Goal: Transaction & Acquisition: Purchase product/service

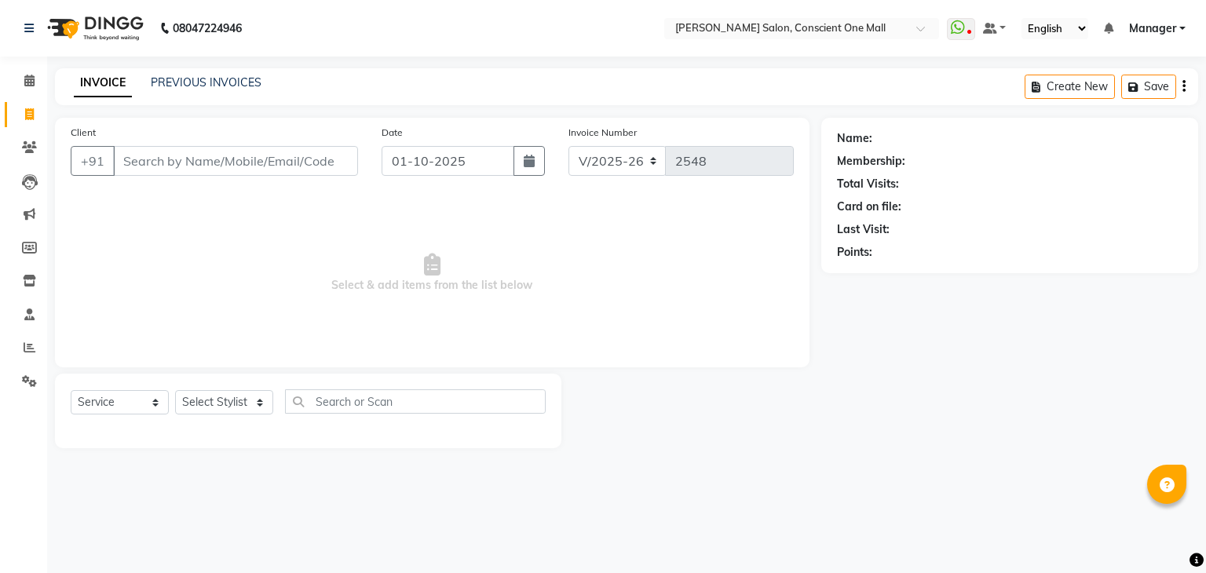
select select "7575"
select select "service"
click at [217, 409] on select "Select Stylist [PERSON_NAME] AMIT [PERSON_NAME] [PERSON_NAME] [PERSON_NAME] [PE…" at bounding box center [224, 402] width 98 height 24
select select "67299"
click at [175, 391] on select "Select Stylist [PERSON_NAME] AMIT [PERSON_NAME] [PERSON_NAME] [PERSON_NAME] [PE…" at bounding box center [224, 402] width 98 height 24
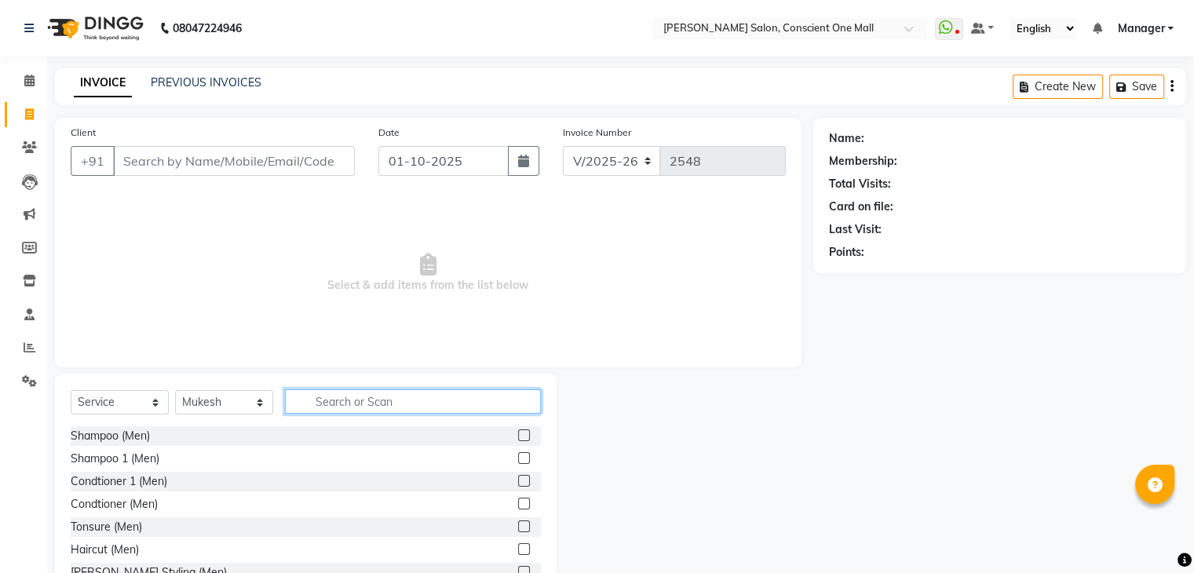
click at [345, 391] on input "text" at bounding box center [413, 401] width 256 height 24
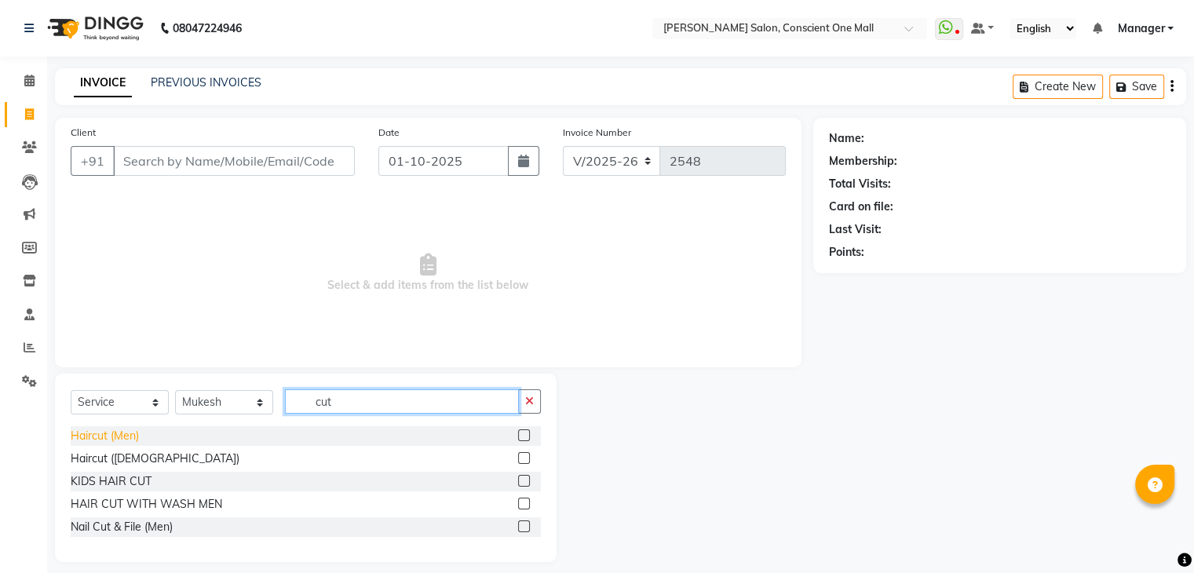
type input "cut"
click at [119, 441] on div "Haircut (Men)" at bounding box center [105, 436] width 68 height 16
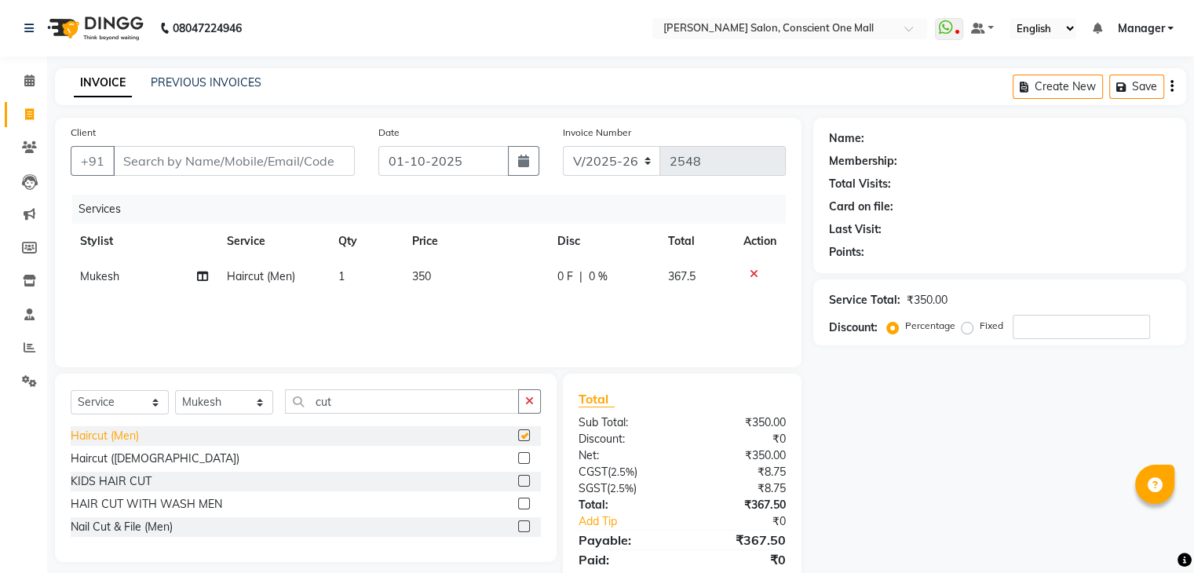
checkbox input "false"
click at [339, 403] on input "cut" at bounding box center [402, 401] width 234 height 24
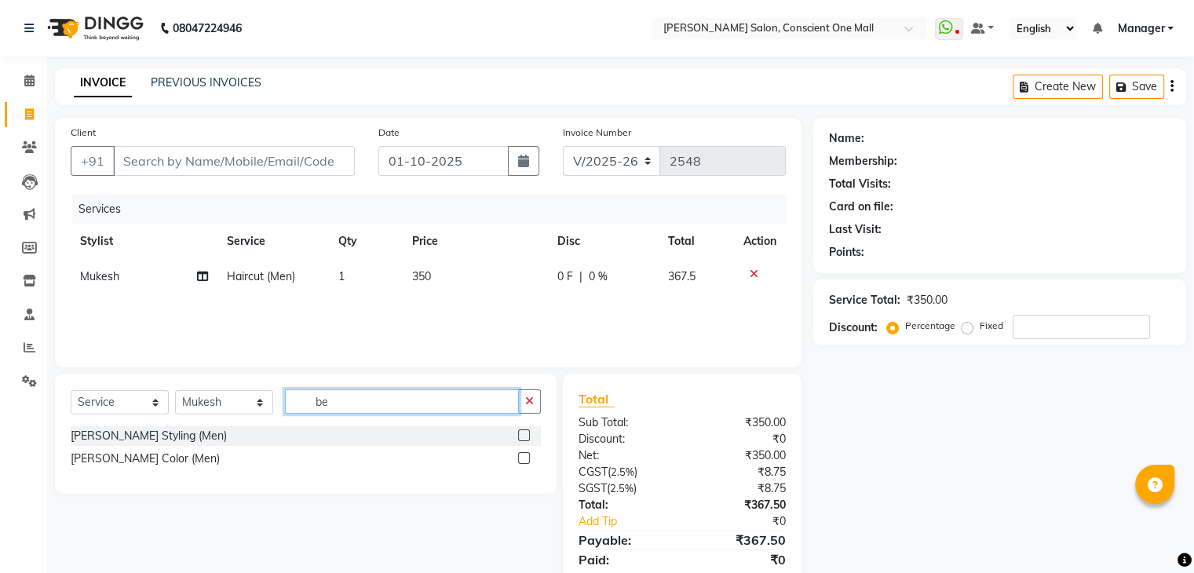
type input "b"
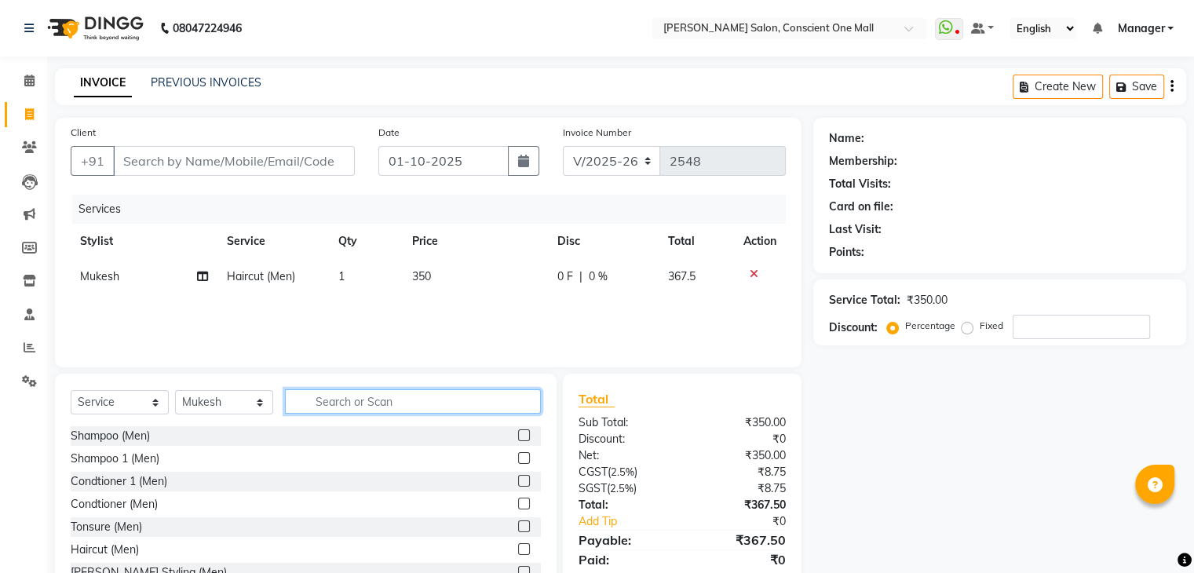
click at [328, 400] on input "text" at bounding box center [413, 401] width 256 height 24
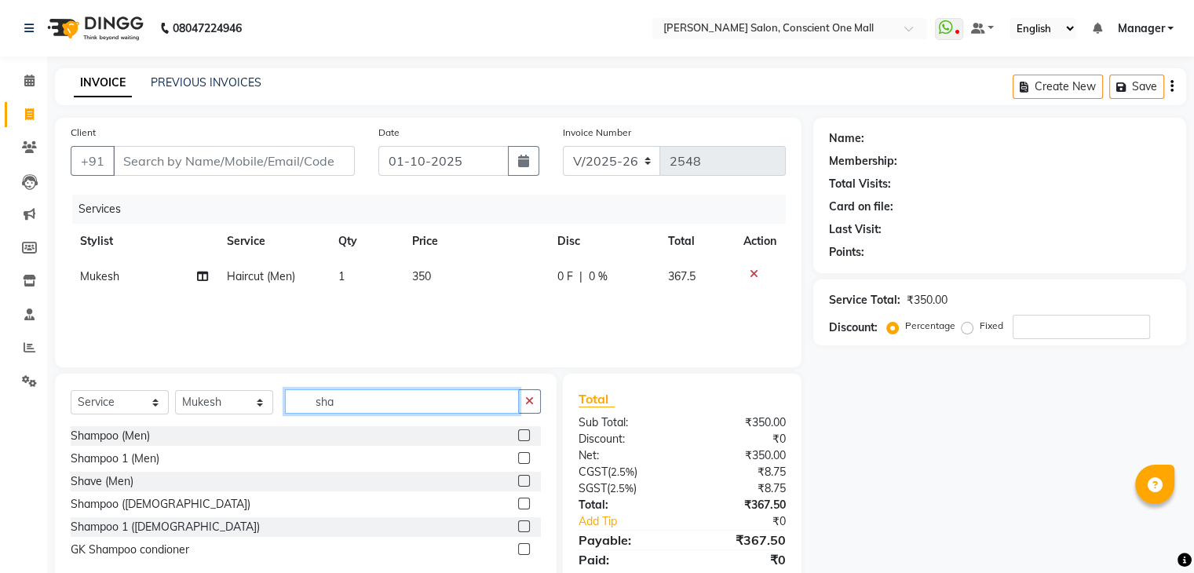
click at [360, 396] on input "sha" at bounding box center [402, 401] width 234 height 24
type input "s"
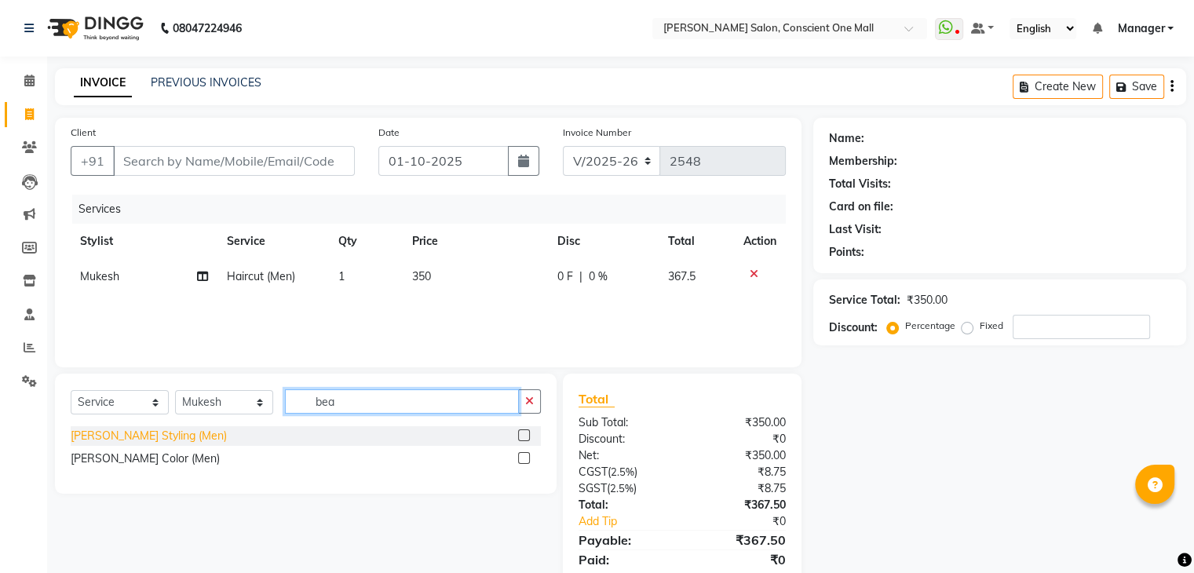
type input "bea"
click at [119, 438] on div "[PERSON_NAME] Styling (Men)" at bounding box center [149, 436] width 156 height 16
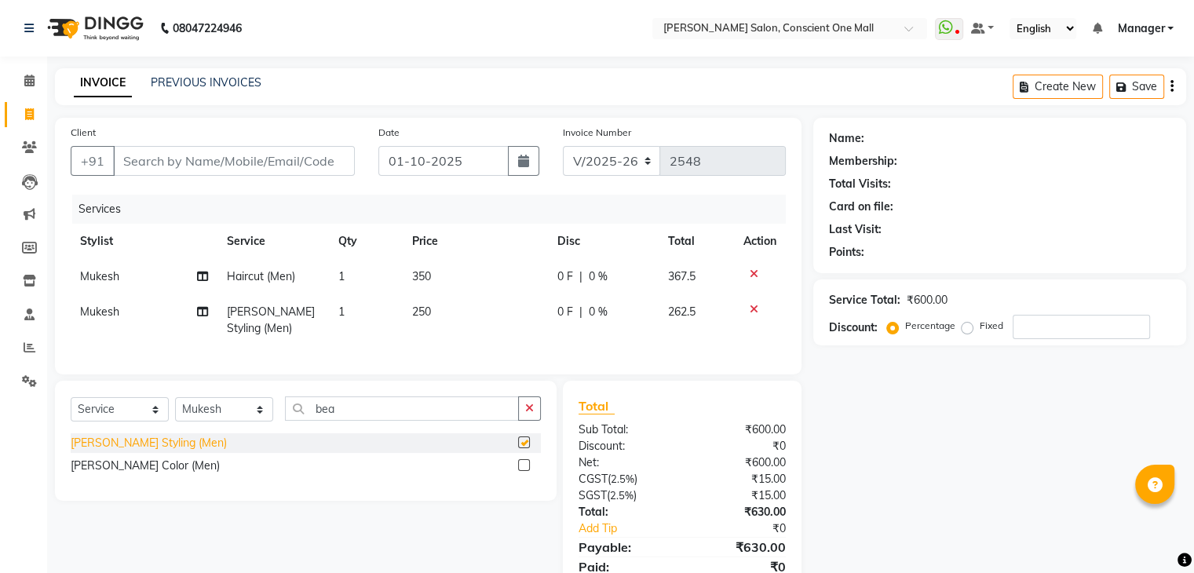
checkbox input "false"
click at [195, 79] on link "PREVIOUS INVOICES" at bounding box center [206, 82] width 111 height 14
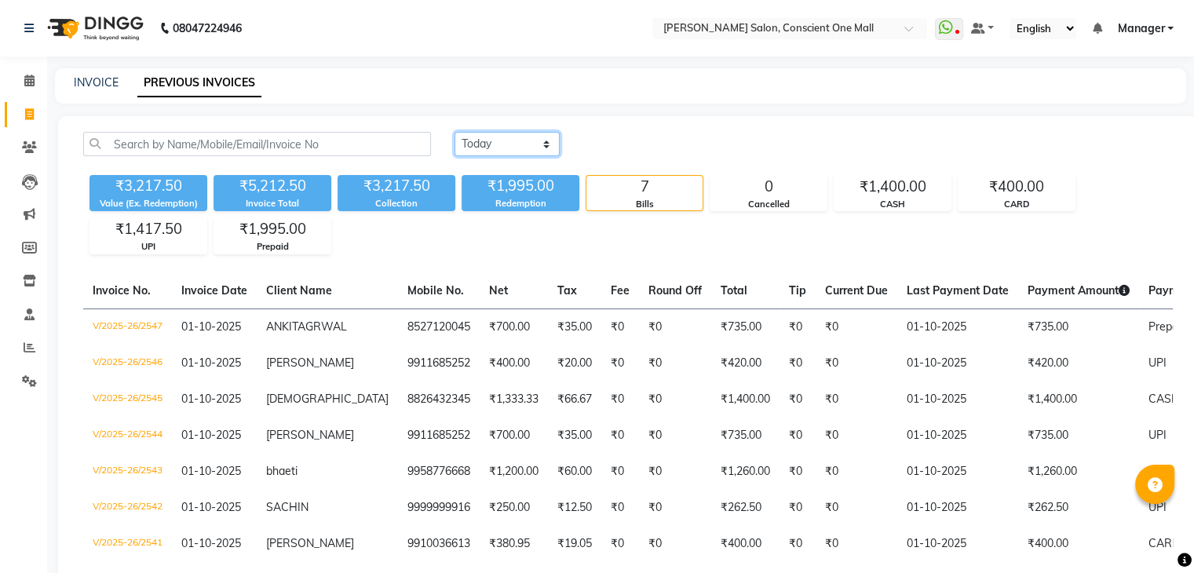
click at [498, 143] on select "Today Yesterday Custom Range" at bounding box center [507, 144] width 105 height 24
select select "range"
click at [455, 132] on select "Today Yesterday Custom Range" at bounding box center [507, 144] width 105 height 24
click at [621, 137] on input "01-10-2025" at bounding box center [635, 144] width 110 height 22
select select "10"
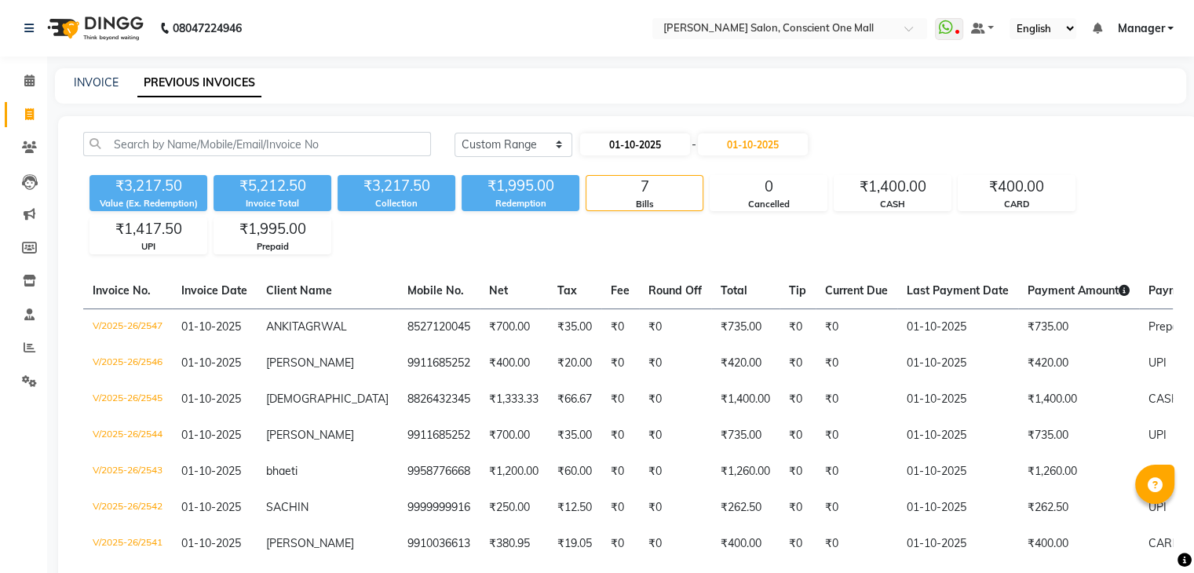
select select "2025"
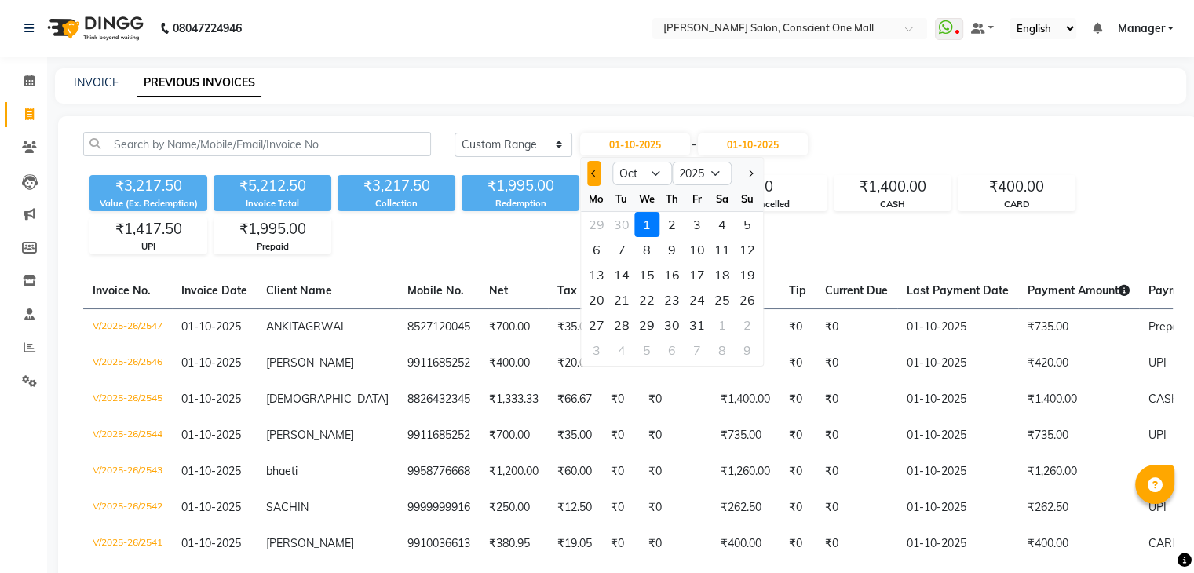
click at [591, 170] on button "Previous month" at bounding box center [593, 173] width 13 height 25
select select "9"
click at [24, 79] on icon at bounding box center [29, 81] width 10 height 12
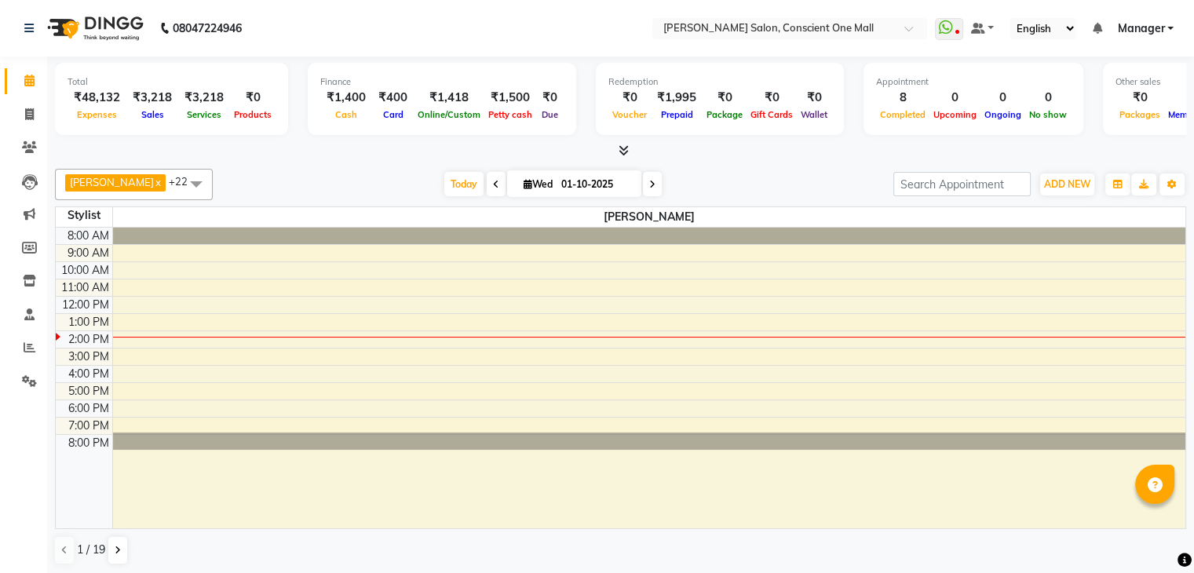
click at [487, 178] on span at bounding box center [496, 184] width 19 height 24
type input "30-09-2025"
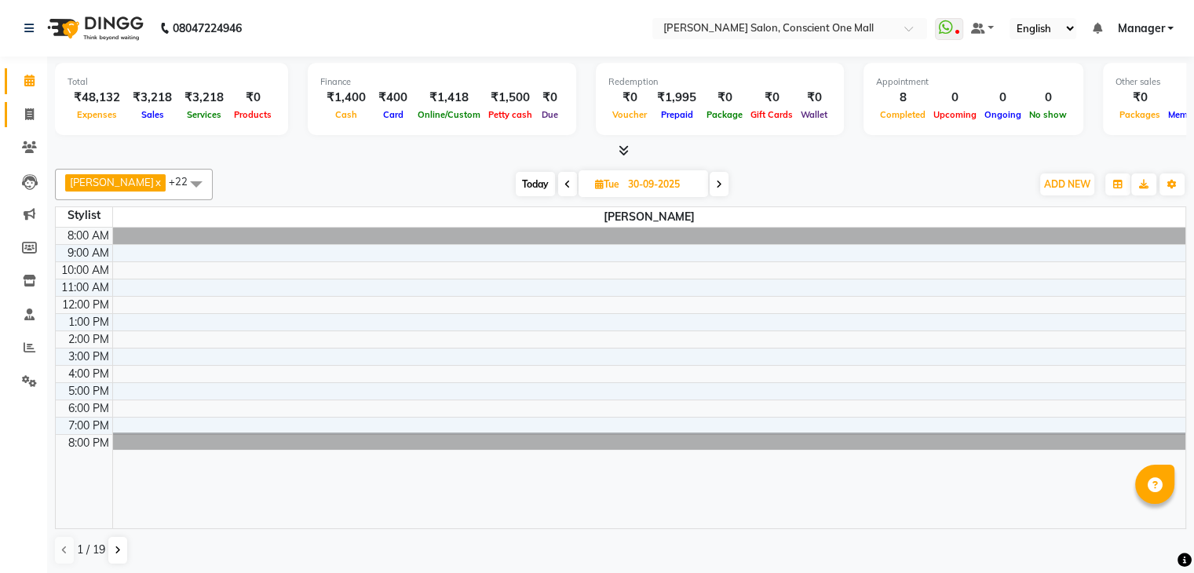
click at [13, 104] on link "Invoice" at bounding box center [24, 115] width 38 height 26
select select "service"
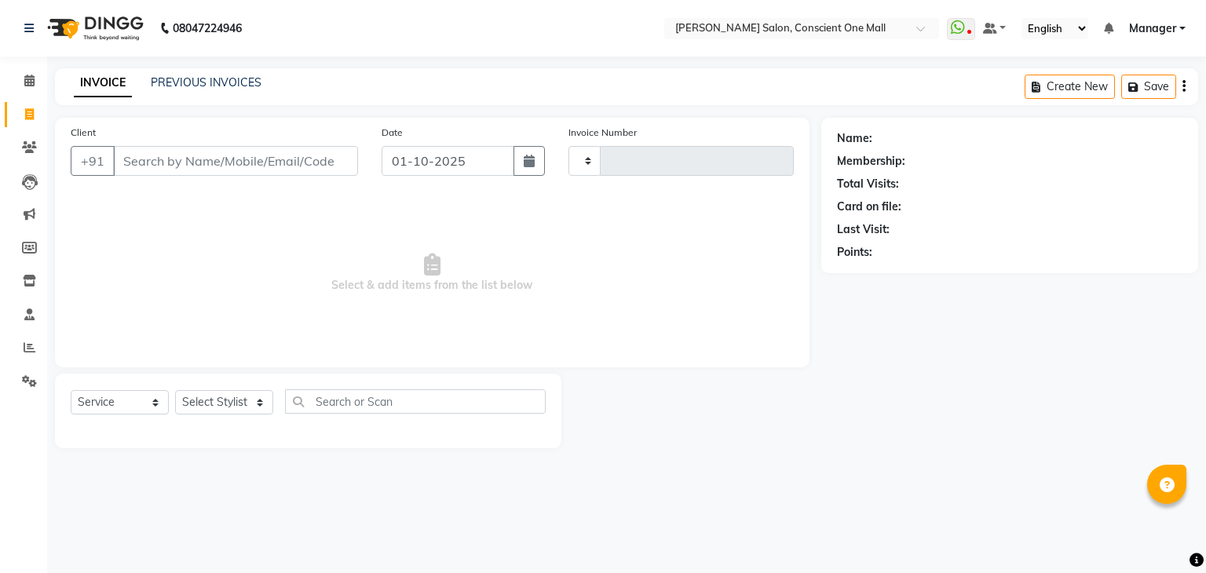
type input "2548"
select select "7575"
click at [173, 79] on link "PREVIOUS INVOICES" at bounding box center [206, 82] width 111 height 14
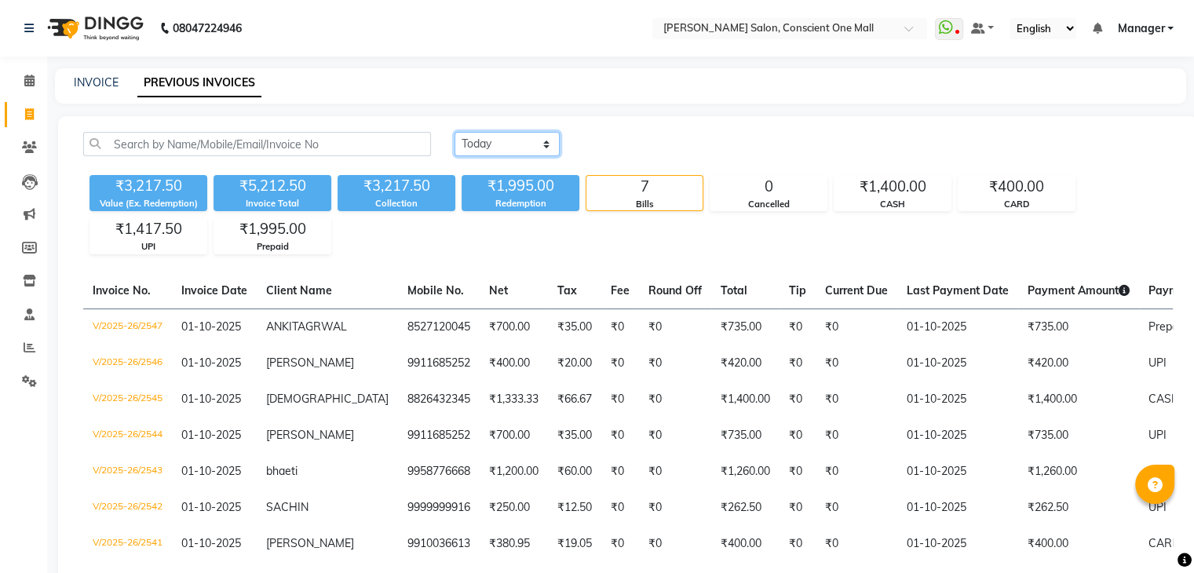
click at [487, 148] on select "Today Yesterday Custom Range" at bounding box center [507, 144] width 105 height 24
select select "range"
click at [455, 132] on select "Today Yesterday Custom Range" at bounding box center [507, 144] width 105 height 24
click at [624, 148] on input "01-10-2025" at bounding box center [635, 144] width 110 height 22
select select "10"
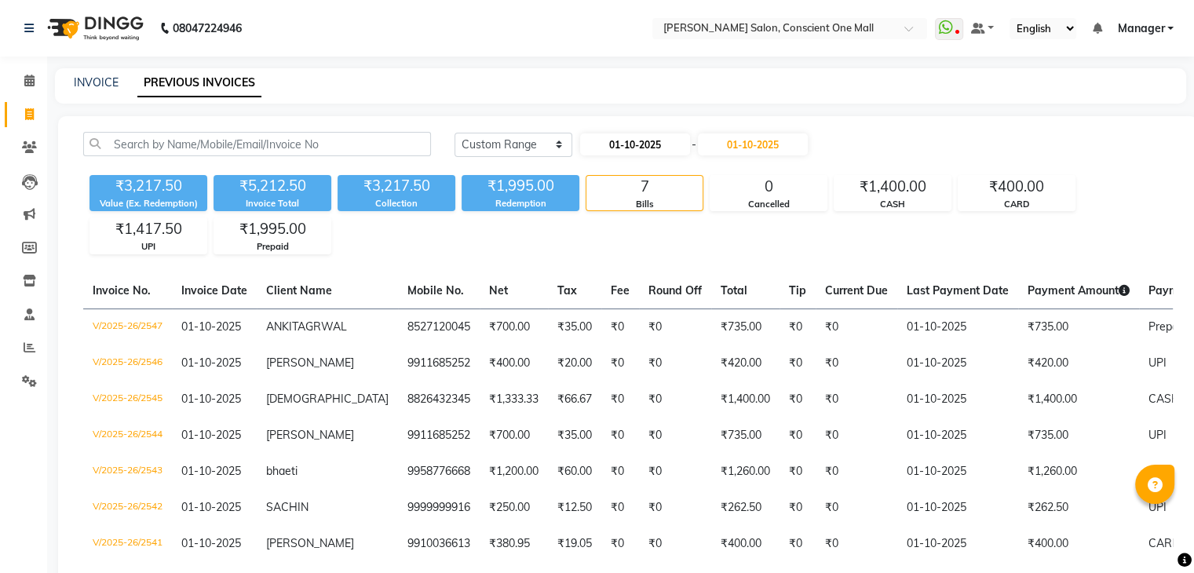
select select "2025"
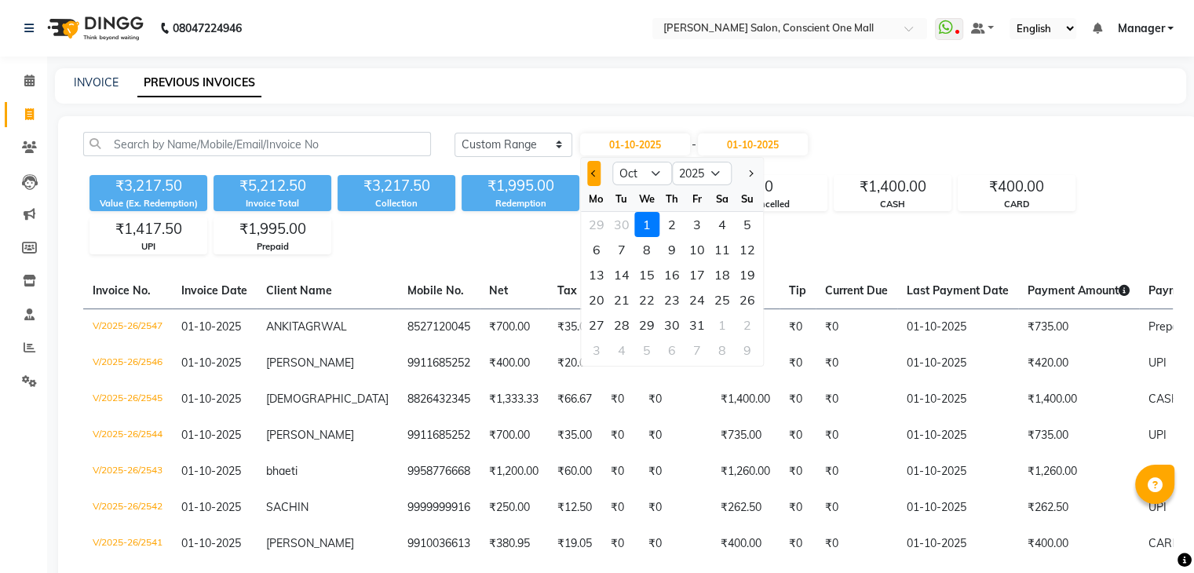
click at [588, 178] on button "Previous month" at bounding box center [593, 173] width 13 height 25
select select "9"
click at [594, 225] on div "1" at bounding box center [596, 224] width 25 height 25
type input "01-09-2025"
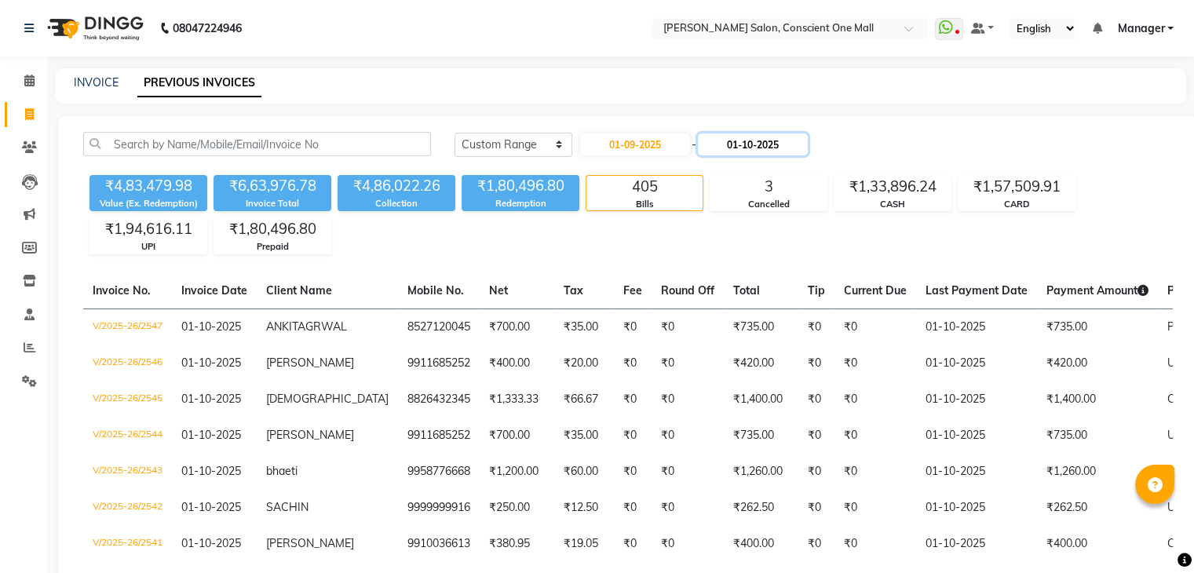
click at [726, 137] on input "01-10-2025" at bounding box center [753, 144] width 110 height 22
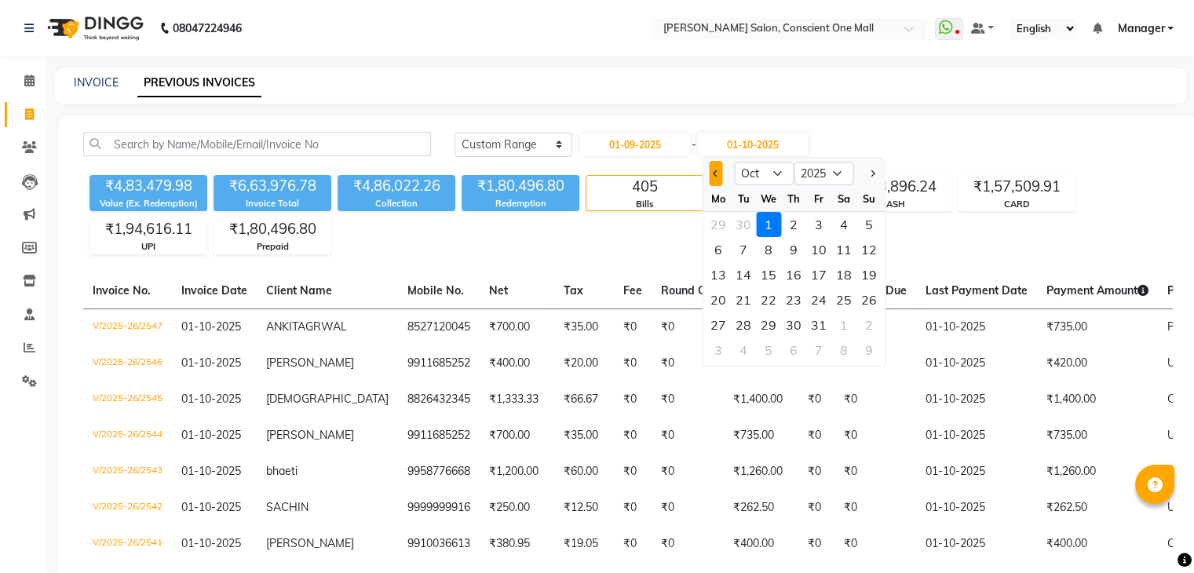
click at [713, 170] on span "Previous month" at bounding box center [716, 173] width 6 height 6
select select "9"
click at [741, 321] on div "30" at bounding box center [743, 324] width 25 height 25
type input "30-09-2025"
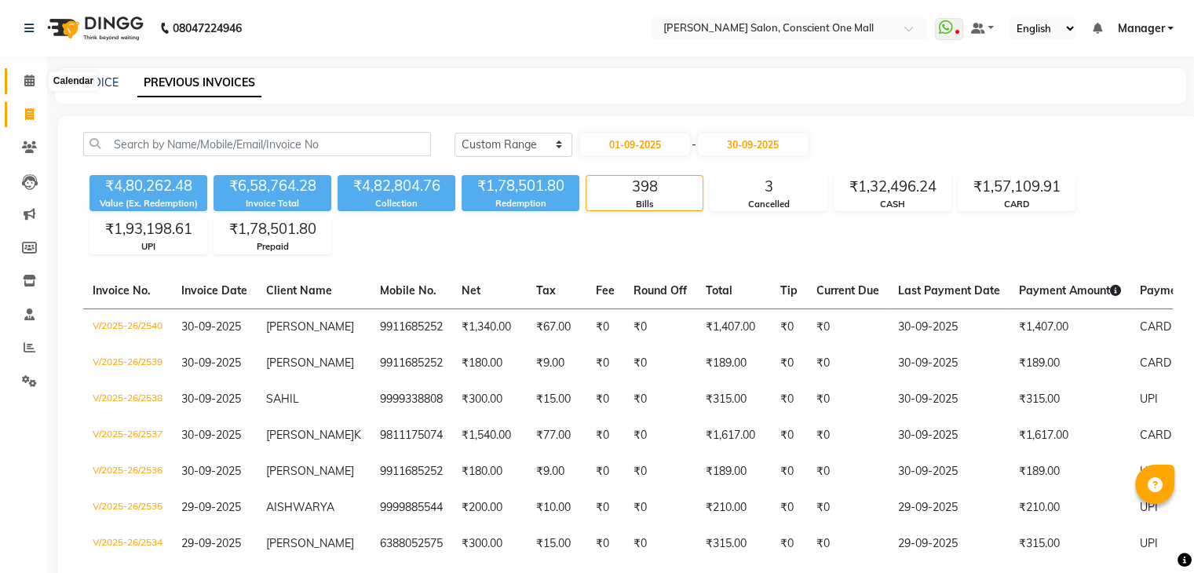
click at [24, 77] on icon at bounding box center [29, 81] width 10 height 12
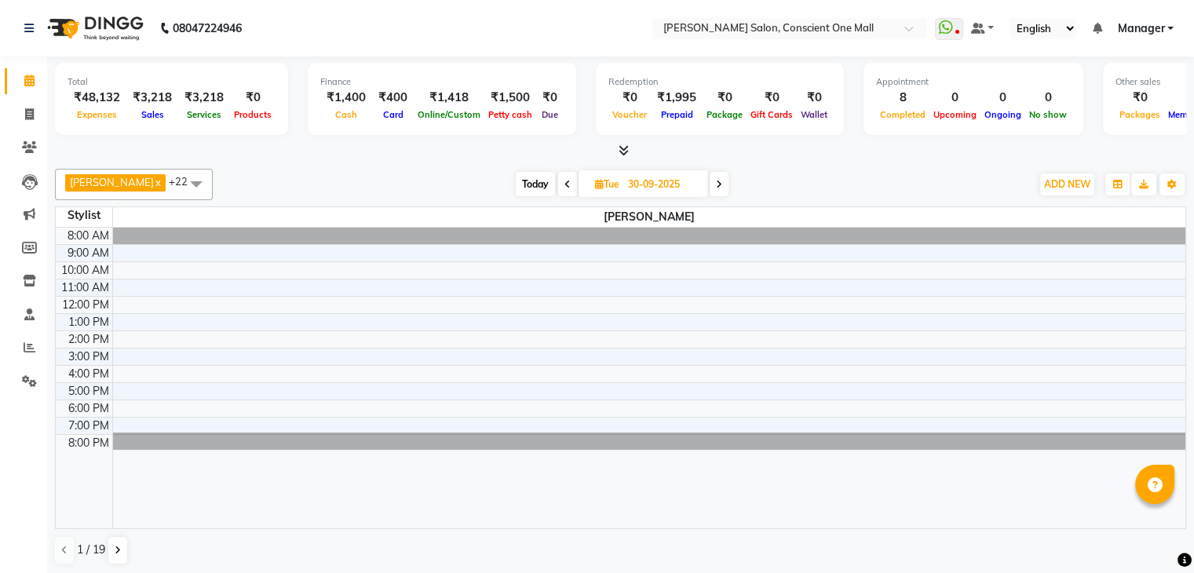
click at [623, 149] on icon at bounding box center [624, 150] width 10 height 12
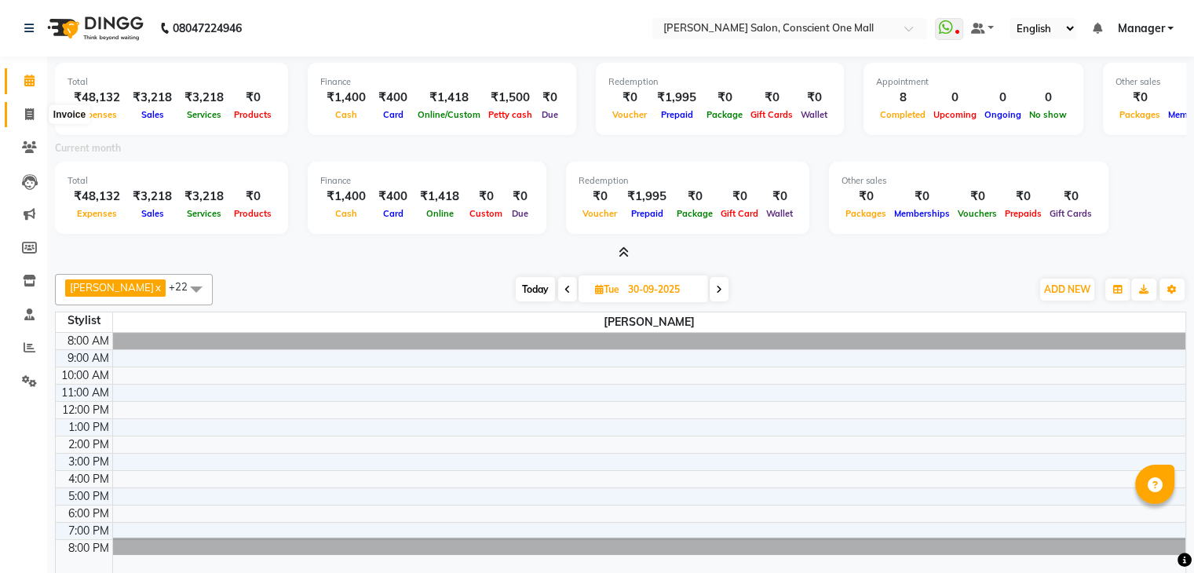
click at [25, 111] on icon at bounding box center [29, 114] width 9 height 12
select select "service"
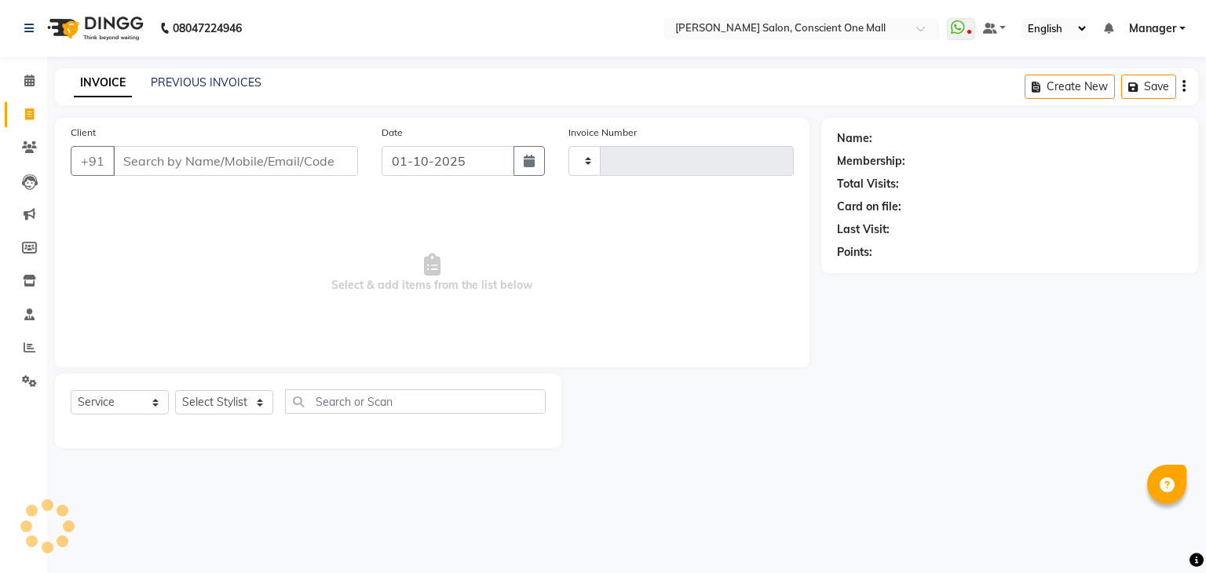
type input "2548"
select select "7575"
click at [224, 395] on select "Select Stylist [PERSON_NAME] AMIT [PERSON_NAME] [PERSON_NAME] [PERSON_NAME] [PE…" at bounding box center [224, 402] width 98 height 24
select select "67299"
click at [175, 391] on select "Select Stylist [PERSON_NAME] AMIT [PERSON_NAME] [PERSON_NAME] [PERSON_NAME] [PE…" at bounding box center [224, 402] width 98 height 24
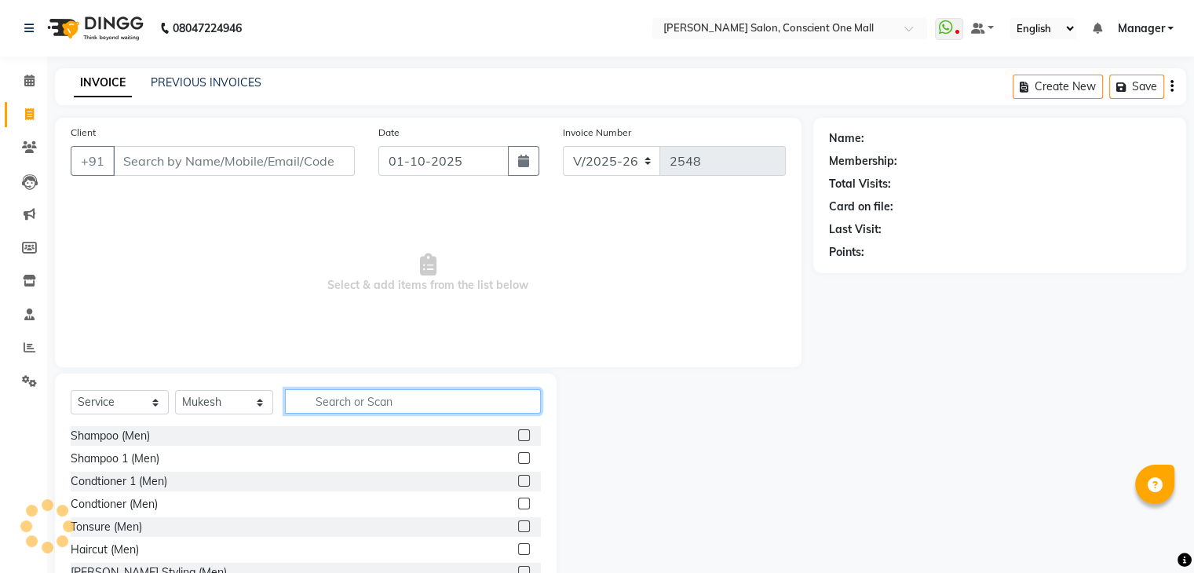
click at [341, 393] on input "text" at bounding box center [413, 401] width 256 height 24
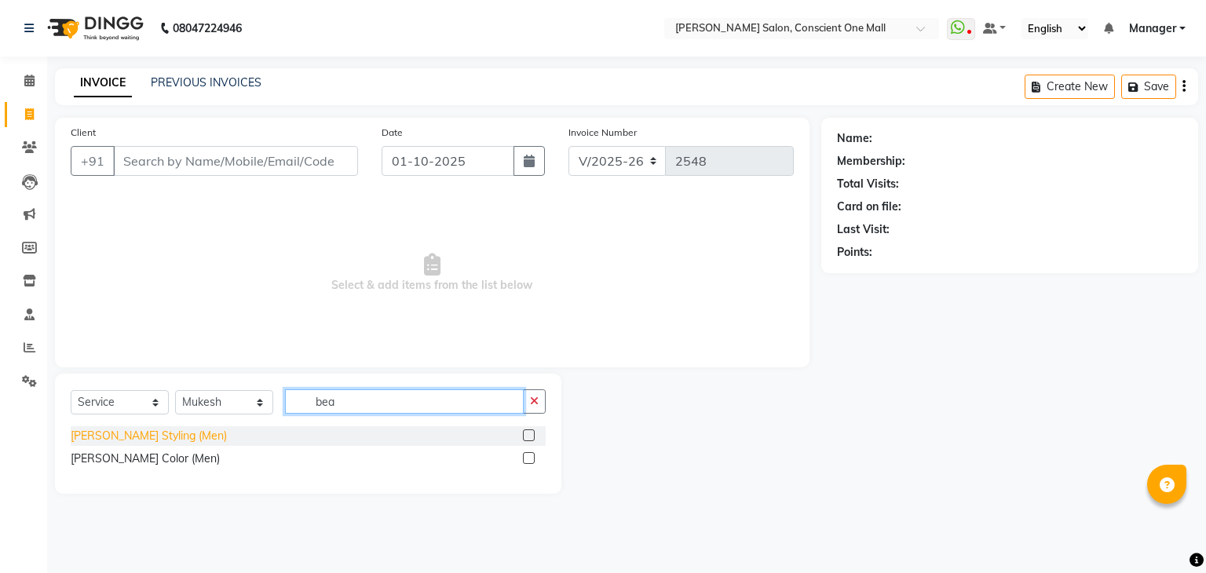
type input "bea"
click at [141, 440] on div "[PERSON_NAME] Styling (Men)" at bounding box center [149, 436] width 156 height 16
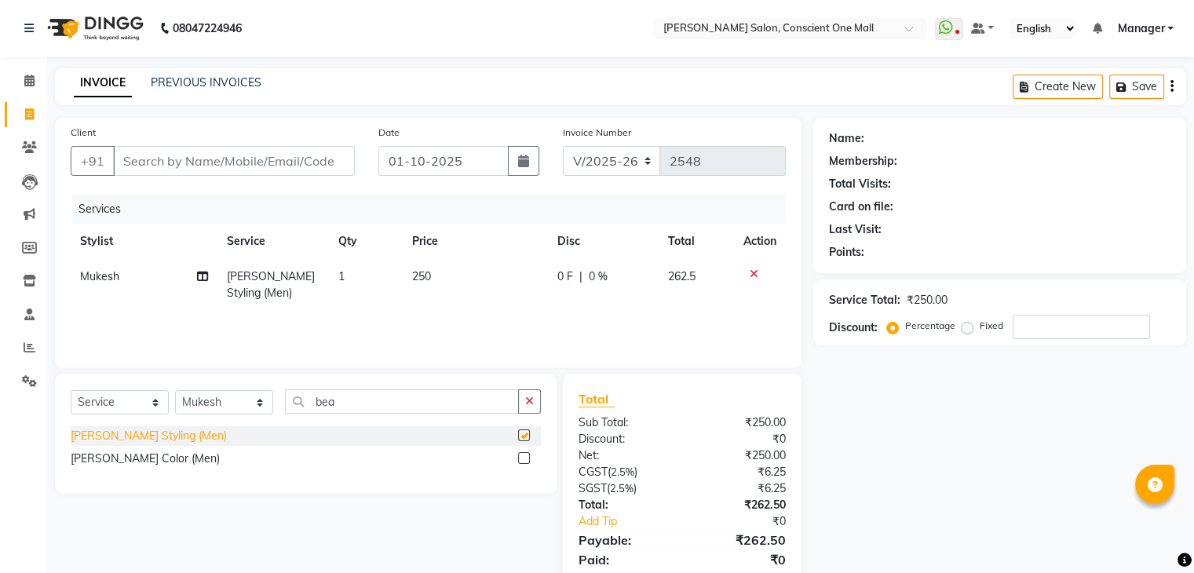
checkbox input "false"
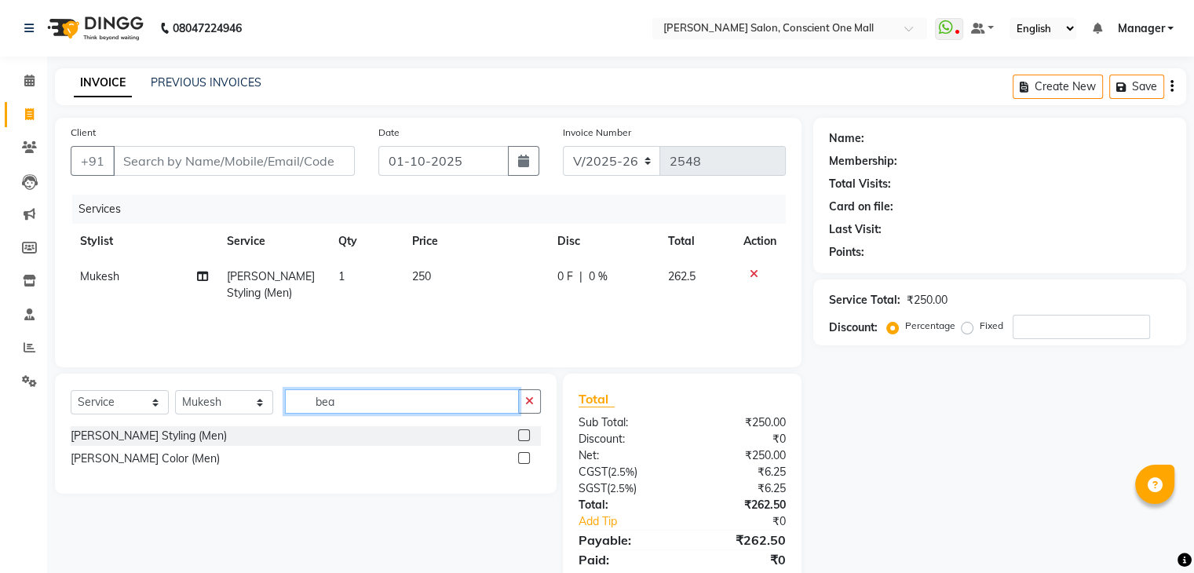
click at [334, 409] on input "bea" at bounding box center [402, 401] width 234 height 24
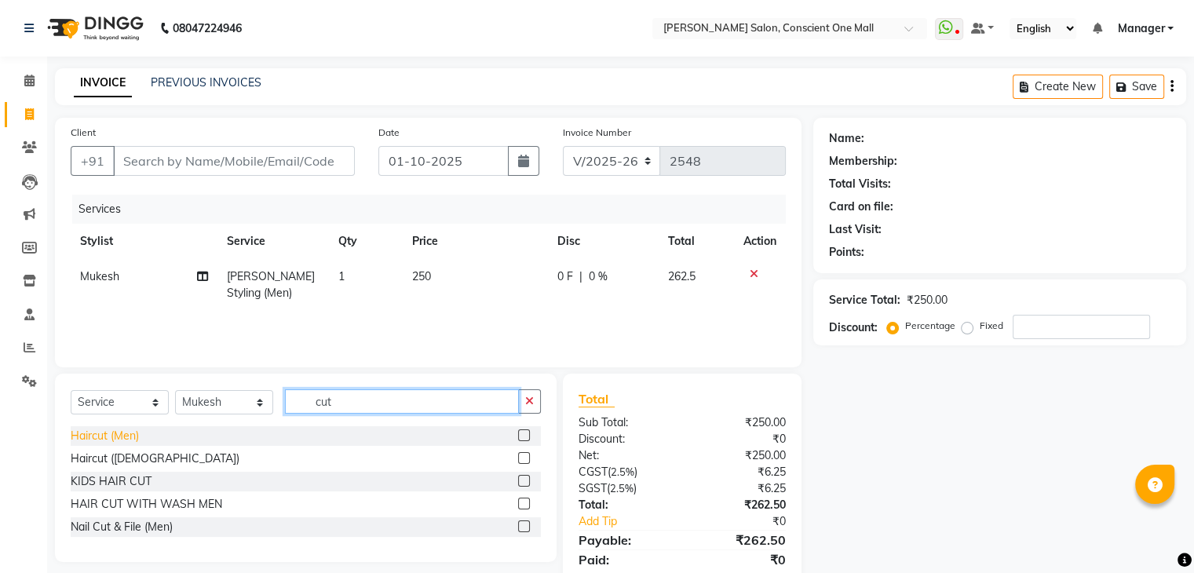
type input "cut"
click at [114, 437] on div "Haircut (Men)" at bounding box center [105, 436] width 68 height 16
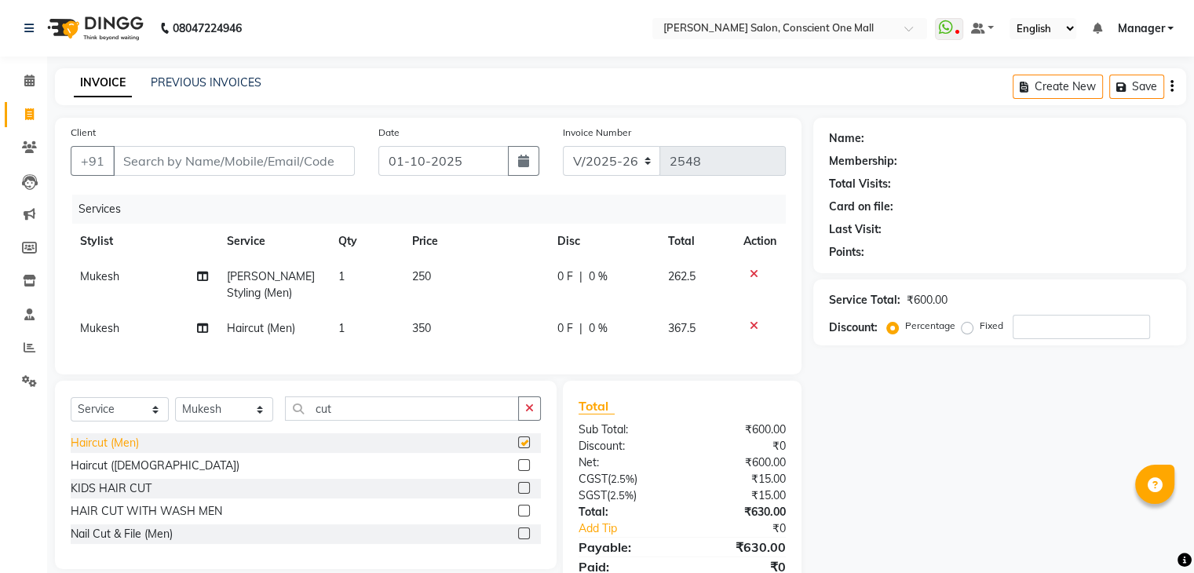
checkbox input "false"
click at [436, 325] on td "350" at bounding box center [475, 328] width 145 height 35
select select "67299"
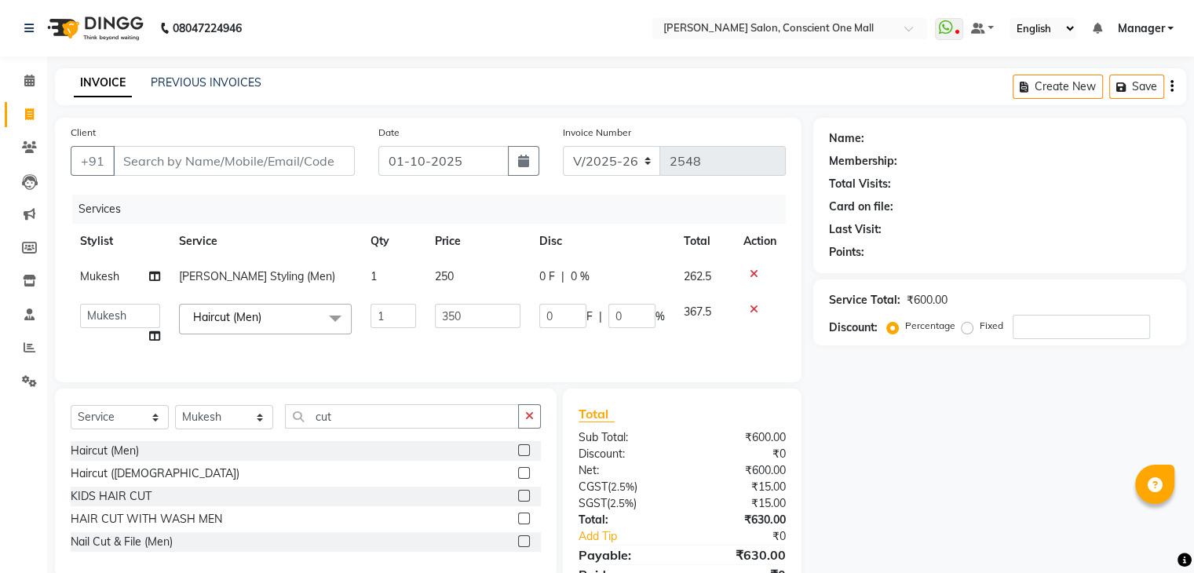
click at [436, 325] on input "350" at bounding box center [477, 316] width 85 height 24
type input "400"
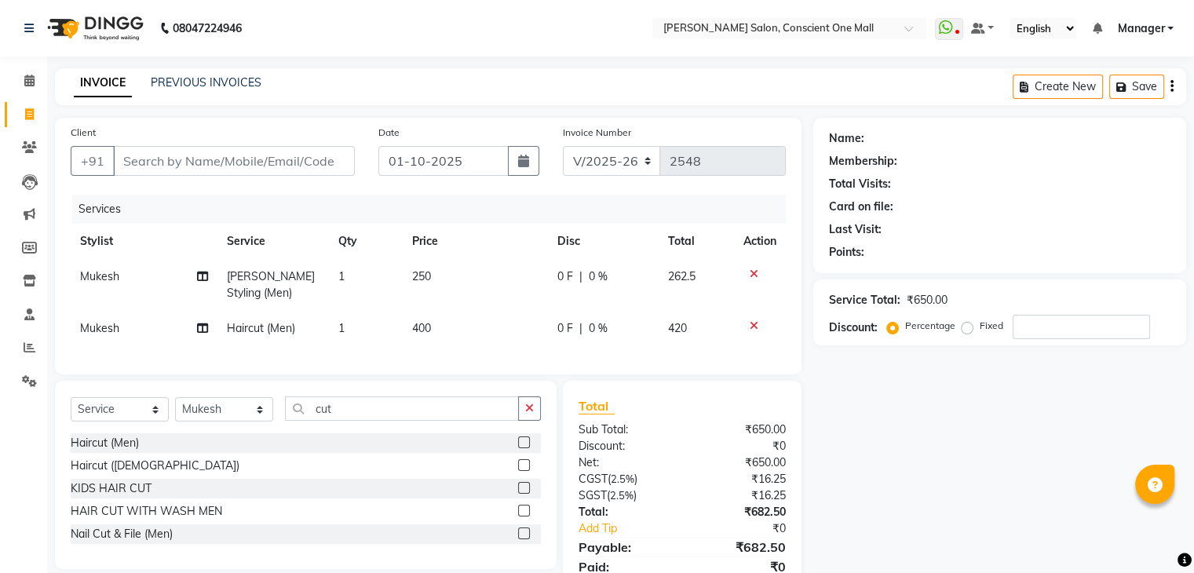
click at [460, 276] on td "250" at bounding box center [475, 285] width 145 height 52
select select "67299"
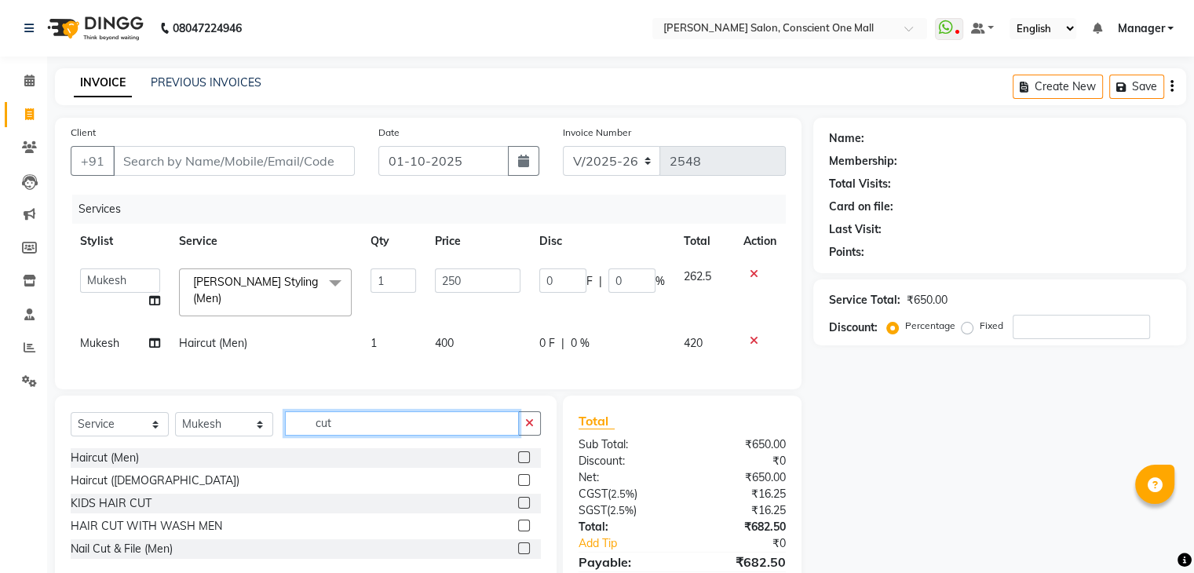
click at [339, 426] on input "cut" at bounding box center [402, 423] width 234 height 24
type input "d ta"
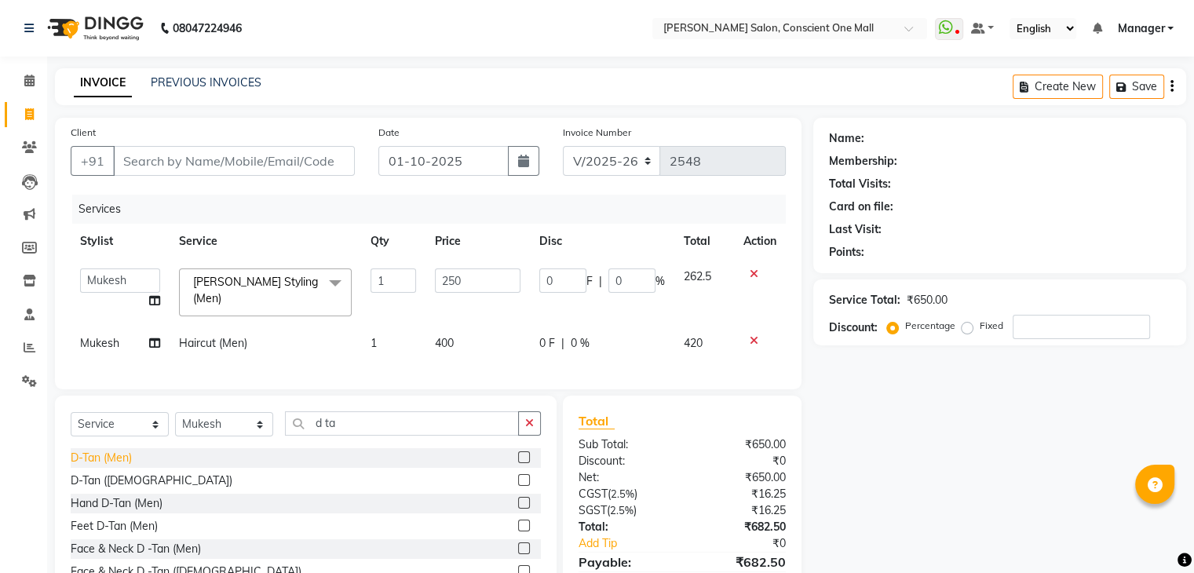
click at [105, 462] on div "D-Tan (Men)" at bounding box center [101, 458] width 61 height 16
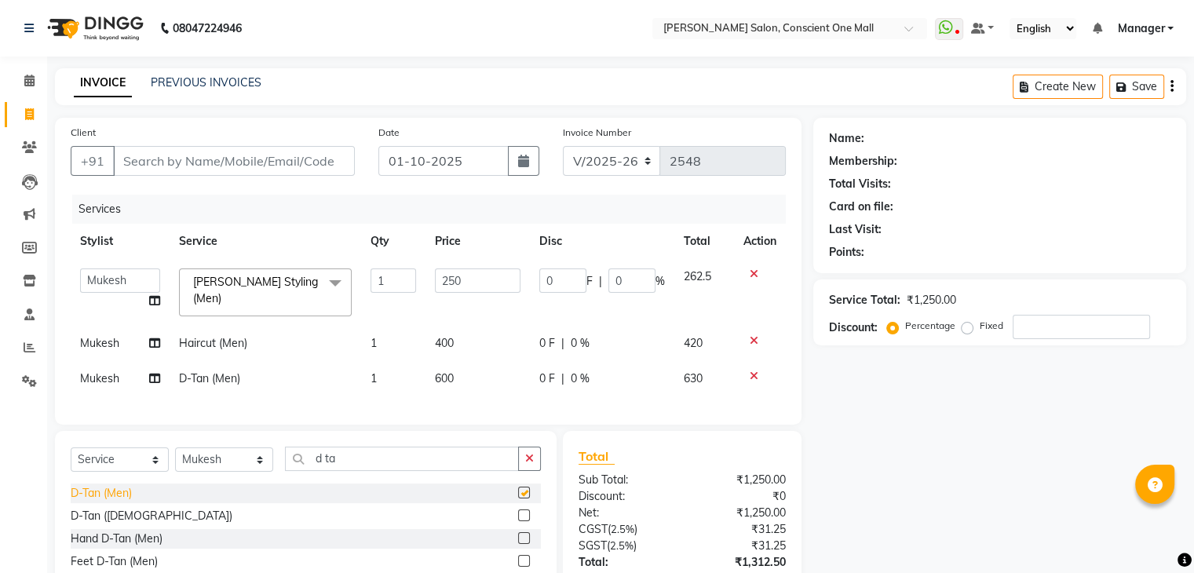
checkbox input "false"
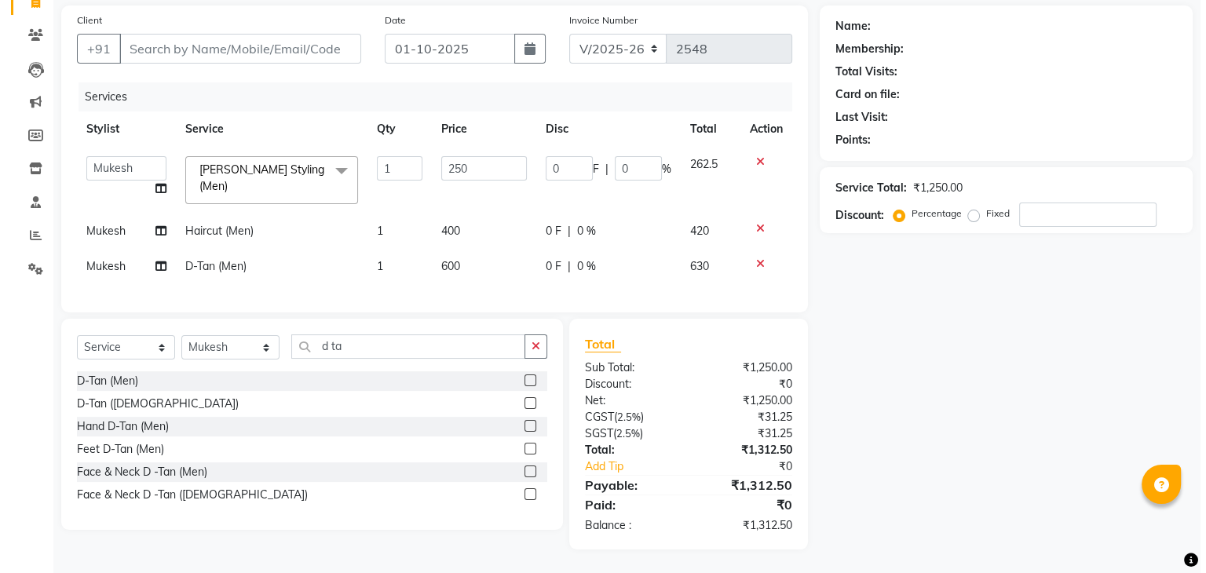
scroll to position [117, 0]
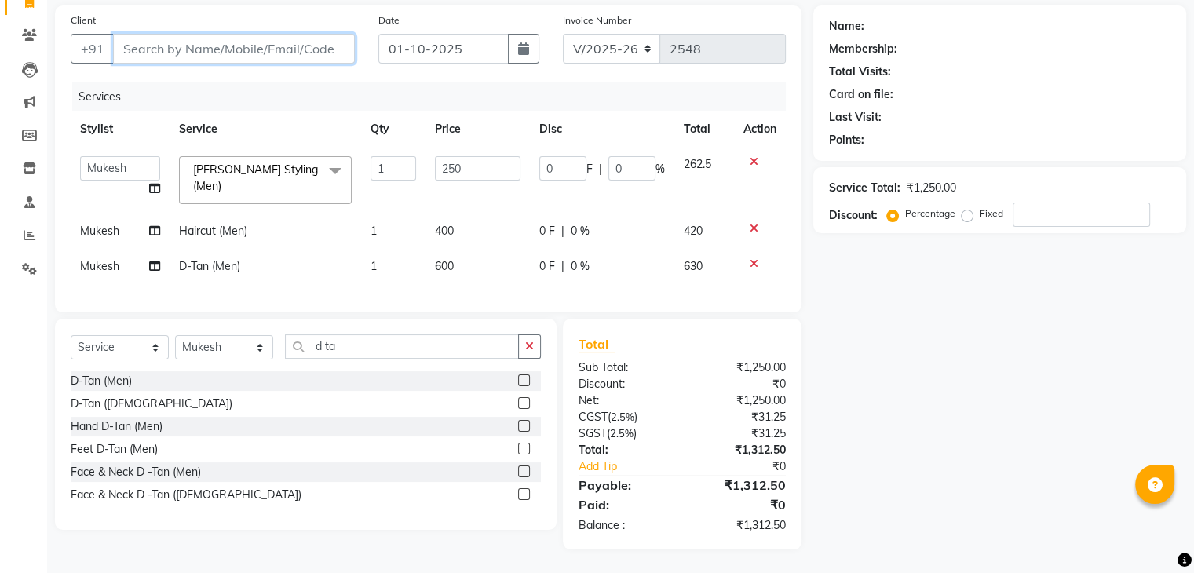
click at [230, 36] on input "Client" at bounding box center [234, 49] width 242 height 30
type input "7"
type input "0"
type input "7838121345"
click at [301, 50] on span "Add Client" at bounding box center [314, 49] width 62 height 16
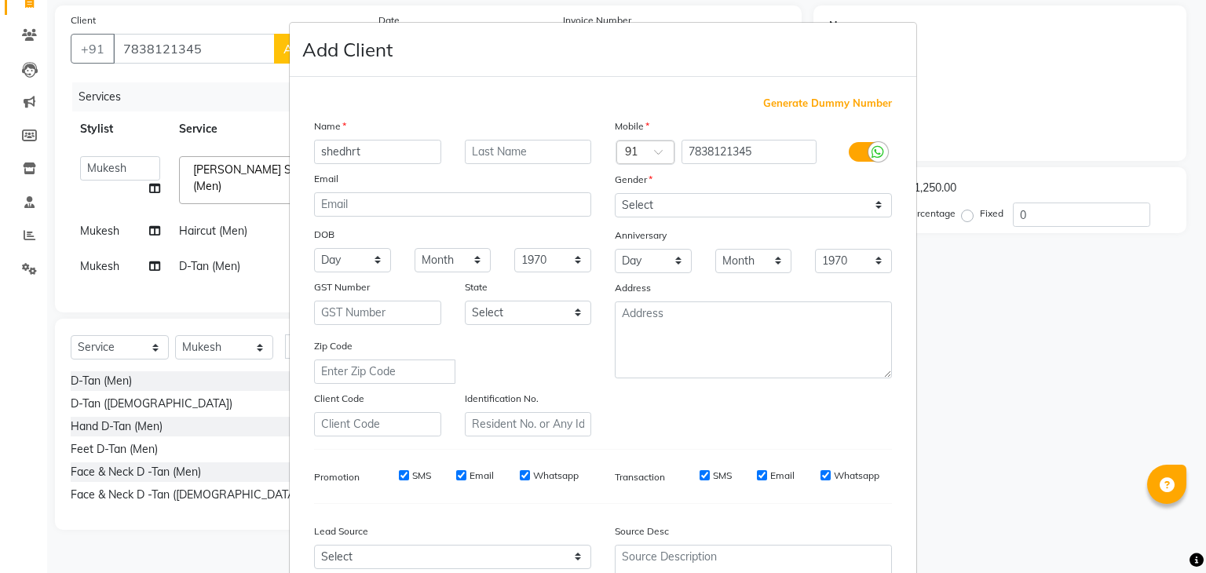
type input "shedhrt"
click at [764, 194] on select "Select [DEMOGRAPHIC_DATA] [DEMOGRAPHIC_DATA] Other Prefer Not To Say" at bounding box center [753, 205] width 277 height 24
select select "male"
click at [615, 194] on select "Select [DEMOGRAPHIC_DATA] [DEMOGRAPHIC_DATA] Other Prefer Not To Say" at bounding box center [753, 205] width 277 height 24
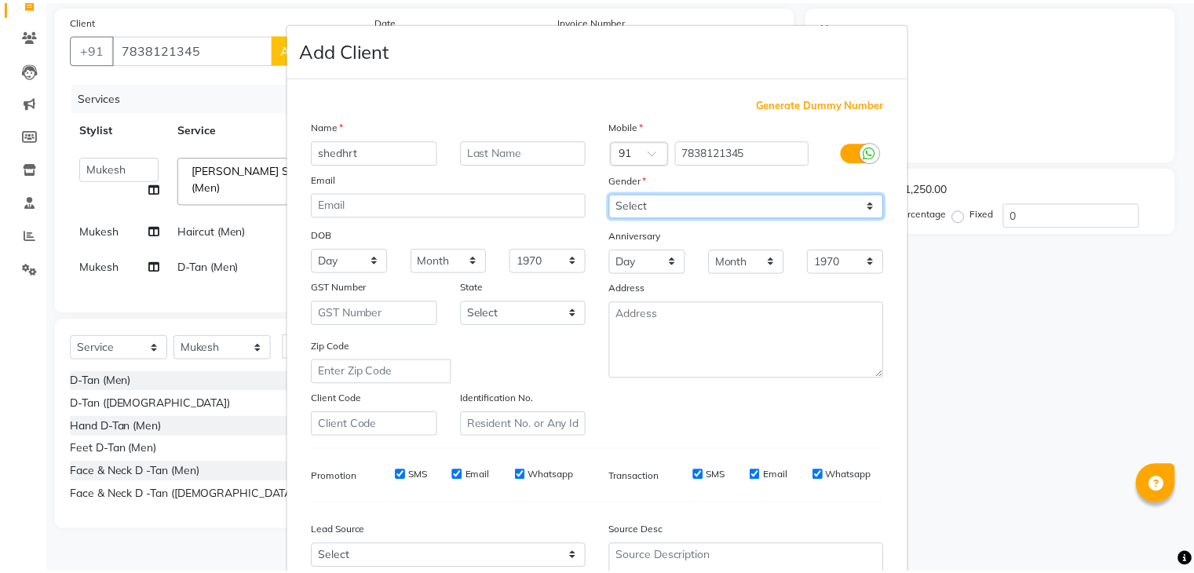
scroll to position [159, 0]
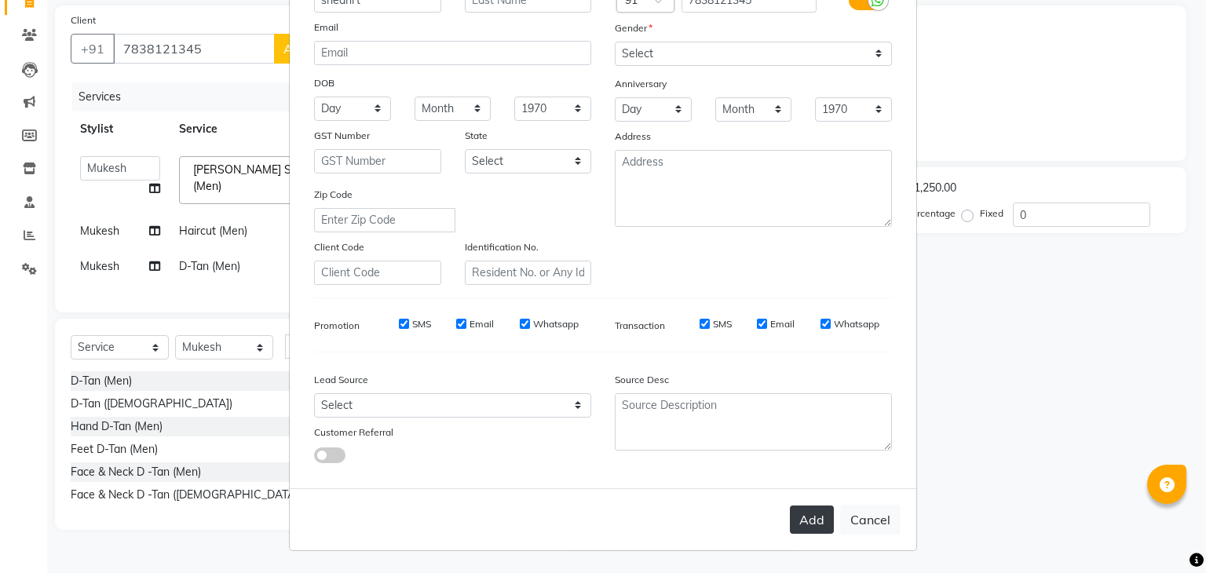
click at [798, 516] on button "Add" at bounding box center [812, 520] width 44 height 28
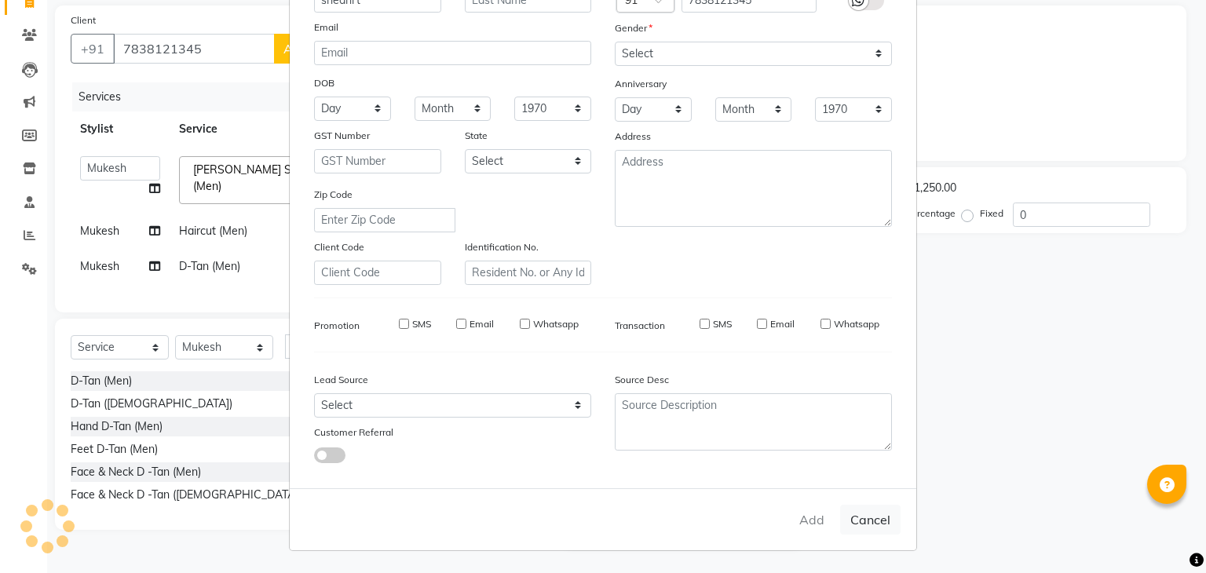
select select
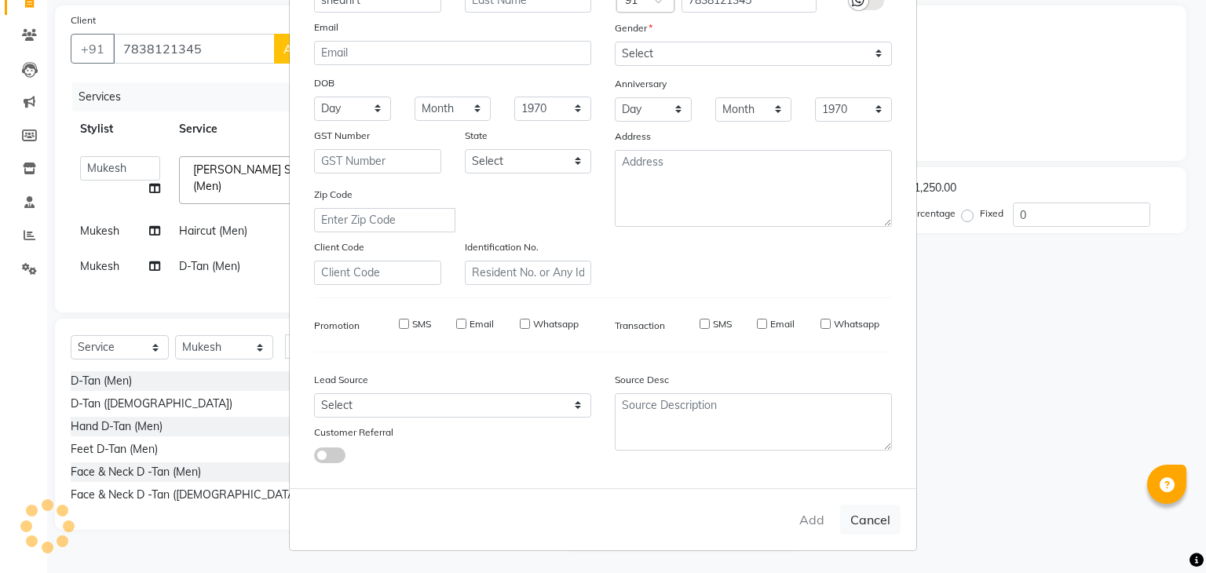
select select
checkbox input "false"
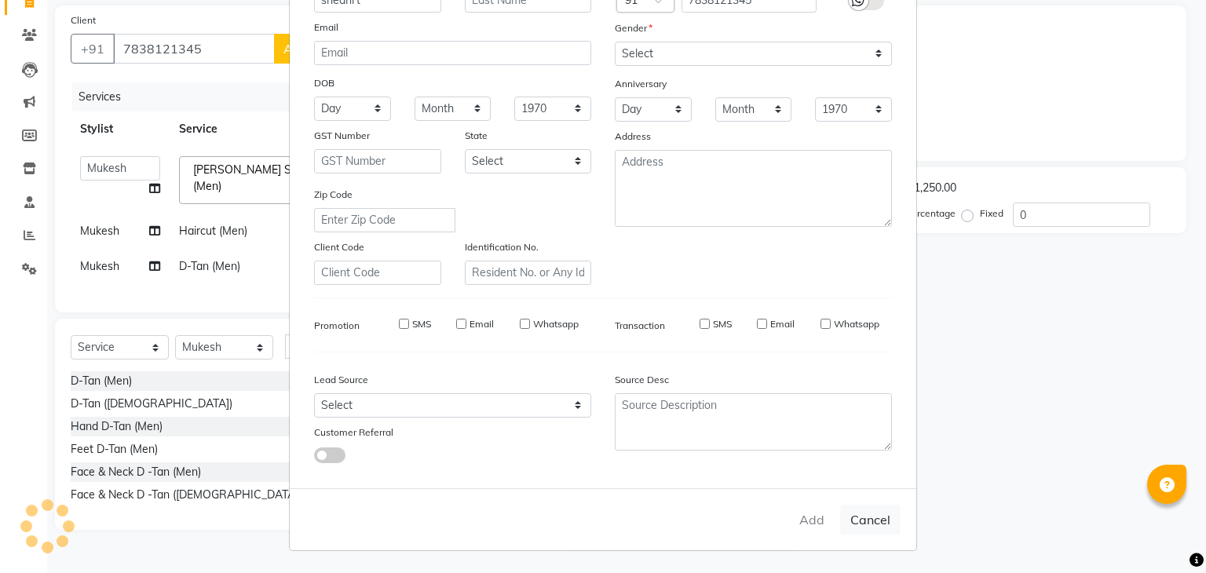
checkbox input "false"
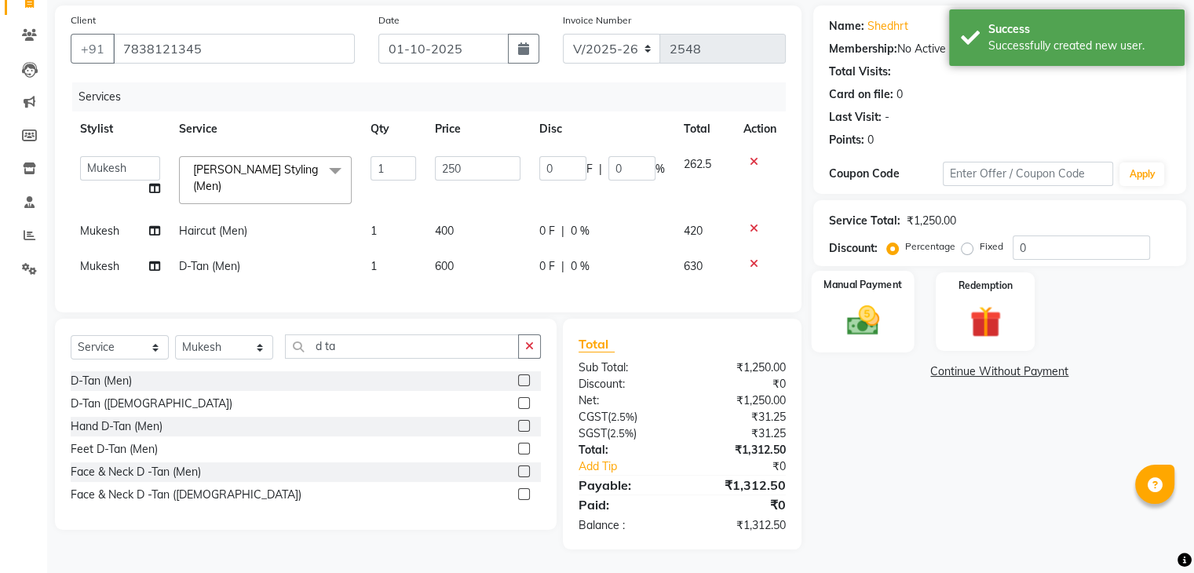
click at [865, 295] on div "Manual Payment" at bounding box center [862, 311] width 103 height 81
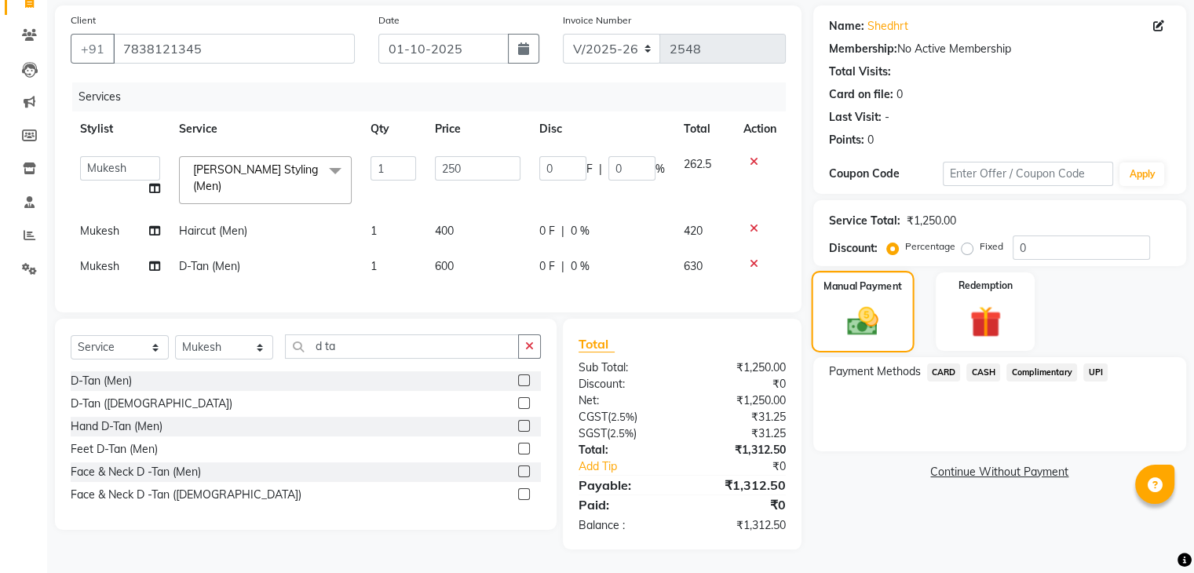
click at [865, 295] on div "Manual Payment" at bounding box center [862, 311] width 103 height 81
click at [985, 367] on span "CASH" at bounding box center [983, 372] width 34 height 18
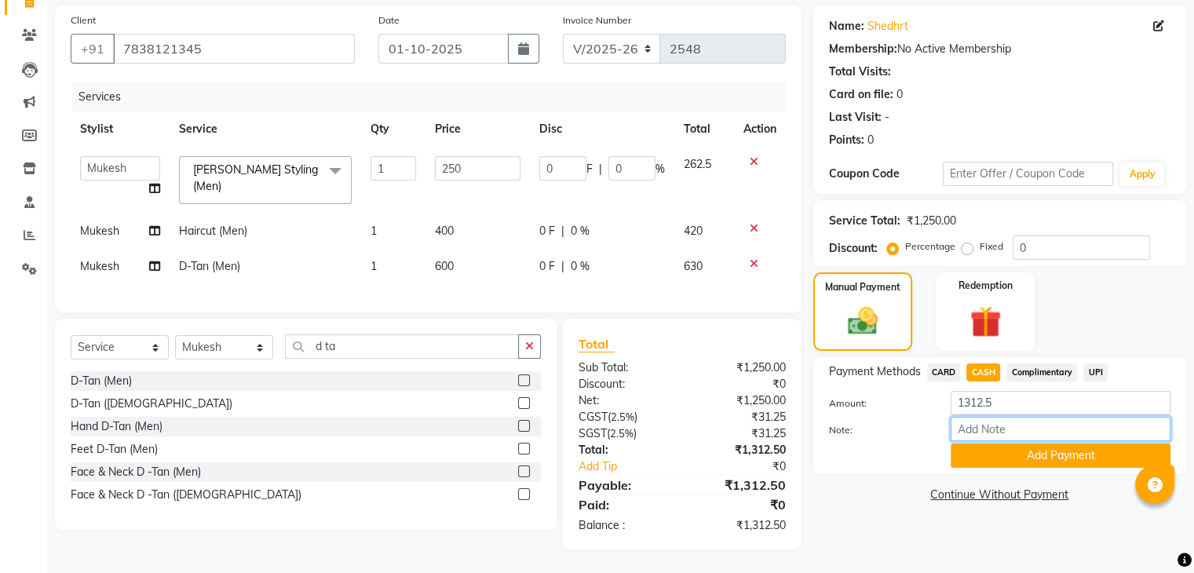
click at [999, 427] on input "Note:" at bounding box center [1061, 429] width 220 height 24
click at [1006, 395] on input "1312.5" at bounding box center [1061, 403] width 220 height 24
type input "1"
type input "1200"
click at [1008, 444] on button "Add Payment" at bounding box center [1061, 456] width 220 height 24
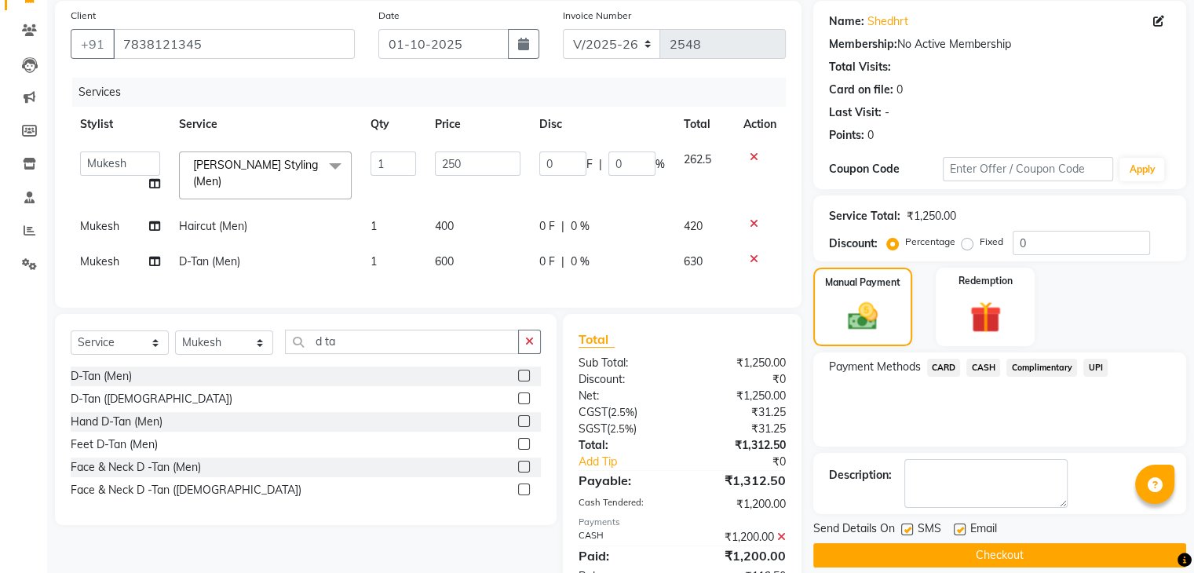
click at [1094, 364] on span "UPI" at bounding box center [1095, 368] width 24 height 18
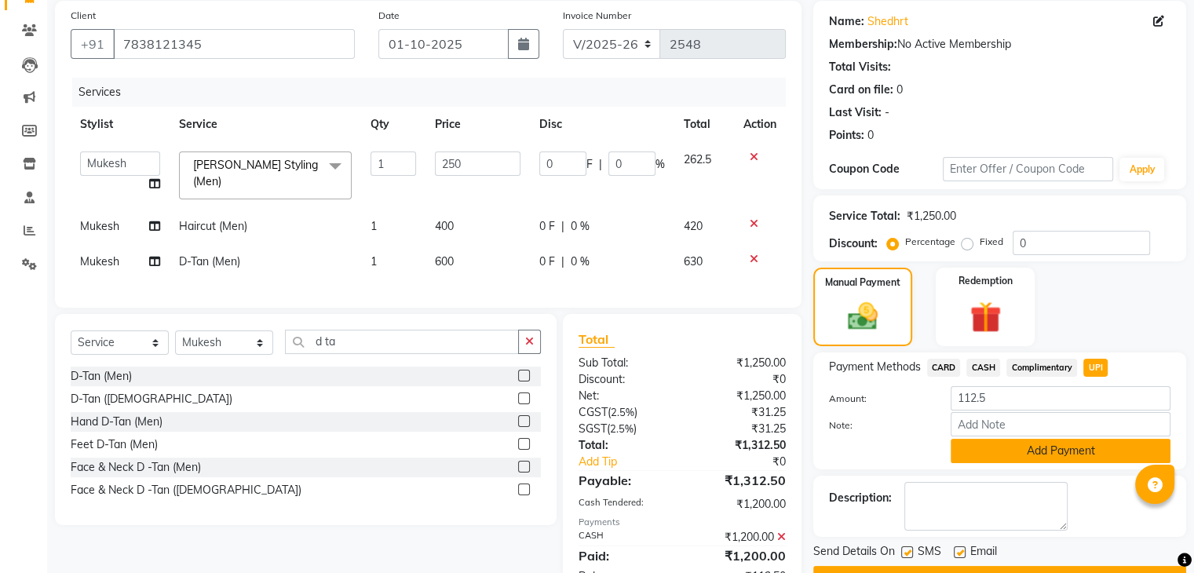
click at [1024, 447] on button "Add Payment" at bounding box center [1061, 451] width 220 height 24
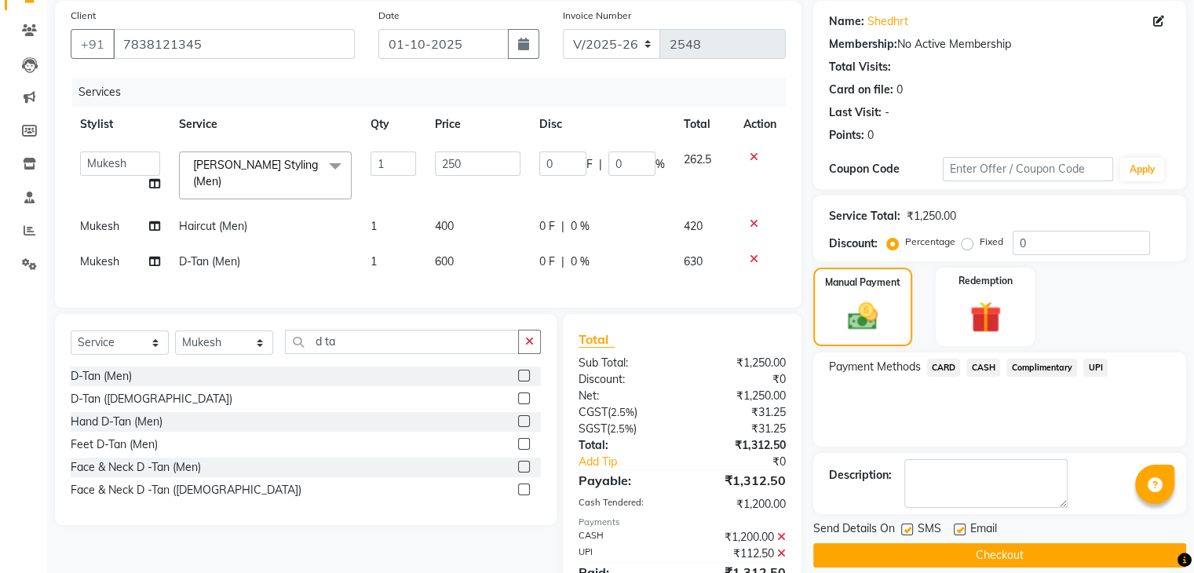
scroll to position [190, 0]
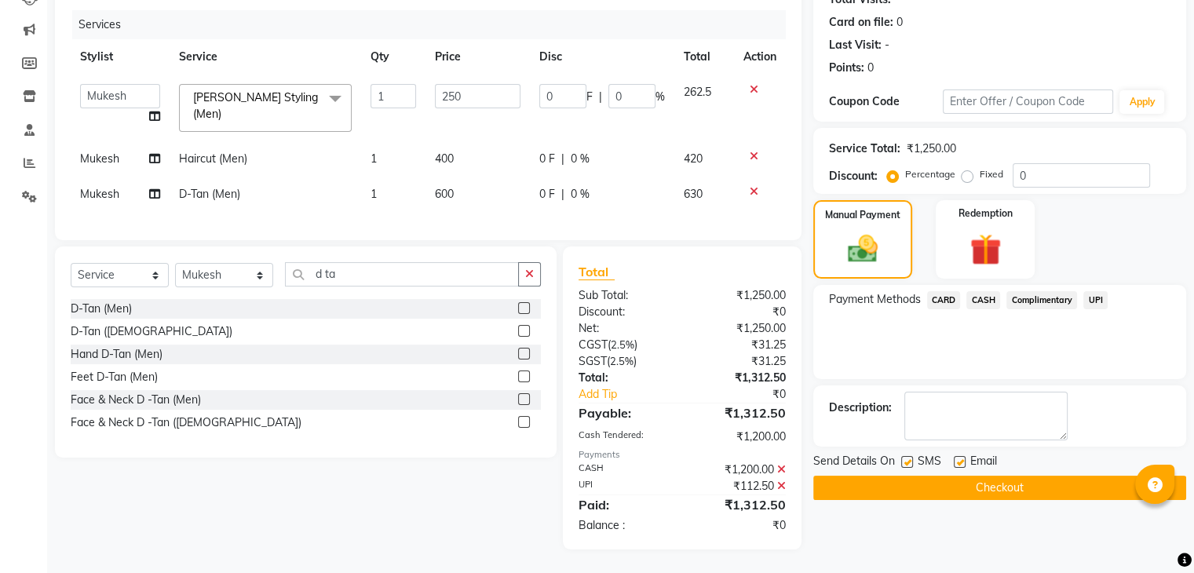
click at [987, 478] on button "Checkout" at bounding box center [999, 488] width 373 height 24
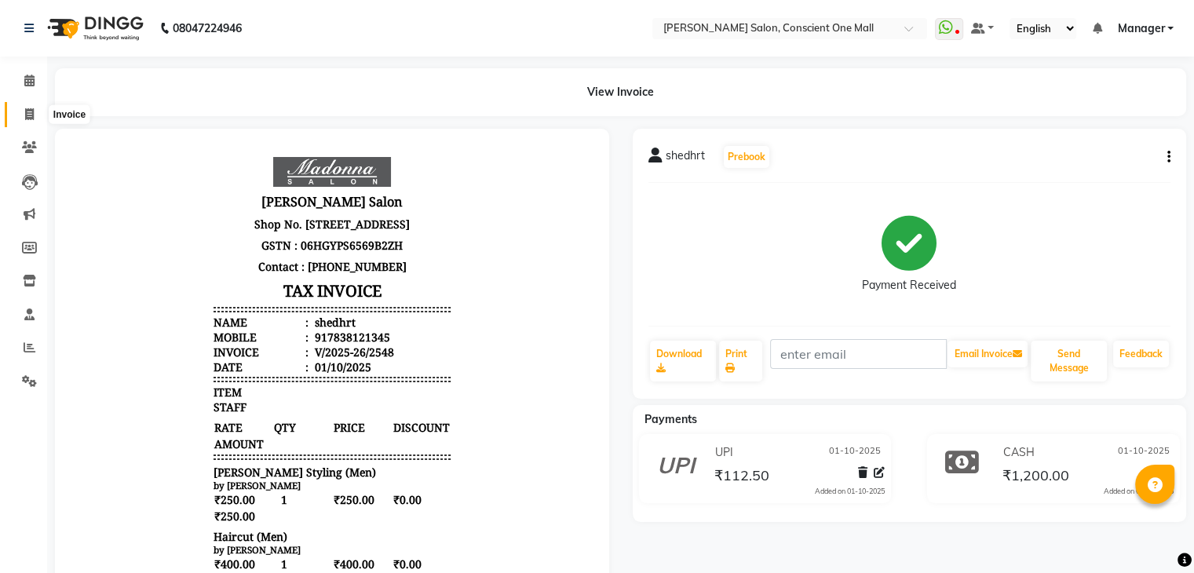
click at [29, 110] on icon at bounding box center [29, 114] width 9 height 12
select select "service"
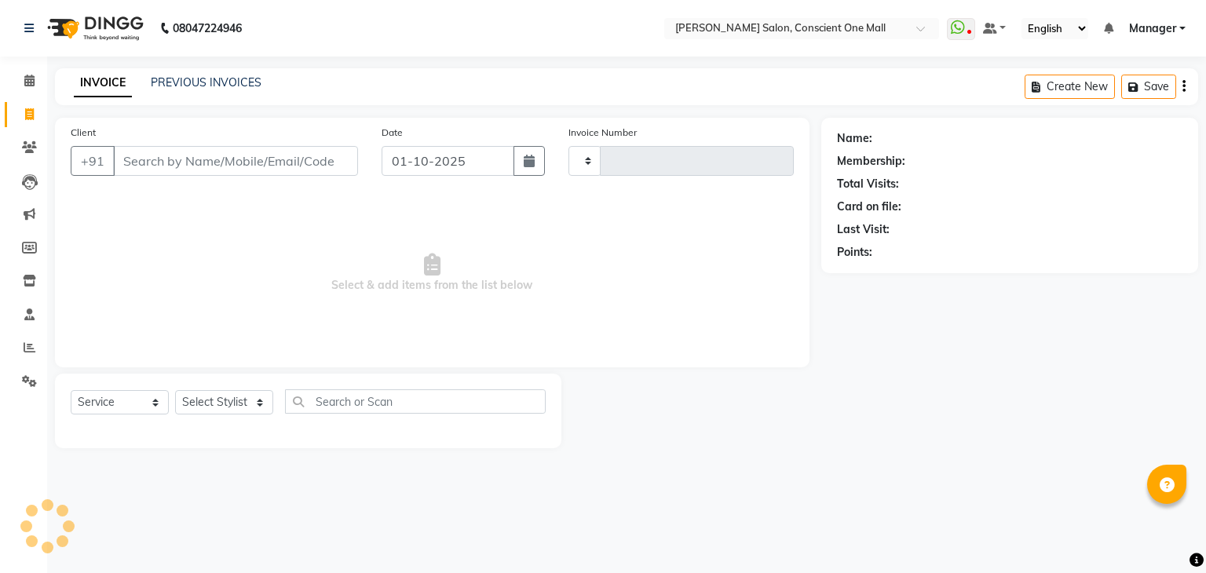
type input "2549"
select select "7575"
click at [24, 86] on icon at bounding box center [29, 81] width 10 height 12
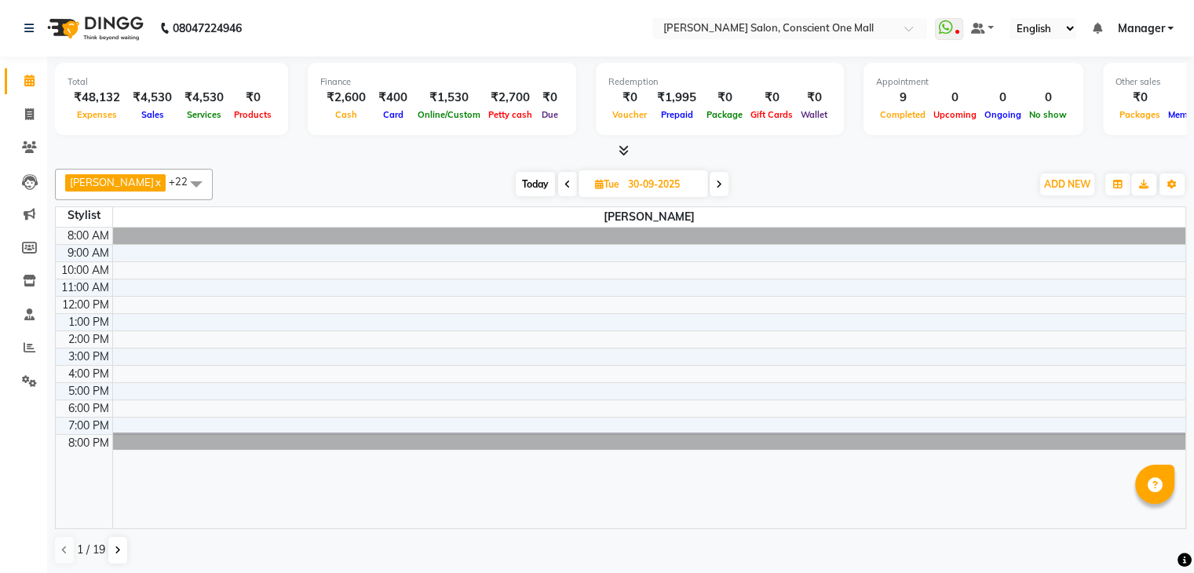
click at [623, 186] on input "30-09-2025" at bounding box center [662, 185] width 79 height 24
select select "9"
select select "2025"
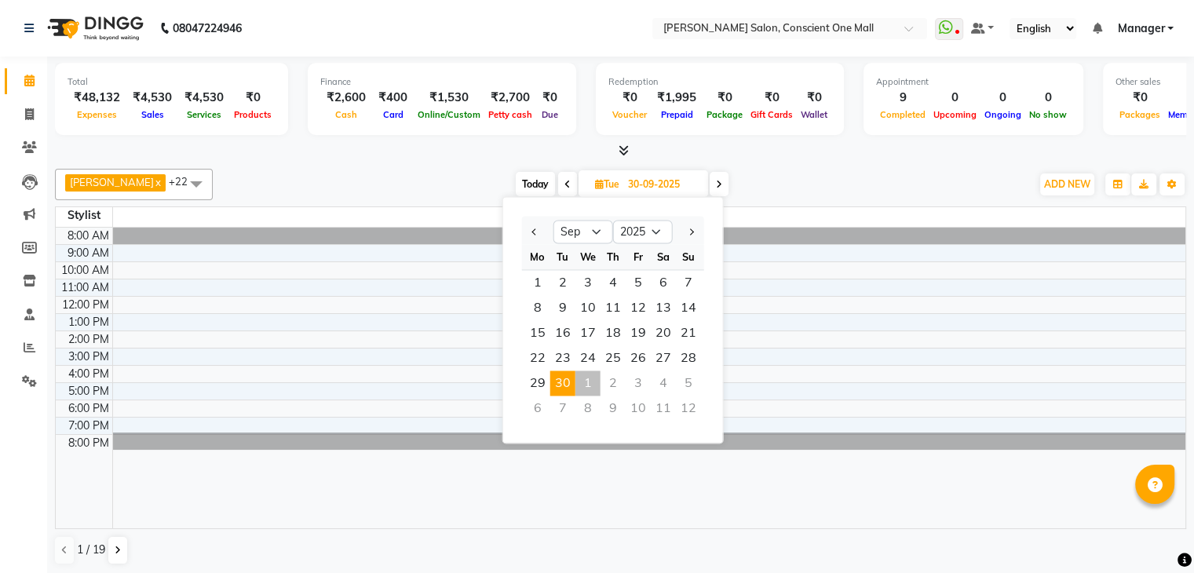
click at [558, 187] on span at bounding box center [567, 184] width 19 height 24
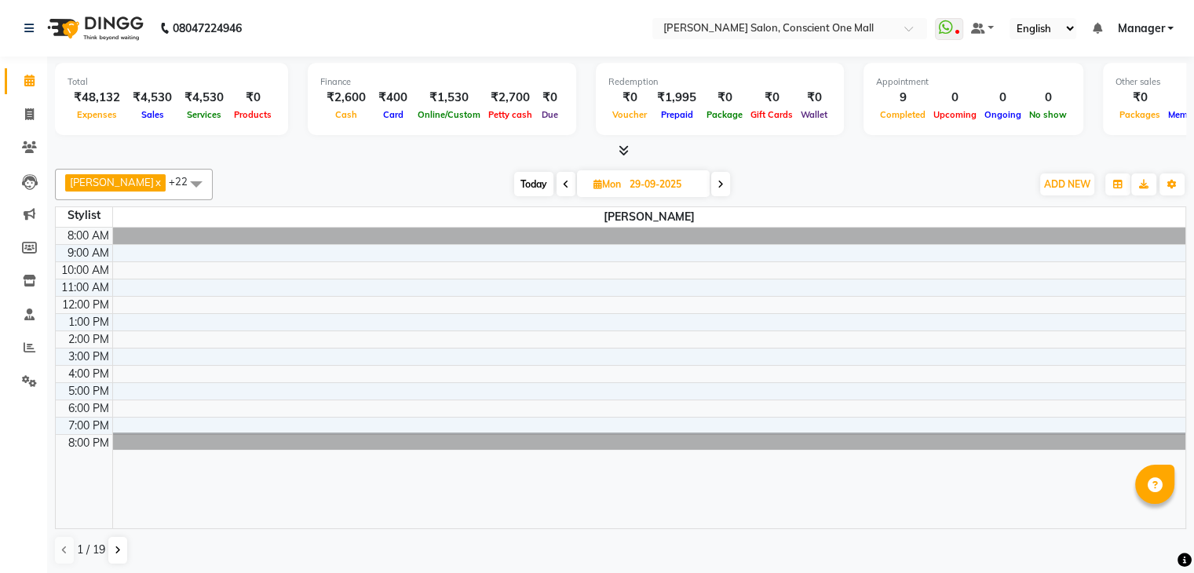
click at [718, 181] on icon at bounding box center [721, 184] width 6 height 9
click at [558, 188] on span at bounding box center [567, 184] width 19 height 24
type input "29-09-2025"
click at [584, 176] on span "Mon 29-09-2025" at bounding box center [643, 183] width 133 height 27
click at [625, 177] on input "29-09-2025" at bounding box center [664, 185] width 79 height 24
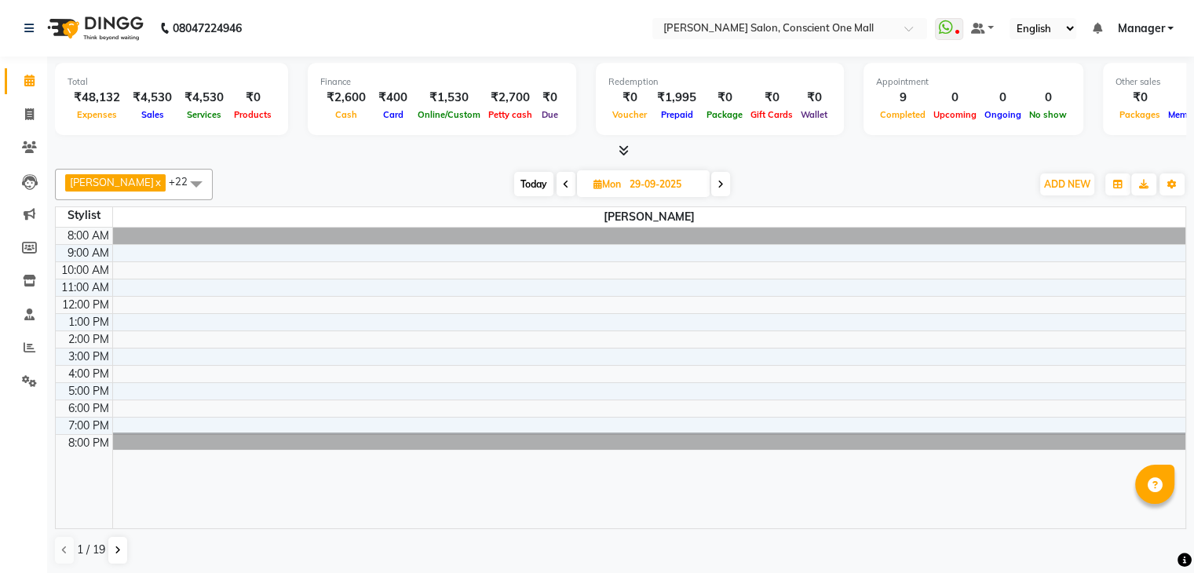
select select "9"
select select "2025"
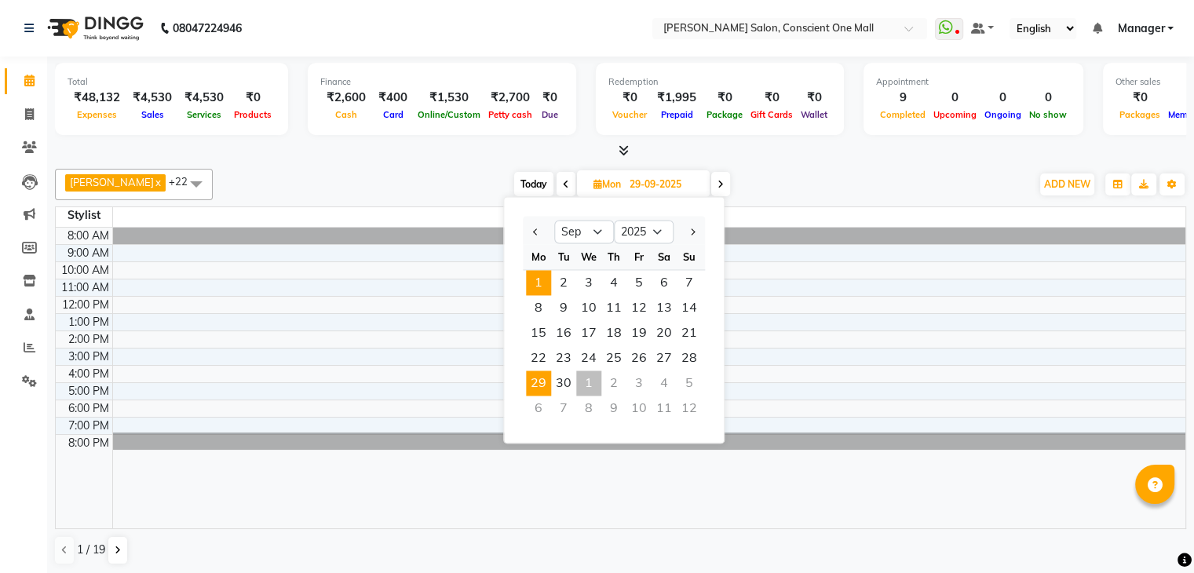
click at [542, 280] on span "1" at bounding box center [538, 282] width 25 height 25
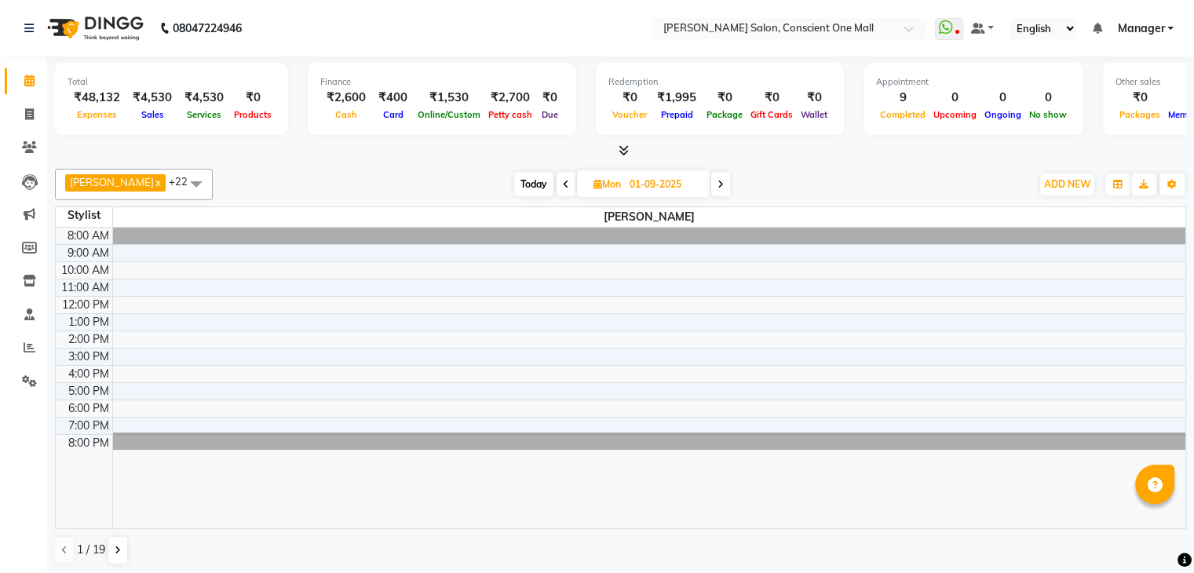
click at [711, 181] on span at bounding box center [720, 184] width 19 height 24
click at [710, 181] on span at bounding box center [719, 184] width 19 height 24
type input "03-09-2025"
click at [622, 150] on icon at bounding box center [624, 150] width 10 height 12
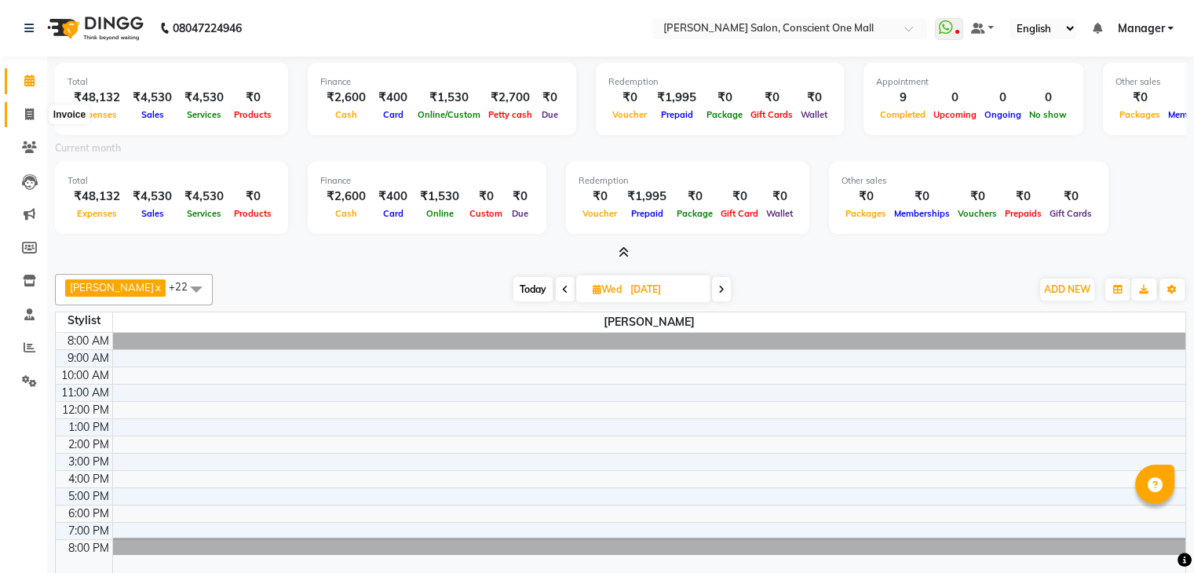
click at [27, 115] on icon at bounding box center [29, 114] width 9 height 12
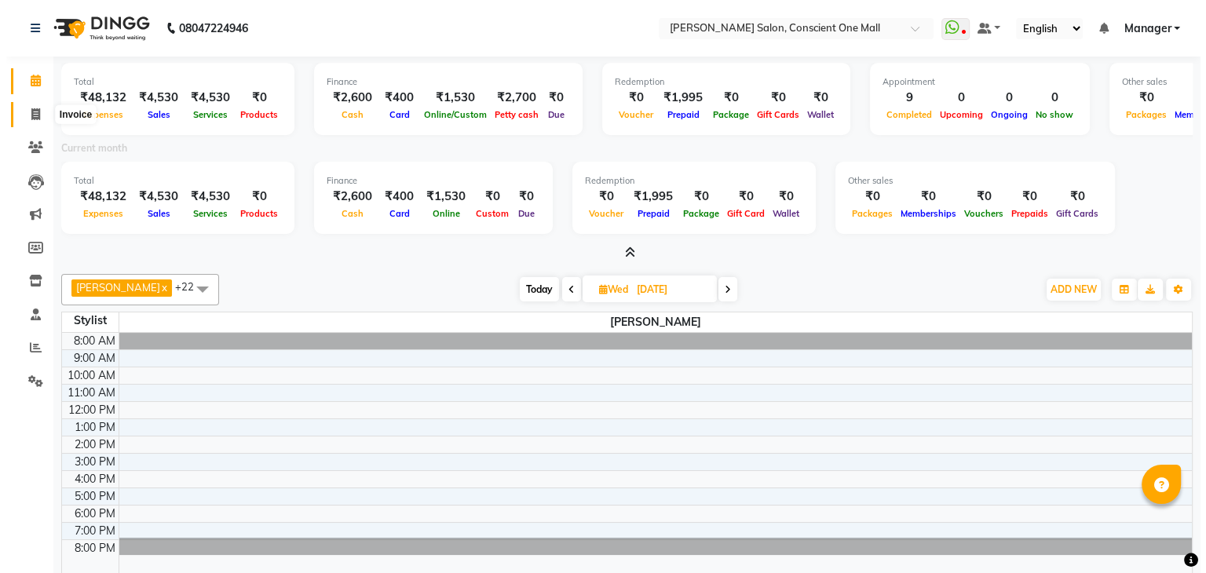
select select "service"
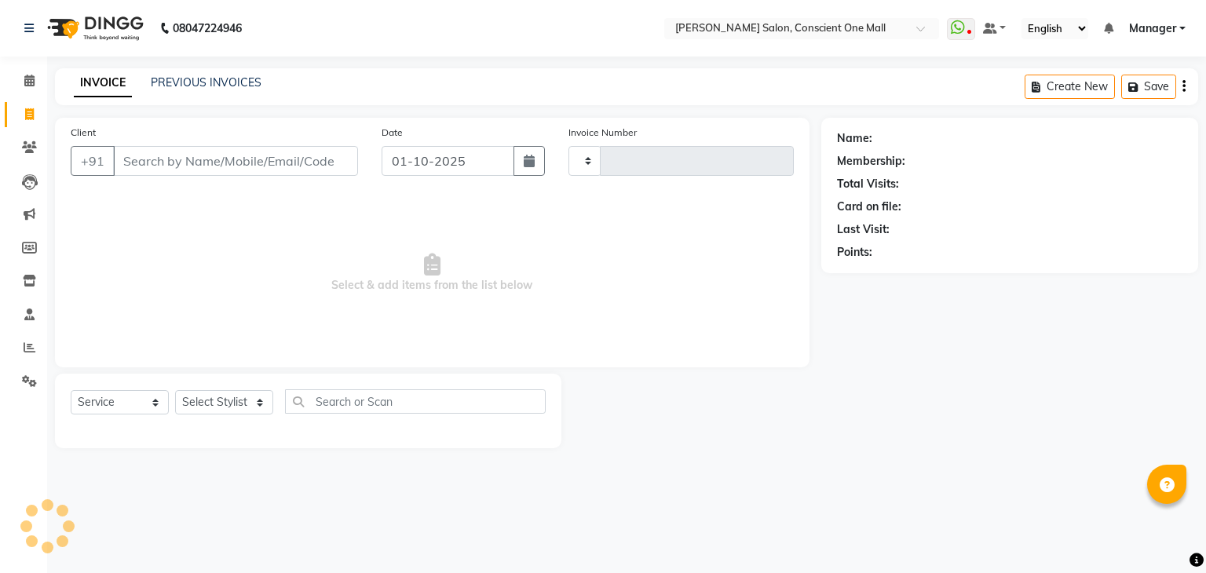
type input "2549"
select select "7575"
click at [201, 82] on link "PREVIOUS INVOICES" at bounding box center [206, 82] width 111 height 14
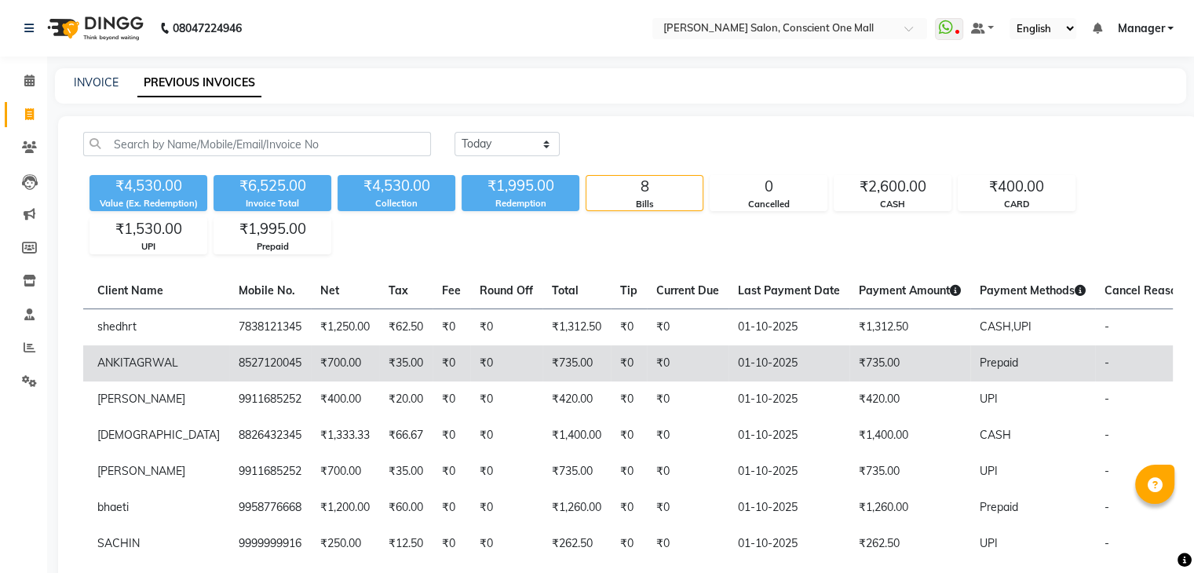
scroll to position [0, 195]
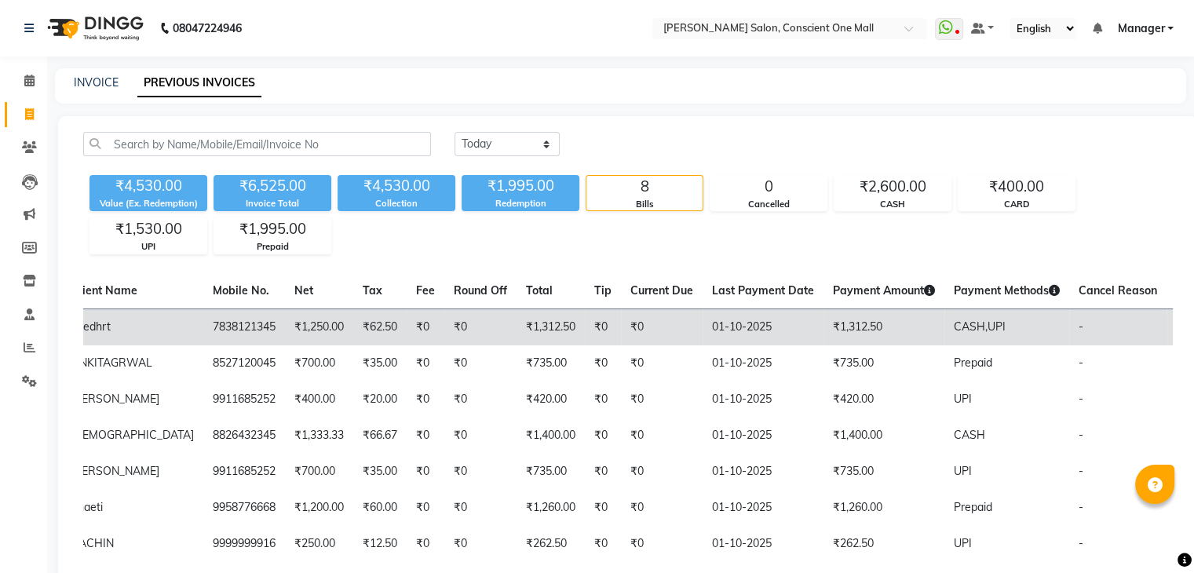
click at [1180, 325] on span "PAID" at bounding box center [1193, 328] width 27 height 16
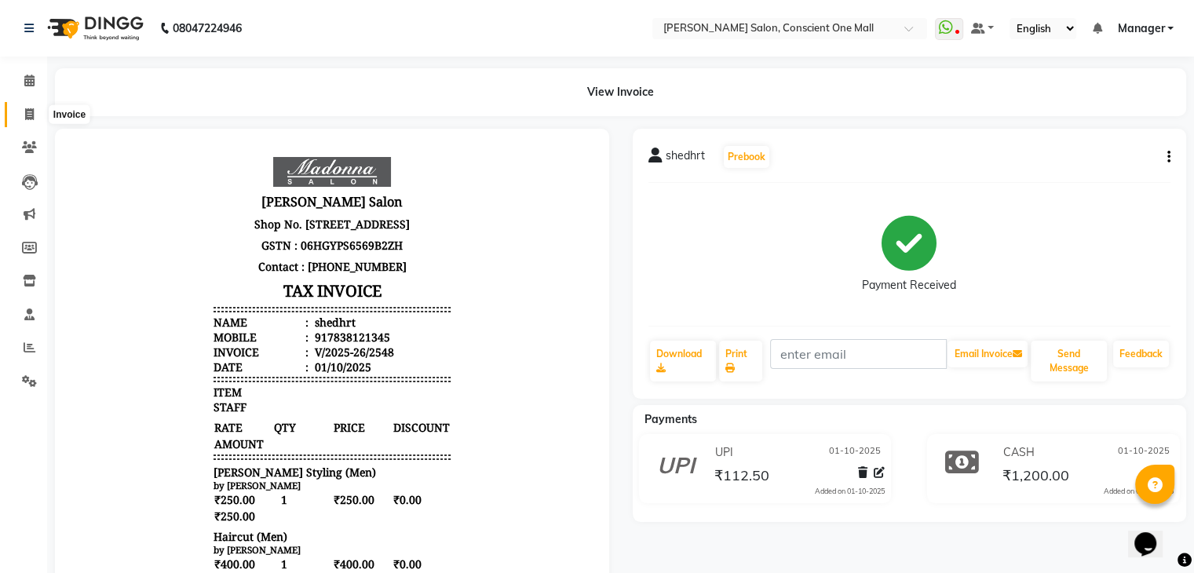
click at [25, 115] on icon at bounding box center [29, 114] width 9 height 12
select select "service"
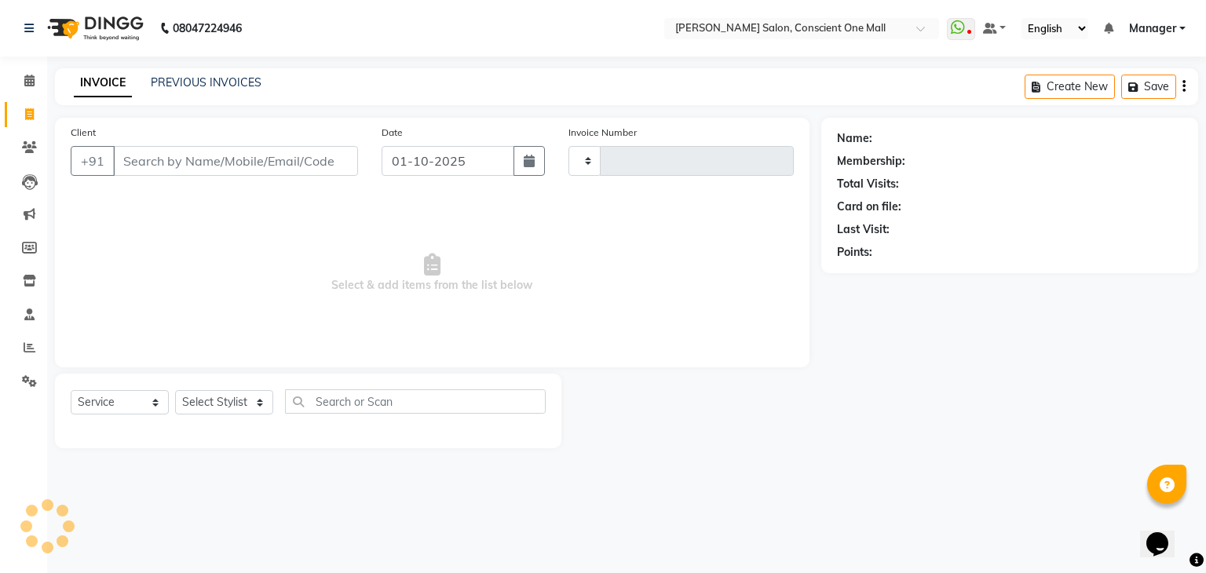
type input "2549"
select select "7575"
click at [176, 88] on link "PREVIOUS INVOICES" at bounding box center [206, 82] width 111 height 14
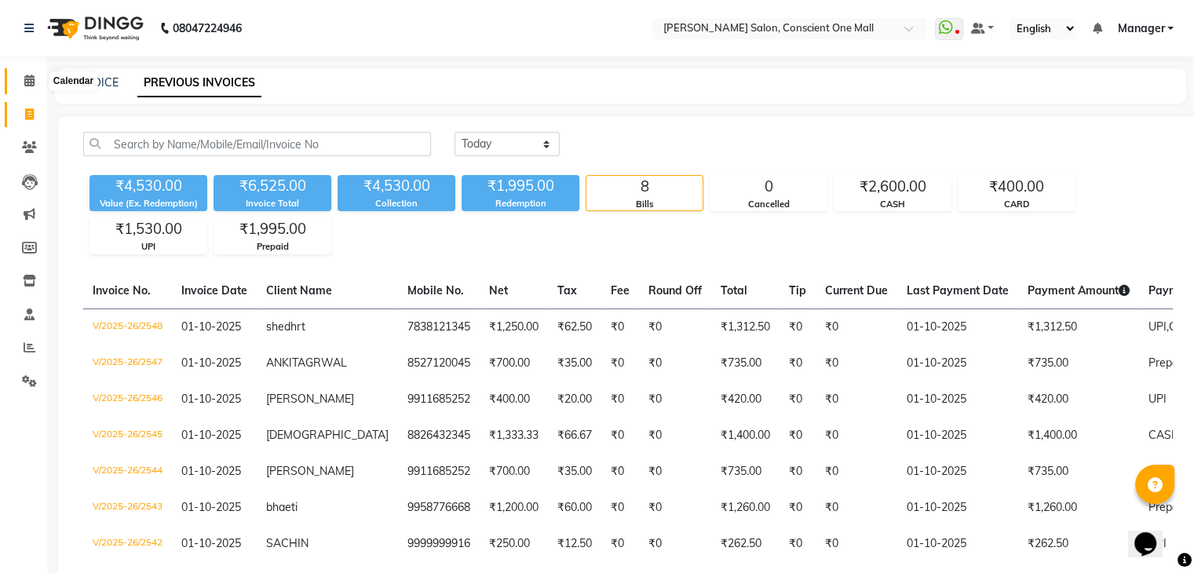
click at [26, 86] on icon at bounding box center [29, 81] width 10 height 12
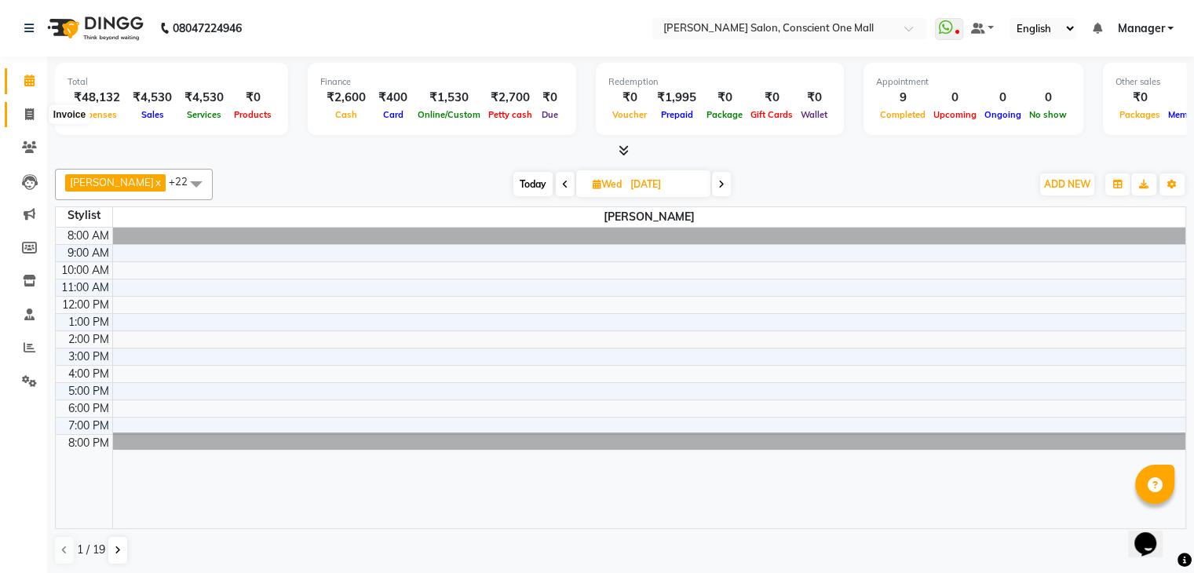
click at [25, 117] on icon at bounding box center [29, 114] width 9 height 12
select select "service"
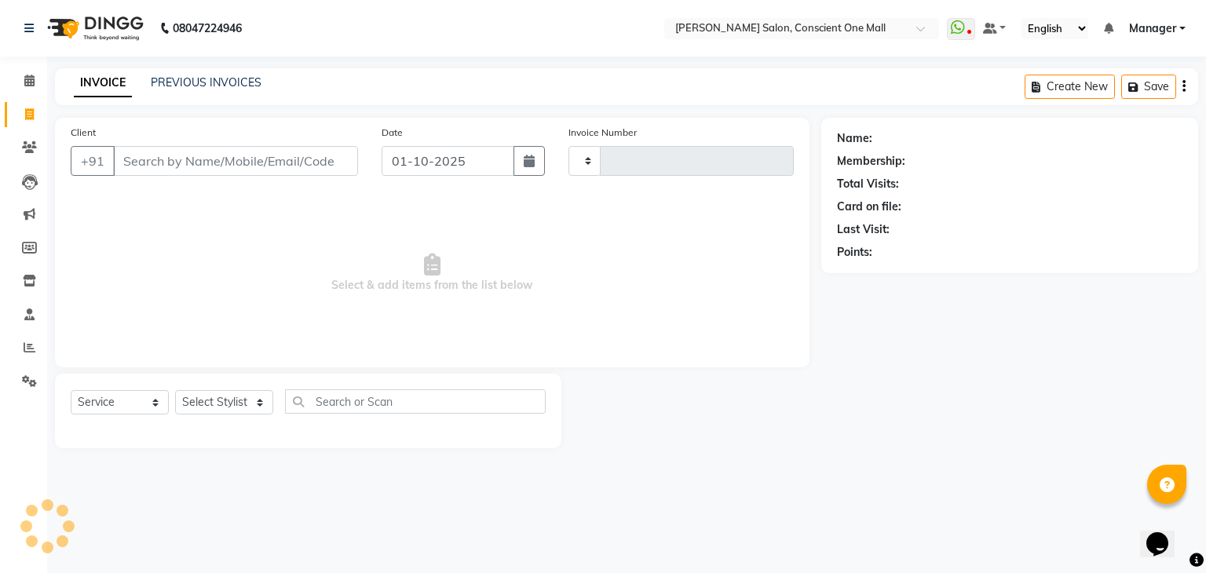
type input "2549"
select select "7575"
click at [180, 142] on div "Client +91" at bounding box center [214, 156] width 311 height 64
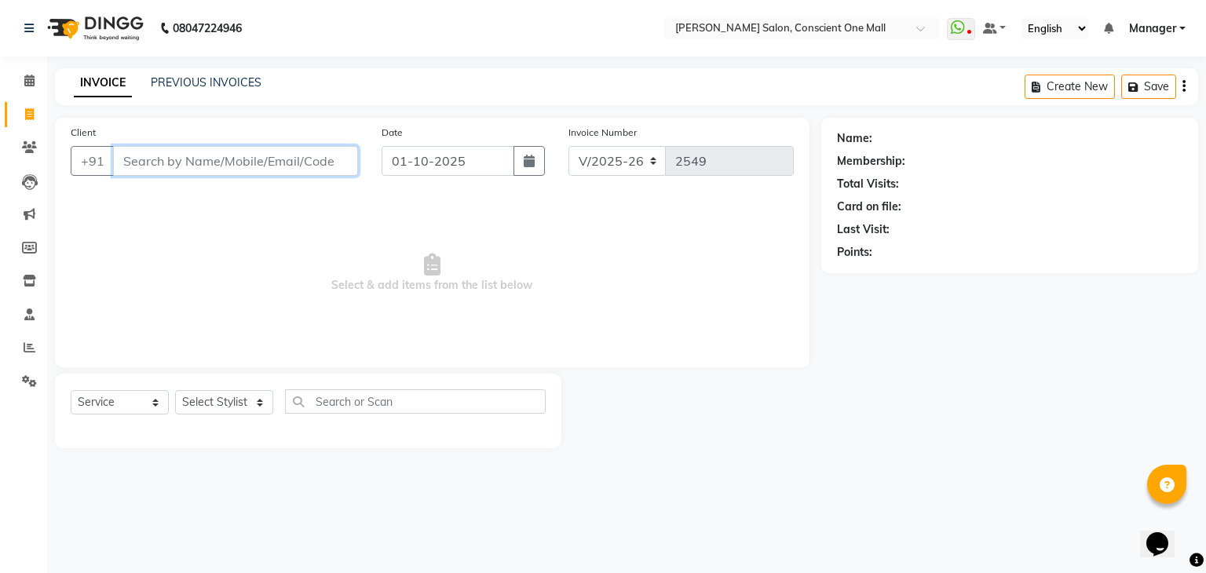
click at [186, 158] on input "Client" at bounding box center [235, 161] width 245 height 30
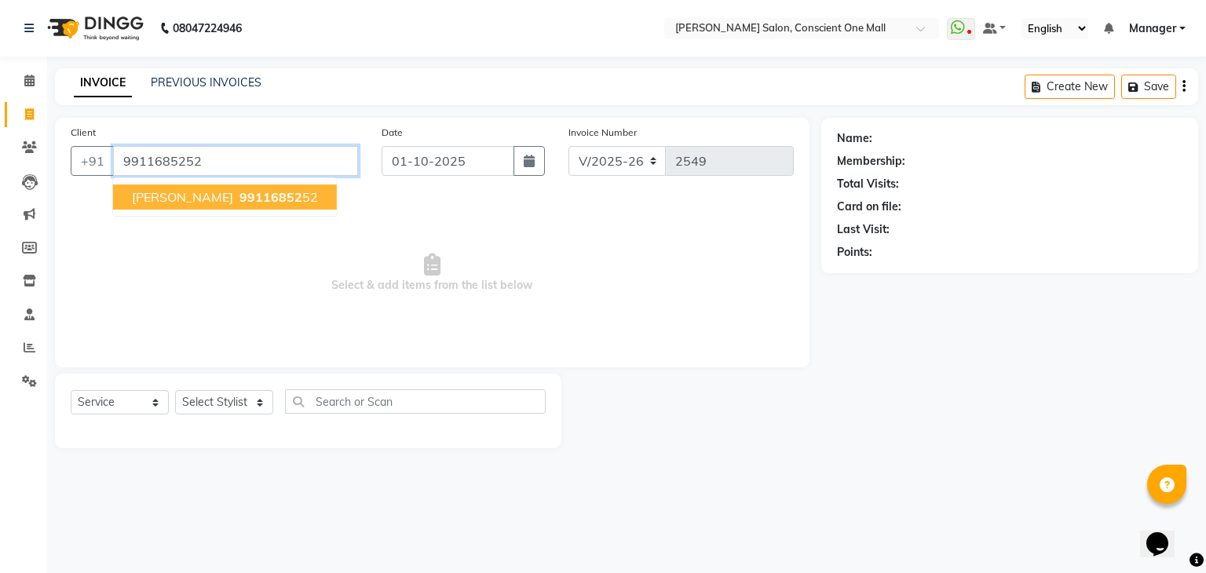
type input "9911685252"
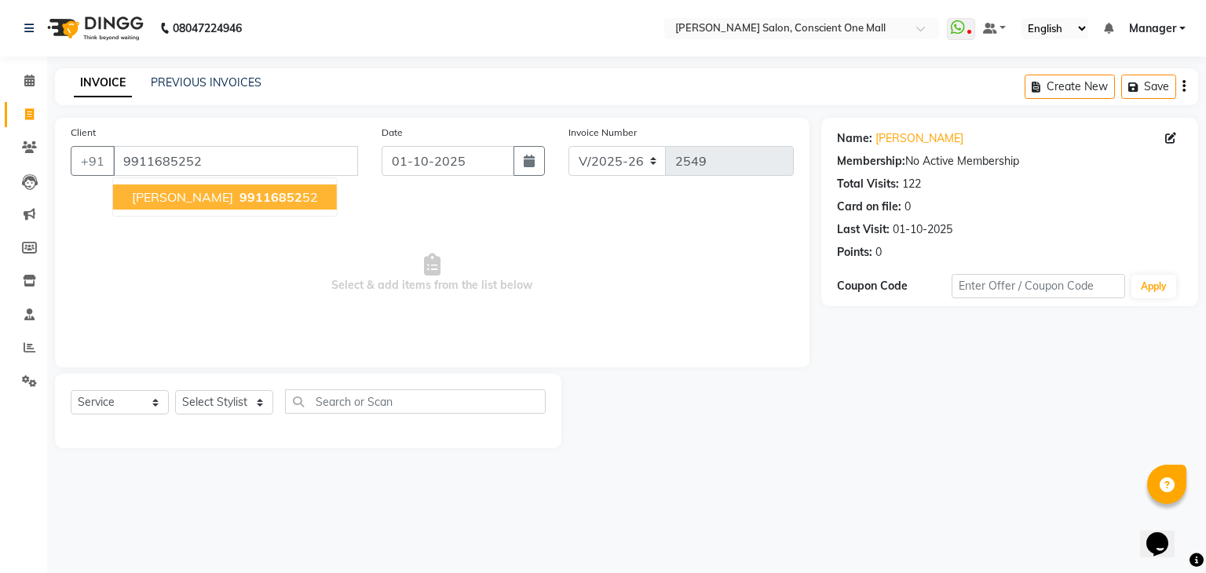
click at [169, 199] on span "[PERSON_NAME]" at bounding box center [182, 197] width 101 height 16
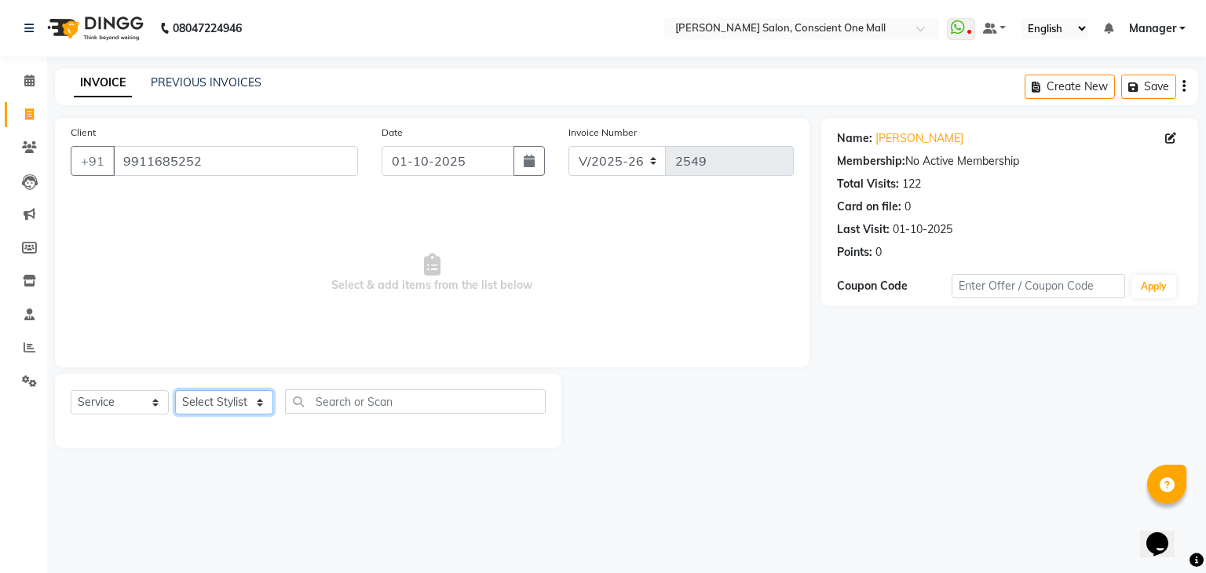
click at [199, 406] on select "Select Stylist [PERSON_NAME] AMIT [PERSON_NAME] [PERSON_NAME] [PERSON_NAME] [PE…" at bounding box center [224, 402] width 98 height 24
select select "67300"
click at [175, 391] on select "Select Stylist [PERSON_NAME] AMIT [PERSON_NAME] [PERSON_NAME] [PERSON_NAME] [PE…" at bounding box center [224, 402] width 98 height 24
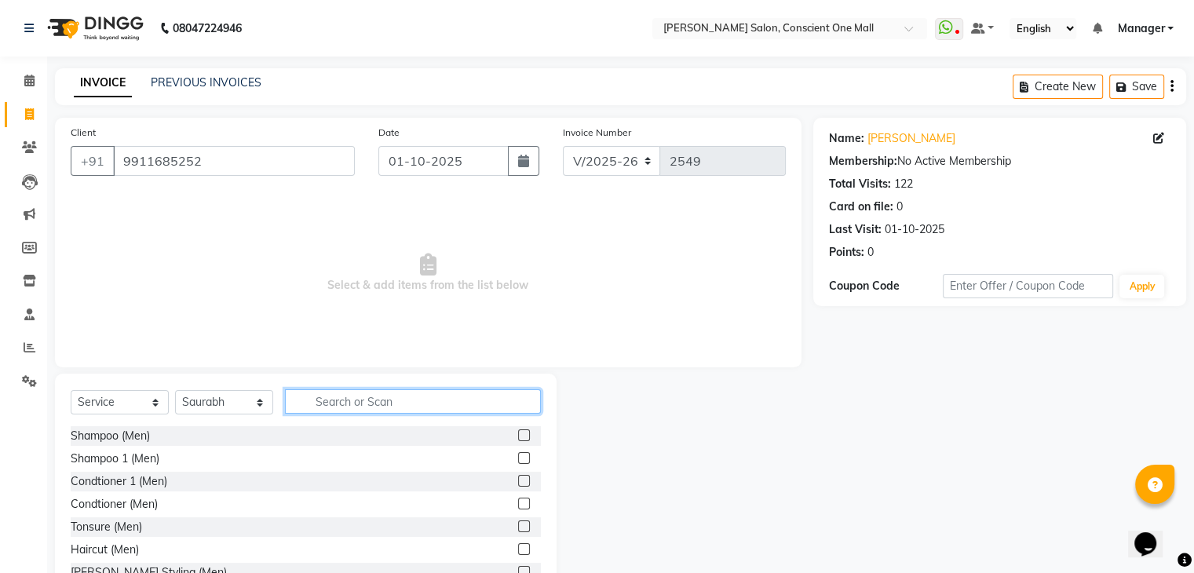
click at [346, 407] on input "text" at bounding box center [413, 401] width 256 height 24
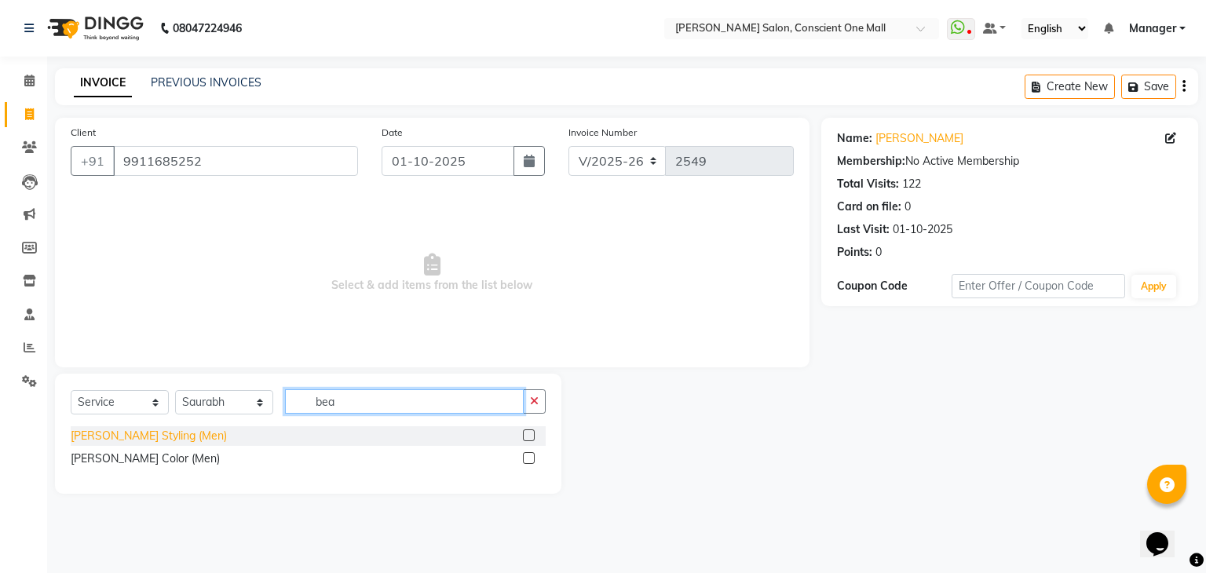
type input "bea"
click at [144, 433] on div "[PERSON_NAME] Styling (Men)" at bounding box center [149, 436] width 156 height 16
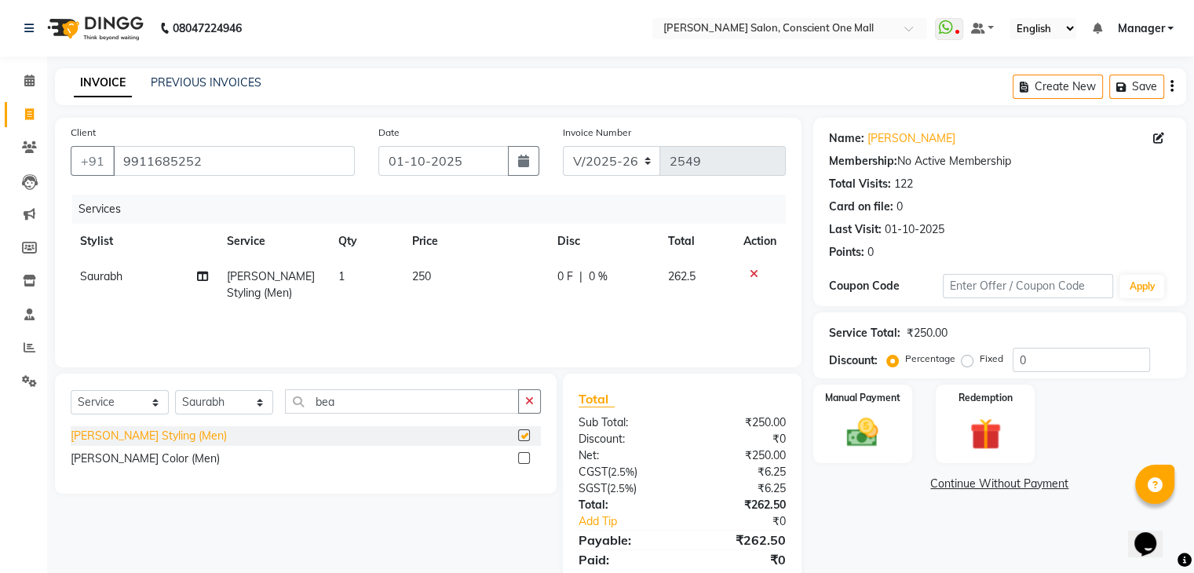
checkbox input "false"
click at [867, 422] on img at bounding box center [862, 434] width 53 height 38
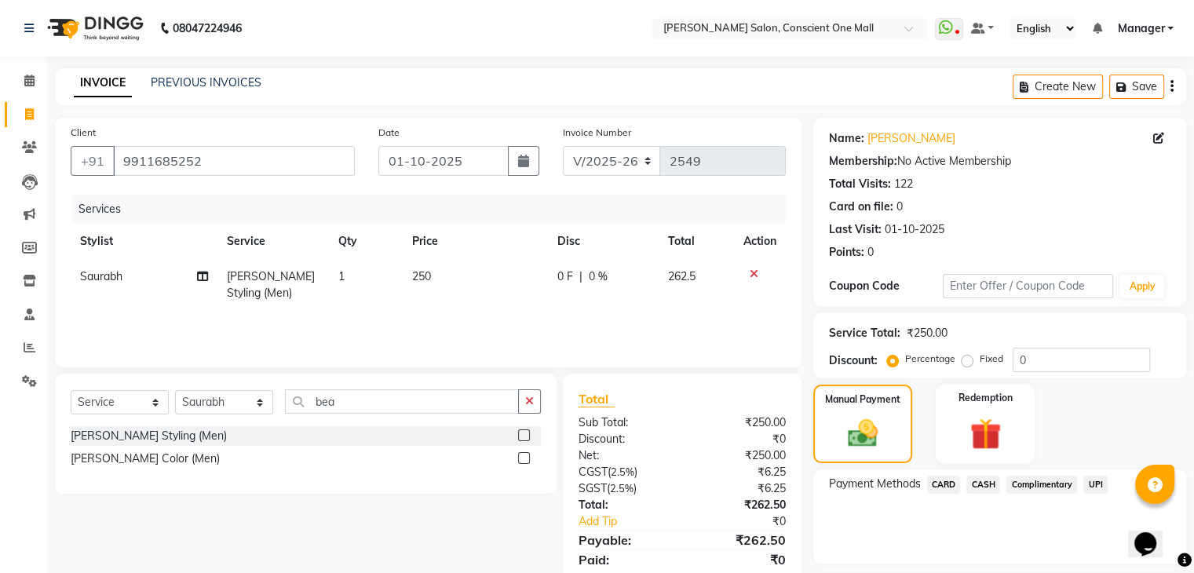
click at [1094, 485] on span "UPI" at bounding box center [1095, 485] width 24 height 18
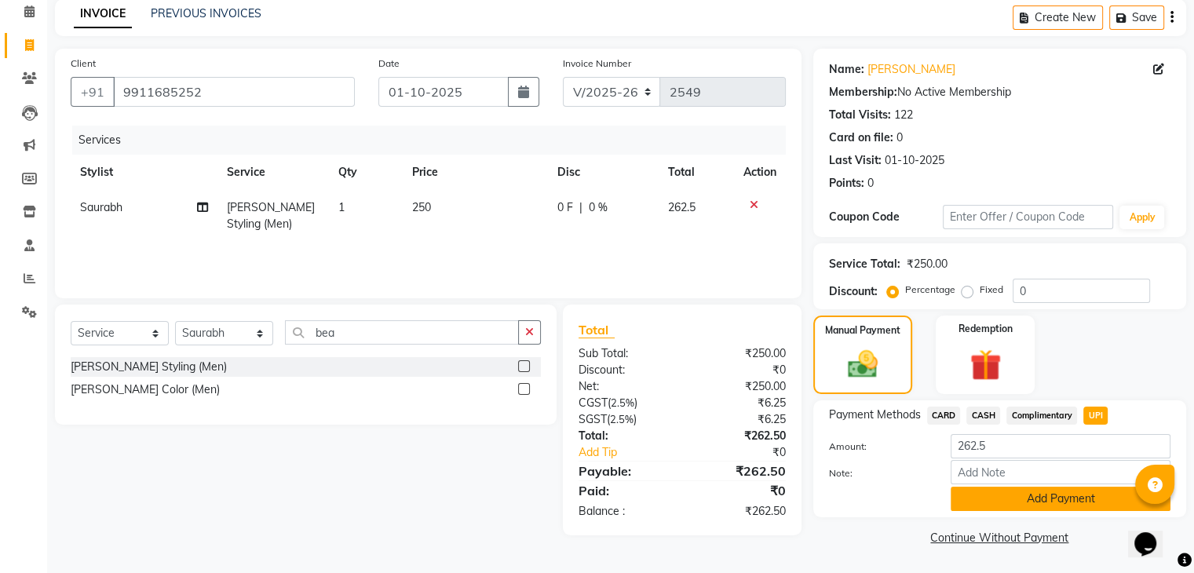
click at [1064, 488] on button "Add Payment" at bounding box center [1061, 499] width 220 height 24
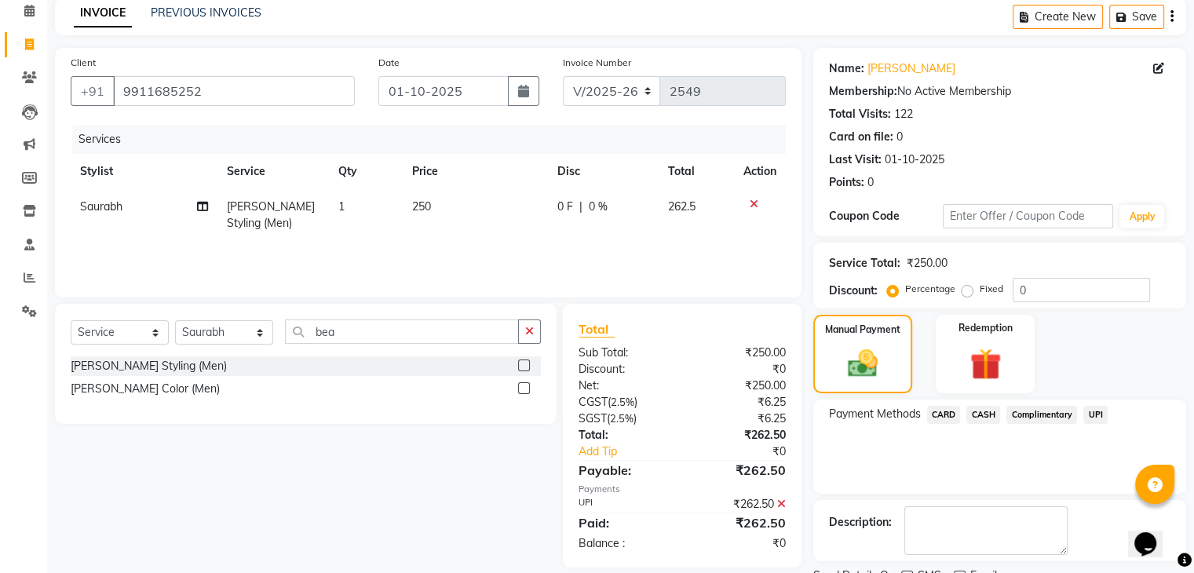
scroll to position [134, 0]
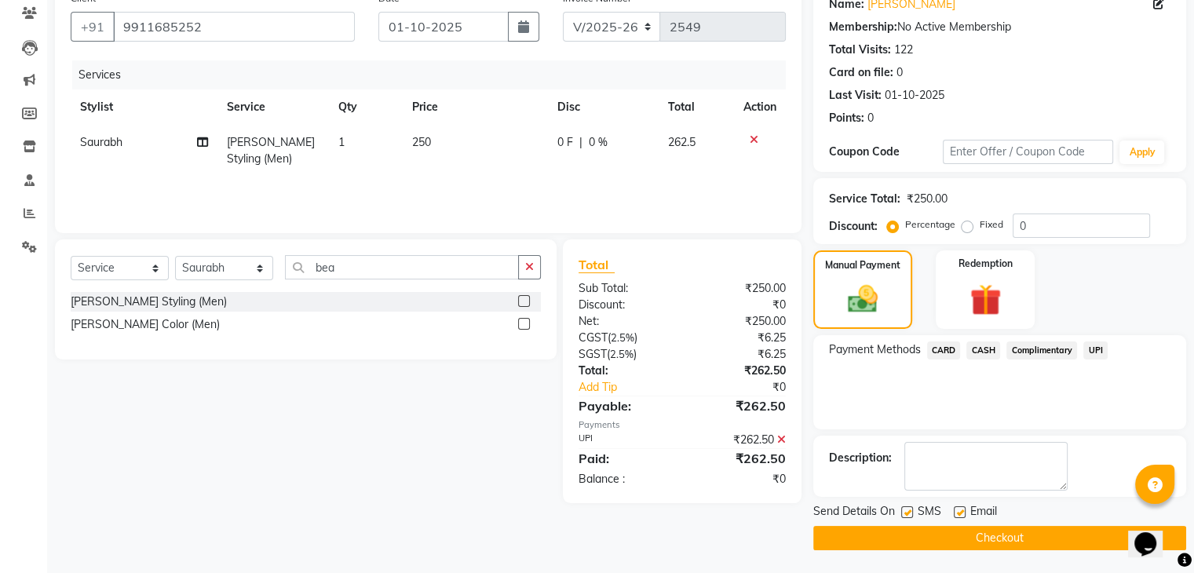
click at [966, 531] on button "Checkout" at bounding box center [999, 538] width 373 height 24
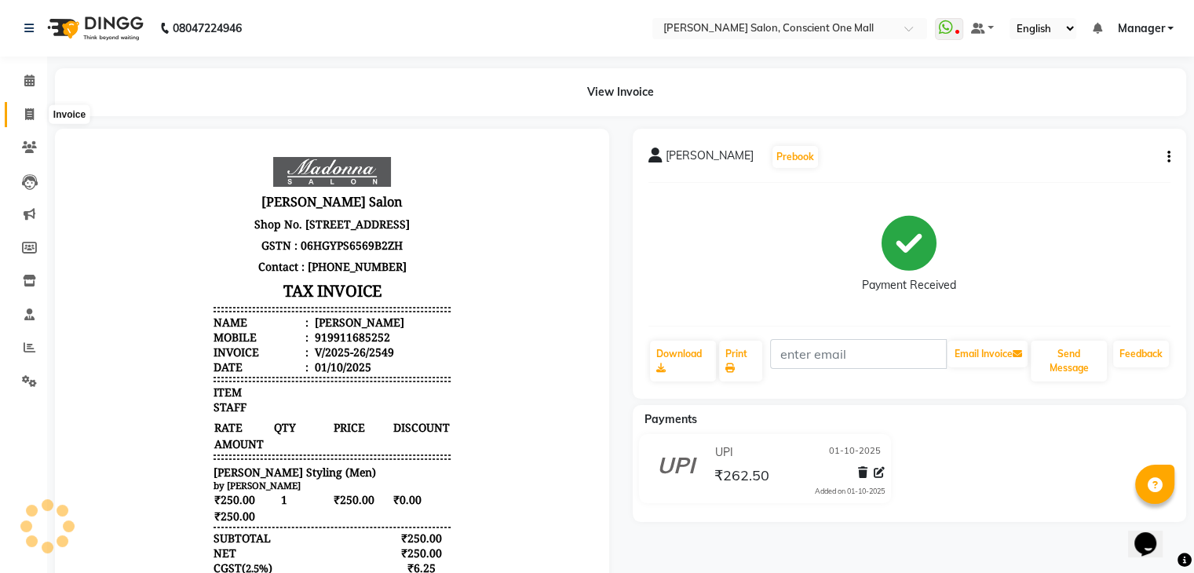
click at [25, 115] on icon at bounding box center [29, 114] width 9 height 12
select select "service"
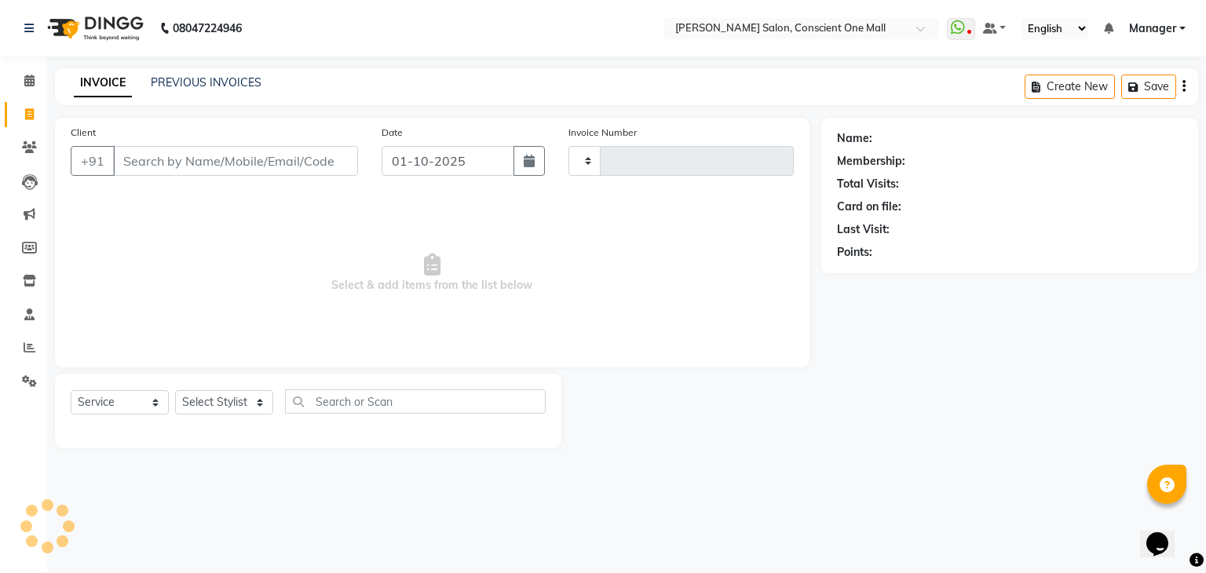
type input "2550"
select select "7575"
click at [222, 81] on link "PREVIOUS INVOICES" at bounding box center [206, 82] width 111 height 14
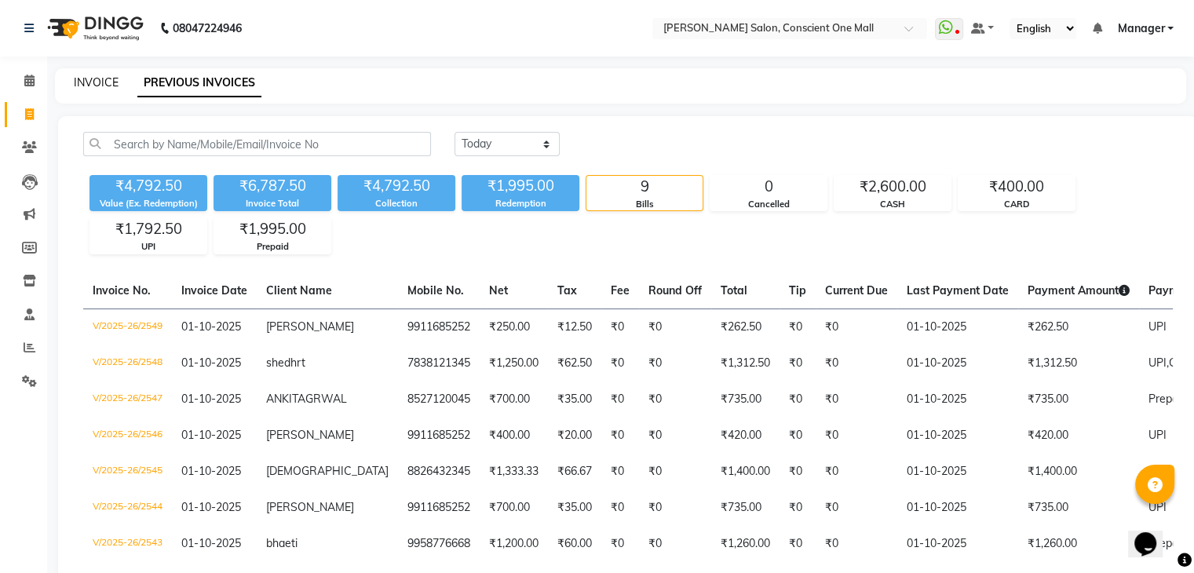
click at [96, 85] on link "INVOICE" at bounding box center [96, 82] width 45 height 14
select select "service"
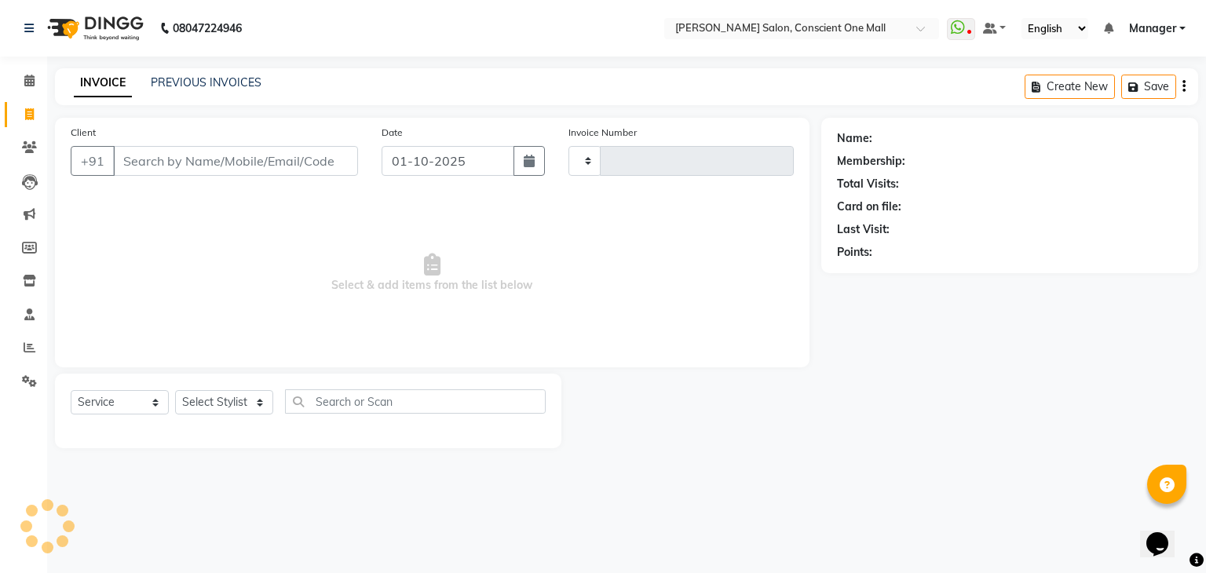
type input "2550"
select select "7575"
click at [169, 82] on link "PREVIOUS INVOICES" at bounding box center [206, 82] width 111 height 14
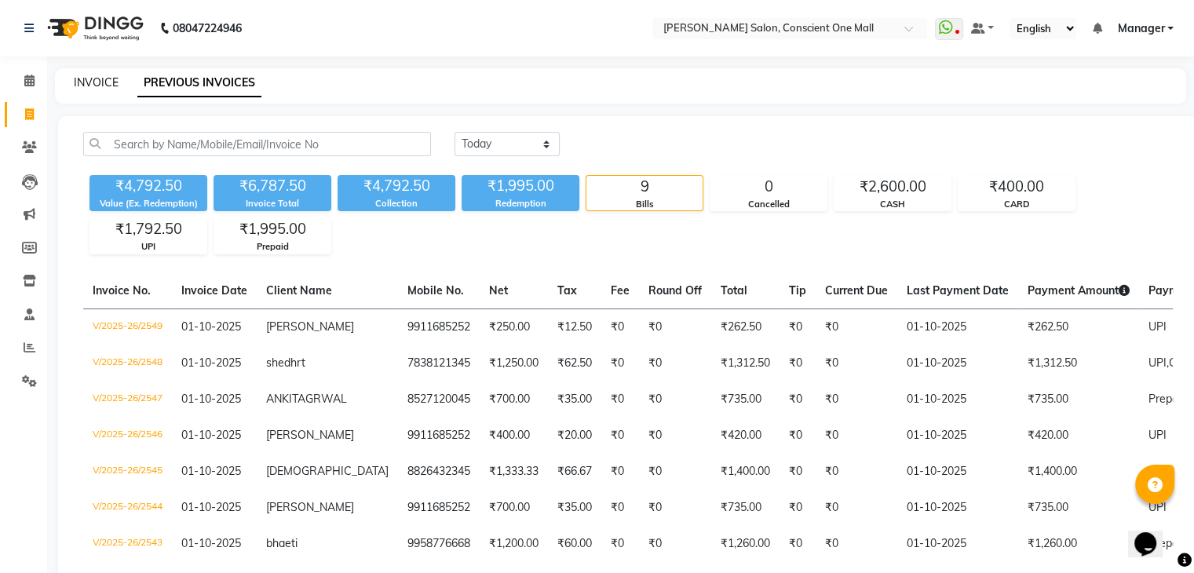
click at [101, 76] on link "INVOICE" at bounding box center [96, 82] width 45 height 14
select select "service"
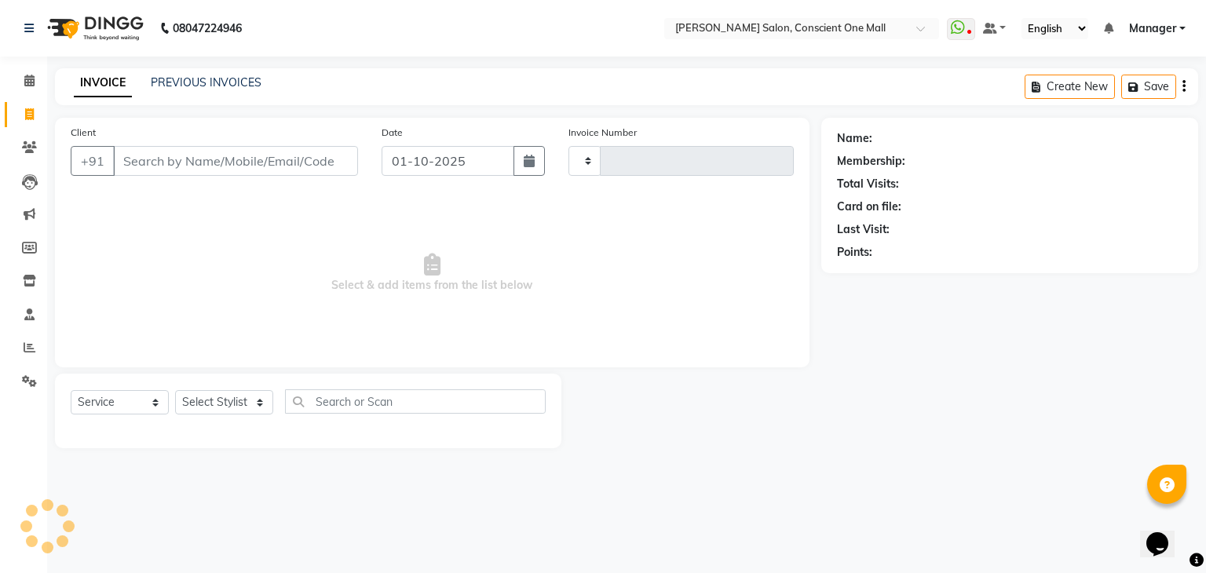
type input "2550"
select select "7575"
click at [258, 399] on select "Select Stylist [PERSON_NAME] AMIT [PERSON_NAME] [PERSON_NAME] [PERSON_NAME] [PE…" at bounding box center [224, 402] width 98 height 24
select select "69004"
click at [175, 391] on select "Select Stylist [PERSON_NAME] AMIT [PERSON_NAME] [PERSON_NAME] [PERSON_NAME] [PE…" at bounding box center [224, 402] width 98 height 24
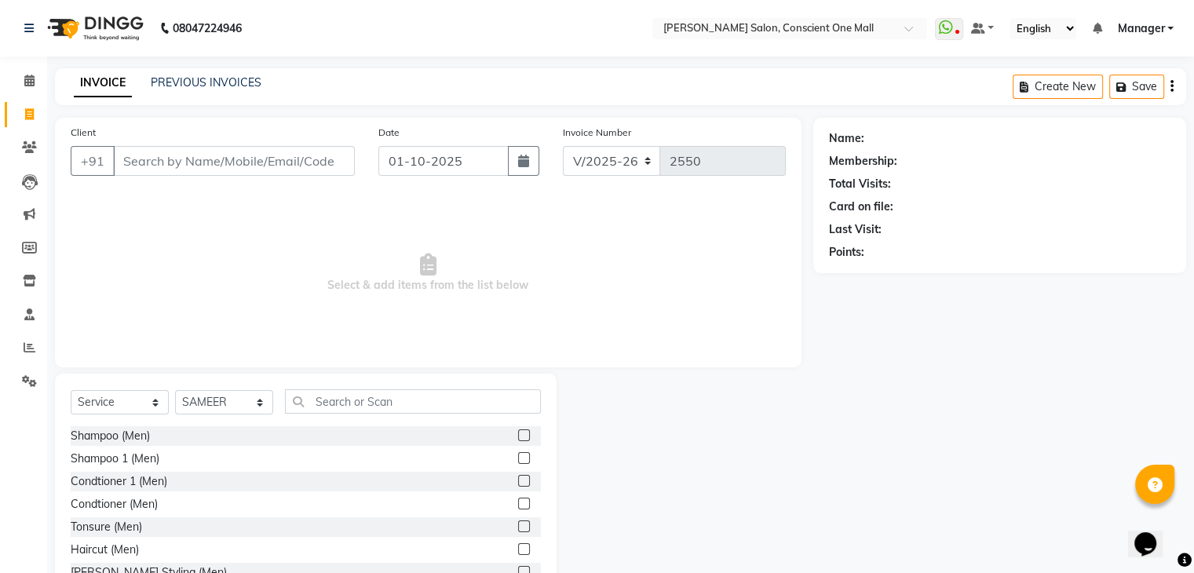
click at [518, 546] on label at bounding box center [524, 549] width 12 height 12
click at [518, 546] on input "checkbox" at bounding box center [523, 550] width 10 height 10
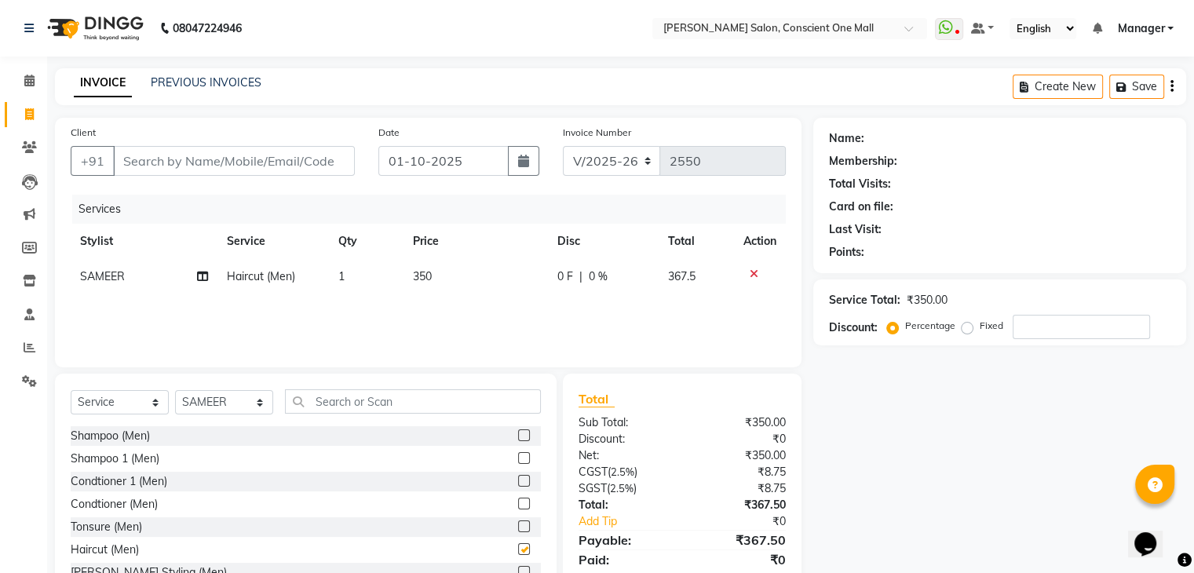
checkbox input "false"
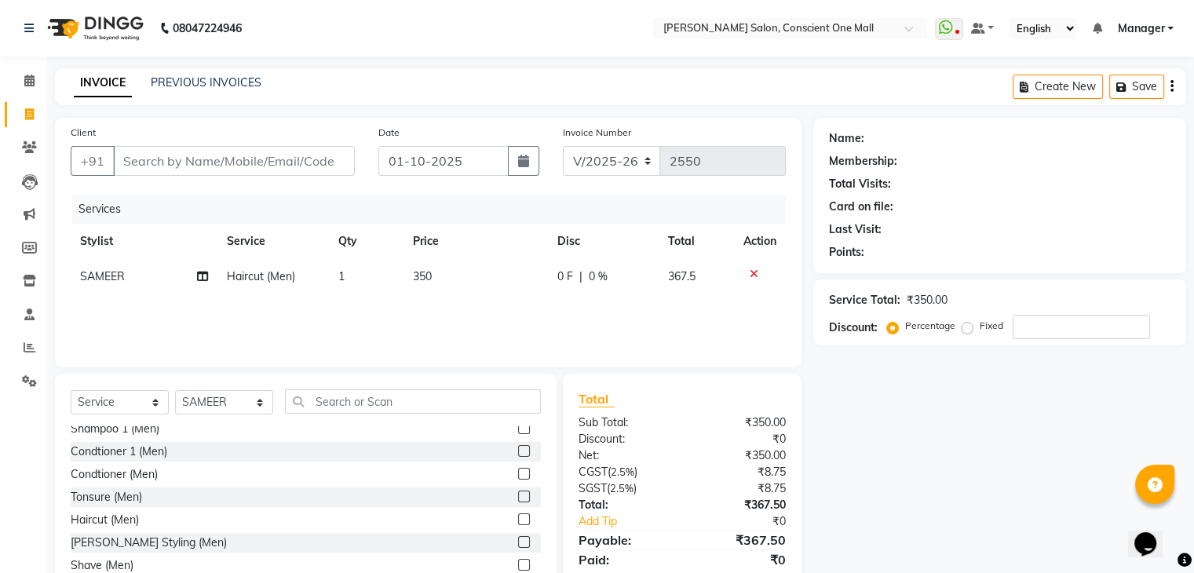
scroll to position [33, 0]
click at [518, 539] on label at bounding box center [524, 539] width 12 height 12
click at [518, 539] on input "checkbox" at bounding box center [523, 540] width 10 height 10
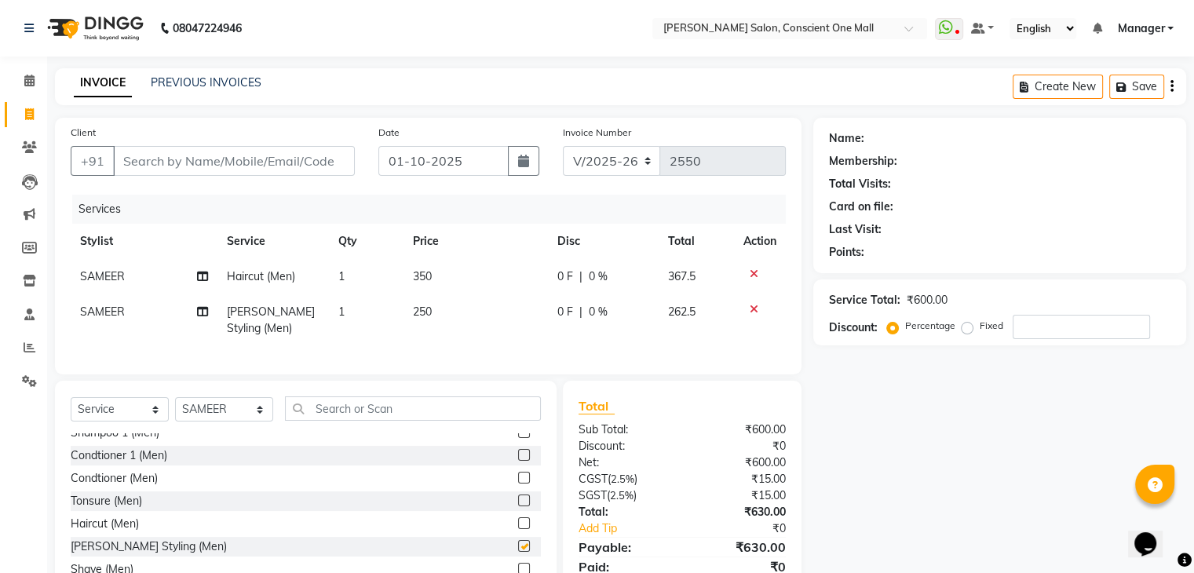
checkbox input "false"
click at [452, 271] on td "350" at bounding box center [475, 276] width 145 height 35
select select "69004"
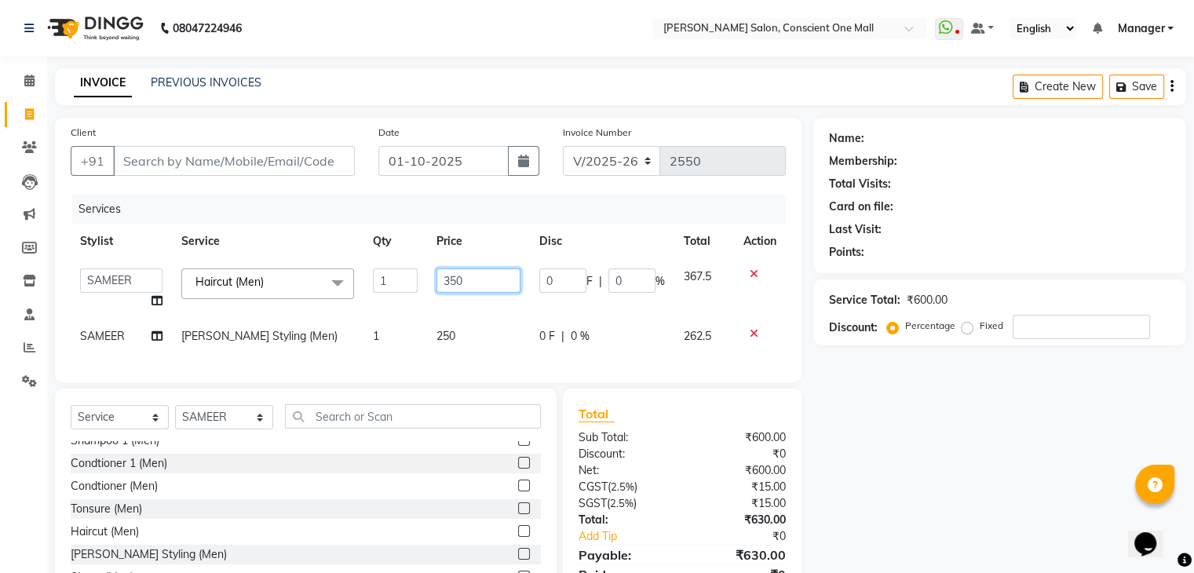
click at [479, 280] on input "350" at bounding box center [478, 280] width 84 height 24
type input "3"
type input "400"
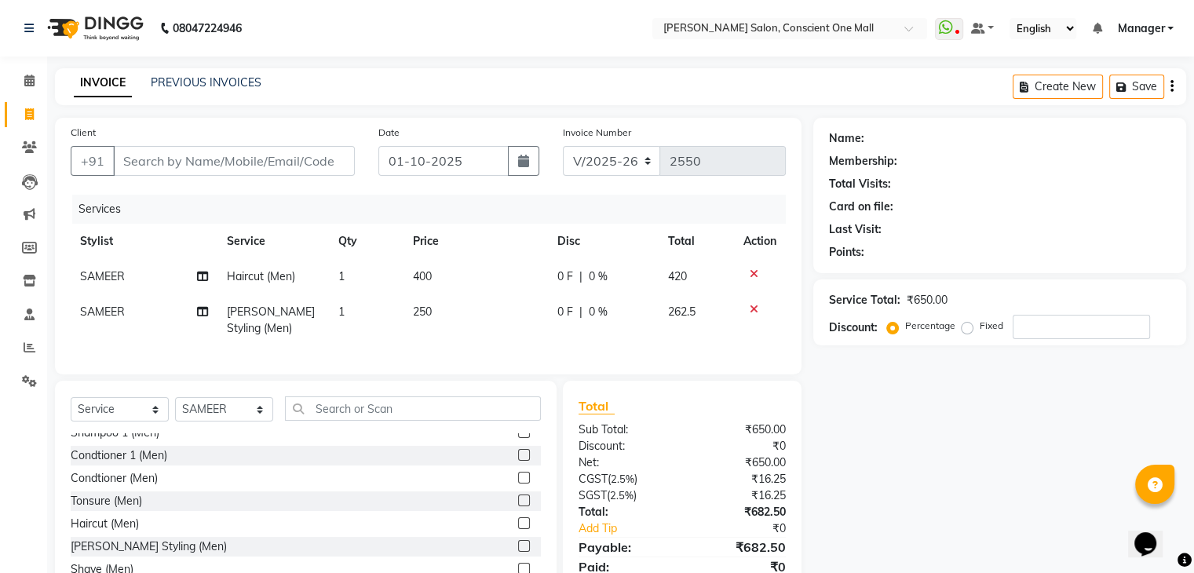
click at [477, 337] on td "250" at bounding box center [475, 320] width 145 height 52
select select "69004"
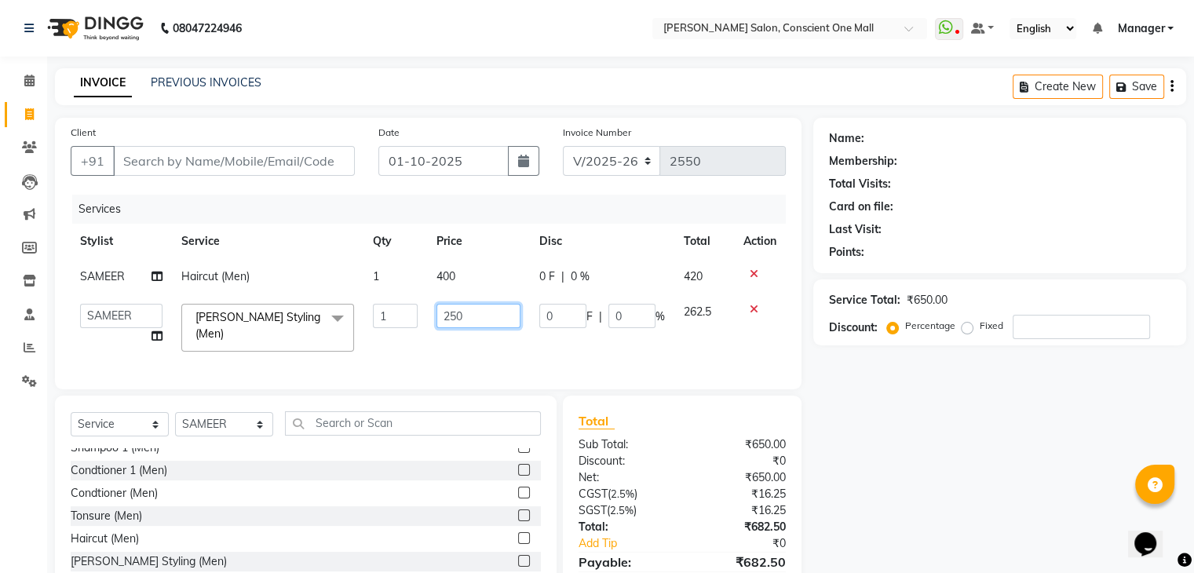
click at [478, 312] on input "250" at bounding box center [478, 316] width 84 height 24
type input "2"
type input "300"
click at [512, 349] on div "Services Stylist Service Qty Price Disc Total Action SAMEER Haircut (Men) 1 400…" at bounding box center [428, 284] width 715 height 179
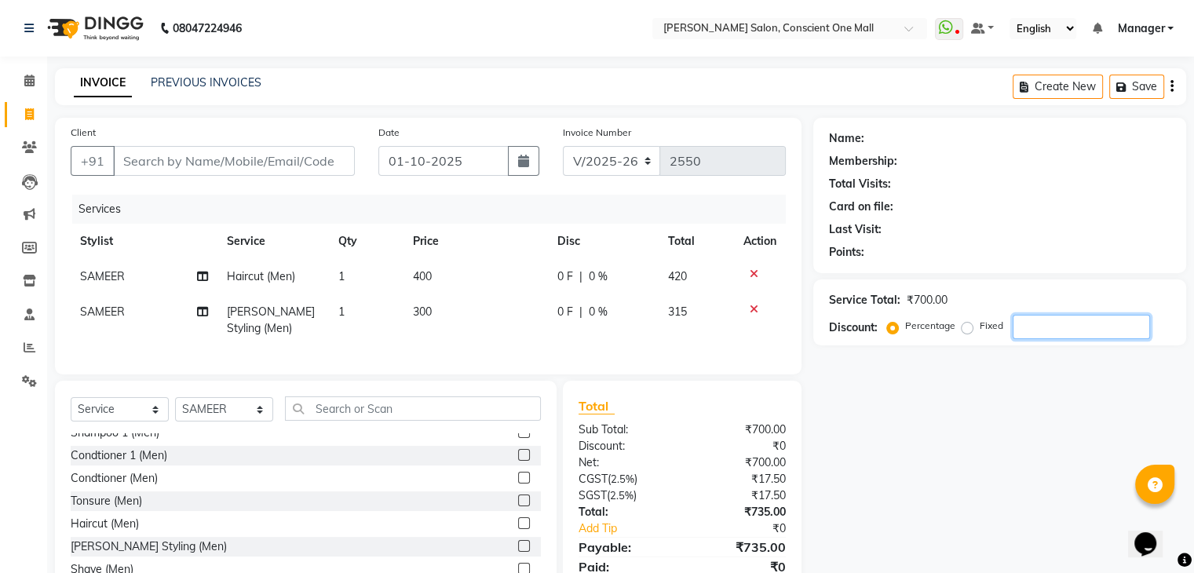
click at [1054, 323] on input "number" at bounding box center [1081, 327] width 137 height 24
click at [884, 400] on div "Name: Membership: Total Visits: Card on file: Last Visit: Points: Service Total…" at bounding box center [1005, 365] width 385 height 495
click at [1092, 326] on input "20" at bounding box center [1081, 327] width 137 height 24
type input "2"
click at [439, 309] on td "300" at bounding box center [476, 320] width 145 height 52
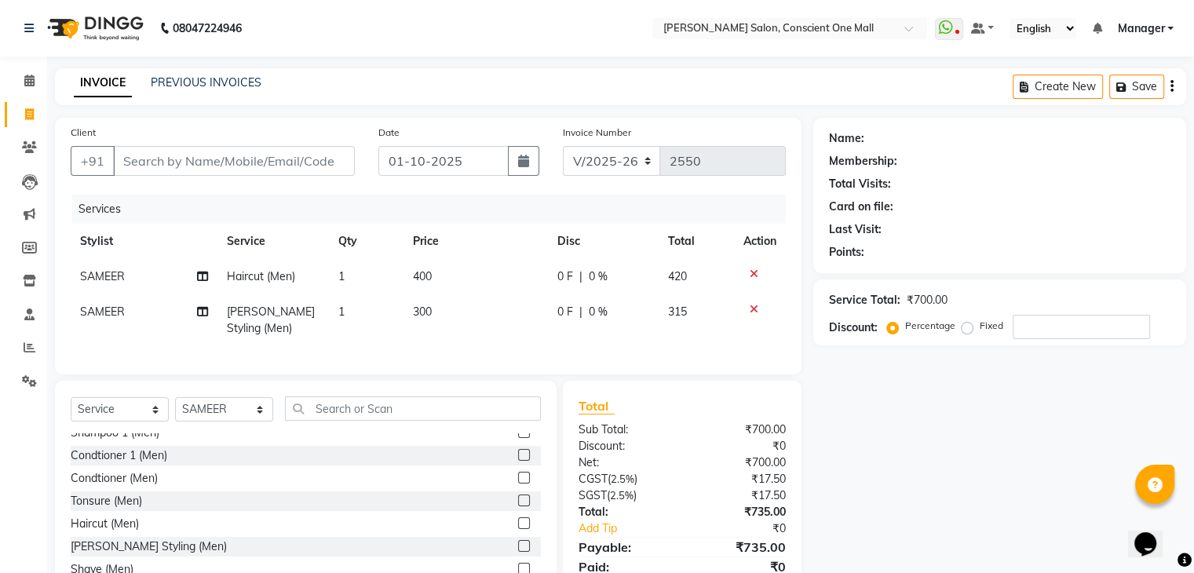
select select "69004"
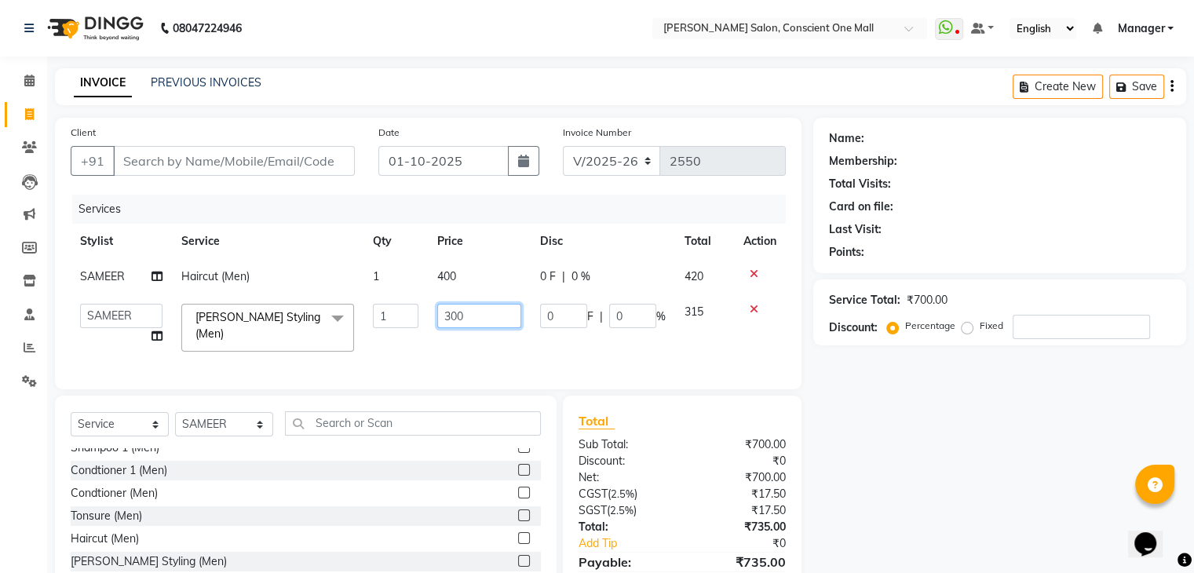
click at [474, 313] on input "300" at bounding box center [479, 316] width 84 height 24
type input "3"
type input "250"
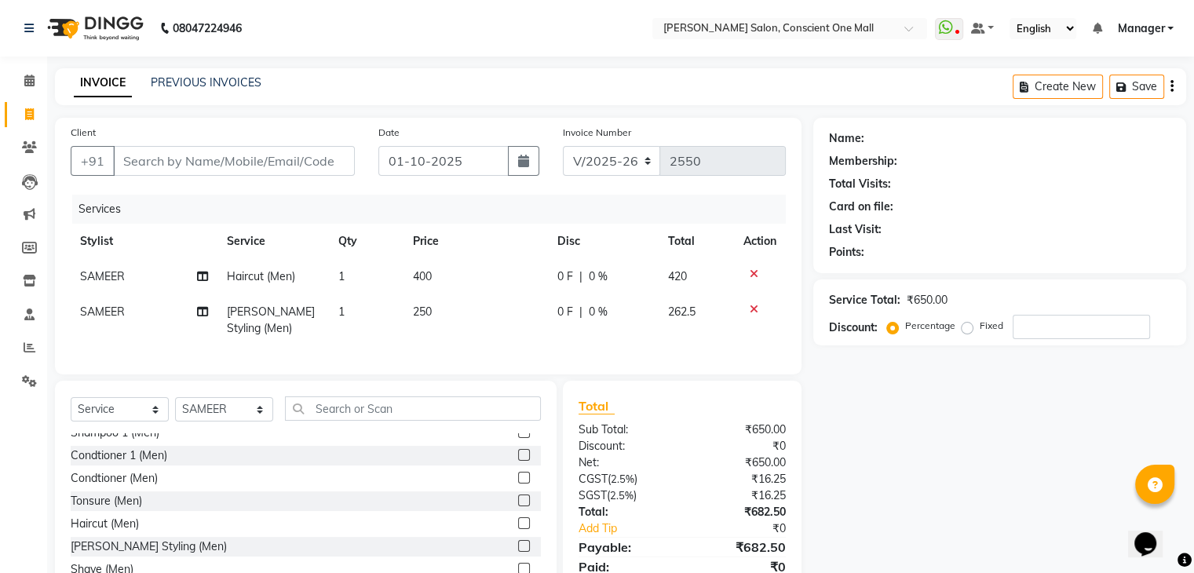
click at [506, 340] on td "250" at bounding box center [475, 320] width 145 height 52
select select "69004"
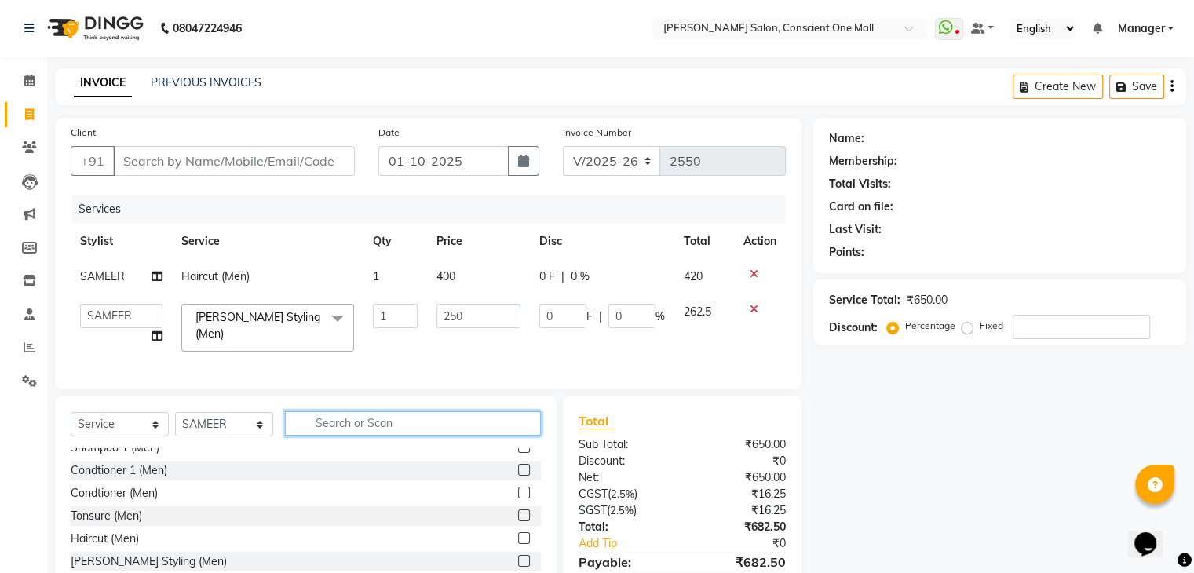
click at [359, 427] on input "text" at bounding box center [413, 423] width 256 height 24
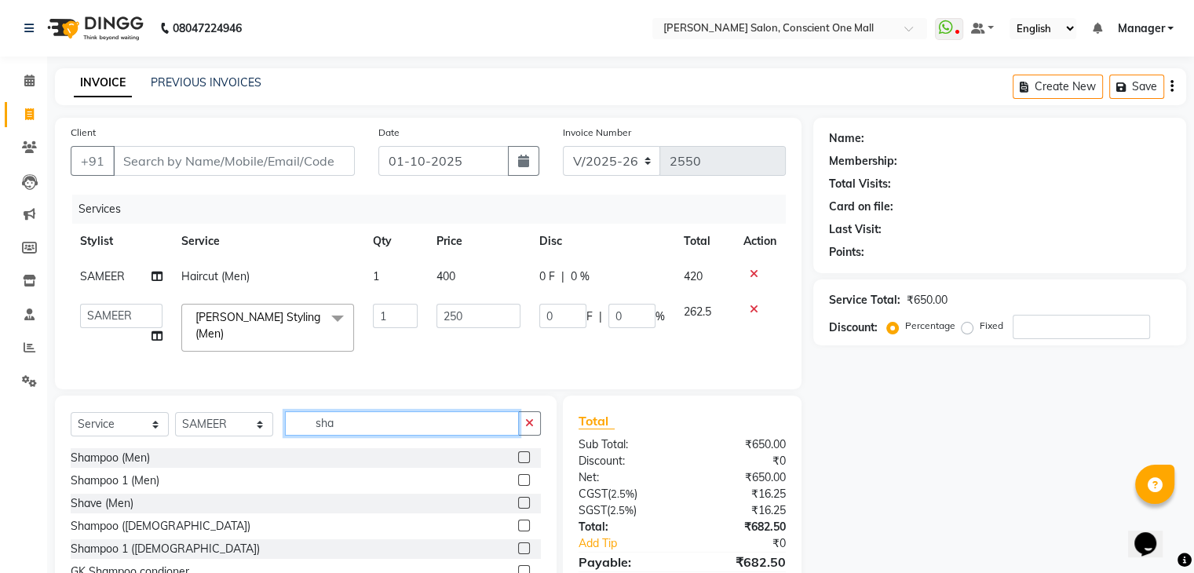
scroll to position [0, 0]
type input "sham"
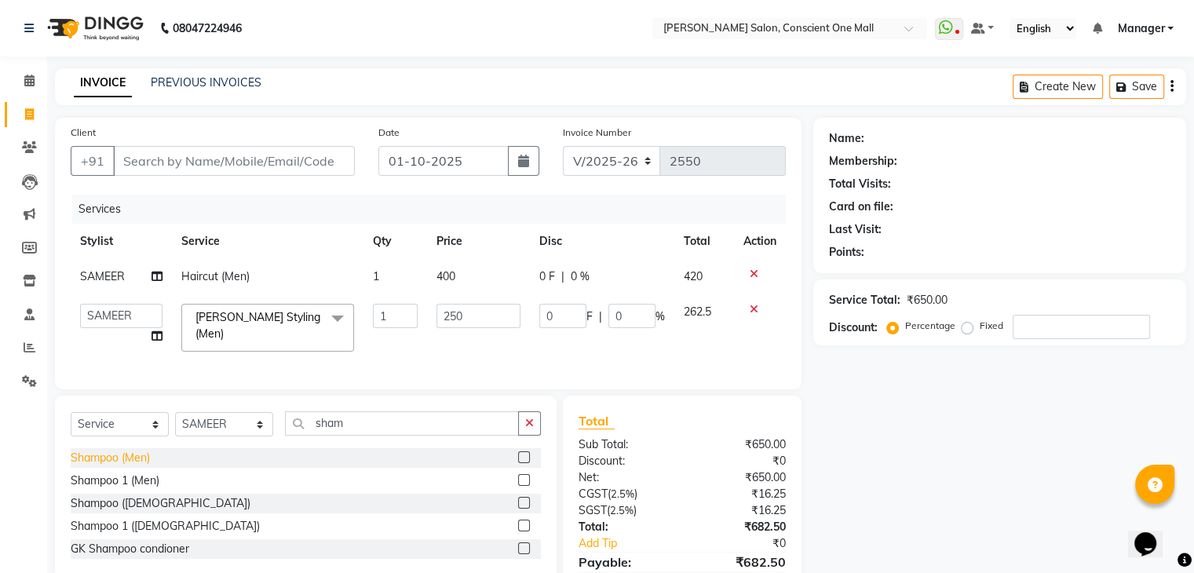
click at [134, 466] on div "Shampoo (Men)" at bounding box center [110, 458] width 79 height 16
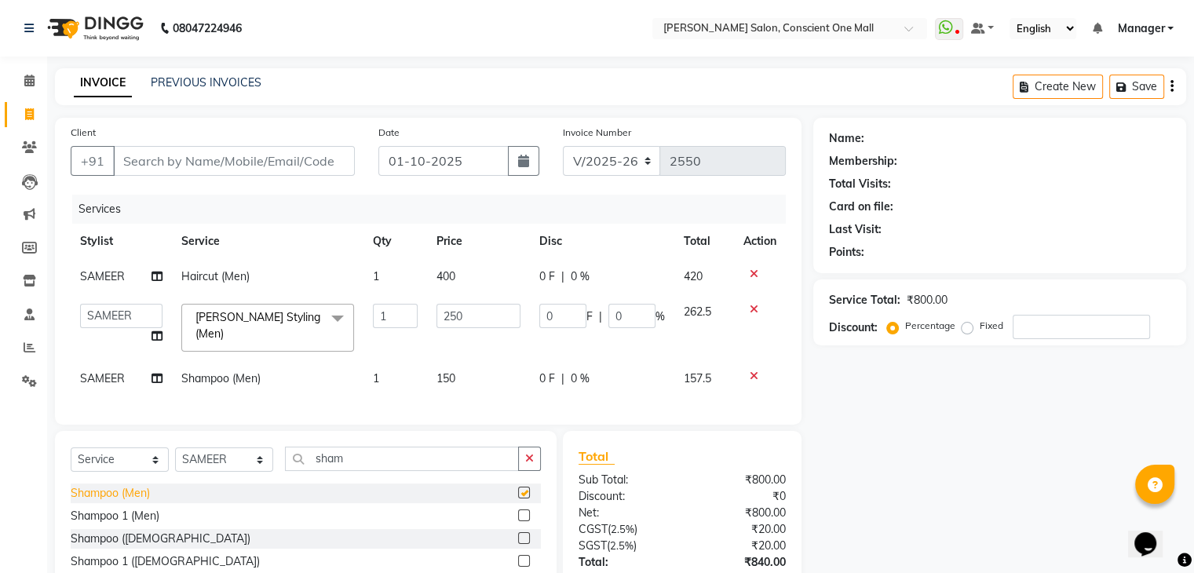
checkbox input "false"
click at [242, 150] on input "Client" at bounding box center [234, 161] width 242 height 30
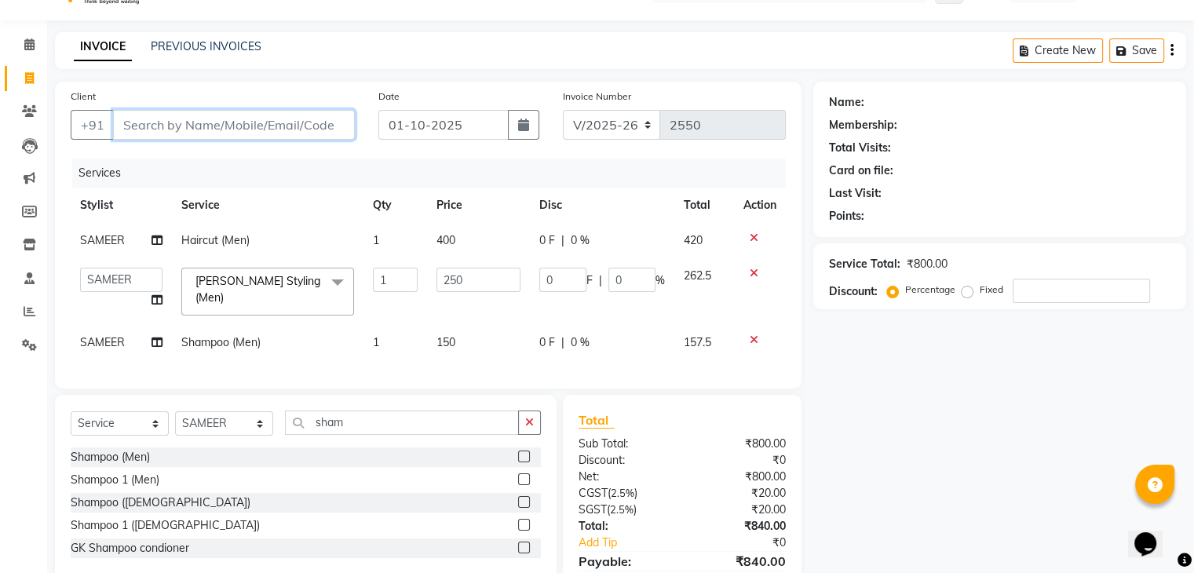
scroll to position [35, 0]
click at [232, 126] on input "Client" at bounding box center [234, 126] width 242 height 30
type input "8"
type input "0"
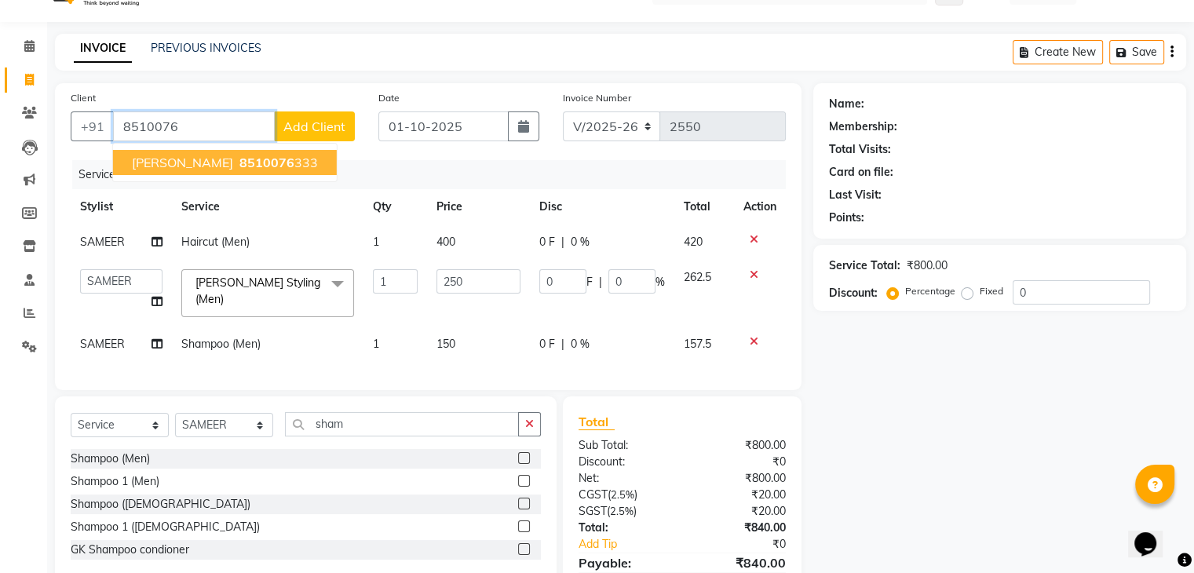
click at [239, 159] on span "8510076" at bounding box center [266, 163] width 55 height 16
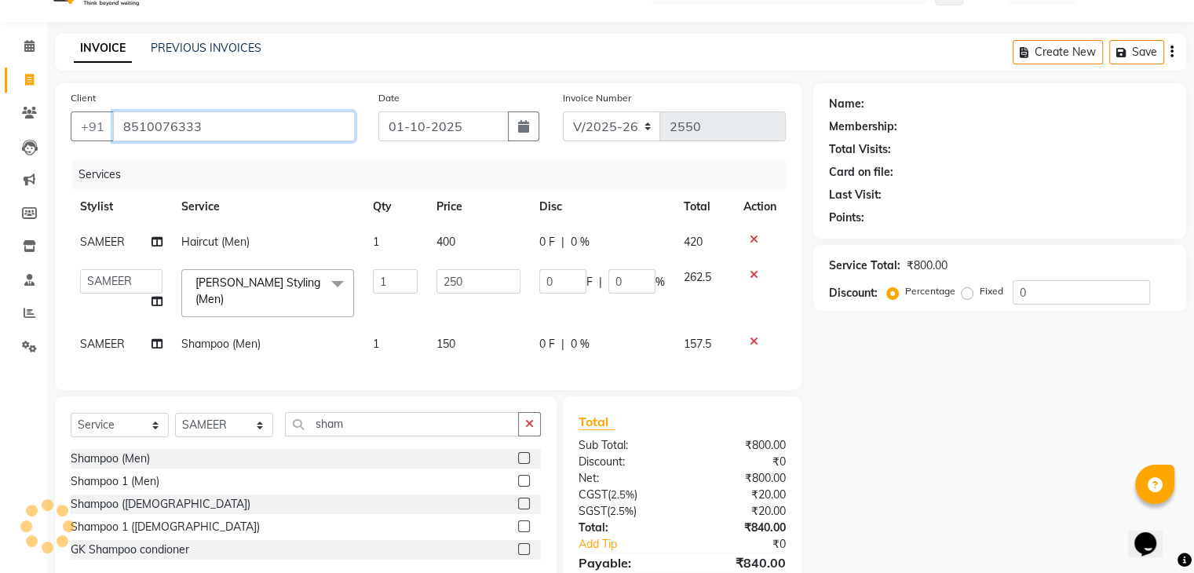
type input "8510076333"
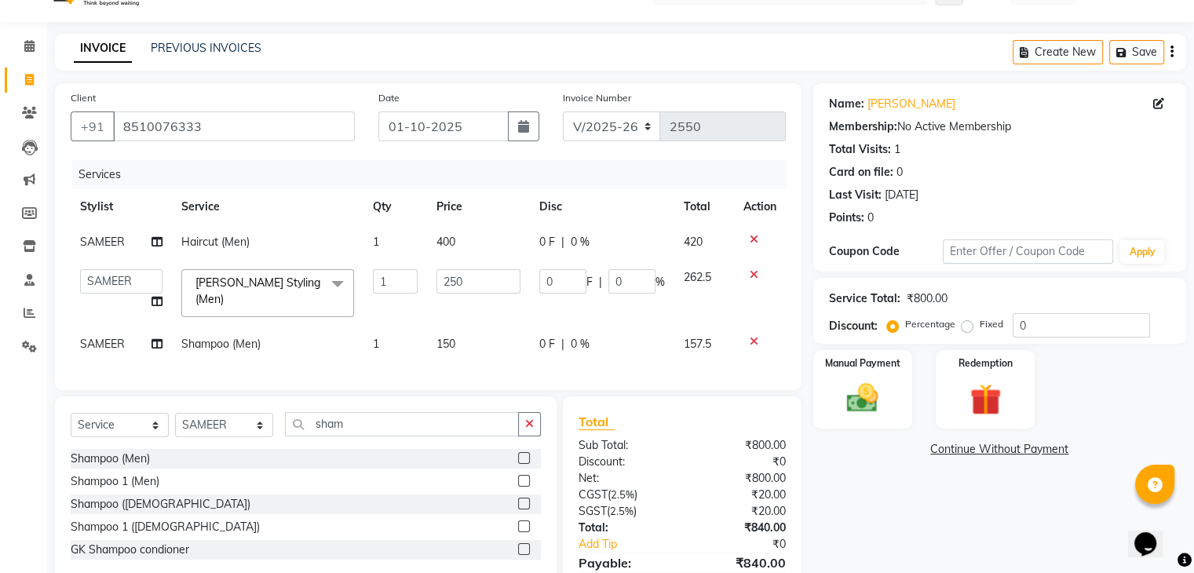
click at [980, 320] on label "Fixed" at bounding box center [992, 324] width 24 height 14
click at [966, 320] on input "Fixed" at bounding box center [970, 324] width 11 height 11
radio input "true"
click at [1033, 323] on input "0" at bounding box center [1081, 325] width 137 height 24
type input "4"
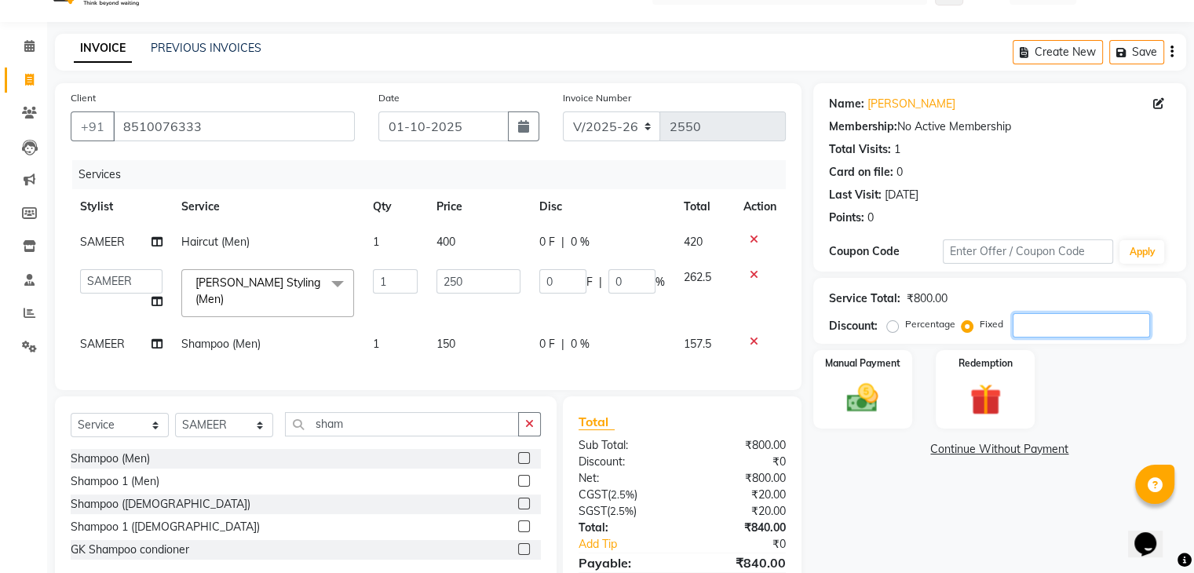
type input "1.25"
type input "0.5"
type input "40"
type input "12.5"
type input "5"
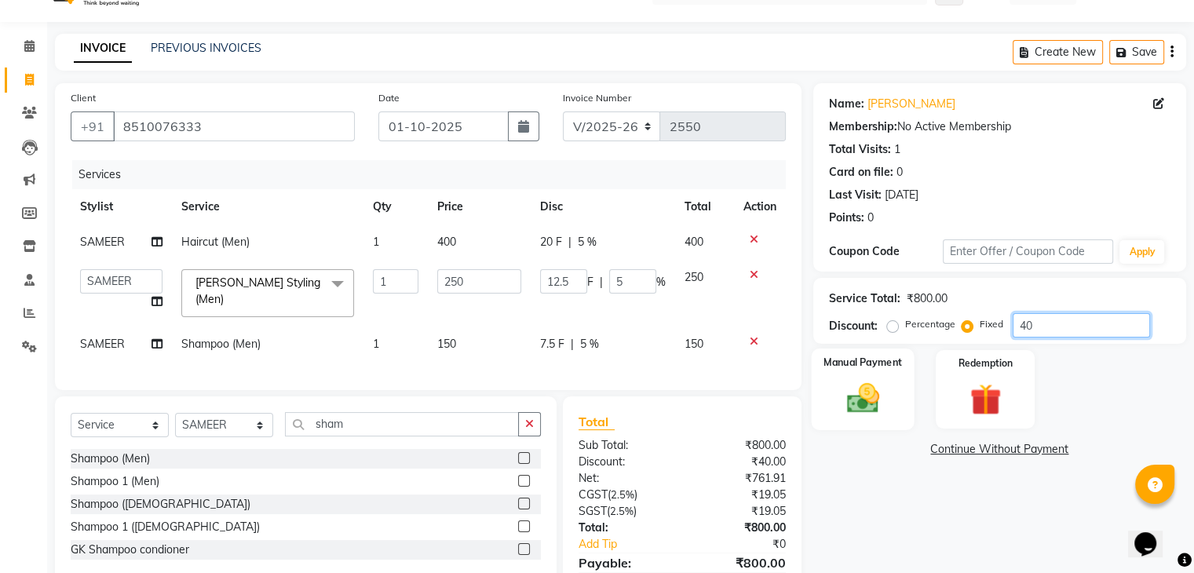
type input "40"
click at [870, 409] on img at bounding box center [862, 399] width 53 height 38
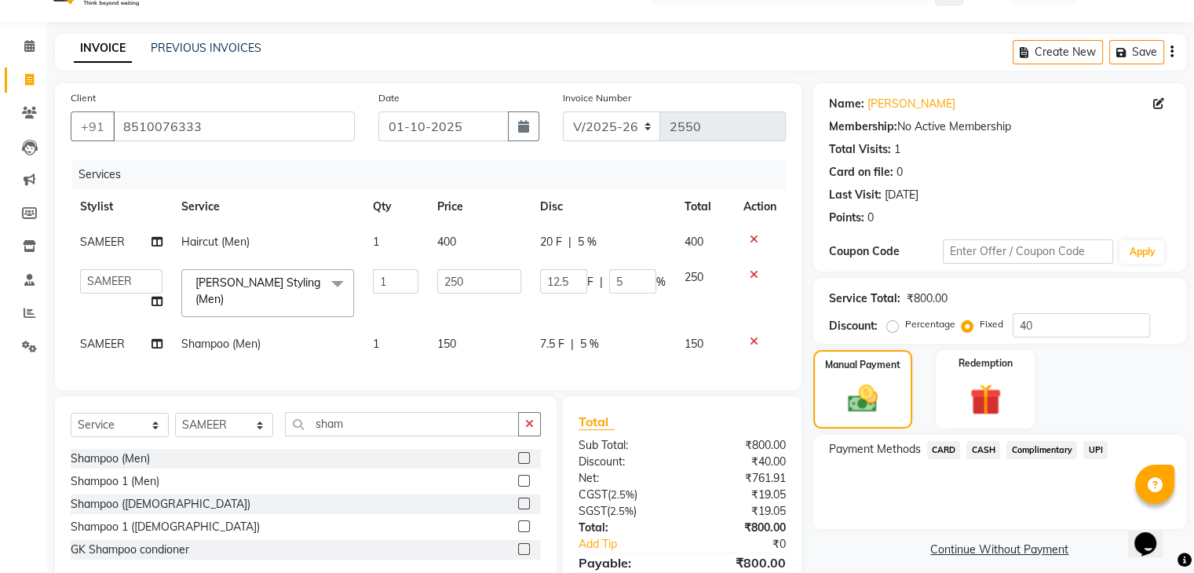
click at [980, 452] on span "CASH" at bounding box center [983, 450] width 34 height 18
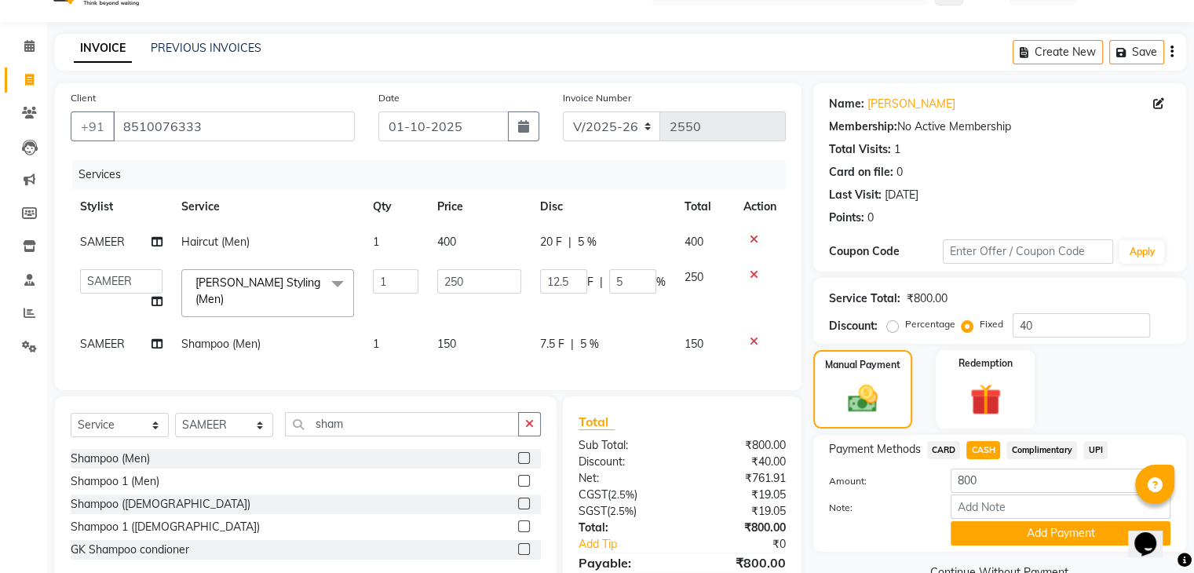
scroll to position [118, 0]
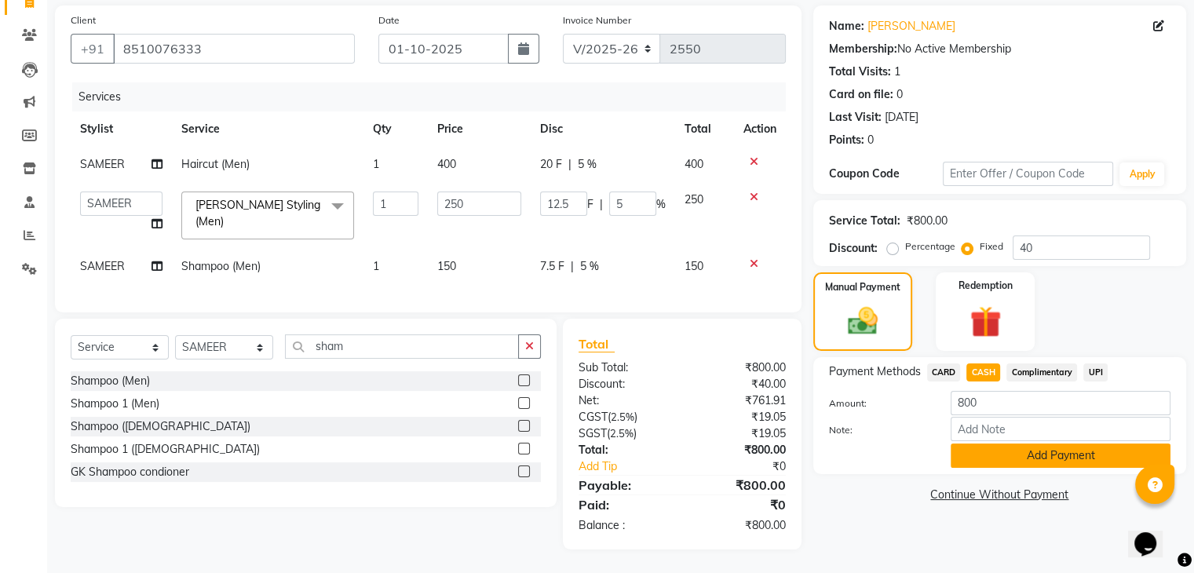
click at [1000, 445] on button "Add Payment" at bounding box center [1061, 456] width 220 height 24
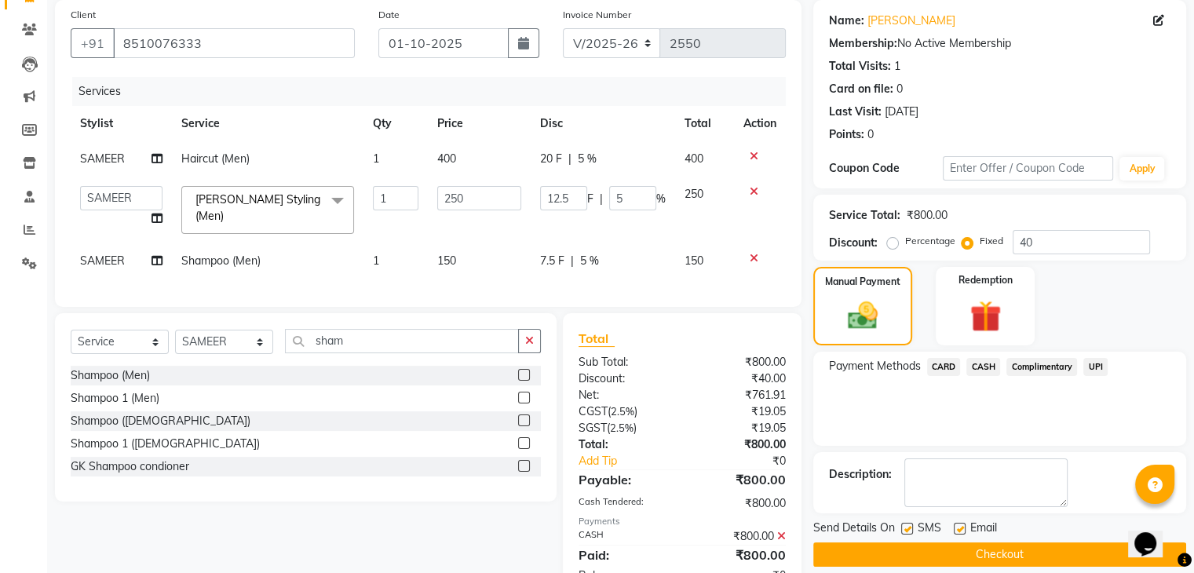
scroll to position [173, 0]
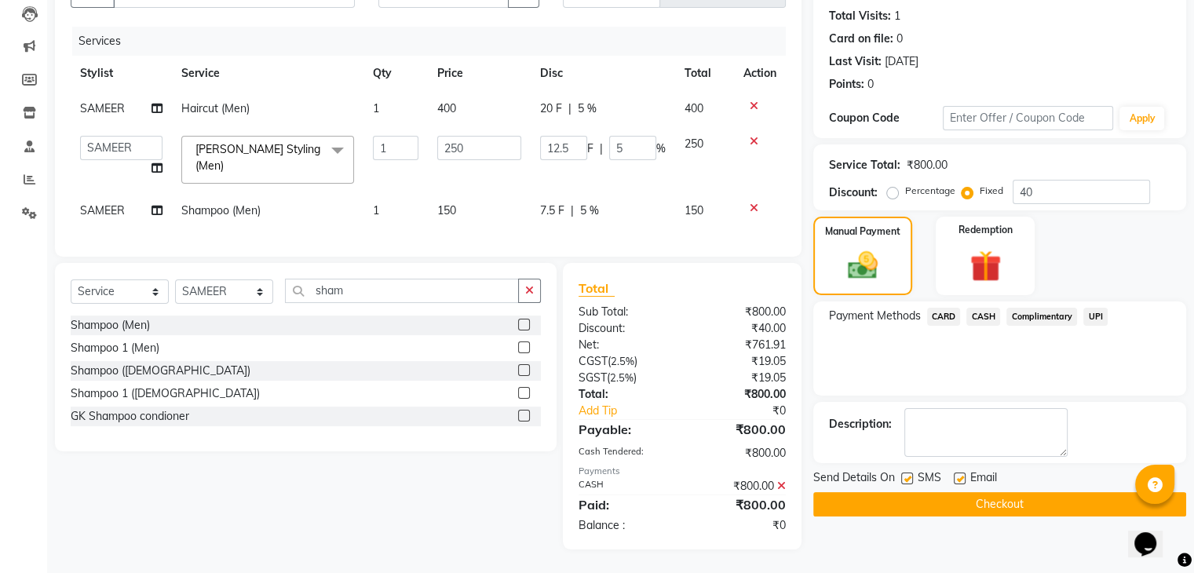
click at [946, 502] on button "Checkout" at bounding box center [999, 504] width 373 height 24
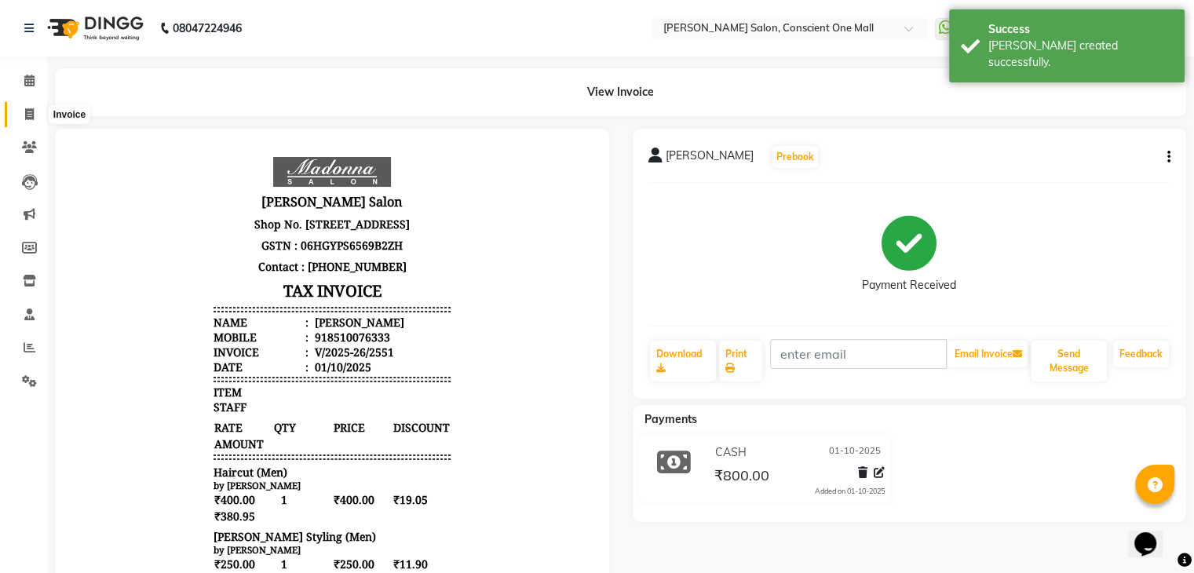
click at [30, 116] on icon at bounding box center [29, 114] width 9 height 12
select select "service"
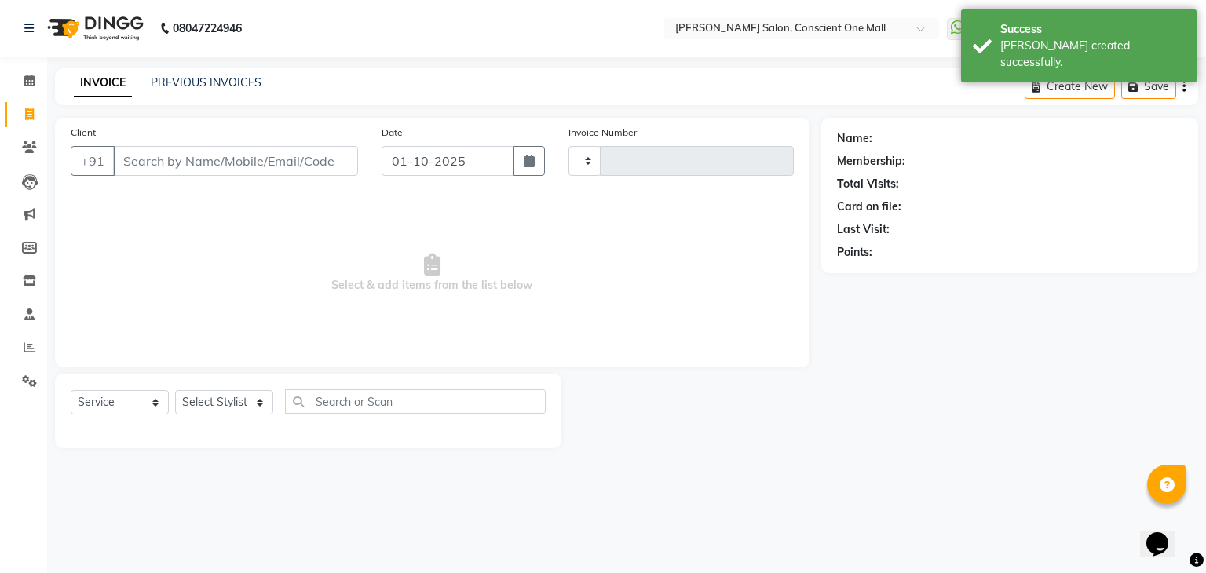
type input "2552"
select select "7575"
click at [201, 159] on input "Client" at bounding box center [235, 161] width 245 height 30
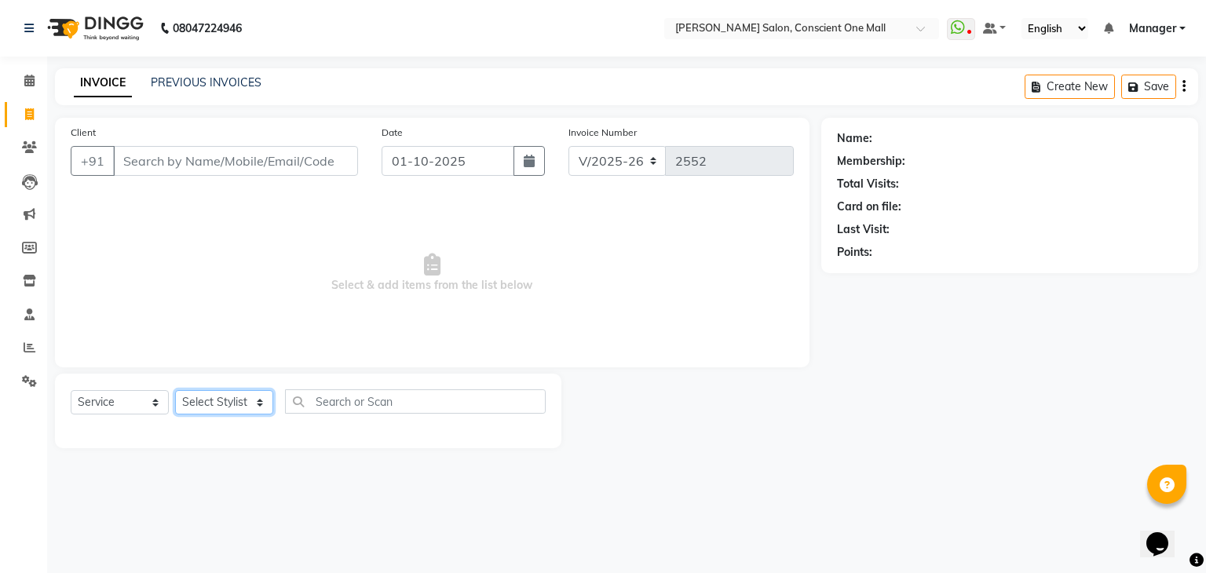
click at [223, 401] on select "Select Stylist AJAD AMAR AMIT ANSHU Bilal dharmander diya Harry himanshi HIMANS…" at bounding box center [224, 402] width 98 height 24
select select "67298"
click at [175, 391] on select "Select Stylist AJAD AMAR AMIT ANSHU Bilal dharmander diya Harry himanshi HIMANS…" at bounding box center [224, 402] width 98 height 24
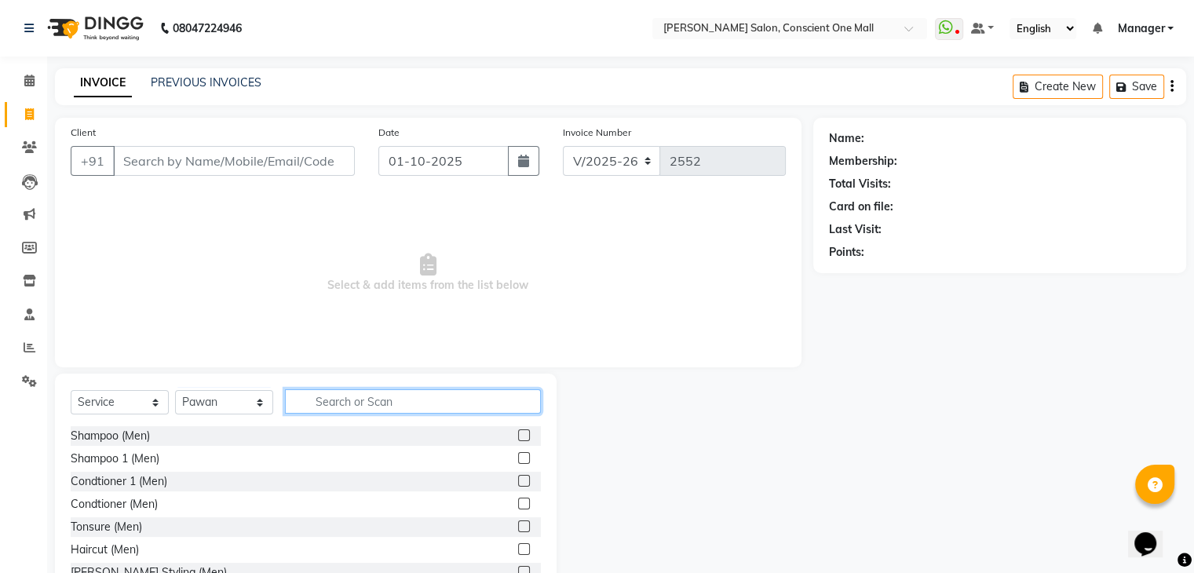
click at [355, 401] on input "text" at bounding box center [413, 401] width 256 height 24
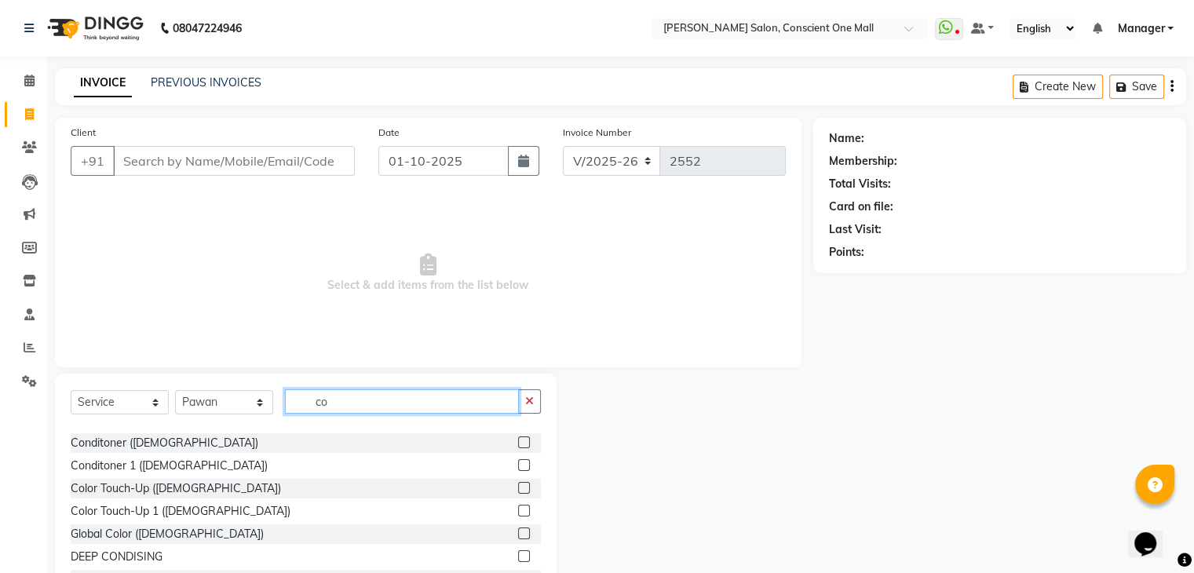
scroll to position [93, 0]
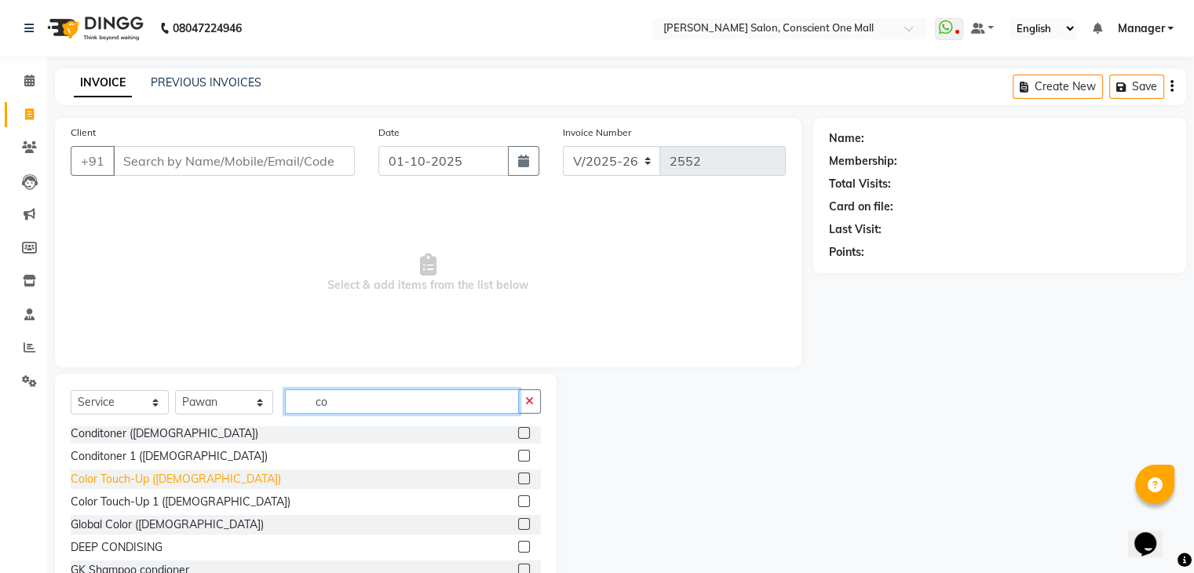
type input "co"
click at [175, 479] on div "Color Touch-Up ([DEMOGRAPHIC_DATA])" at bounding box center [176, 479] width 210 height 16
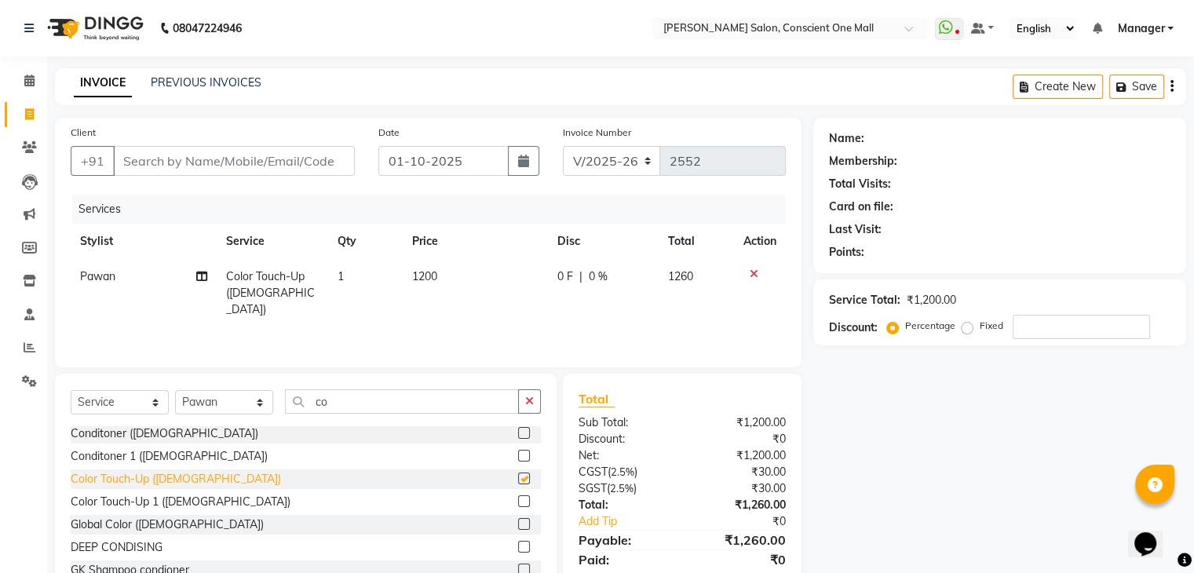
checkbox input "false"
click at [169, 509] on div "Color Touch-Up 1 (Female)" at bounding box center [181, 502] width 220 height 16
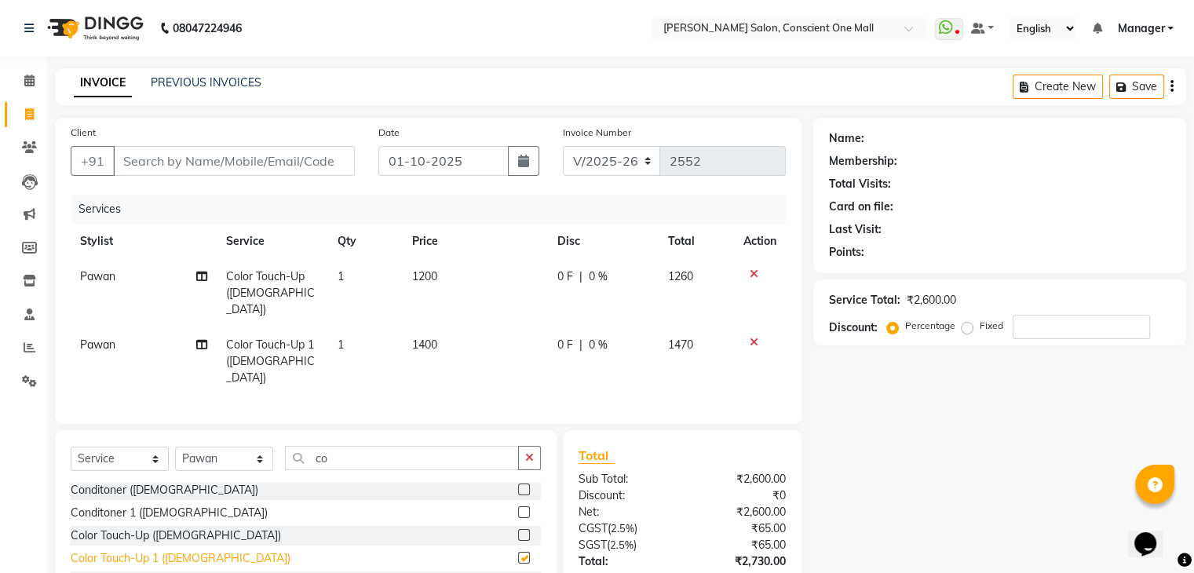
checkbox input "false"
click at [751, 275] on icon at bounding box center [754, 273] width 9 height 11
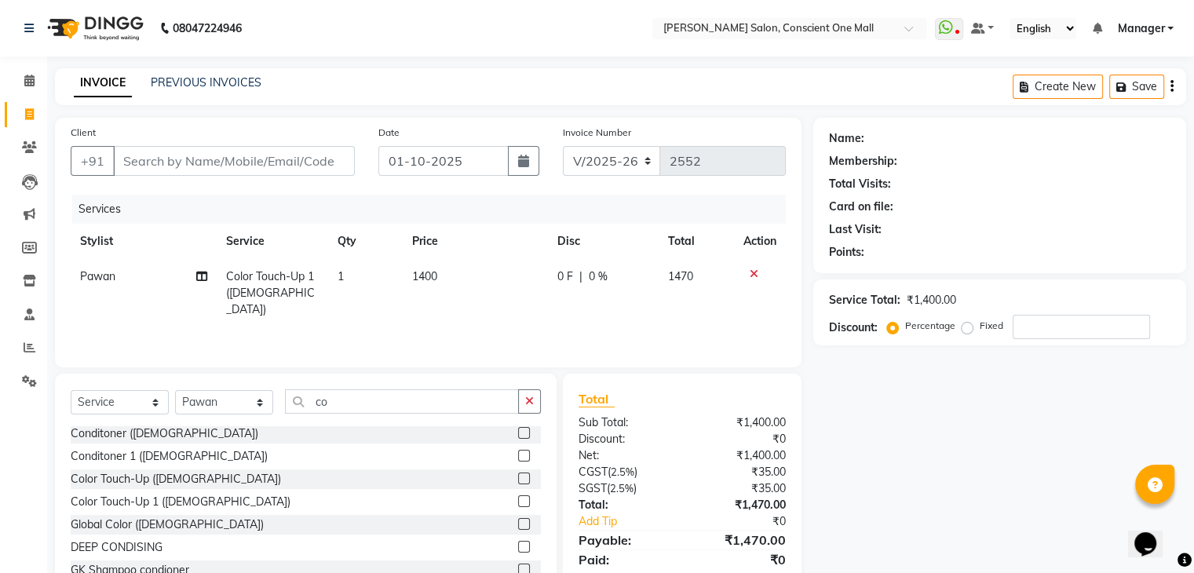
click at [446, 274] on td "1400" at bounding box center [475, 293] width 145 height 68
select select "67298"
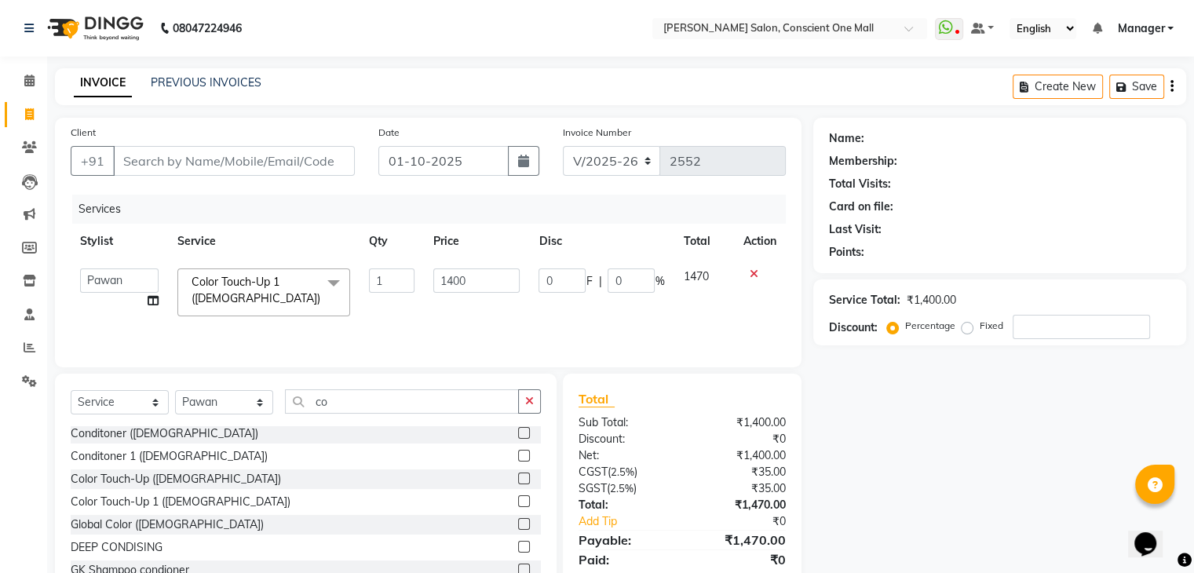
click at [446, 274] on input "1400" at bounding box center [476, 280] width 86 height 24
type input "1500"
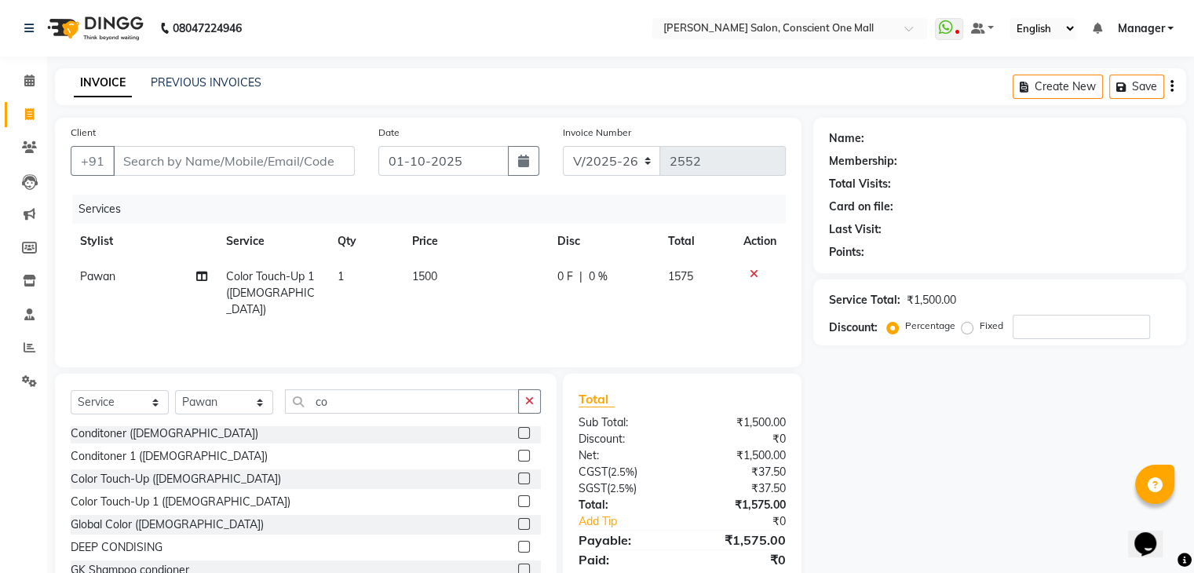
click at [444, 313] on div "Services Stylist Service Qty Price Disc Total Action Pawan Color Touch-Up 1 (Fe…" at bounding box center [428, 273] width 715 height 157
click at [363, 388] on div "Select Service Product Membership Package Voucher Prepaid Gift Card Select Styl…" at bounding box center [306, 490] width 502 height 232
click at [343, 403] on input "co" at bounding box center [402, 401] width 234 height 24
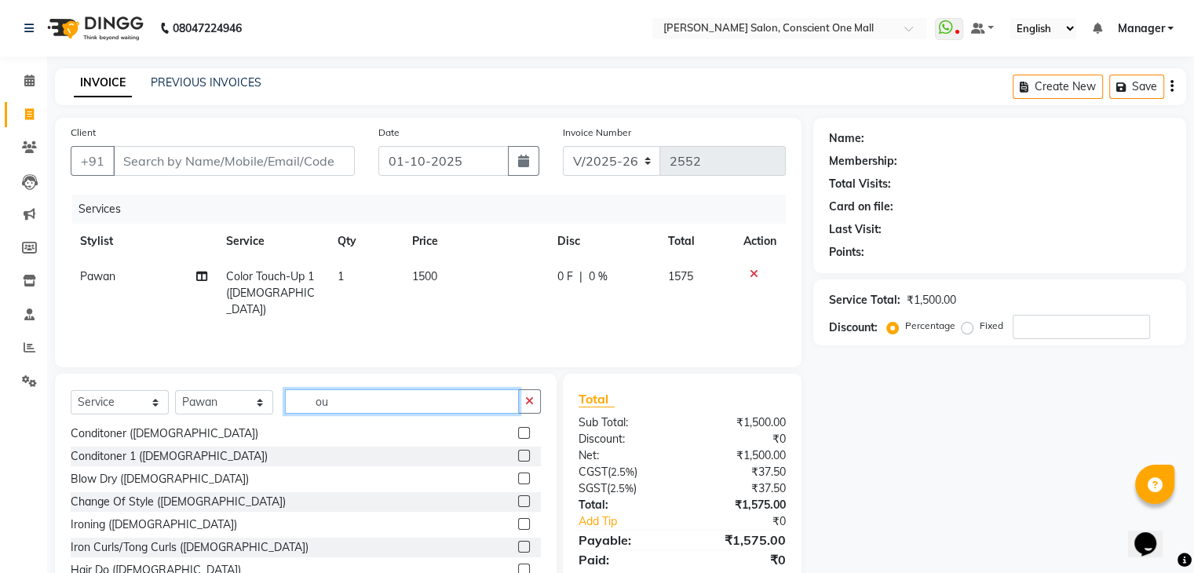
scroll to position [0, 0]
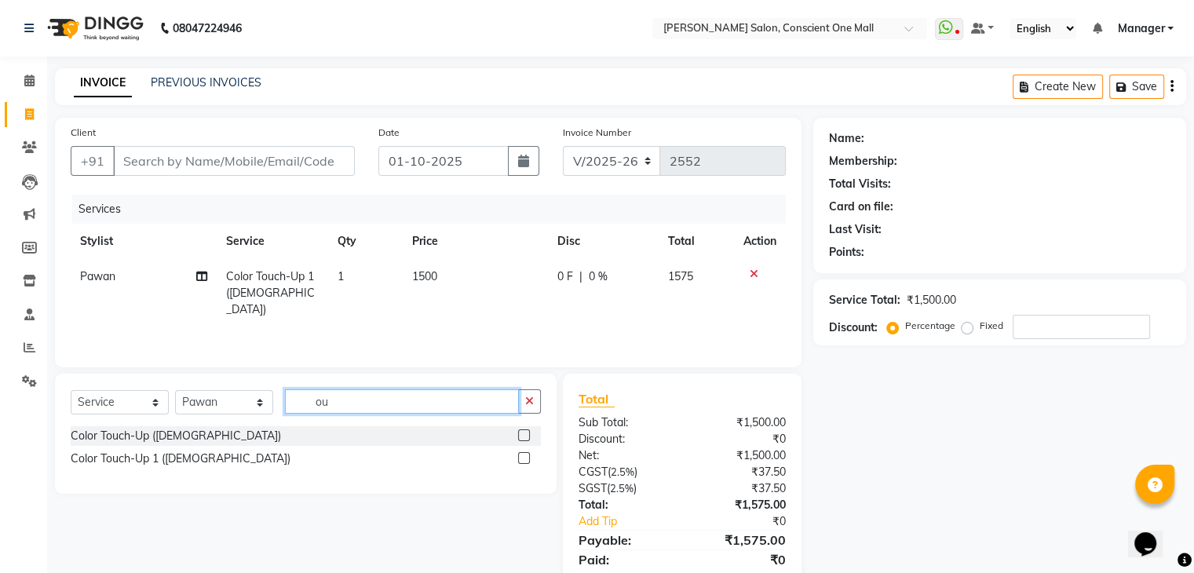
type input "o"
type input "iro"
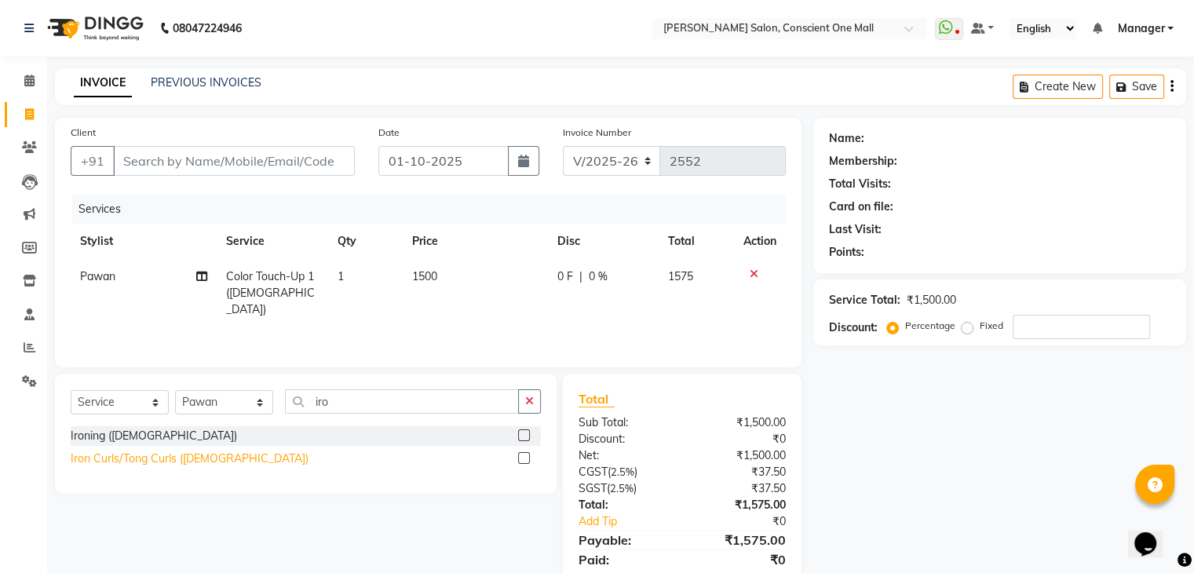
click at [126, 466] on div "Iron Curls/Tong Curls ([DEMOGRAPHIC_DATA])" at bounding box center [190, 459] width 238 height 16
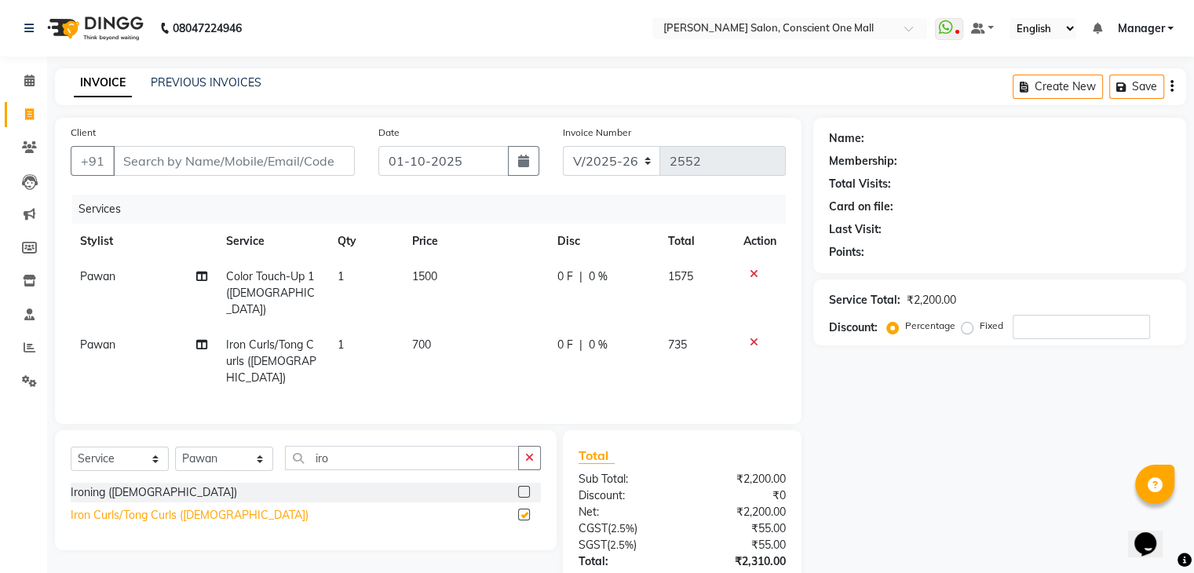
checkbox input "false"
click at [450, 327] on td "700" at bounding box center [475, 361] width 145 height 68
select select "67298"
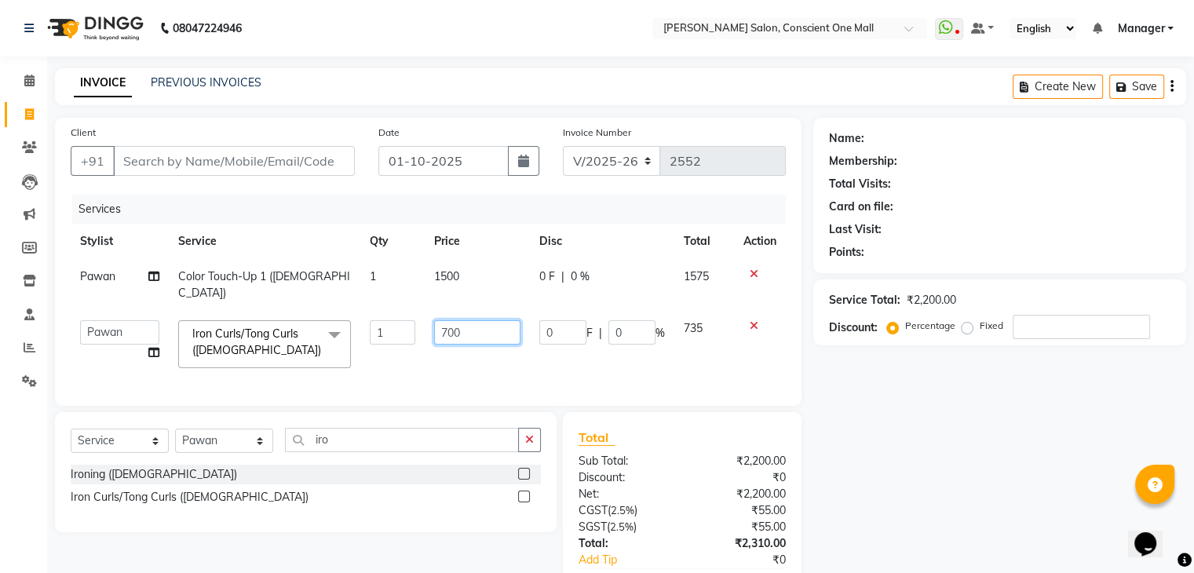
click at [480, 320] on input "700" at bounding box center [477, 332] width 86 height 24
type input "7"
type input "800"
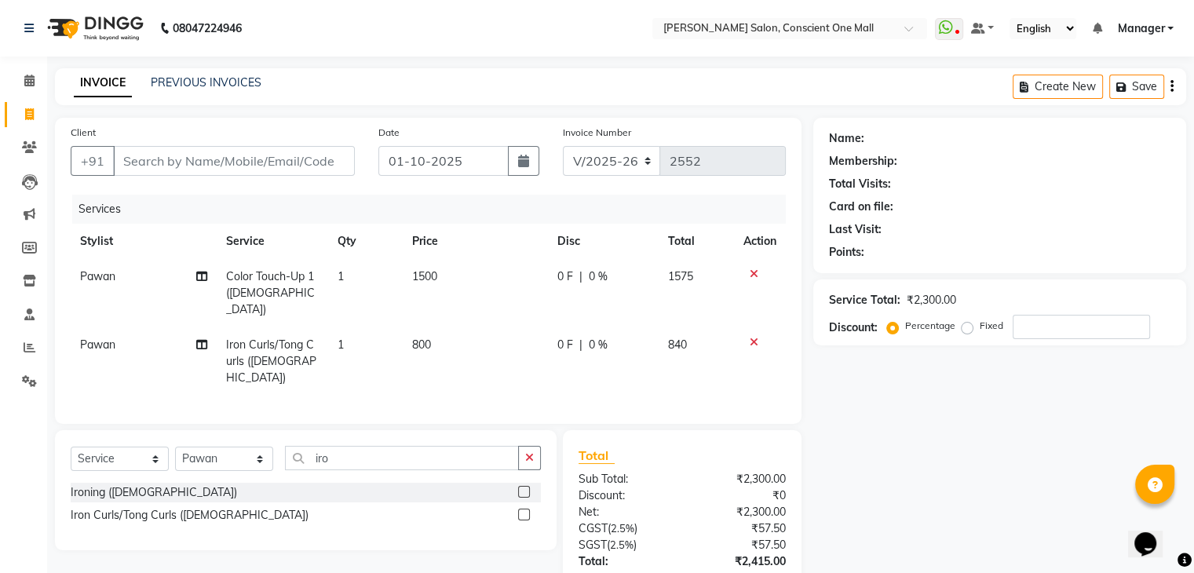
click at [550, 343] on td "0 F | 0 %" at bounding box center [603, 361] width 111 height 68
select select "67298"
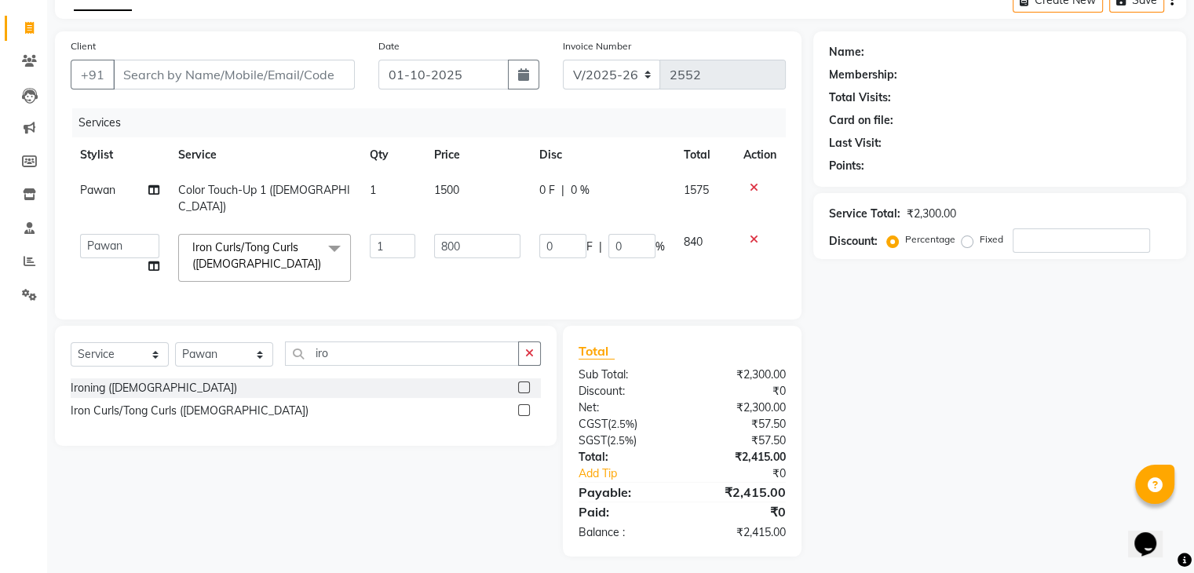
scroll to position [85, 0]
click at [229, 70] on input "Client" at bounding box center [234, 76] width 242 height 30
type input "9"
type input "0"
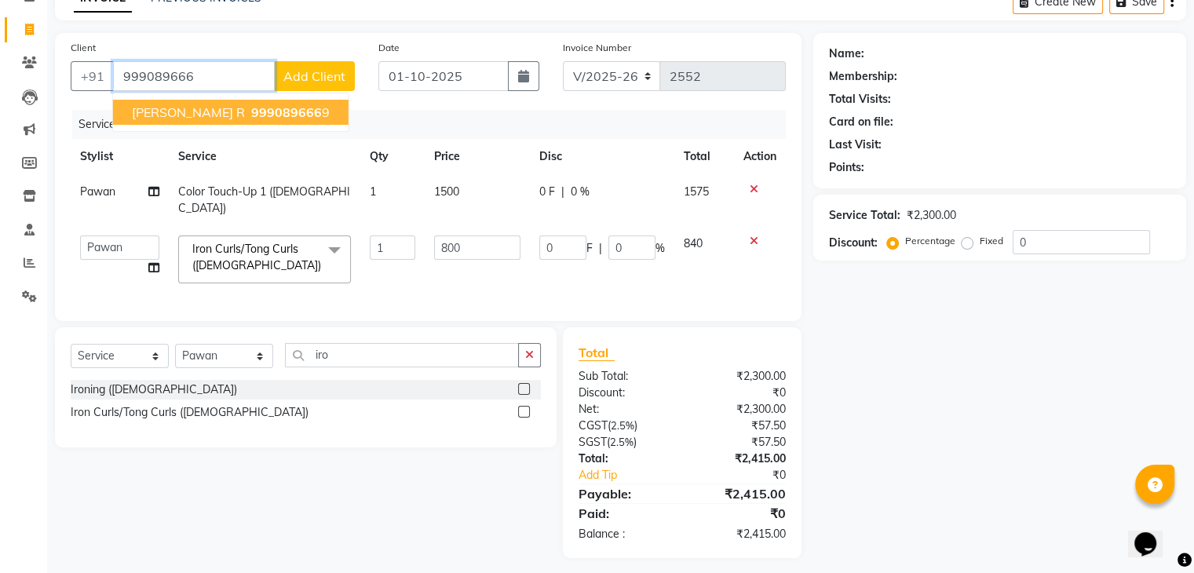
click at [251, 106] on span "999089666" at bounding box center [286, 112] width 71 height 16
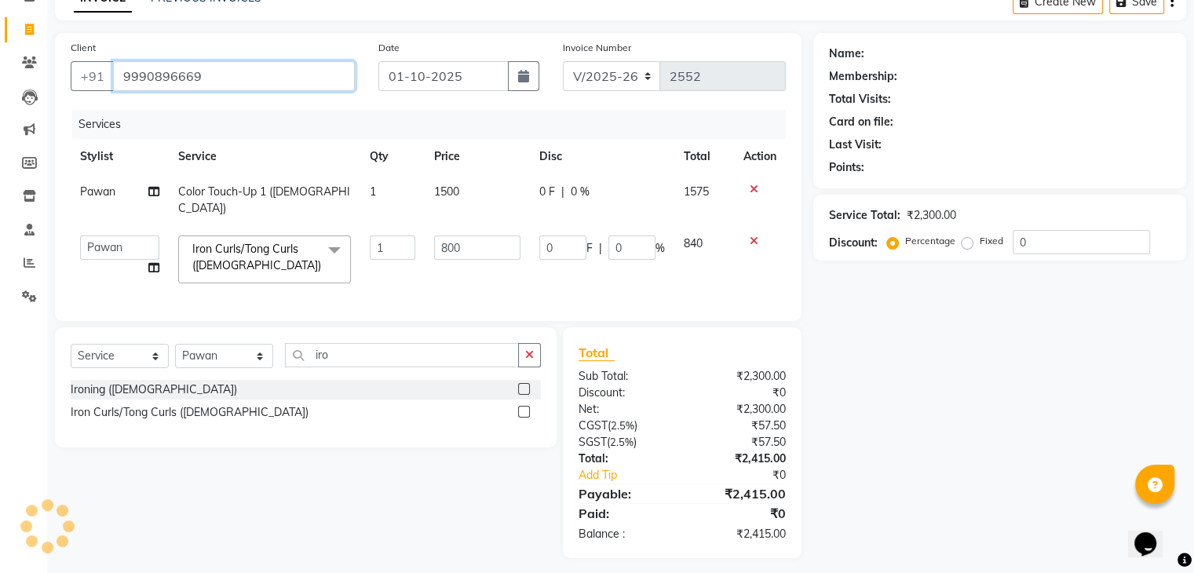
type input "9990896669"
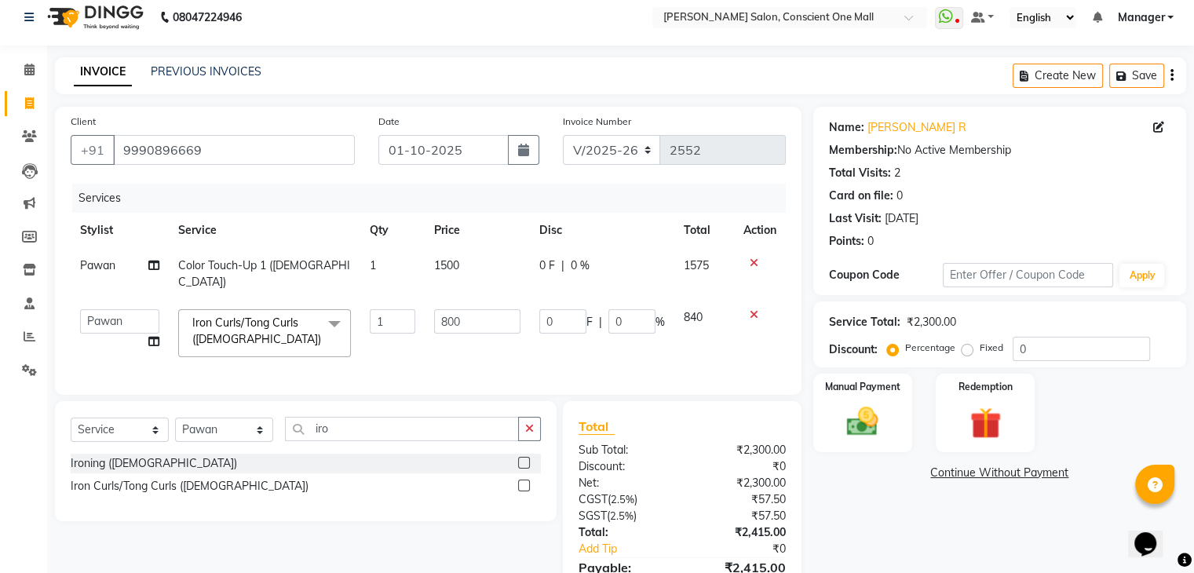
scroll to position [10, 0]
click at [897, 126] on link "Rachna R" at bounding box center [916, 128] width 99 height 16
click at [1060, 349] on input "0" at bounding box center [1081, 350] width 137 height 24
type input "1"
type input "8"
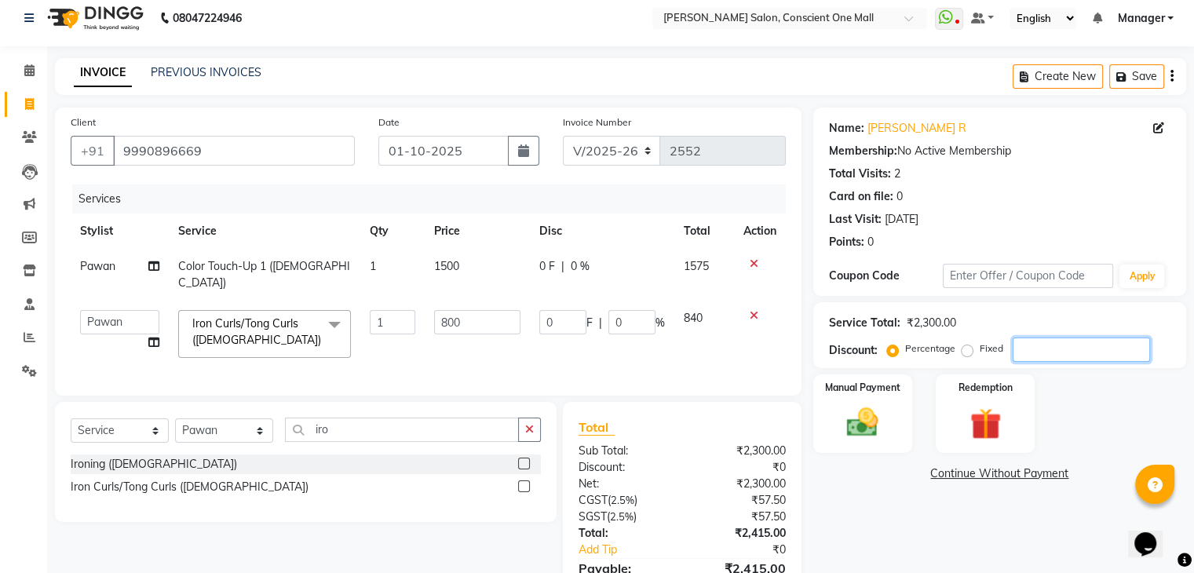
type input "1"
type input "10"
type input "80"
type input "10"
type input "1"
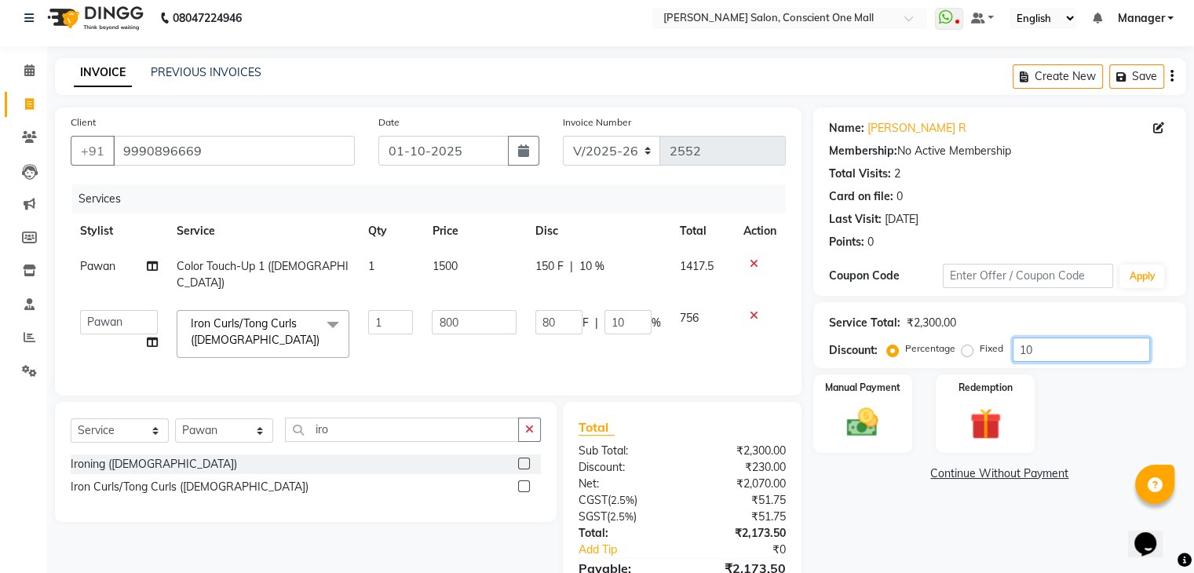
type input "8"
type input "1"
type input "15"
type input "120"
type input "15"
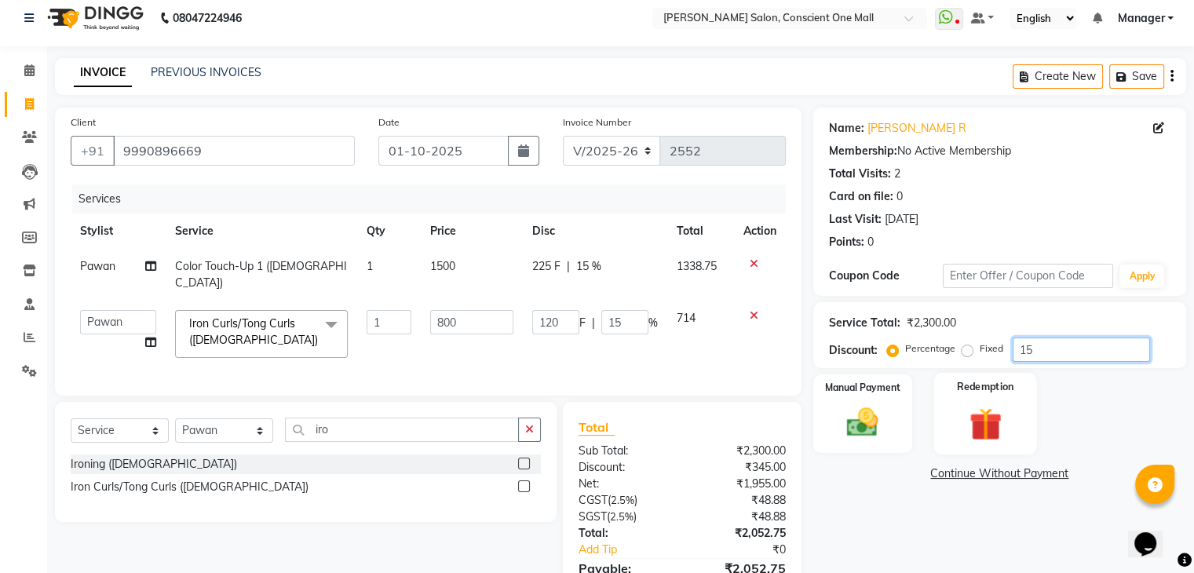
scroll to position [57, 0]
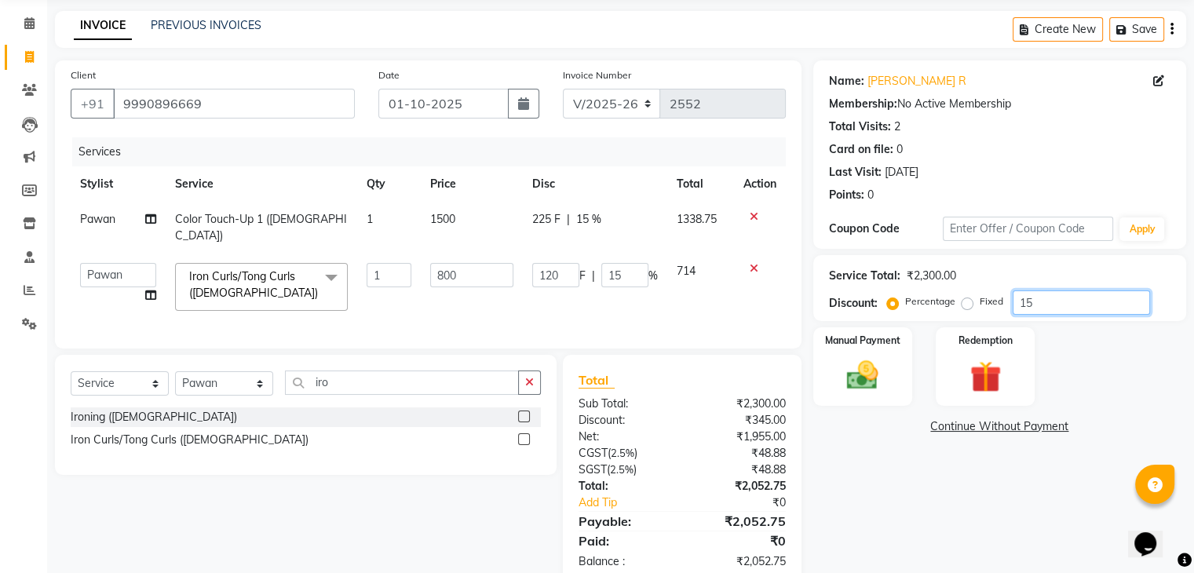
click at [1046, 295] on input "15" at bounding box center [1081, 302] width 137 height 24
type input "1"
type input "8"
type input "1"
type input "0"
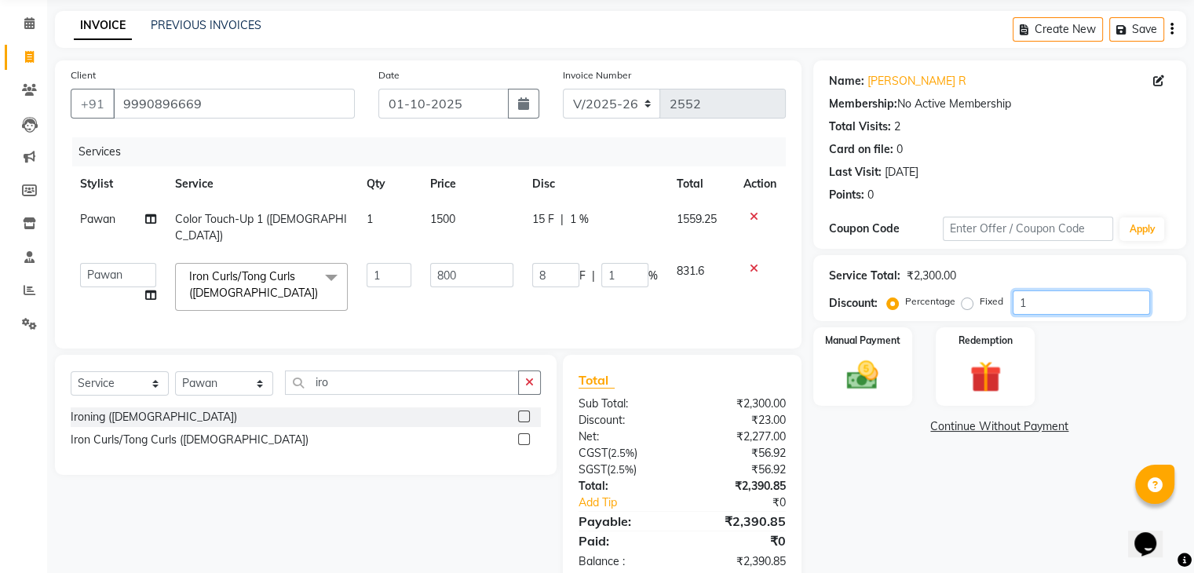
type input "0"
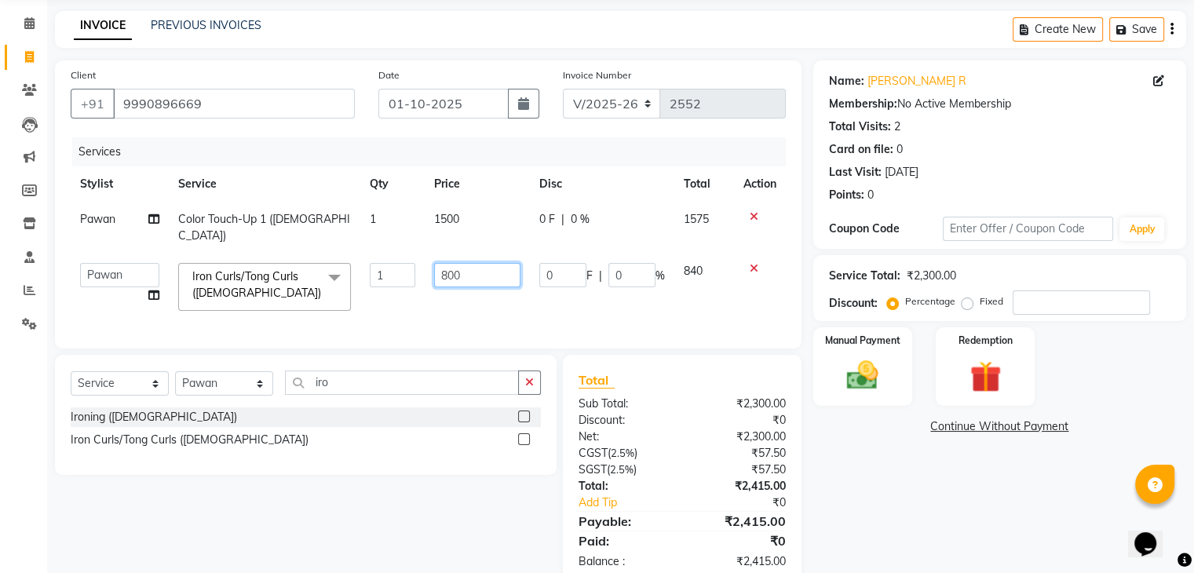
click at [468, 263] on input "800" at bounding box center [477, 275] width 86 height 24
click at [478, 263] on input "800" at bounding box center [477, 275] width 86 height 24
type input "8"
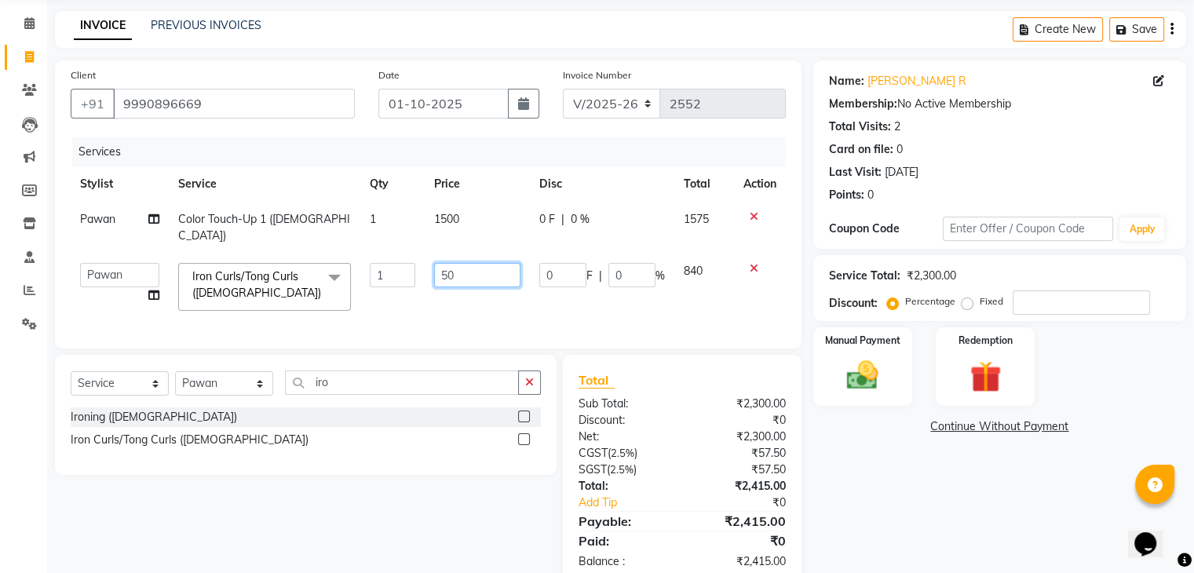
type input "500"
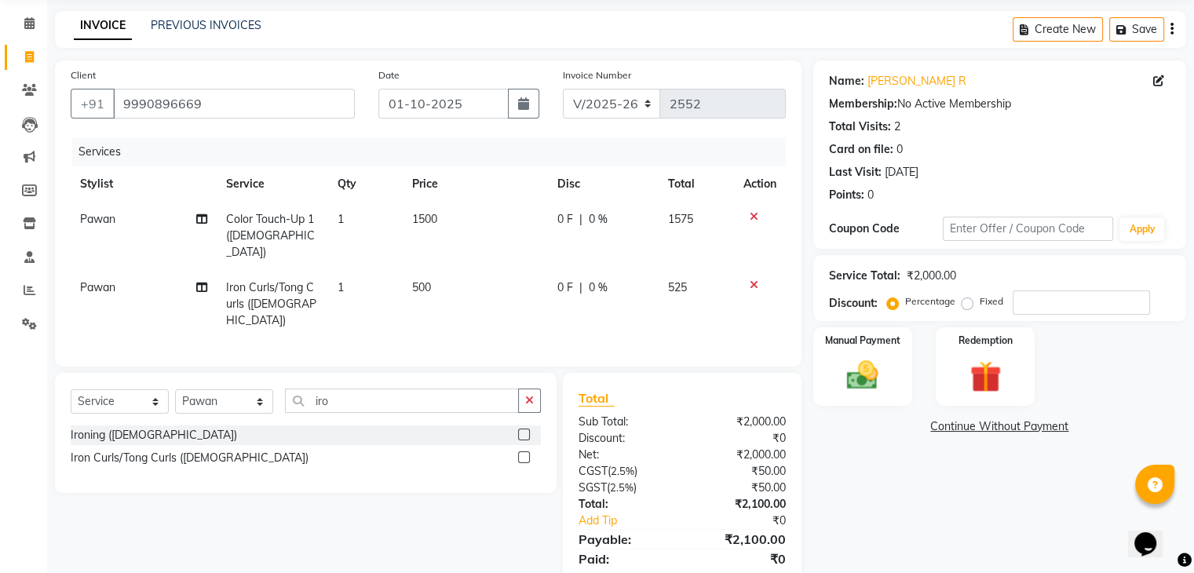
click at [462, 298] on td "500" at bounding box center [475, 304] width 145 height 68
select select "67298"
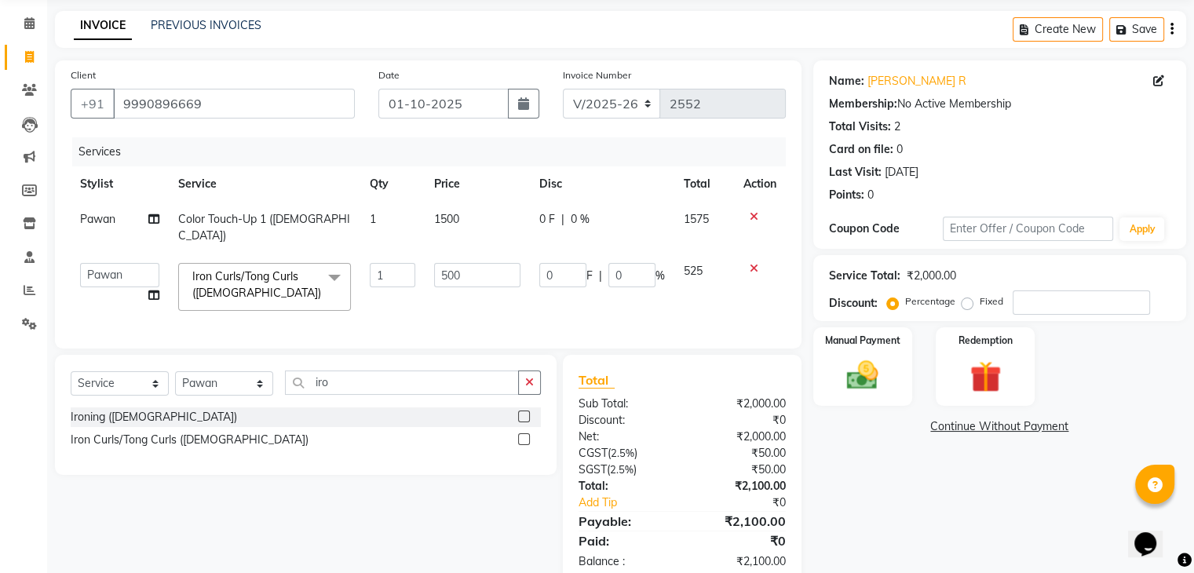
click at [980, 303] on label "Fixed" at bounding box center [992, 301] width 24 height 14
click at [967, 303] on input "Fixed" at bounding box center [970, 301] width 11 height 11
radio input "true"
click at [1037, 302] on input "number" at bounding box center [1081, 302] width 137 height 24
type input "1"
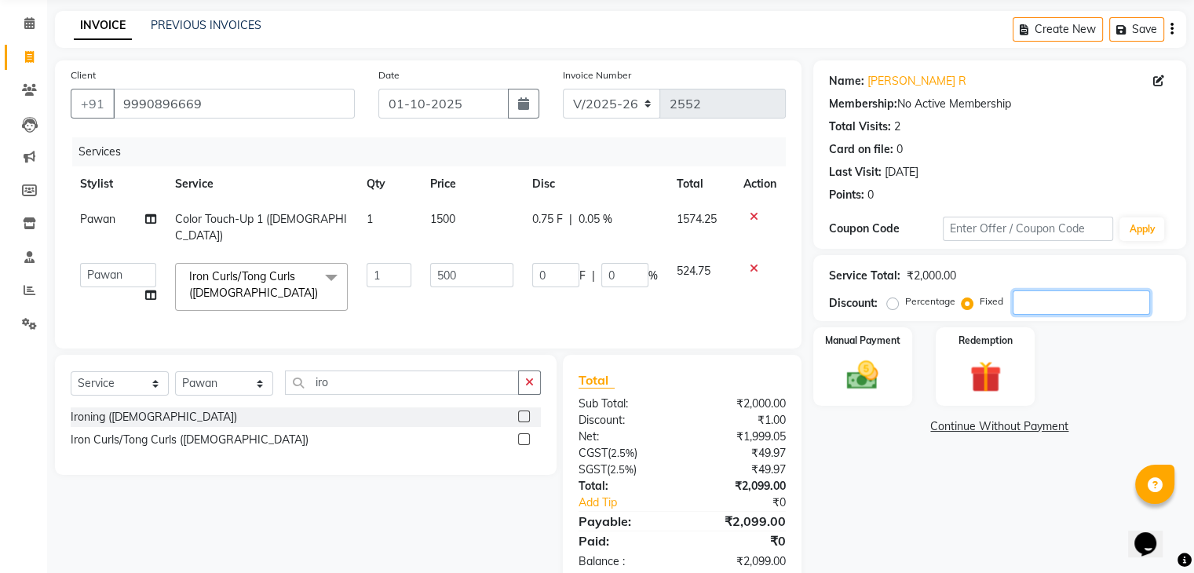
type input "0.25"
type input "0.05"
type input "10"
type input "2.5"
type input "0.5"
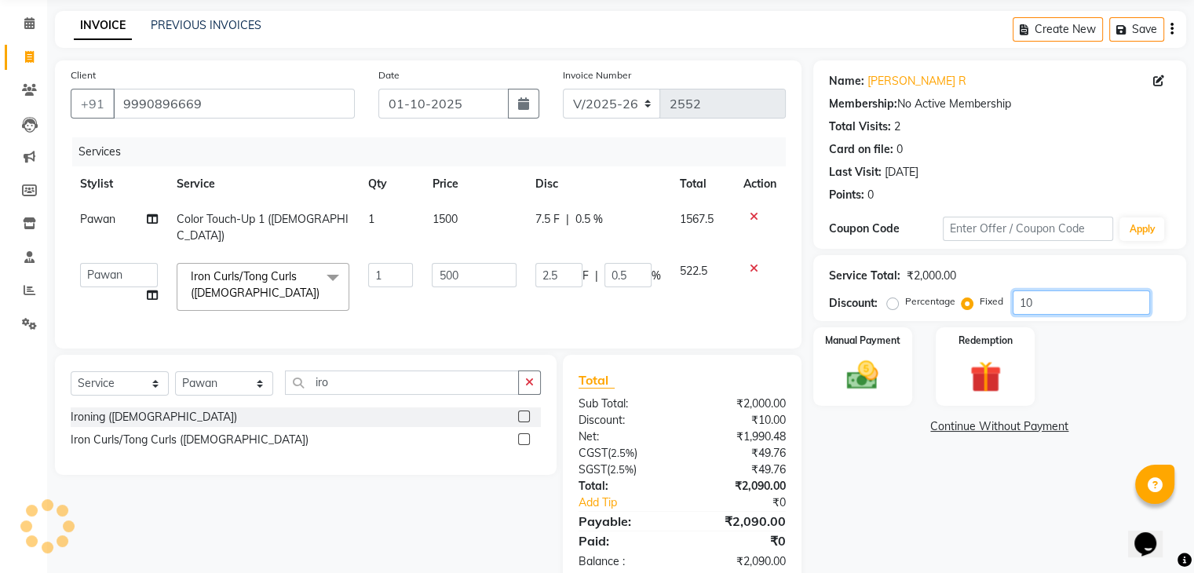
type input "100"
type input "25"
type input "5"
click at [1058, 309] on input "100" at bounding box center [1081, 302] width 137 height 24
type input "10"
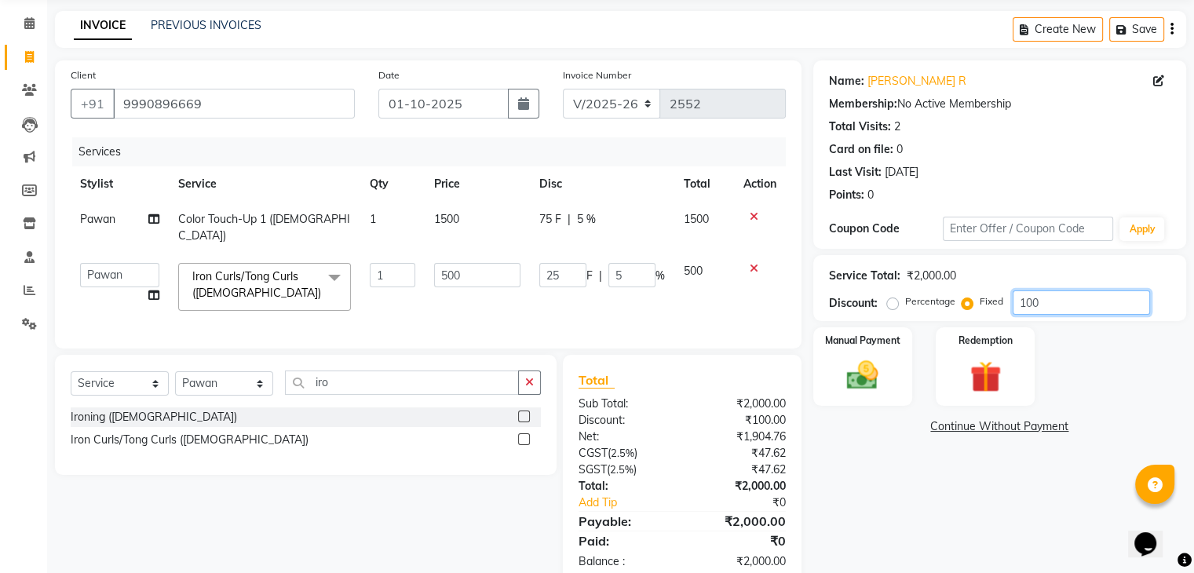
type input "2.5"
type input "0.5"
type input "1"
type input "0.25"
type input "0.05"
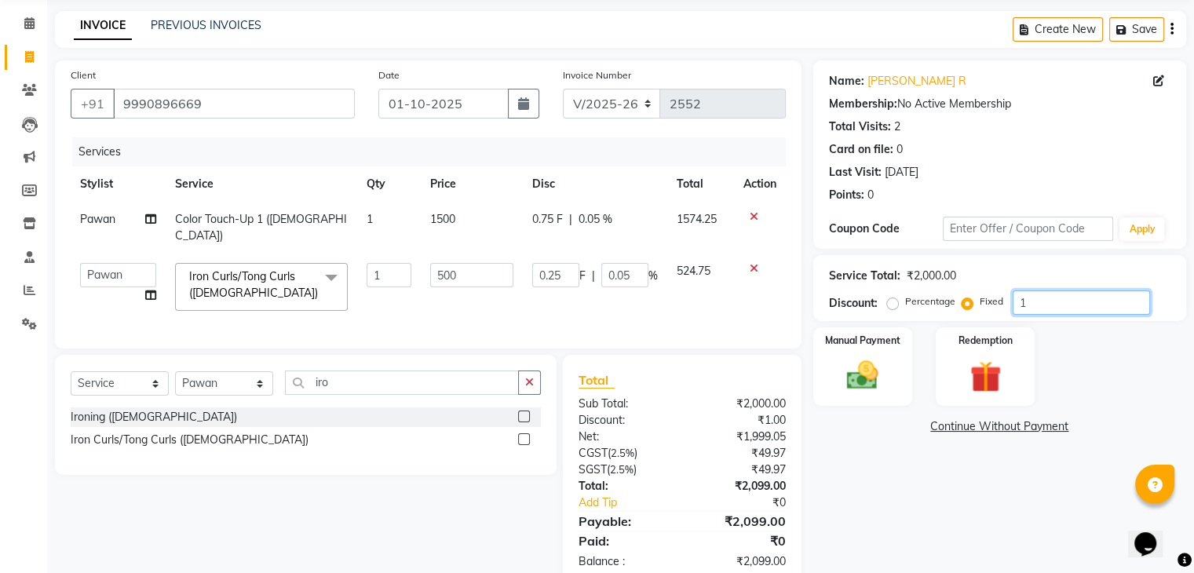
type input "0"
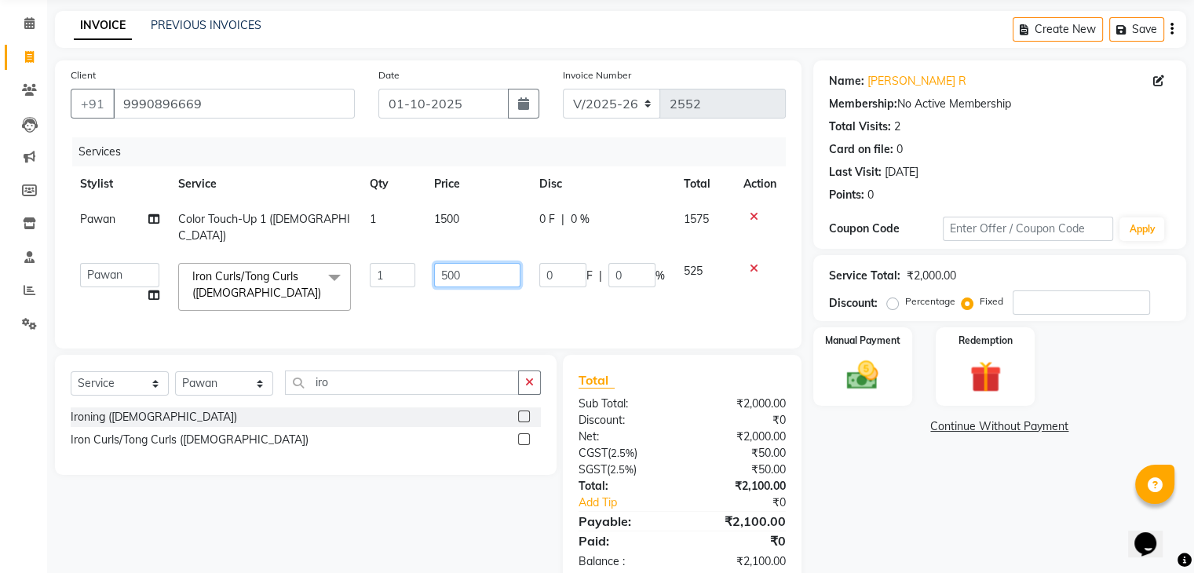
click at [477, 265] on input "500" at bounding box center [477, 275] width 86 height 24
type input "5"
type input "400"
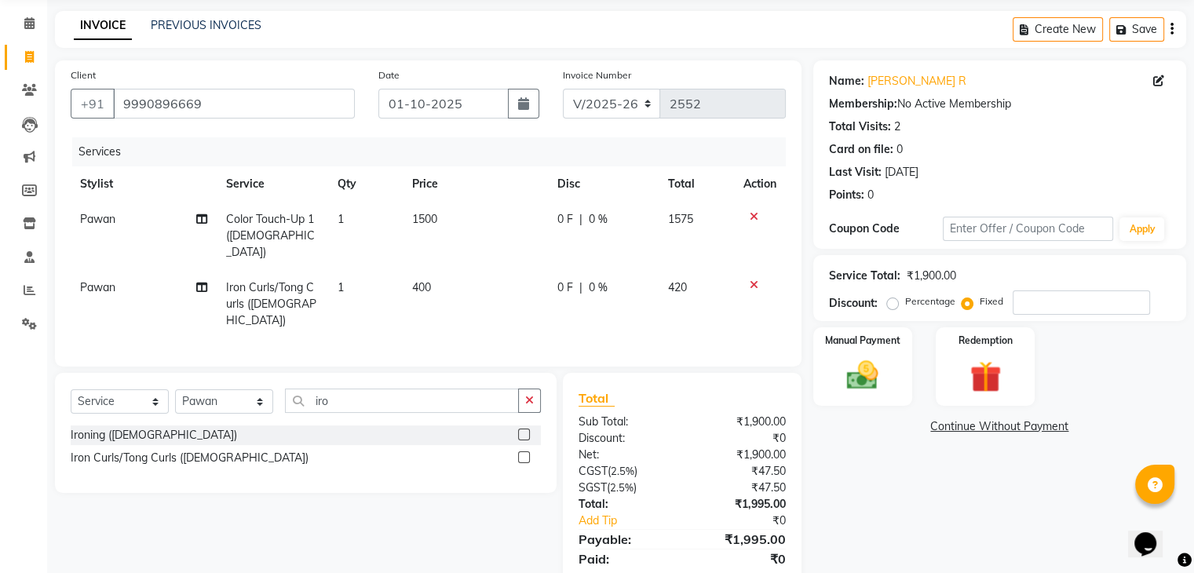
click at [452, 291] on td "400" at bounding box center [475, 304] width 145 height 68
select select "67298"
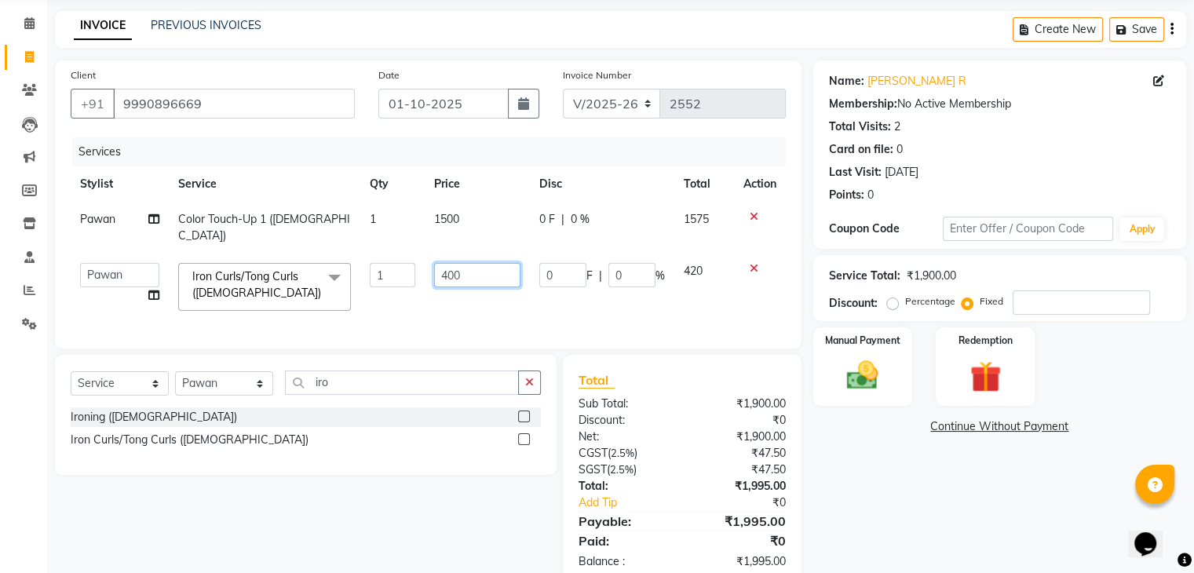
click at [474, 263] on input "400" at bounding box center [477, 275] width 86 height 24
type input "4"
type input "500"
click at [522, 300] on td "500" at bounding box center [477, 287] width 105 height 67
select select "67298"
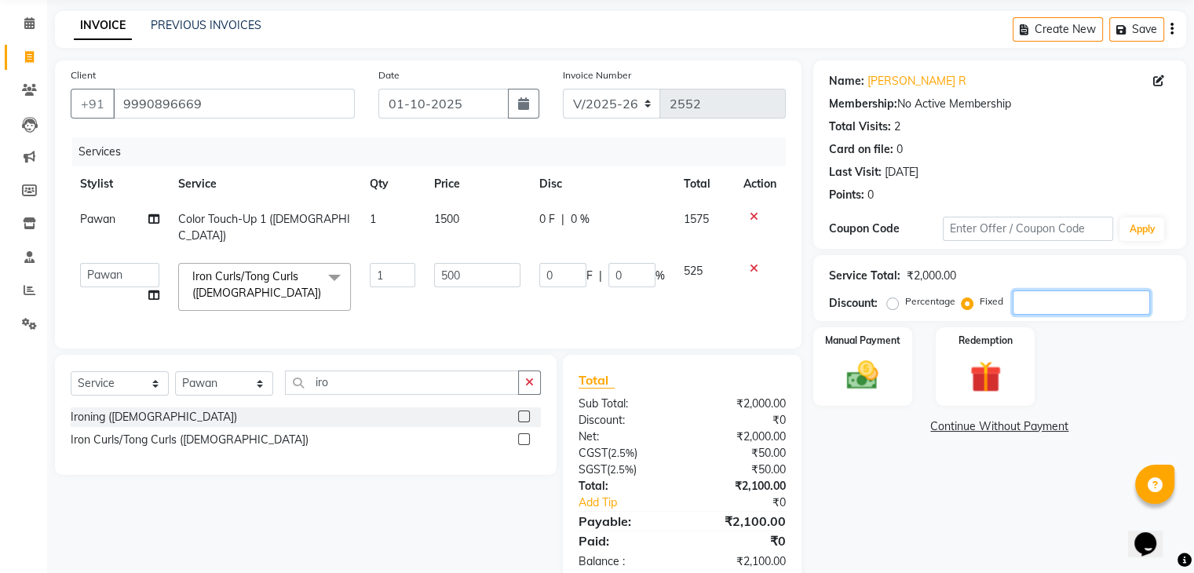
click at [1033, 296] on input "number" at bounding box center [1081, 302] width 137 height 24
type input "1"
type input "0.25"
type input "0.05"
type input "10"
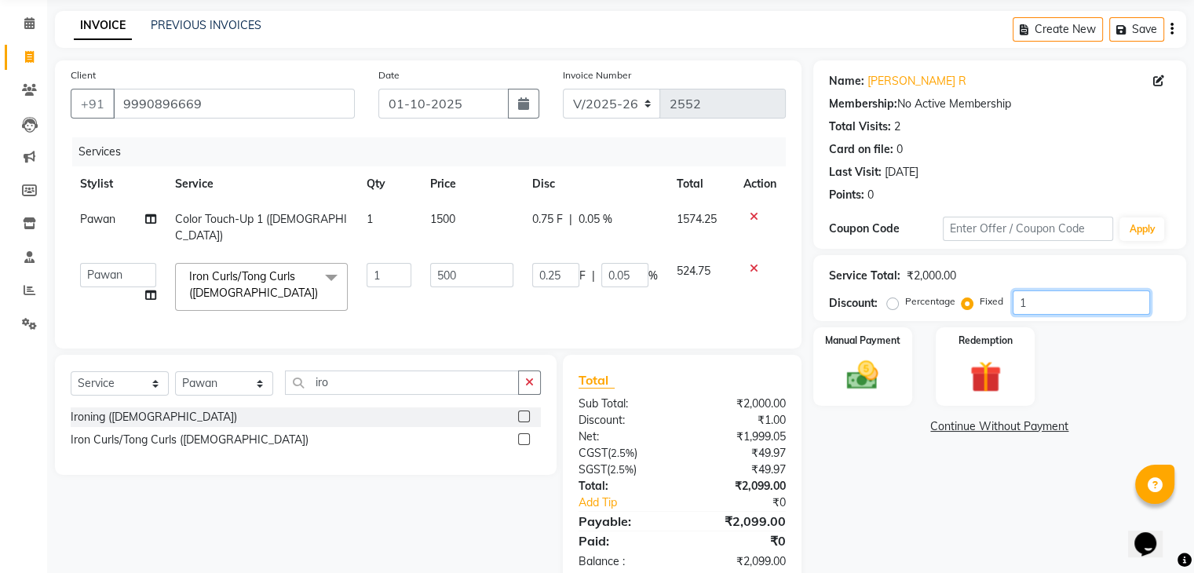
type input "2.5"
type input "0.5"
type input "100"
type input "25"
type input "5"
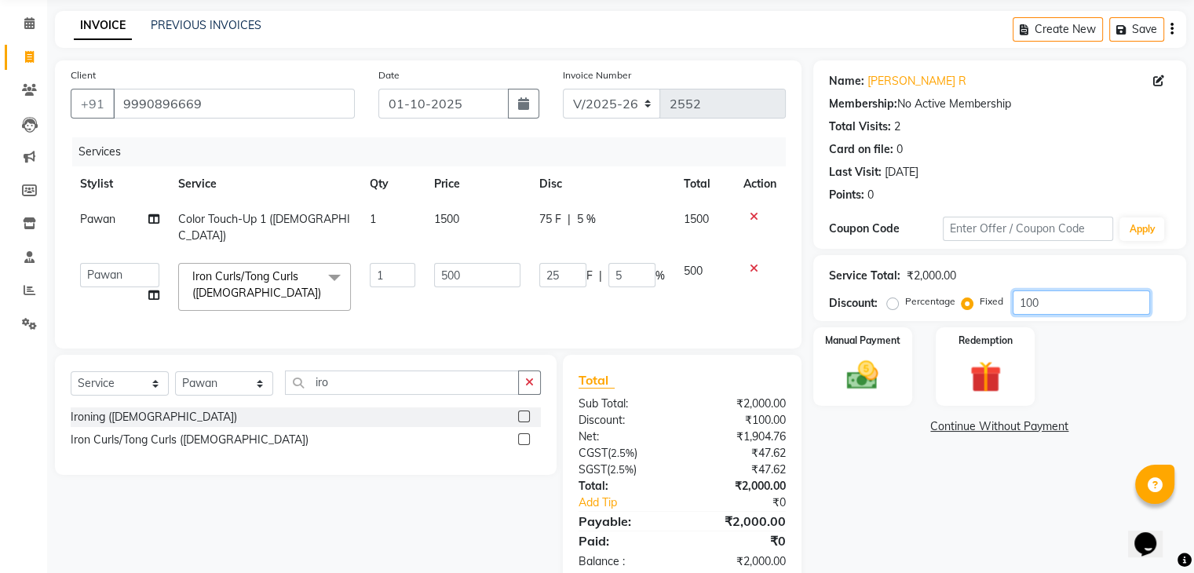
type input "100"
click at [860, 463] on div "Name: Rachna R Membership: No Active Membership Total Visits: 2 Card on file: 0…" at bounding box center [1005, 322] width 385 height 525
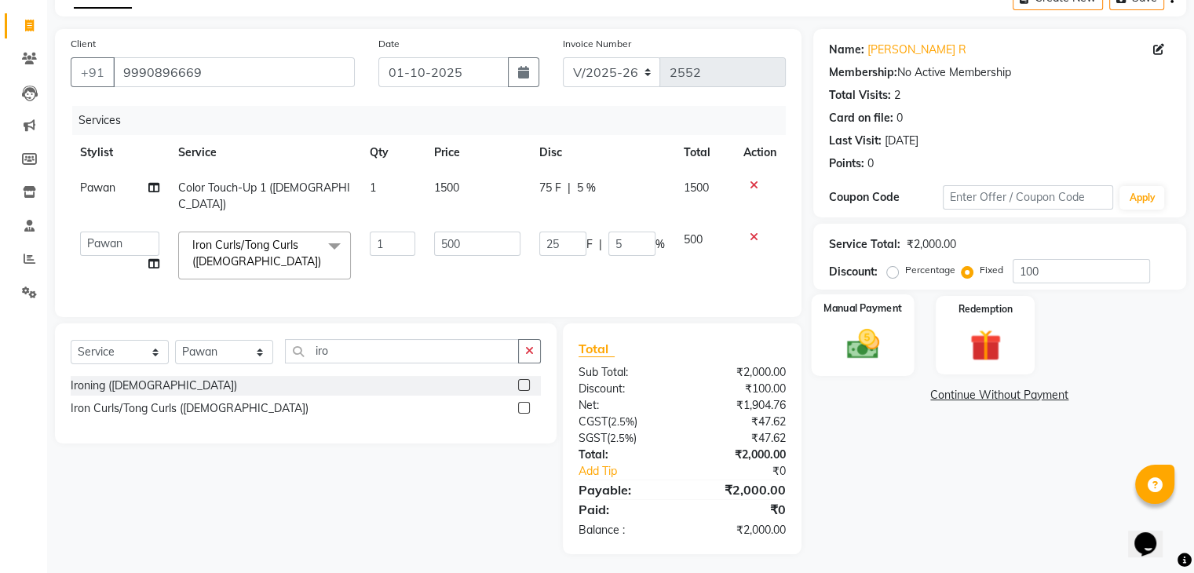
click at [883, 340] on img at bounding box center [862, 345] width 53 height 38
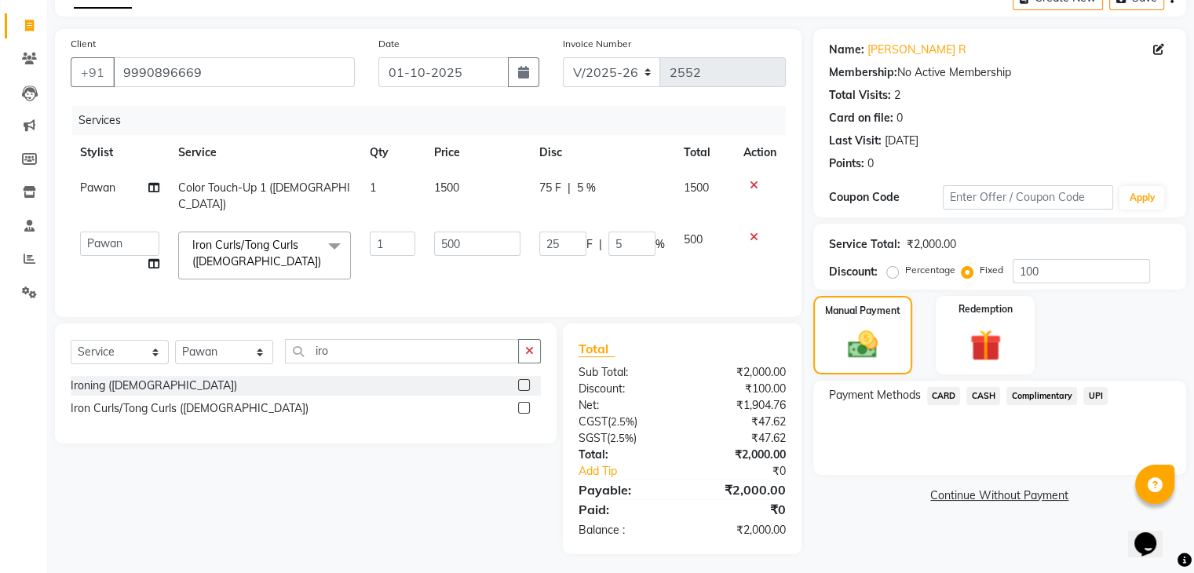
click at [980, 395] on span "CASH" at bounding box center [983, 396] width 34 height 18
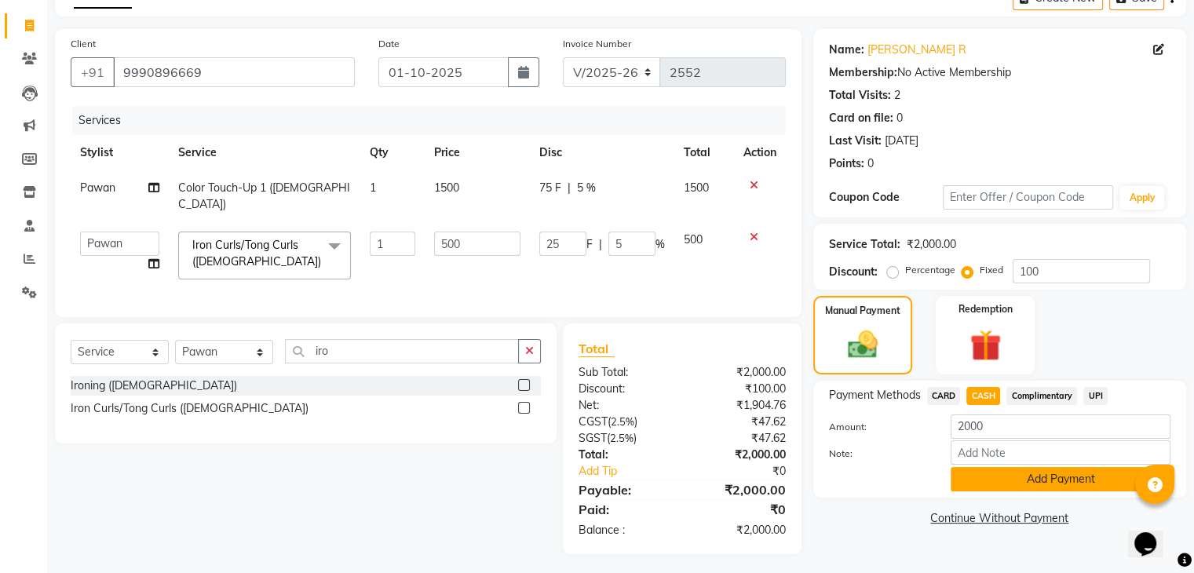
click at [989, 481] on button "Add Payment" at bounding box center [1061, 479] width 220 height 24
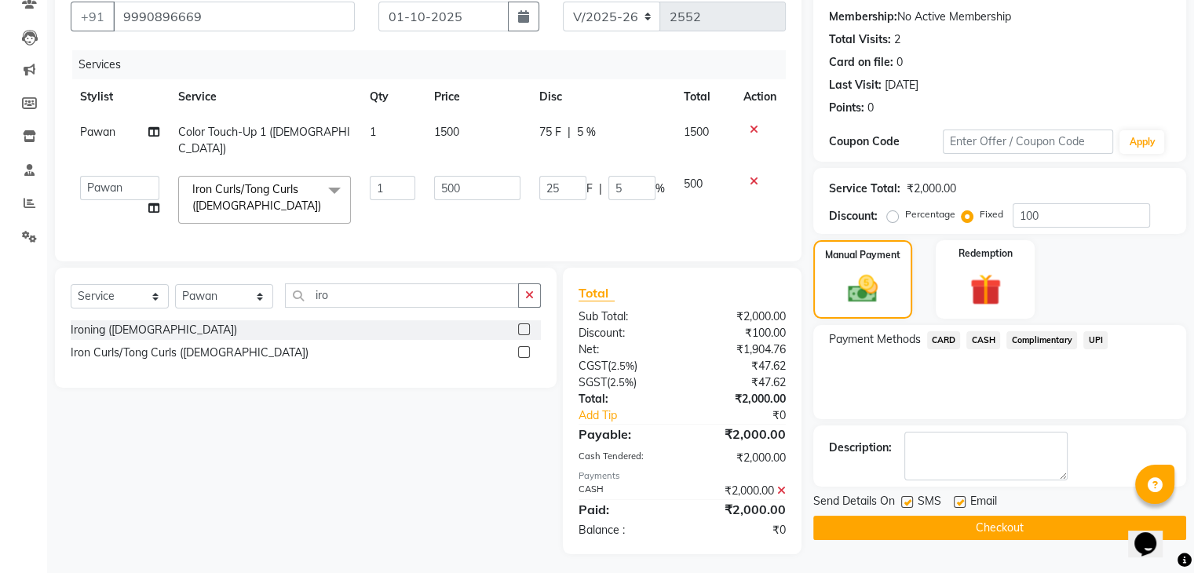
scroll to position [144, 0]
click at [952, 532] on button "Checkout" at bounding box center [999, 528] width 373 height 24
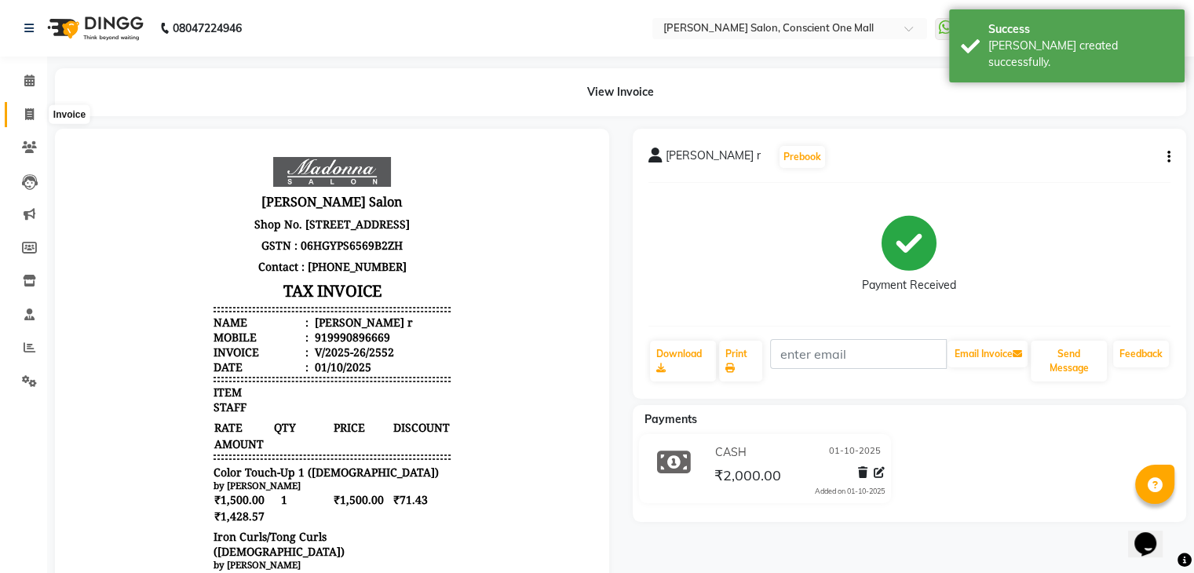
click at [26, 116] on icon at bounding box center [29, 114] width 9 height 12
select select "service"
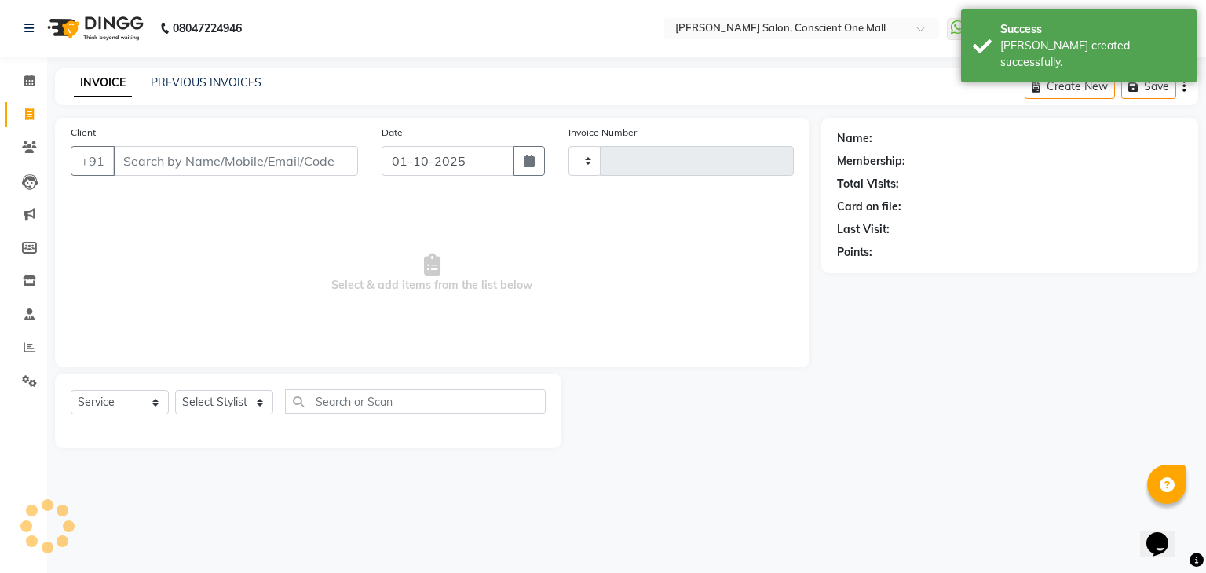
type input "2553"
select select "7575"
click at [31, 84] on icon at bounding box center [29, 81] width 10 height 12
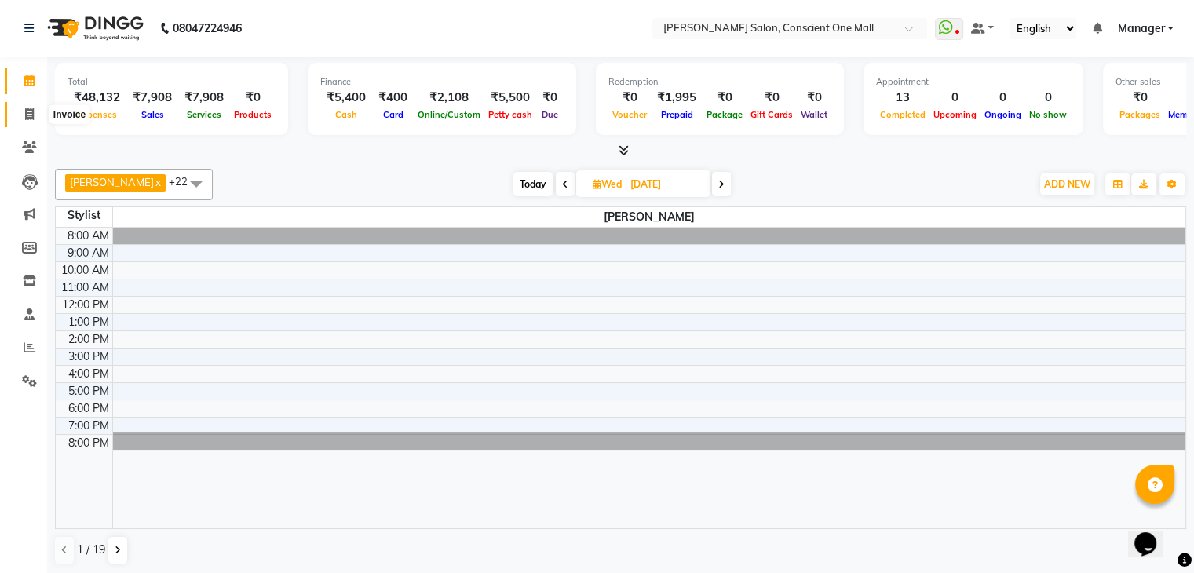
click at [24, 115] on span at bounding box center [29, 115] width 27 height 18
select select "service"
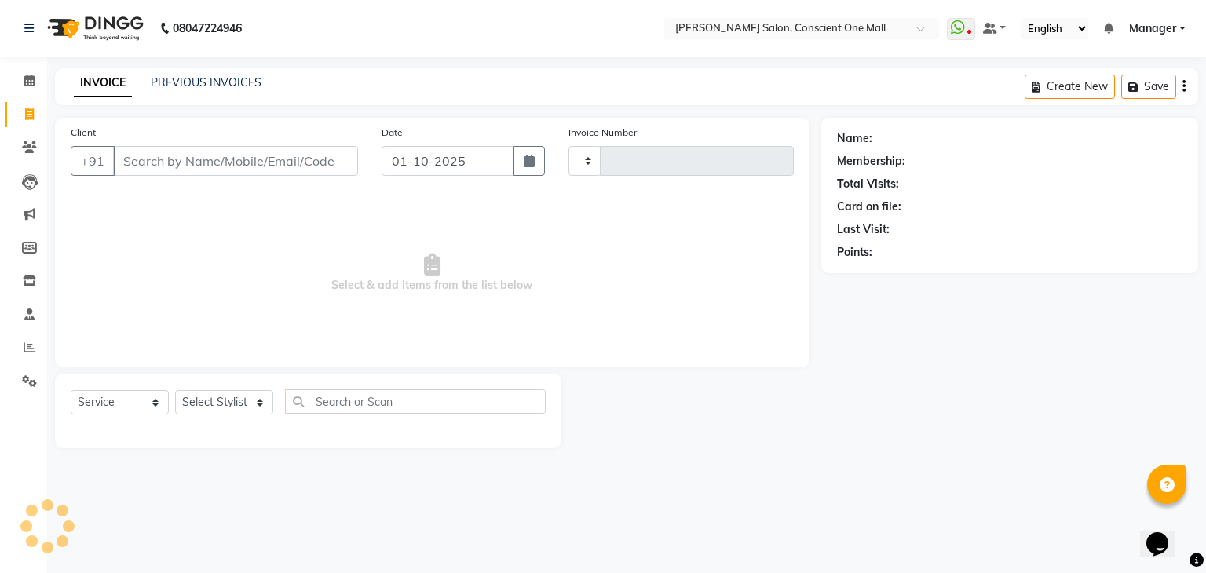
type input "2553"
select select "7575"
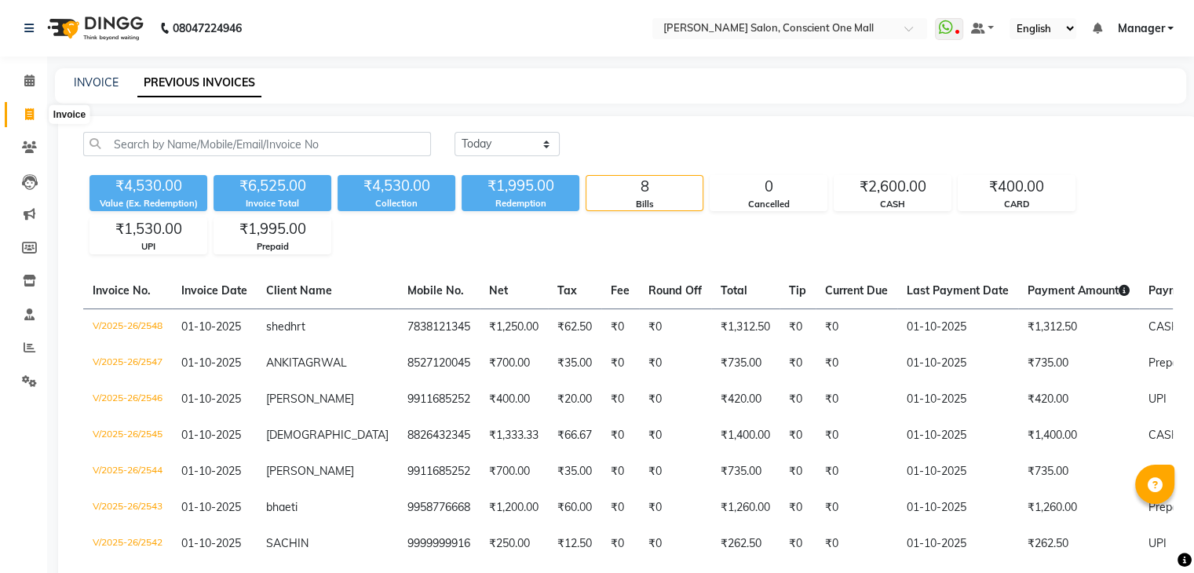
scroll to position [0, 195]
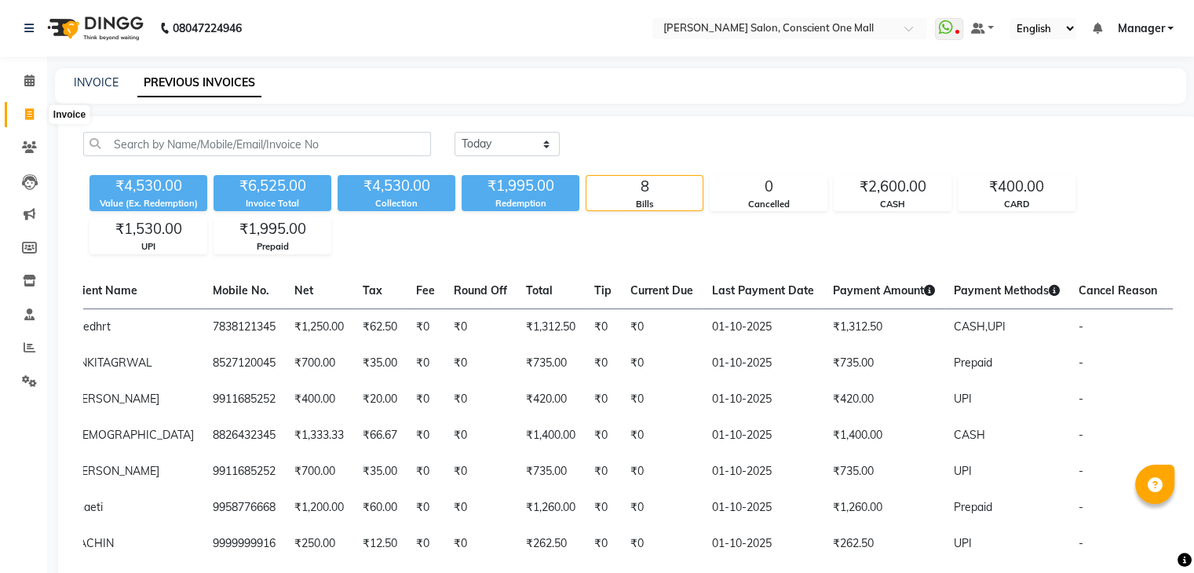
drag, startPoint x: 0, startPoint y: 0, endPoint x: 32, endPoint y: 117, distance: 121.3
click at [32, 117] on icon at bounding box center [29, 114] width 9 height 12
select select "service"
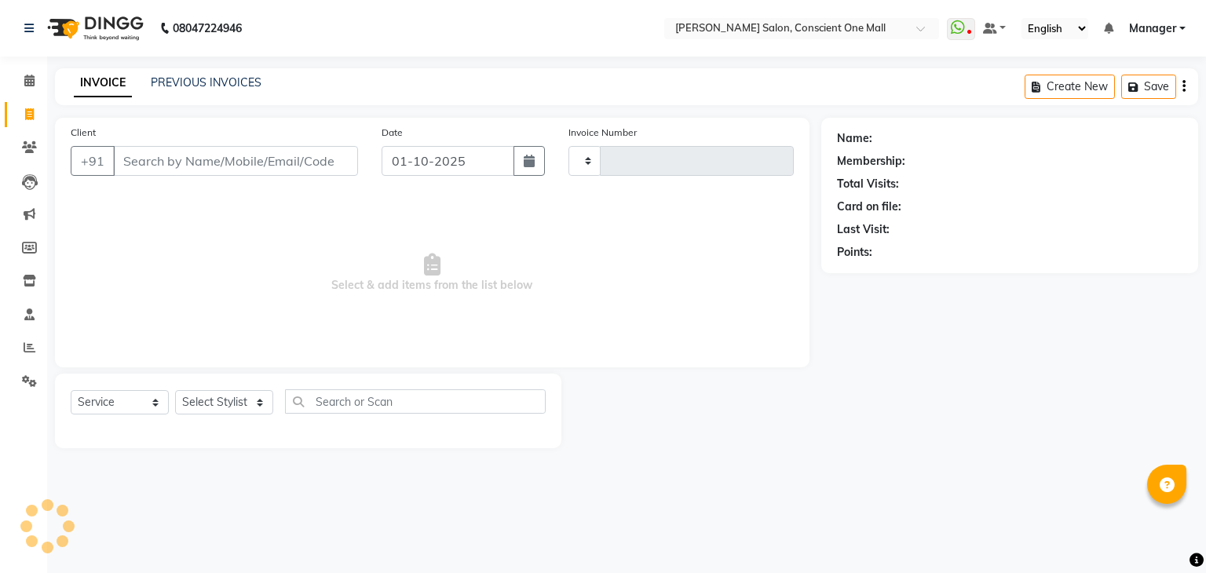
type input "2550"
select select "7575"
click at [222, 400] on select "Select Stylist [PERSON_NAME] AMIT [PERSON_NAME] [PERSON_NAME] [PERSON_NAME] [PE…" at bounding box center [224, 402] width 98 height 24
select select "67300"
click at [175, 391] on select "Select Stylist [PERSON_NAME] AMIT [PERSON_NAME] [PERSON_NAME] [PERSON_NAME] [PE…" at bounding box center [224, 402] width 98 height 24
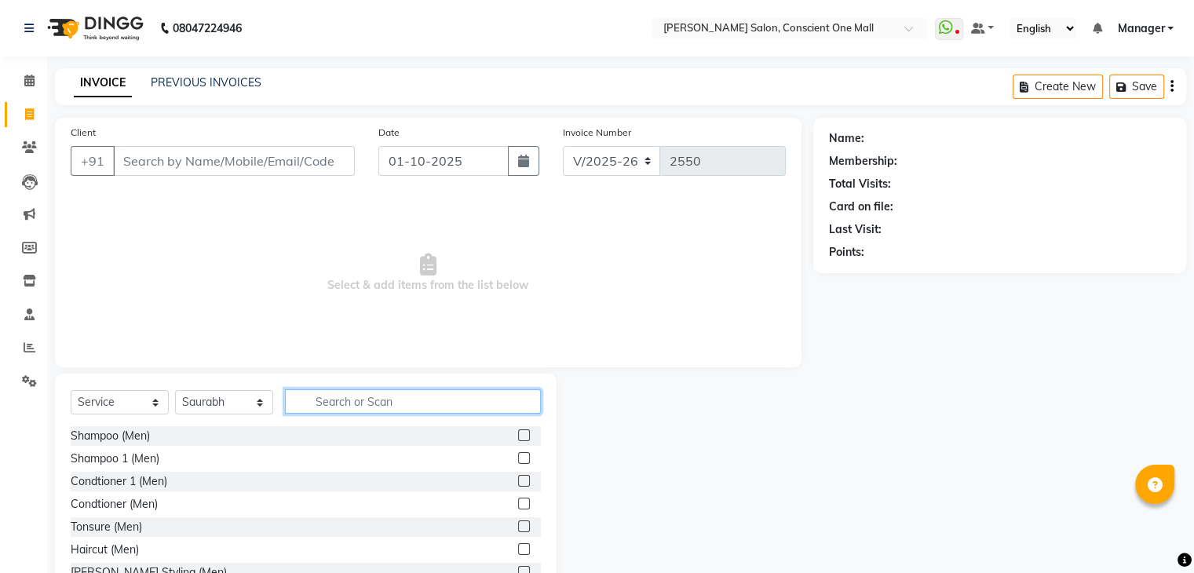
click at [349, 396] on input "text" at bounding box center [413, 401] width 256 height 24
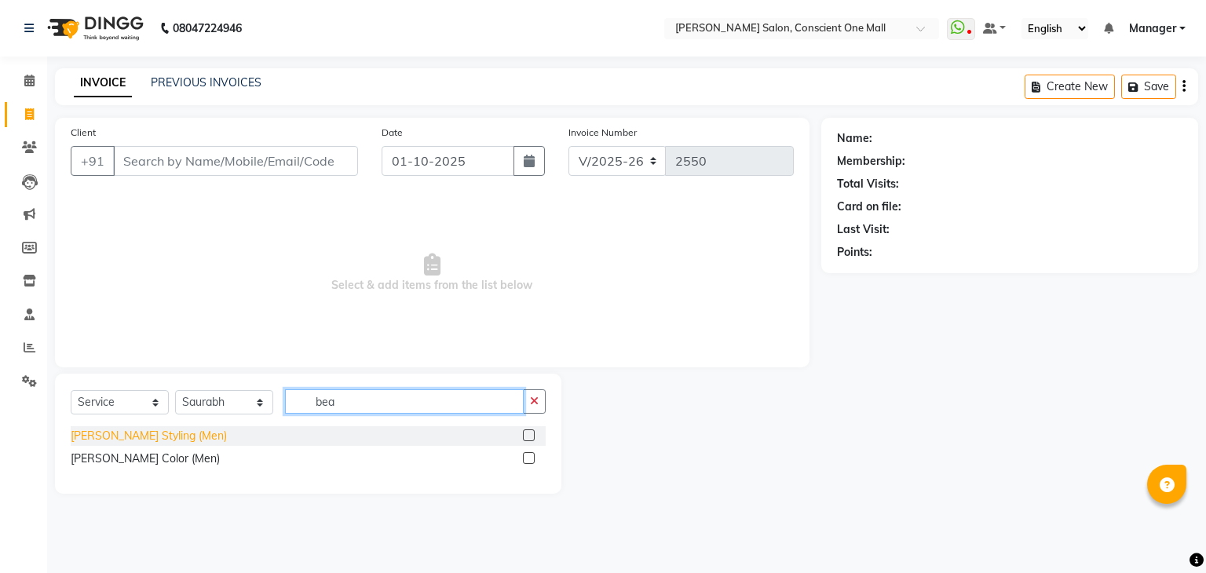
type input "bea"
click at [139, 434] on div "[PERSON_NAME] Styling (Men)" at bounding box center [149, 436] width 156 height 16
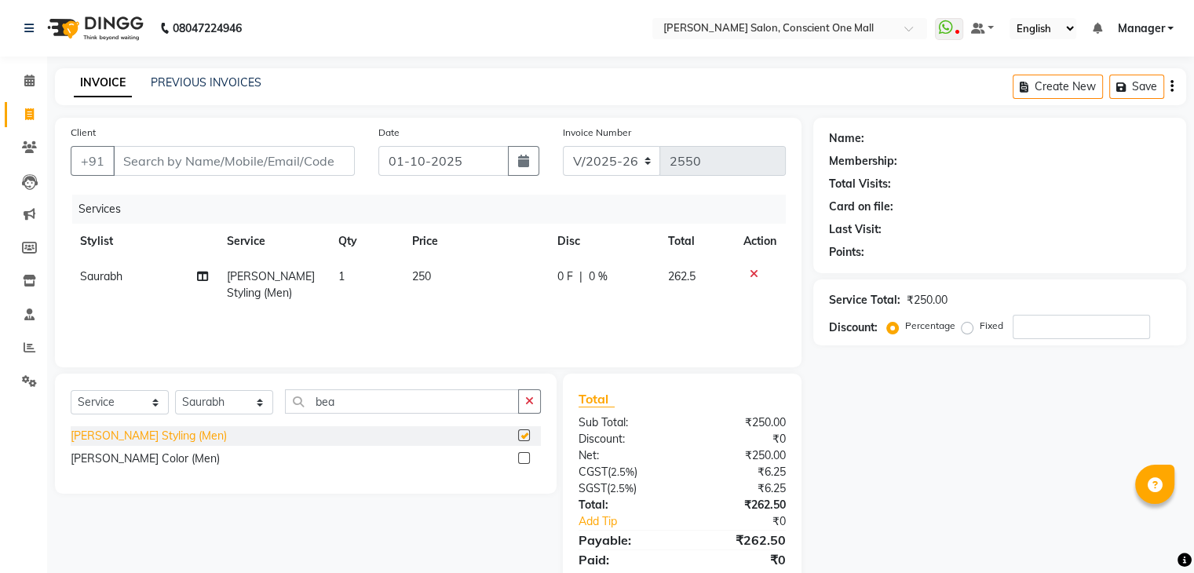
checkbox input "false"
click at [429, 274] on span "250" at bounding box center [421, 276] width 19 height 14
select select "67300"
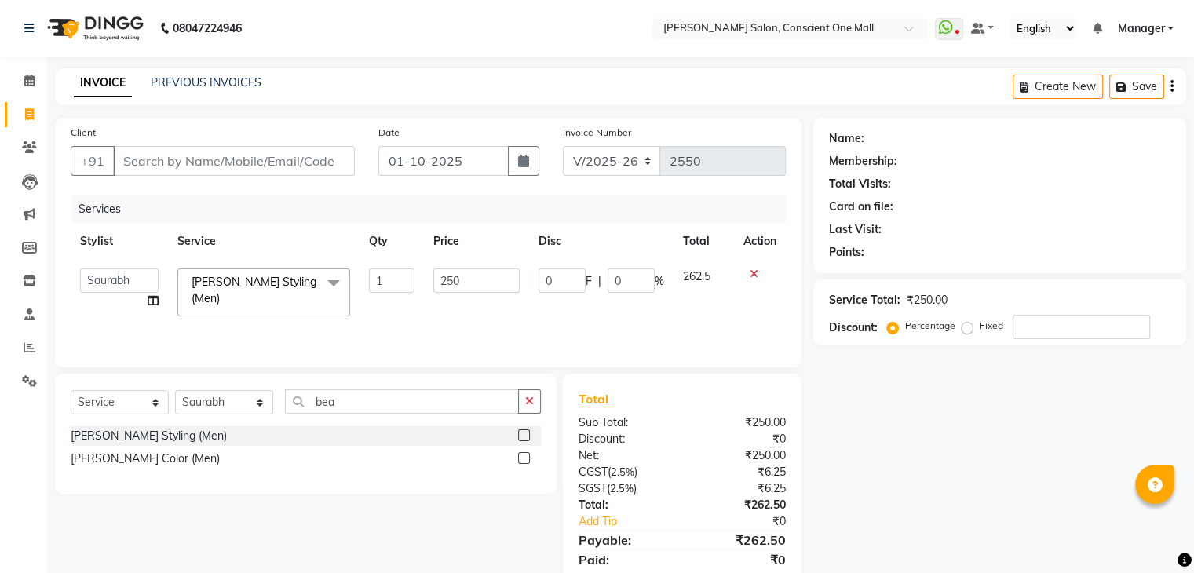
click at [429, 274] on td "250" at bounding box center [476, 292] width 105 height 67
click at [468, 279] on input "250" at bounding box center [476, 280] width 86 height 24
type input "2"
type input "300"
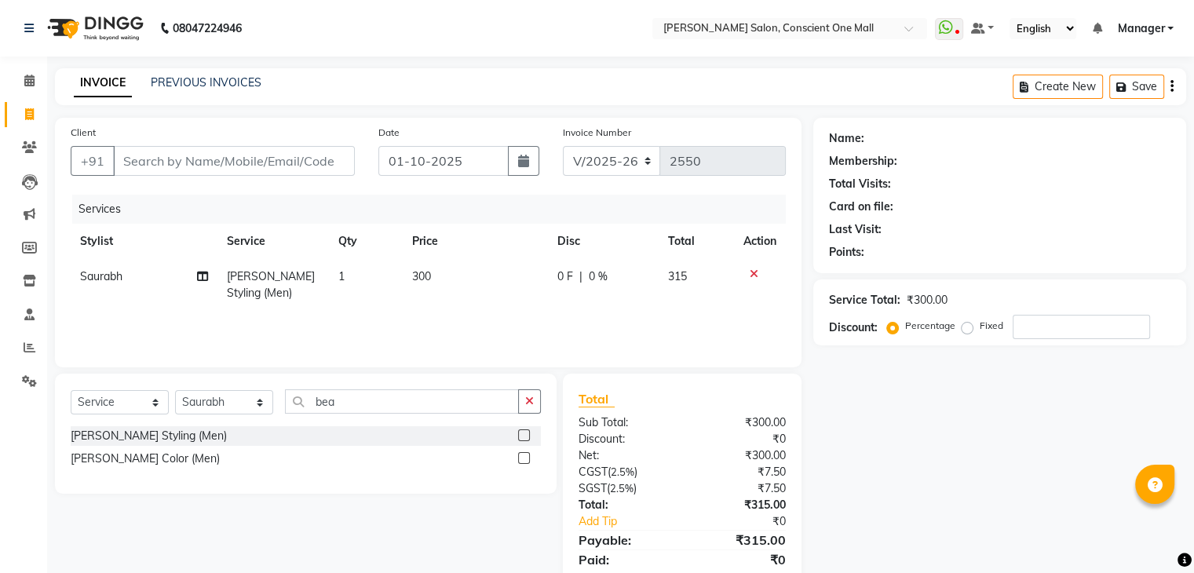
click at [453, 302] on td "300" at bounding box center [475, 285] width 145 height 52
select select "67300"
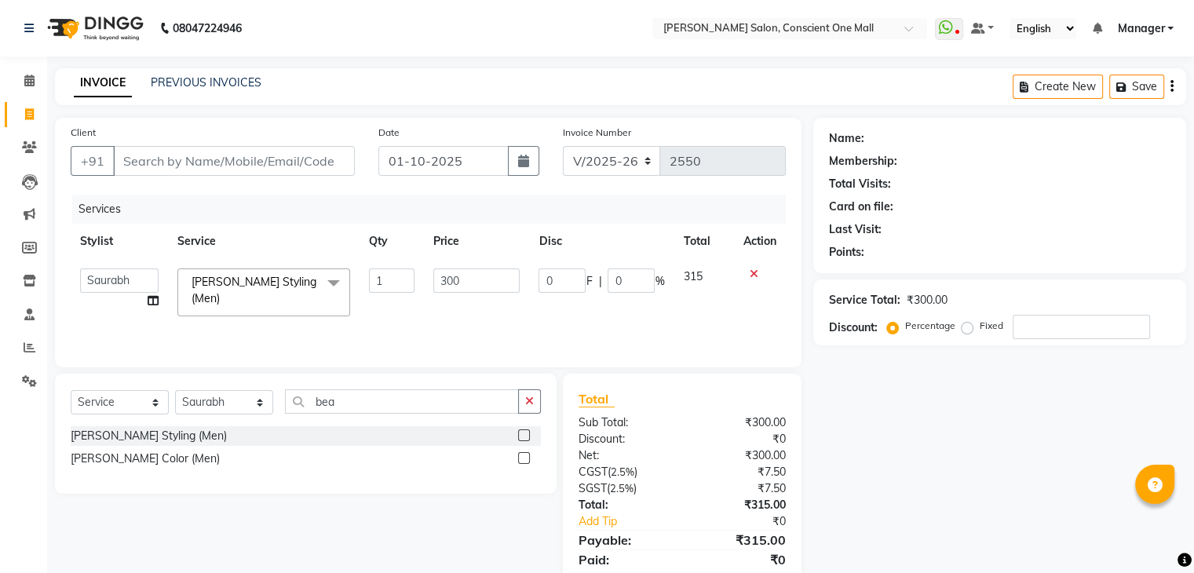
scroll to position [56, 0]
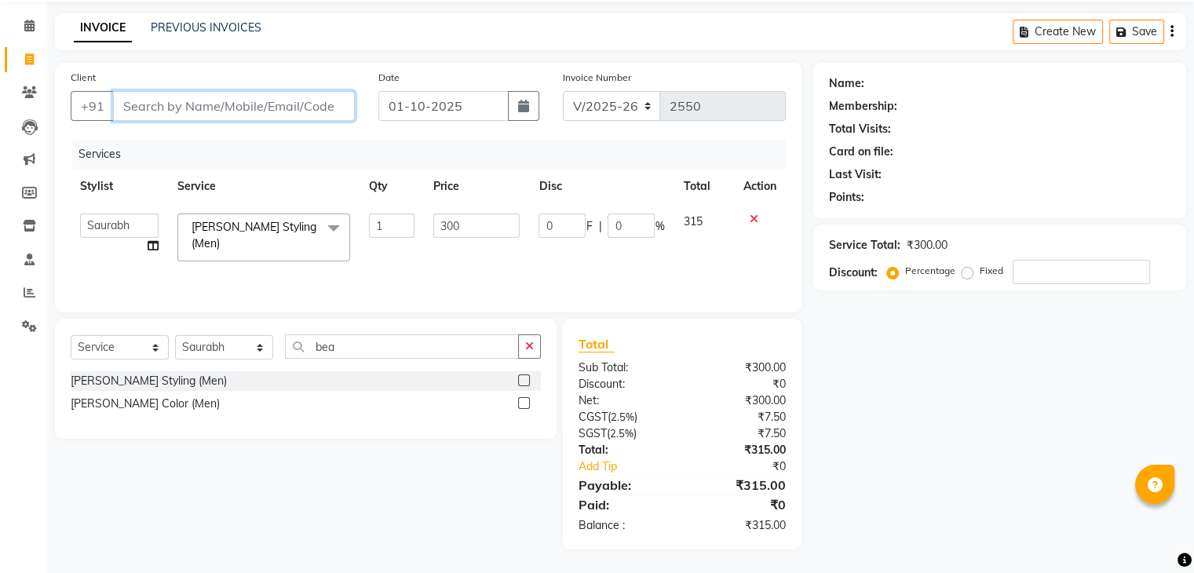
click at [235, 111] on input "Client" at bounding box center [234, 106] width 242 height 30
type input "8"
type input "0"
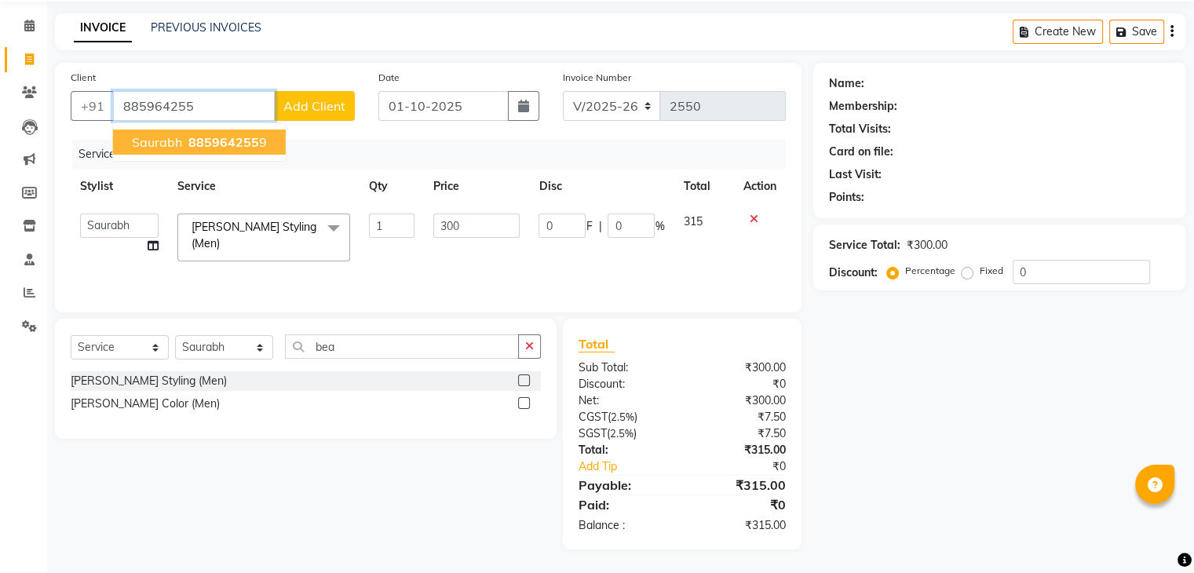
click at [160, 147] on span "saurabh" at bounding box center [157, 142] width 50 height 16
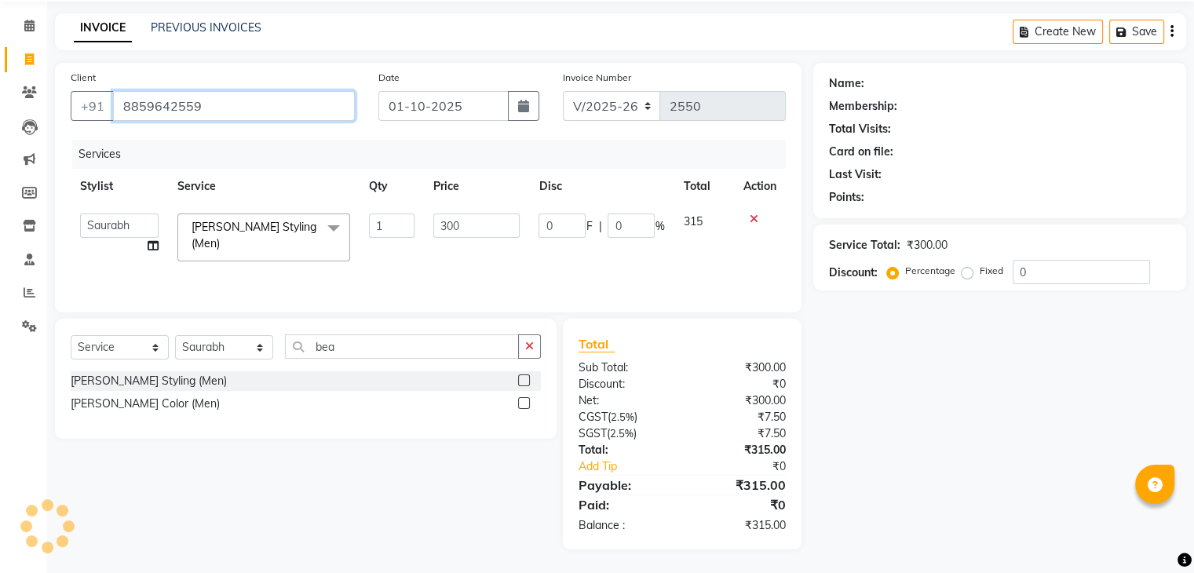
type input "8859642559"
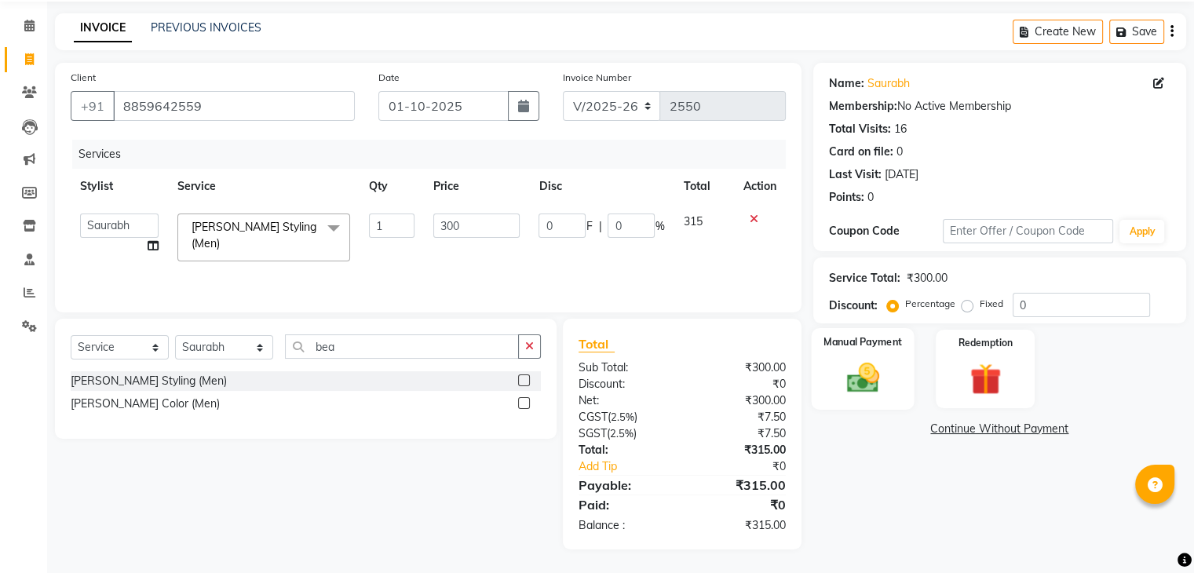
click at [864, 367] on img at bounding box center [862, 379] width 53 height 38
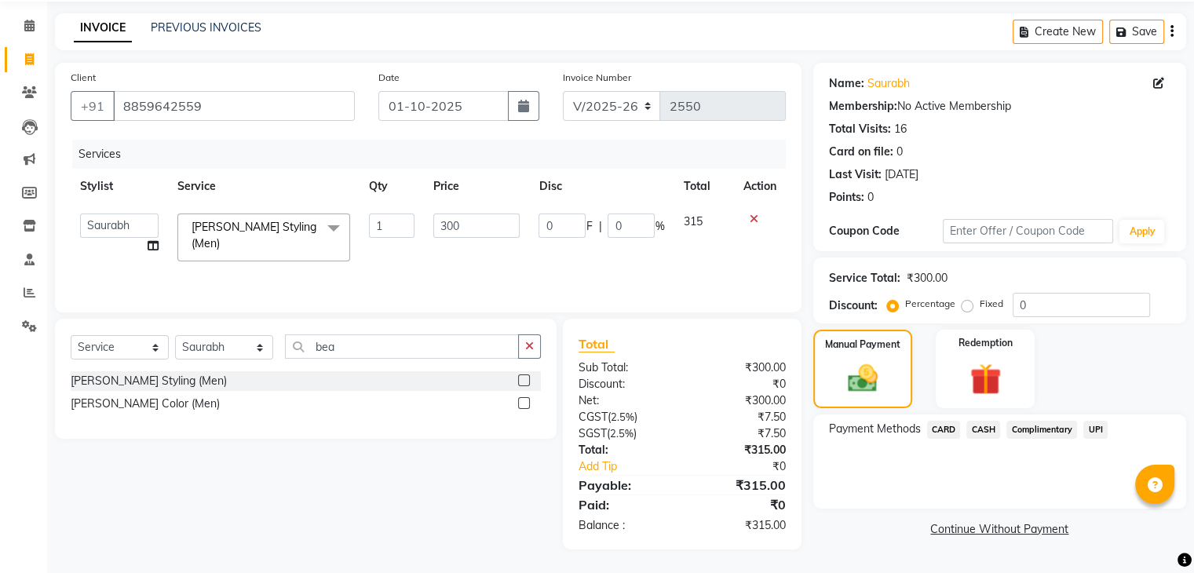
click at [1092, 431] on span "UPI" at bounding box center [1095, 430] width 24 height 18
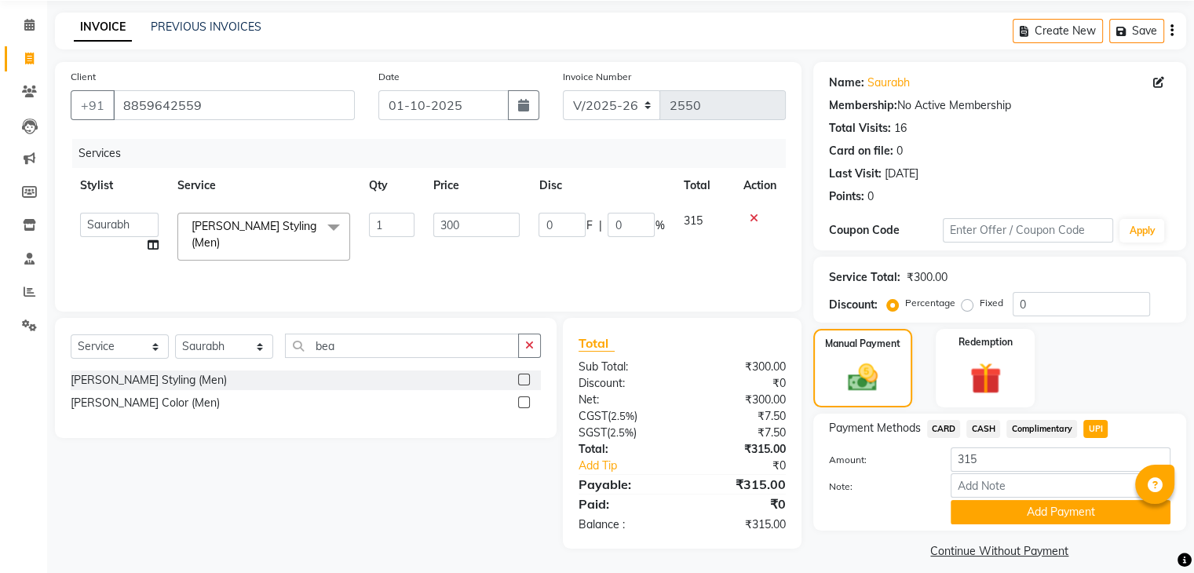
scroll to position [70, 0]
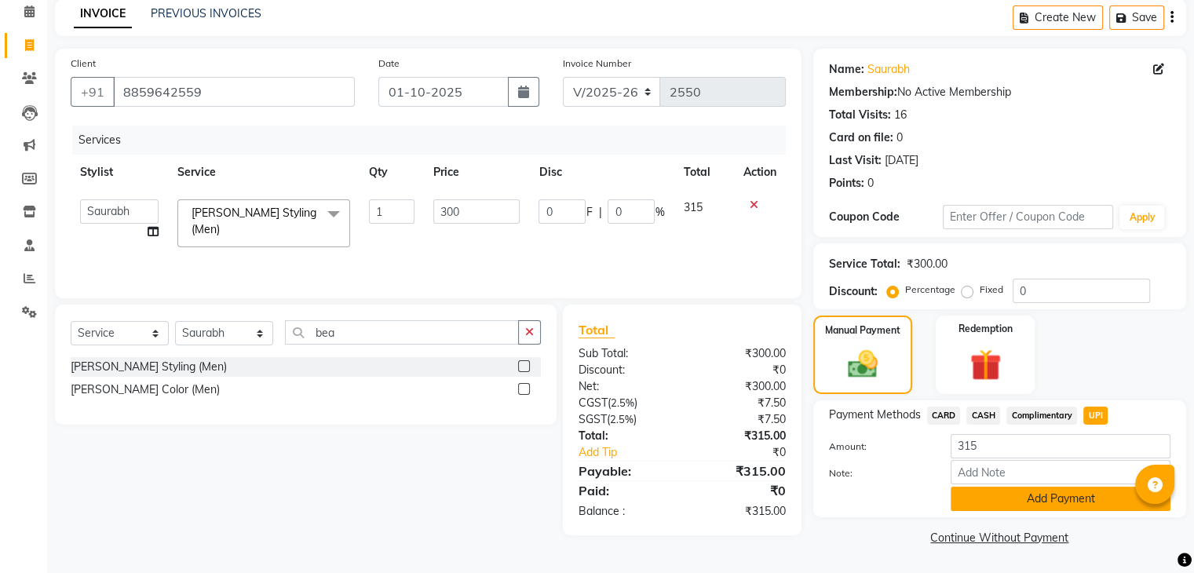
click at [1032, 491] on button "Add Payment" at bounding box center [1061, 499] width 220 height 24
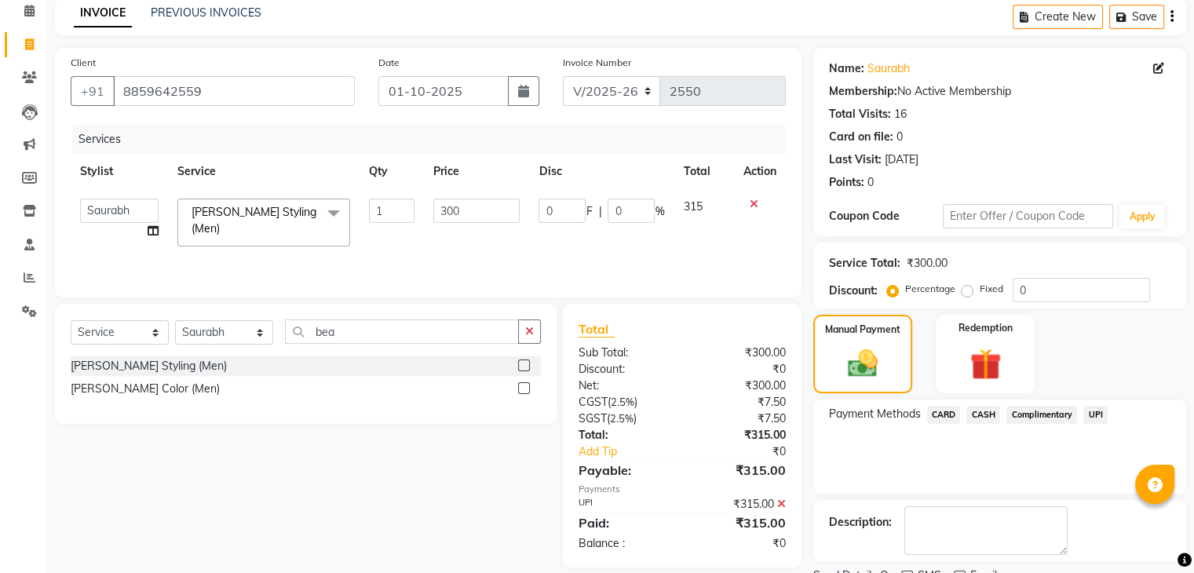
scroll to position [134, 0]
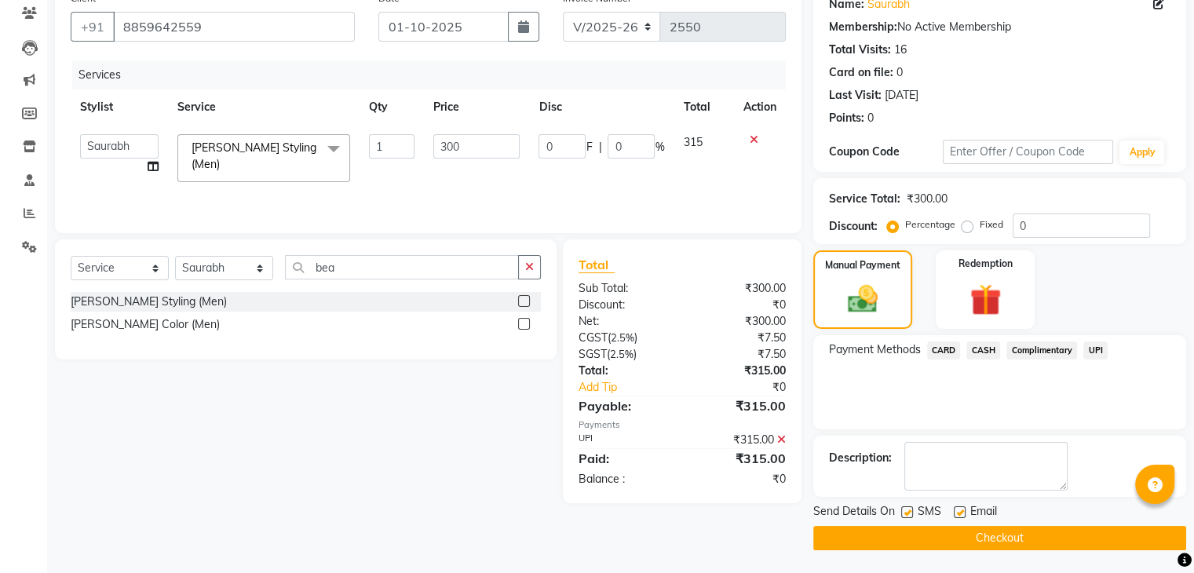
click at [994, 543] on button "Checkout" at bounding box center [999, 538] width 373 height 24
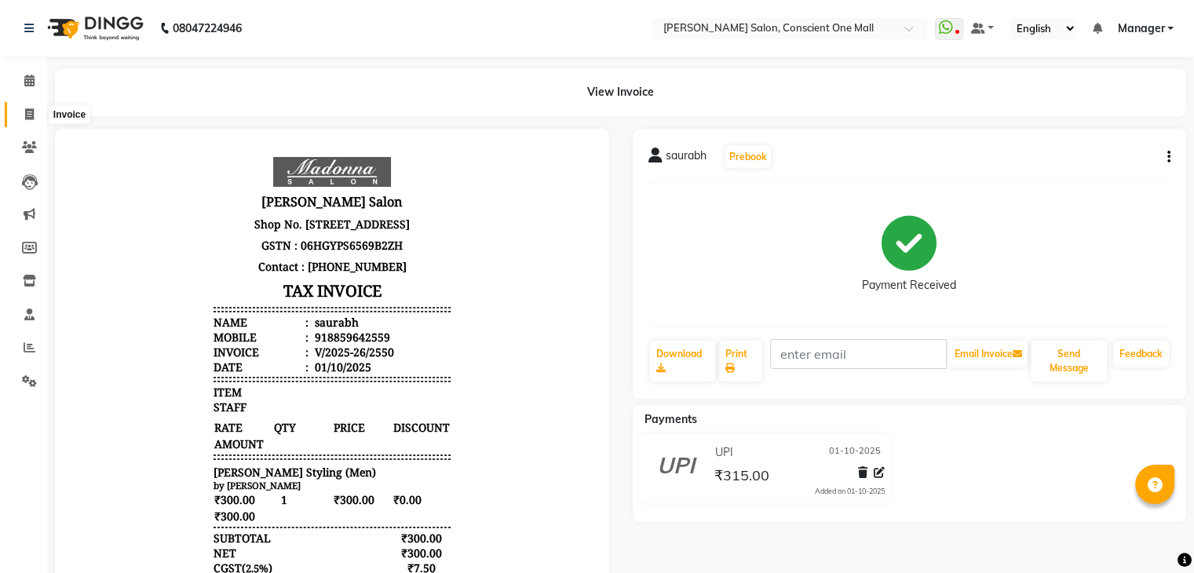
click at [24, 115] on span at bounding box center [29, 115] width 27 height 18
select select "service"
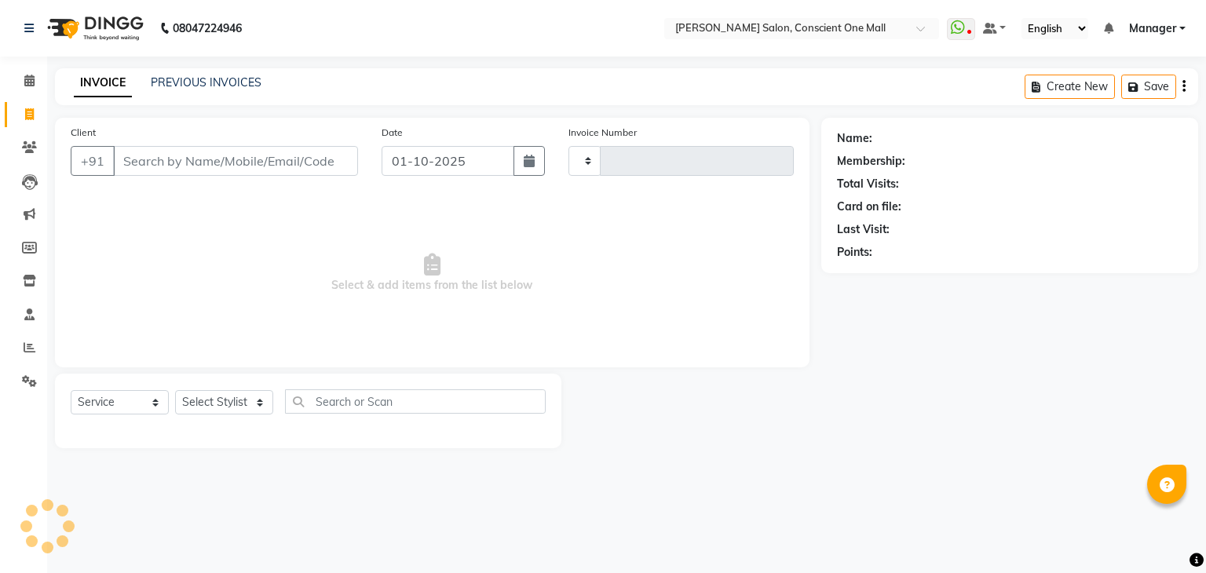
type input "2551"
select select "7575"
click at [214, 404] on select "Select Stylist [PERSON_NAME] AMIT [PERSON_NAME] [PERSON_NAME] [PERSON_NAME] [PE…" at bounding box center [224, 402] width 98 height 24
select select "84473"
click at [175, 391] on select "Select Stylist [PERSON_NAME] AMIT [PERSON_NAME] [PERSON_NAME] [PERSON_NAME] [PE…" at bounding box center [224, 402] width 98 height 24
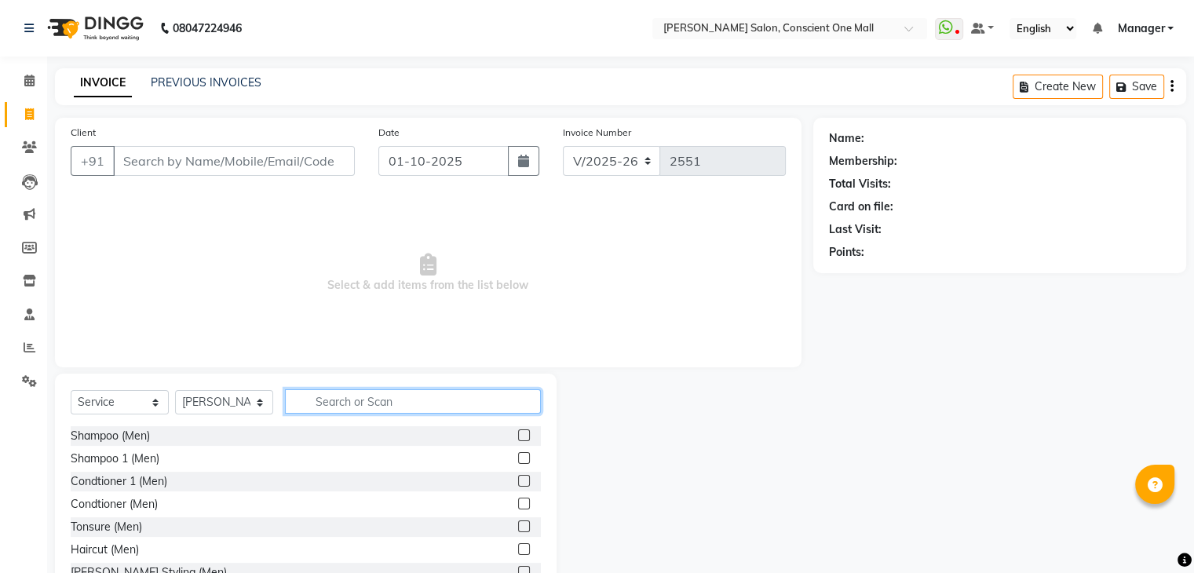
click at [349, 407] on input "text" at bounding box center [413, 401] width 256 height 24
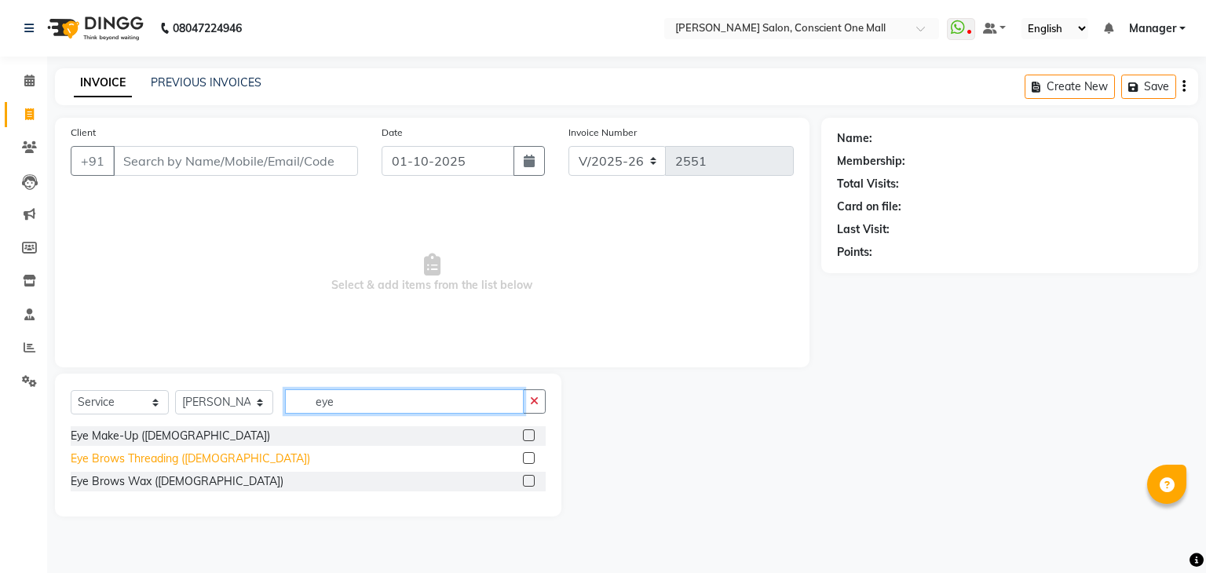
type input "eye"
click at [162, 456] on div "Eye Brows Threading ([DEMOGRAPHIC_DATA])" at bounding box center [190, 459] width 239 height 16
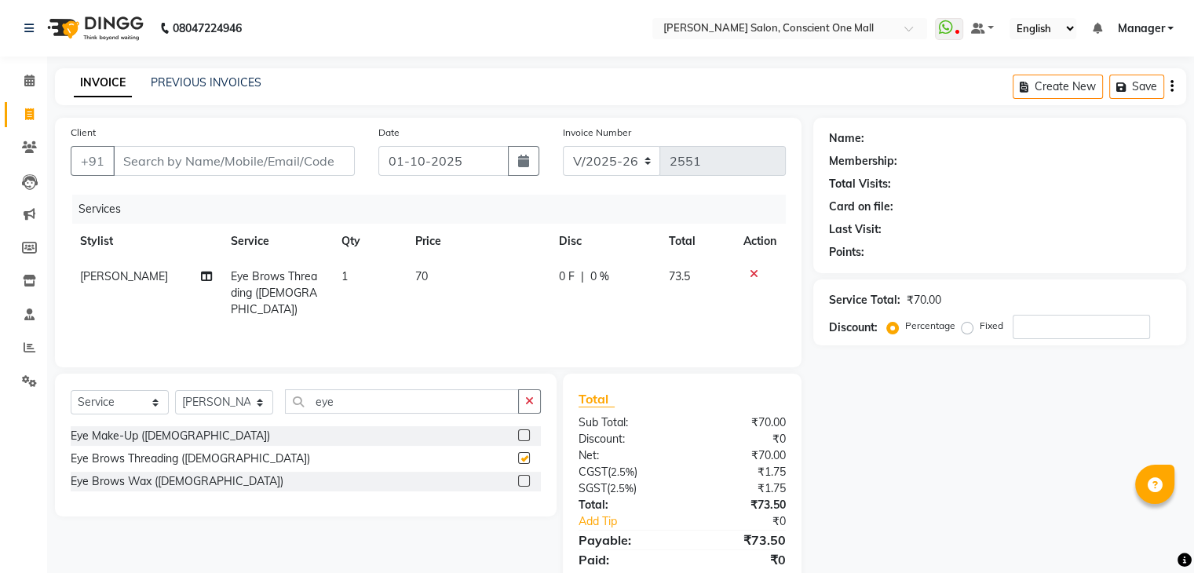
checkbox input "false"
click at [351, 404] on input "eye" at bounding box center [402, 401] width 234 height 24
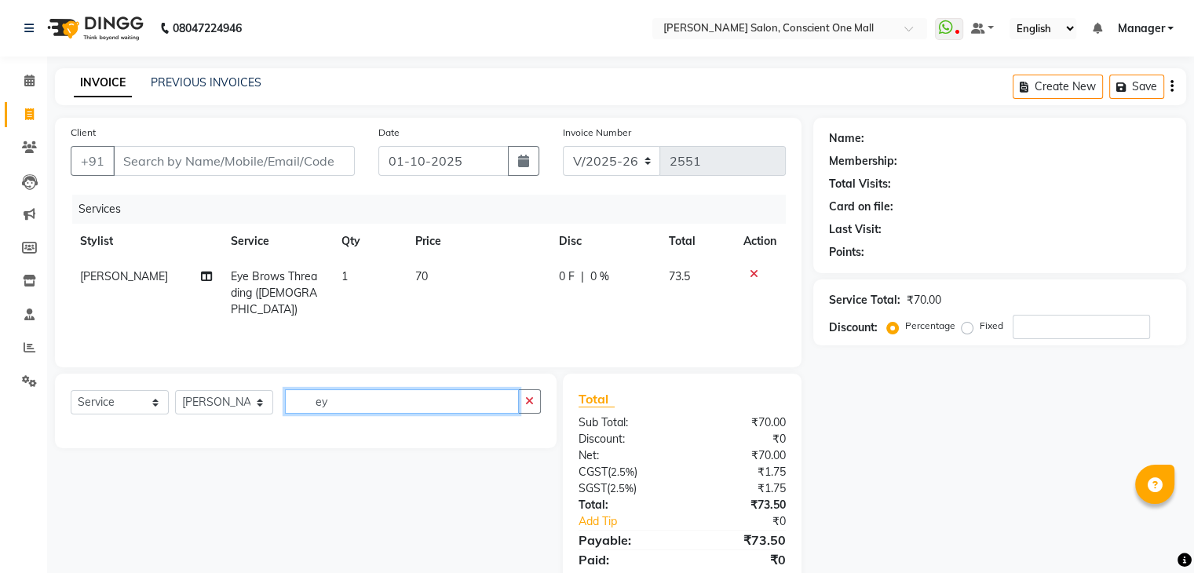
type input "e"
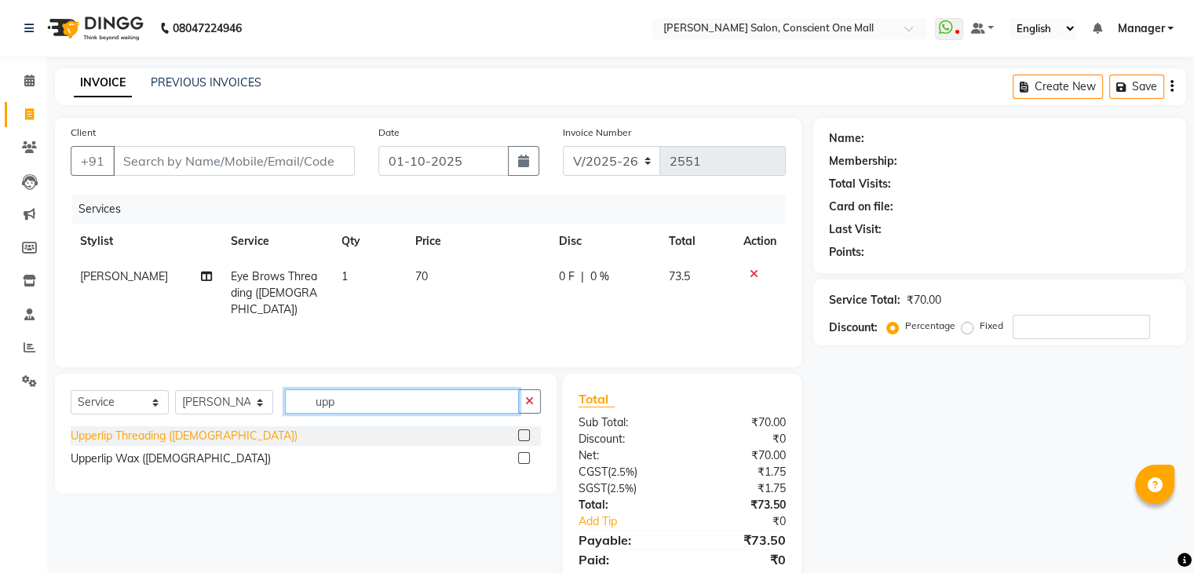
type input "upp"
click at [138, 440] on div "Upperlip Threading ([DEMOGRAPHIC_DATA])" at bounding box center [184, 436] width 227 height 16
checkbox input "false"
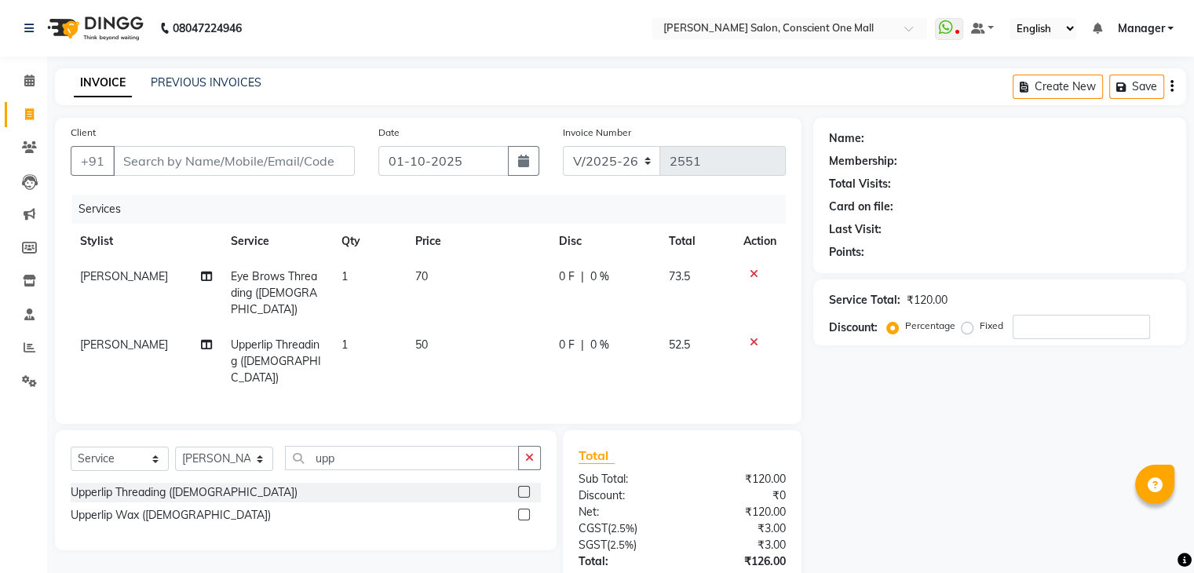
click at [444, 272] on td "70" at bounding box center [478, 293] width 144 height 68
select select "84473"
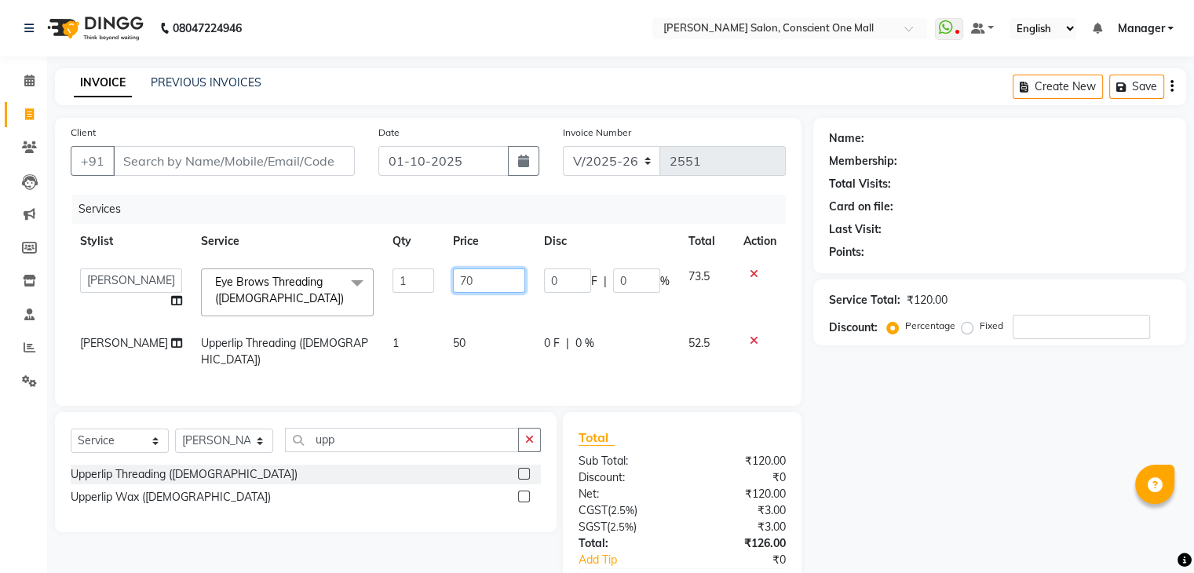
click at [457, 285] on input "70" at bounding box center [489, 280] width 72 height 24
type input "7"
type input "80"
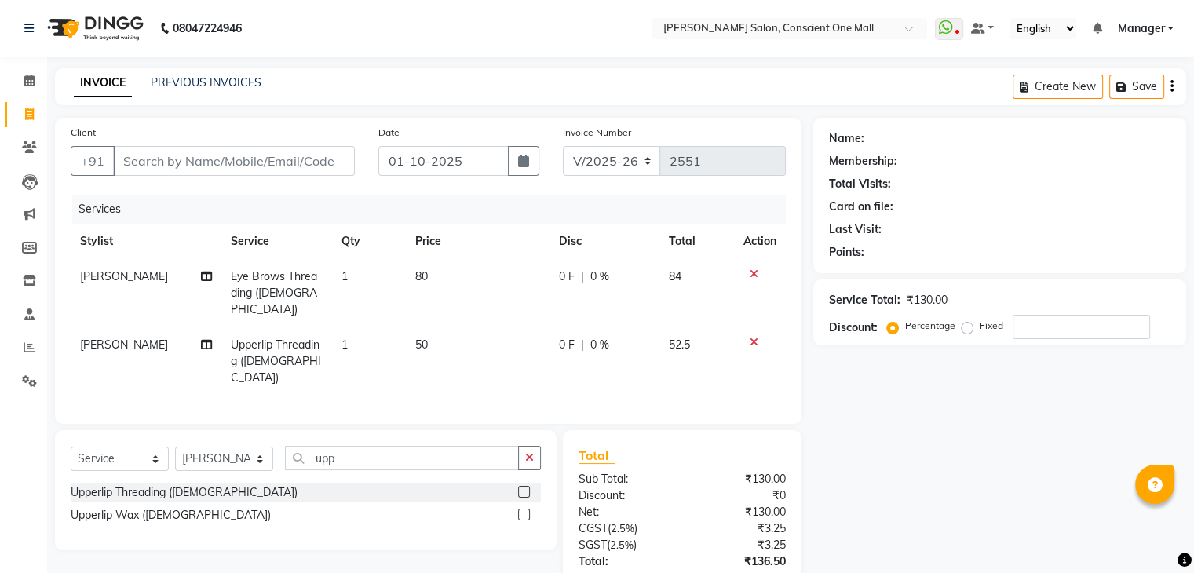
click at [455, 338] on td "50" at bounding box center [478, 361] width 144 height 68
select select "84473"
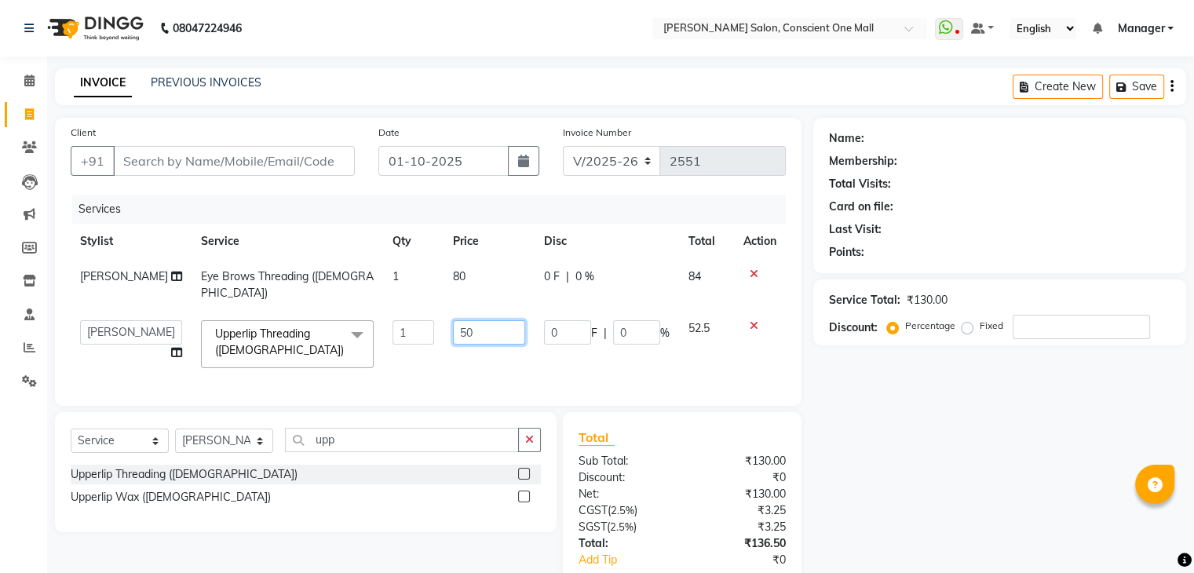
click at [468, 320] on input "50" at bounding box center [489, 332] width 72 height 24
type input "5"
type input "60"
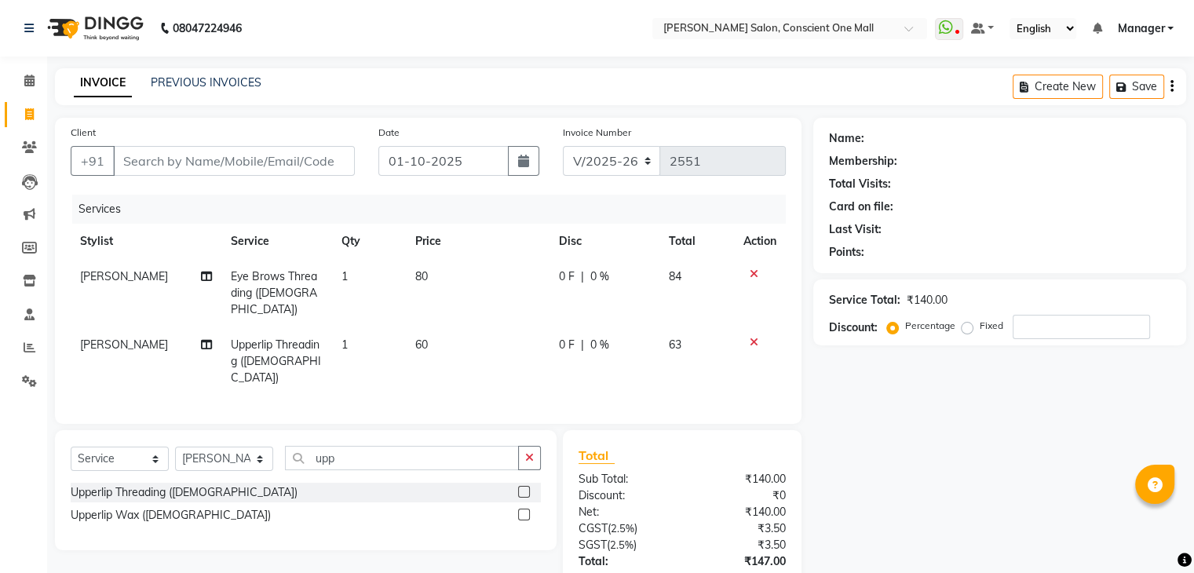
click at [454, 343] on td "60" at bounding box center [478, 361] width 144 height 68
select select "84473"
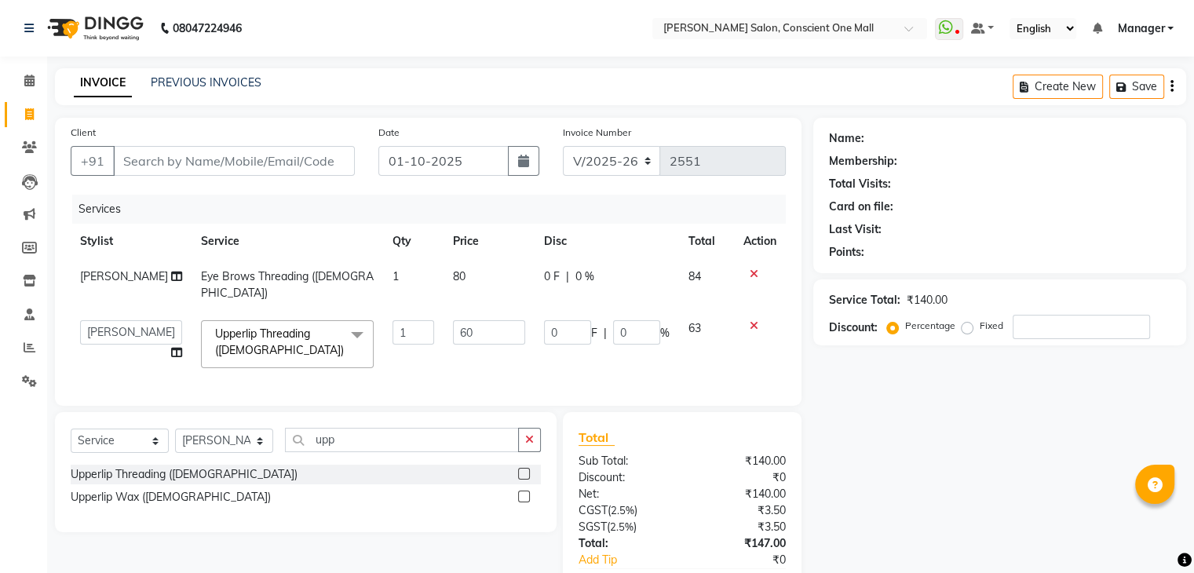
click at [757, 317] on td at bounding box center [760, 344] width 52 height 67
click at [753, 320] on icon at bounding box center [754, 325] width 9 height 11
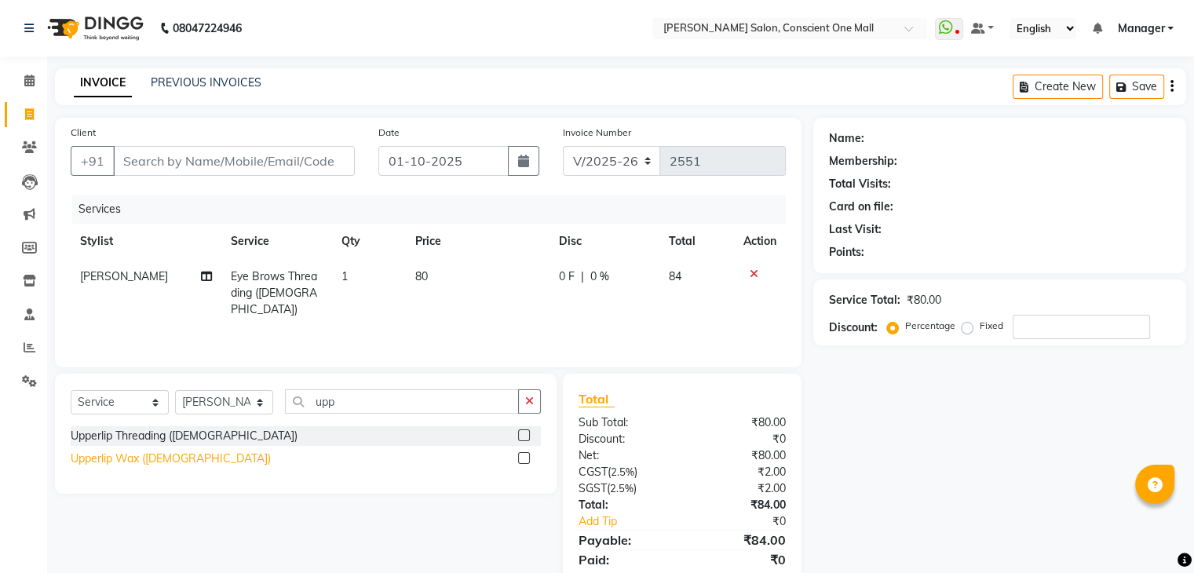
click at [173, 466] on div "Upperlip Wax (Female)" at bounding box center [171, 459] width 200 height 16
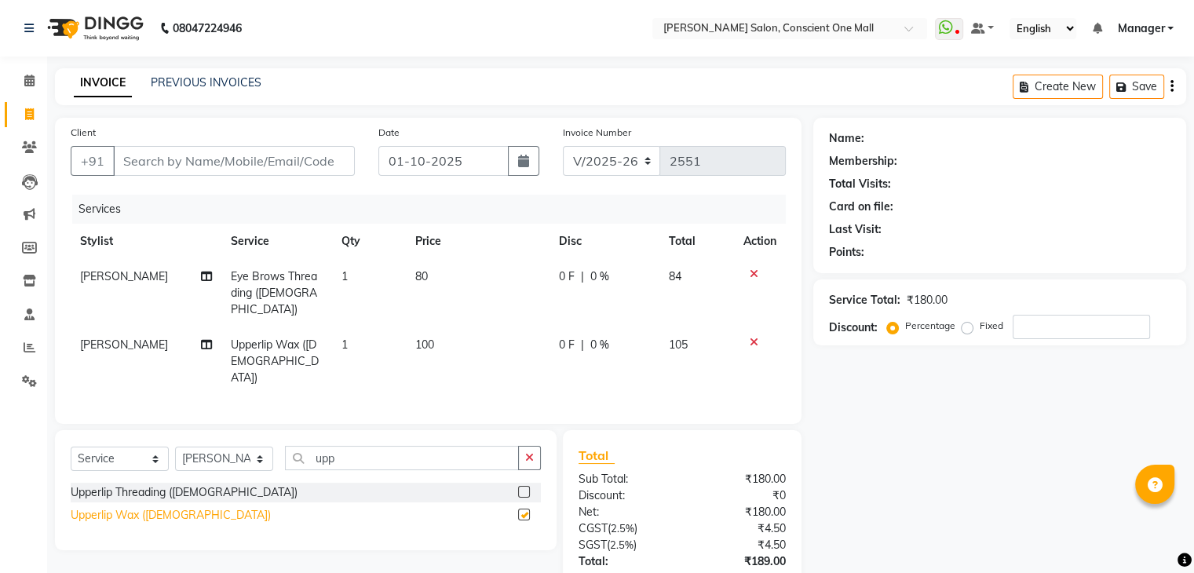
checkbox input "false"
click at [210, 447] on select "Select Stylist AJAD AMAR AMIT ANSHU Bilal dharmander diya Harry himanshi HIMANS…" at bounding box center [224, 459] width 98 height 24
select select "67304"
click at [175, 447] on select "Select Stylist AJAD AMAR AMIT ANSHU Bilal dharmander diya Harry himanshi HIMANS…" at bounding box center [224, 459] width 98 height 24
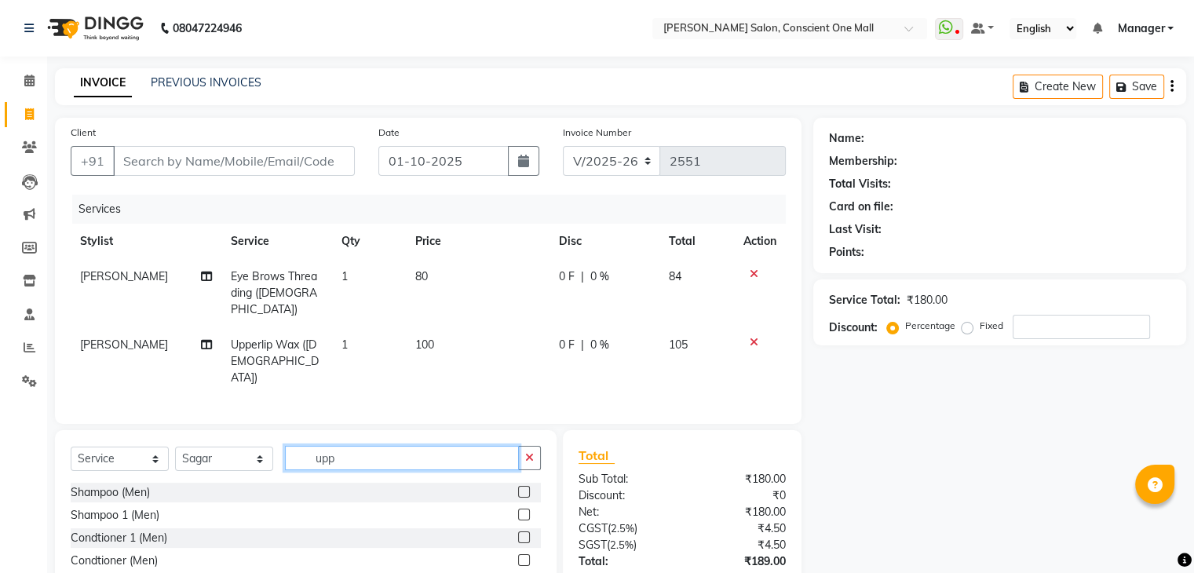
click at [343, 446] on input "upp" at bounding box center [402, 458] width 234 height 24
type input "sham"
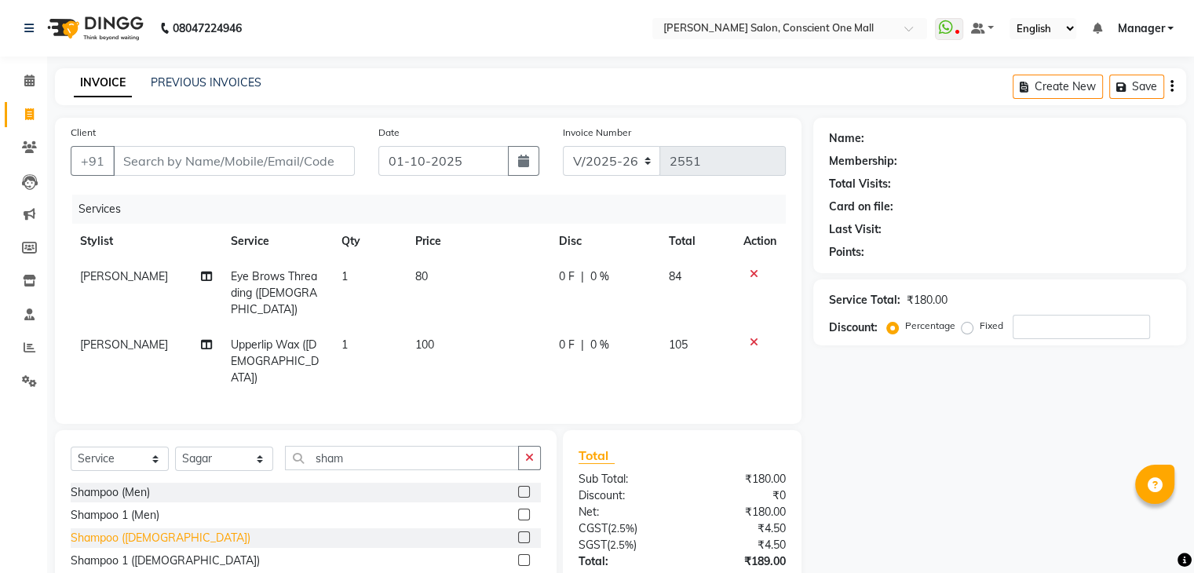
click at [126, 530] on div "Shampoo ([DEMOGRAPHIC_DATA])" at bounding box center [161, 538] width 180 height 16
checkbox input "false"
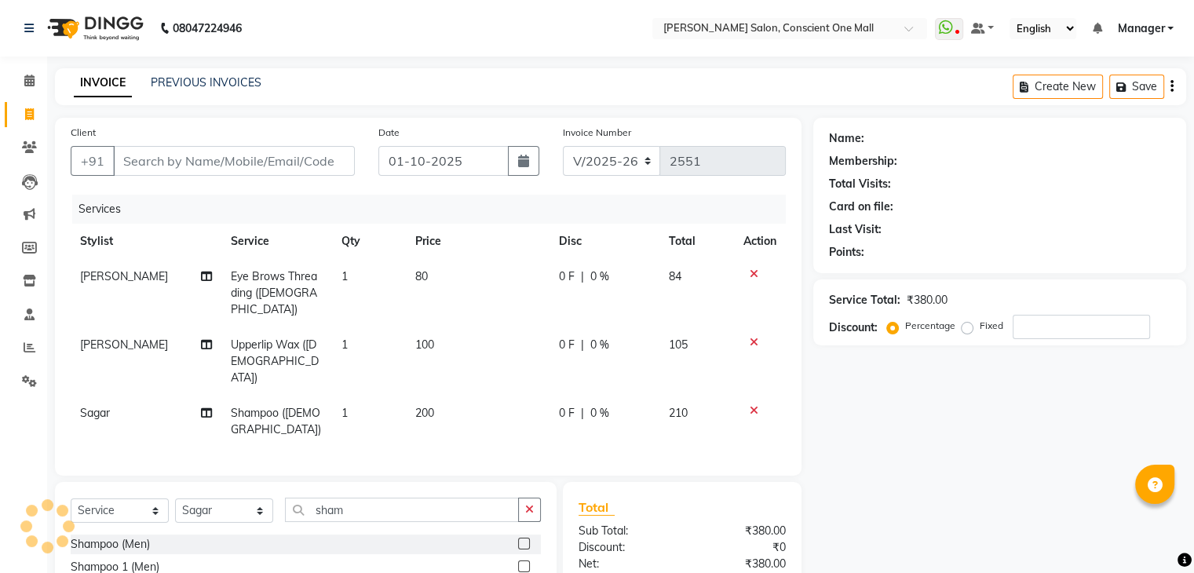
click at [437, 396] on td "200" at bounding box center [478, 422] width 144 height 52
select select "67304"
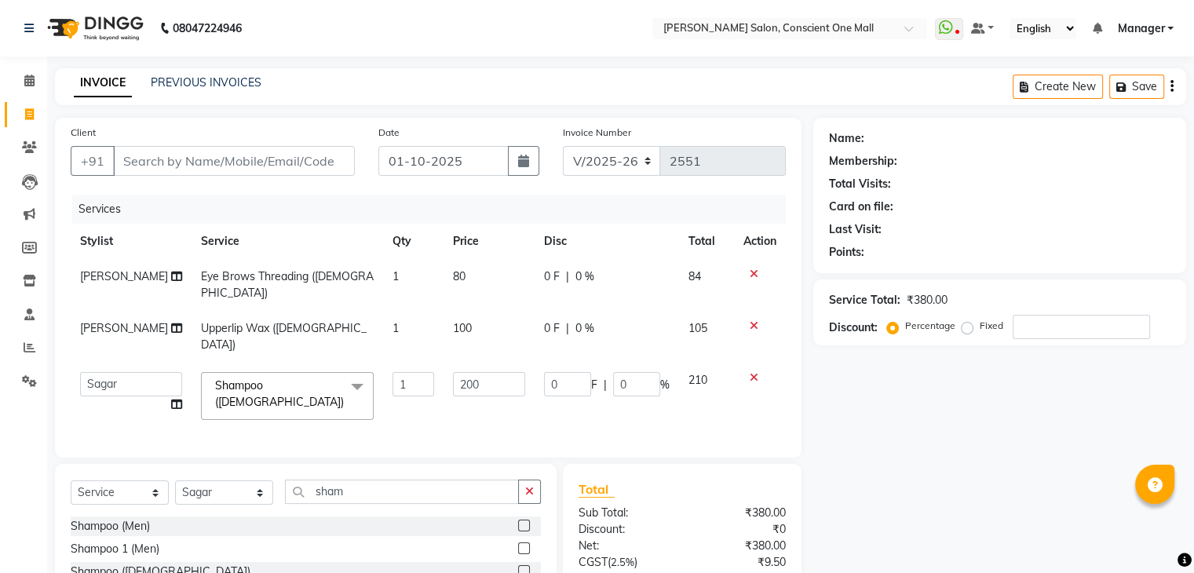
click at [444, 377] on td "200" at bounding box center [489, 396] width 91 height 67
click at [470, 372] on input "200" at bounding box center [489, 384] width 72 height 24
type input "2"
type input "400"
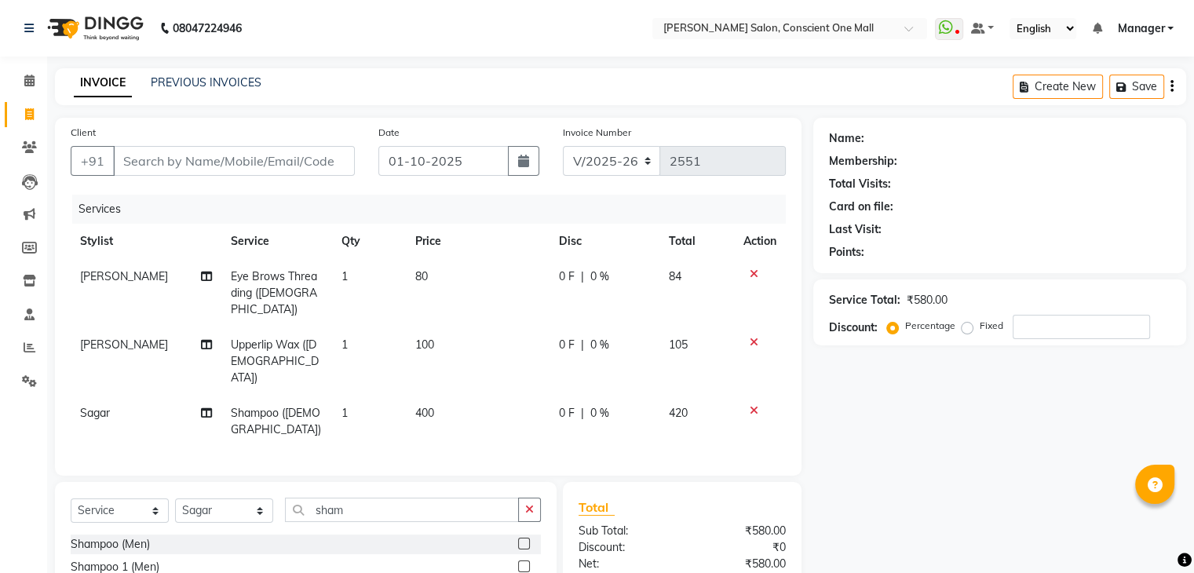
click at [488, 394] on div "Services Stylist Service Qty Price Disc Total Action misty Eye Brows Threading …" at bounding box center [428, 327] width 715 height 265
click at [374, 498] on input "sham" at bounding box center [402, 510] width 234 height 24
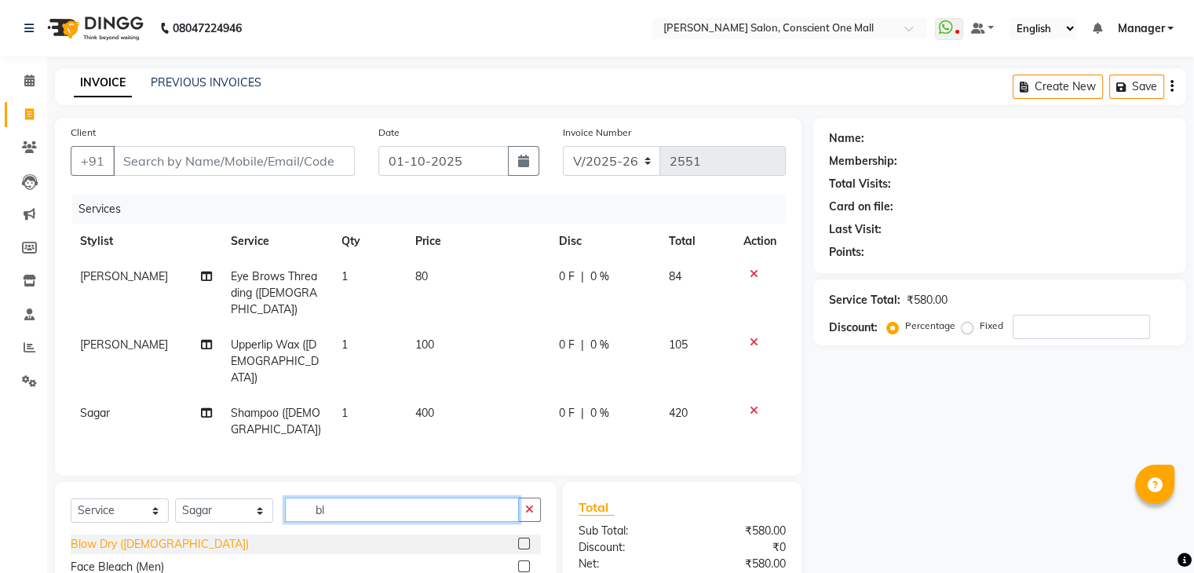
type input "bl"
click at [151, 536] on div "Blow Dry ([DEMOGRAPHIC_DATA])" at bounding box center [160, 544] width 178 height 16
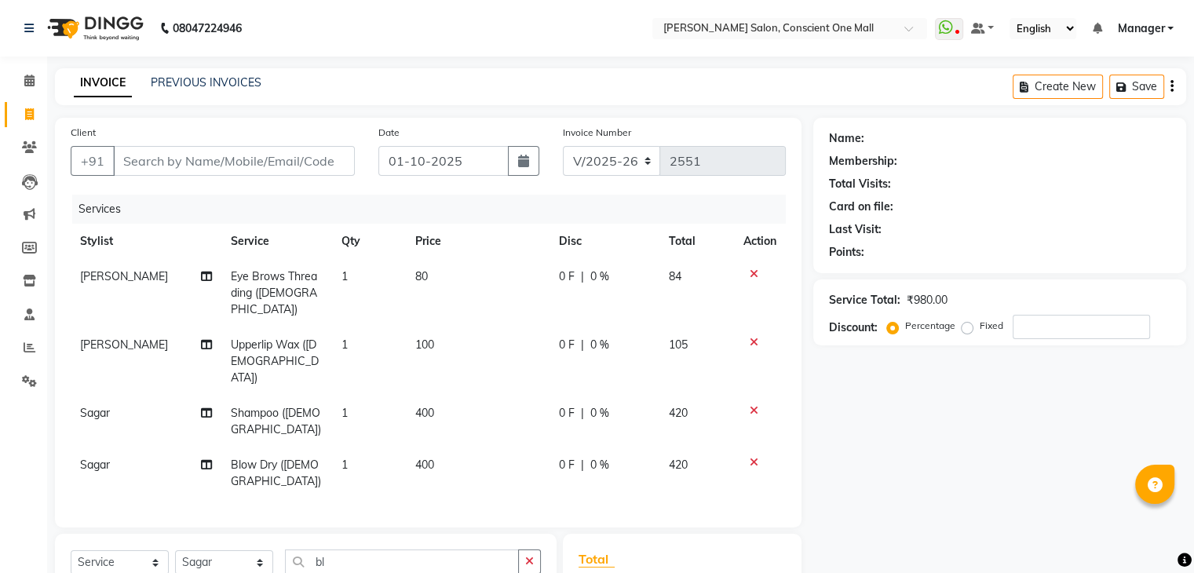
checkbox input "false"
click at [242, 155] on input "Client" at bounding box center [234, 161] width 242 height 30
type input "9"
type input "0"
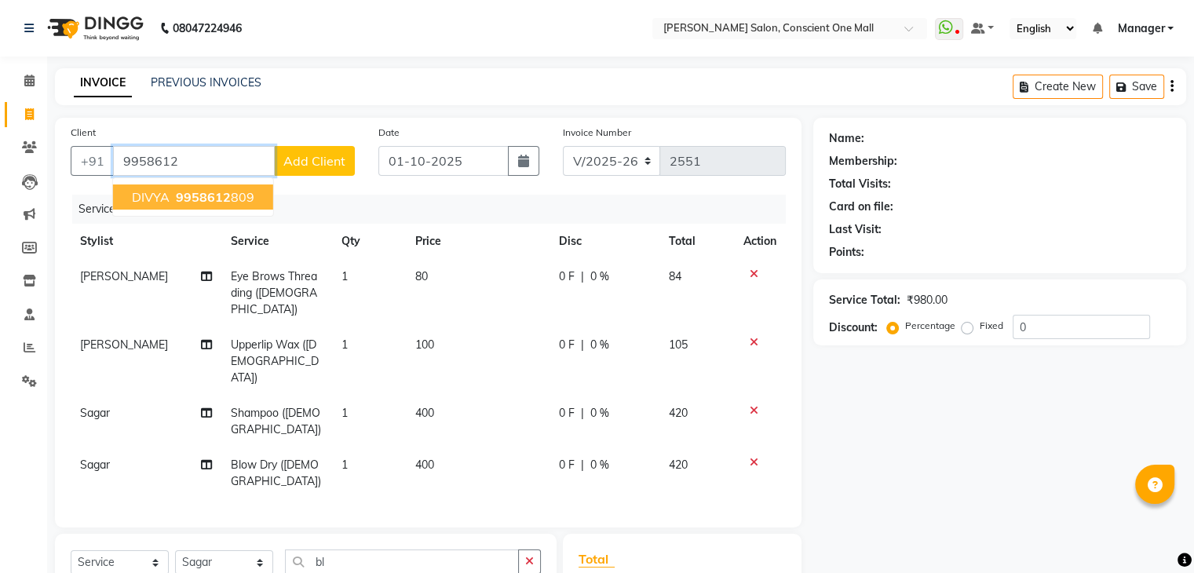
click at [218, 198] on span "9958612" at bounding box center [203, 197] width 55 height 16
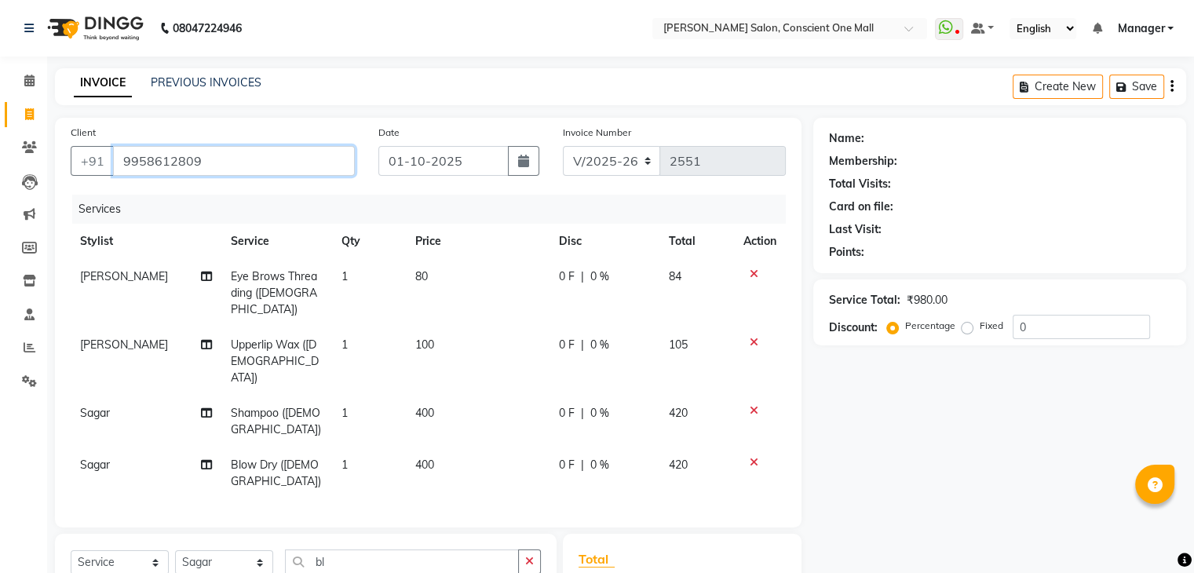
type input "9958612809"
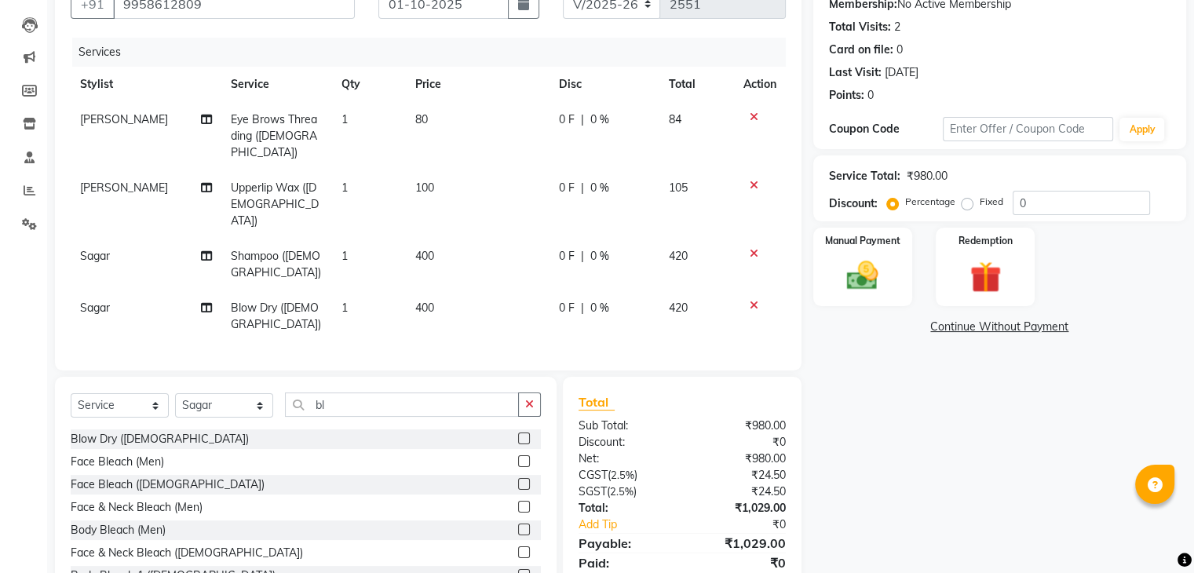
scroll to position [195, 0]
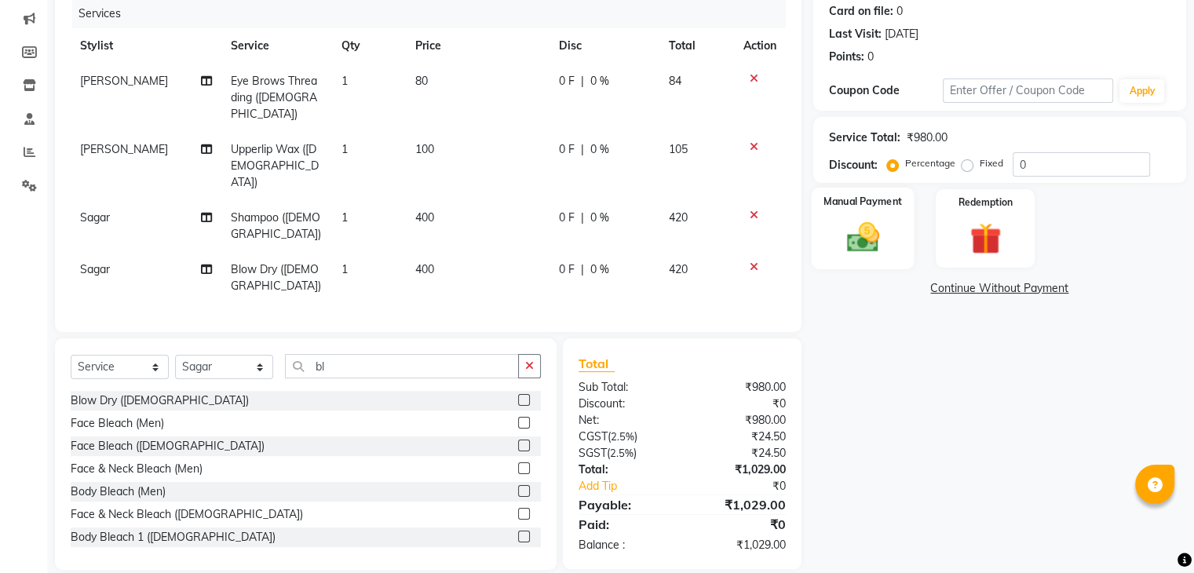
click at [842, 224] on img at bounding box center [862, 238] width 53 height 38
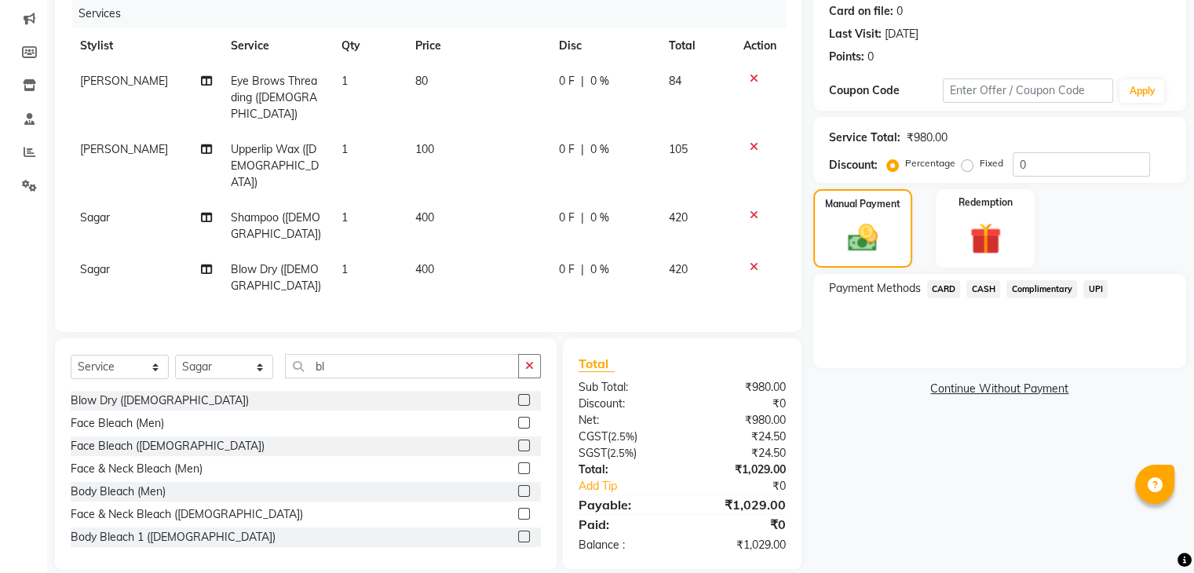
click at [1091, 285] on span "UPI" at bounding box center [1095, 289] width 24 height 18
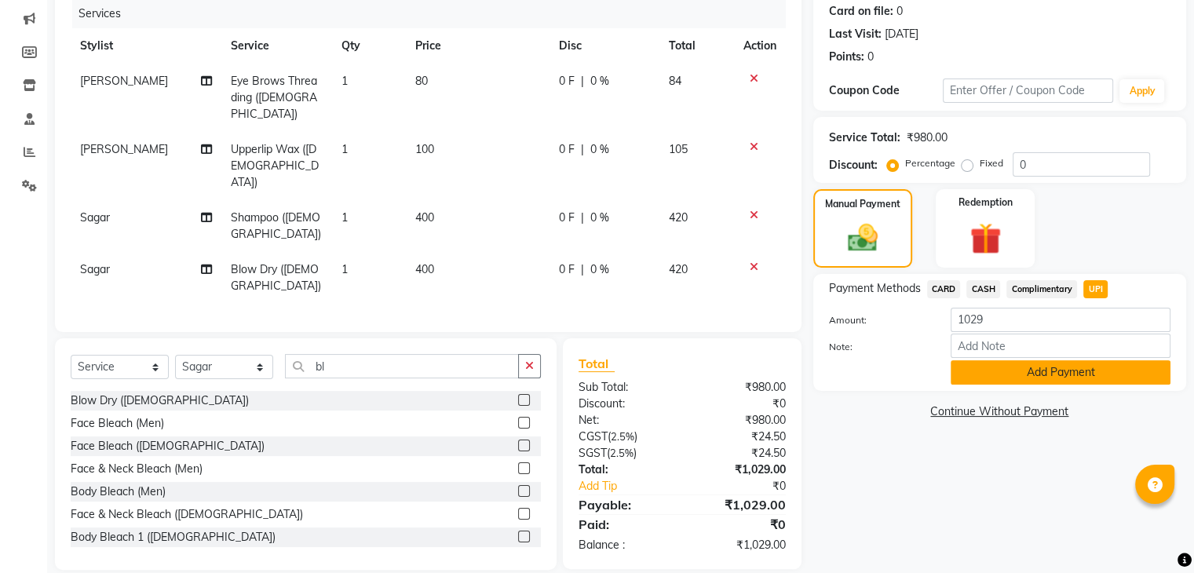
click at [1011, 375] on button "Add Payment" at bounding box center [1061, 372] width 220 height 24
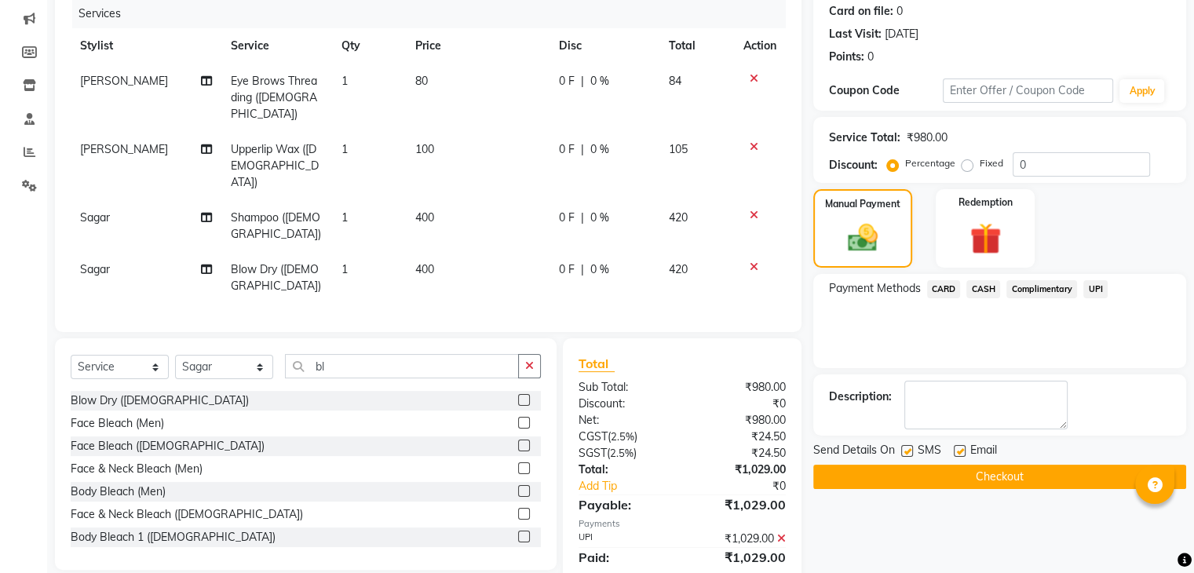
scroll to position [228, 0]
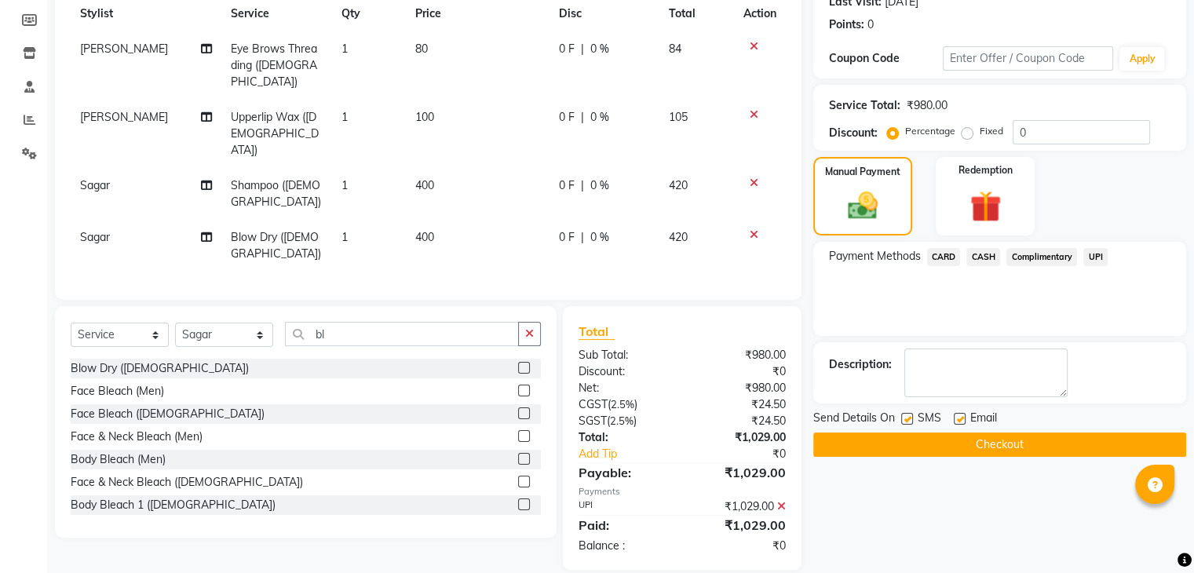
click at [941, 444] on button "Checkout" at bounding box center [999, 445] width 373 height 24
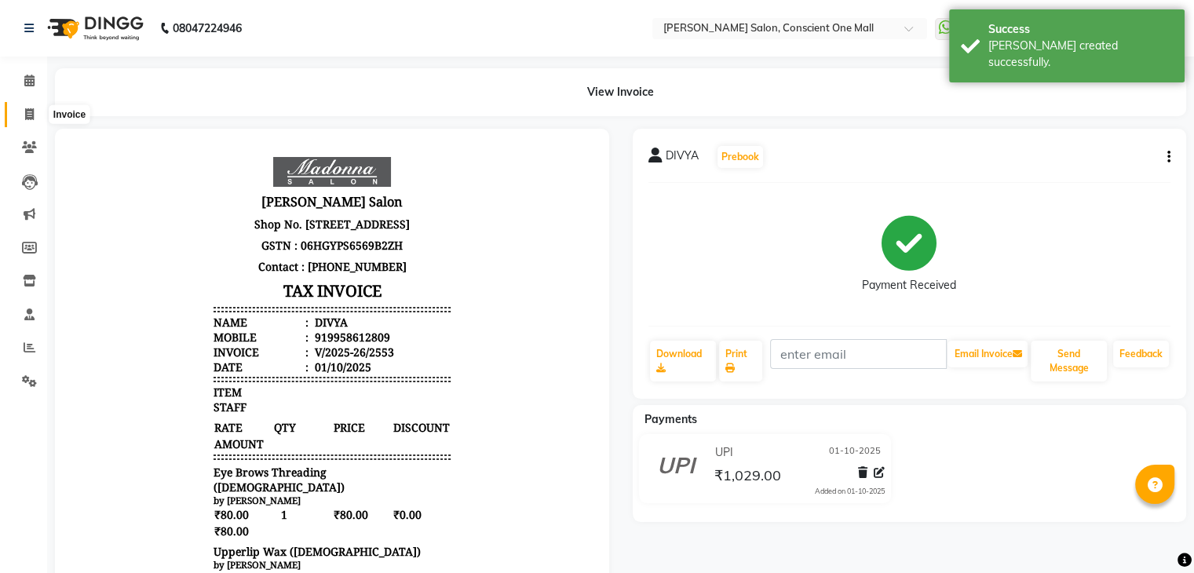
click at [30, 117] on icon at bounding box center [29, 114] width 9 height 12
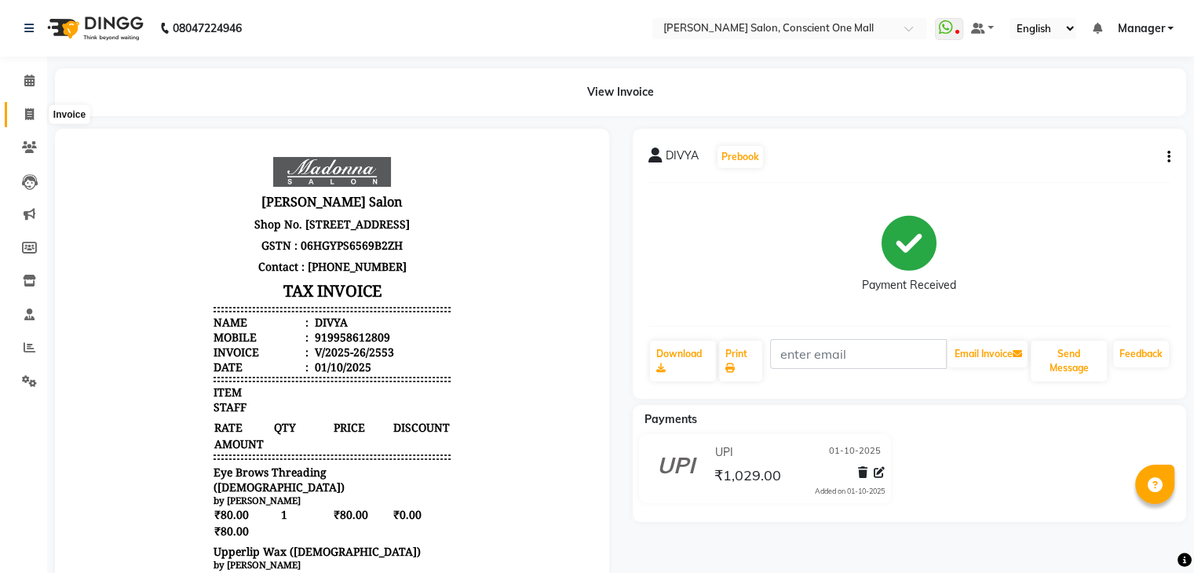
select select "service"
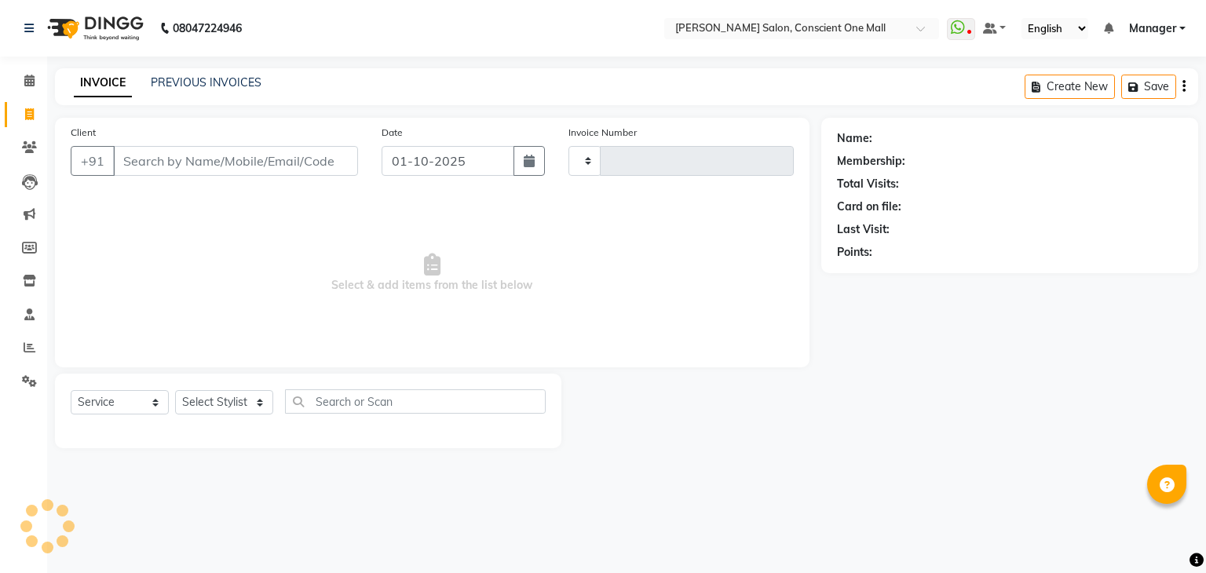
type input "2554"
select select "7575"
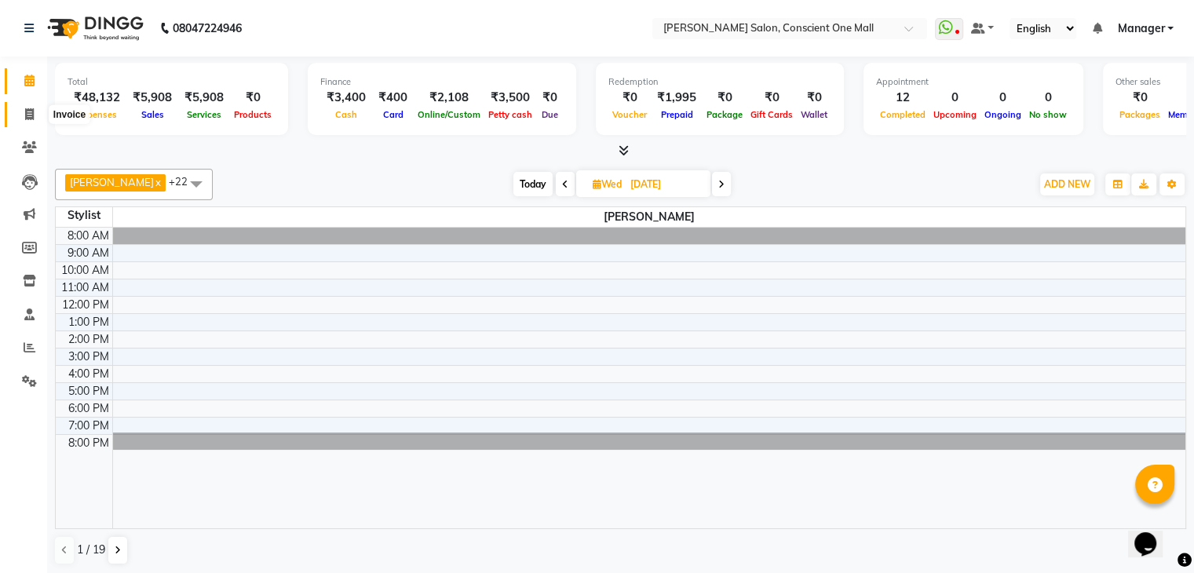
click at [25, 114] on icon at bounding box center [29, 114] width 9 height 12
select select "7575"
select select "service"
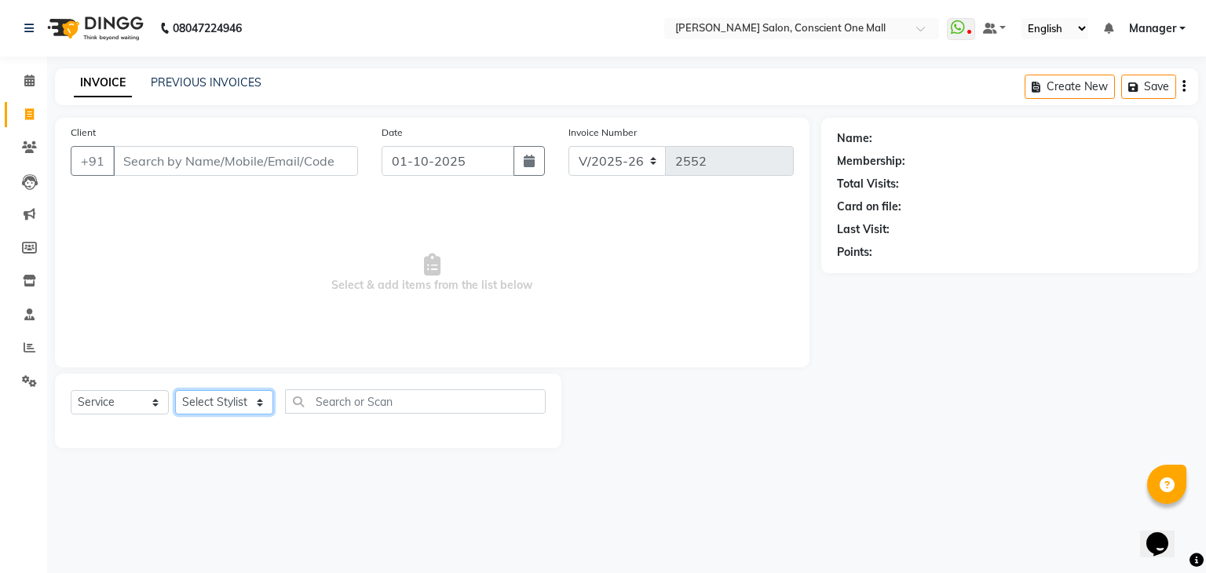
click at [229, 397] on select "Select Stylist [PERSON_NAME] AMIT [PERSON_NAME] [PERSON_NAME] [PERSON_NAME] [PE…" at bounding box center [224, 402] width 98 height 24
select select "67299"
click at [175, 391] on select "Select Stylist [PERSON_NAME] AMIT [PERSON_NAME] [PERSON_NAME] [PERSON_NAME] [PE…" at bounding box center [224, 402] width 98 height 24
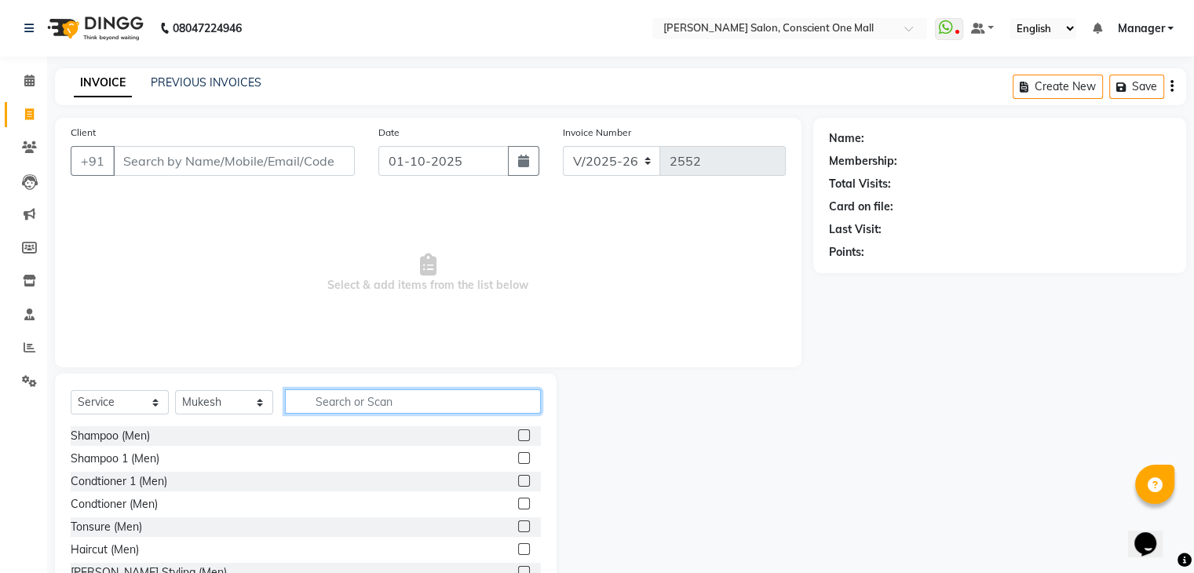
click at [356, 411] on input "text" at bounding box center [413, 401] width 256 height 24
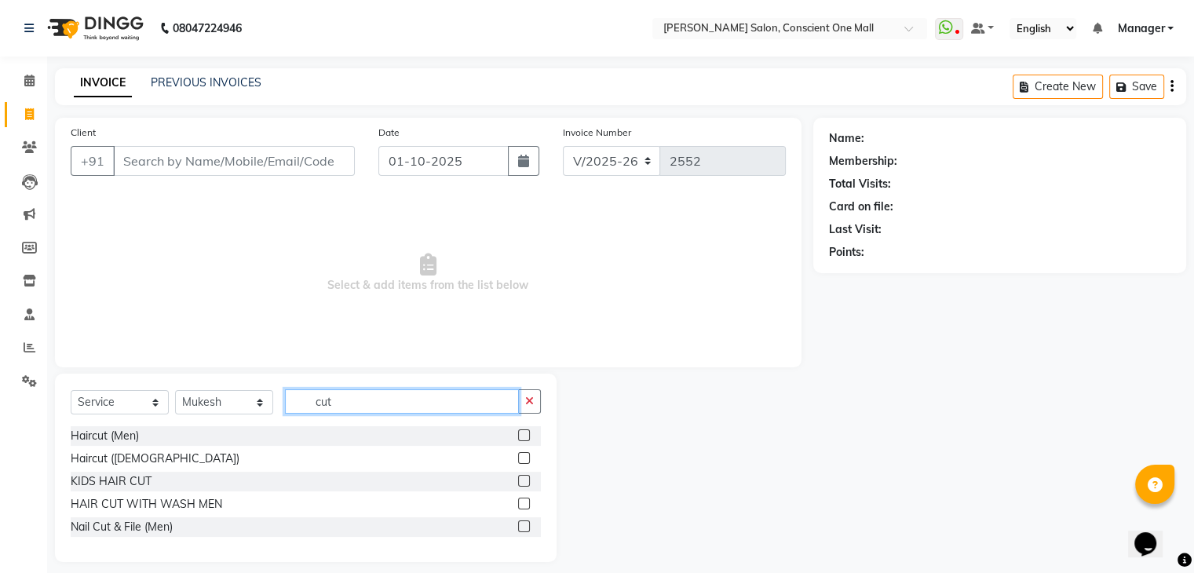
type input "cut"
click at [141, 446] on div "Haircut (Men)" at bounding box center [306, 436] width 470 height 20
click at [135, 437] on div "Haircut (Men)" at bounding box center [105, 436] width 68 height 16
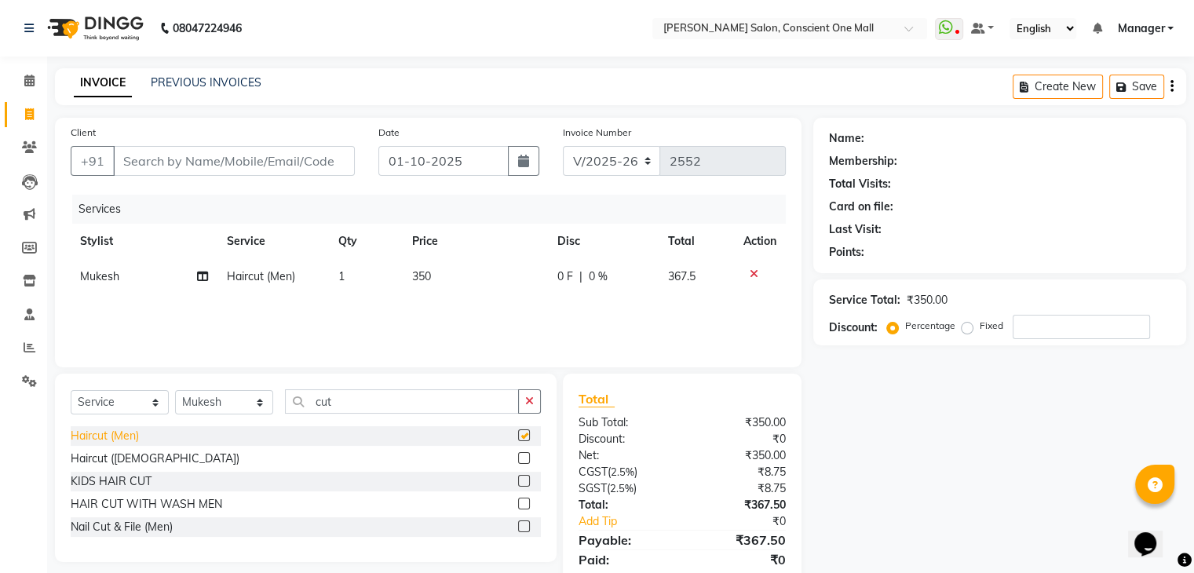
checkbox input "false"
click at [257, 165] on input "Client" at bounding box center [234, 161] width 242 height 30
type input "9"
type input "0"
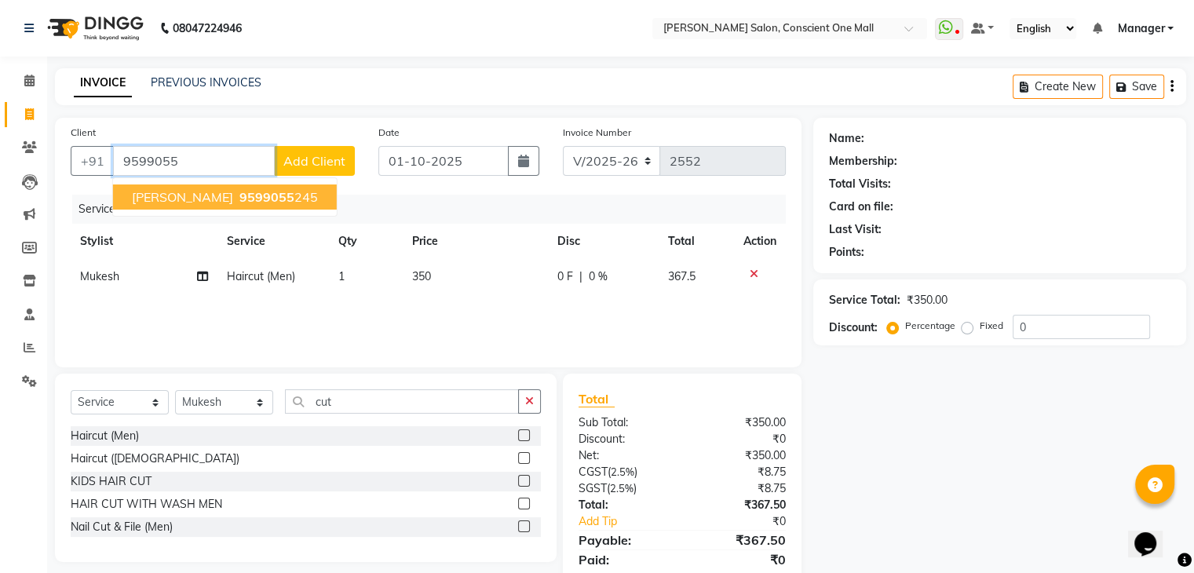
click at [270, 195] on ngb-highlight "9599055 245" at bounding box center [277, 197] width 82 height 16
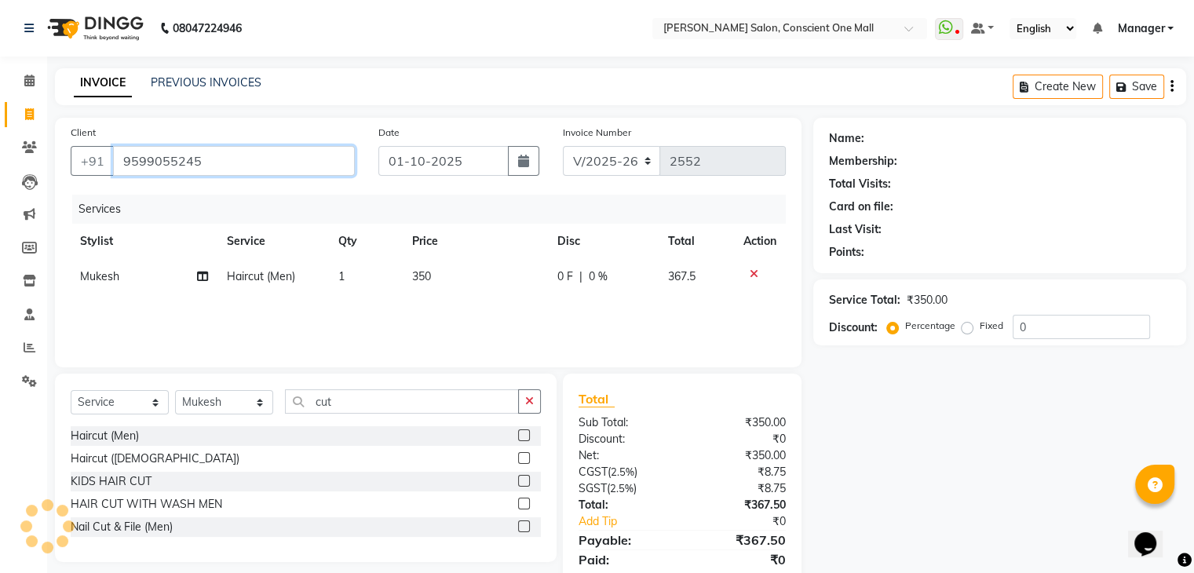
type input "9599055245"
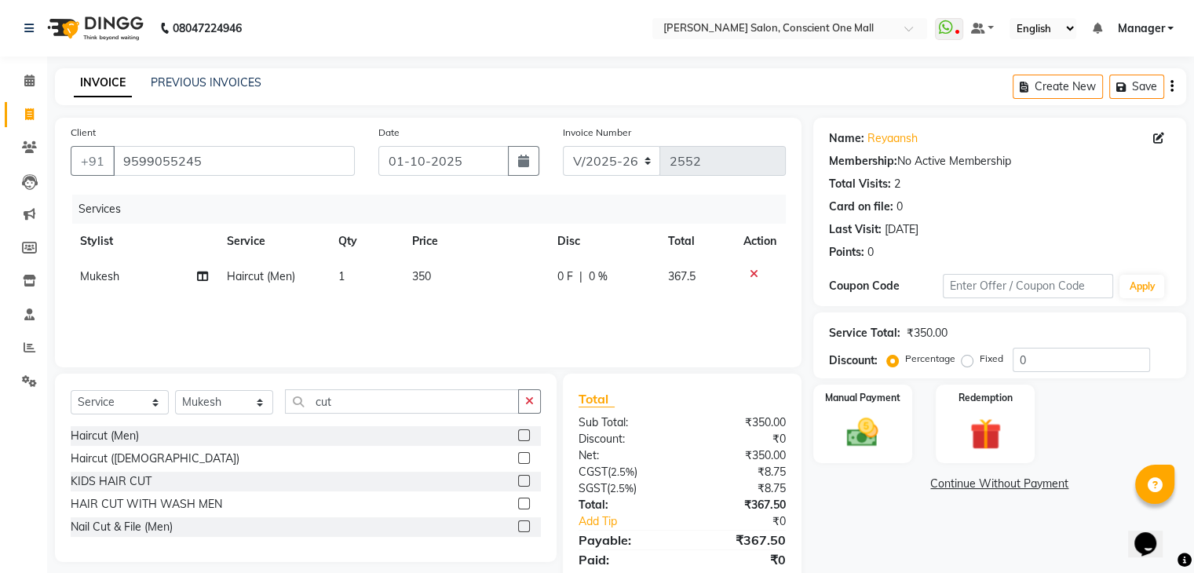
scroll to position [56, 0]
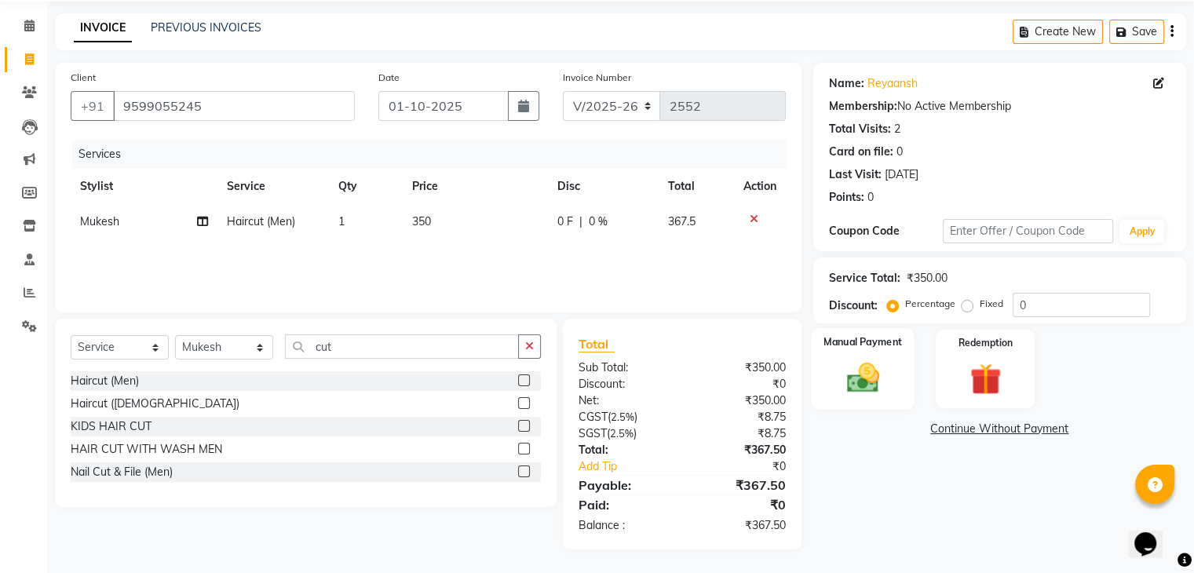
click at [842, 374] on img at bounding box center [862, 379] width 53 height 38
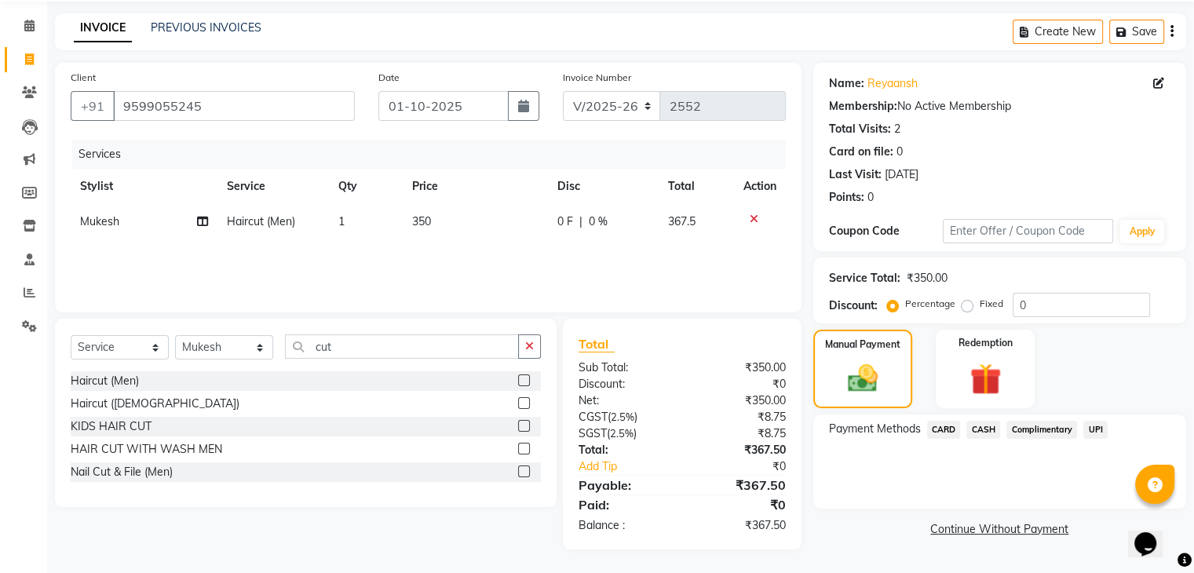
click at [1093, 431] on span "UPI" at bounding box center [1095, 430] width 24 height 18
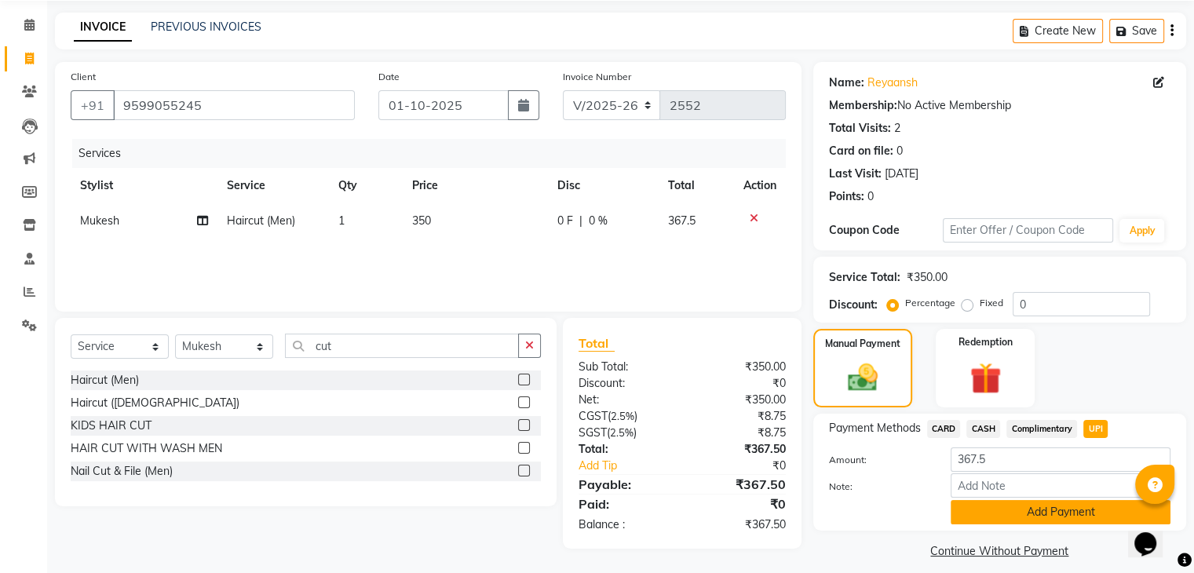
click at [1032, 517] on button "Add Payment" at bounding box center [1061, 512] width 220 height 24
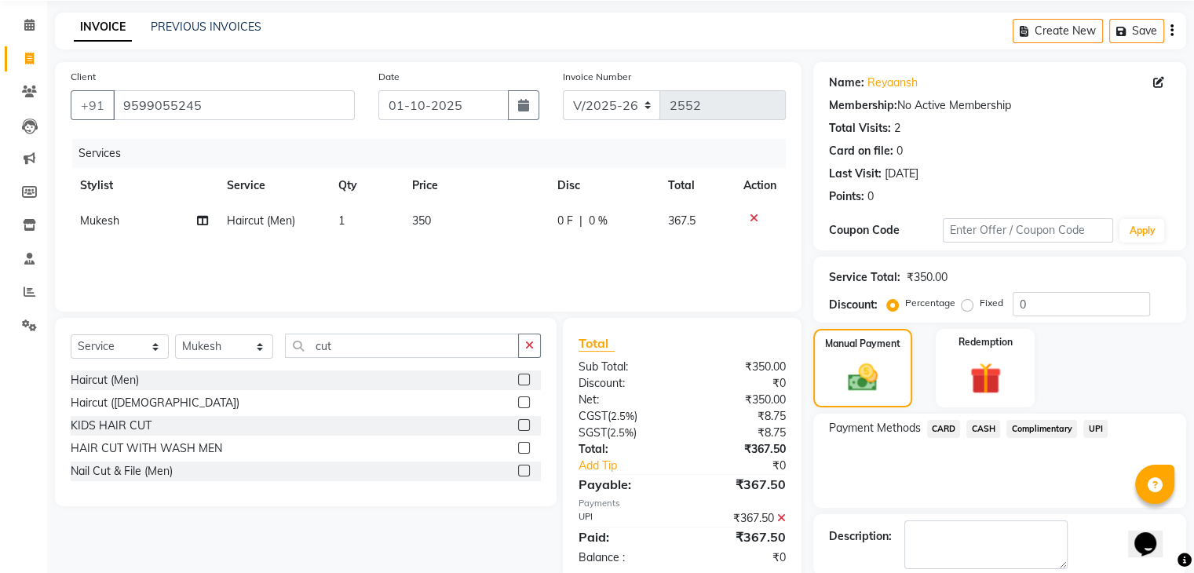
scroll to position [134, 0]
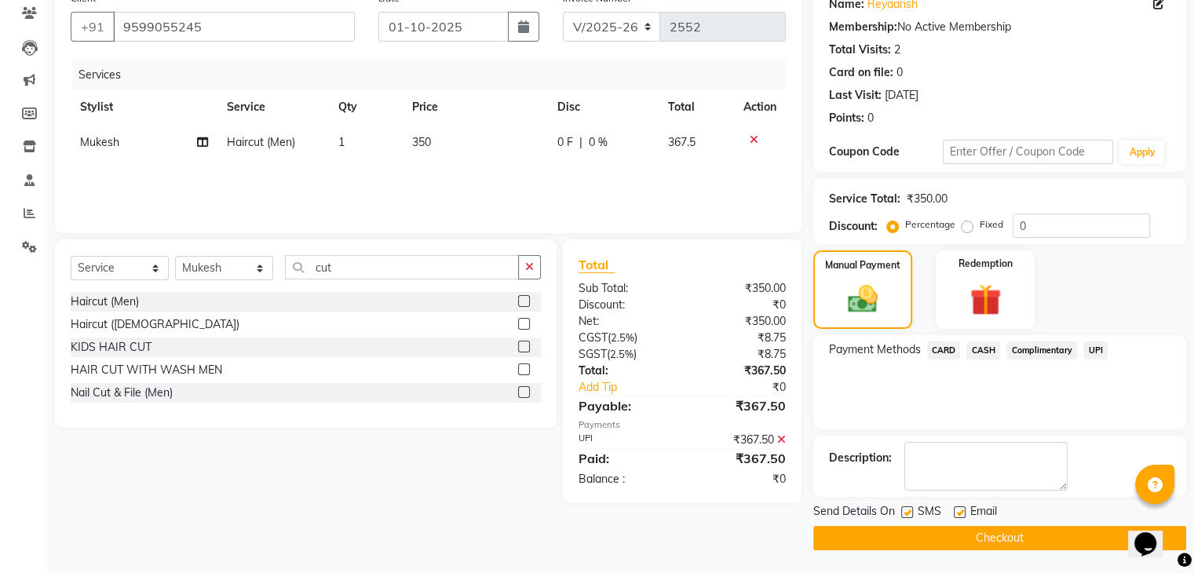
click at [991, 537] on button "Checkout" at bounding box center [999, 538] width 373 height 24
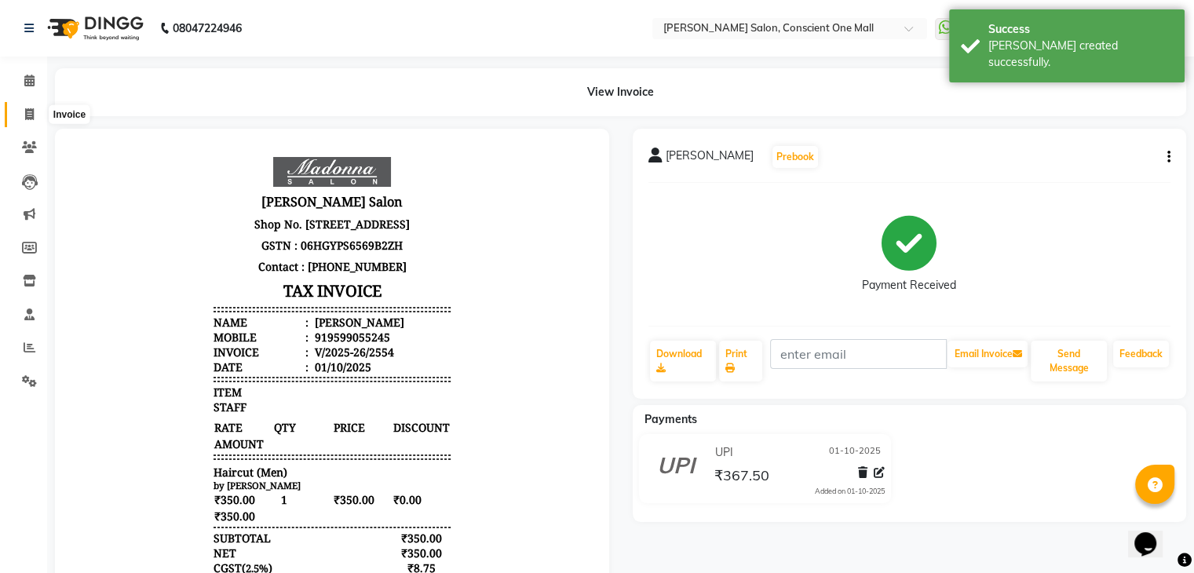
click at [27, 119] on icon at bounding box center [29, 114] width 9 height 12
select select "service"
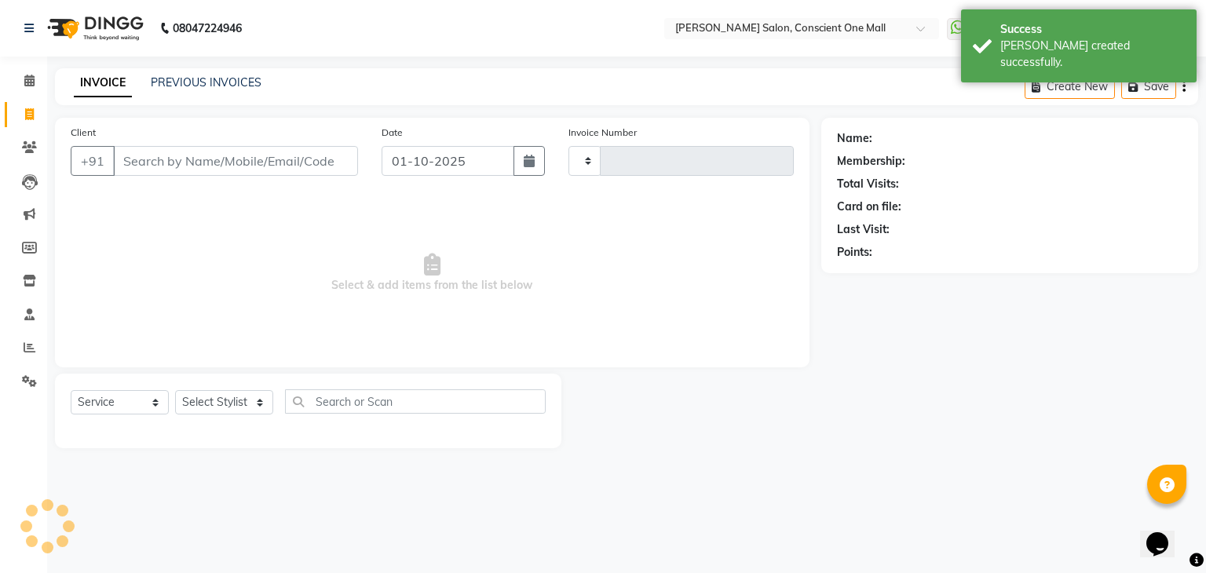
type input "2555"
select select "7575"
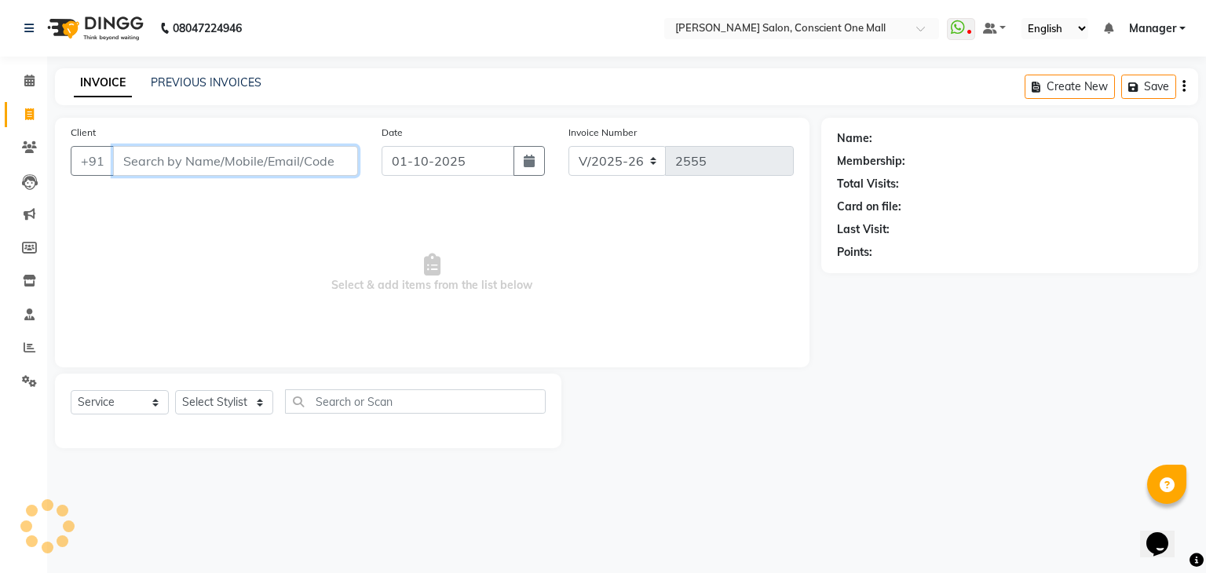
click at [185, 148] on input "Client" at bounding box center [235, 161] width 245 height 30
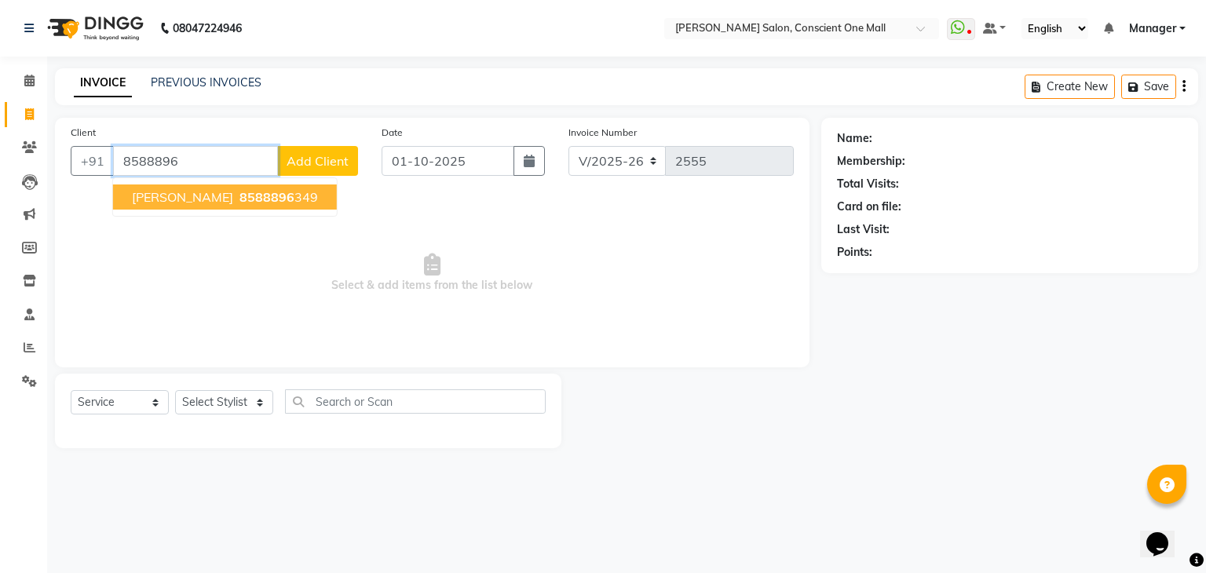
drag, startPoint x: 185, startPoint y: 148, endPoint x: 203, endPoint y: 202, distance: 56.4
click at [203, 176] on div "+91 8588896 UMANK 8588896 349 Add Client" at bounding box center [214, 161] width 287 height 30
click at [239, 202] on span "8588896" at bounding box center [266, 197] width 55 height 16
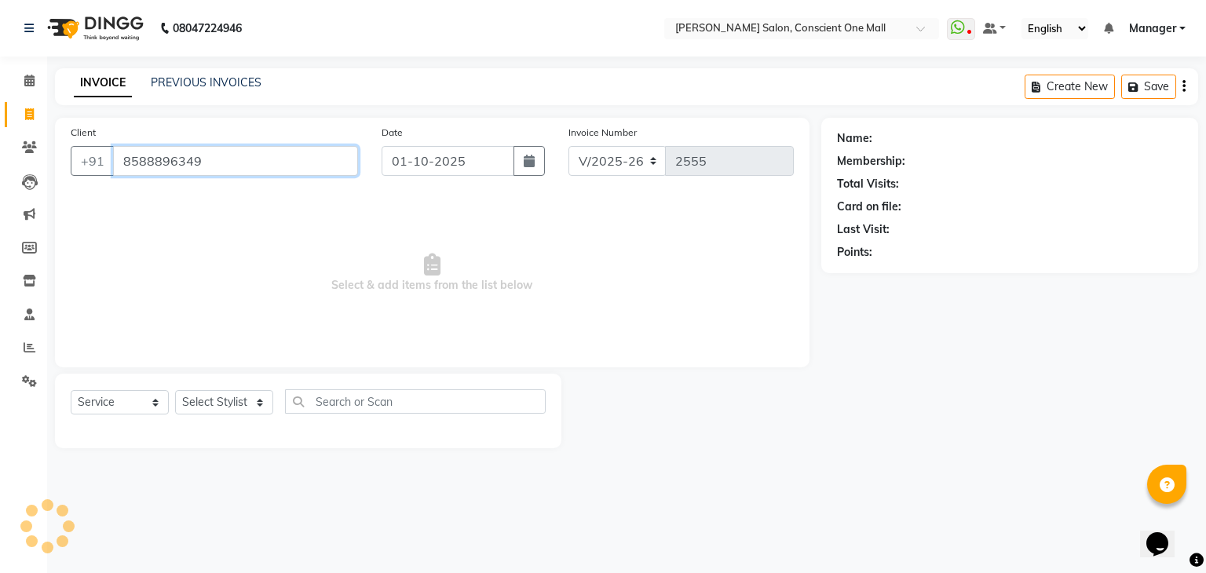
type input "8588896349"
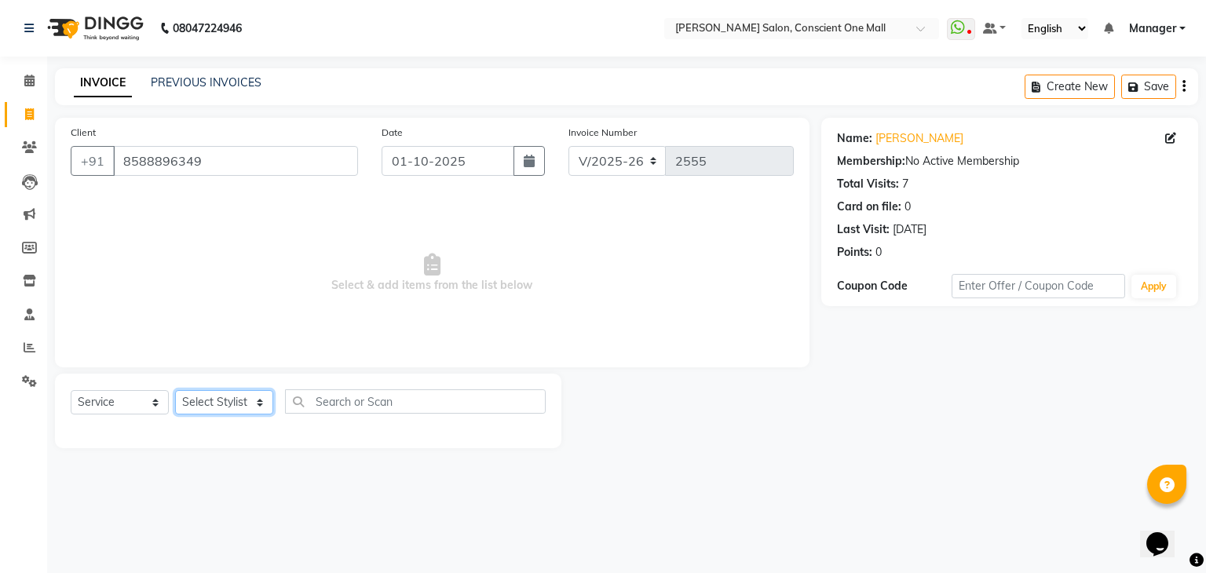
click at [211, 400] on select "Select Stylist [PERSON_NAME] AMIT [PERSON_NAME] [PERSON_NAME] [PERSON_NAME] [PE…" at bounding box center [224, 402] width 98 height 24
select select "67300"
click at [175, 391] on select "Select Stylist [PERSON_NAME] AMIT [PERSON_NAME] [PERSON_NAME] [PERSON_NAME] [PE…" at bounding box center [224, 402] width 98 height 24
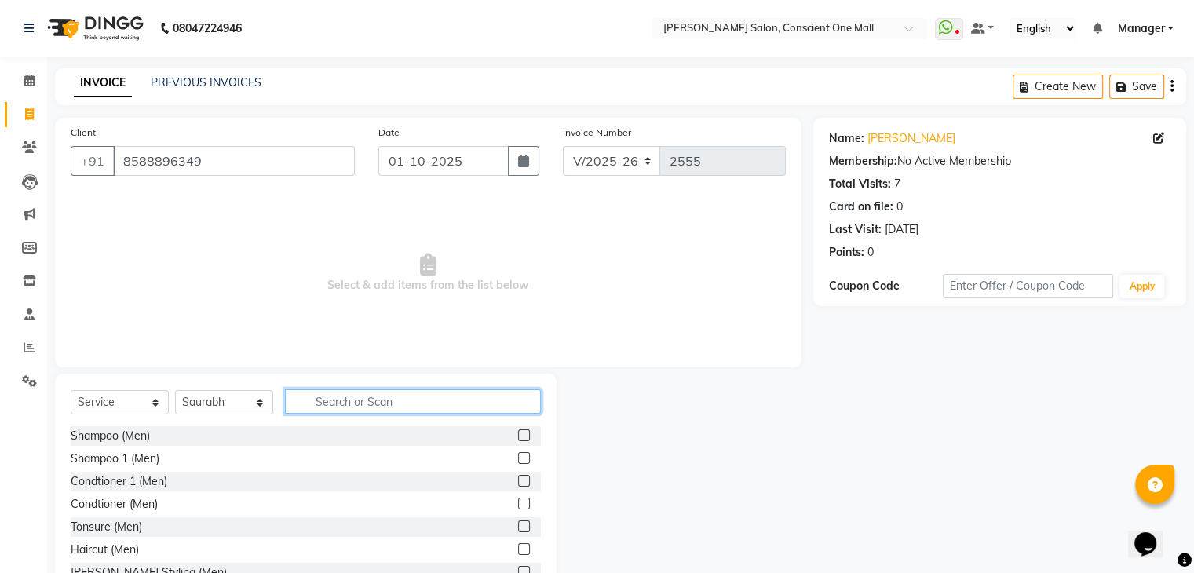
click at [332, 398] on input "text" at bounding box center [413, 401] width 256 height 24
click at [330, 398] on input "sh" at bounding box center [402, 401] width 234 height 24
type input "s"
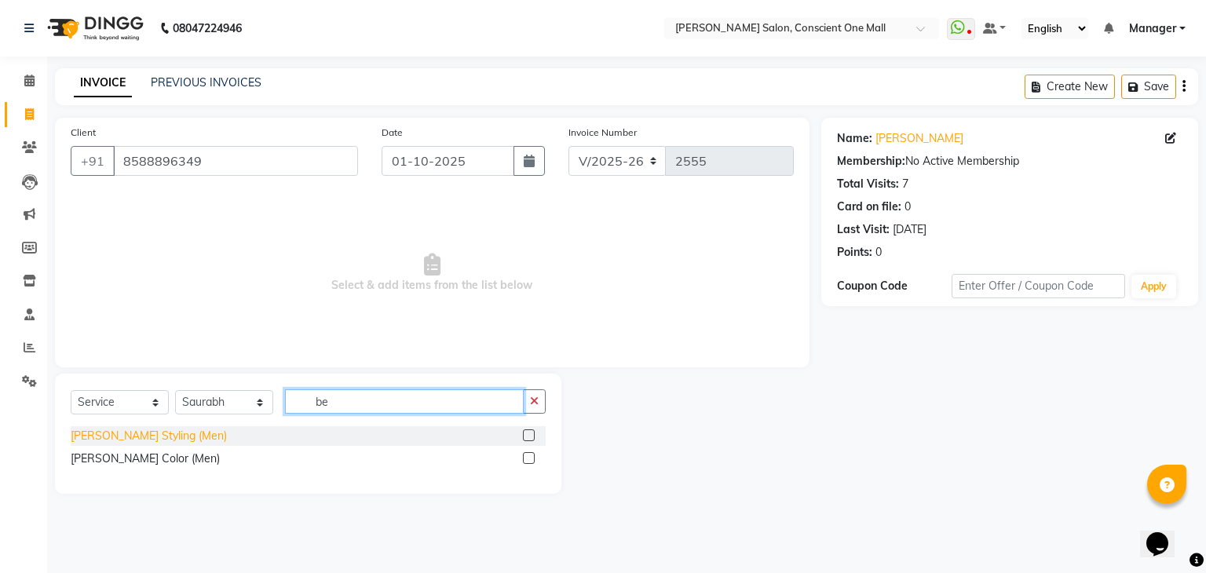
type input "be"
click at [138, 433] on div "[PERSON_NAME] Styling (Men)" at bounding box center [149, 436] width 156 height 16
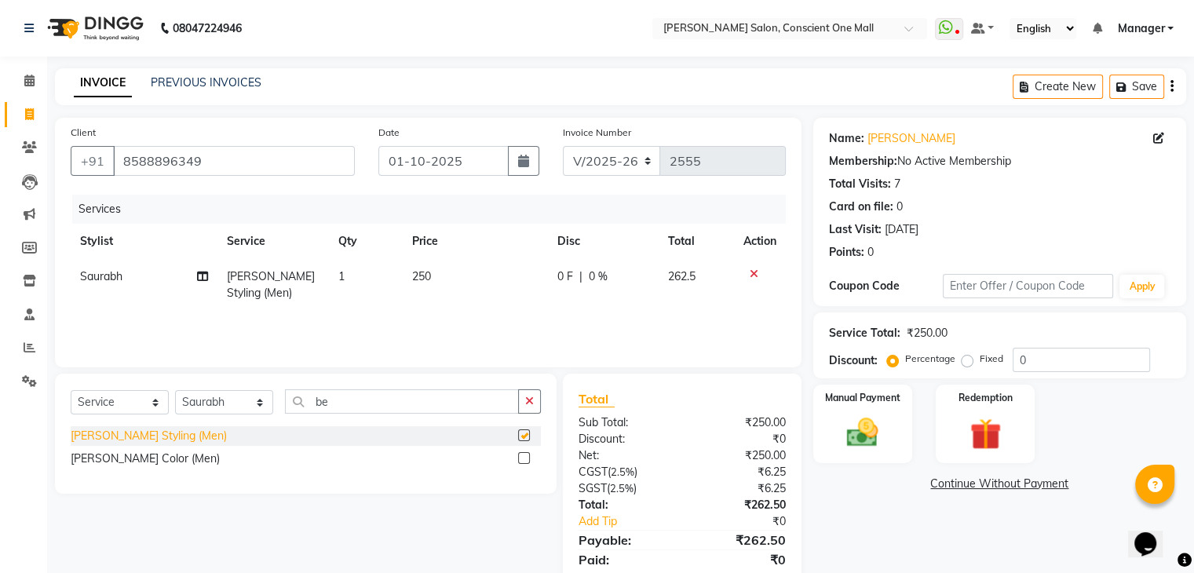
checkbox input "false"
click at [864, 428] on img at bounding box center [862, 434] width 53 height 38
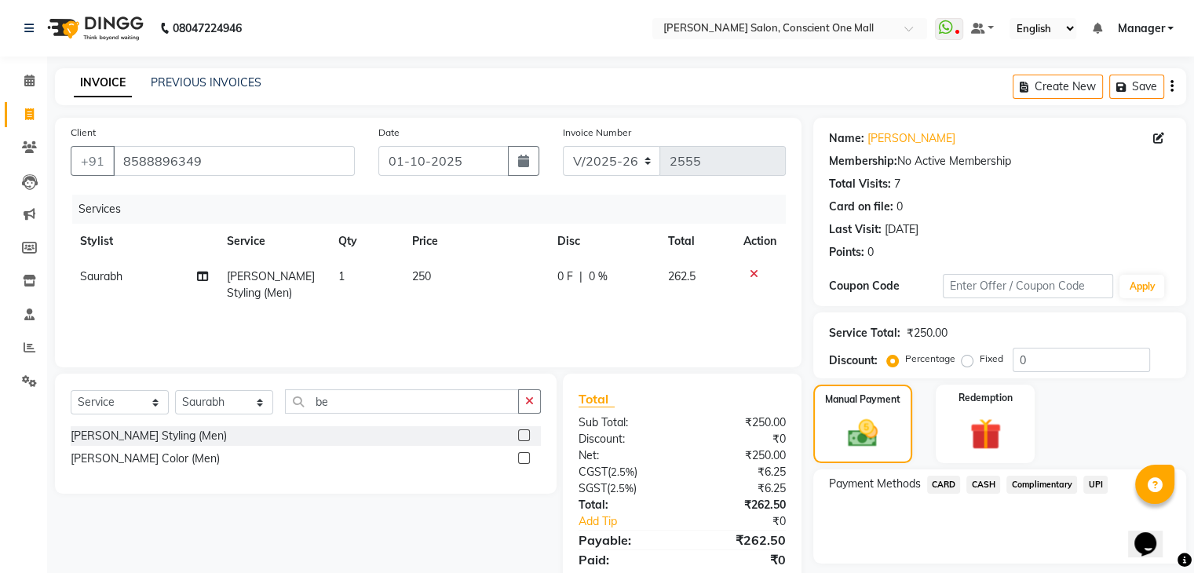
click at [1087, 481] on span "UPI" at bounding box center [1095, 485] width 24 height 18
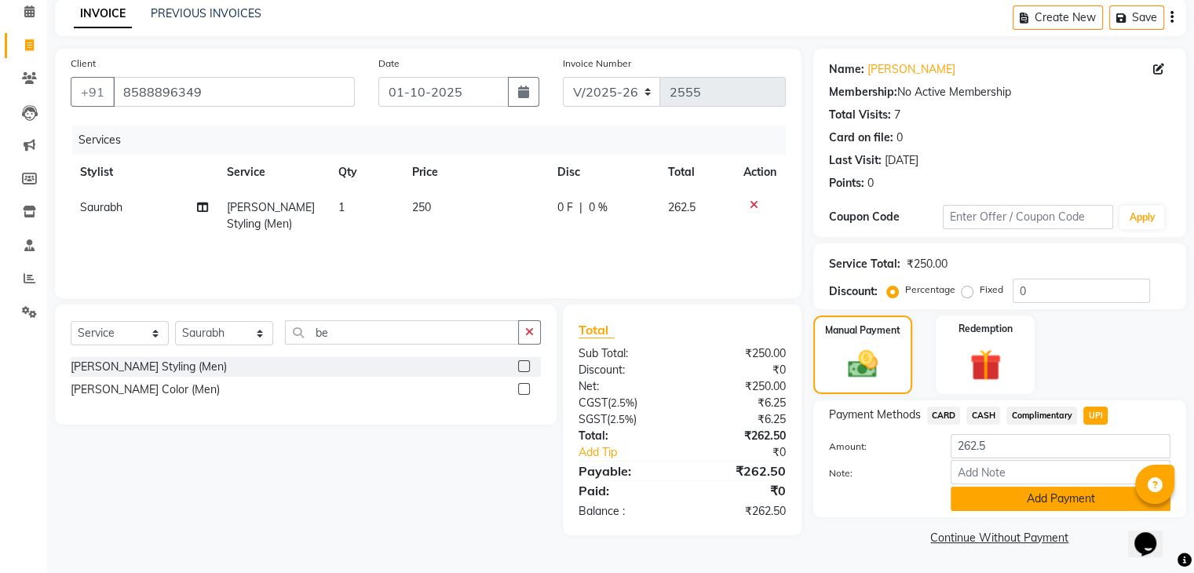
click at [1061, 495] on button "Add Payment" at bounding box center [1061, 499] width 220 height 24
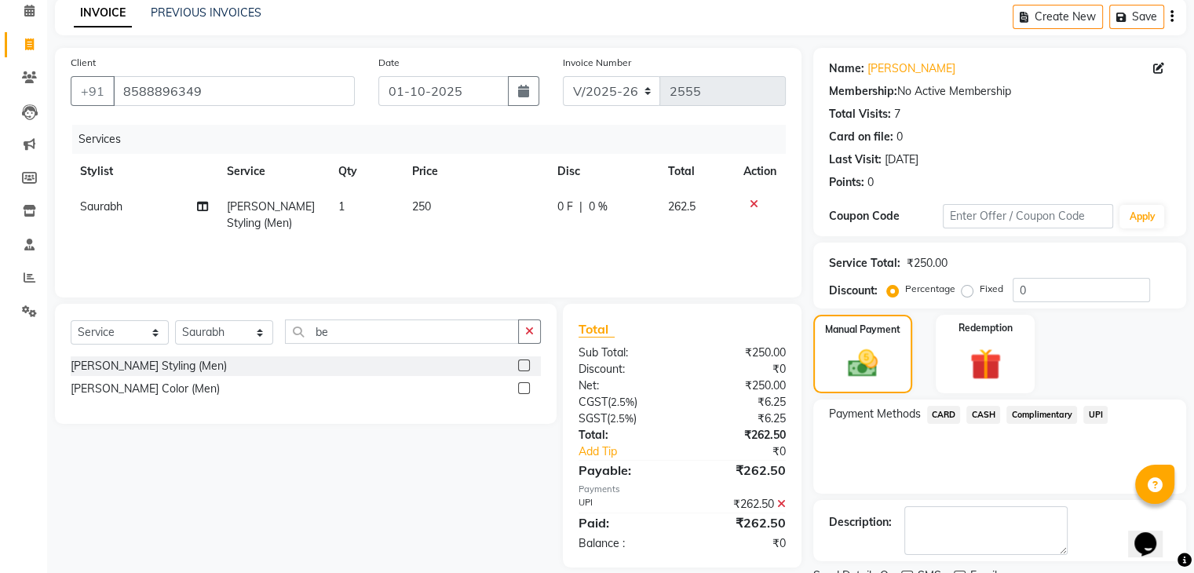
scroll to position [134, 0]
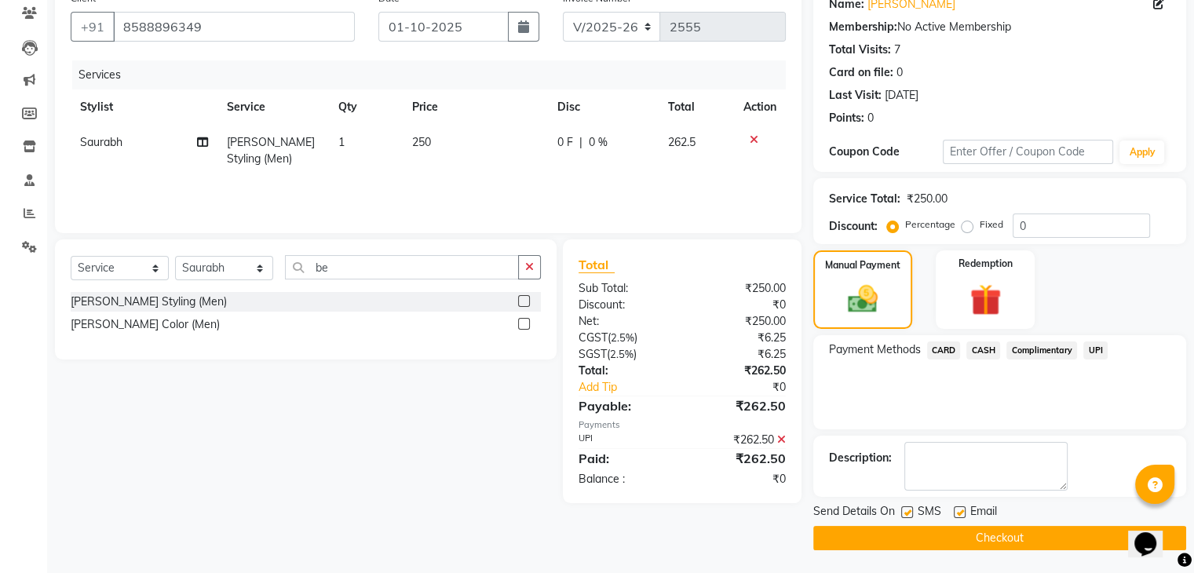
click at [1011, 535] on button "Checkout" at bounding box center [999, 538] width 373 height 24
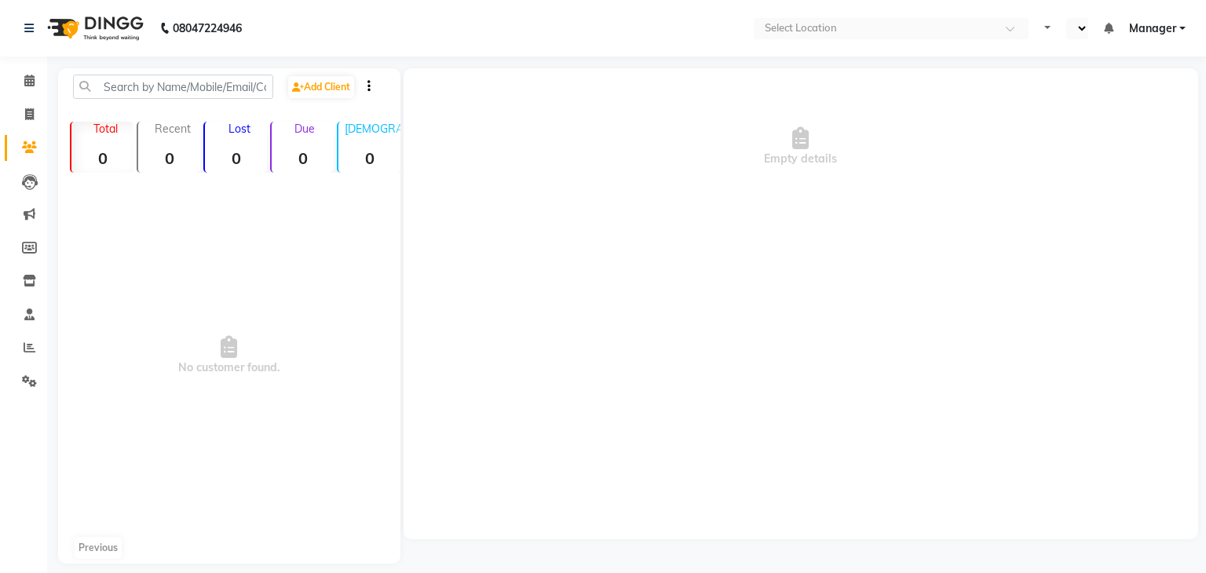
select select "en"
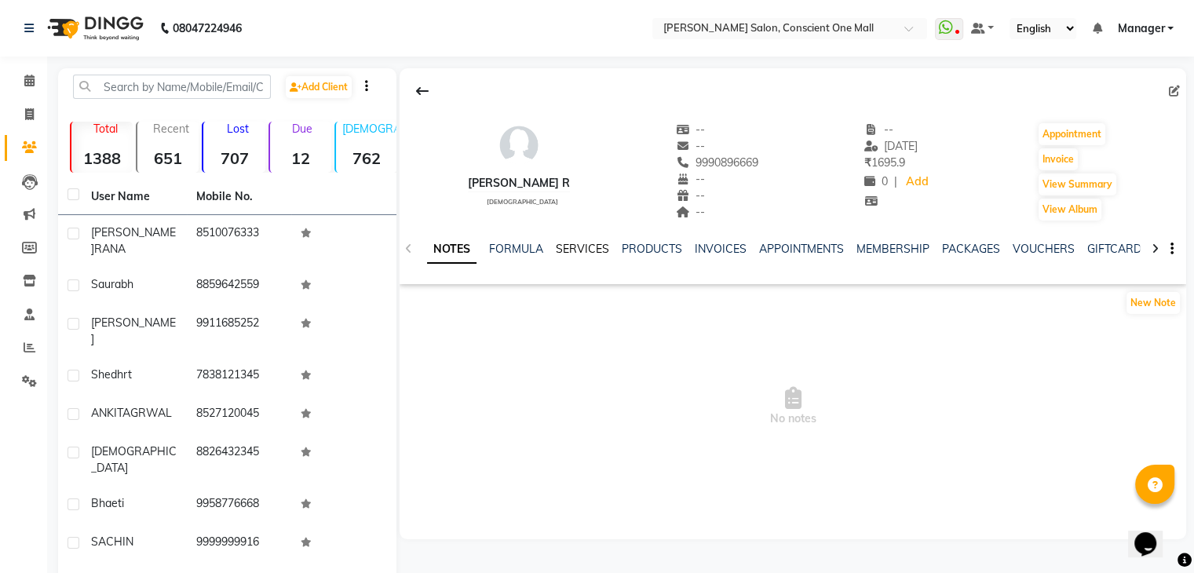
click at [585, 249] on link "SERVICES" at bounding box center [582, 249] width 53 height 14
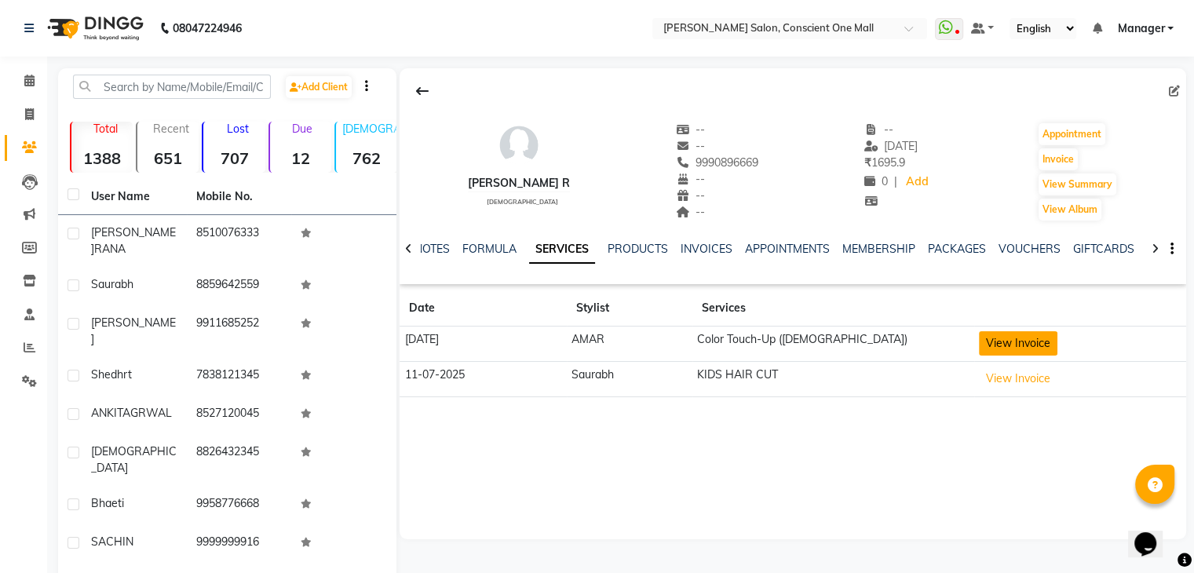
click at [1009, 338] on button "View Invoice" at bounding box center [1018, 343] width 79 height 24
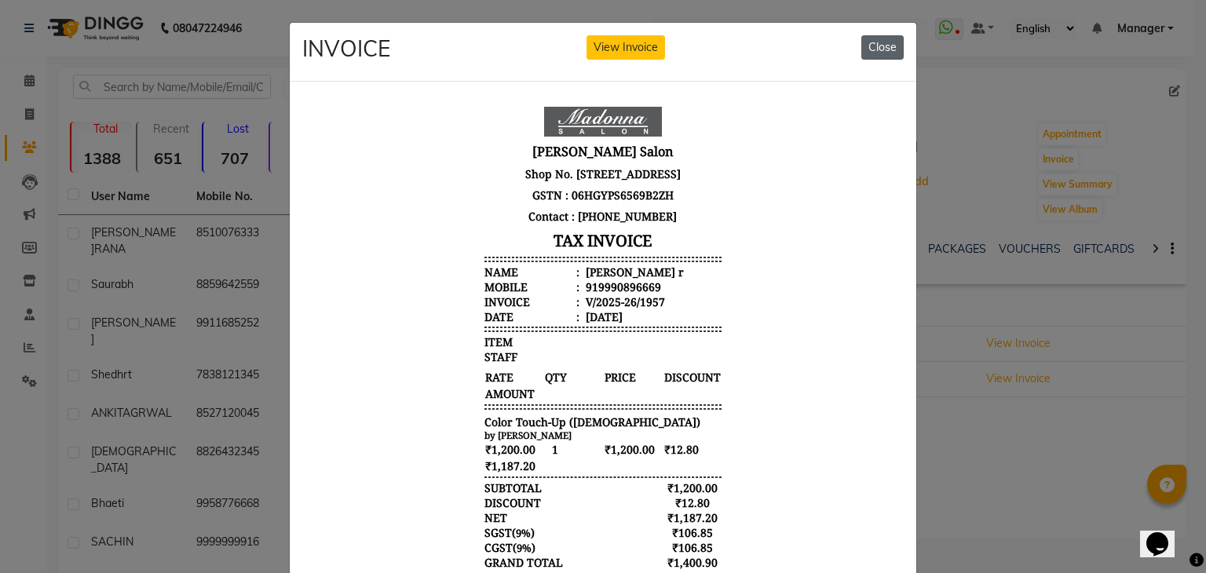
click at [884, 51] on button "Close" at bounding box center [882, 47] width 42 height 24
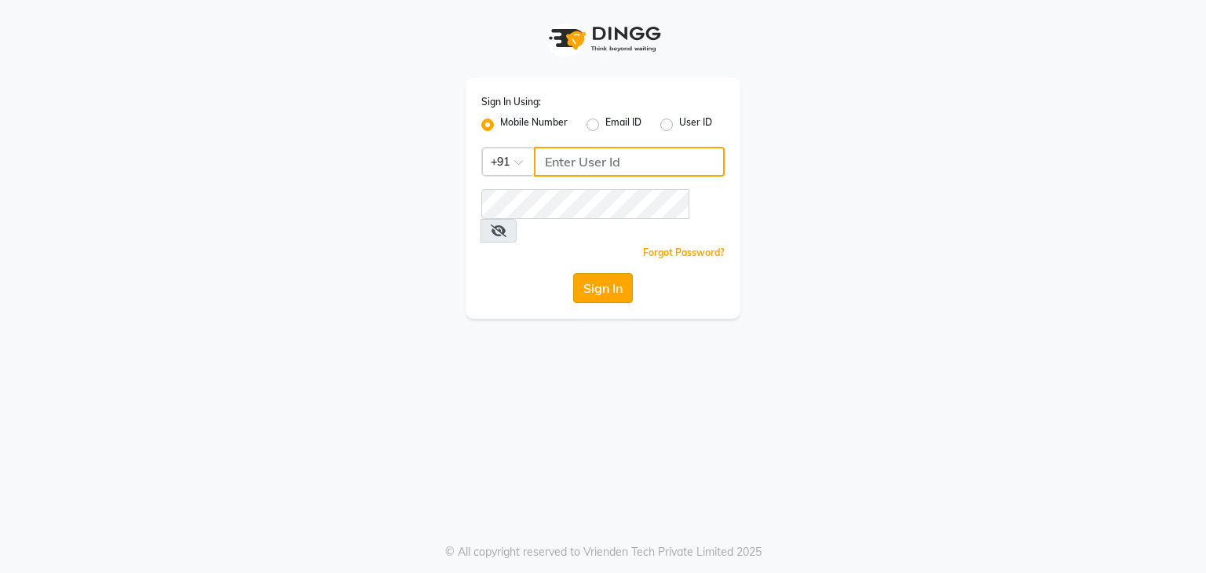
type input "9911685252"
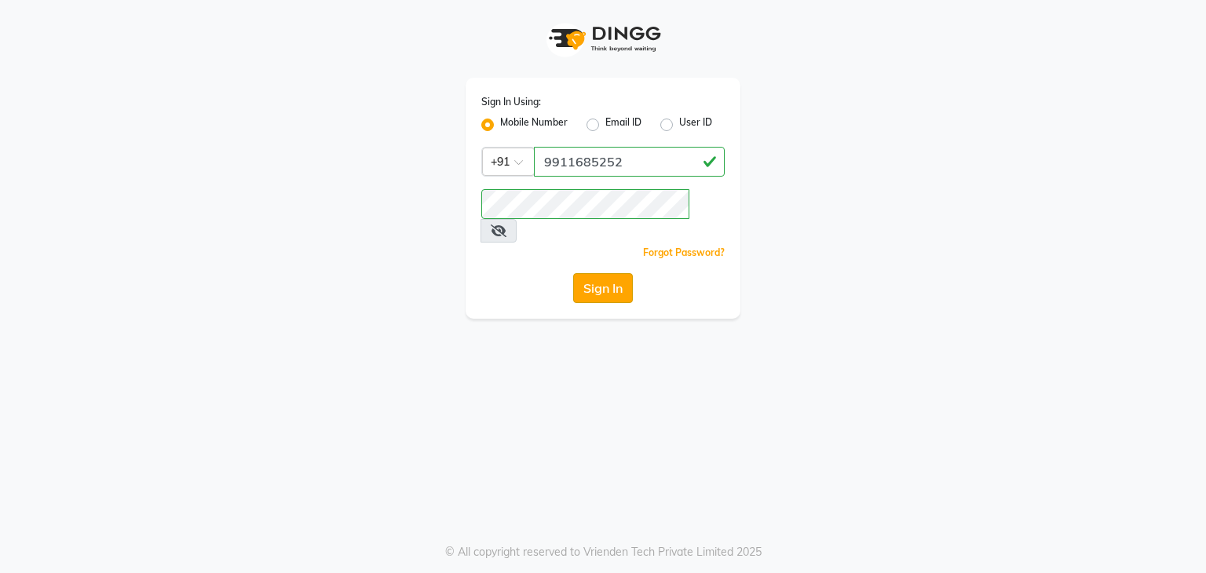
click at [590, 274] on button "Sign In" at bounding box center [603, 288] width 60 height 30
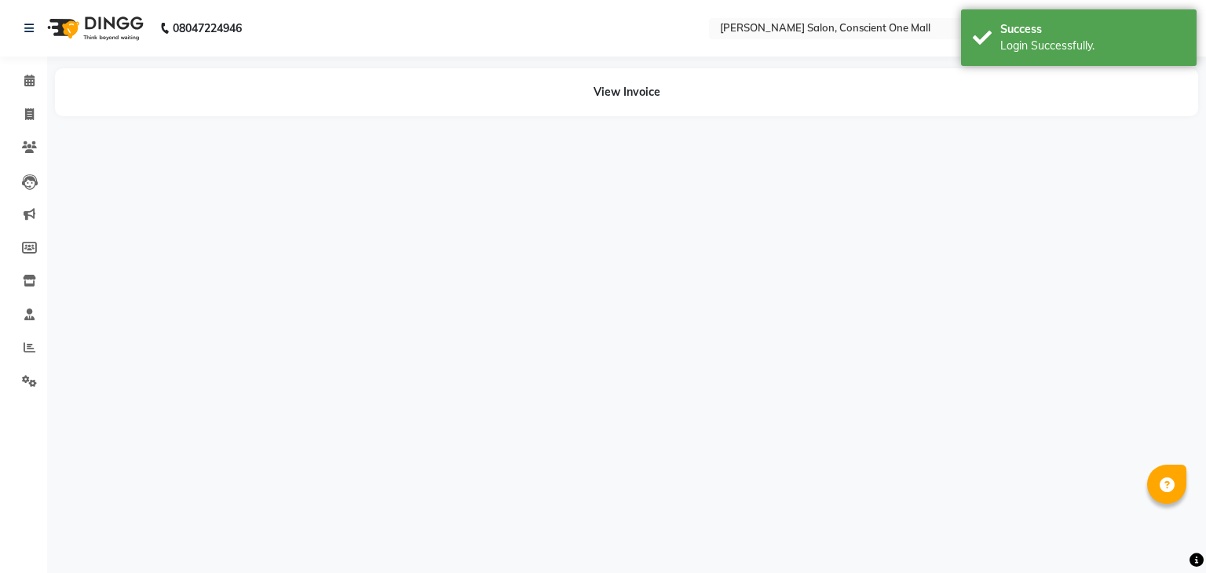
select select "en"
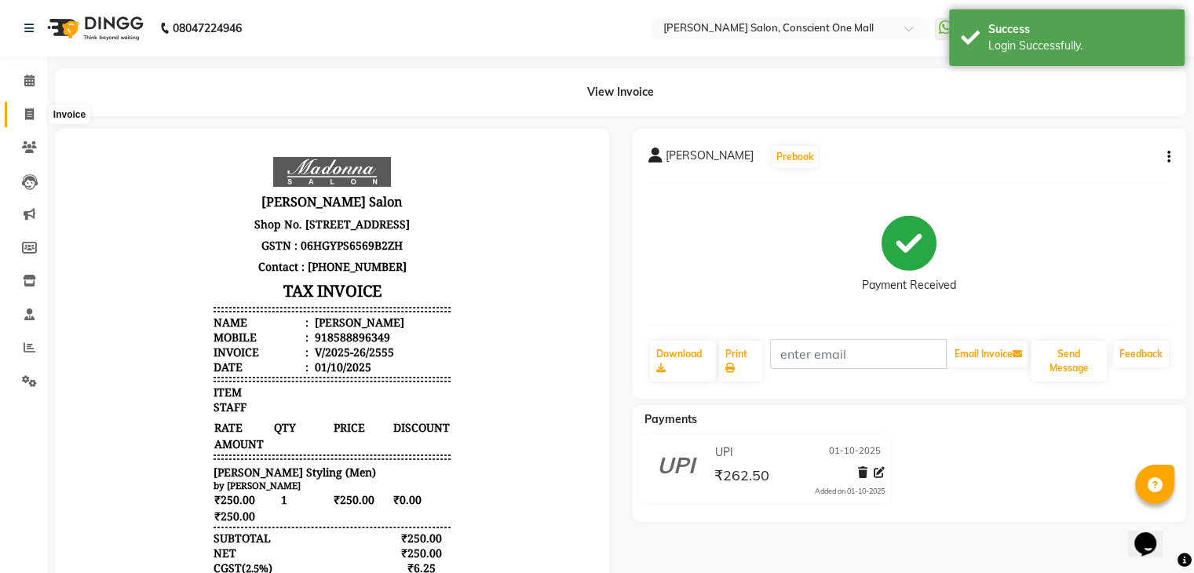
click at [27, 115] on icon at bounding box center [29, 114] width 9 height 12
select select "service"
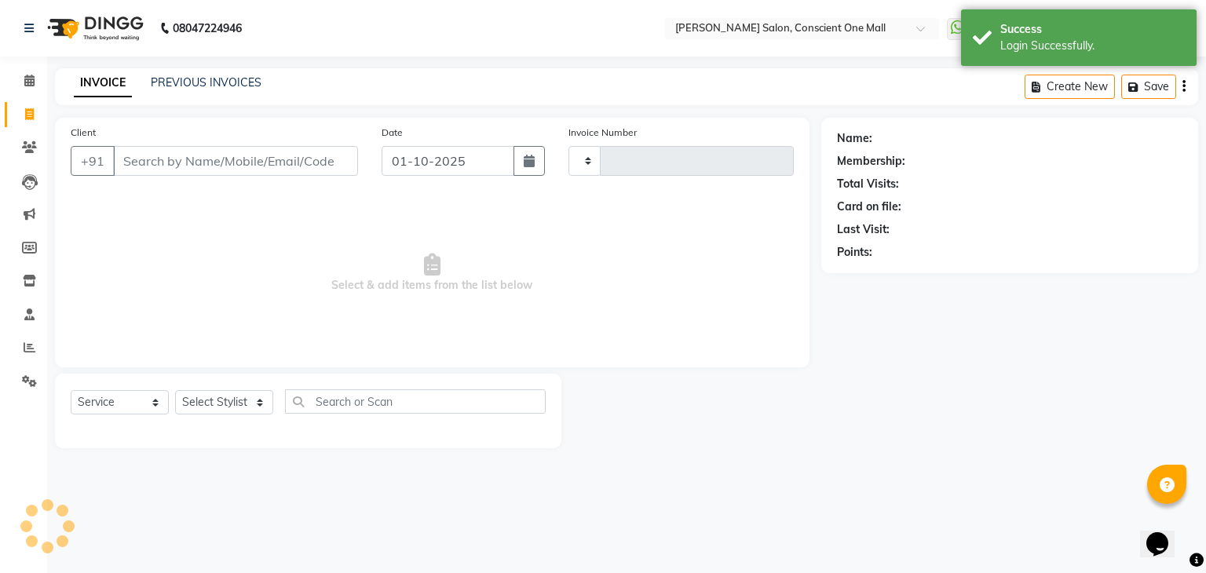
type input "2556"
select select "7575"
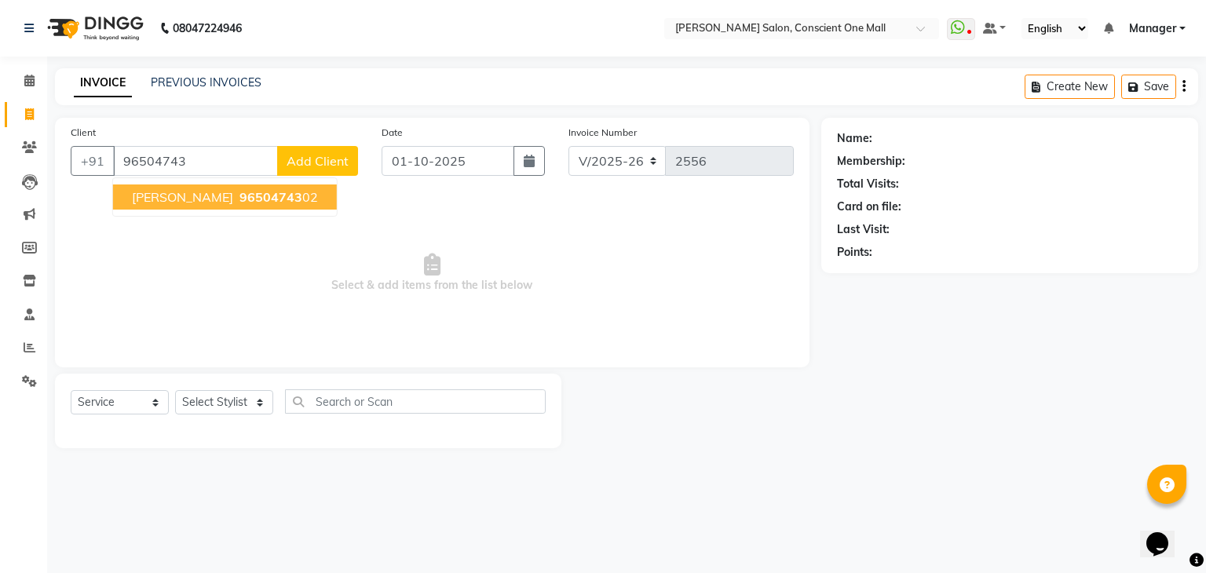
click at [151, 195] on span "[PERSON_NAME]" at bounding box center [182, 197] width 101 height 16
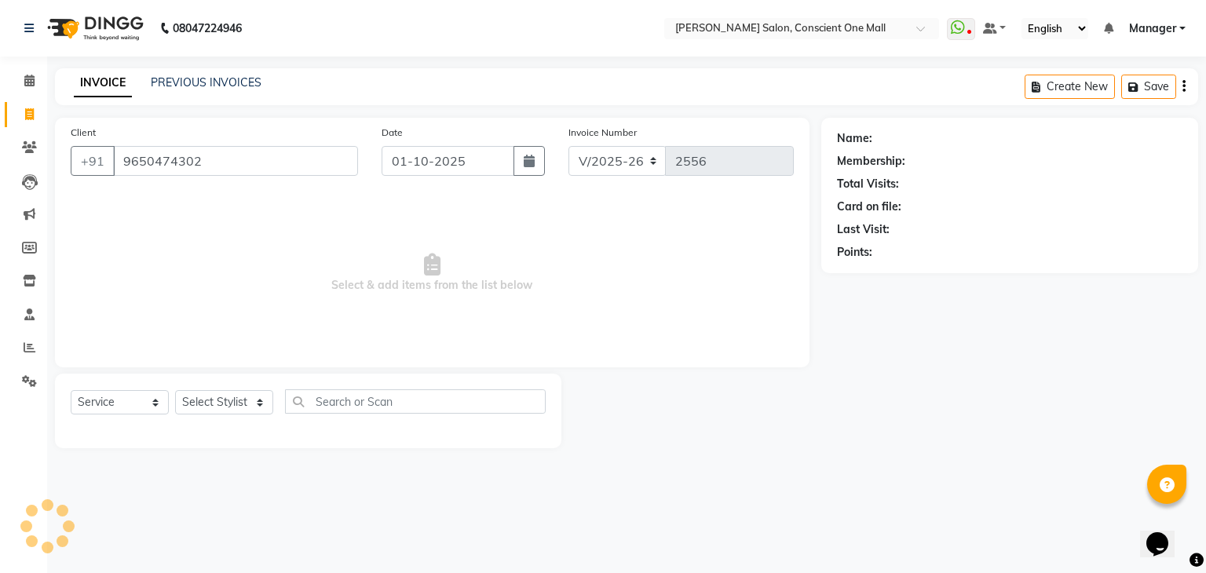
type input "9650474302"
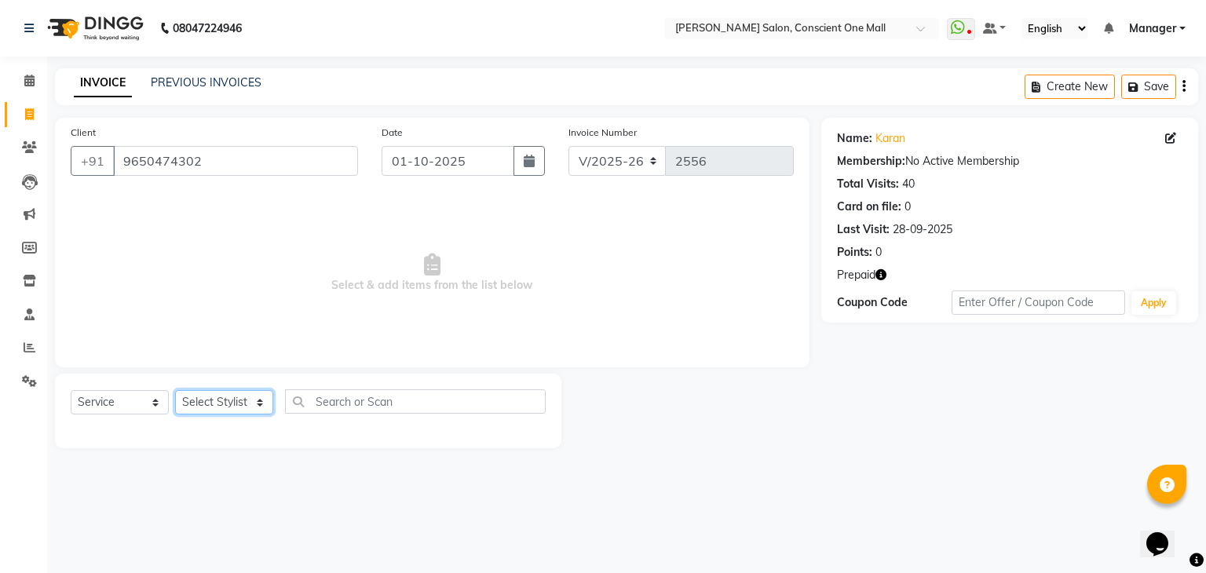
click at [208, 405] on select "Select Stylist [PERSON_NAME] AMIT [PERSON_NAME] [PERSON_NAME] [PERSON_NAME] [PE…" at bounding box center [224, 402] width 98 height 24
select select "67298"
click at [175, 391] on select "Select Stylist [PERSON_NAME] AMIT [PERSON_NAME] [PERSON_NAME] [PERSON_NAME] [PE…" at bounding box center [224, 402] width 98 height 24
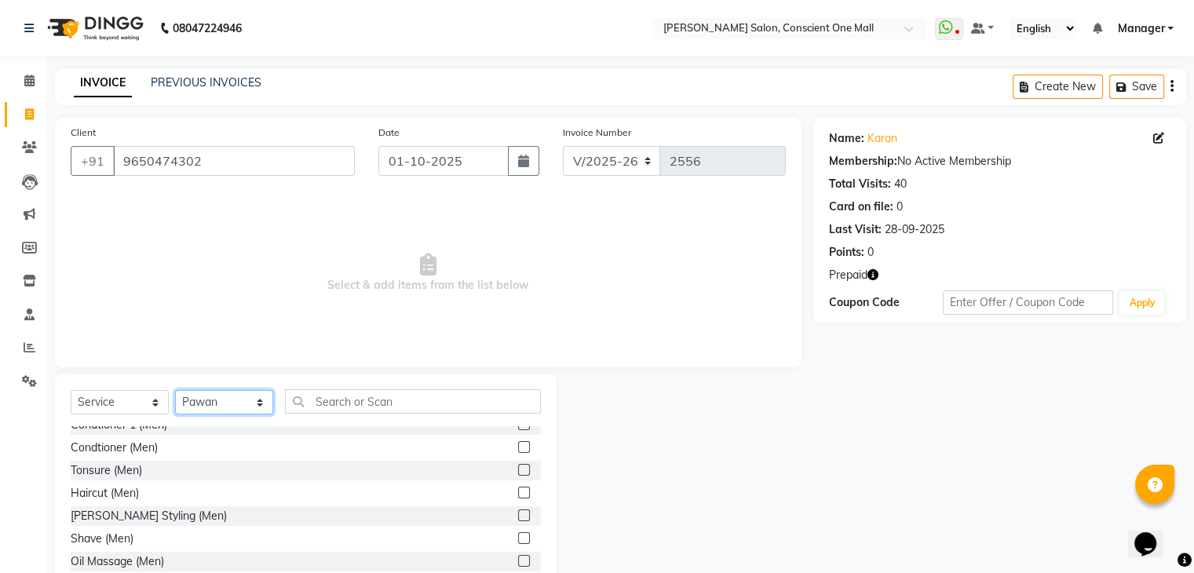
scroll to position [57, 0]
click at [518, 537] on label at bounding box center [524, 538] width 12 height 12
click at [518, 537] on input "checkbox" at bounding box center [523, 539] width 10 height 10
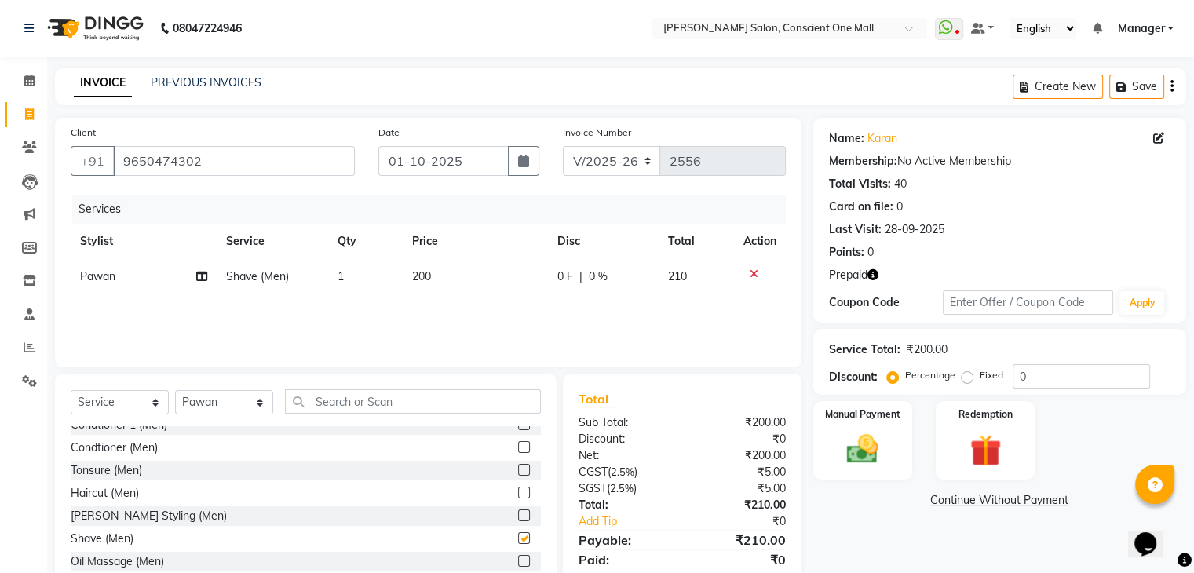
checkbox input "false"
click at [444, 277] on td "200" at bounding box center [475, 276] width 145 height 35
select select "67298"
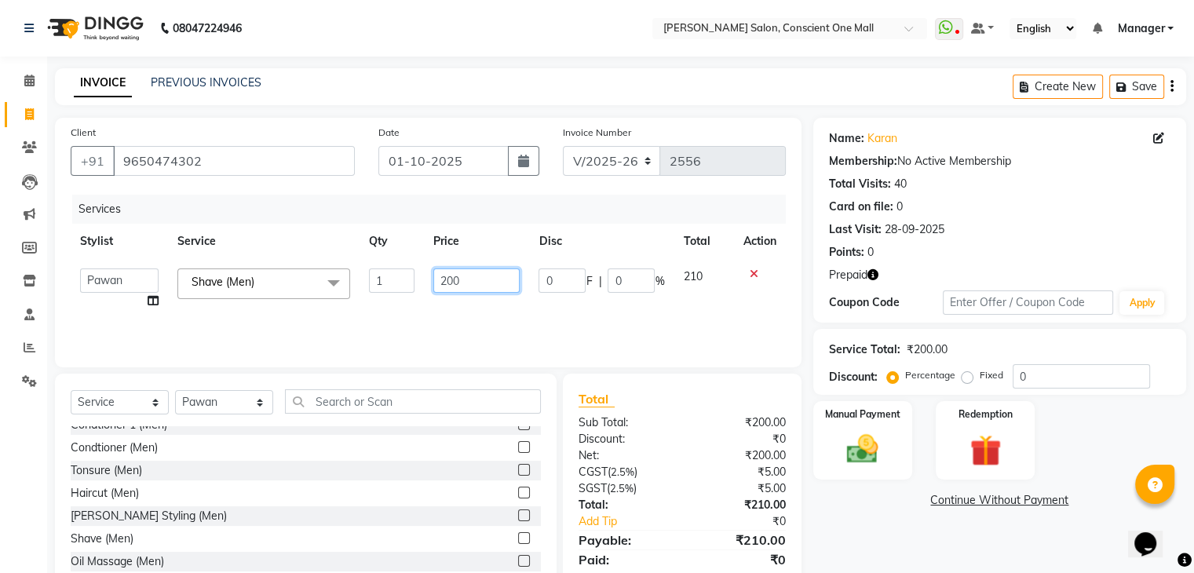
click at [488, 274] on input "200" at bounding box center [476, 280] width 86 height 24
type input "250"
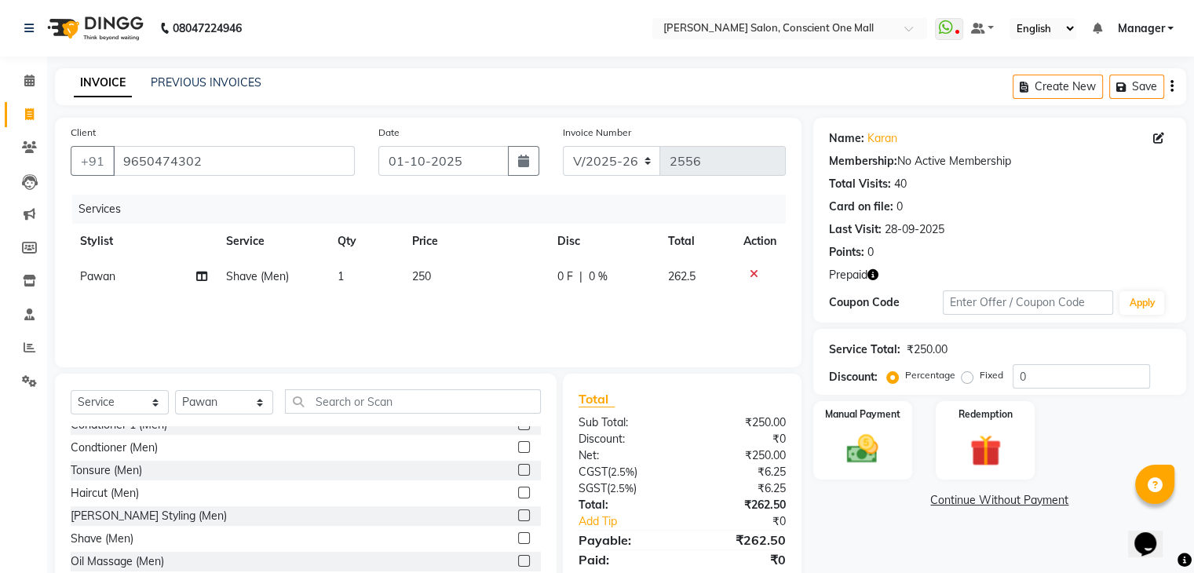
click at [552, 319] on div "Services Stylist Service Qty Price Disc Total Action Pawan Shave (Men) 1 250 0 …" at bounding box center [428, 273] width 715 height 157
click at [977, 450] on img at bounding box center [985, 451] width 53 height 40
click at [996, 500] on span "Prepaid 1" at bounding box center [995, 502] width 51 height 18
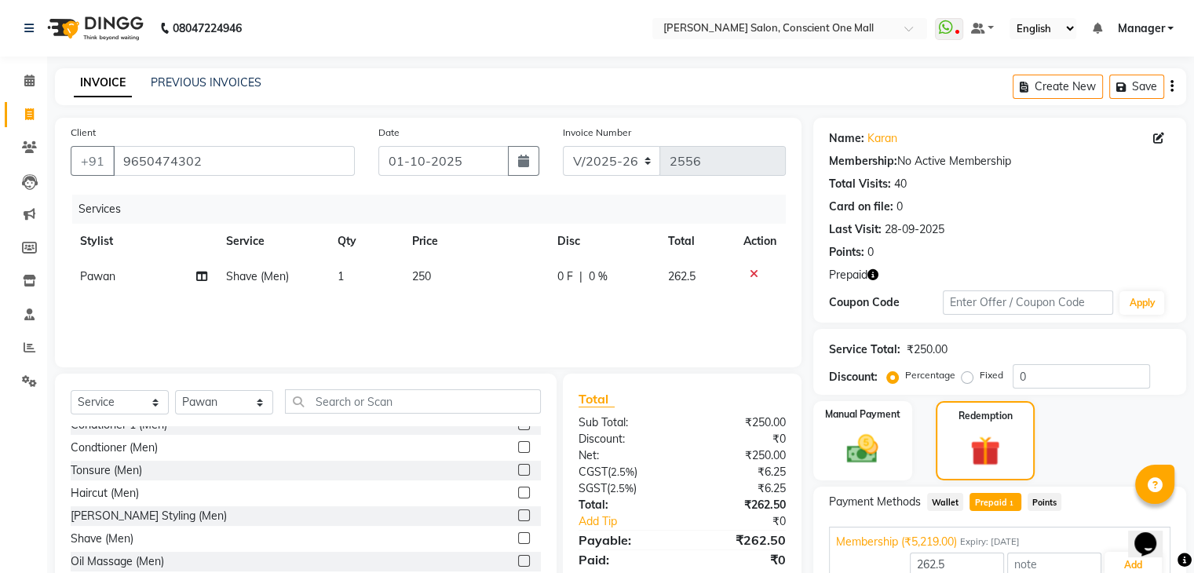
scroll to position [76, 0]
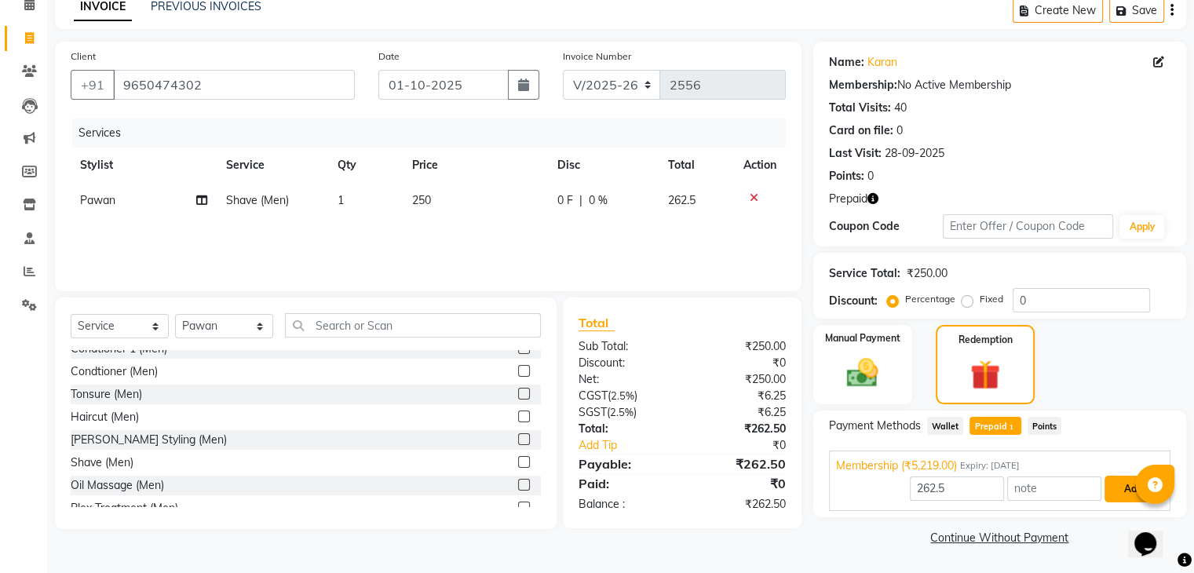
click at [1124, 494] on button "Add" at bounding box center [1133, 489] width 57 height 27
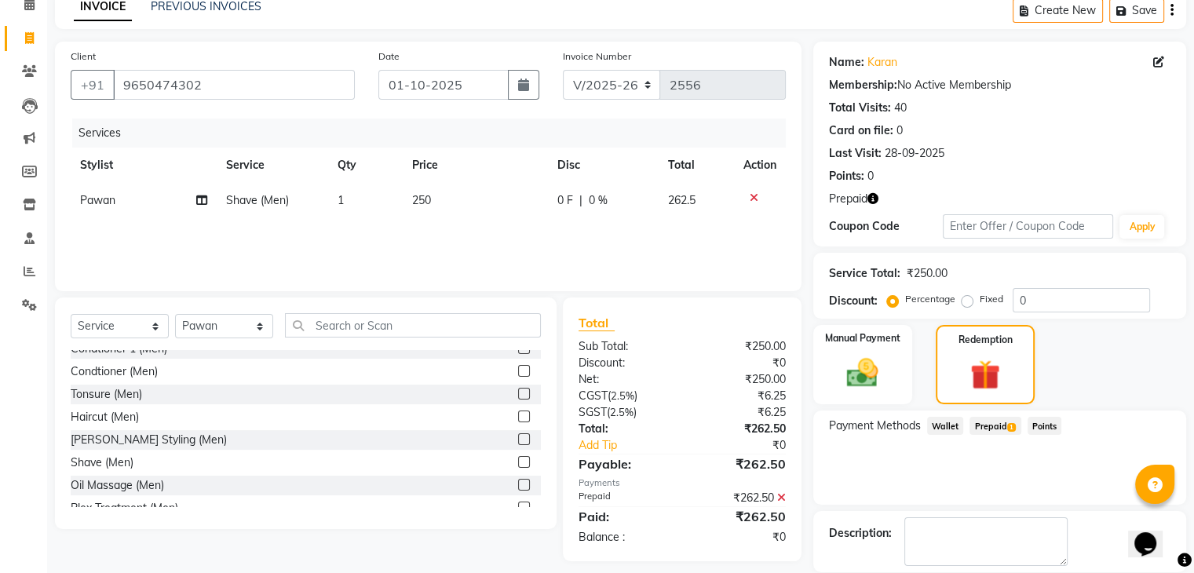
scroll to position [152, 0]
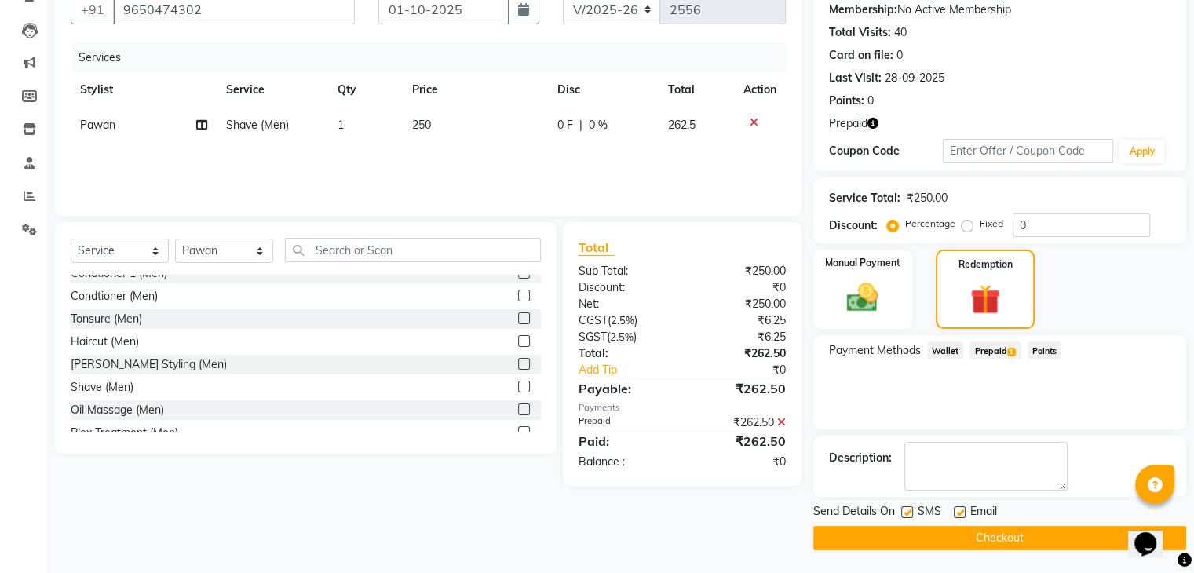
click at [1055, 535] on button "Checkout" at bounding box center [999, 538] width 373 height 24
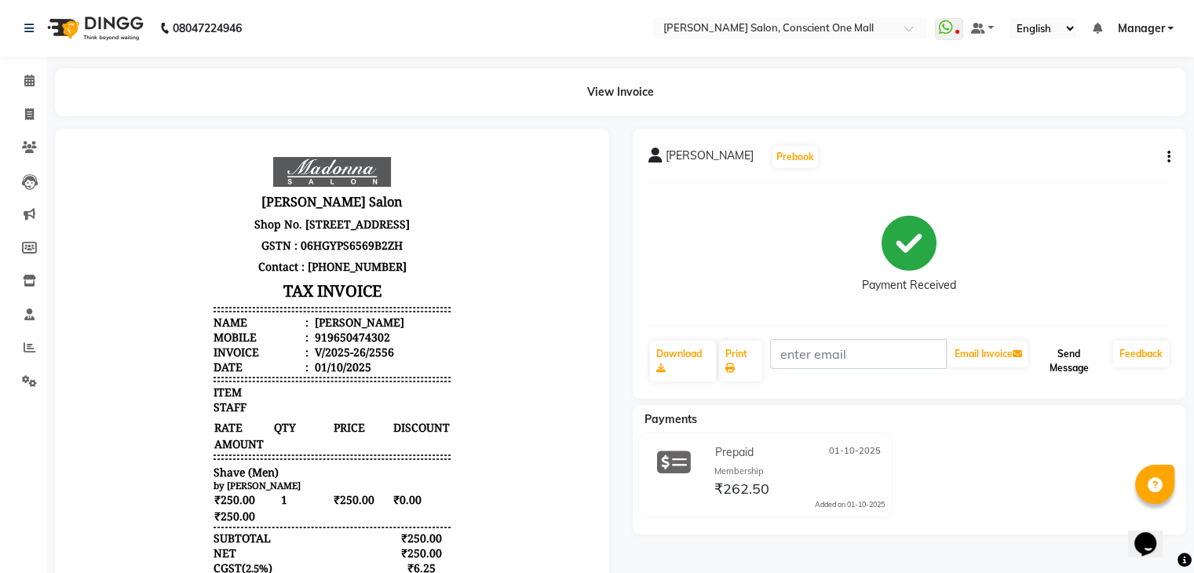
click at [1068, 355] on button "Send Message" at bounding box center [1069, 361] width 76 height 41
click at [1064, 244] on div "Payment Received" at bounding box center [909, 254] width 523 height 118
click at [942, 23] on icon at bounding box center [946, 28] width 14 height 16
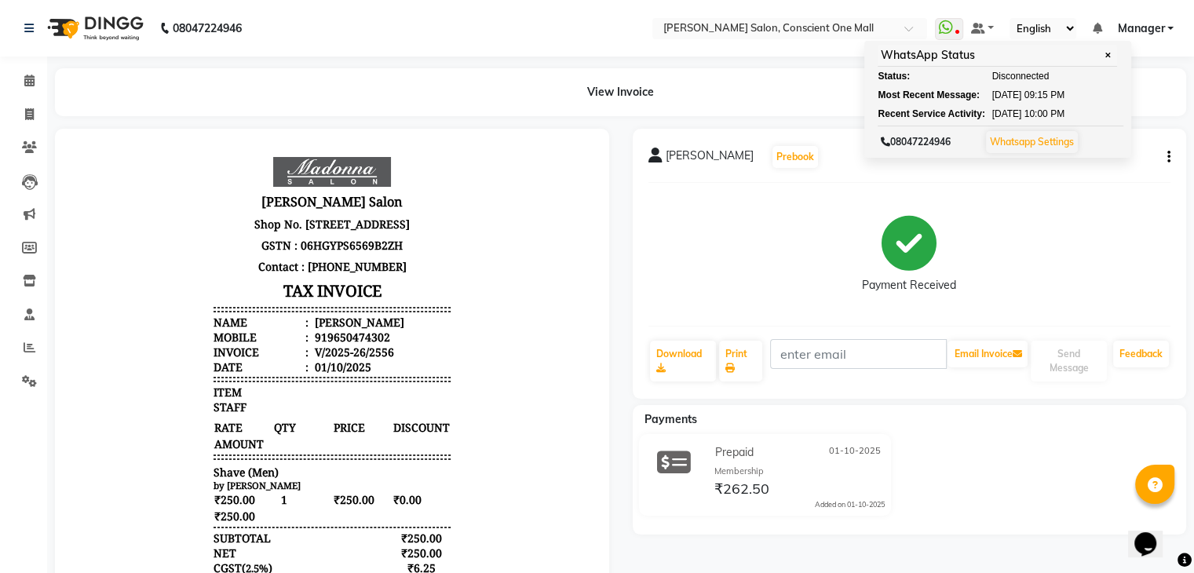
click at [1019, 274] on div "Payment Received" at bounding box center [909, 254] width 523 height 118
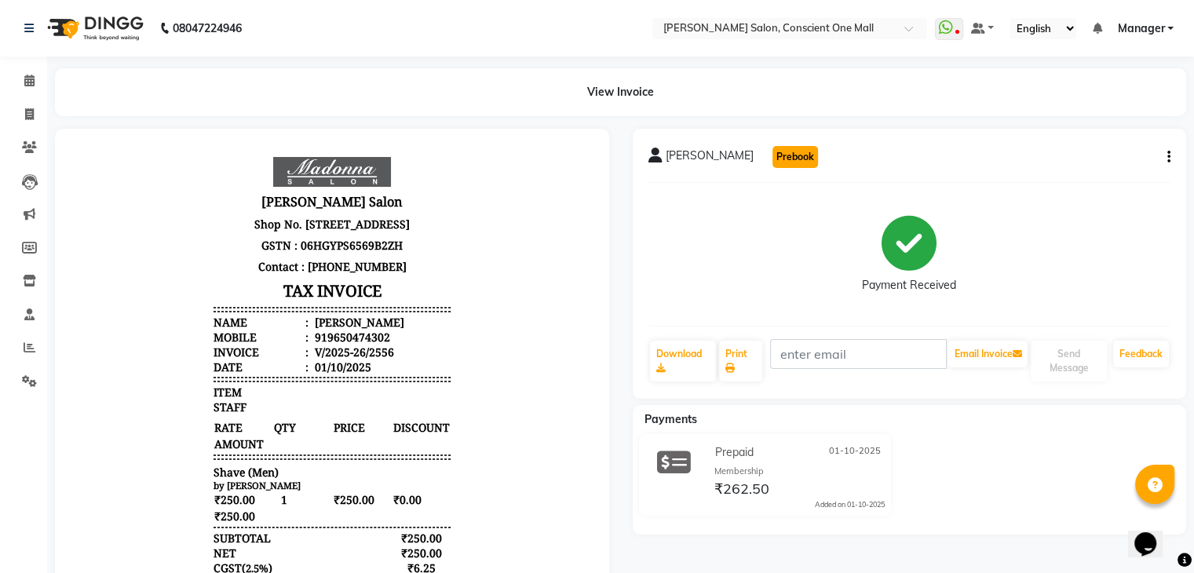
click at [773, 163] on button "Prebook" at bounding box center [796, 157] width 46 height 22
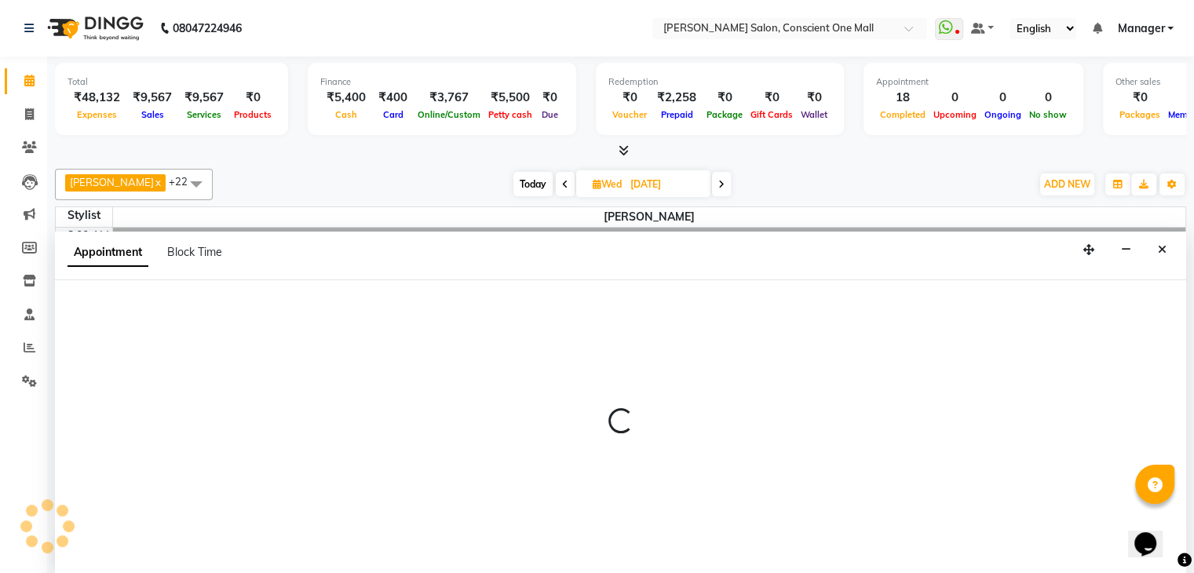
scroll to position [1, 0]
type input "01-10-2025"
select select "67298"
select select "540"
select select "tentative"
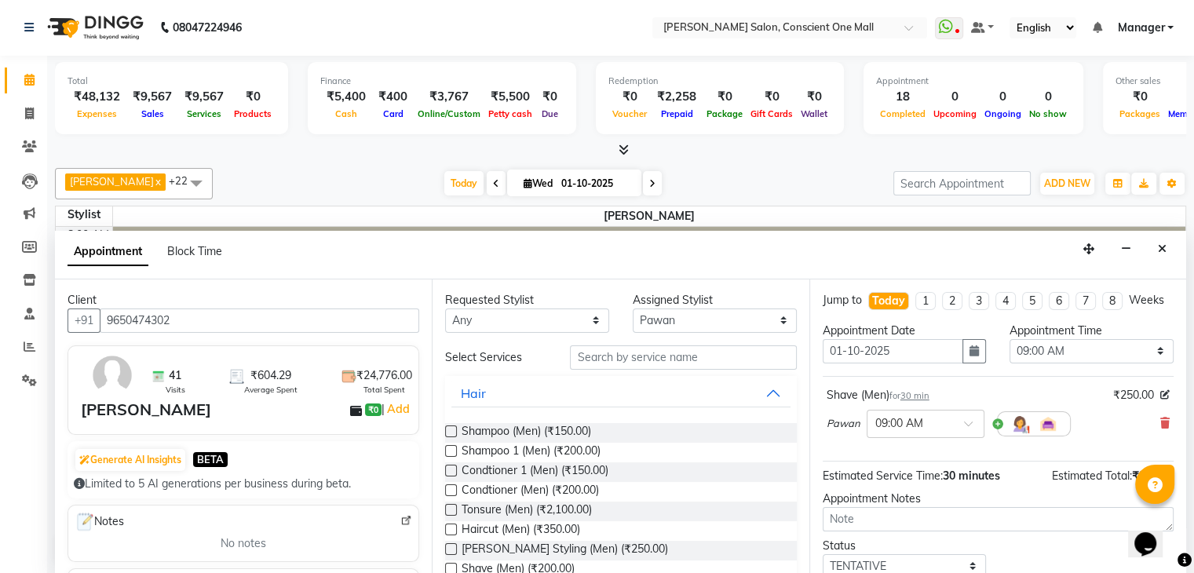
scroll to position [0, 0]
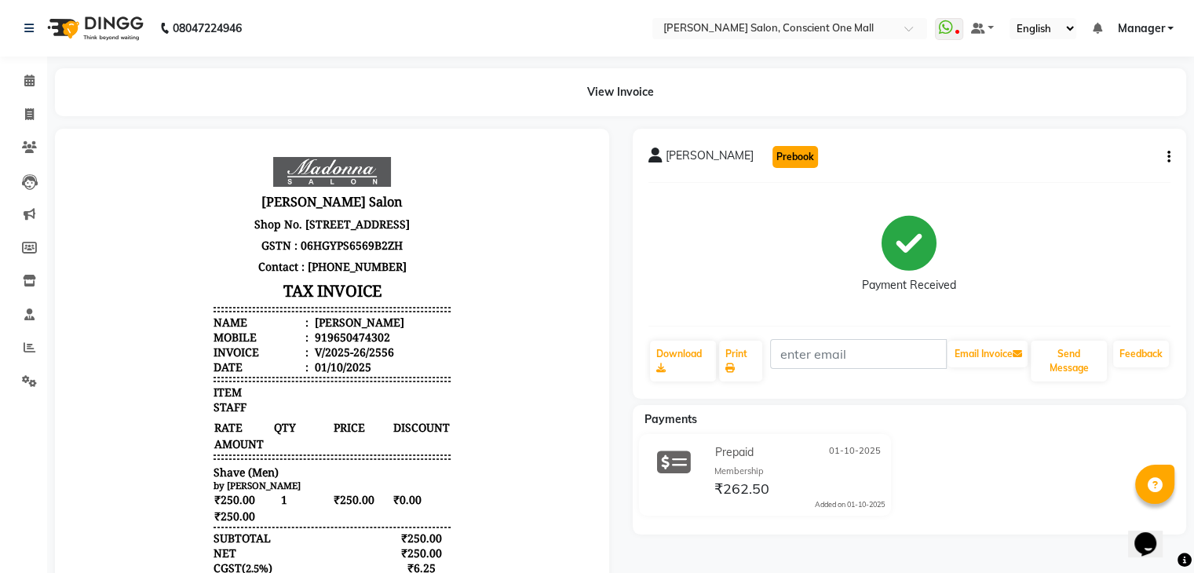
click at [773, 152] on button "Prebook" at bounding box center [796, 157] width 46 height 22
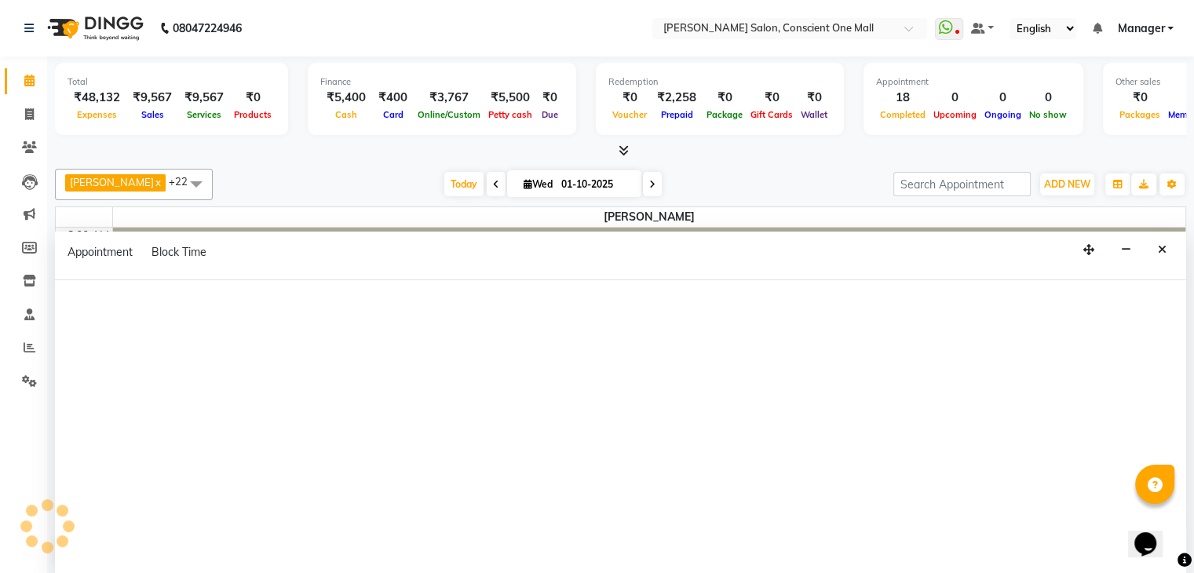
select select "67298"
select select "540"
select select "tentative"
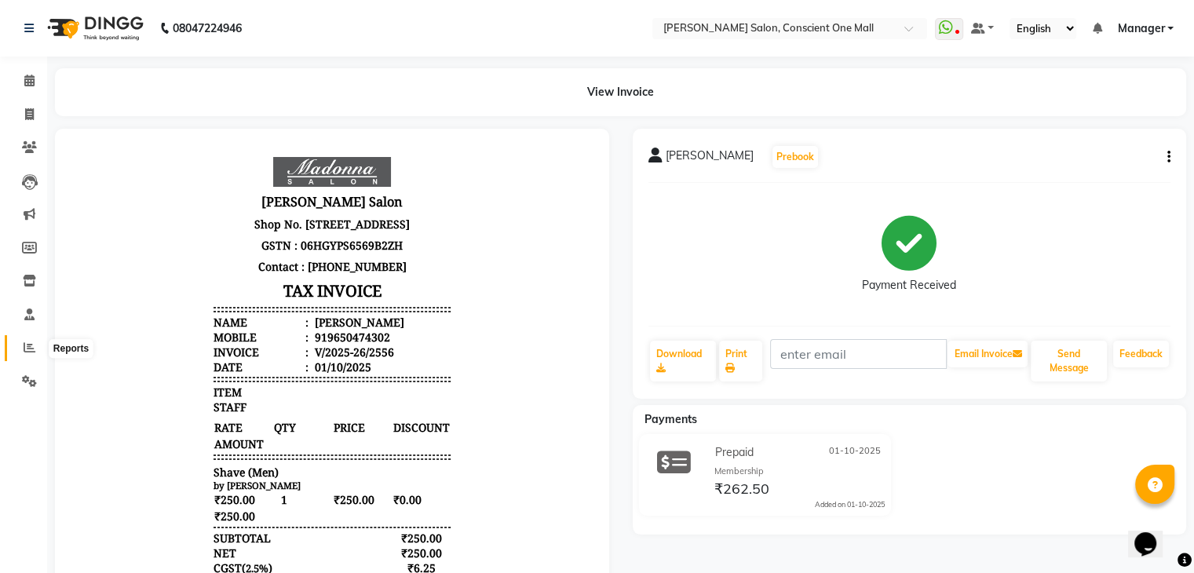
click at [22, 343] on span at bounding box center [29, 348] width 27 height 18
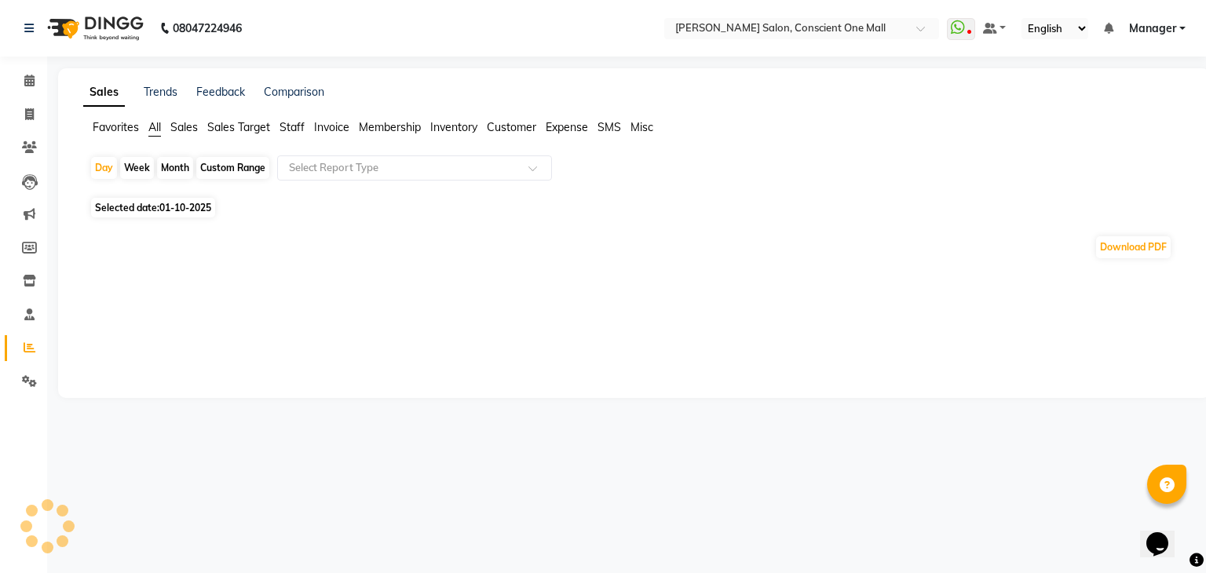
click at [290, 133] on span "Staff" at bounding box center [291, 127] width 25 height 14
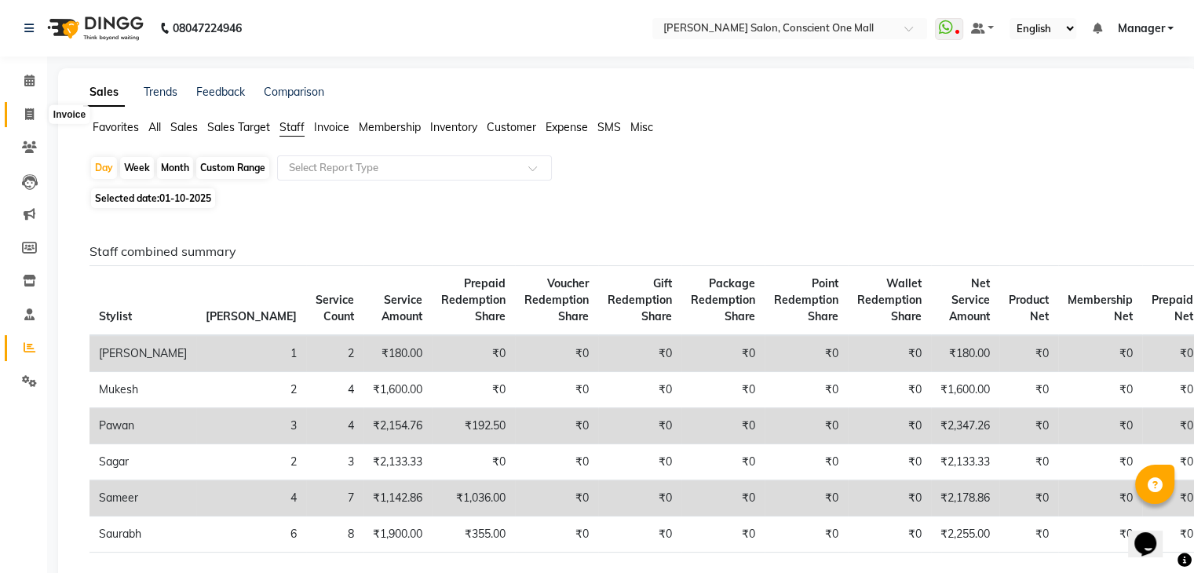
click at [28, 112] on icon at bounding box center [29, 114] width 9 height 12
select select "service"
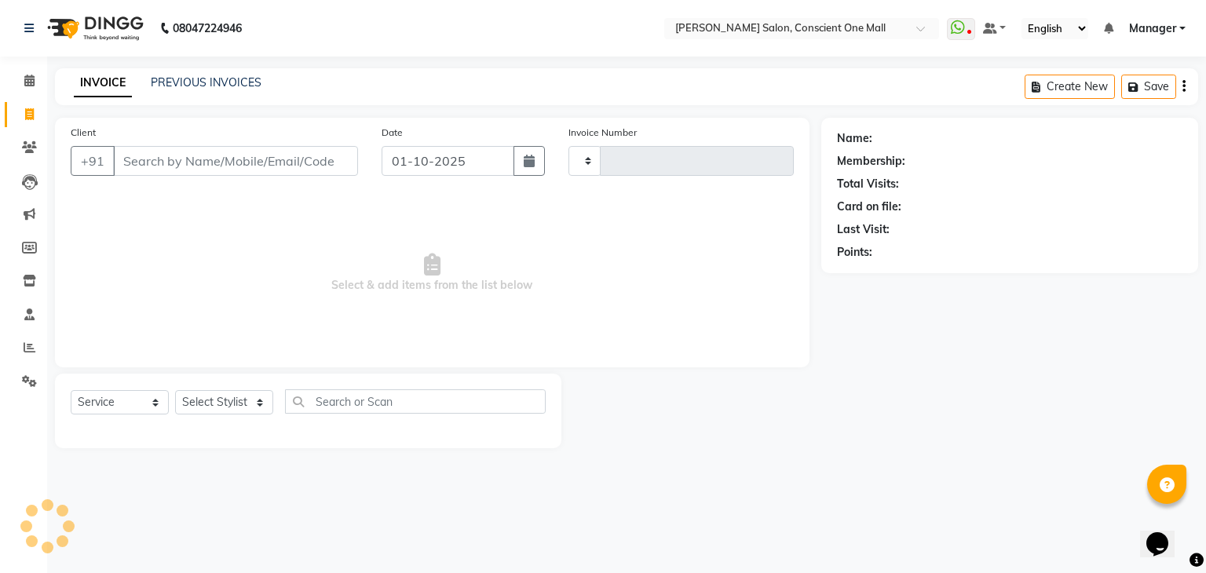
type input "2557"
select select "7575"
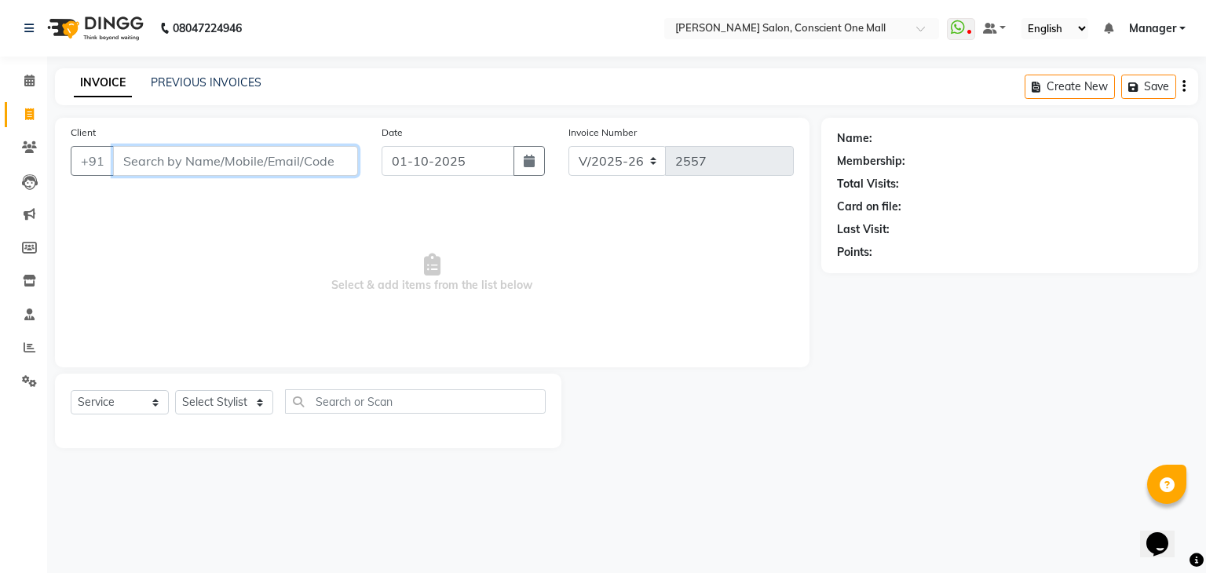
click at [197, 151] on input "Client" at bounding box center [235, 161] width 245 height 30
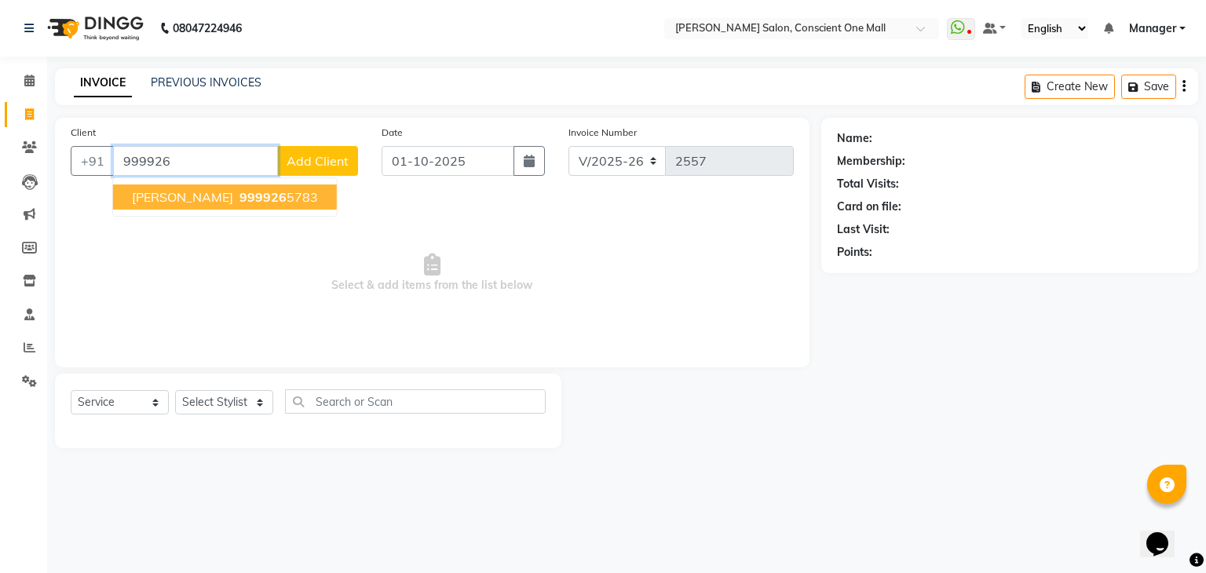
click at [239, 189] on span "999926" at bounding box center [262, 197] width 47 height 16
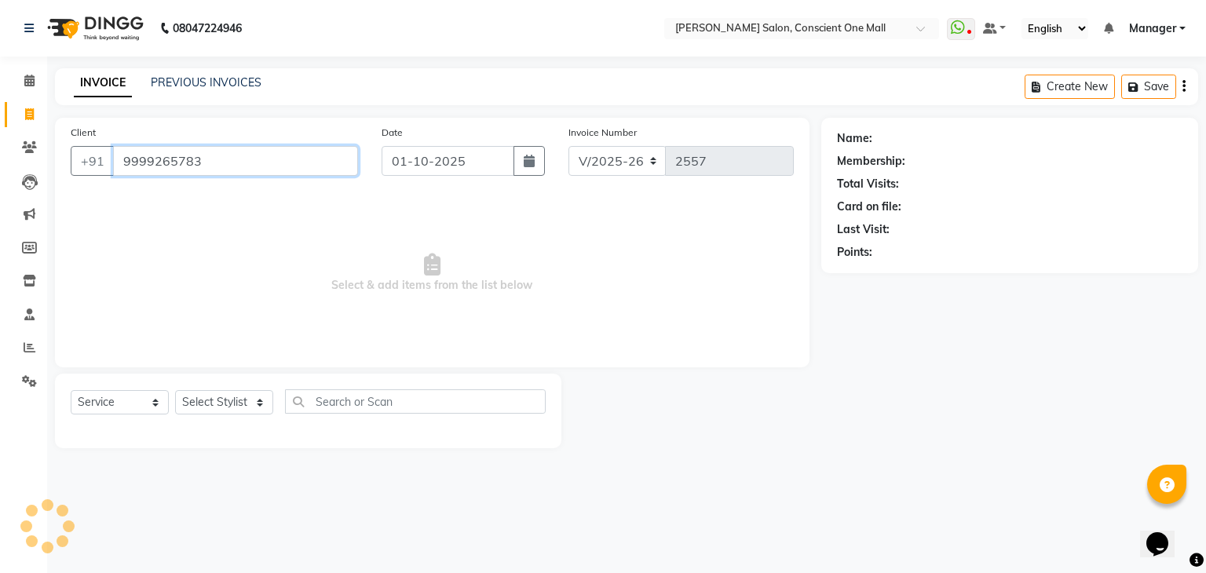
type input "9999265783"
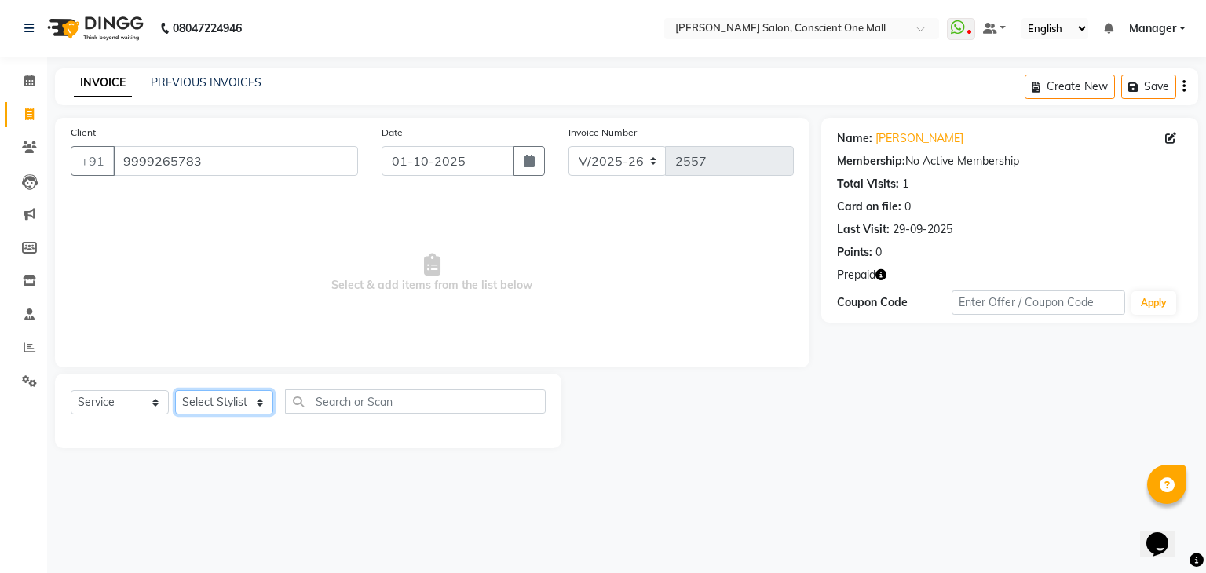
click at [216, 409] on select "Select Stylist [PERSON_NAME] AMIT [PERSON_NAME] [PERSON_NAME] [PERSON_NAME] [PE…" at bounding box center [224, 402] width 98 height 24
select select "67300"
click at [175, 391] on select "Select Stylist [PERSON_NAME] AMIT [PERSON_NAME] [PERSON_NAME] [PERSON_NAME] [PE…" at bounding box center [224, 402] width 98 height 24
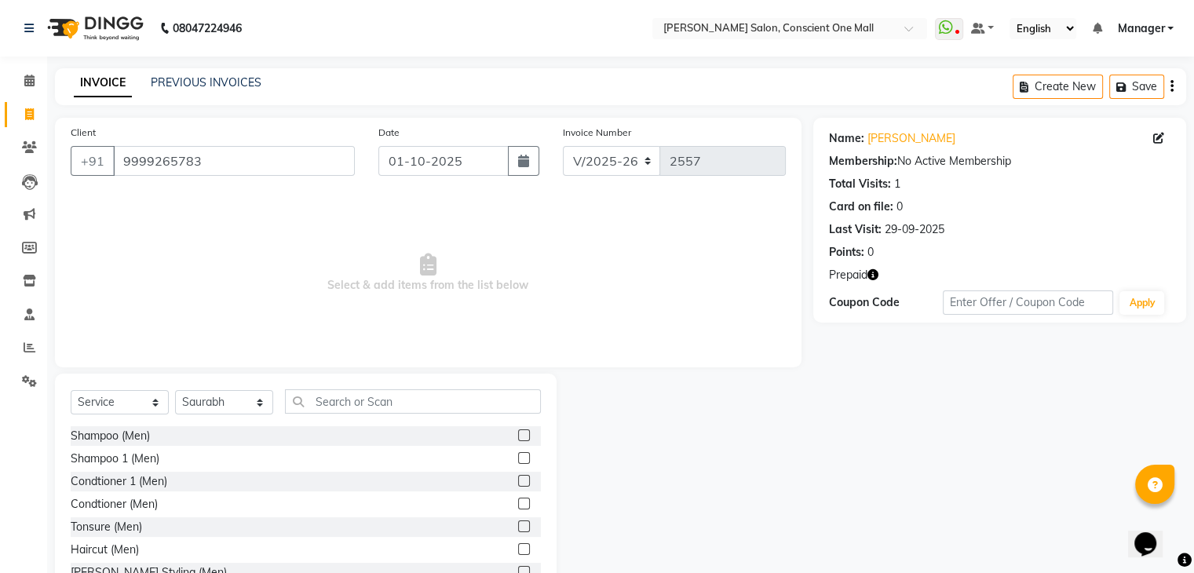
click at [349, 389] on div "Select Service Product Membership Package Voucher Prepaid Gift Card Select Styl…" at bounding box center [306, 490] width 502 height 232
click at [349, 398] on input "text" at bounding box center [413, 401] width 256 height 24
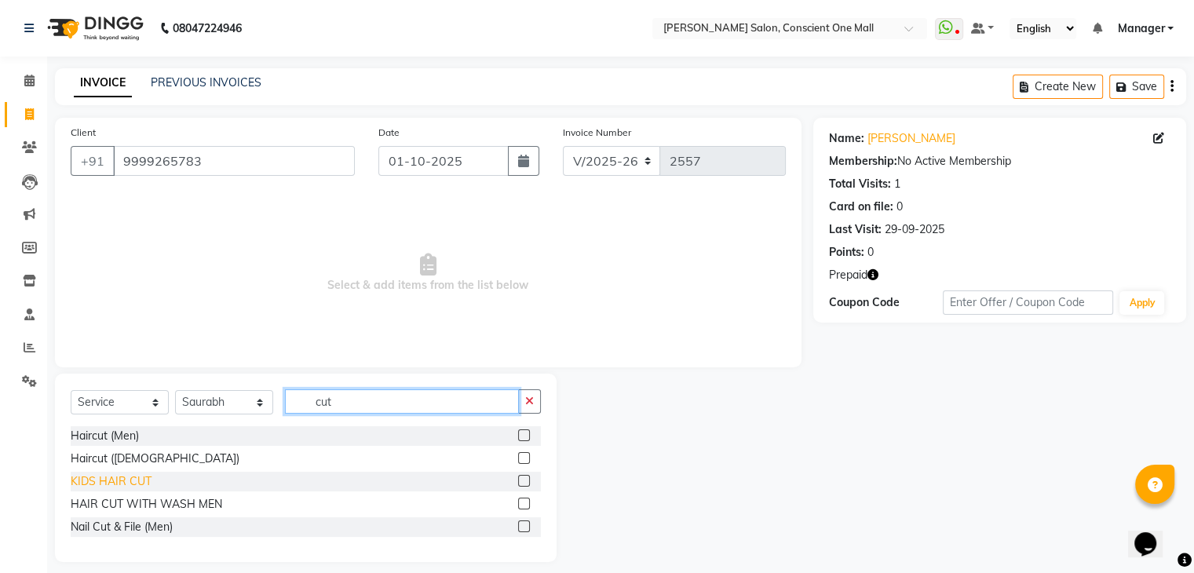
type input "cut"
click at [108, 478] on div "KIDS HAIR CUT" at bounding box center [111, 481] width 81 height 16
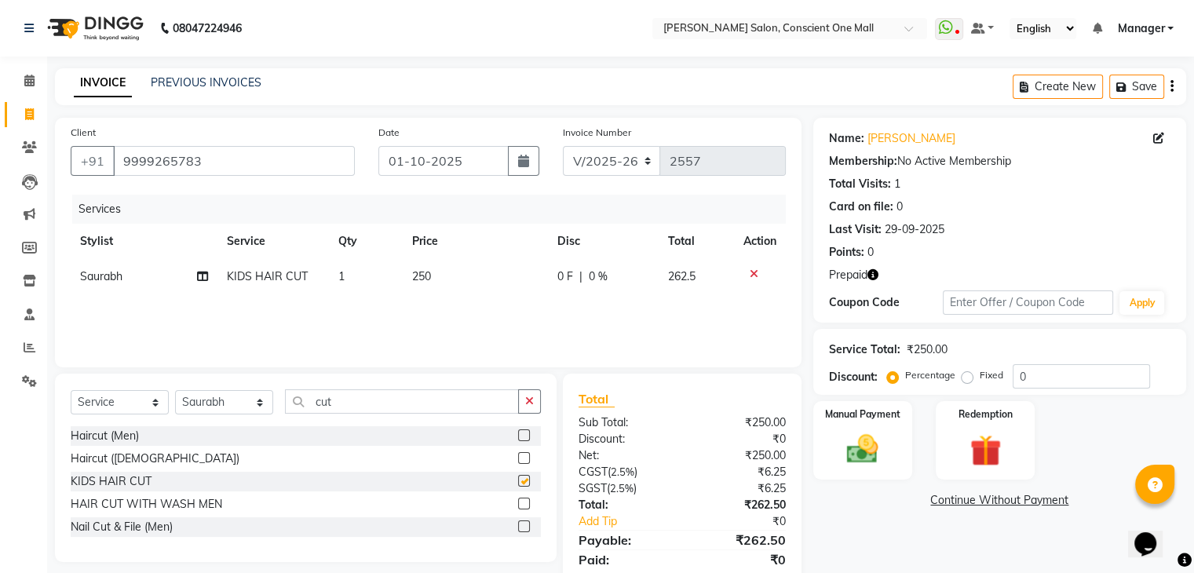
checkbox input "false"
click at [435, 274] on td "250" at bounding box center [475, 276] width 145 height 35
select select "67300"
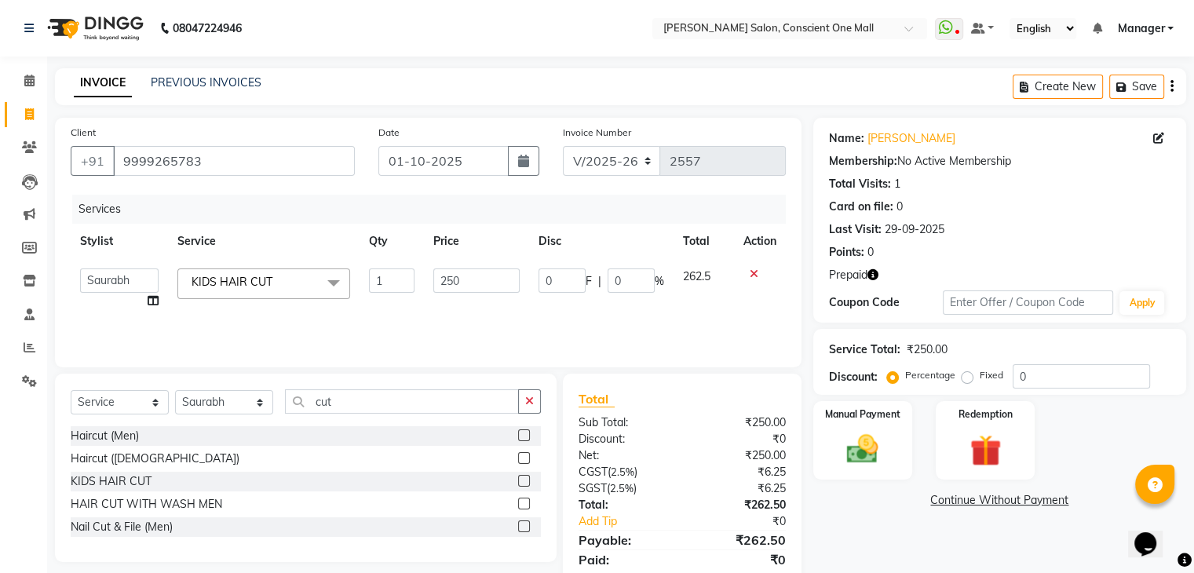
click at [435, 274] on input "250" at bounding box center [476, 280] width 86 height 24
type input "300"
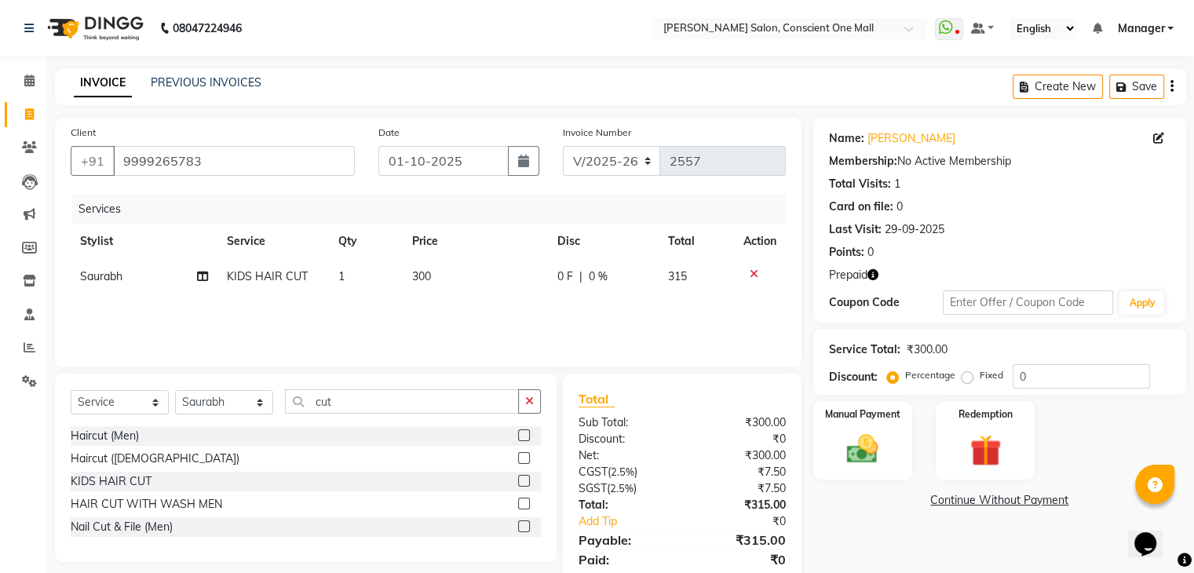
click at [411, 312] on div "Services Stylist Service Qty Price Disc Total Action Saurabh KIDS HAIR CUT 1 30…" at bounding box center [428, 273] width 715 height 157
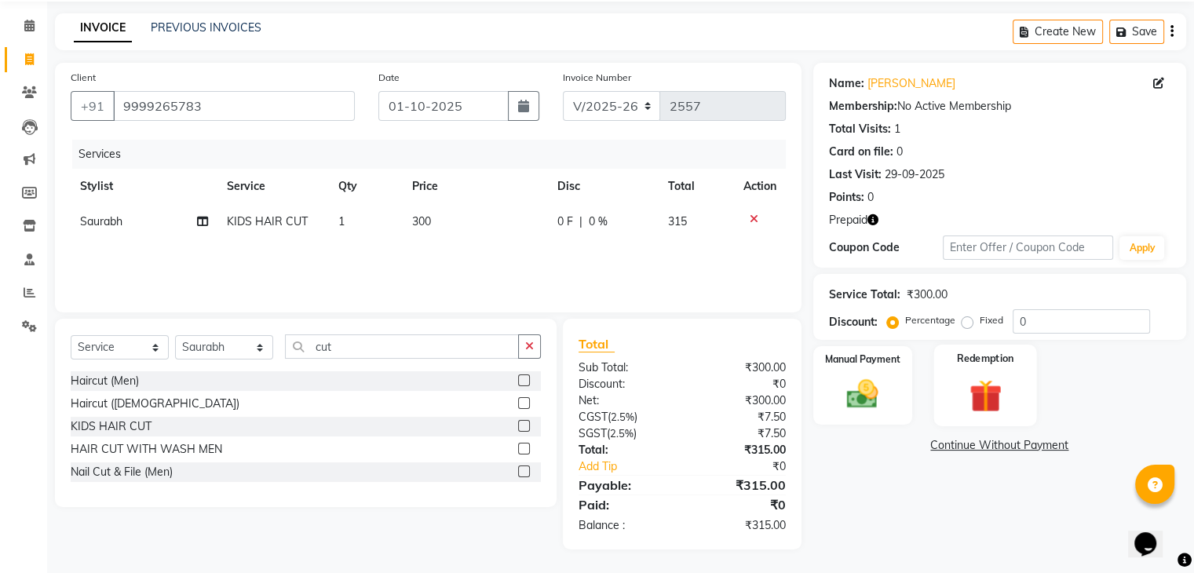
click at [980, 366] on div "Redemption" at bounding box center [984, 385] width 103 height 81
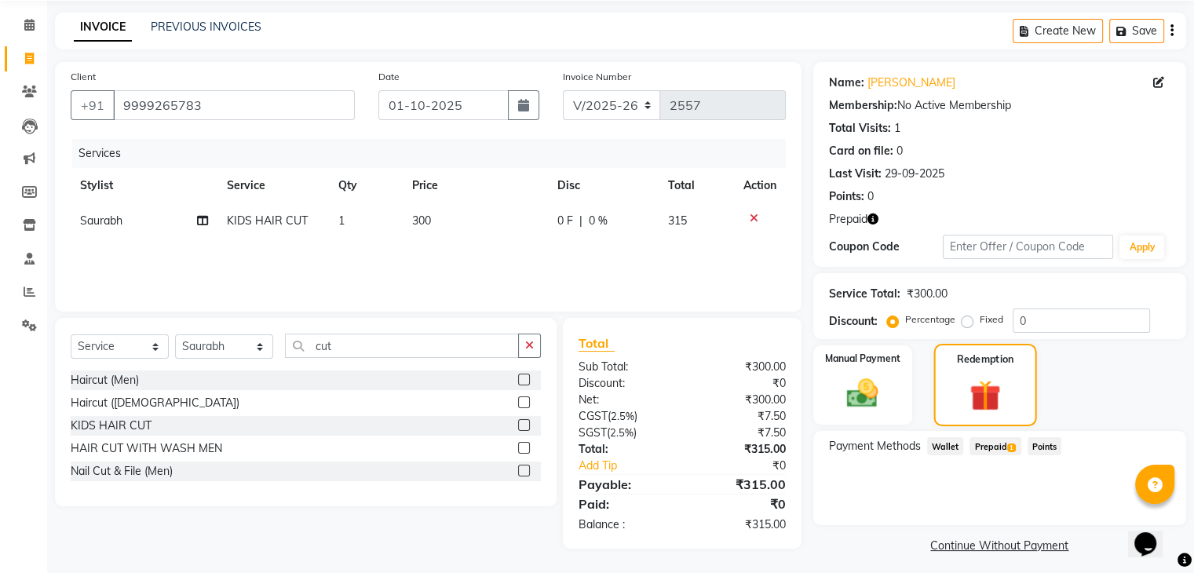
scroll to position [63, 0]
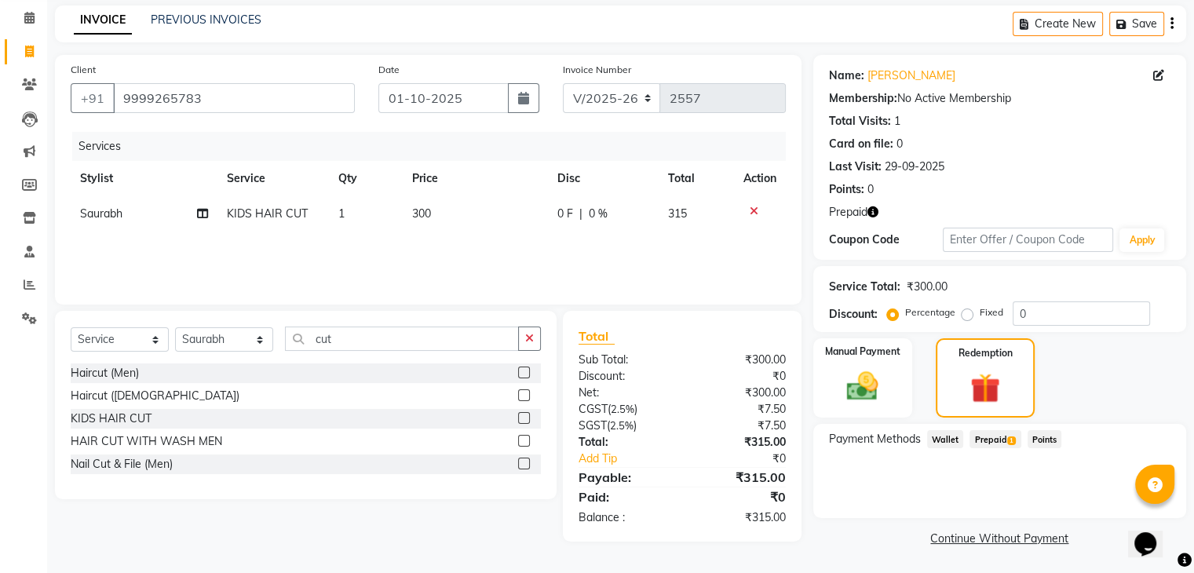
click at [980, 434] on span "Prepaid 1" at bounding box center [995, 439] width 51 height 18
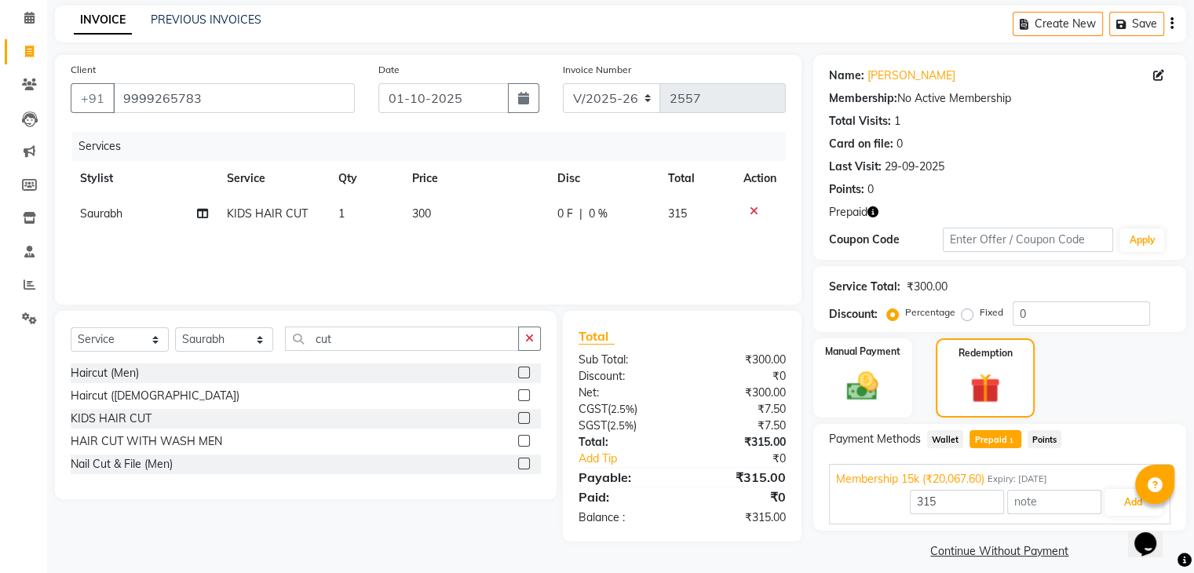
scroll to position [76, 0]
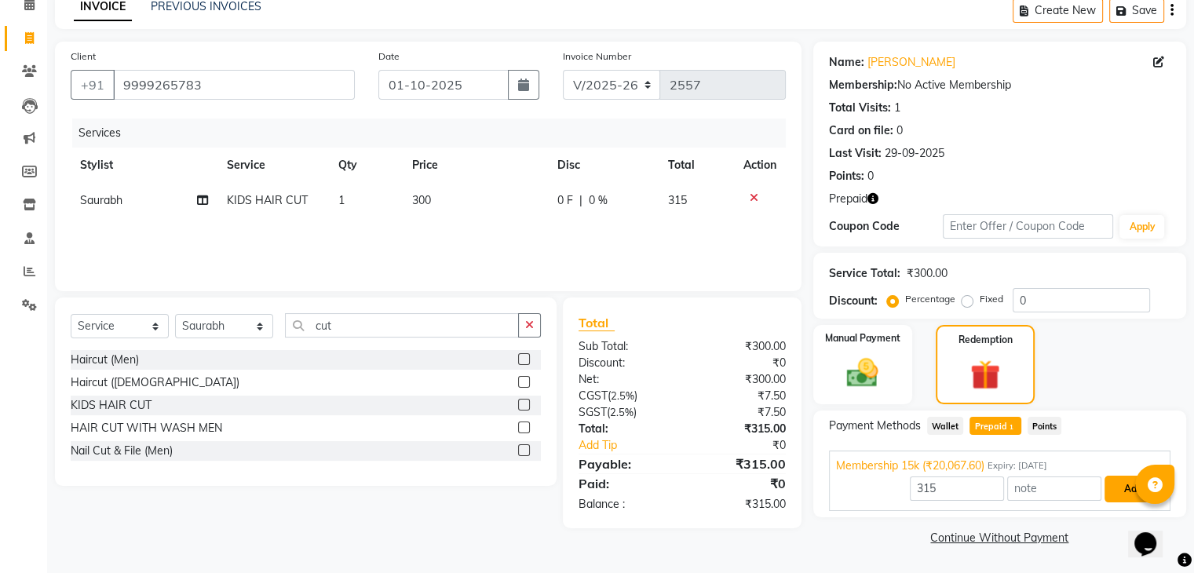
click at [1112, 491] on button "Add" at bounding box center [1133, 489] width 57 height 27
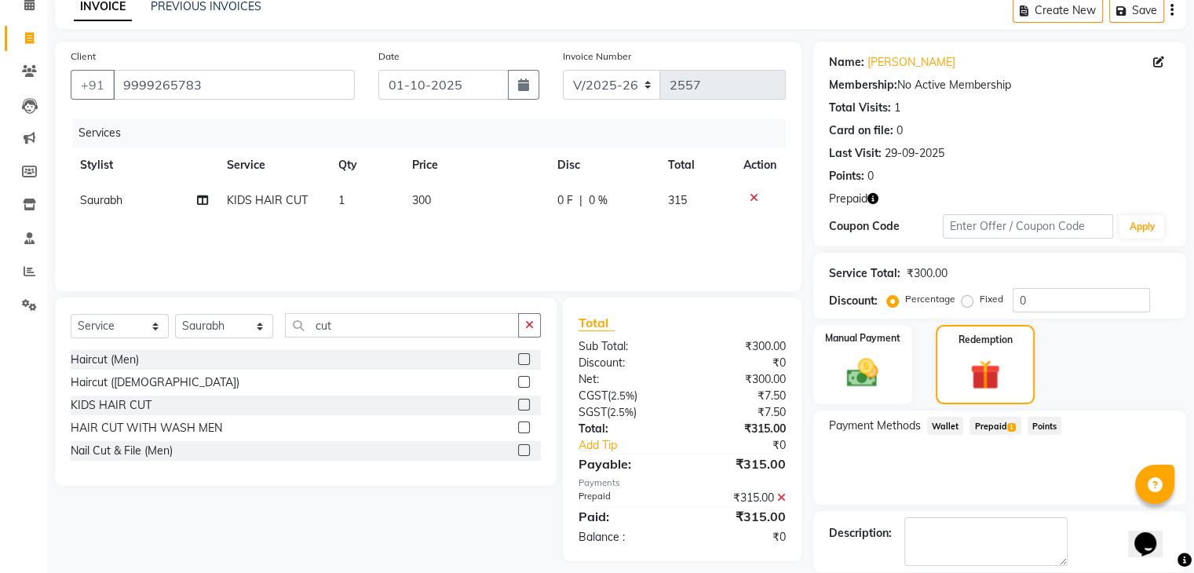
scroll to position [152, 0]
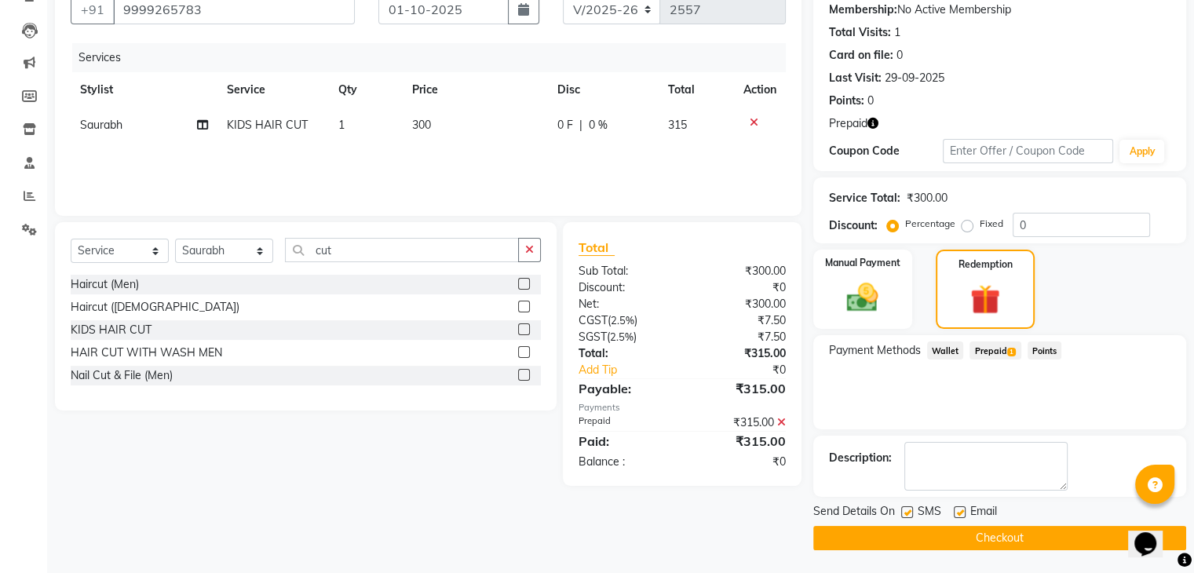
click at [1018, 542] on button "Checkout" at bounding box center [999, 538] width 373 height 24
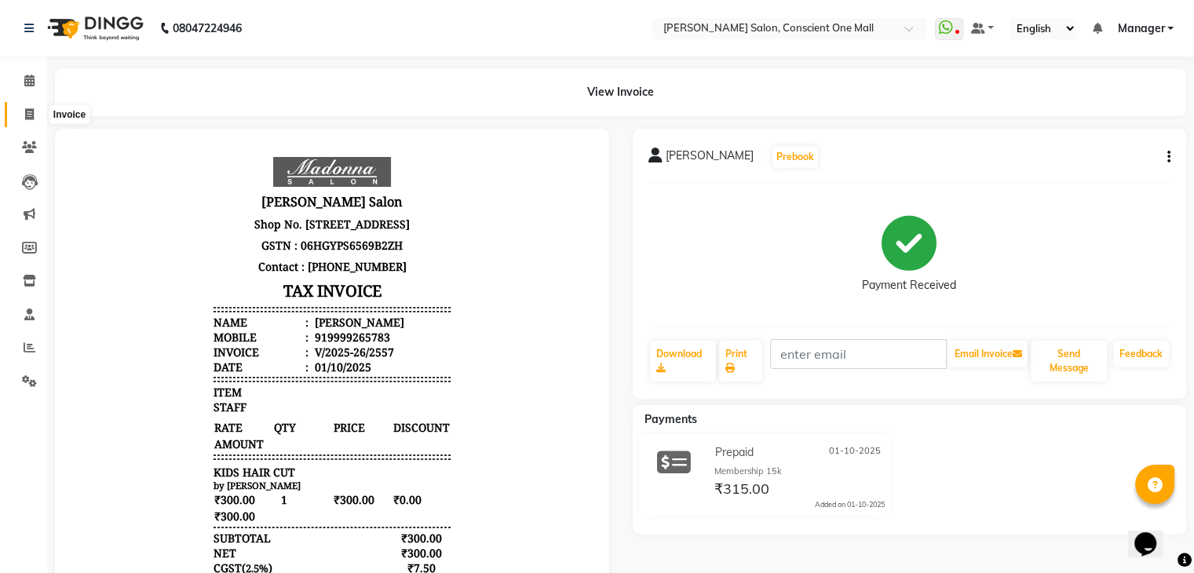
click at [26, 115] on icon at bounding box center [29, 114] width 9 height 12
select select "7575"
select select "service"
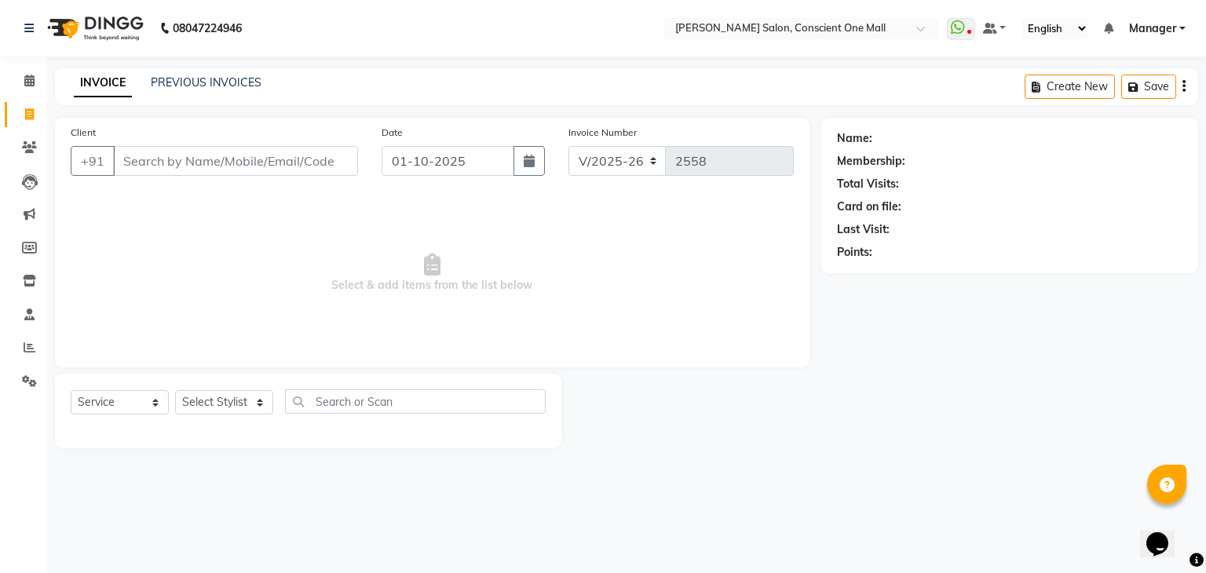
click at [178, 162] on input "Client" at bounding box center [235, 161] width 245 height 30
type input "8601744053"
click at [323, 155] on span "Add Client" at bounding box center [318, 161] width 62 height 16
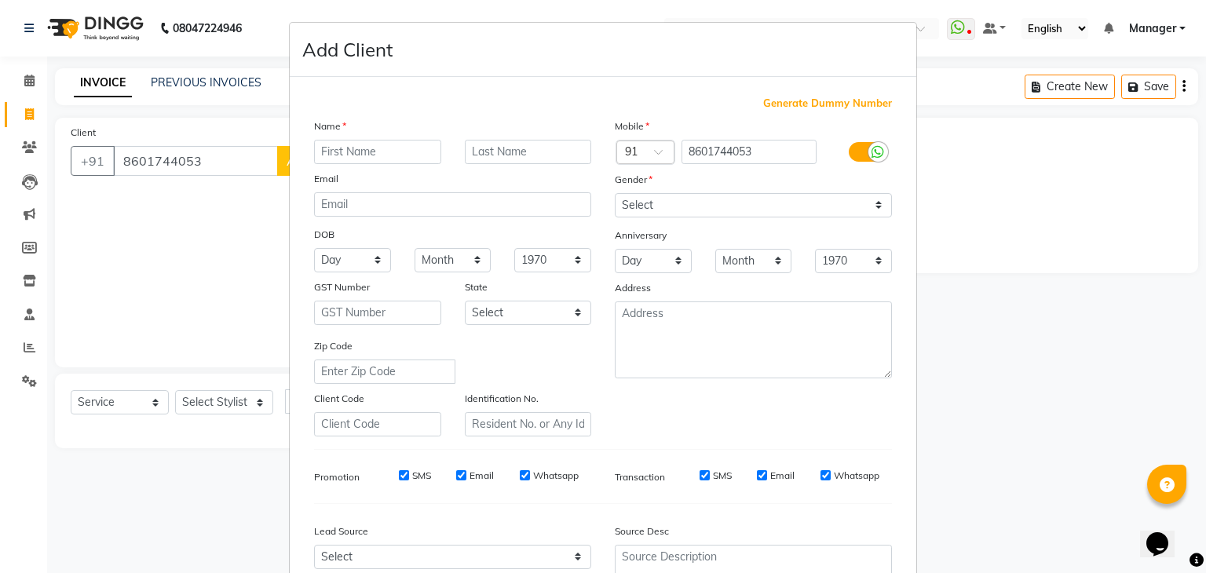
click at [371, 148] on input "text" at bounding box center [377, 152] width 127 height 24
type input "[PERSON_NAME]"
click at [653, 204] on select "Select [DEMOGRAPHIC_DATA] [DEMOGRAPHIC_DATA] Other Prefer Not To Say" at bounding box center [753, 205] width 277 height 24
select select "[DEMOGRAPHIC_DATA]"
click at [615, 194] on select "Select [DEMOGRAPHIC_DATA] [DEMOGRAPHIC_DATA] Other Prefer Not To Say" at bounding box center [753, 205] width 277 height 24
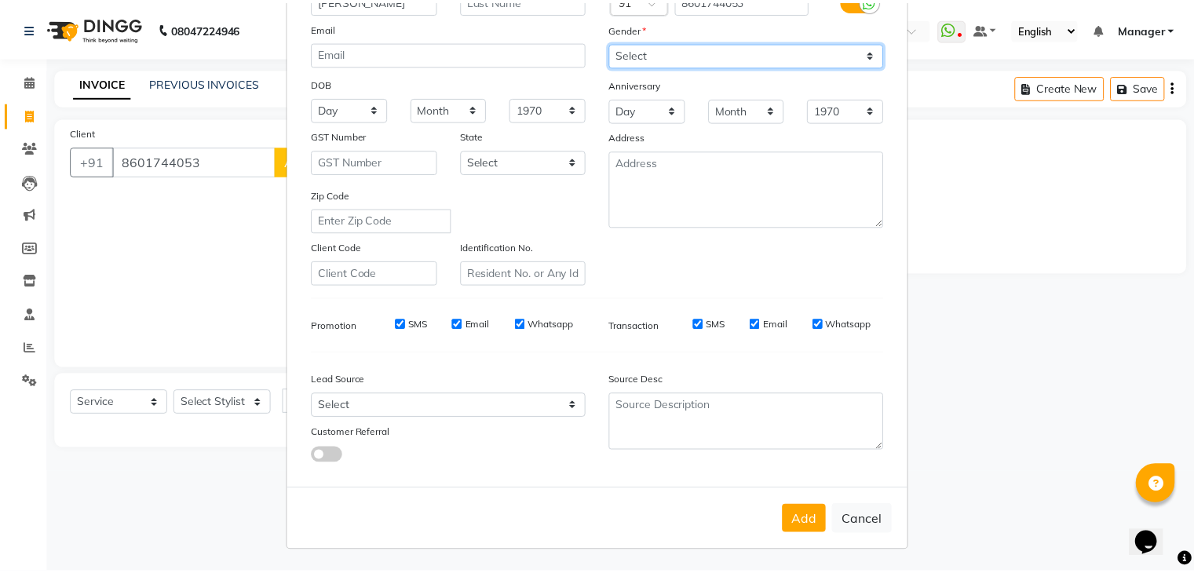
scroll to position [159, 0]
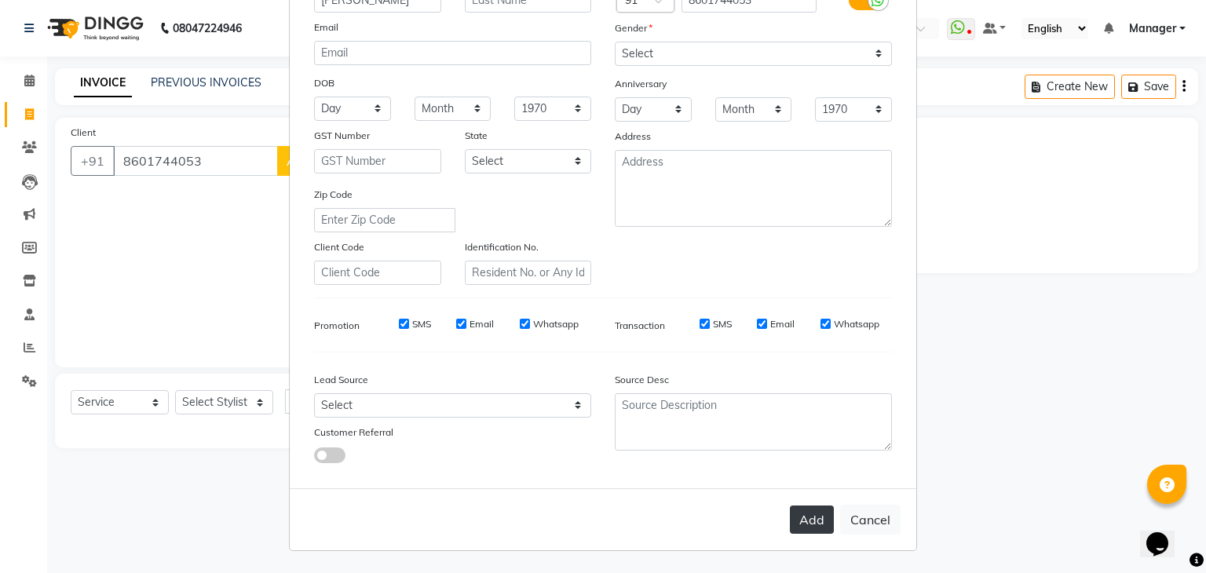
click at [814, 522] on button "Add" at bounding box center [812, 520] width 44 height 28
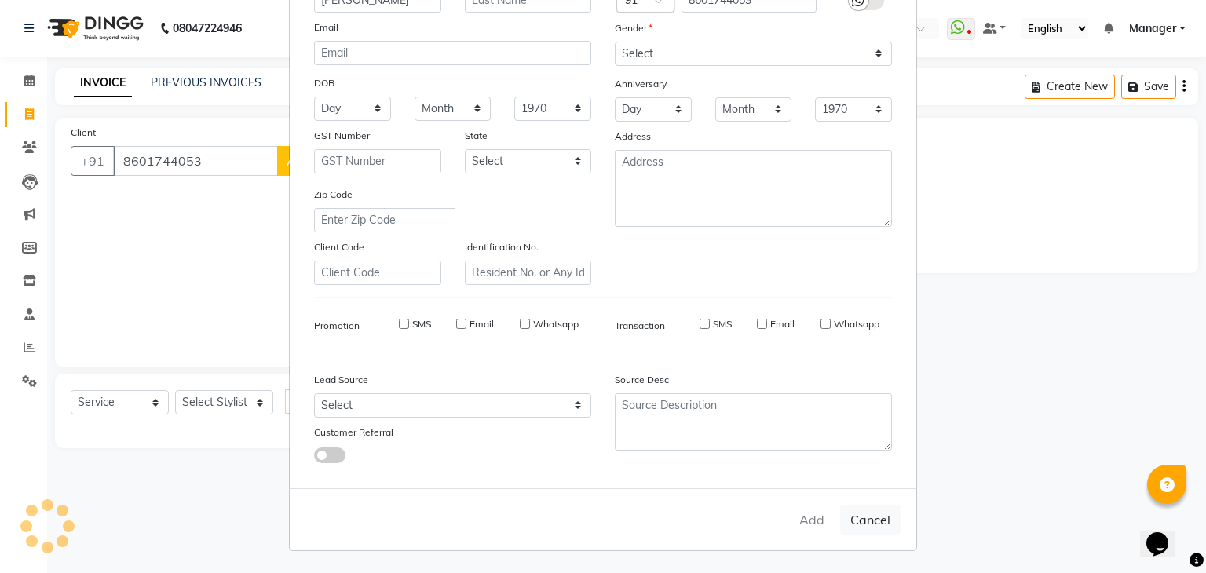
select select
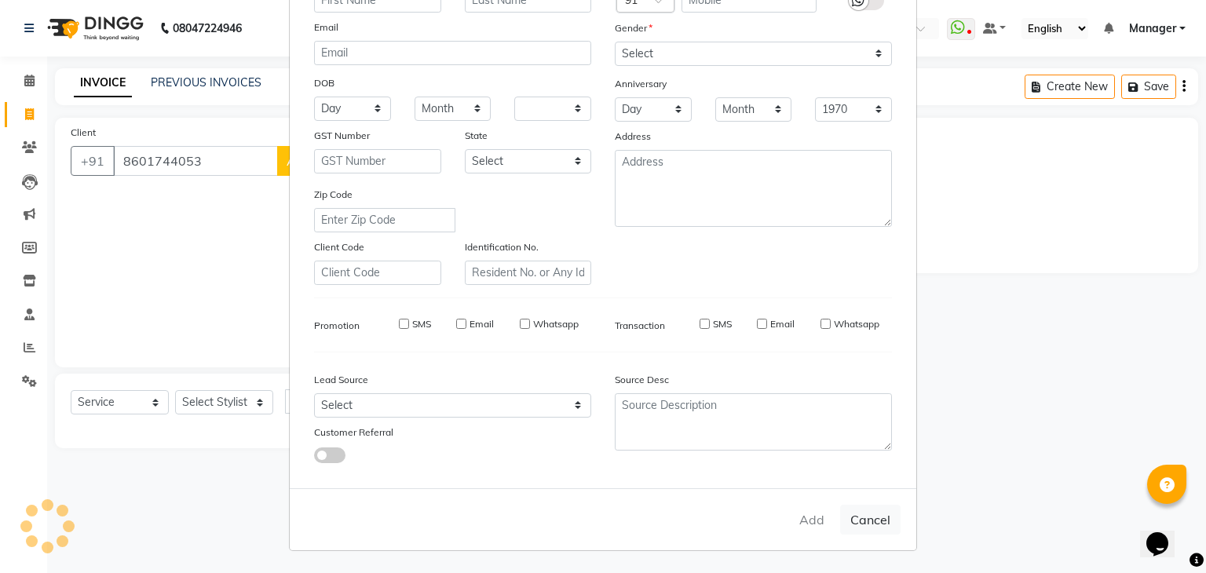
select select
checkbox input "false"
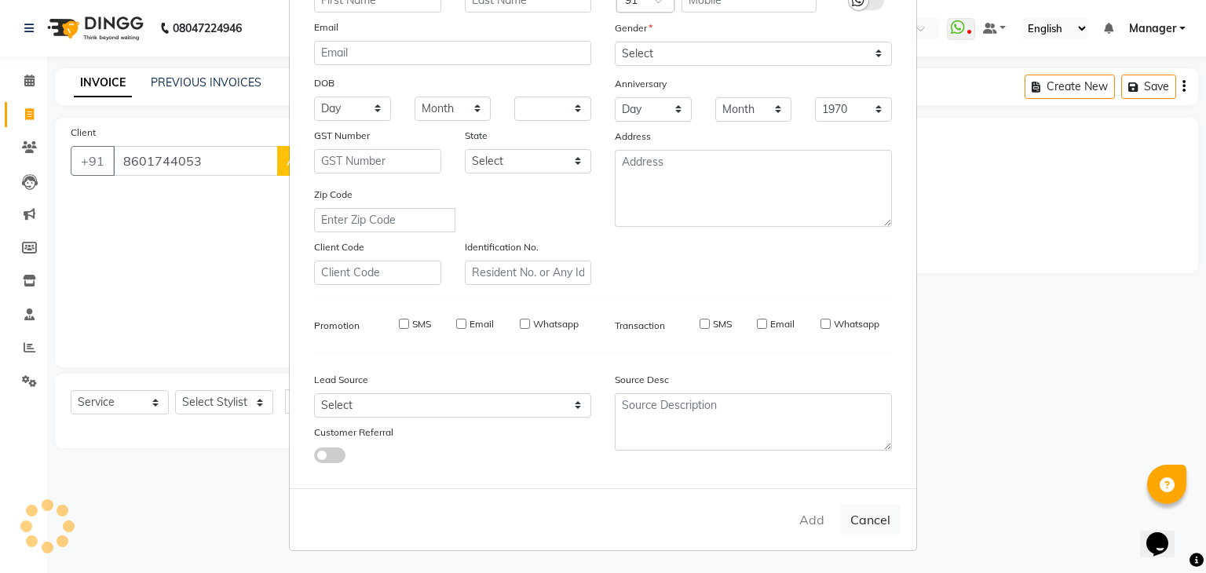
checkbox input "false"
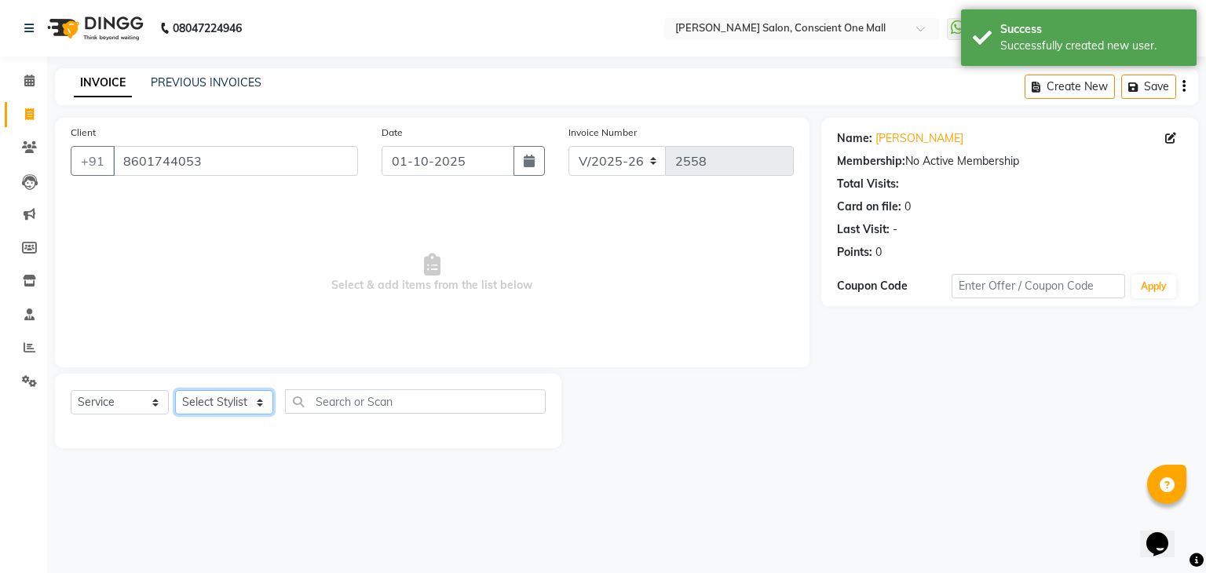
click at [220, 408] on select "Select Stylist [PERSON_NAME] AMIT [PERSON_NAME] [PERSON_NAME] [PERSON_NAME] [PE…" at bounding box center [224, 402] width 98 height 24
select select "89075"
click at [175, 391] on select "Select Stylist [PERSON_NAME] AMIT [PERSON_NAME] [PERSON_NAME] [PERSON_NAME] [PE…" at bounding box center [224, 402] width 98 height 24
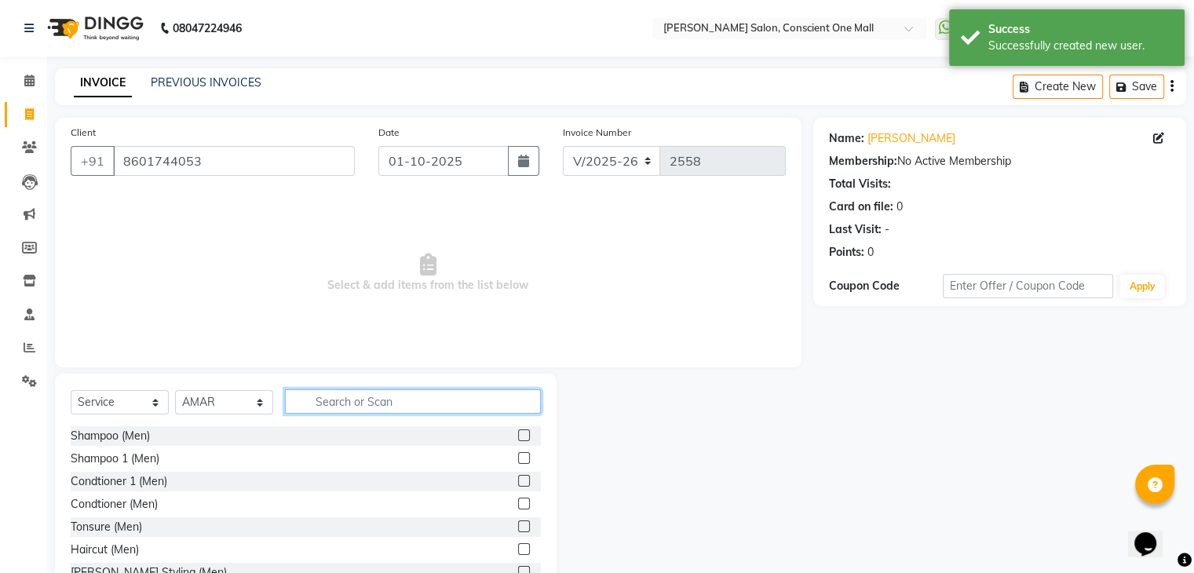
click at [363, 396] on input "text" at bounding box center [413, 401] width 256 height 24
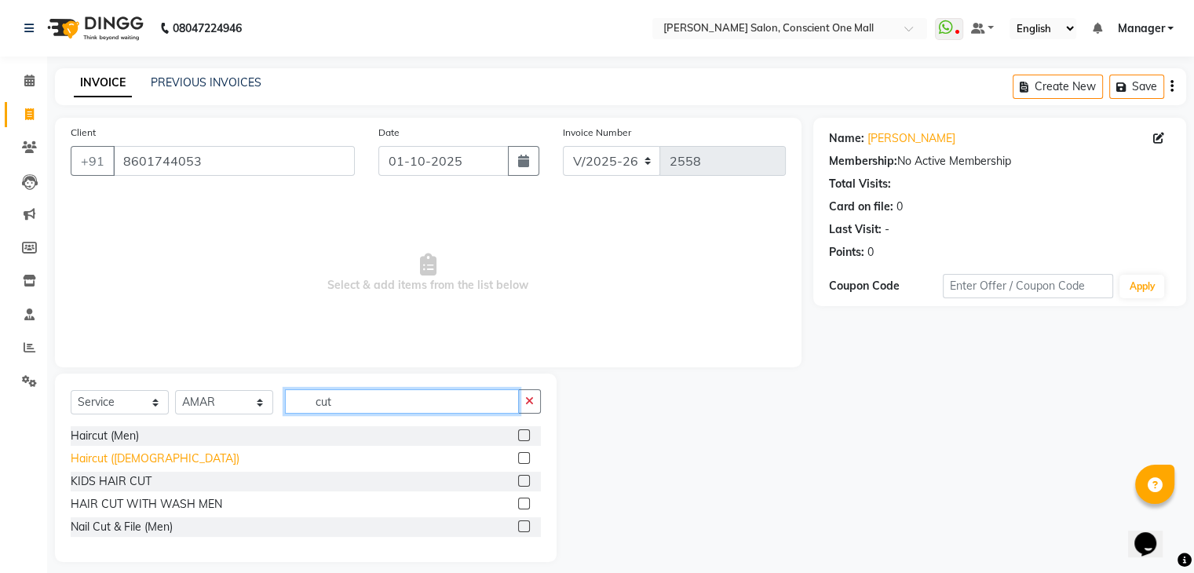
type input "cut"
click at [148, 458] on div "Haircut ([DEMOGRAPHIC_DATA])" at bounding box center [155, 459] width 169 height 16
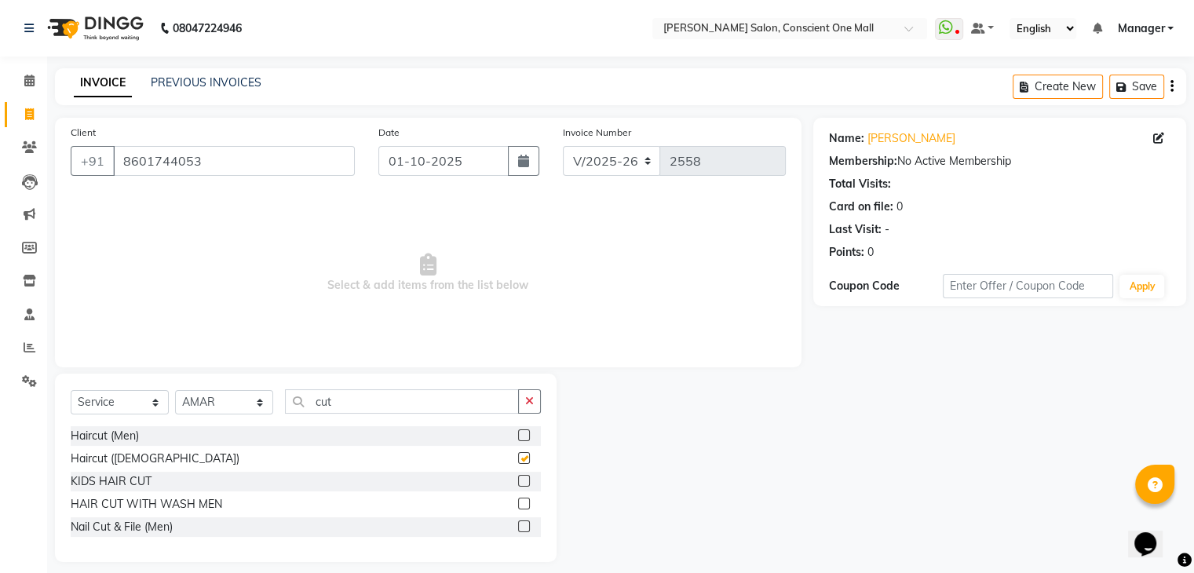
checkbox input "false"
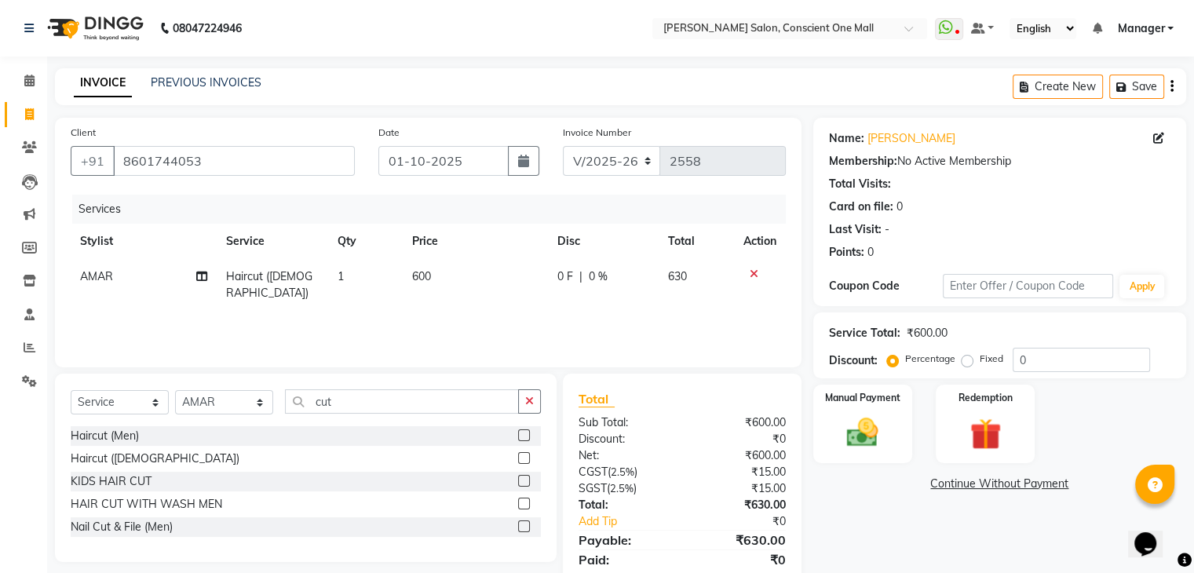
click at [435, 271] on td "600" at bounding box center [475, 285] width 145 height 52
select select "89075"
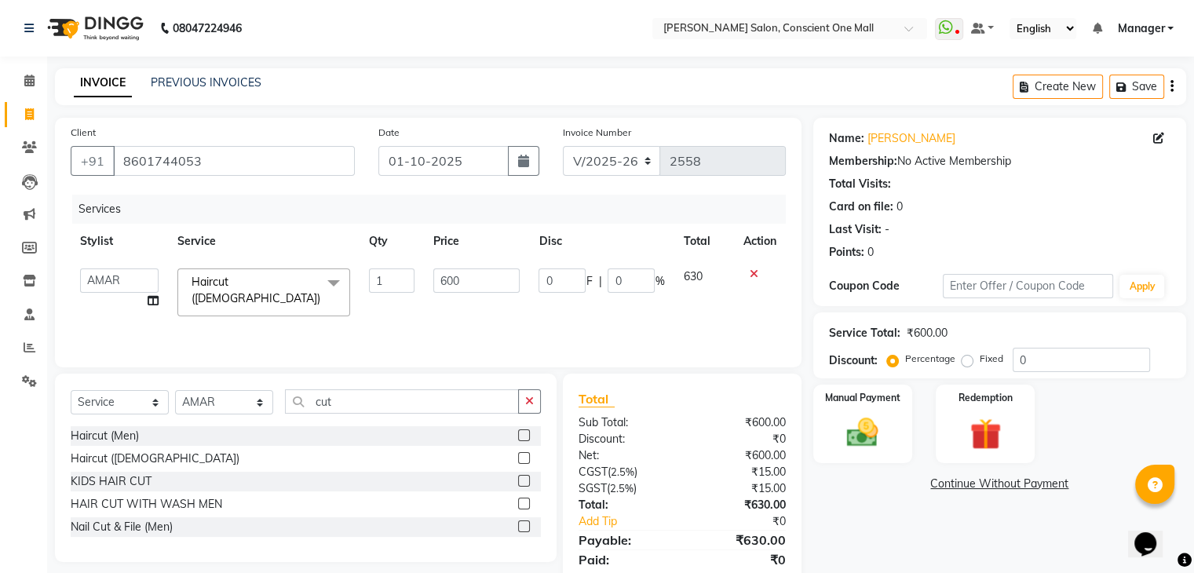
click at [435, 271] on input "600" at bounding box center [476, 280] width 86 height 24
type input "700"
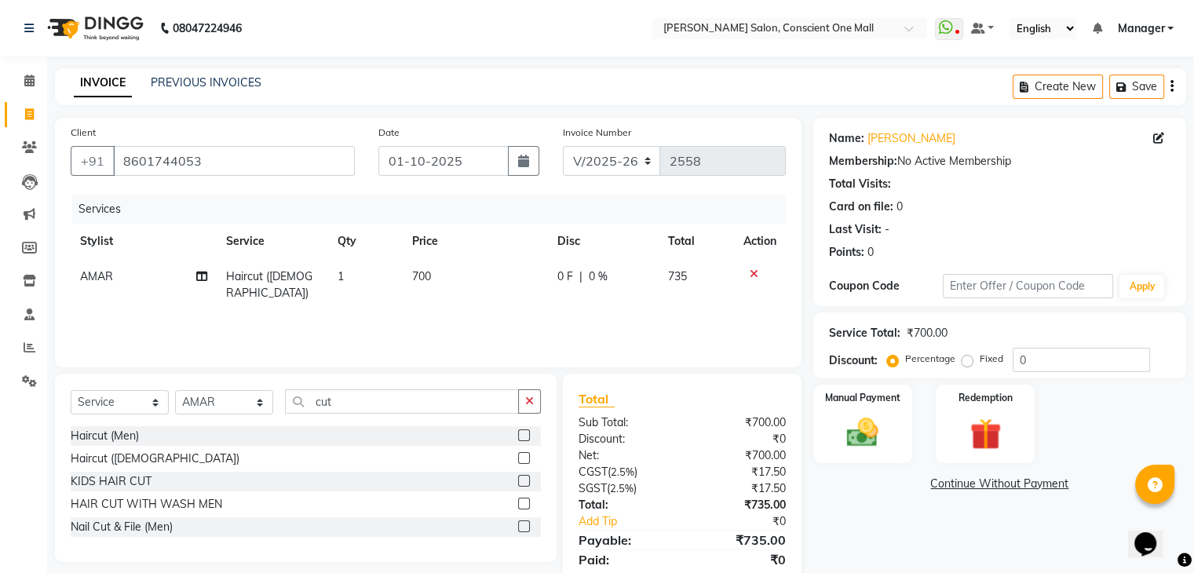
click at [509, 318] on div "Services Stylist Service Qty Price Disc Total Action AMAR Haircut (Female) 1 70…" at bounding box center [428, 273] width 715 height 157
click at [857, 444] on img at bounding box center [862, 434] width 53 height 38
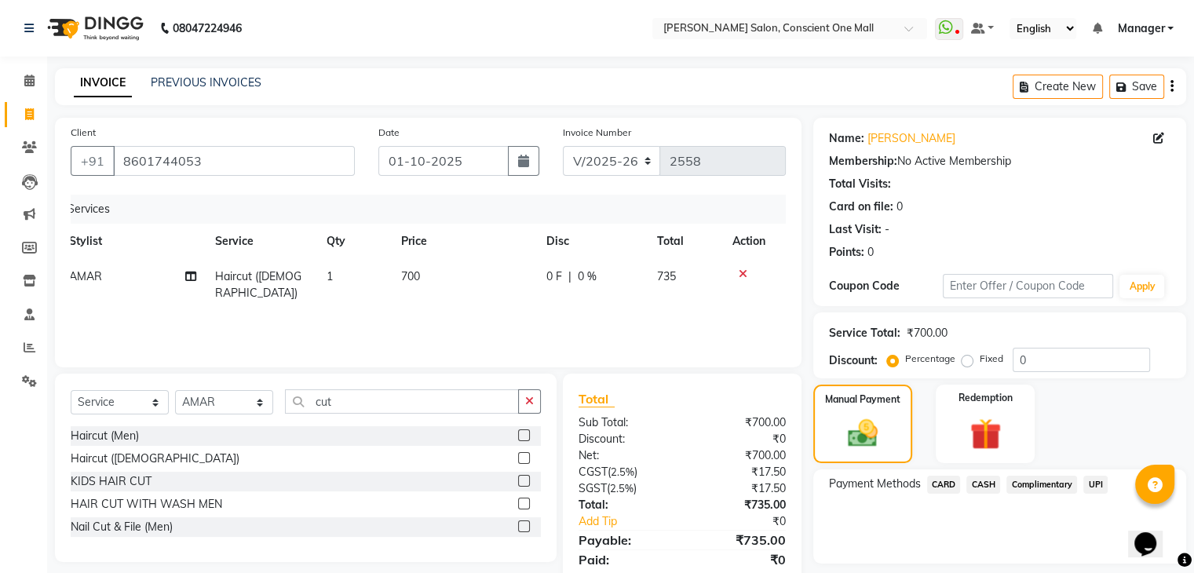
click at [1093, 484] on span "UPI" at bounding box center [1095, 485] width 24 height 18
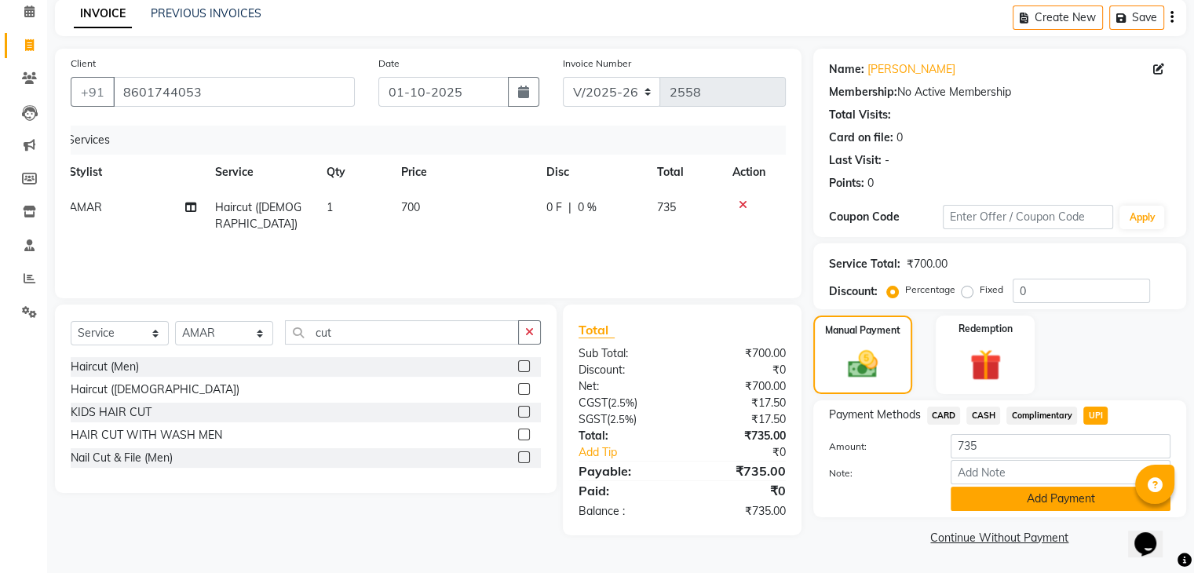
click at [1014, 499] on button "Add Payment" at bounding box center [1061, 499] width 220 height 24
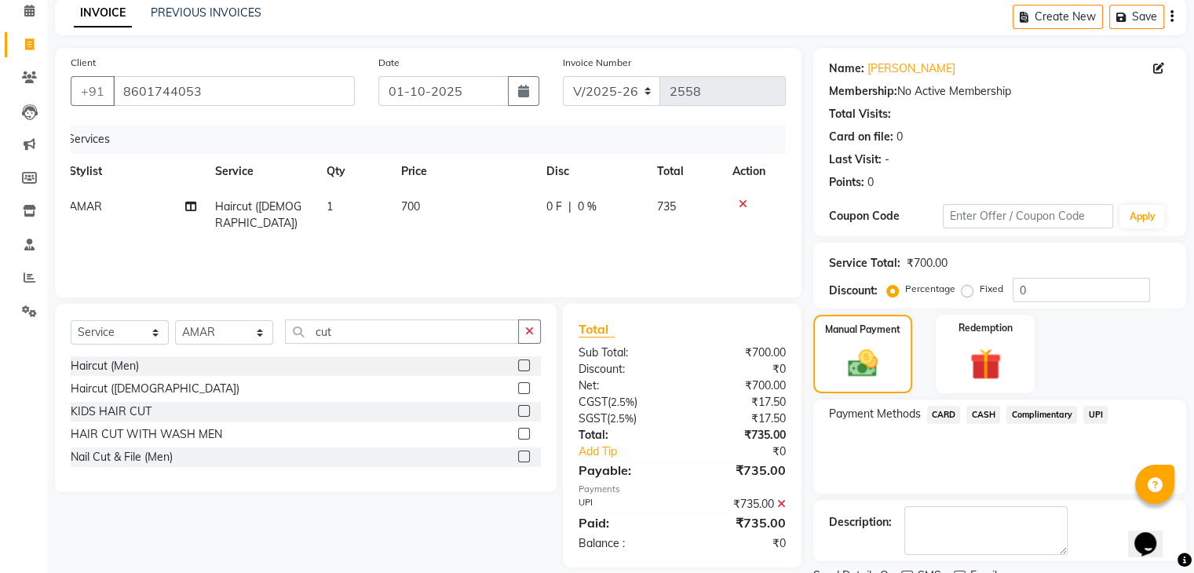
scroll to position [134, 0]
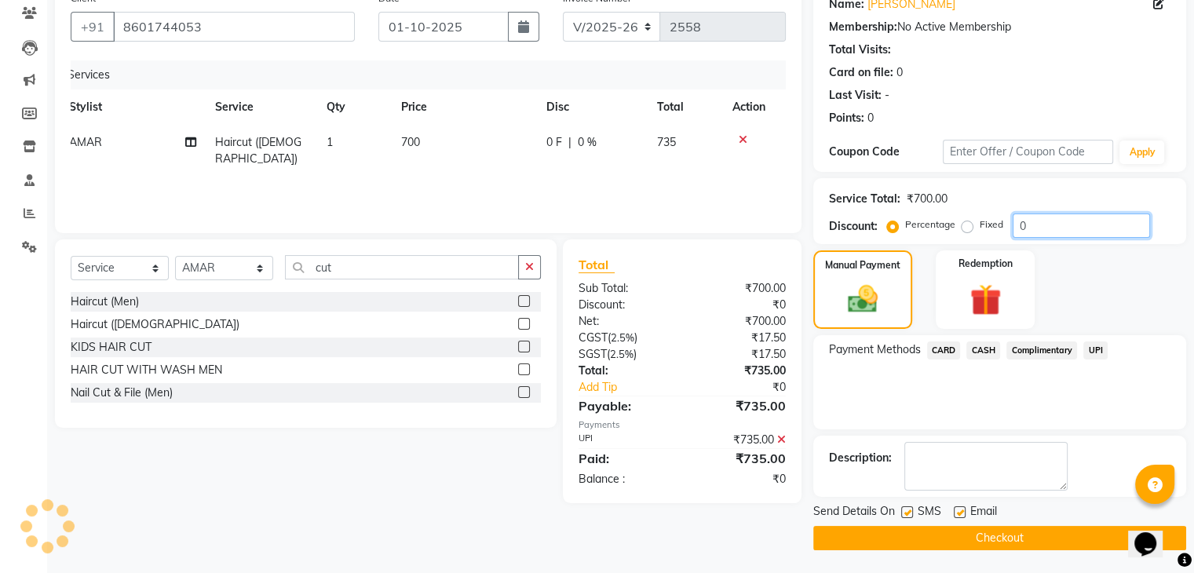
click at [1050, 217] on input "0" at bounding box center [1081, 226] width 137 height 24
click at [976, 228] on div "Fixed" at bounding box center [984, 224] width 38 height 19
click at [977, 222] on div "Fixed" at bounding box center [984, 224] width 38 height 19
click at [980, 224] on label "Fixed" at bounding box center [992, 224] width 24 height 14
click at [965, 224] on input "Fixed" at bounding box center [970, 224] width 11 height 11
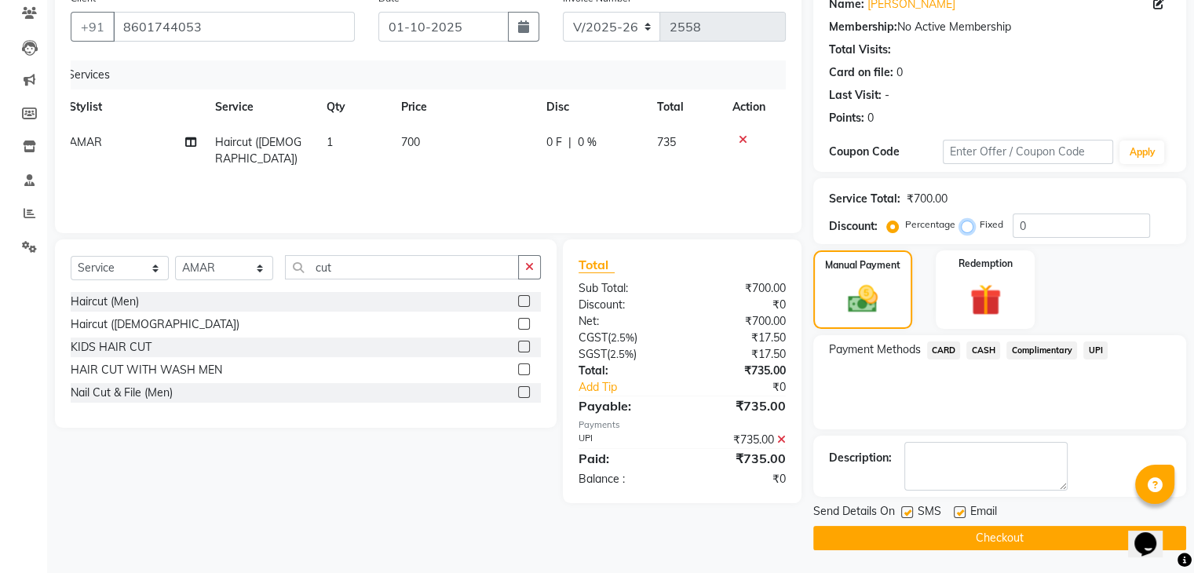
radio input "true"
click at [1043, 217] on input "0" at bounding box center [1081, 226] width 137 height 24
click at [1008, 387] on div "Payment Methods CARD CASH Complimentary UPI" at bounding box center [999, 382] width 373 height 94
click at [966, 539] on button "Checkout" at bounding box center [999, 538] width 373 height 24
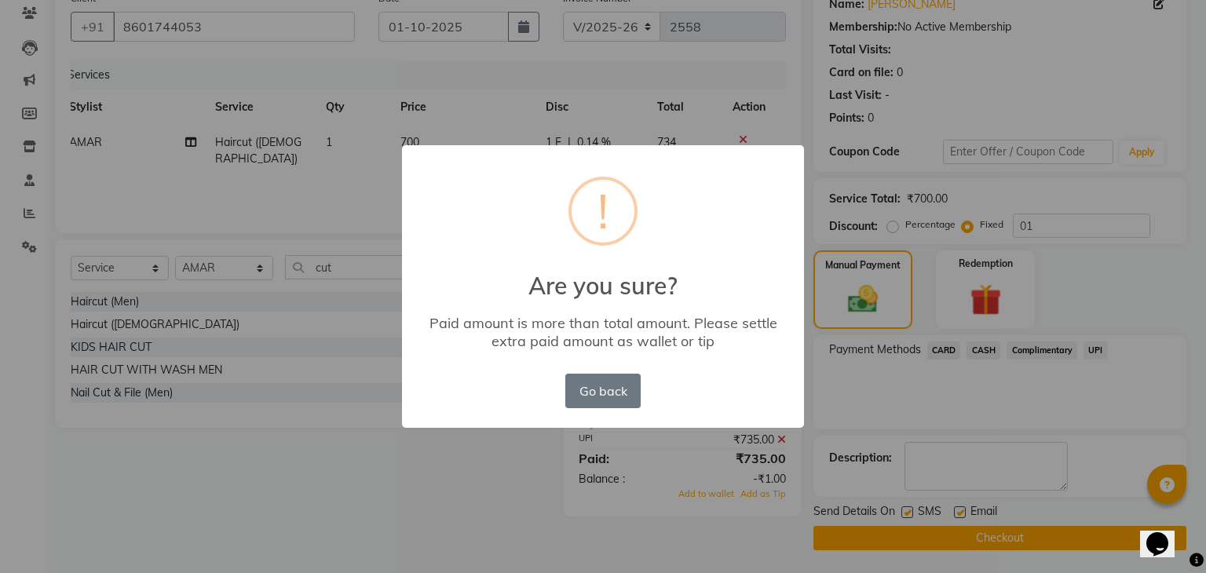
click at [768, 127] on div "× ! Are you sure? Paid amount is more than total amount. Please settle extra pa…" at bounding box center [603, 286] width 1206 height 573
click at [970, 243] on div "× ! Are you sure? Paid amount is more than total amount. Please settle extra pa…" at bounding box center [603, 286] width 1206 height 573
click at [578, 382] on button "Go back" at bounding box center [602, 391] width 75 height 35
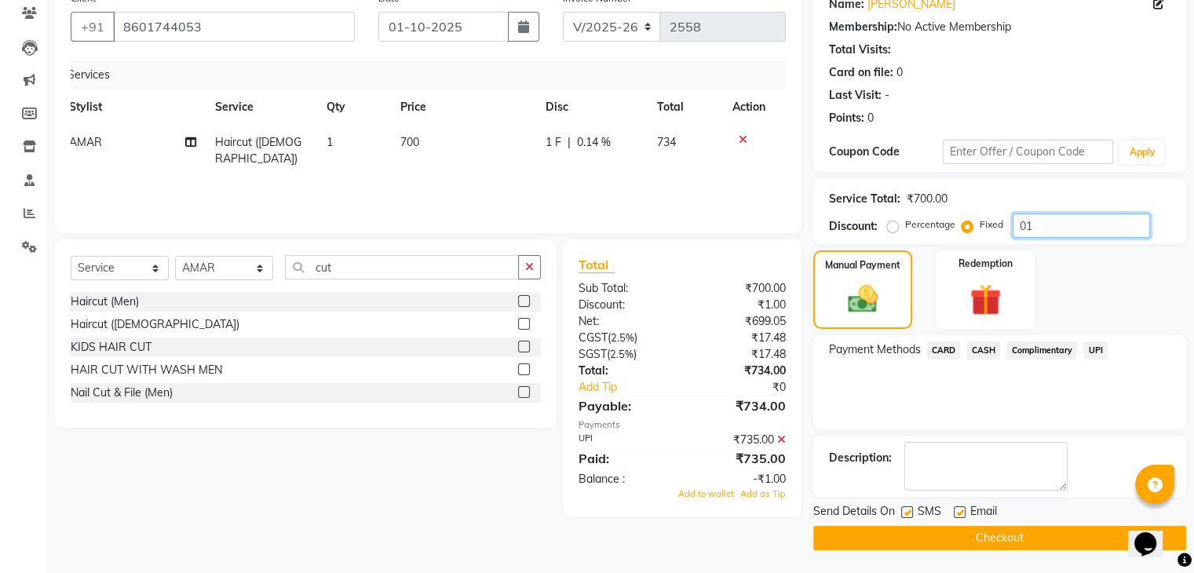
click at [1051, 224] on input "01" at bounding box center [1081, 226] width 137 height 24
type input "0"
click at [987, 546] on button "Checkout" at bounding box center [999, 538] width 373 height 24
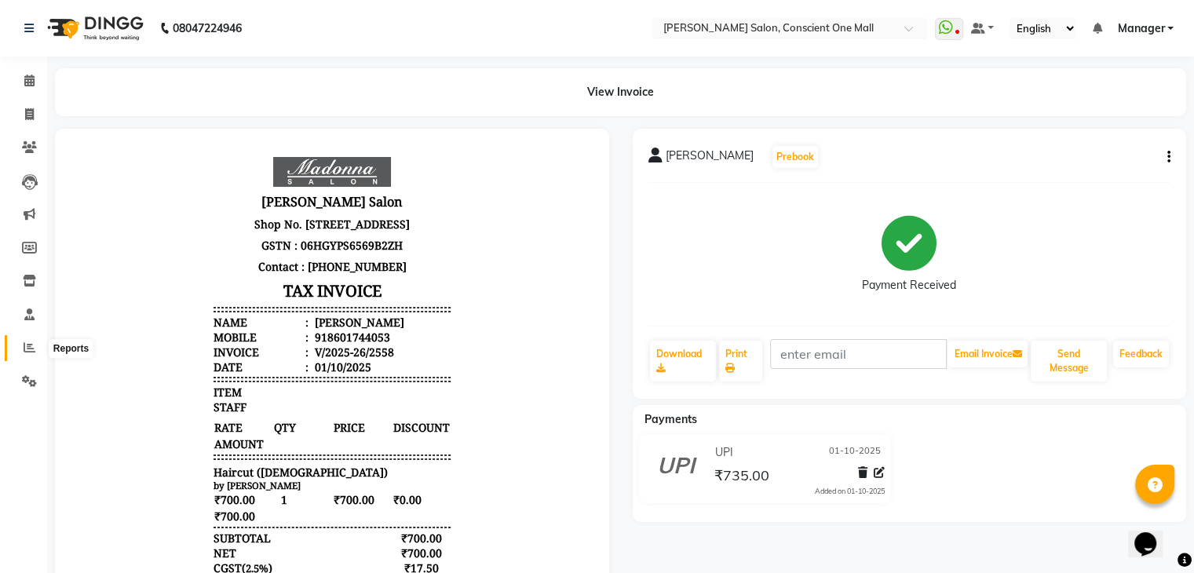
click at [27, 347] on icon at bounding box center [30, 348] width 12 height 12
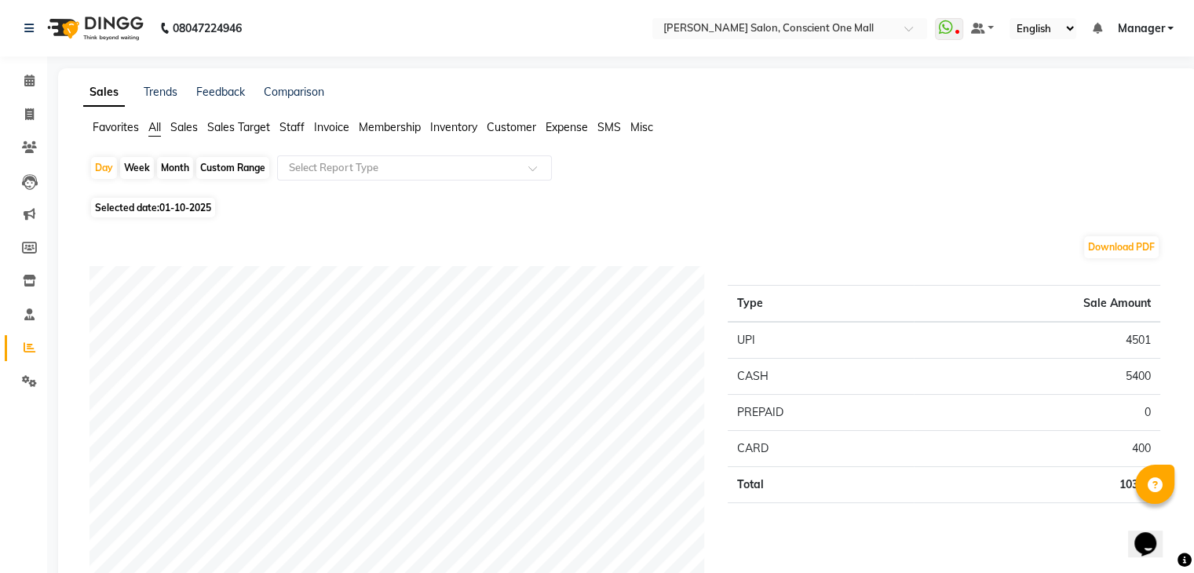
click at [289, 129] on span "Staff" at bounding box center [291, 127] width 25 height 14
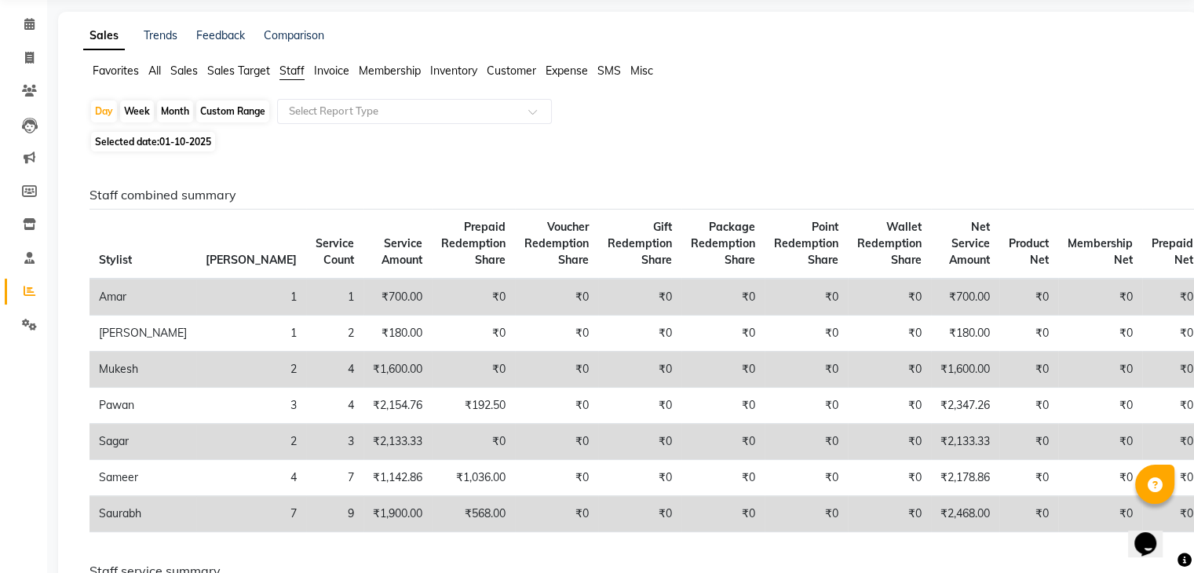
scroll to position [59, 0]
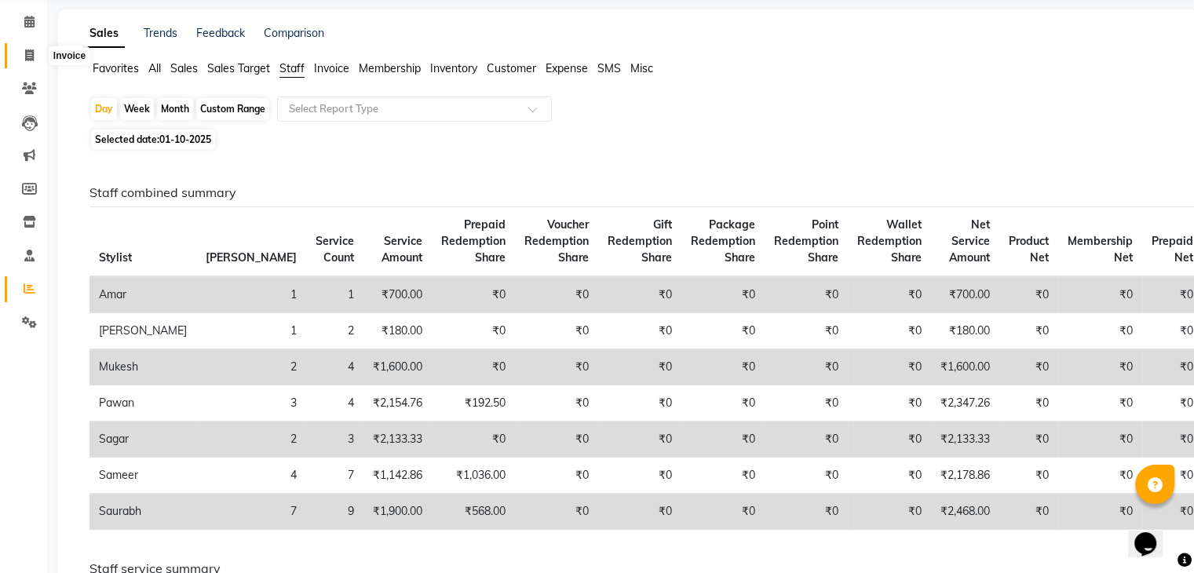
click at [25, 57] on icon at bounding box center [29, 55] width 9 height 12
select select "service"
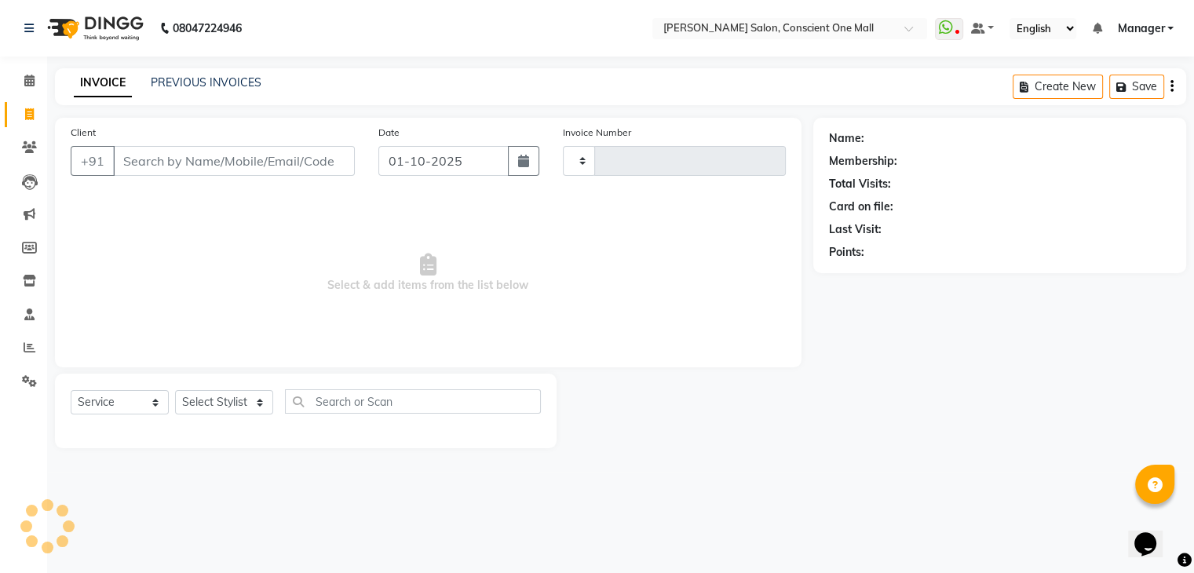
type input "2559"
select select "7575"
click at [226, 404] on select "Select Stylist [PERSON_NAME] AMIT [PERSON_NAME] [PERSON_NAME] [PERSON_NAME] [PE…" at bounding box center [224, 402] width 98 height 24
select select "84473"
click at [175, 391] on select "Select Stylist [PERSON_NAME] AMIT [PERSON_NAME] [PERSON_NAME] [PERSON_NAME] [PE…" at bounding box center [224, 402] width 98 height 24
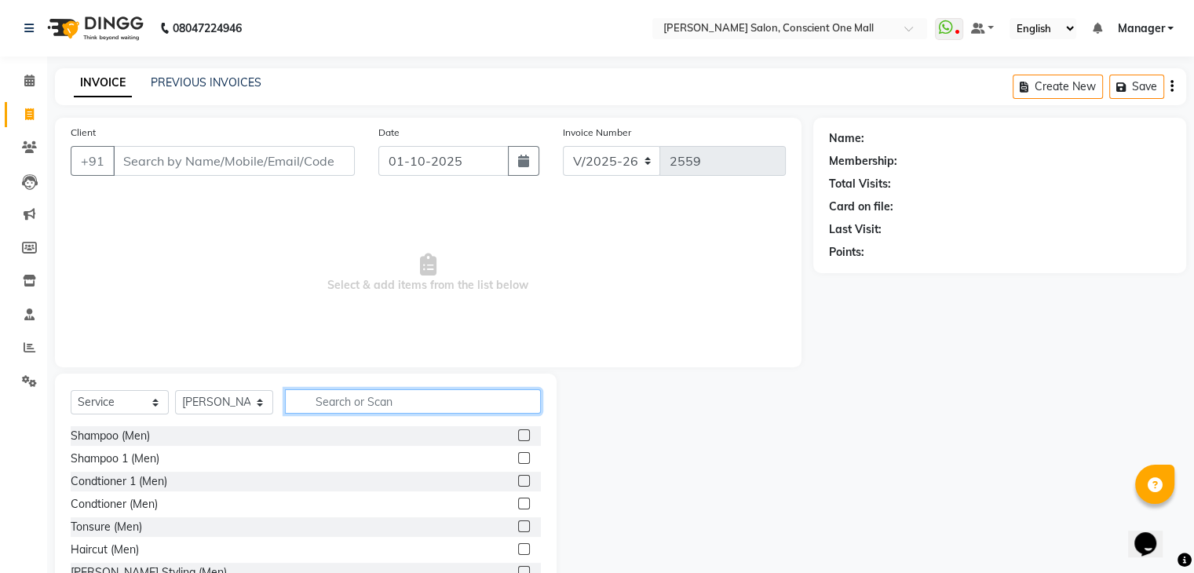
click at [337, 403] on input "text" at bounding box center [413, 401] width 256 height 24
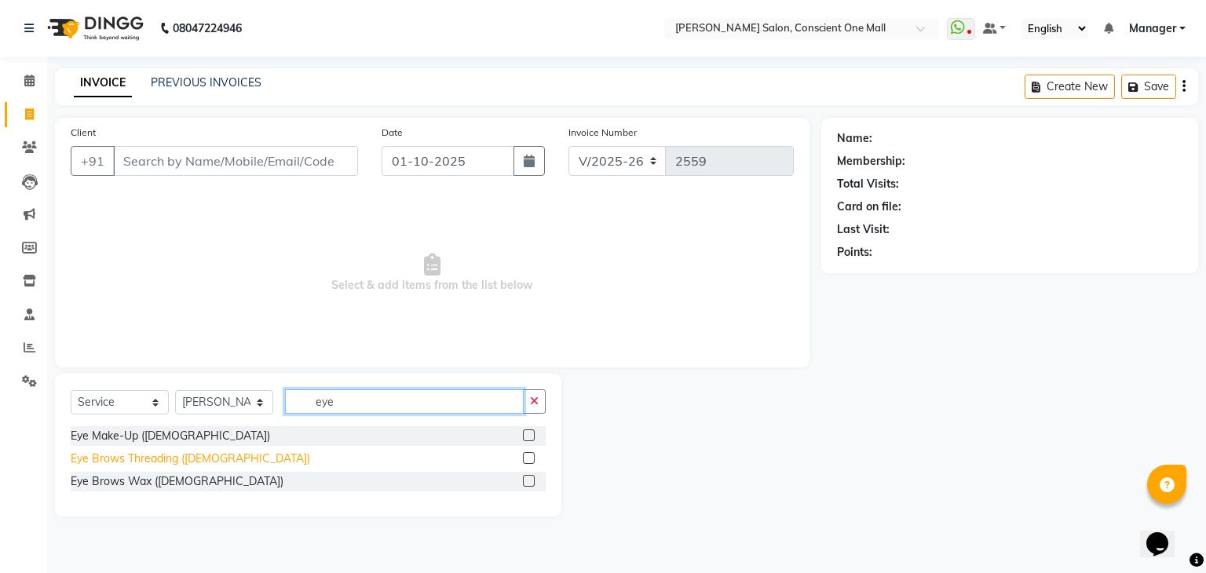
type input "eye"
click at [190, 457] on div "Eye Brows Threading ([DEMOGRAPHIC_DATA])" at bounding box center [190, 459] width 239 height 16
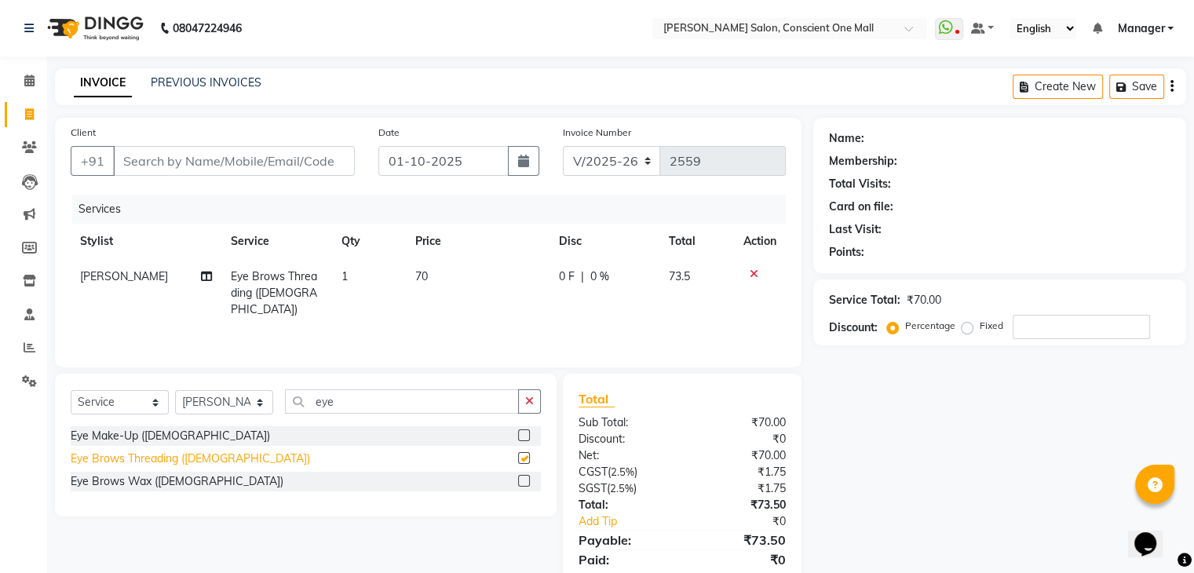
checkbox input "false"
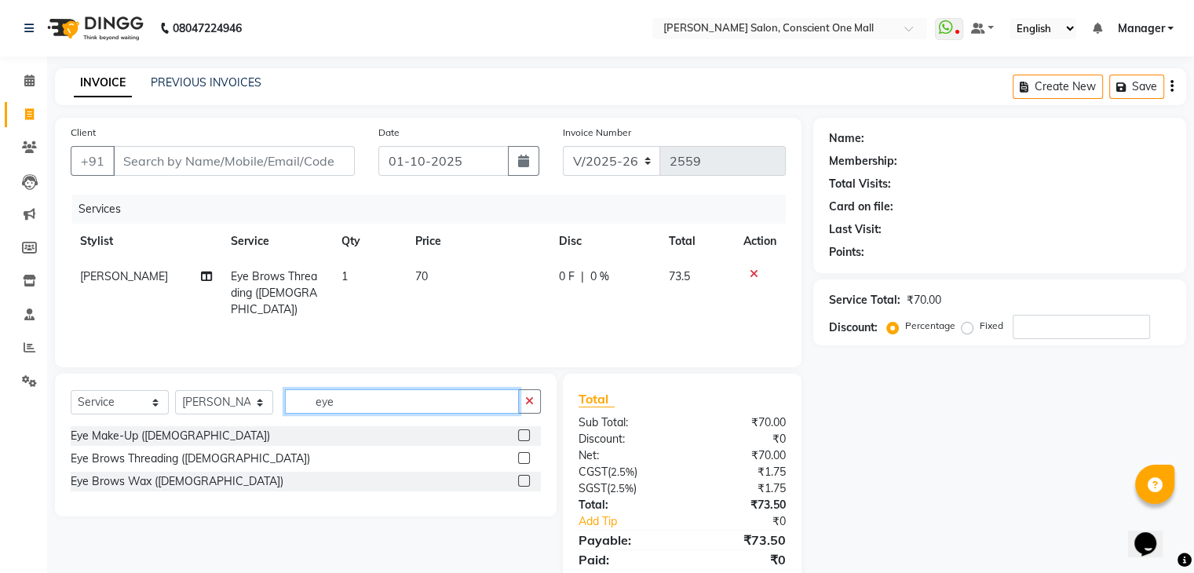
click at [356, 396] on input "eye" at bounding box center [402, 401] width 234 height 24
click at [429, 274] on td "70" at bounding box center [478, 293] width 144 height 68
select select "84473"
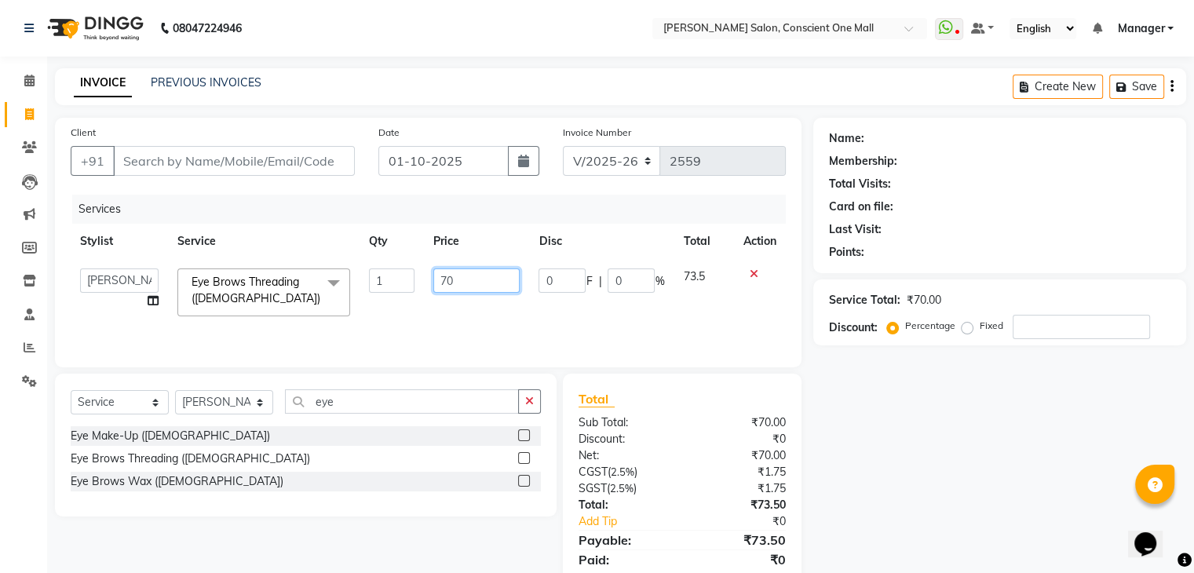
click at [448, 277] on input "70" at bounding box center [476, 280] width 86 height 24
type input "80"
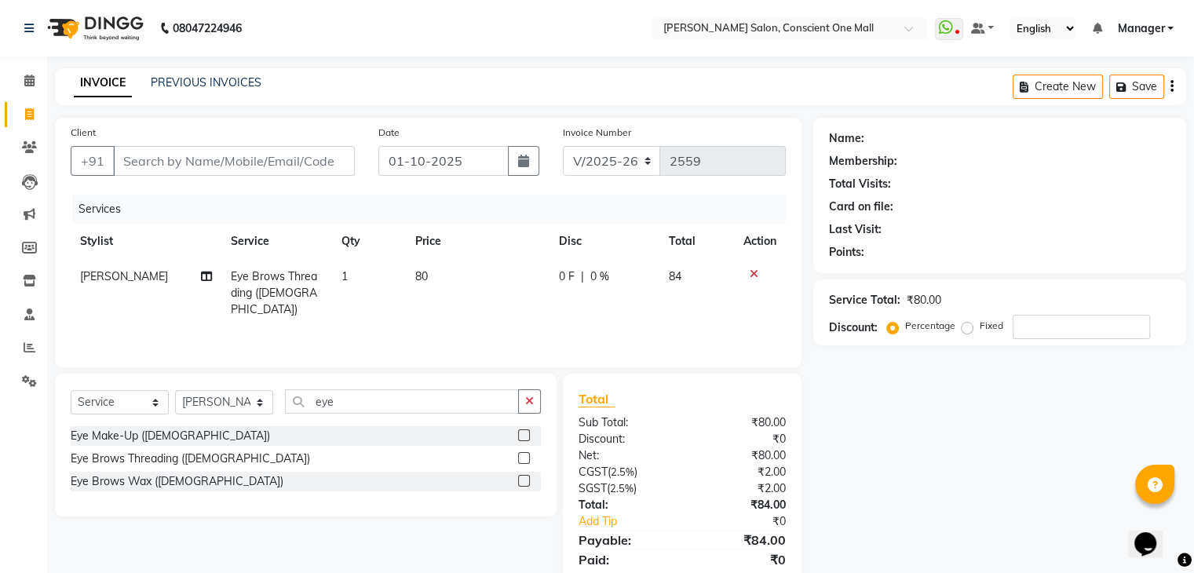
click at [440, 306] on td "80" at bounding box center [478, 293] width 144 height 68
select select "84473"
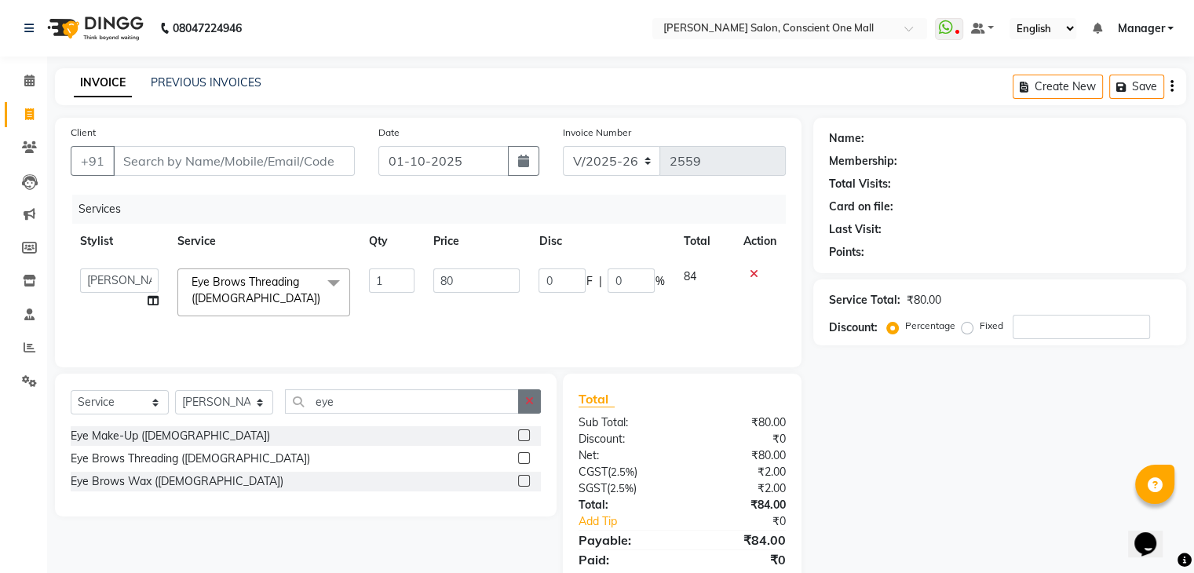
click at [525, 406] on icon "button" at bounding box center [529, 401] width 9 height 11
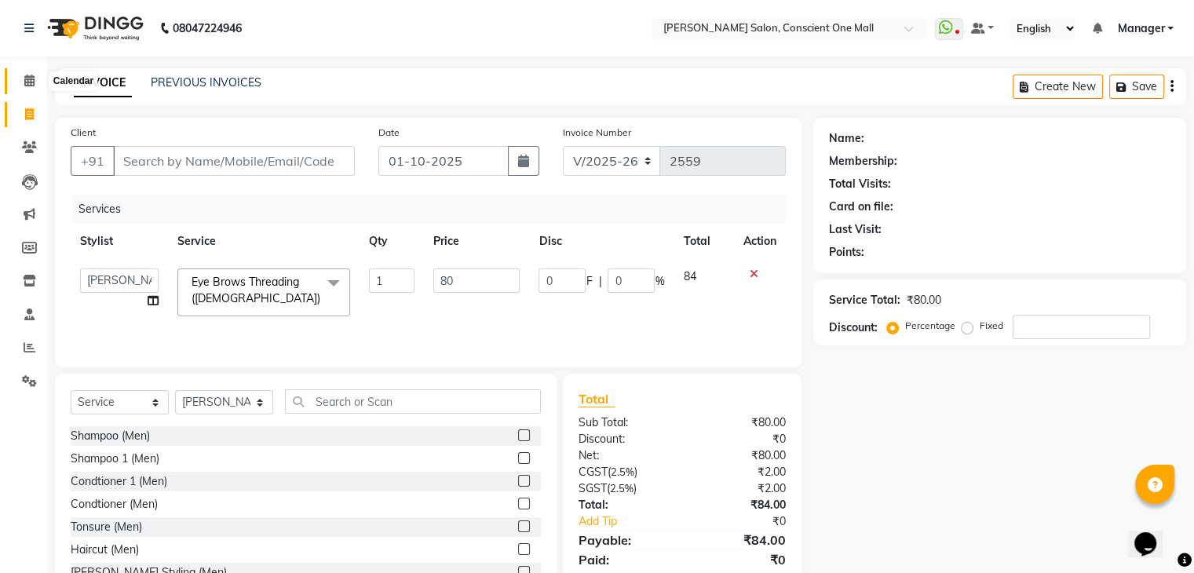
click at [16, 73] on span at bounding box center [29, 81] width 27 height 18
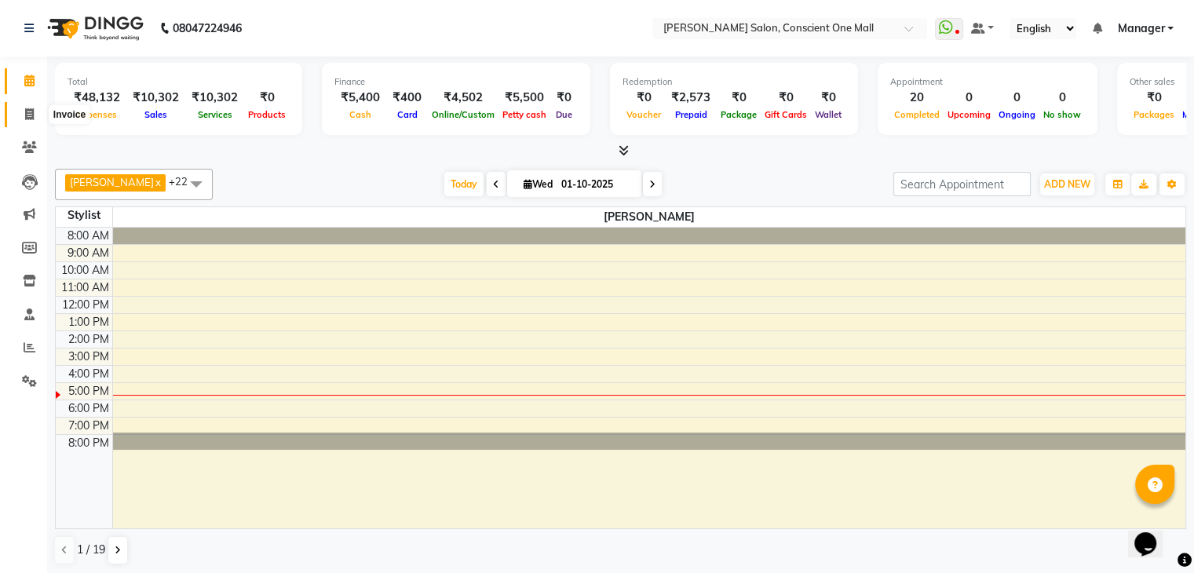
click at [31, 109] on icon at bounding box center [29, 114] width 9 height 12
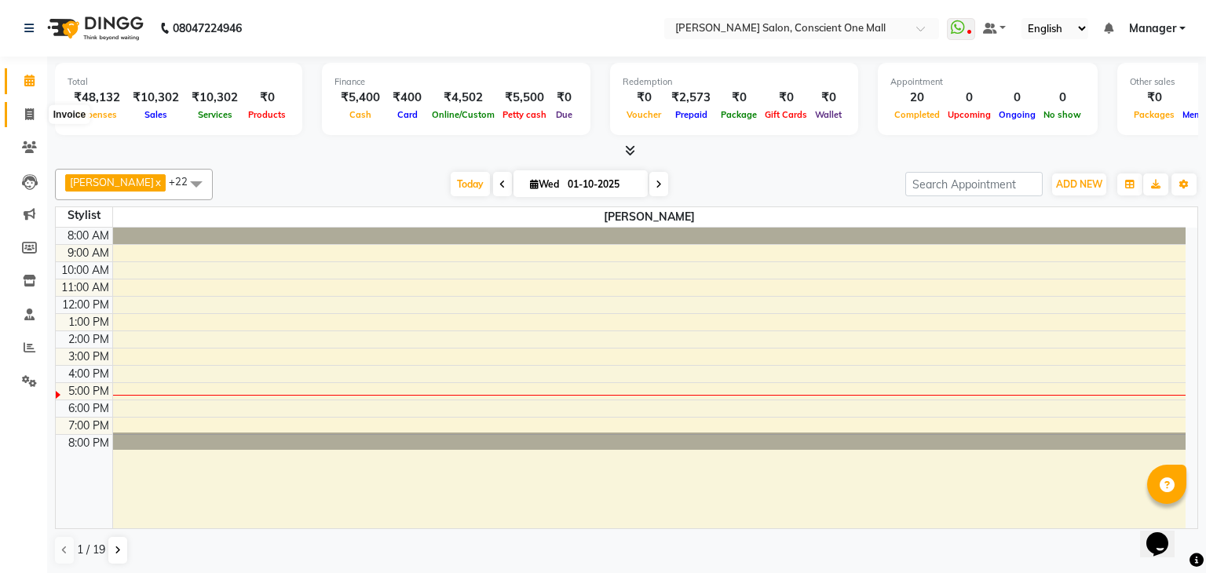
select select "7575"
select select "service"
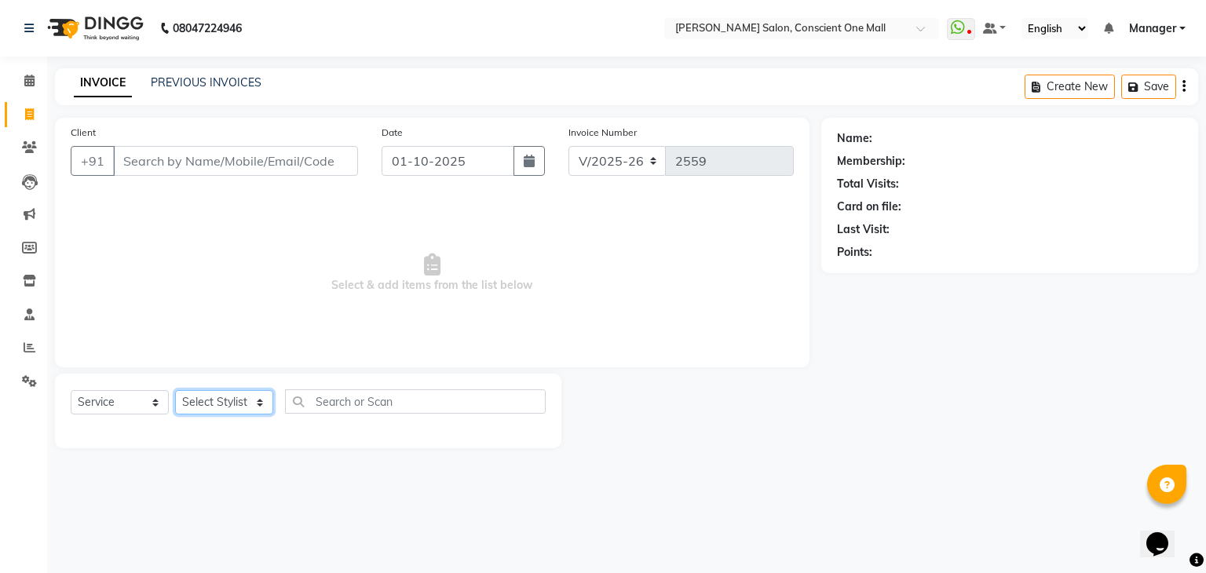
click at [242, 400] on select "Select Stylist [PERSON_NAME] AMIT [PERSON_NAME] [PERSON_NAME] [PERSON_NAME] [PE…" at bounding box center [224, 402] width 98 height 24
select select "67299"
click at [175, 391] on select "Select Stylist [PERSON_NAME] AMIT [PERSON_NAME] [PERSON_NAME] [PERSON_NAME] [PE…" at bounding box center [224, 402] width 98 height 24
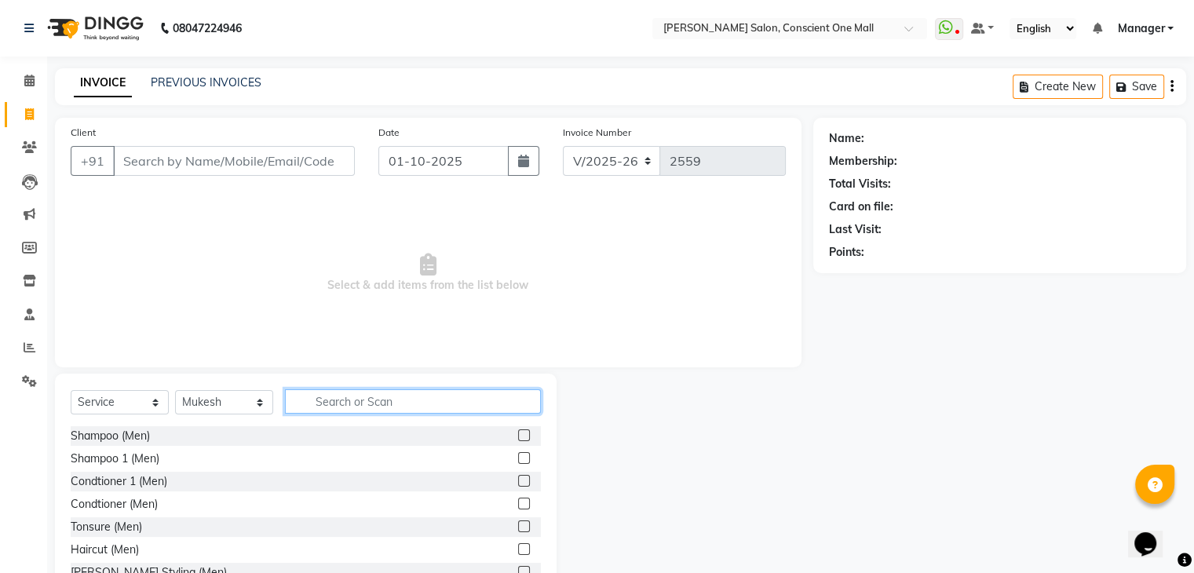
click at [423, 400] on input "text" at bounding box center [413, 401] width 256 height 24
click at [518, 549] on label at bounding box center [524, 549] width 12 height 12
click at [518, 549] on input "checkbox" at bounding box center [523, 550] width 10 height 10
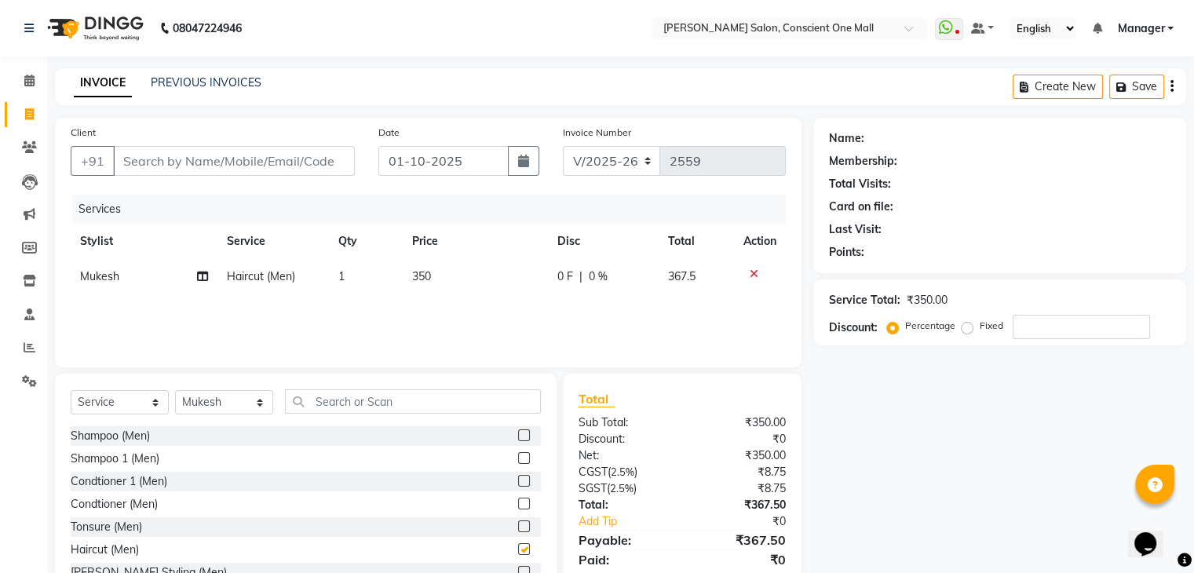
checkbox input "false"
click at [220, 165] on input "Client" at bounding box center [234, 161] width 242 height 30
type input "9"
type input "0"
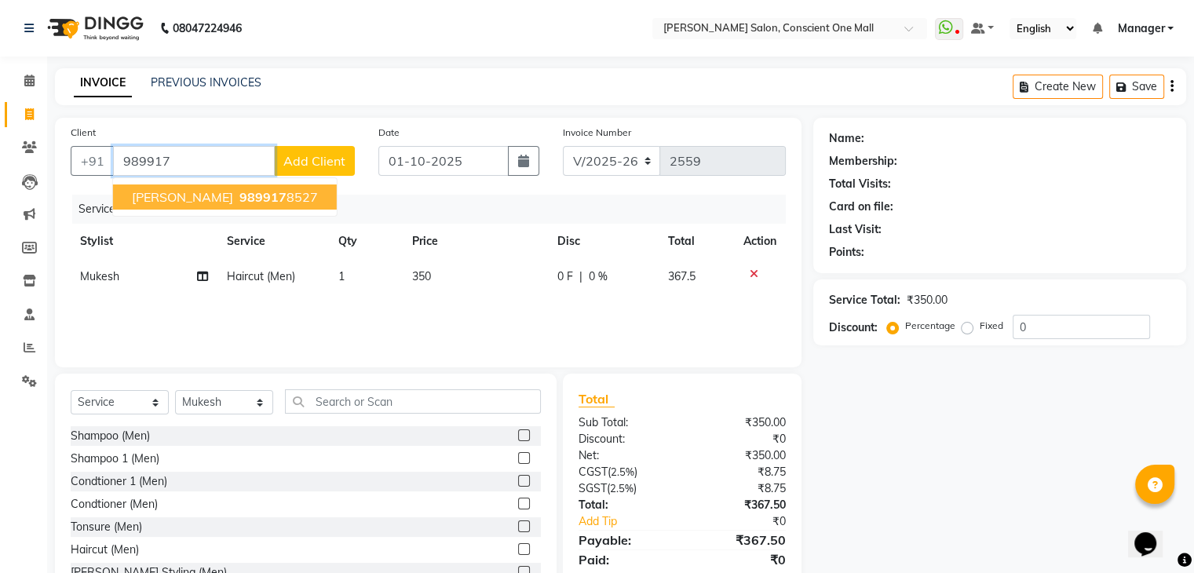
click at [256, 194] on ngb-highlight "989917 8527" at bounding box center [277, 197] width 82 height 16
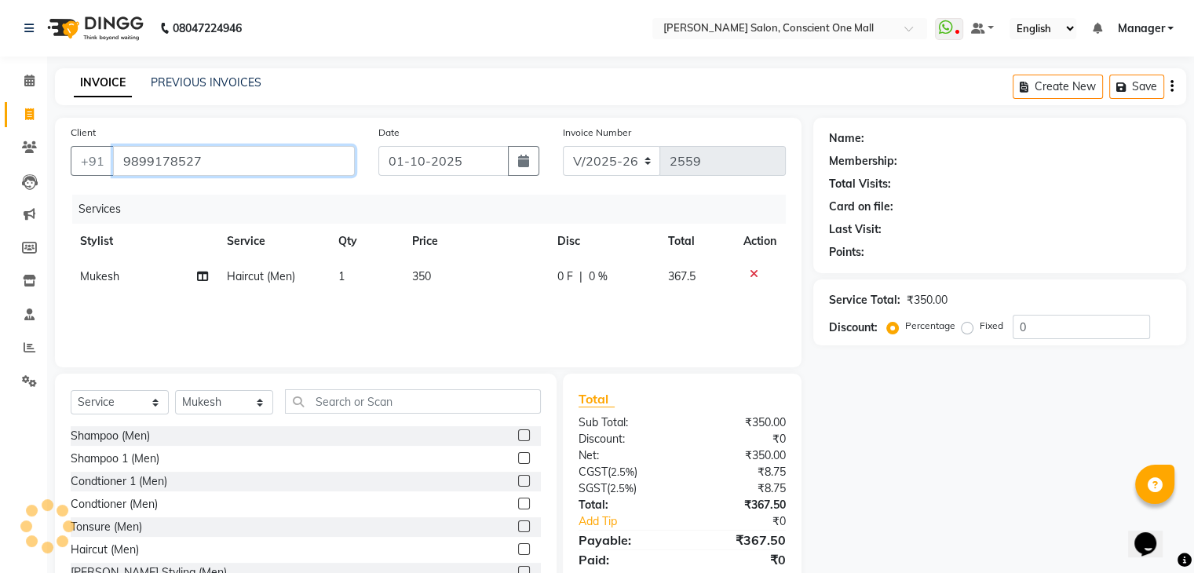
type input "9899178527"
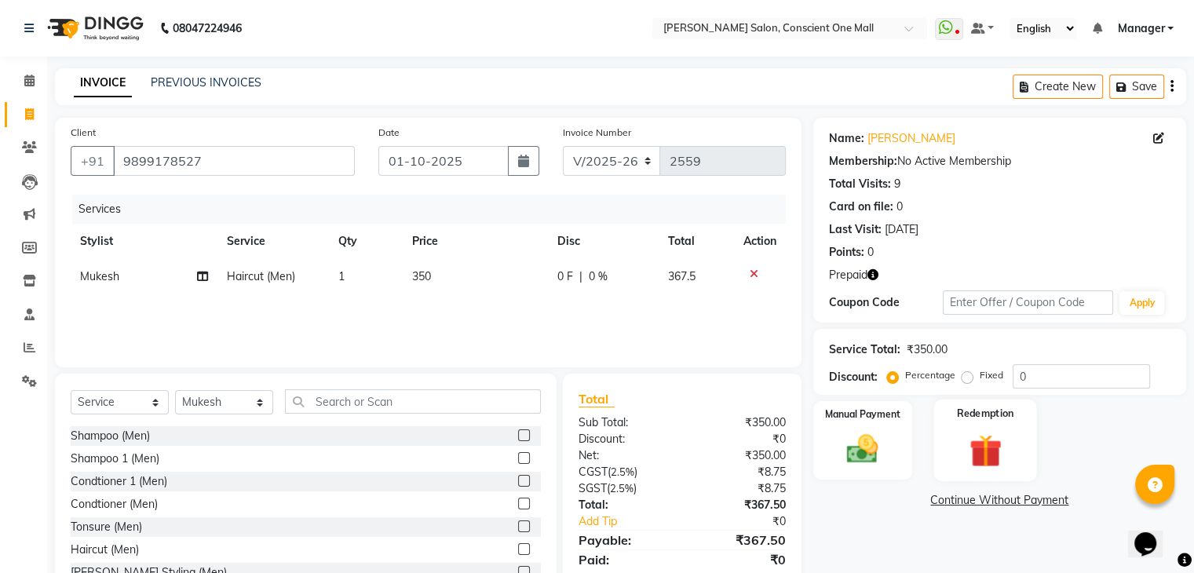
click at [1002, 451] on img at bounding box center [985, 451] width 53 height 40
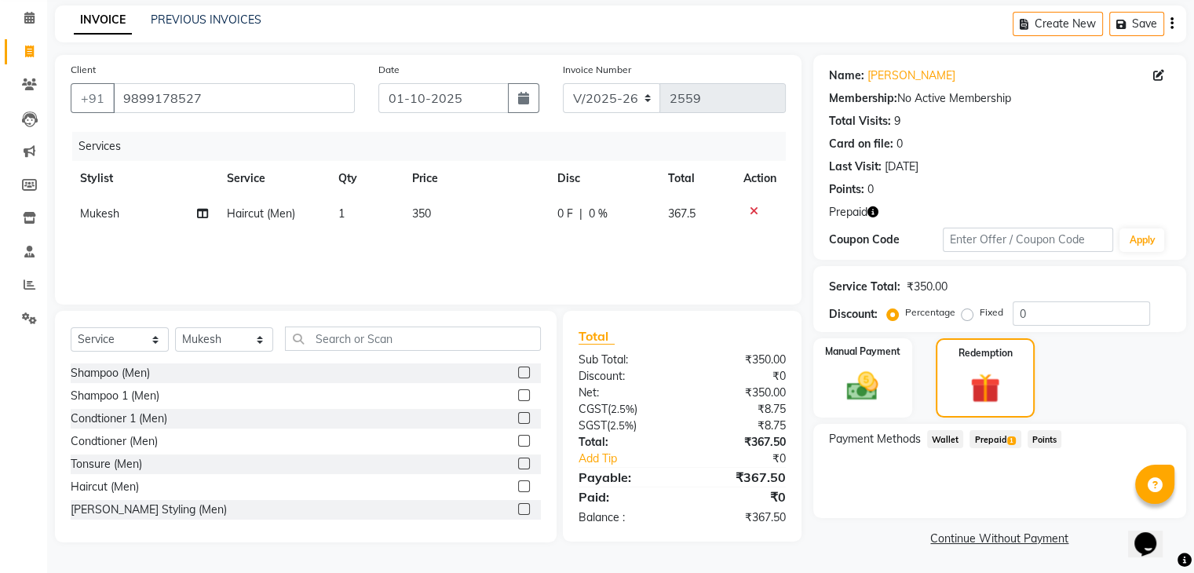
click at [996, 437] on span "Prepaid 1" at bounding box center [995, 439] width 51 height 18
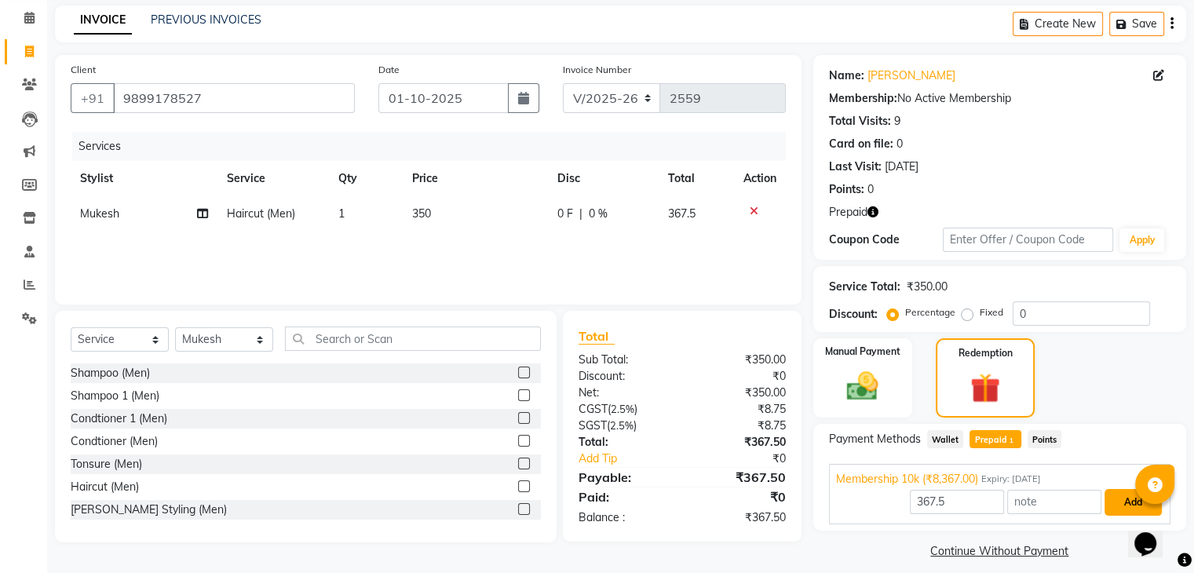
click at [1124, 495] on button "Add" at bounding box center [1133, 502] width 57 height 27
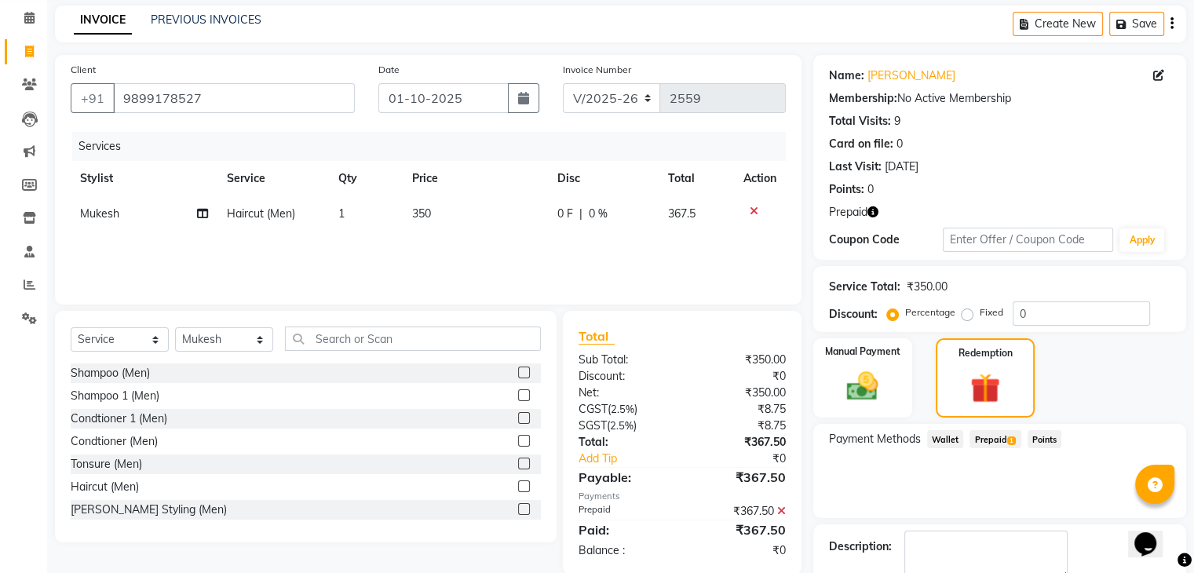
scroll to position [152, 0]
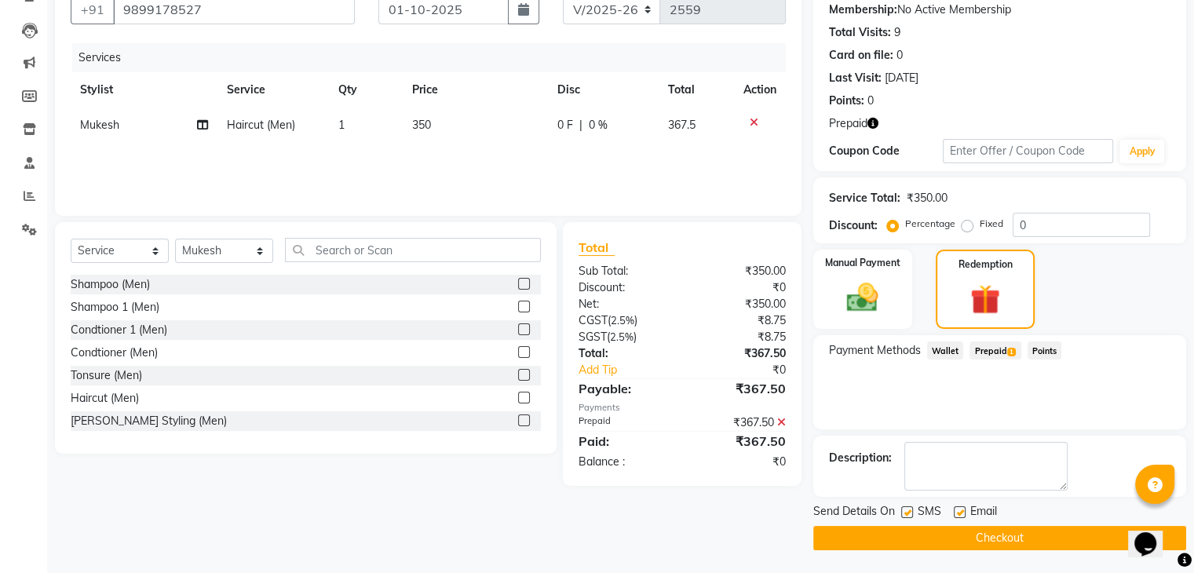
click at [1053, 540] on button "Checkout" at bounding box center [999, 538] width 373 height 24
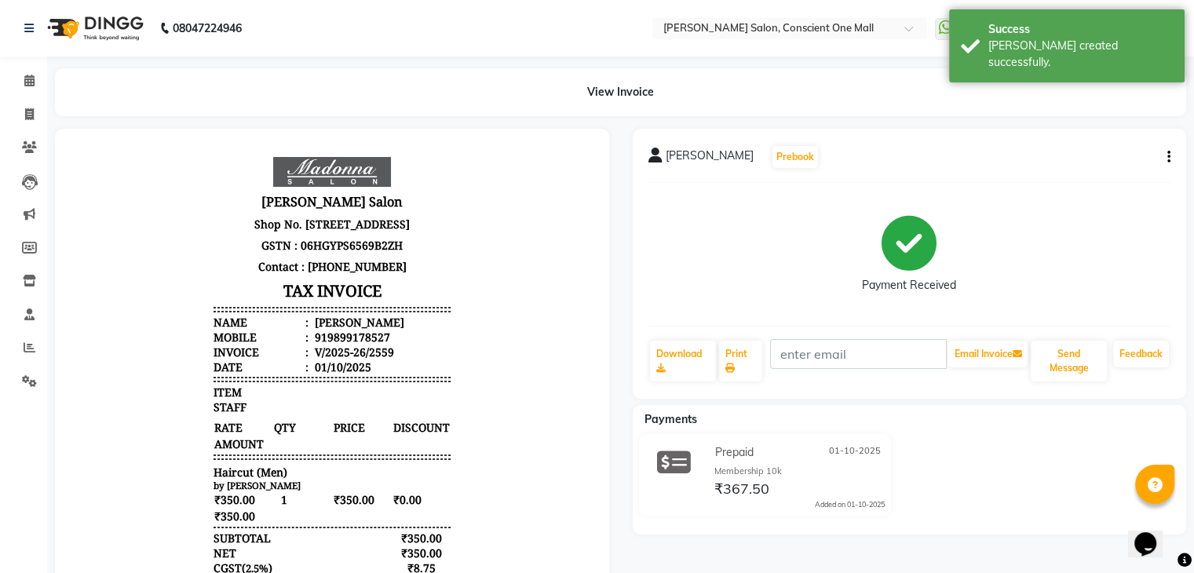
click at [463, 305] on body "Madonna Salon Shop No. AG -11,12 Conscient one mall Sector 109 Gurugram Haryana…" at bounding box center [332, 455] width 510 height 609
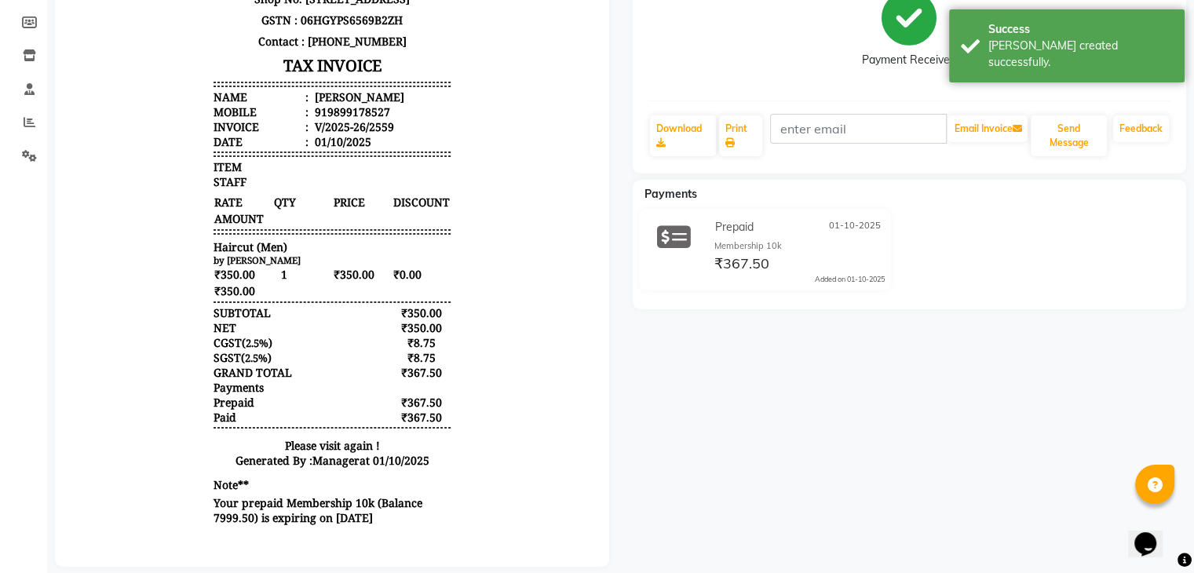
scroll to position [254, 0]
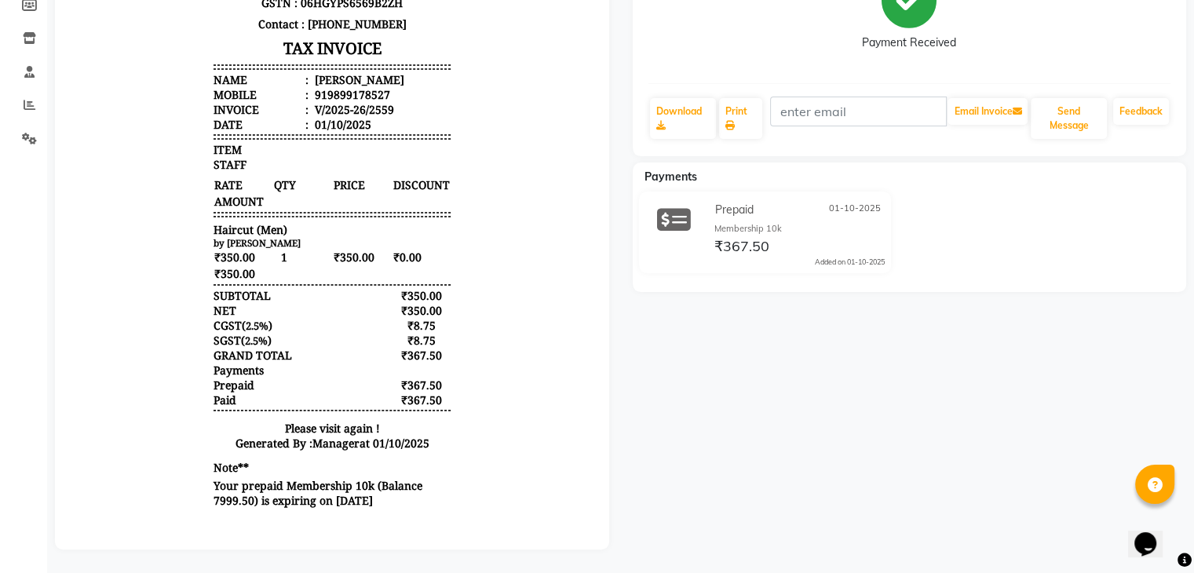
select select "service"
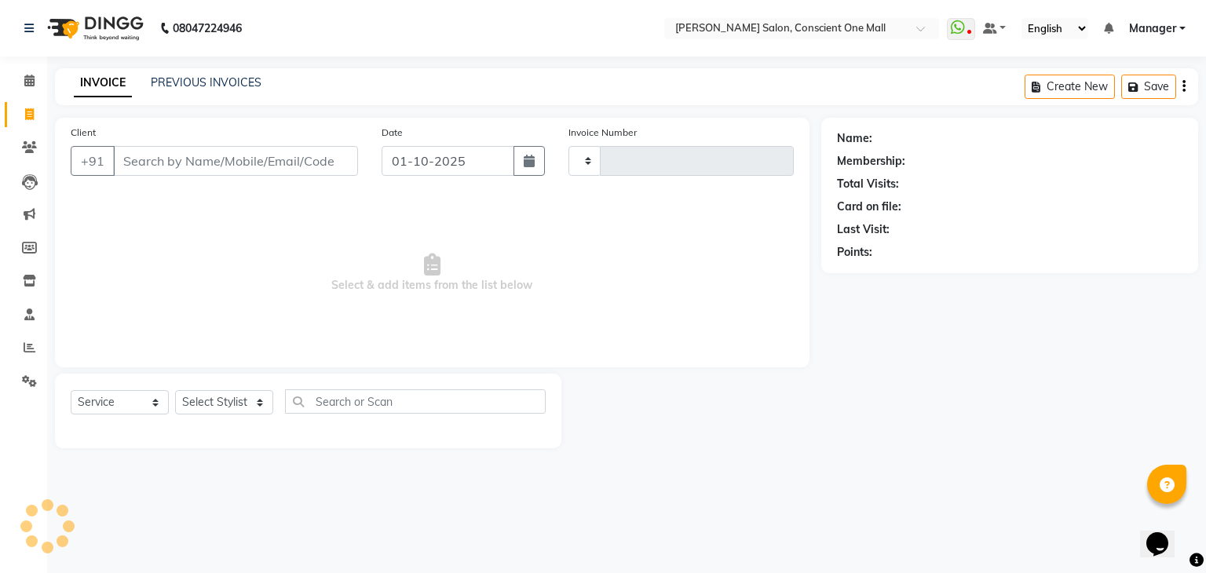
type input "2560"
select select "7575"
select select "service"
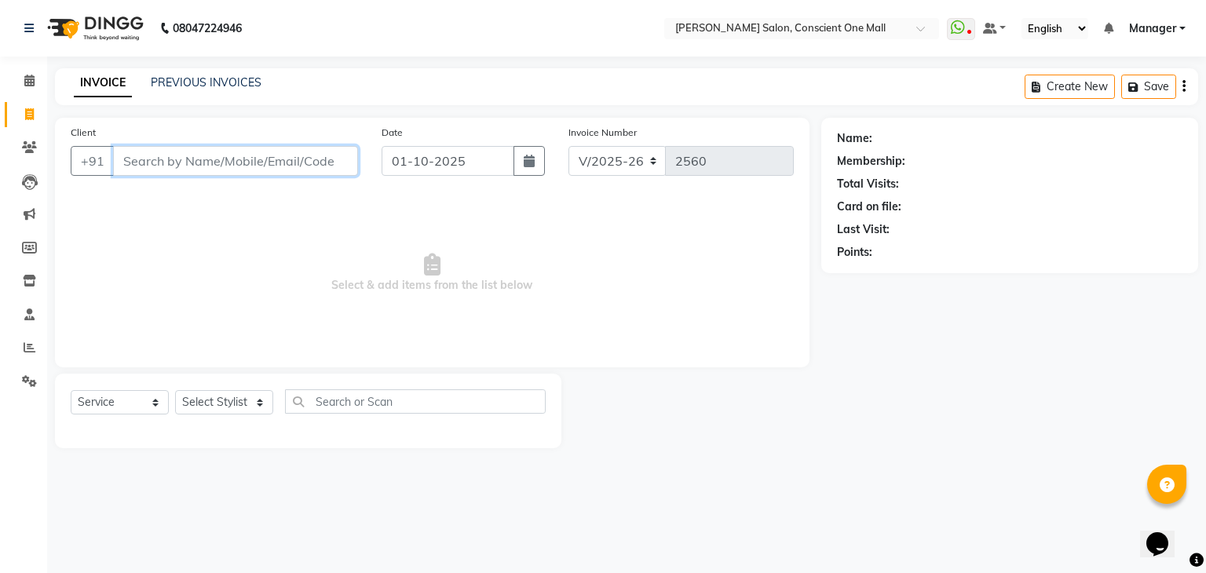
click at [166, 157] on input "Client" at bounding box center [235, 161] width 245 height 30
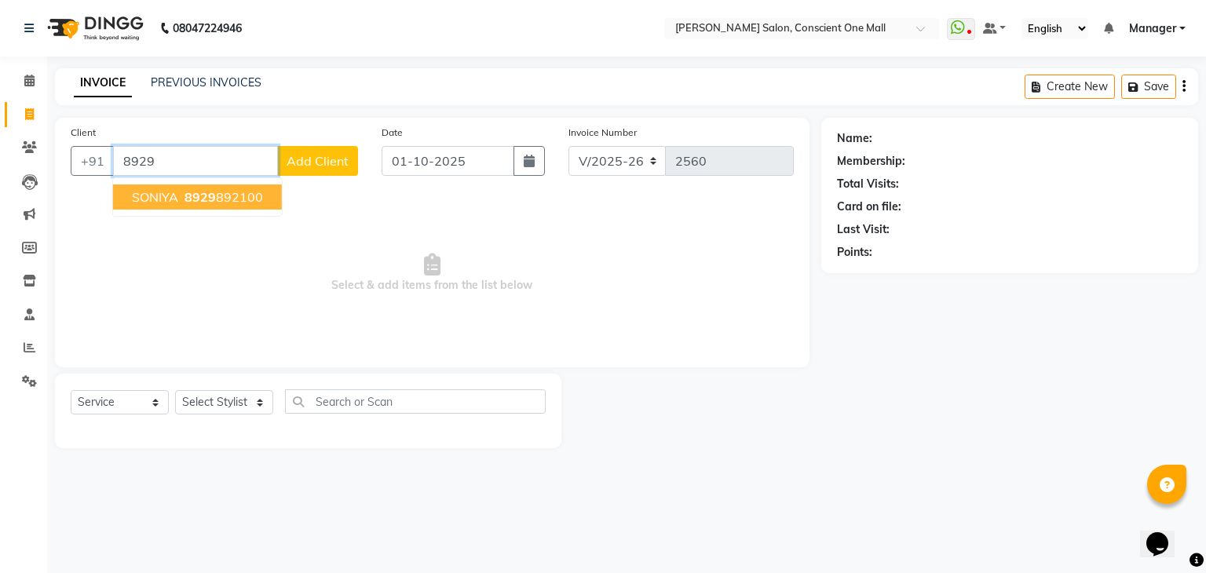
click at [168, 198] on span "SONIYA" at bounding box center [155, 197] width 46 height 16
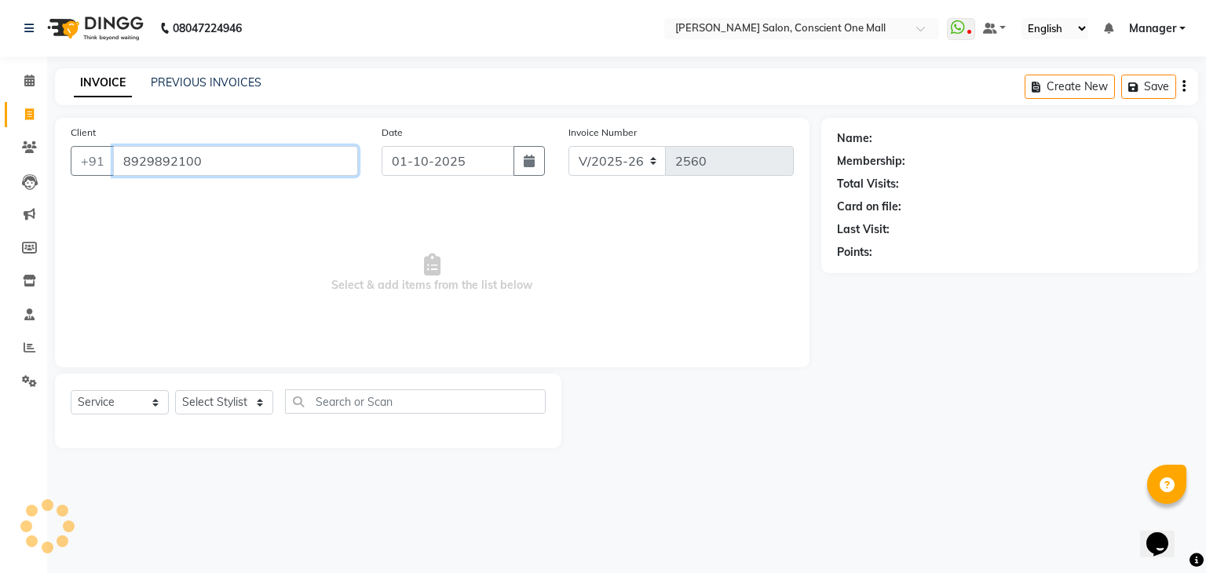
type input "8929892100"
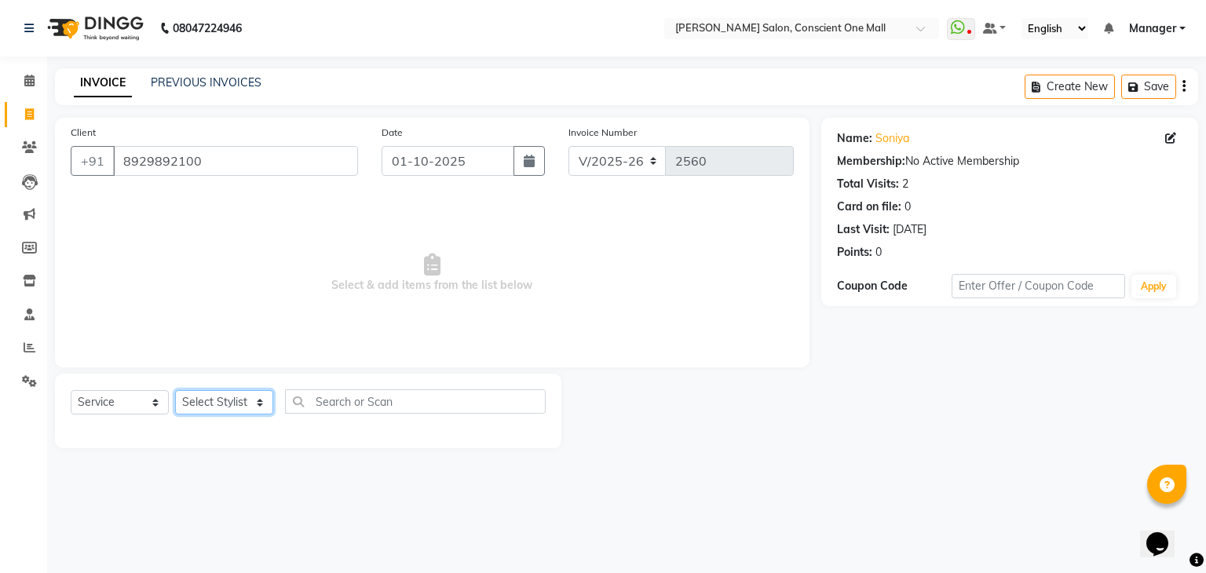
click at [226, 409] on select "Select Stylist [PERSON_NAME] AMIT [PERSON_NAME] [PERSON_NAME] [PERSON_NAME] [PE…" at bounding box center [224, 402] width 98 height 24
select select "67298"
click at [175, 391] on select "Select Stylist [PERSON_NAME] AMIT [PERSON_NAME] [PERSON_NAME] [PERSON_NAME] [PE…" at bounding box center [224, 402] width 98 height 24
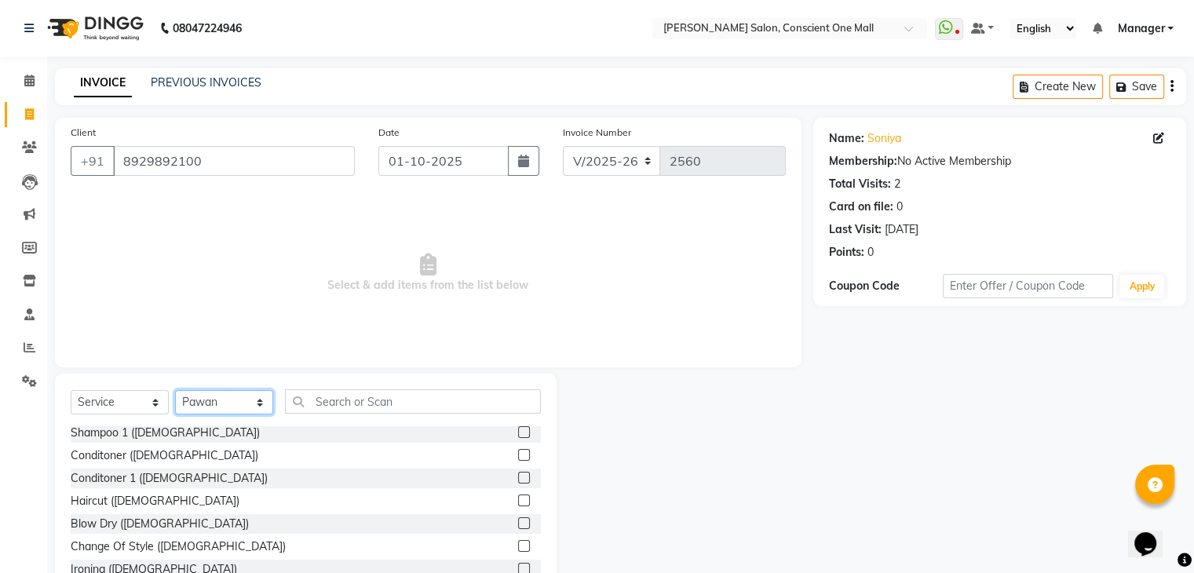
scroll to position [468, 0]
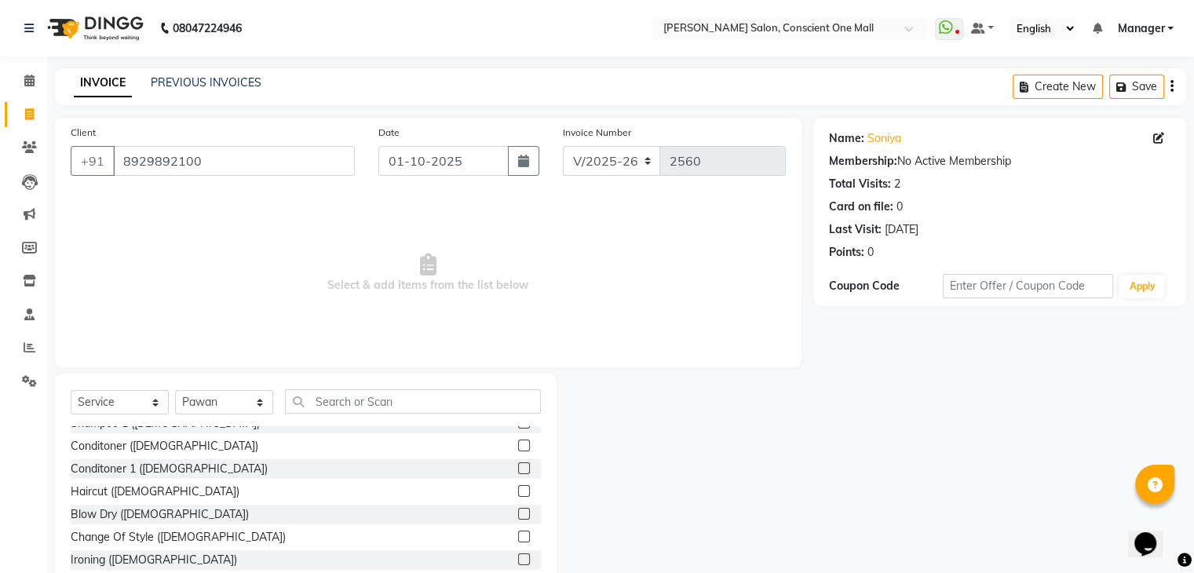
click at [518, 513] on label at bounding box center [524, 514] width 12 height 12
click at [518, 513] on input "checkbox" at bounding box center [523, 515] width 10 height 10
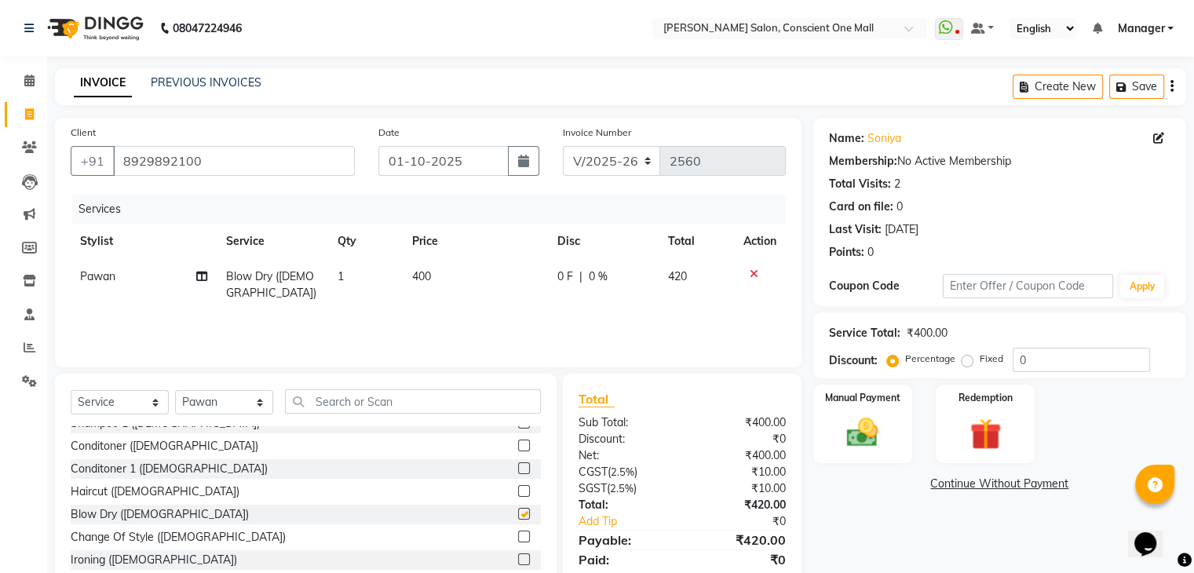
checkbox input "false"
click at [89, 237] on th "Stylist" at bounding box center [144, 241] width 146 height 35
click at [239, 404] on select "Select Stylist [PERSON_NAME] AMIT [PERSON_NAME] [PERSON_NAME] [PERSON_NAME] [PE…" at bounding box center [224, 402] width 98 height 24
select select "84473"
click at [175, 391] on select "Select Stylist [PERSON_NAME] AMIT [PERSON_NAME] [PERSON_NAME] [PERSON_NAME] [PE…" at bounding box center [224, 402] width 98 height 24
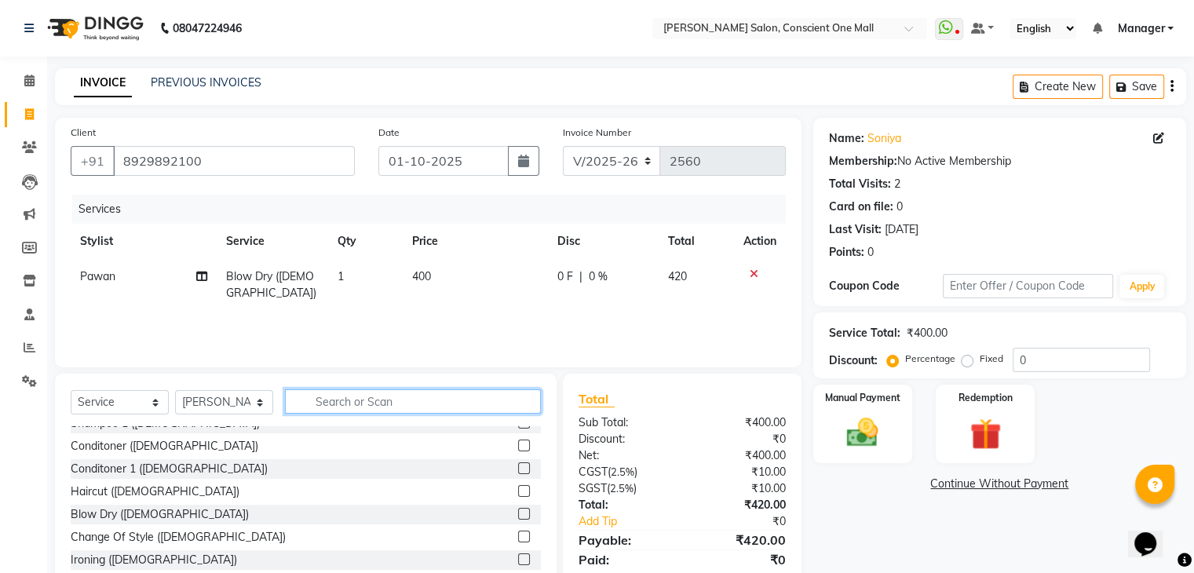
click at [332, 400] on input "text" at bounding box center [413, 401] width 256 height 24
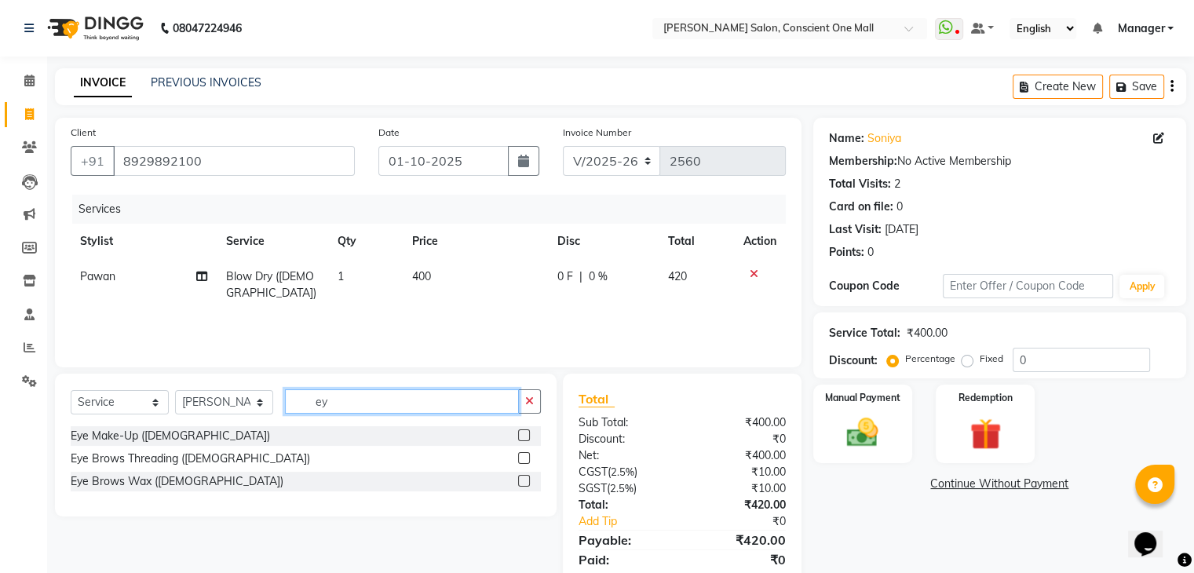
scroll to position [0, 0]
type input "eye"
click at [523, 460] on label at bounding box center [524, 458] width 12 height 12
click at [523, 460] on input "checkbox" at bounding box center [523, 459] width 10 height 10
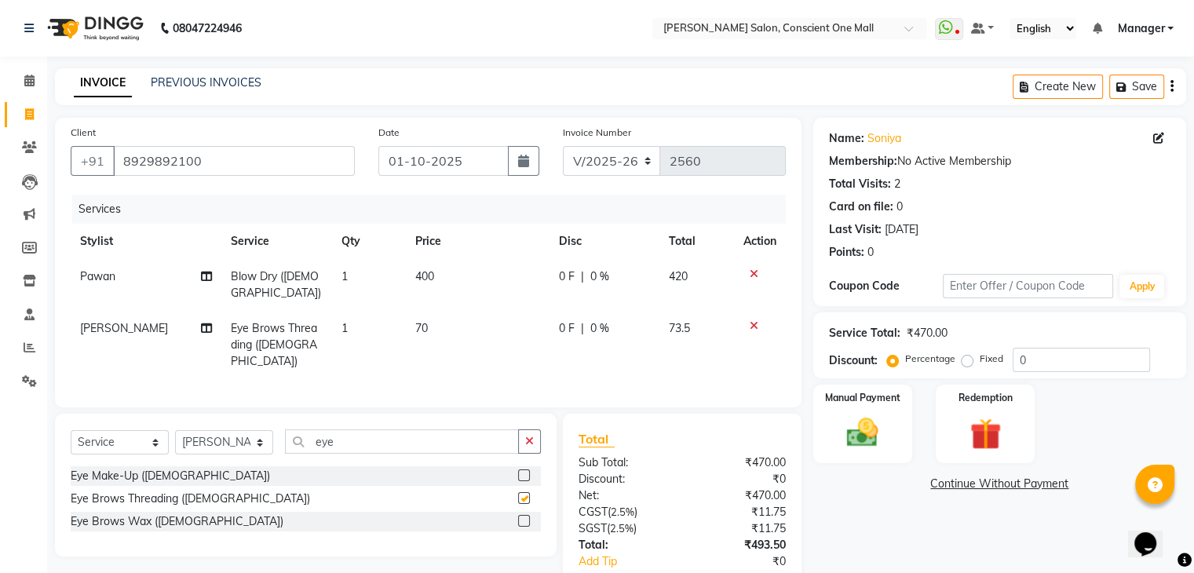
checkbox input "false"
click at [526, 438] on icon "button" at bounding box center [529, 441] width 9 height 11
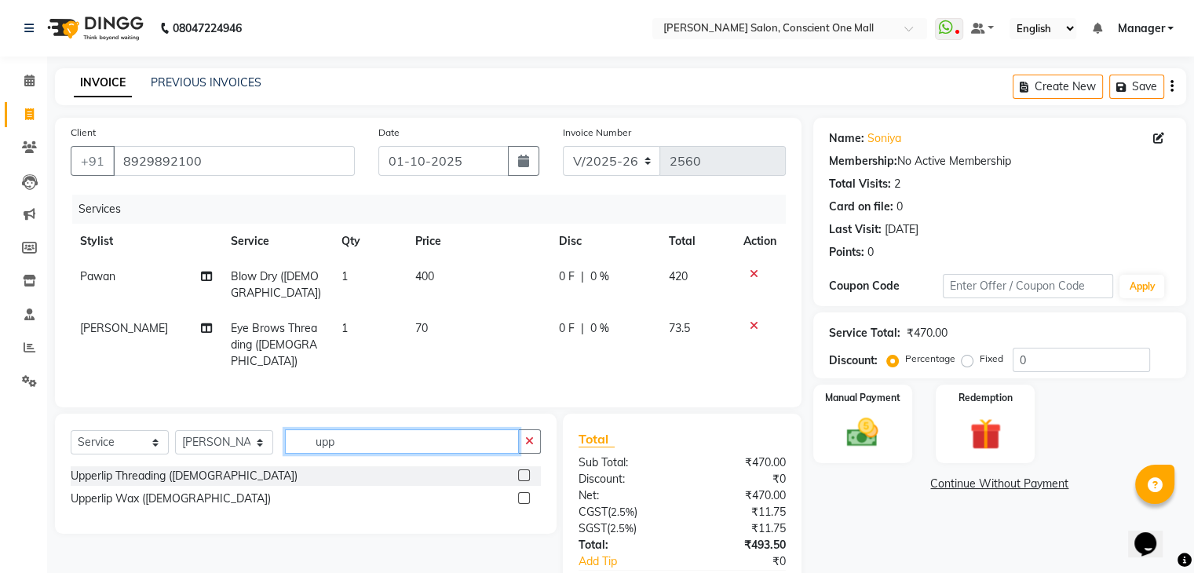
type input "upp"
click at [524, 472] on label at bounding box center [524, 475] width 12 height 12
click at [524, 472] on input "checkbox" at bounding box center [523, 476] width 10 height 10
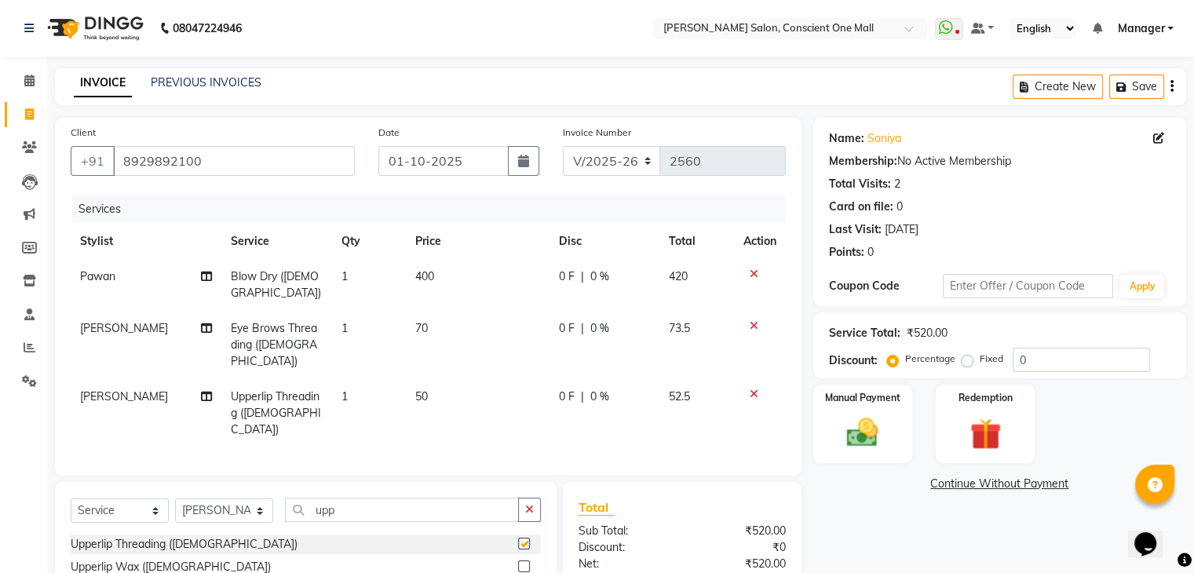
checkbox input "false"
click at [426, 327] on td "70" at bounding box center [478, 345] width 144 height 68
select select "84473"
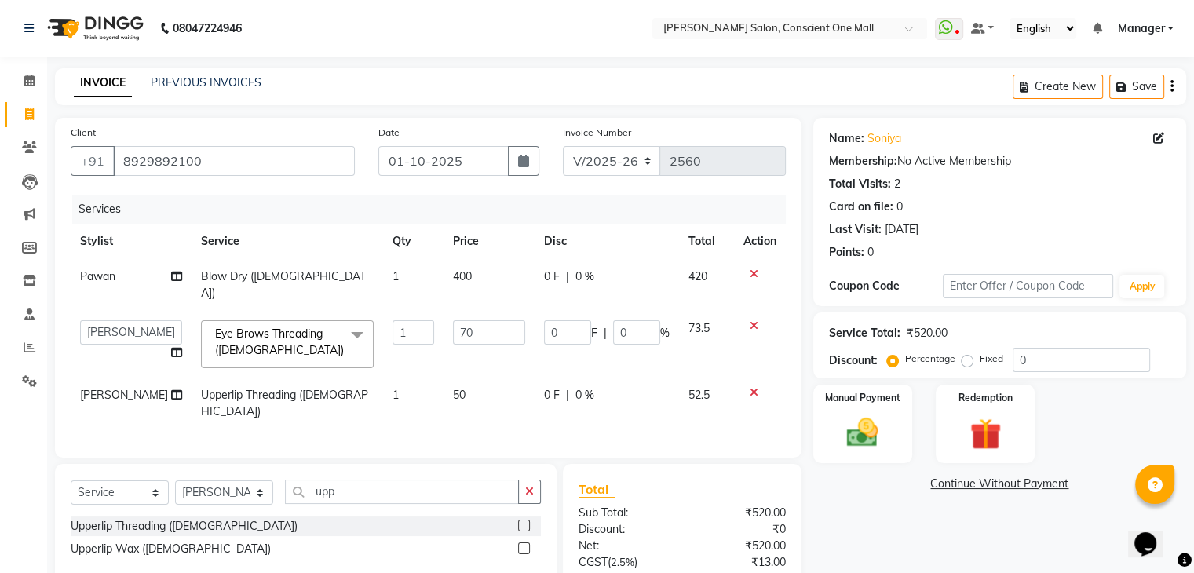
click at [496, 311] on td "70" at bounding box center [489, 344] width 91 height 67
click at [494, 321] on input "70" at bounding box center [489, 332] width 72 height 24
type input "7"
type input "1"
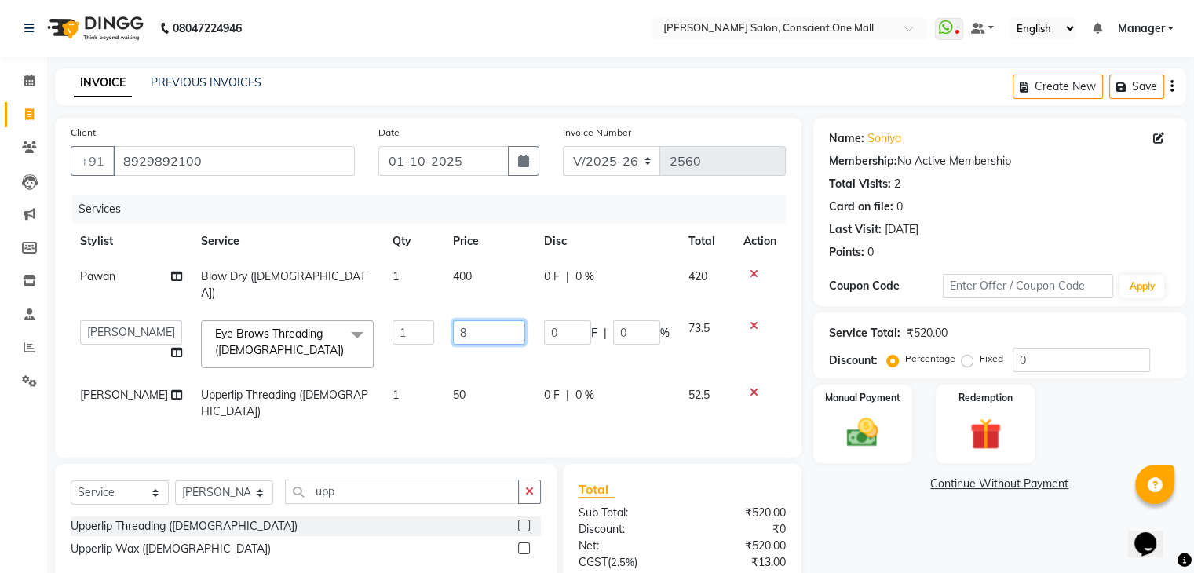
type input "80"
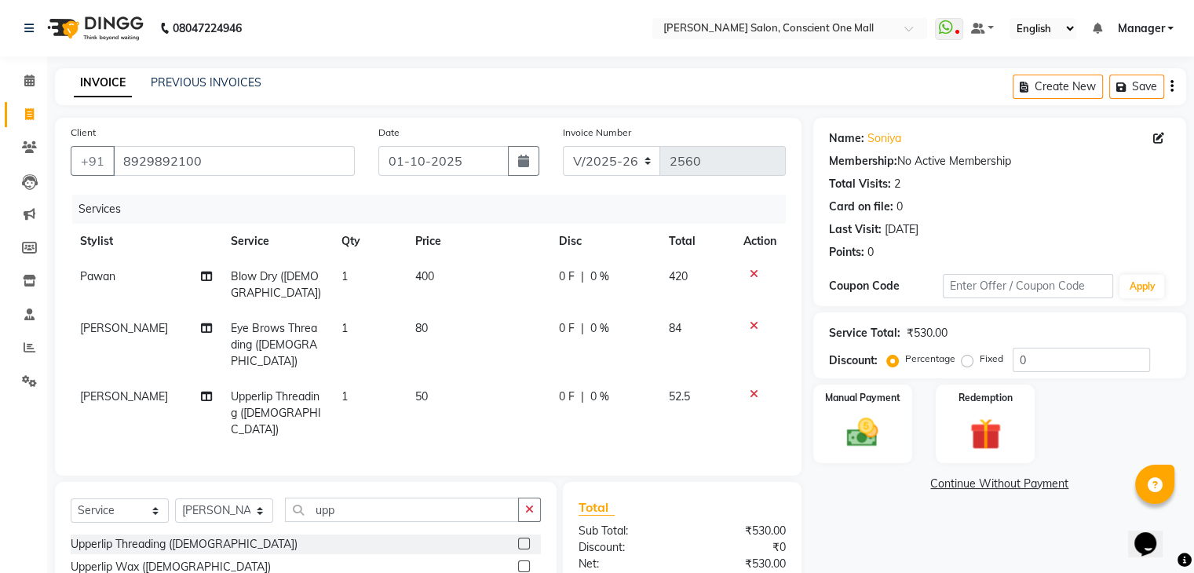
click at [493, 379] on td "50" at bounding box center [478, 413] width 144 height 68
select select "84473"
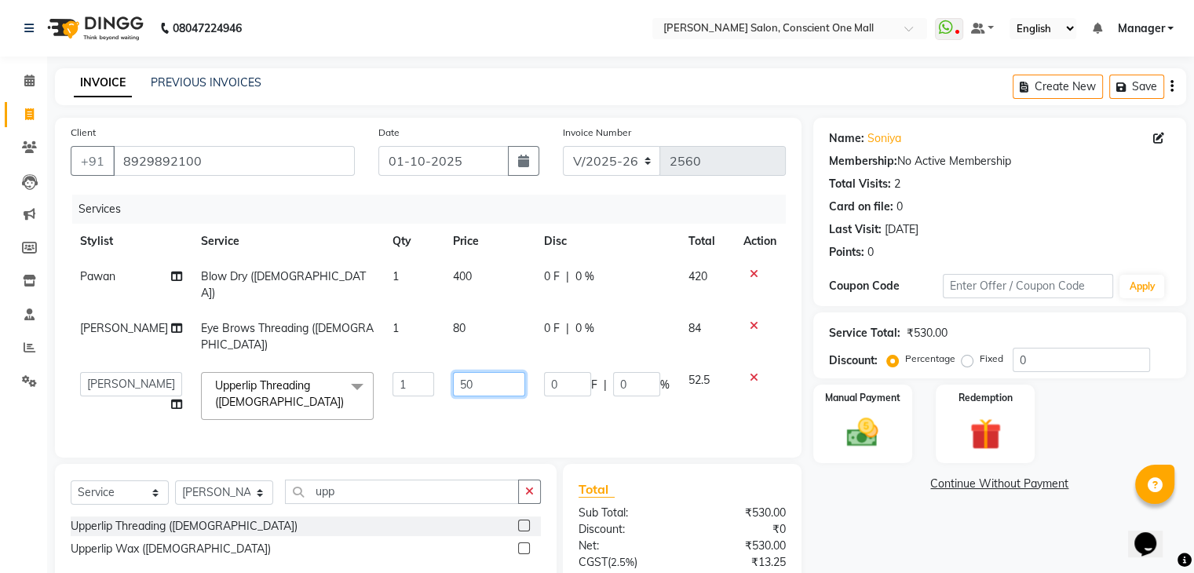
click at [471, 372] on input "50" at bounding box center [489, 384] width 72 height 24
type input "5"
type input "60"
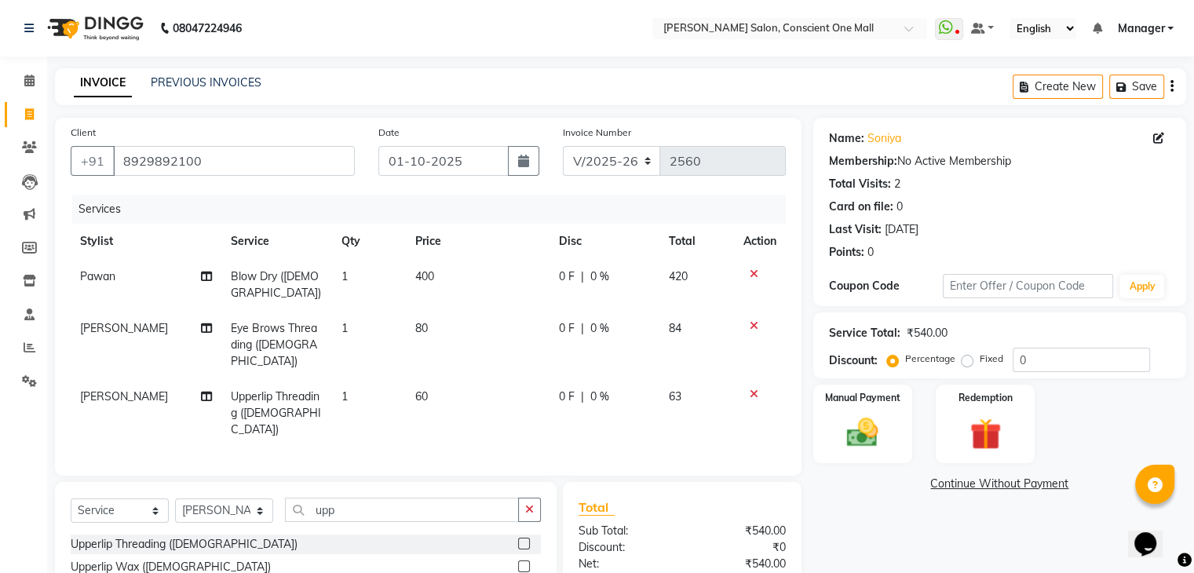
click at [543, 379] on tr "[PERSON_NAME] Upperlip Threading ([DEMOGRAPHIC_DATA]) 1 60 0 F | 0 % 63" at bounding box center [428, 413] width 715 height 68
click at [904, 436] on div "Manual Payment" at bounding box center [862, 423] width 103 height 81
click at [941, 488] on span "CARD" at bounding box center [944, 485] width 34 height 18
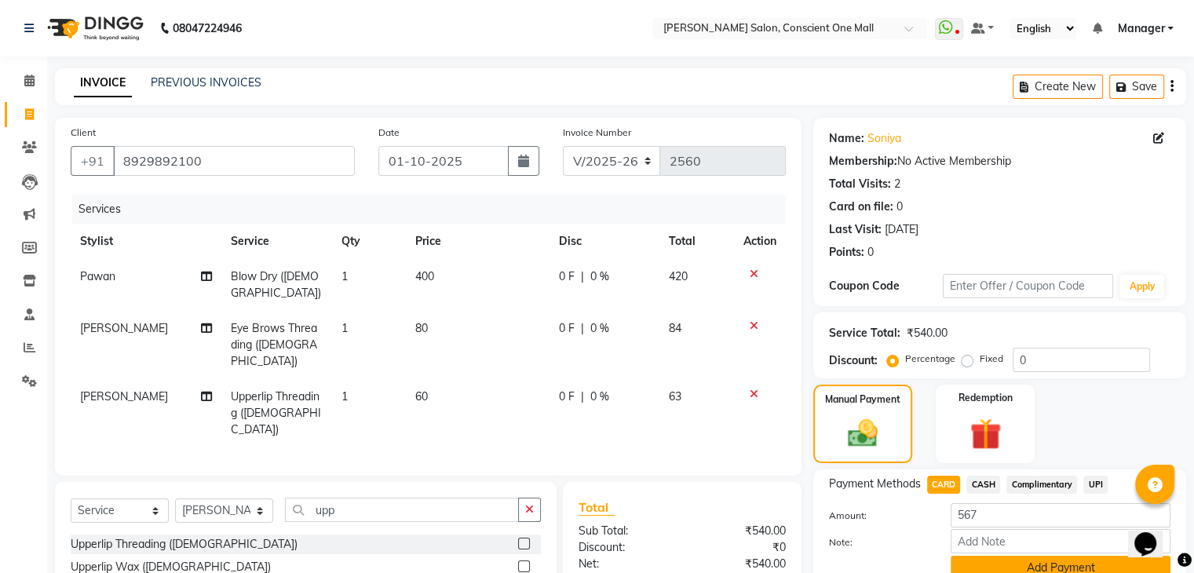
click at [984, 560] on button "Add Payment" at bounding box center [1061, 568] width 220 height 24
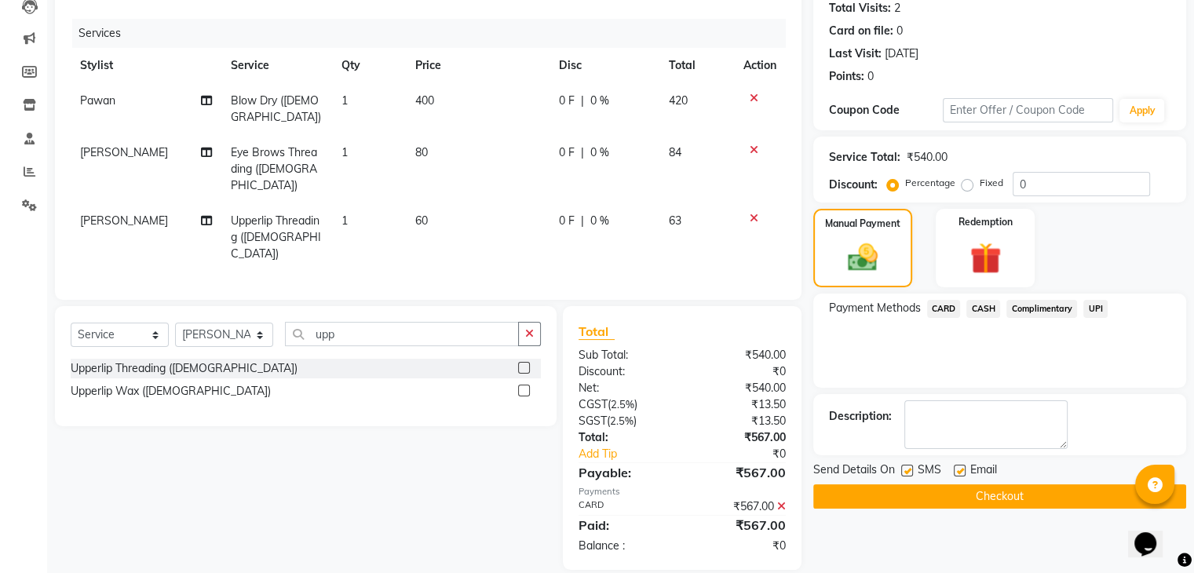
click at [974, 500] on button "Checkout" at bounding box center [999, 496] width 373 height 24
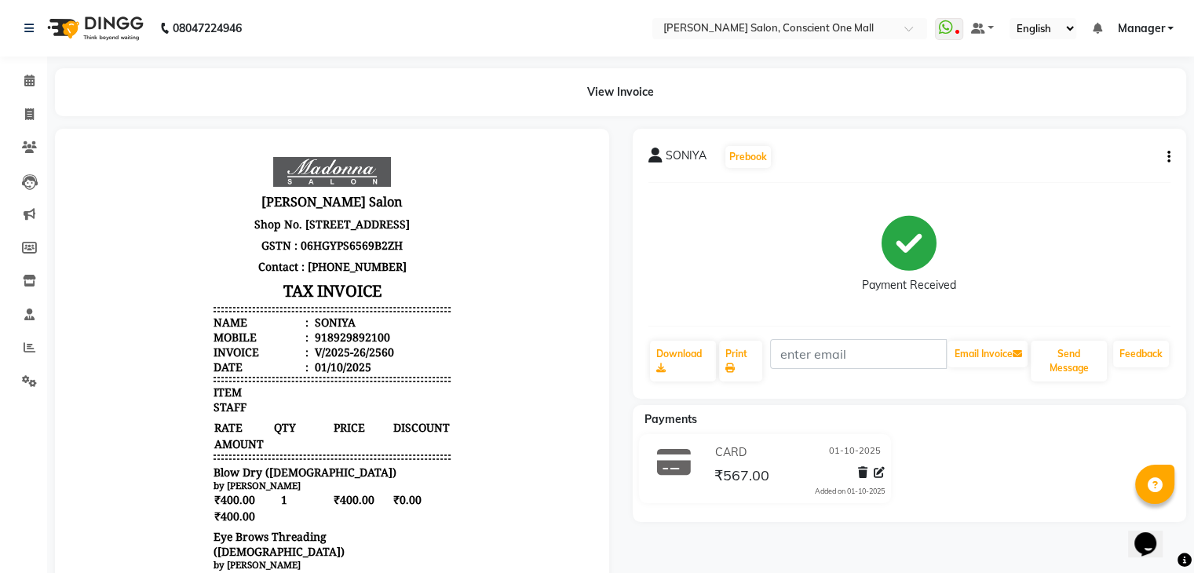
click at [1051, 237] on div "Payment Received" at bounding box center [909, 254] width 523 height 118
click at [22, 114] on span at bounding box center [29, 115] width 27 height 18
select select "service"
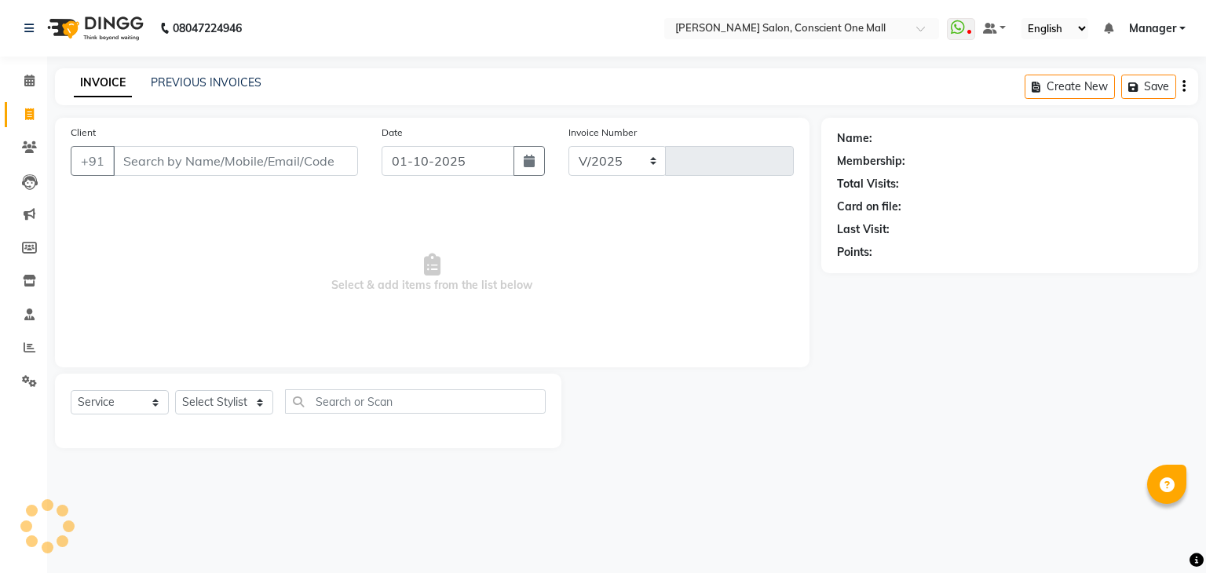
select select "7575"
type input "2561"
click at [177, 157] on input "Client" at bounding box center [235, 161] width 245 height 30
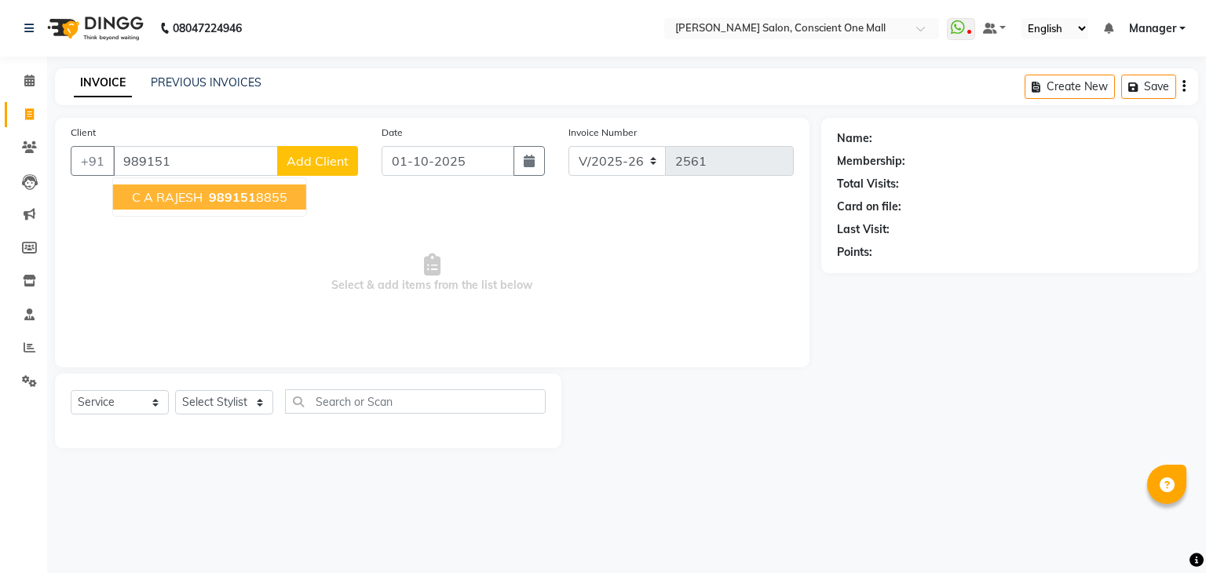
click at [157, 199] on span "C A RAJESH" at bounding box center [167, 197] width 71 height 16
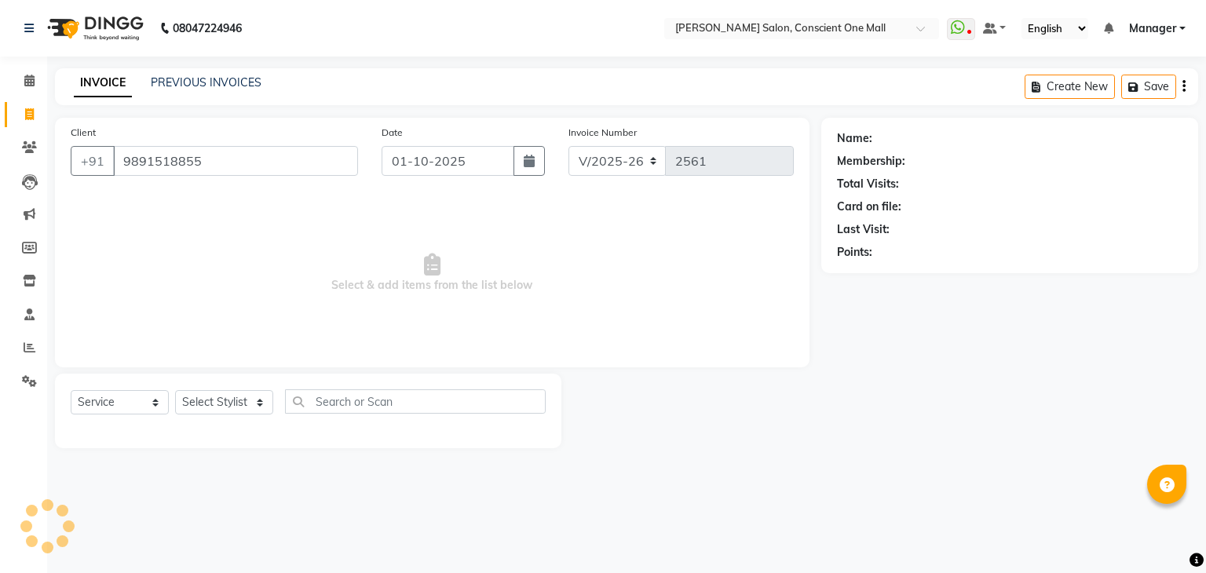
type input "9891518855"
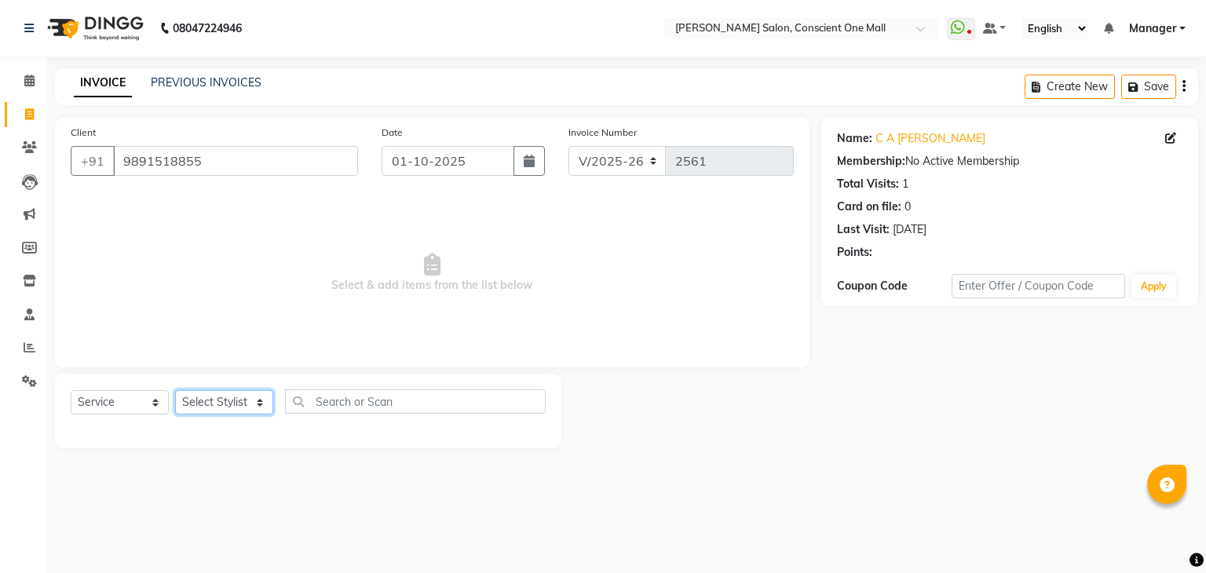
click at [244, 405] on select "Select Stylist [PERSON_NAME] AMIT [PERSON_NAME] [PERSON_NAME] [PERSON_NAME] [PE…" at bounding box center [224, 402] width 98 height 24
select select "67299"
click at [175, 391] on select "Select Stylist [PERSON_NAME] AMIT [PERSON_NAME] [PERSON_NAME] [PERSON_NAME] [PE…" at bounding box center [224, 402] width 98 height 24
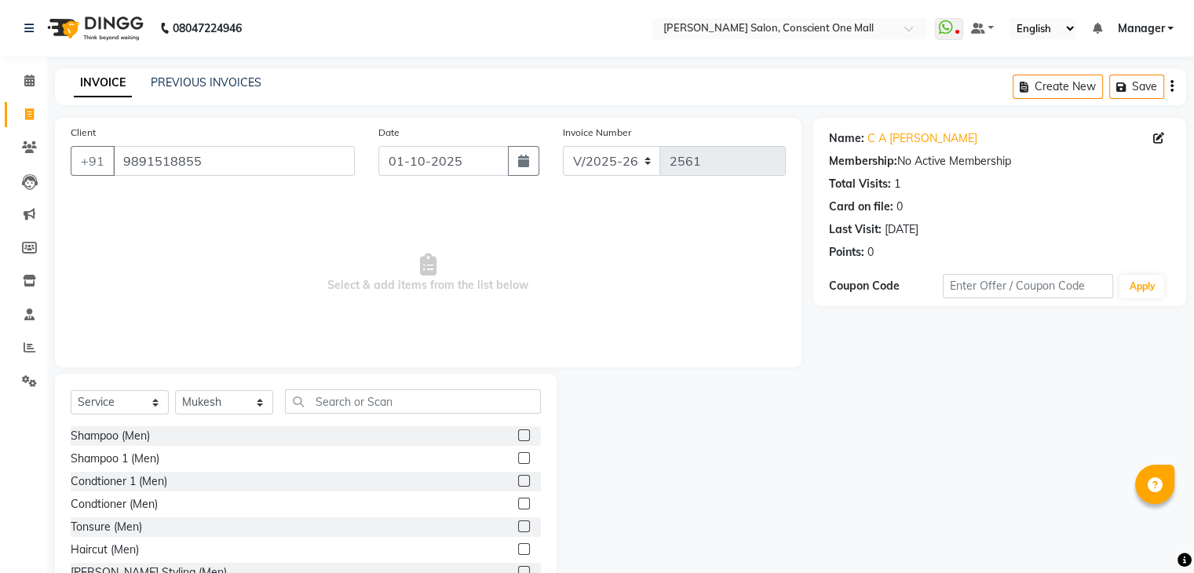
click at [518, 550] on label at bounding box center [524, 549] width 12 height 12
click at [518, 550] on input "checkbox" at bounding box center [523, 550] width 10 height 10
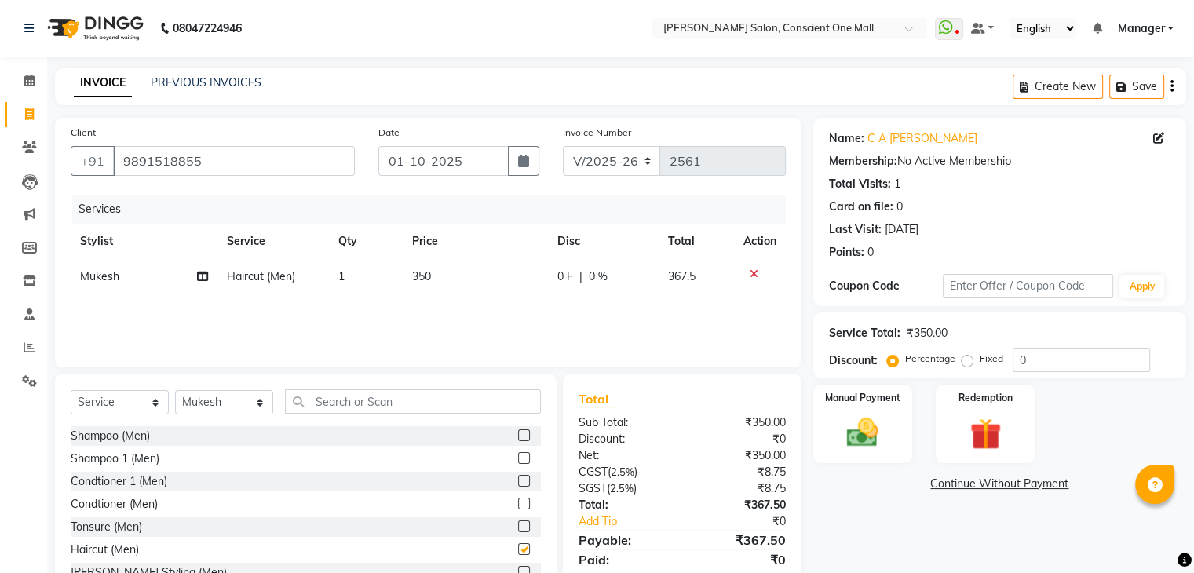
checkbox input "false"
click at [342, 408] on input "text" at bounding box center [413, 401] width 256 height 24
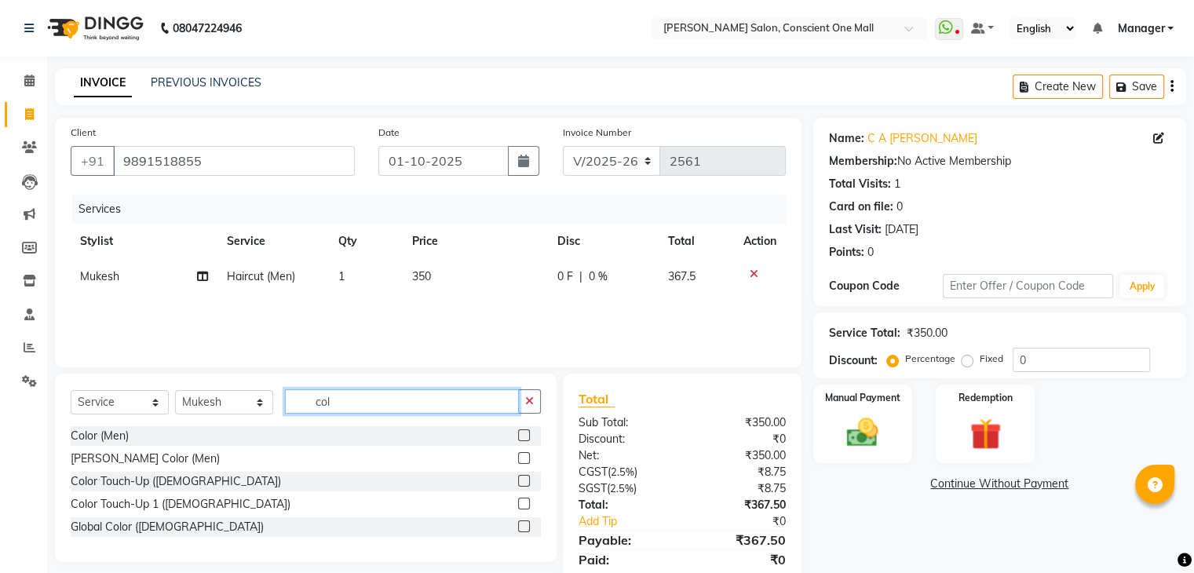
type input "col"
click at [527, 434] on label at bounding box center [524, 435] width 12 height 12
click at [527, 434] on input "checkbox" at bounding box center [523, 436] width 10 height 10
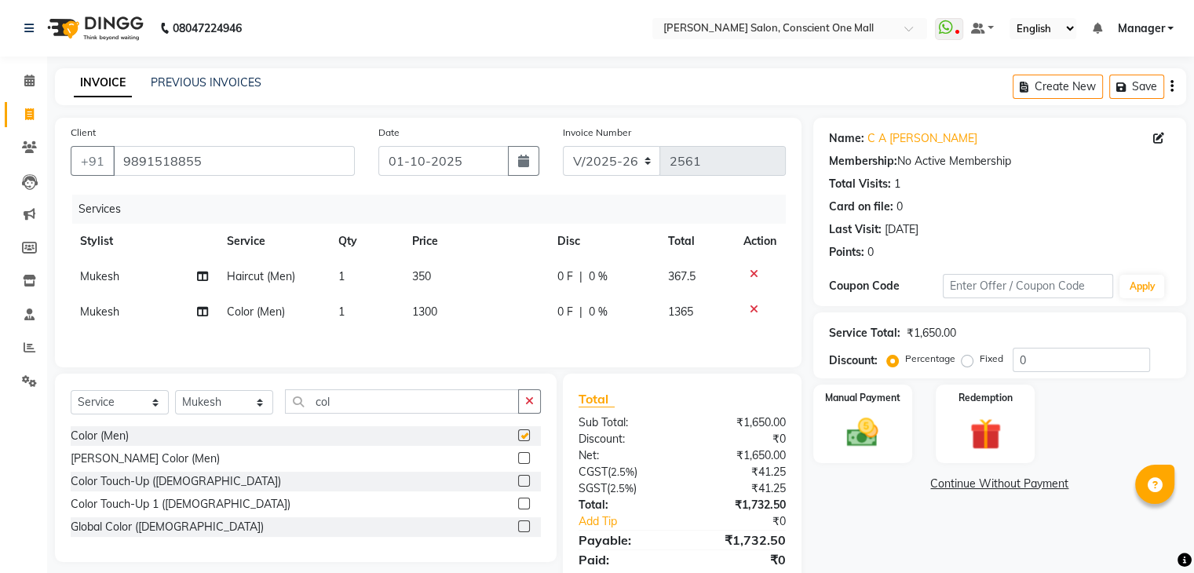
checkbox input "false"
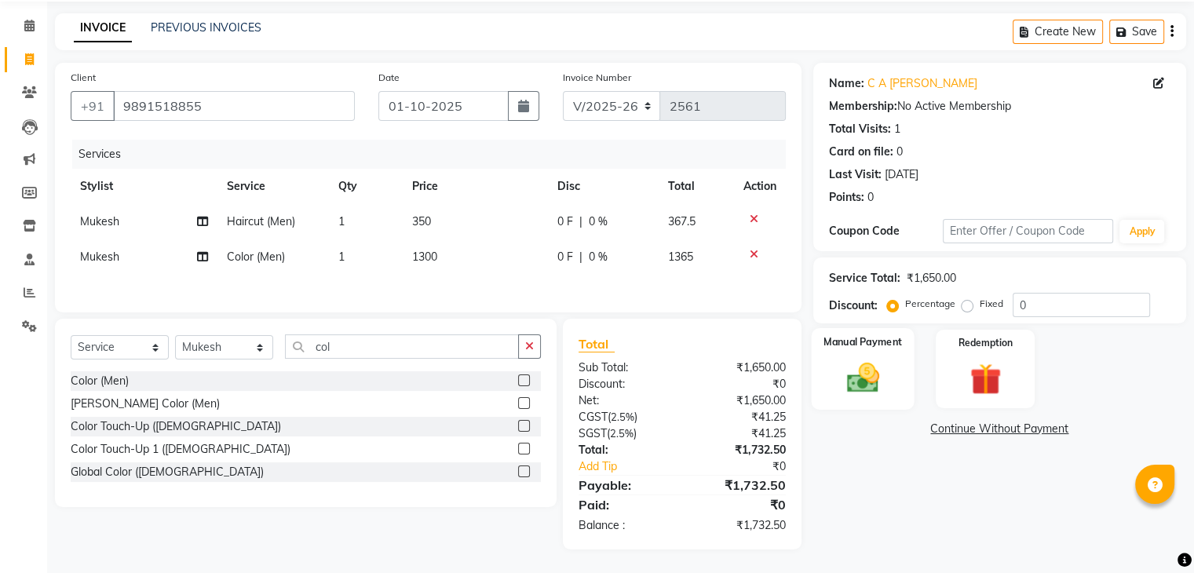
click at [860, 377] on img at bounding box center [862, 379] width 53 height 38
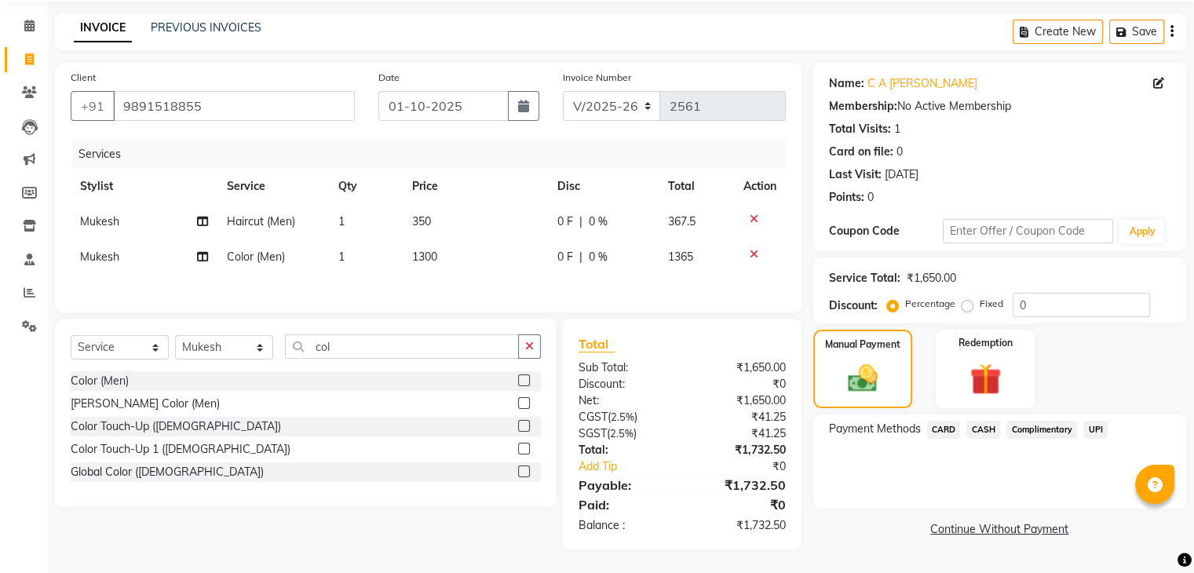
click at [1093, 426] on span "UPI" at bounding box center [1095, 430] width 24 height 18
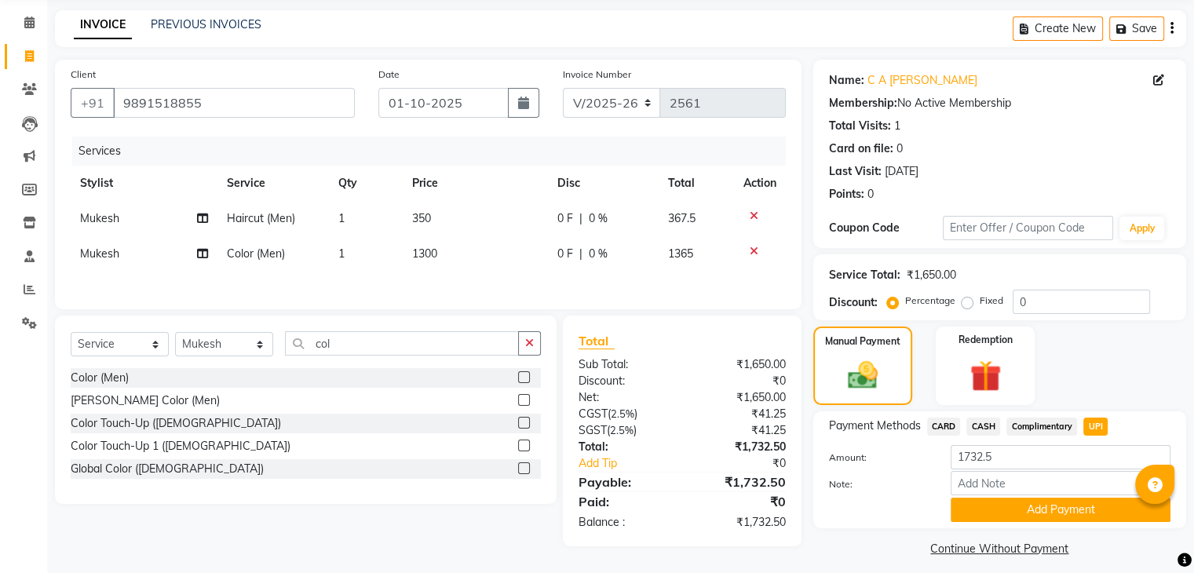
scroll to position [70, 0]
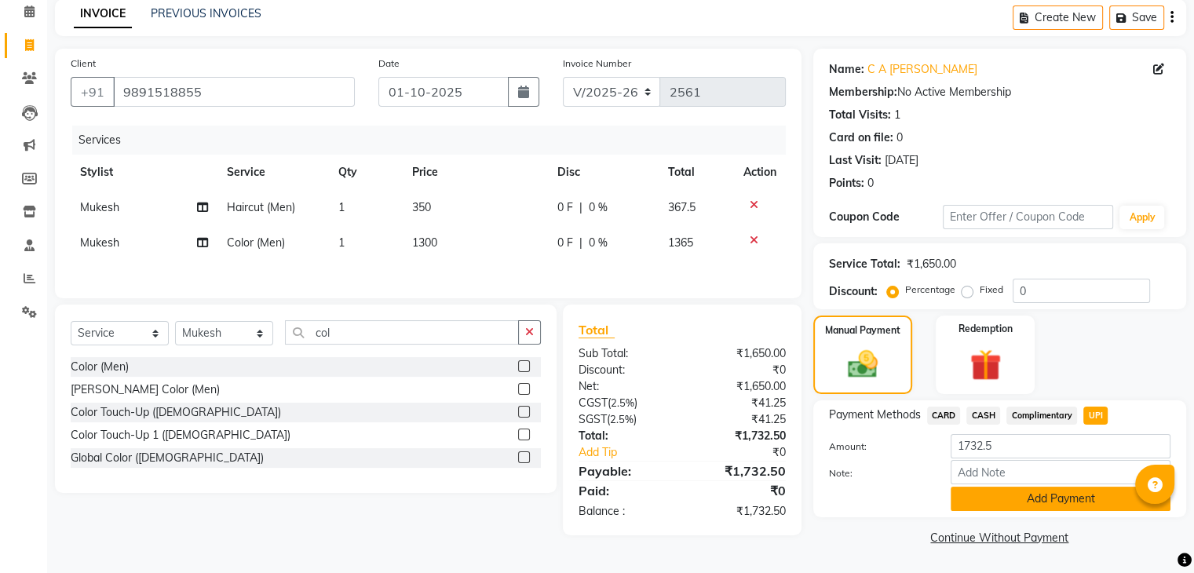
click at [1055, 496] on button "Add Payment" at bounding box center [1061, 499] width 220 height 24
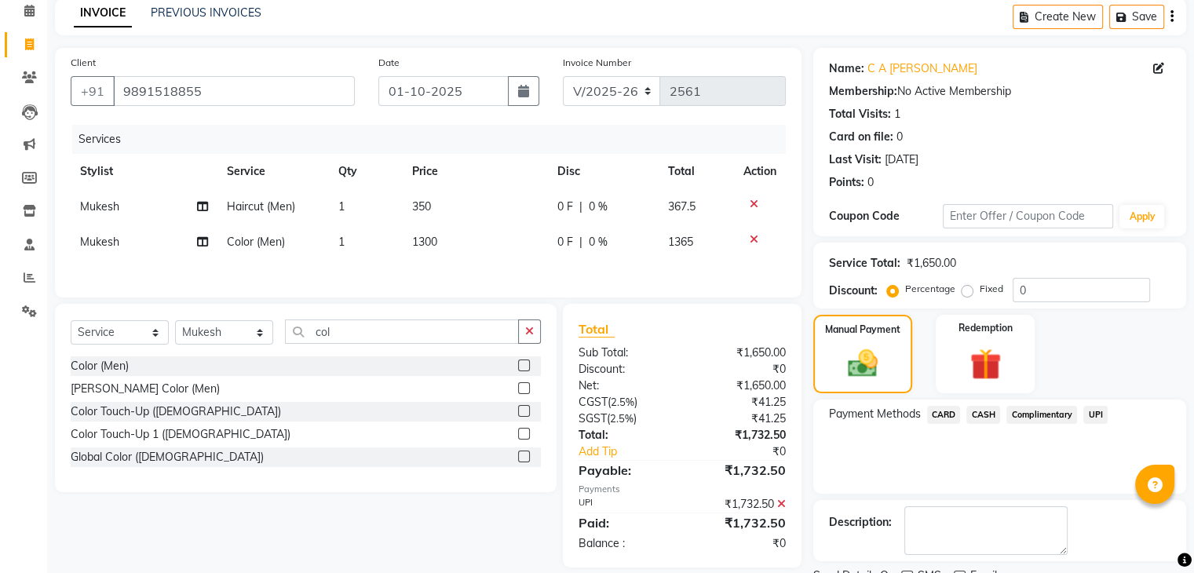
click at [1097, 412] on span "UPI" at bounding box center [1095, 415] width 24 height 18
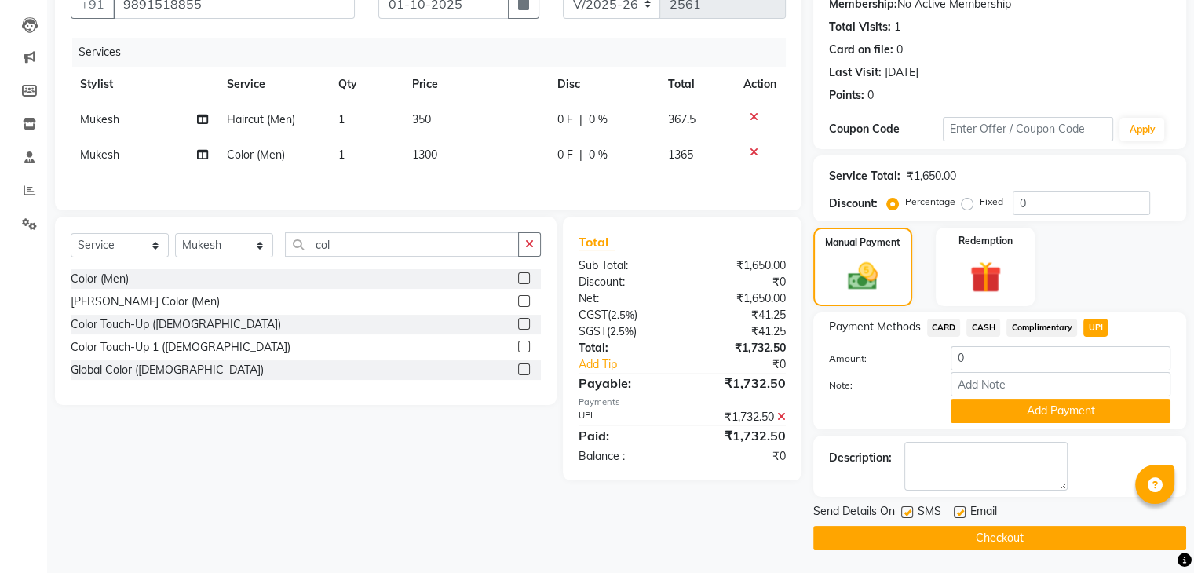
scroll to position [0, 0]
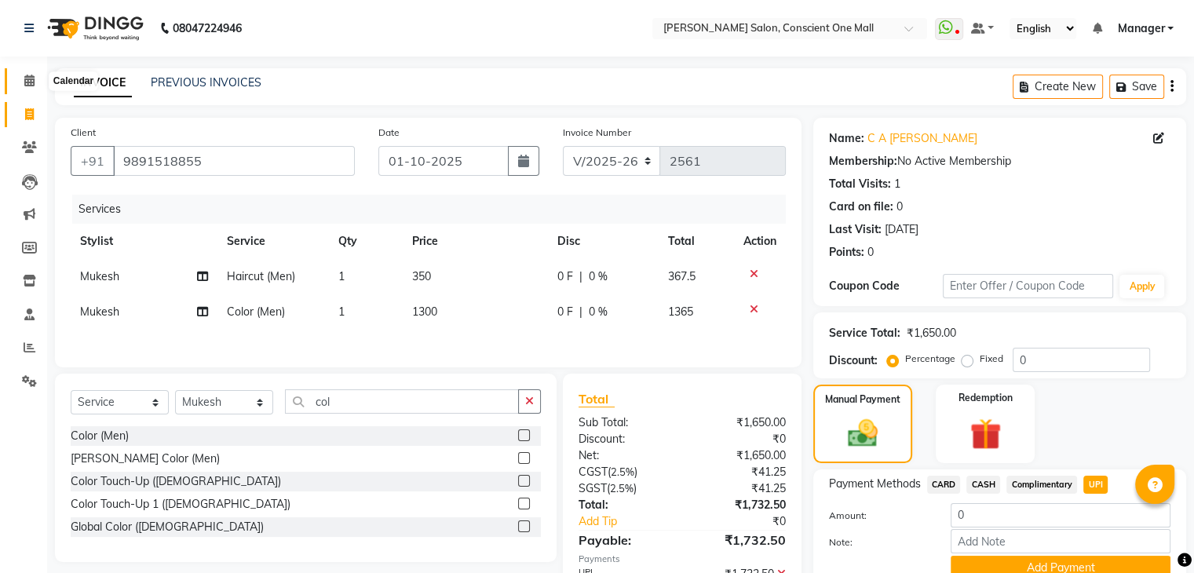
click at [31, 83] on icon at bounding box center [29, 81] width 10 height 12
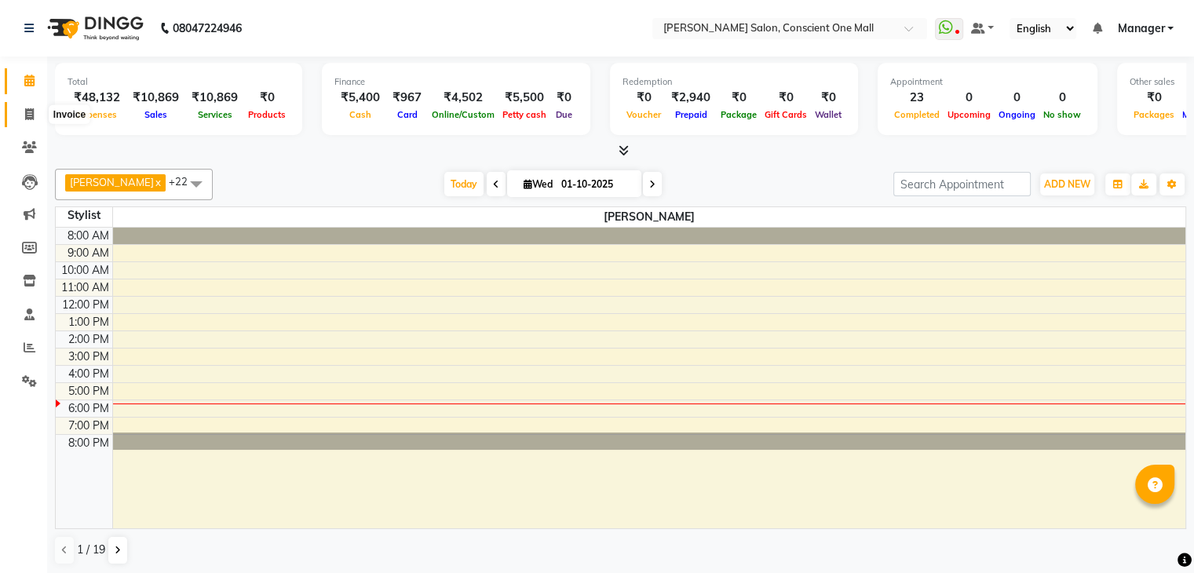
click at [27, 115] on icon at bounding box center [29, 114] width 9 height 12
select select "service"
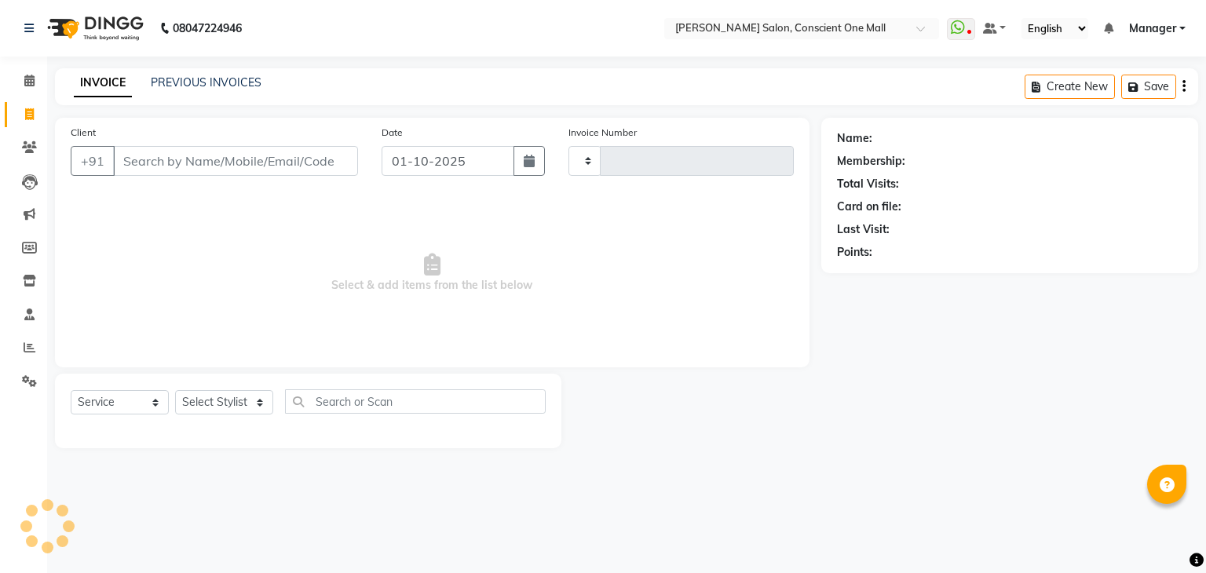
type input "2561"
select select "7575"
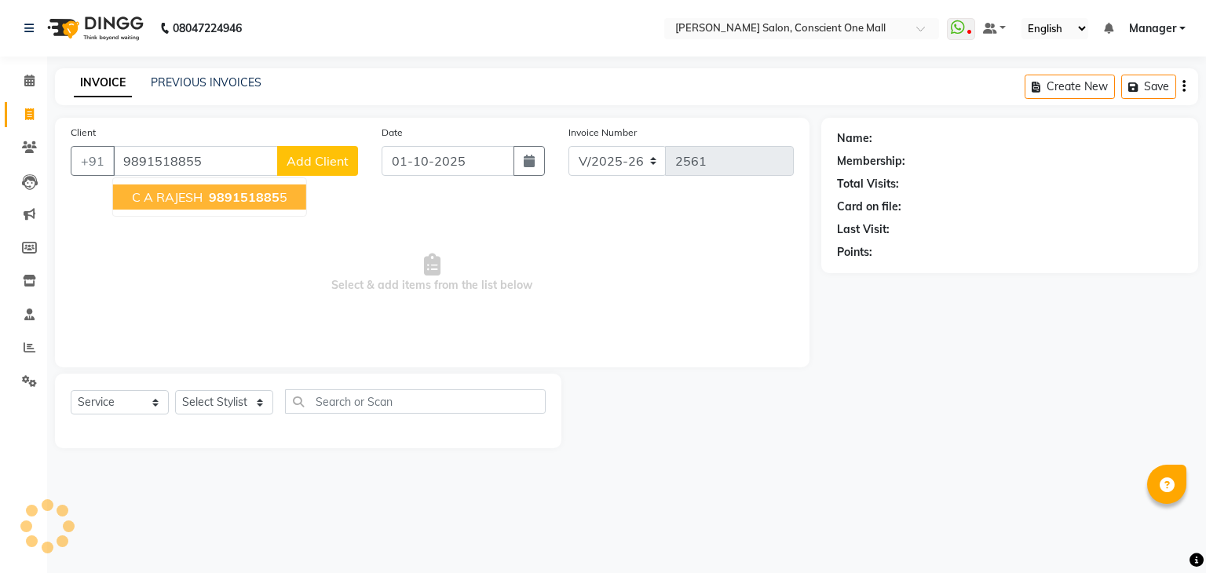
type input "9891518855"
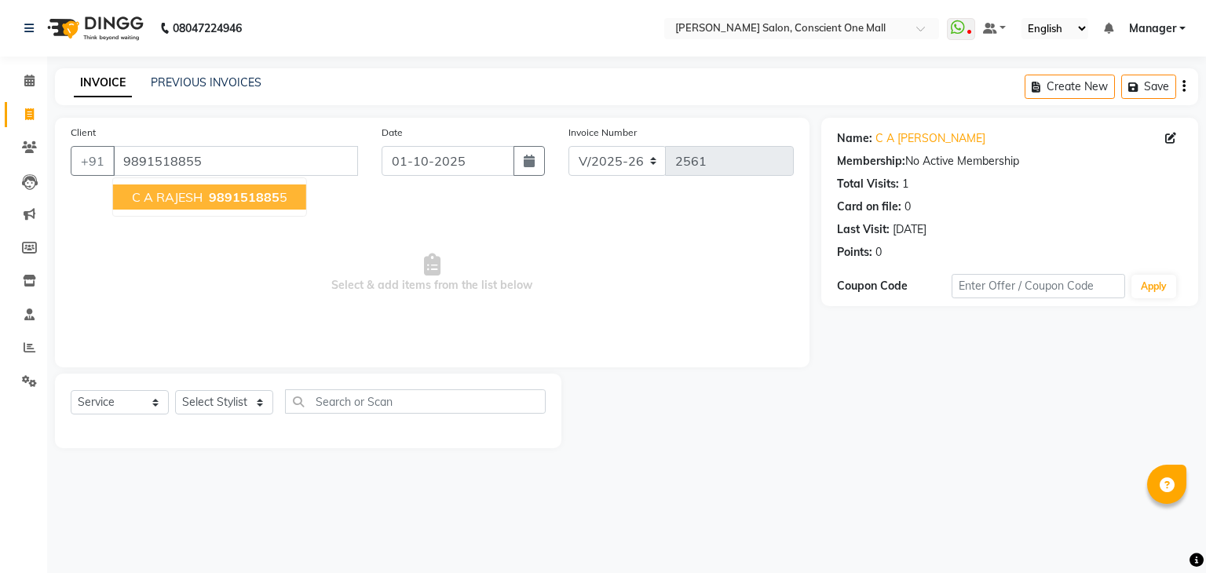
click at [192, 199] on span "C A RAJESH" at bounding box center [167, 197] width 71 height 16
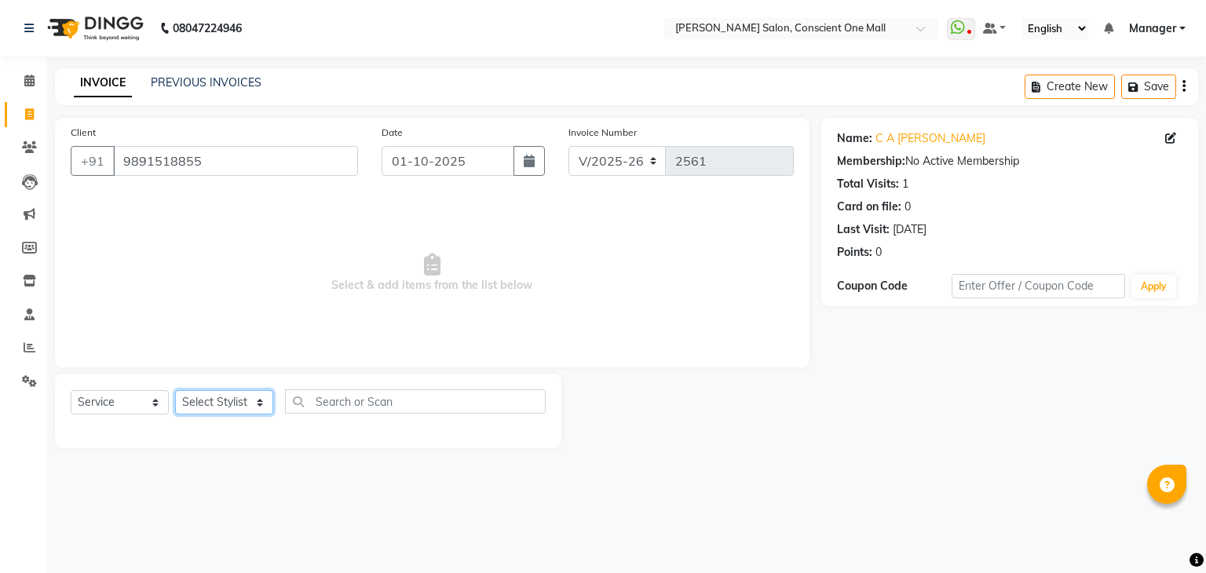
click at [210, 405] on select "Select Stylist [PERSON_NAME] AMIT [PERSON_NAME] [PERSON_NAME] [PERSON_NAME] [PE…" at bounding box center [224, 402] width 98 height 24
select select "67299"
click at [175, 391] on select "Select Stylist [PERSON_NAME] AMIT [PERSON_NAME] [PERSON_NAME] [PERSON_NAME] [PE…" at bounding box center [224, 402] width 98 height 24
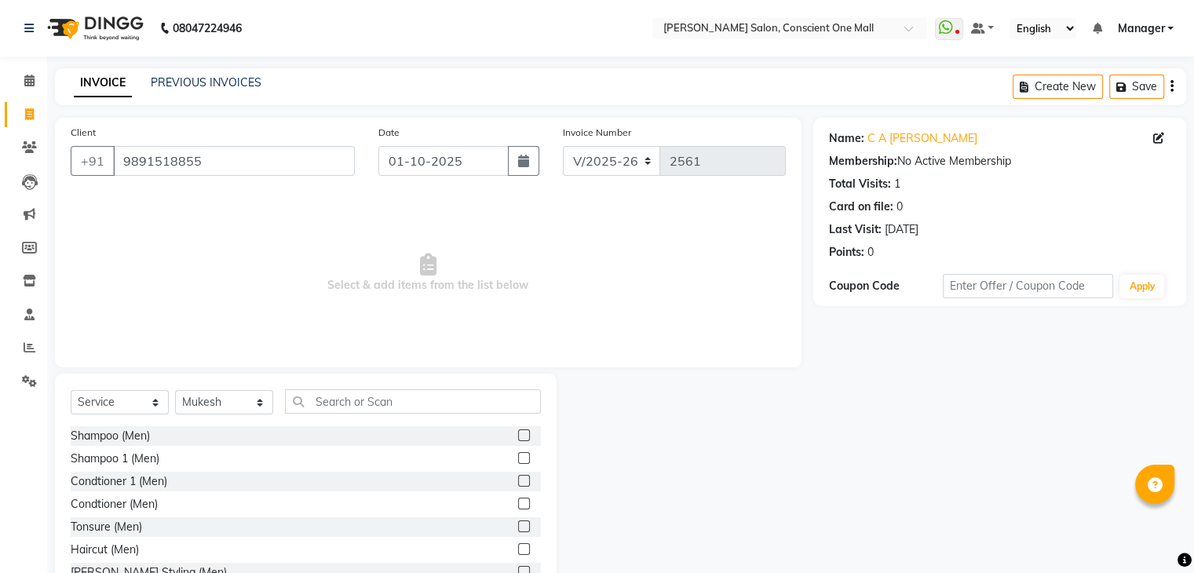
click at [518, 550] on label at bounding box center [524, 549] width 12 height 12
click at [518, 550] on input "checkbox" at bounding box center [523, 550] width 10 height 10
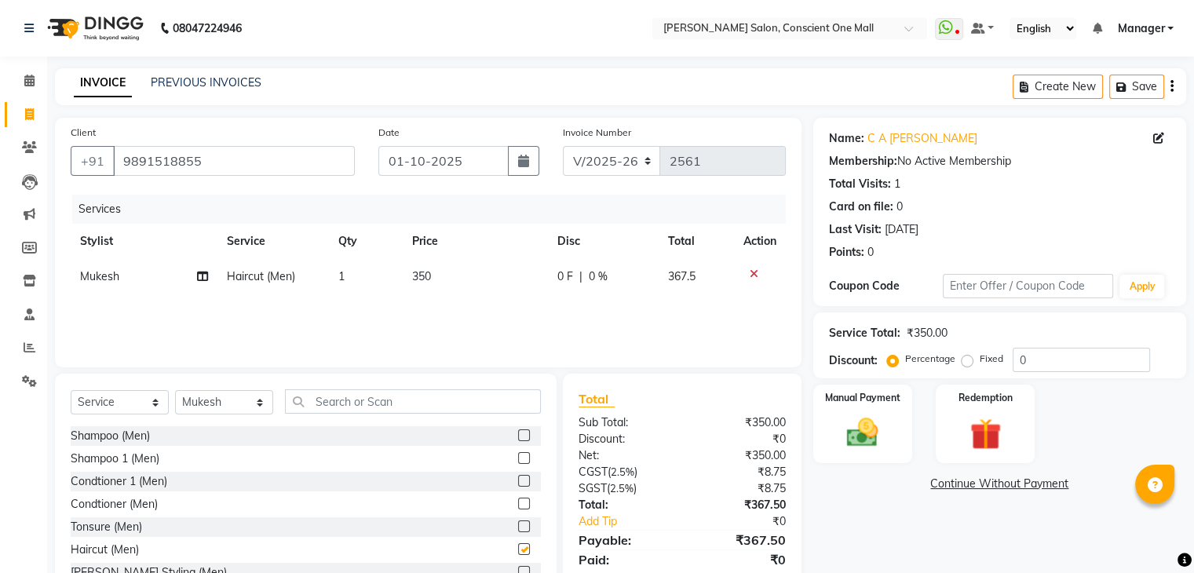
checkbox input "false"
click at [518, 502] on label at bounding box center [524, 502] width 12 height 12
click at [518, 502] on input "checkbox" at bounding box center [523, 503] width 10 height 10
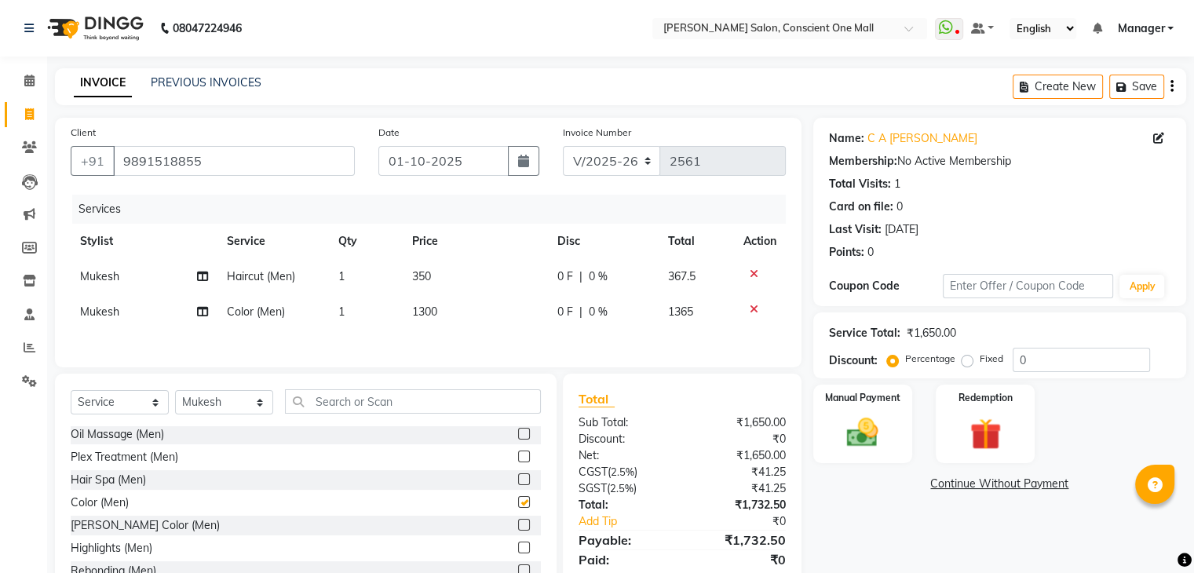
checkbox input "false"
click at [892, 409] on div "Manual Payment" at bounding box center [862, 423] width 103 height 81
click at [1094, 484] on span "UPI" at bounding box center [1095, 485] width 24 height 18
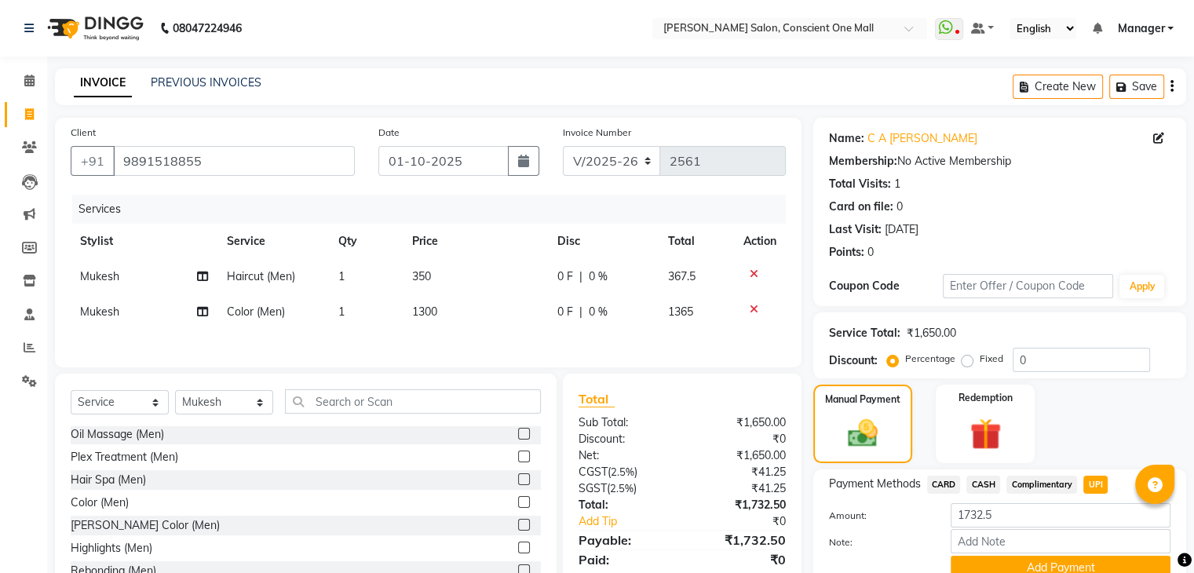
scroll to position [70, 0]
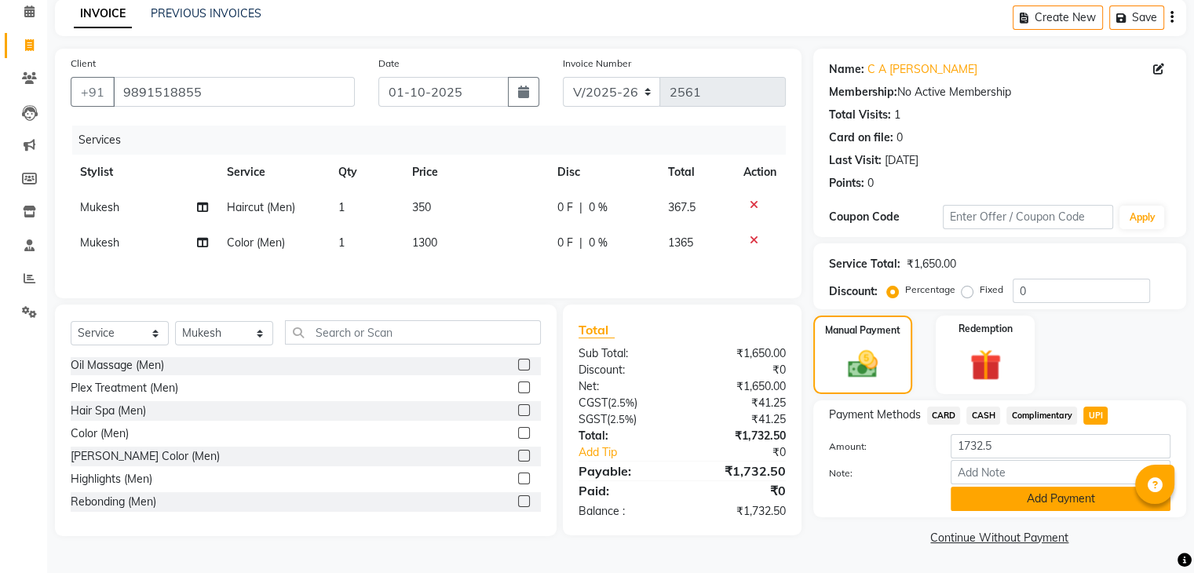
click at [1080, 495] on button "Add Payment" at bounding box center [1061, 499] width 220 height 24
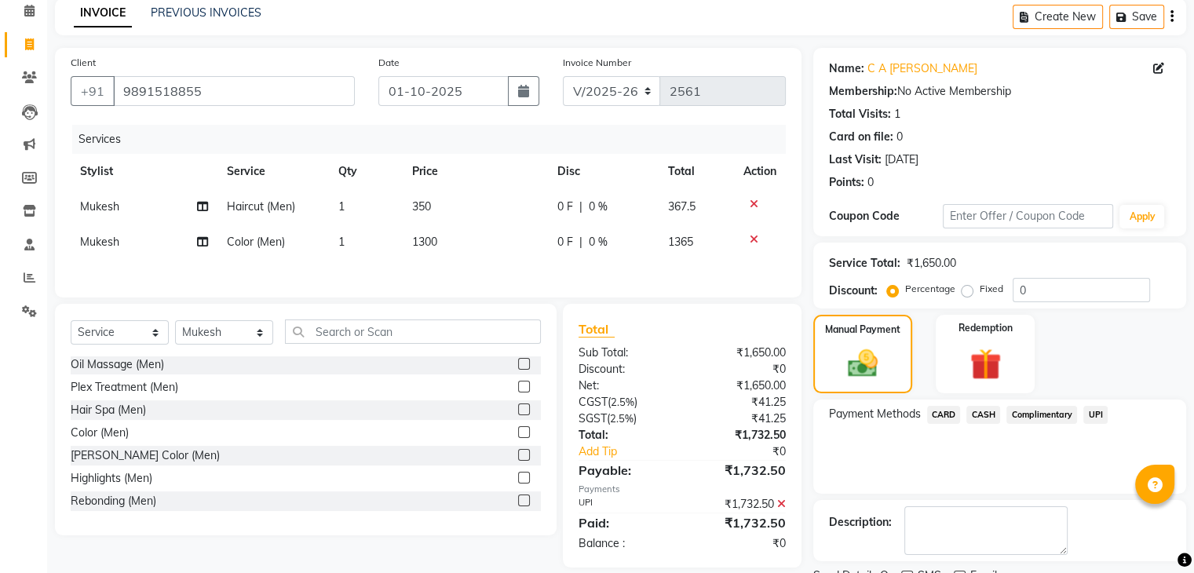
scroll to position [134, 0]
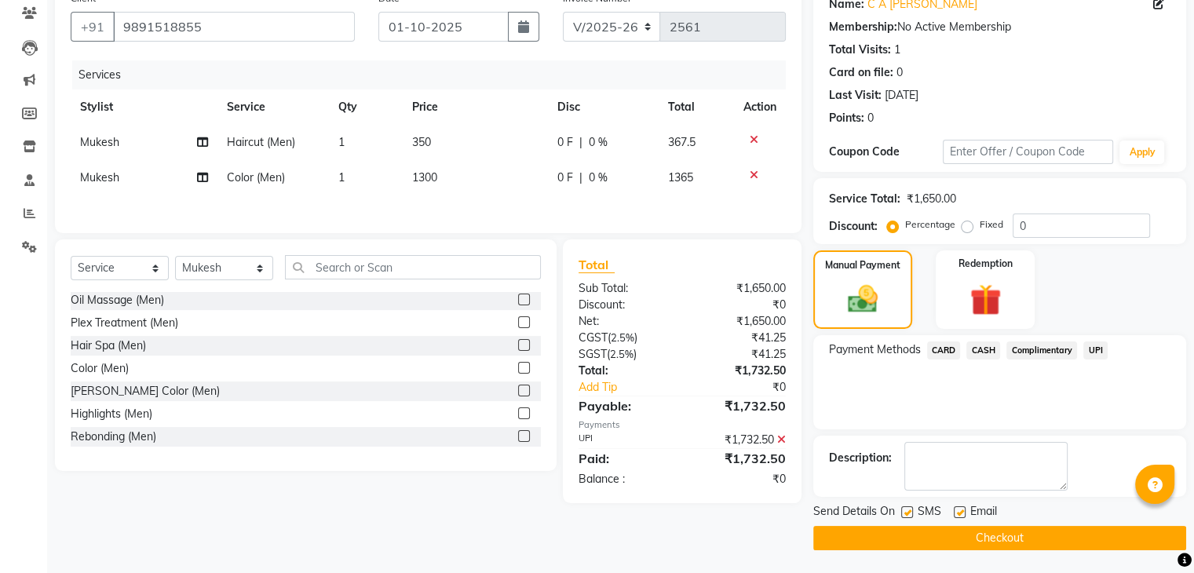
click at [983, 547] on button "Checkout" at bounding box center [999, 538] width 373 height 24
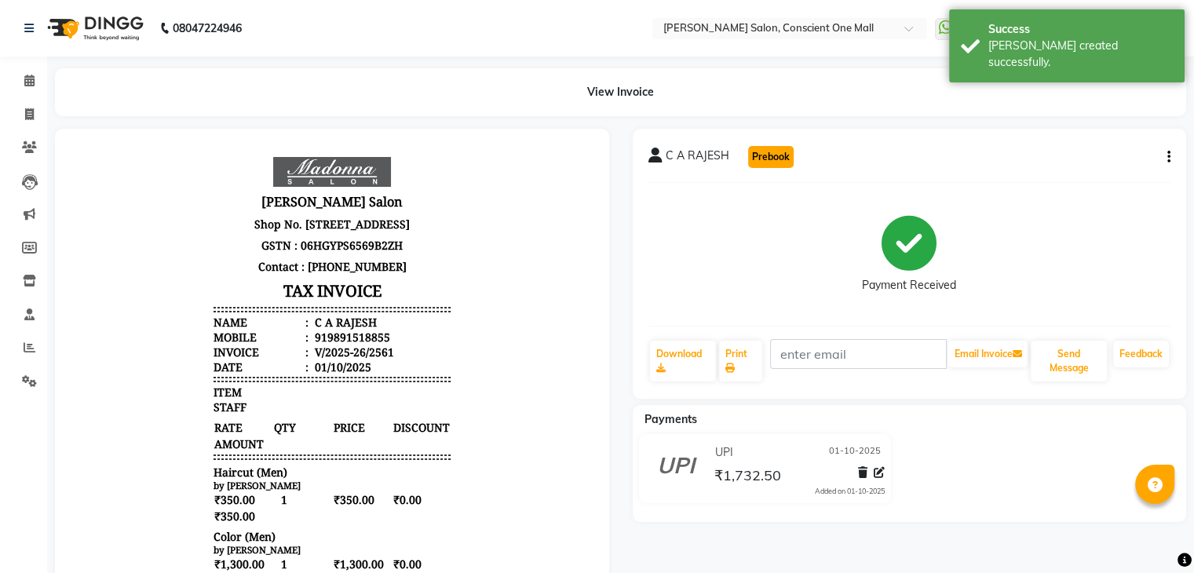
click at [776, 159] on button "Prebook" at bounding box center [771, 157] width 46 height 22
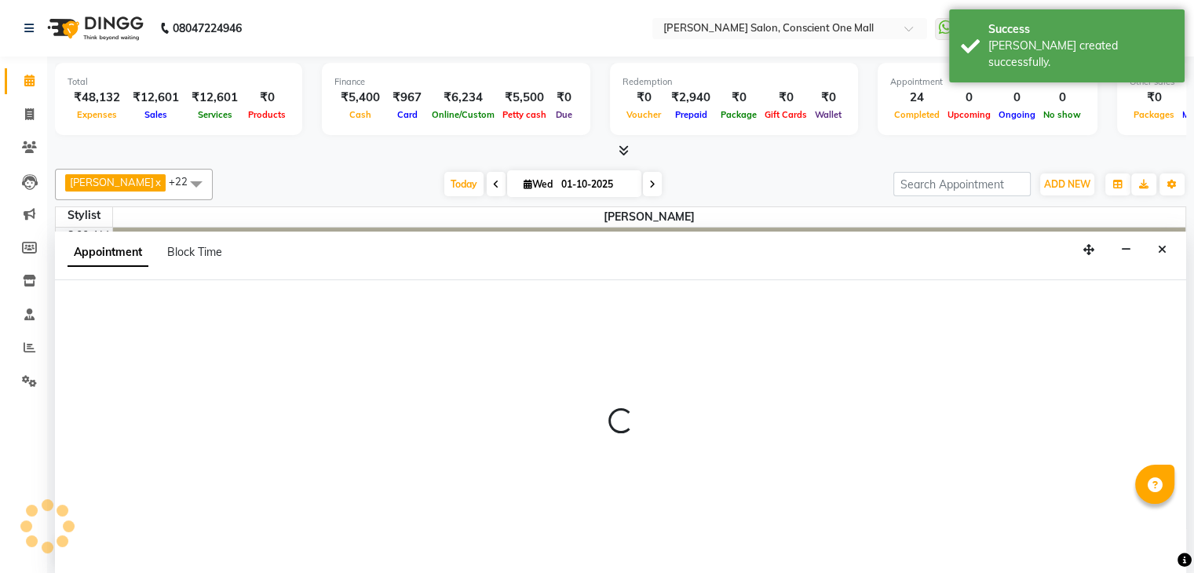
scroll to position [1, 0]
select select "67299"
select select "540"
select select "tentative"
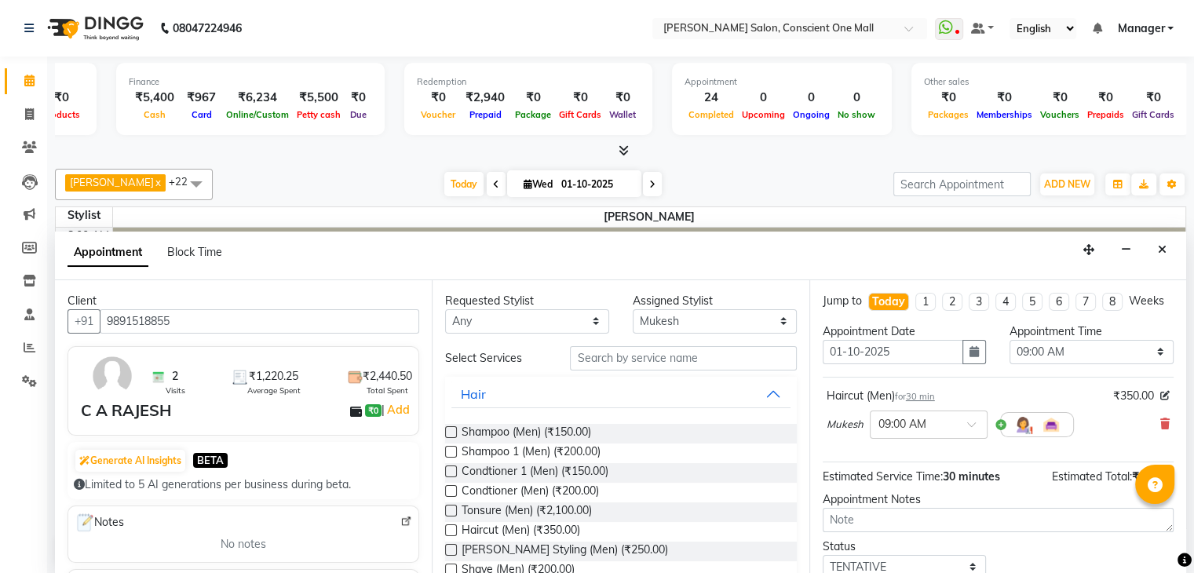
scroll to position [0, 0]
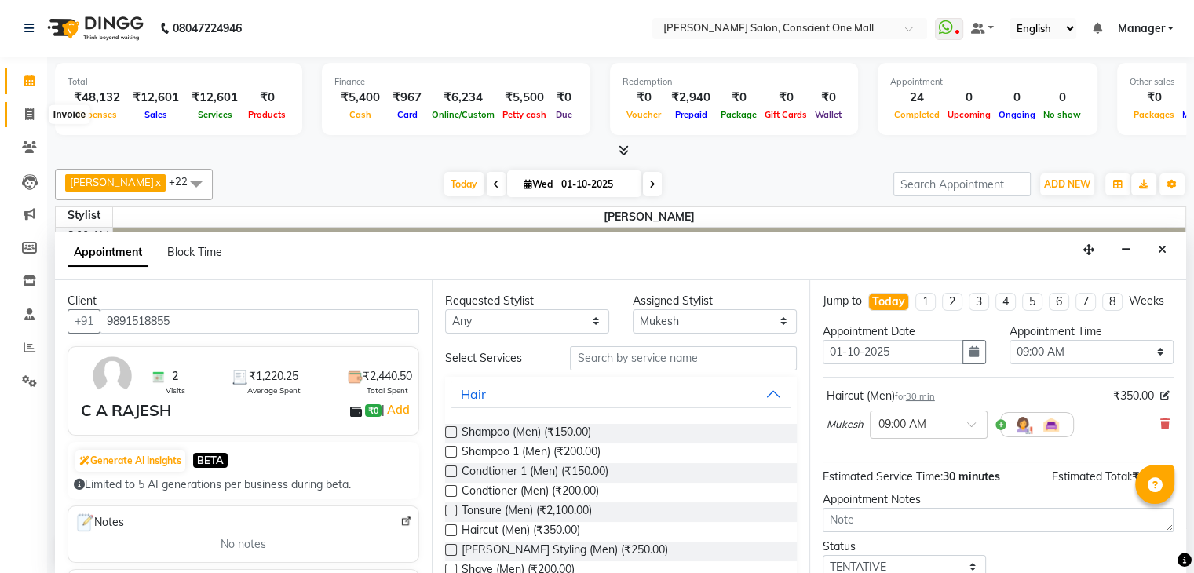
click at [26, 108] on icon at bounding box center [29, 114] width 9 height 12
select select "service"
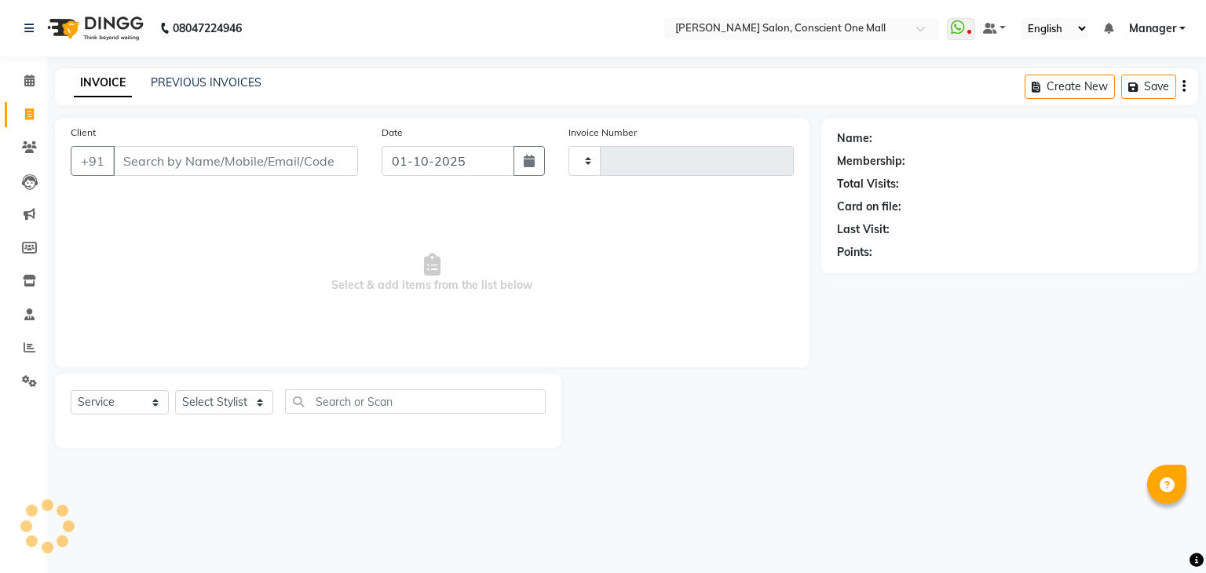
type input "2562"
select select "7575"
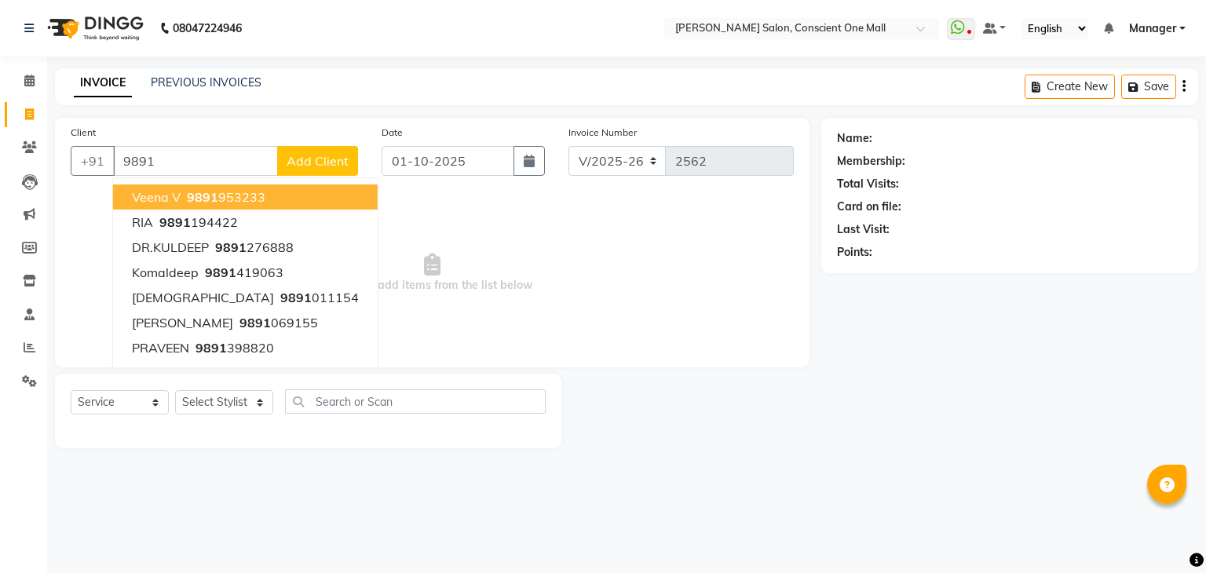
click at [217, 155] on input "9891" at bounding box center [195, 161] width 165 height 30
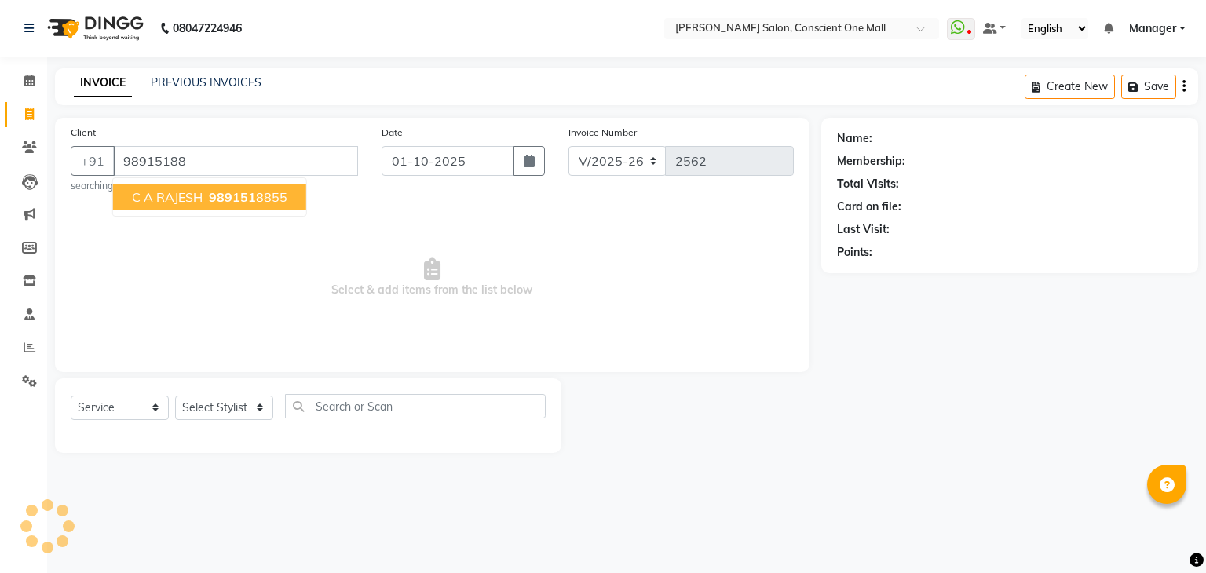
click at [225, 203] on span "989151" at bounding box center [232, 197] width 47 height 16
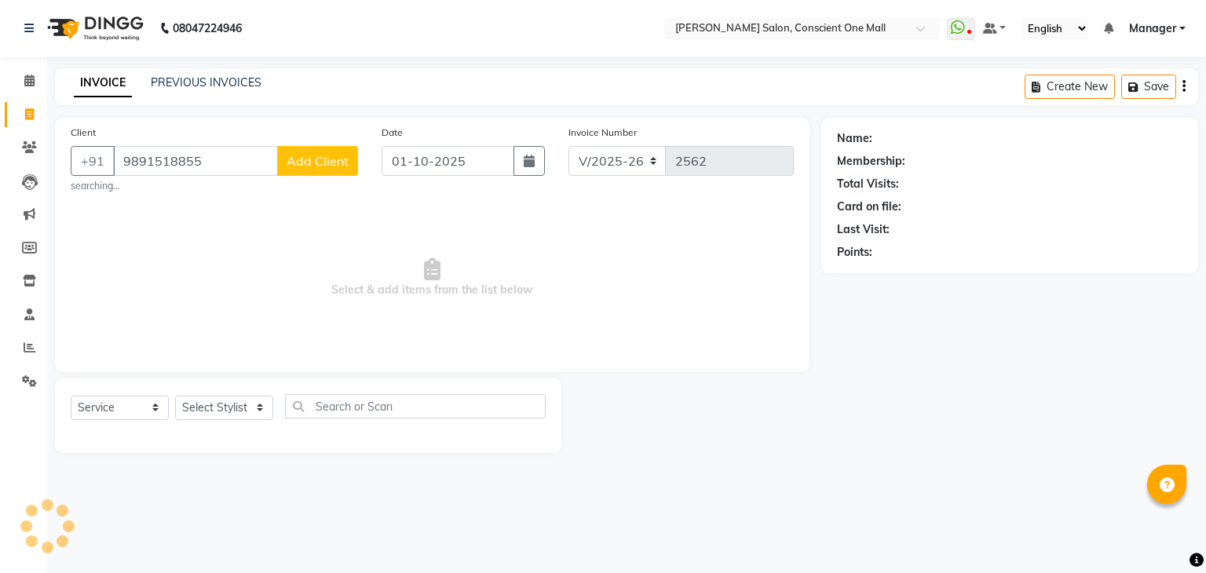
click at [620, 304] on span "Select & add items from the list below" at bounding box center [432, 277] width 723 height 157
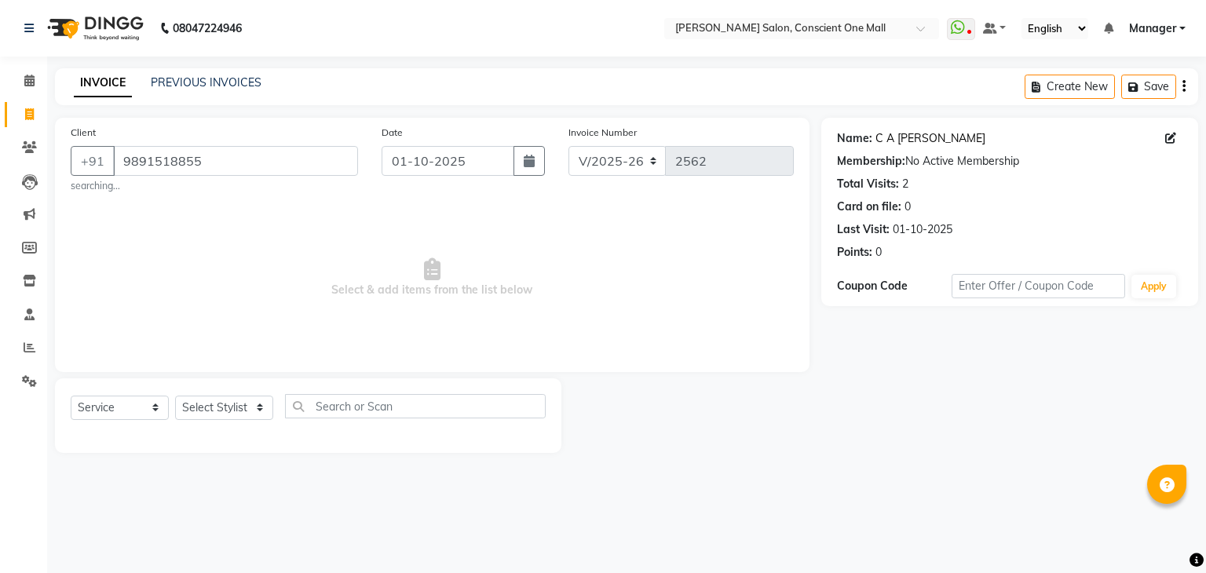
click at [901, 136] on link "C A Rajesh" at bounding box center [930, 138] width 110 height 16
click at [236, 155] on input "9891518855" at bounding box center [235, 161] width 245 height 30
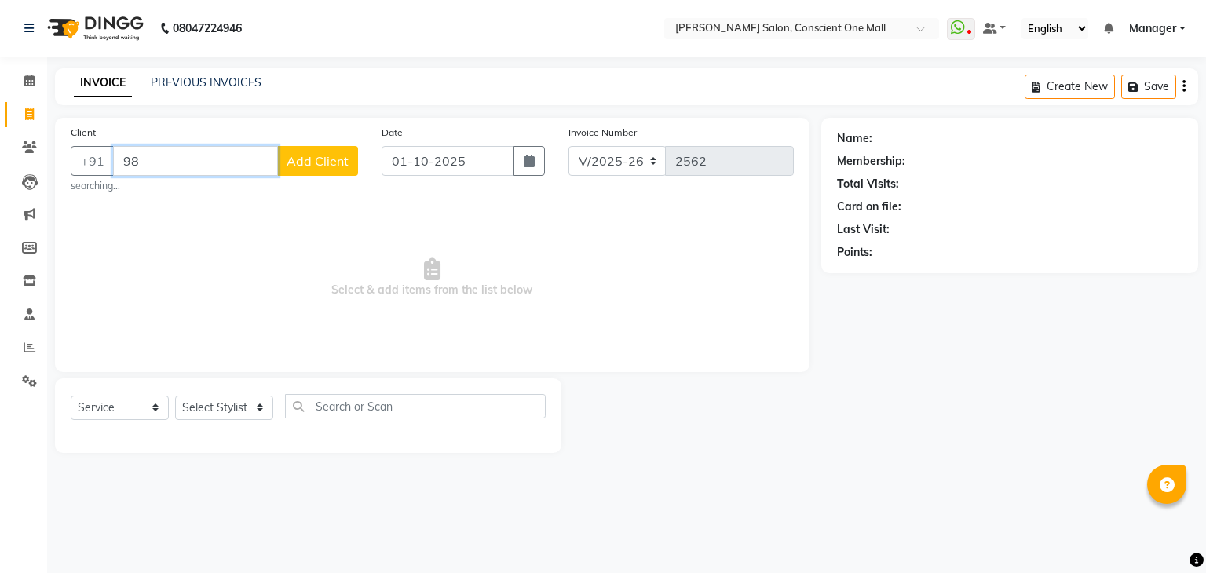
type input "9"
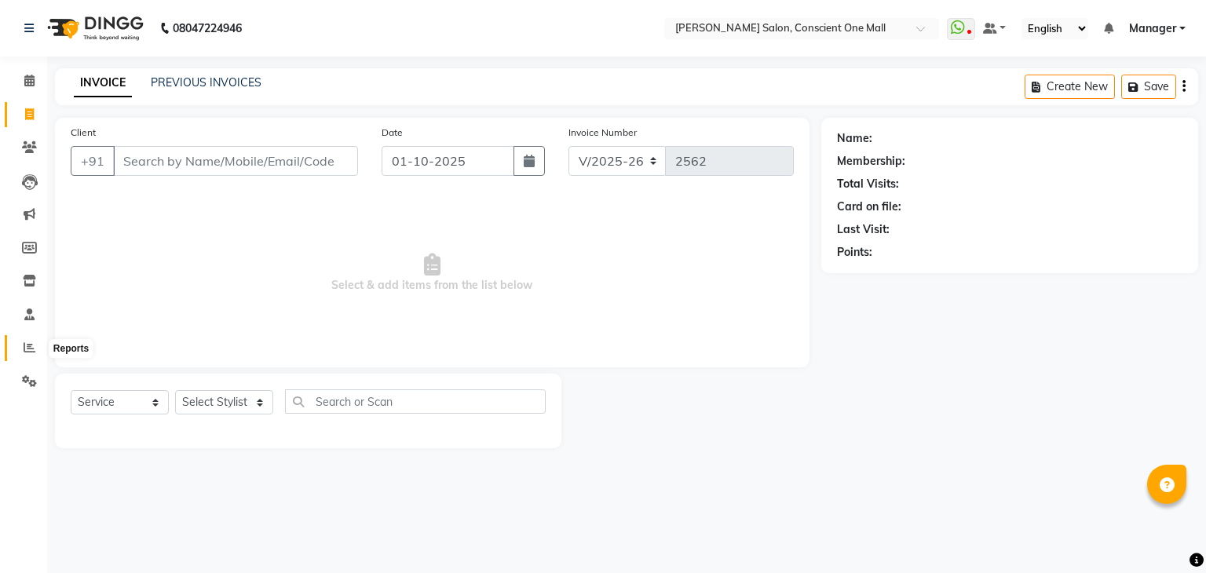
click at [25, 349] on icon at bounding box center [30, 348] width 12 height 12
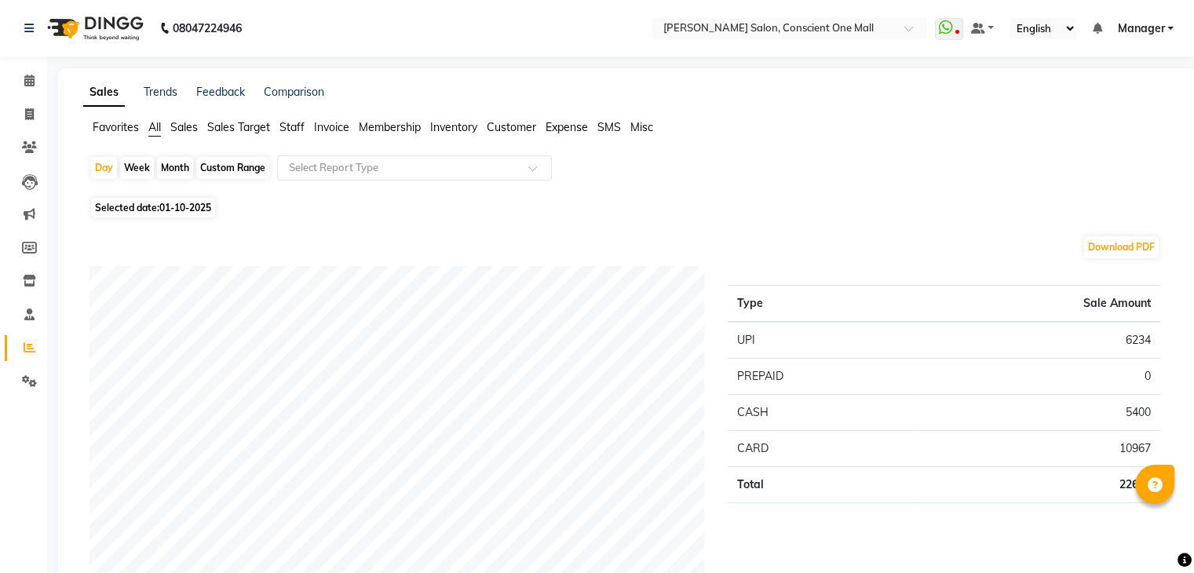
click at [287, 127] on span "Staff" at bounding box center [291, 127] width 25 height 14
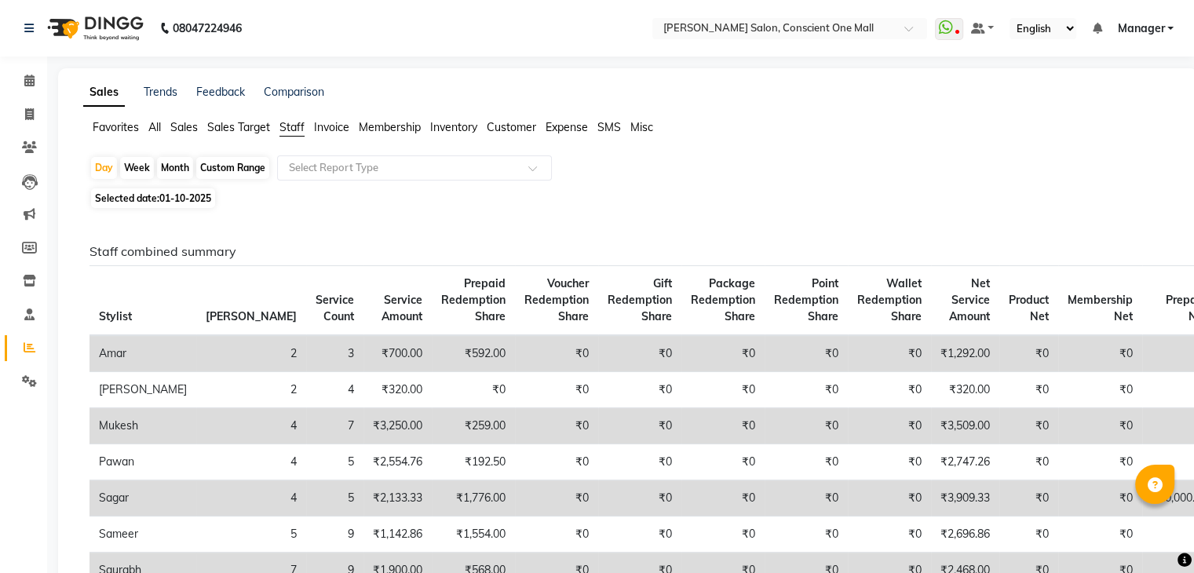
click at [153, 124] on span "All" at bounding box center [154, 127] width 13 height 14
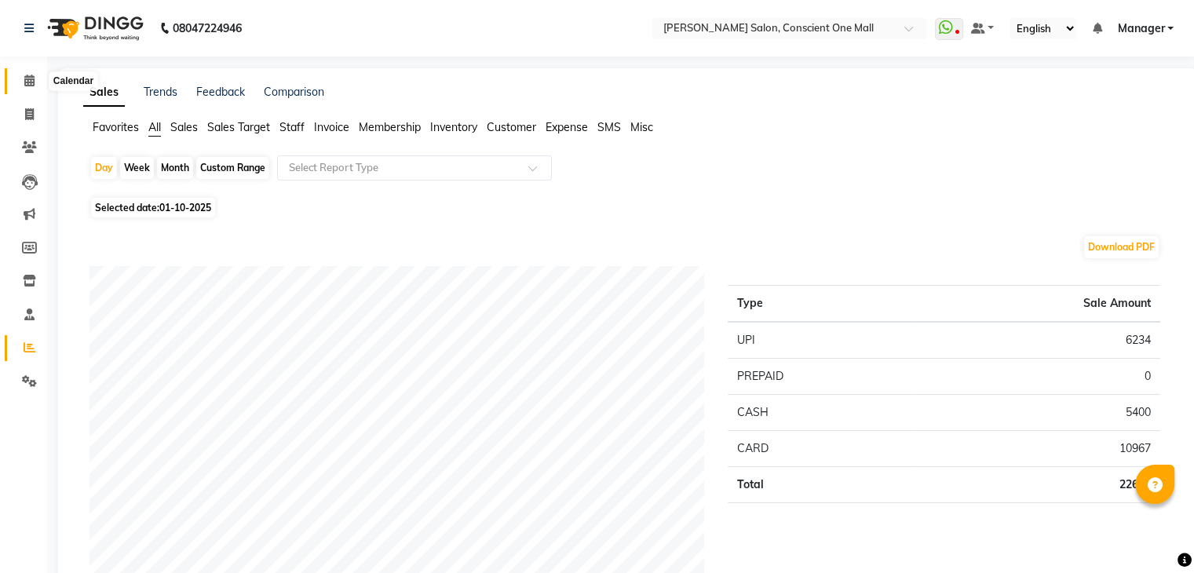
click at [25, 79] on icon at bounding box center [29, 81] width 10 height 12
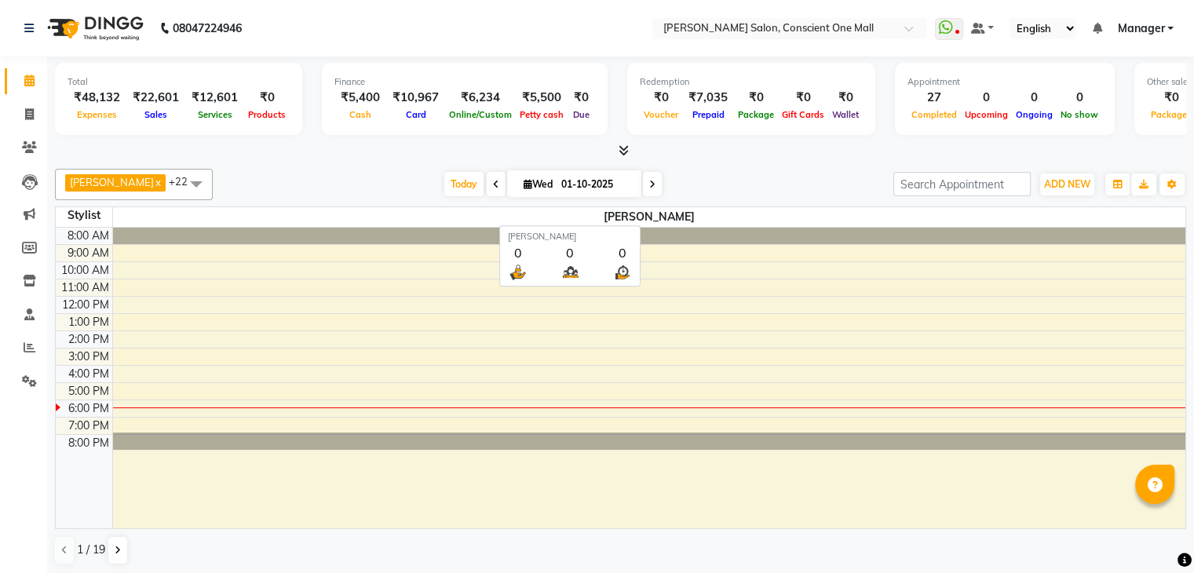
click at [645, 217] on span "[PERSON_NAME]" at bounding box center [649, 217] width 1073 height 20
click at [672, 219] on span "[PERSON_NAME]" at bounding box center [649, 217] width 1073 height 20
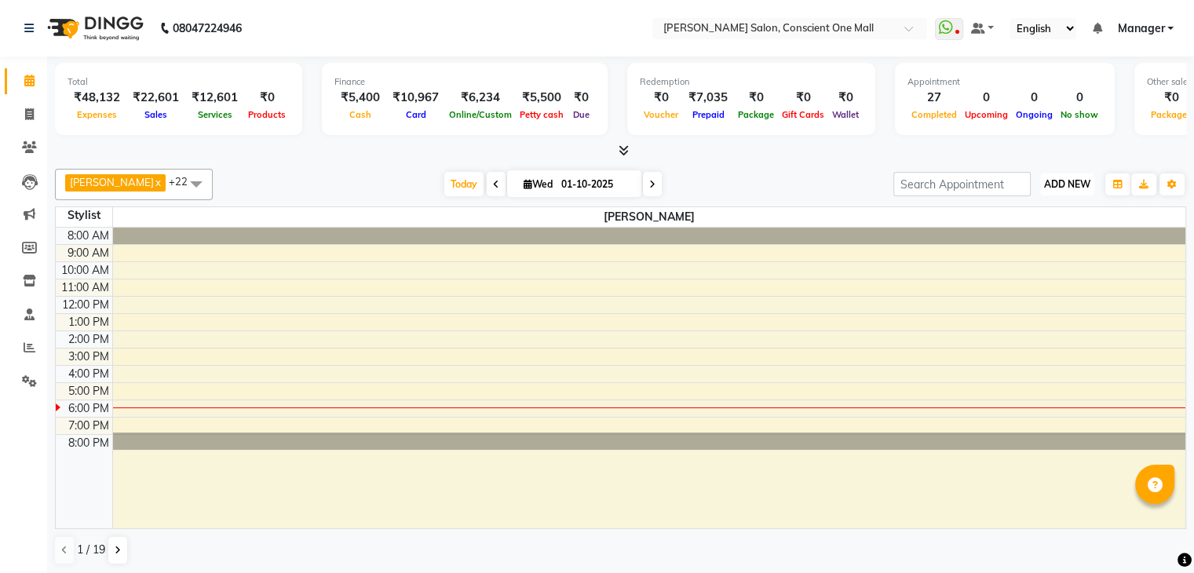
click at [1077, 181] on span "ADD NEW" at bounding box center [1067, 184] width 46 height 12
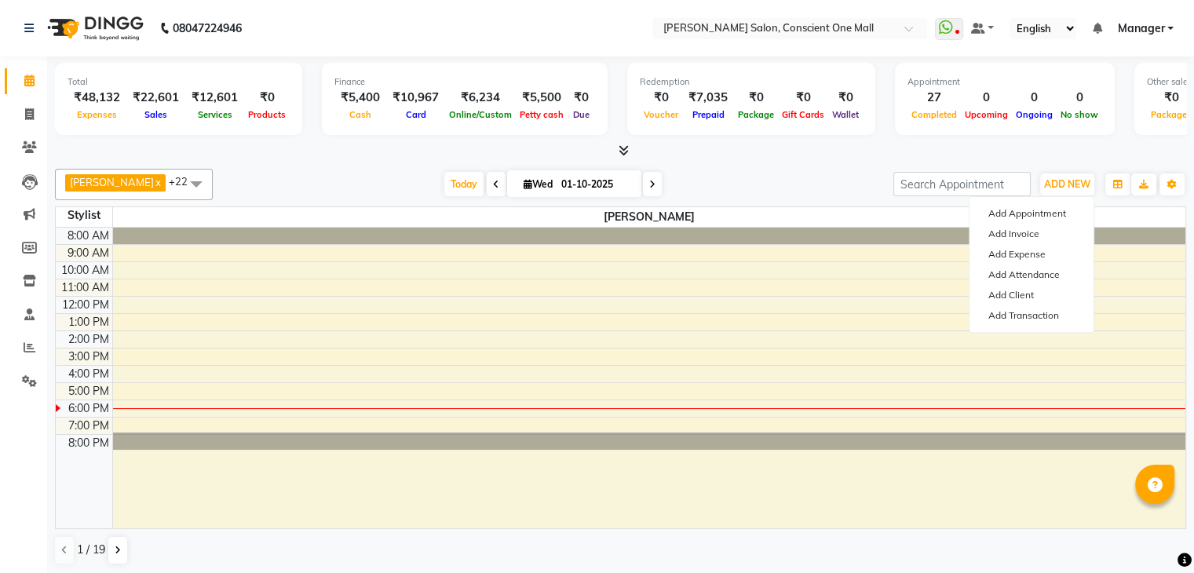
click at [802, 164] on div "AJAD x AMIT x Angad x ANSHU x Bilal x FAHEEM x Janvi x JAY x Khusboo x Mukesh x…" at bounding box center [620, 367] width 1131 height 409
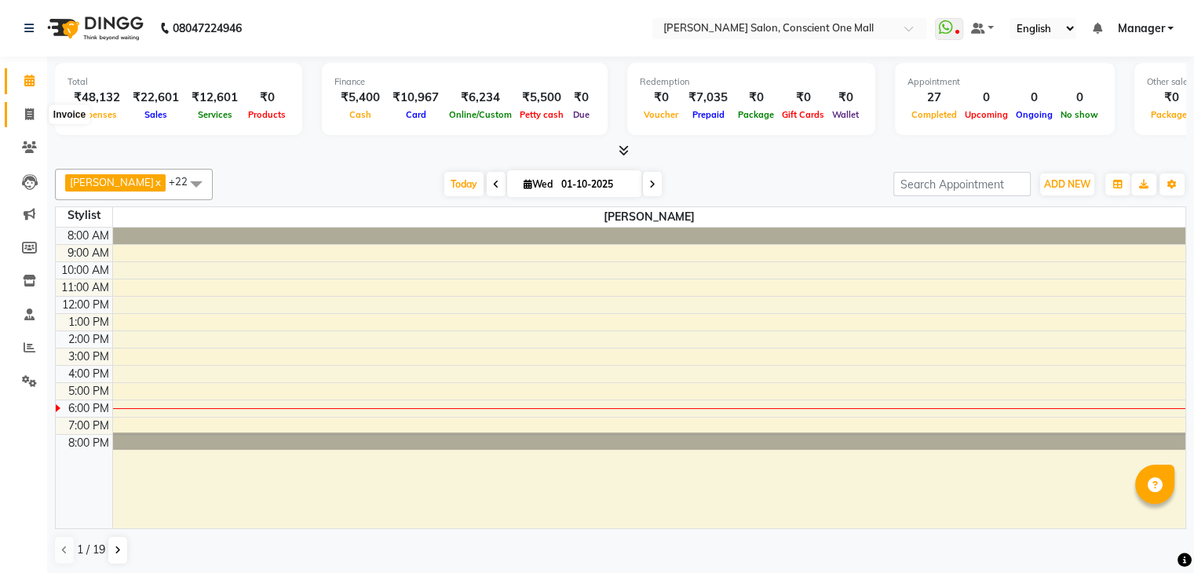
click at [27, 114] on icon at bounding box center [29, 114] width 9 height 12
select select "service"
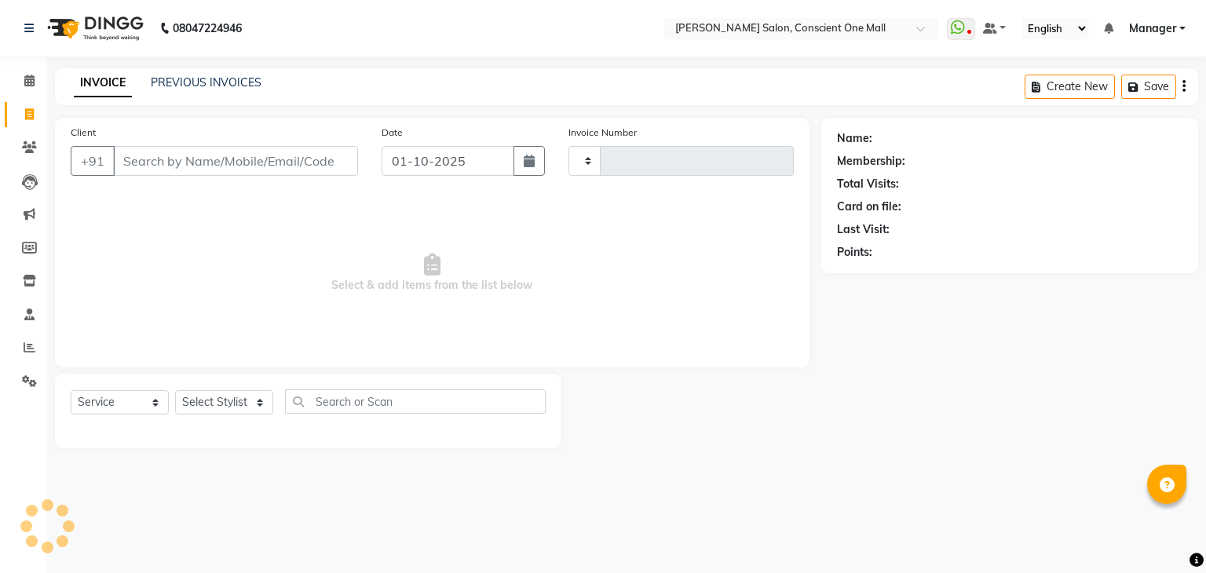
type input "2564"
select select "7575"
click at [24, 345] on icon at bounding box center [30, 348] width 12 height 12
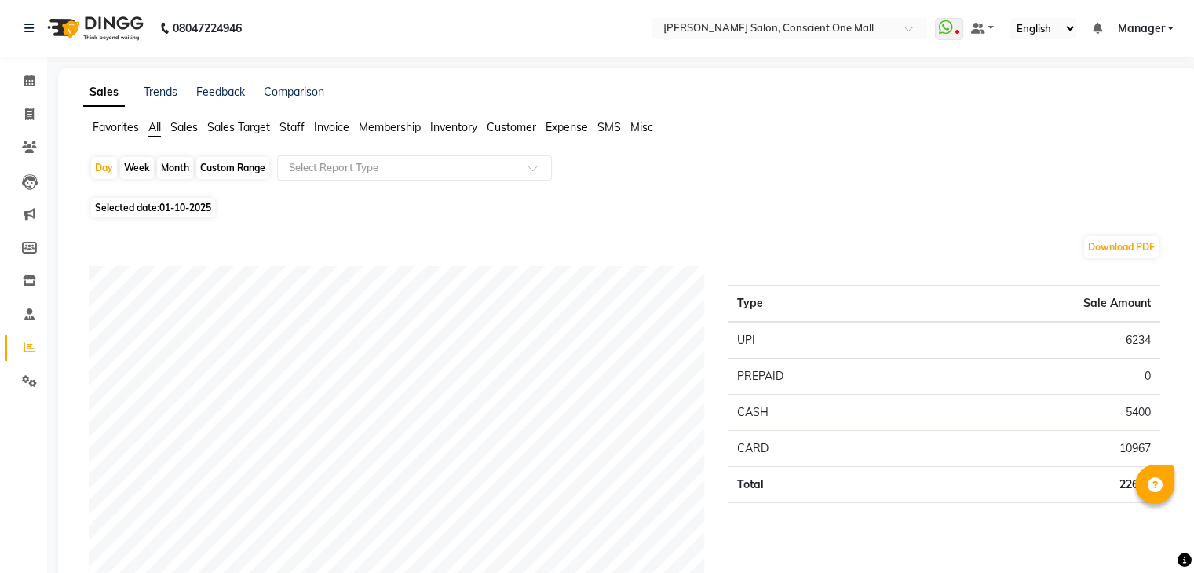
click at [295, 130] on span "Staff" at bounding box center [291, 127] width 25 height 14
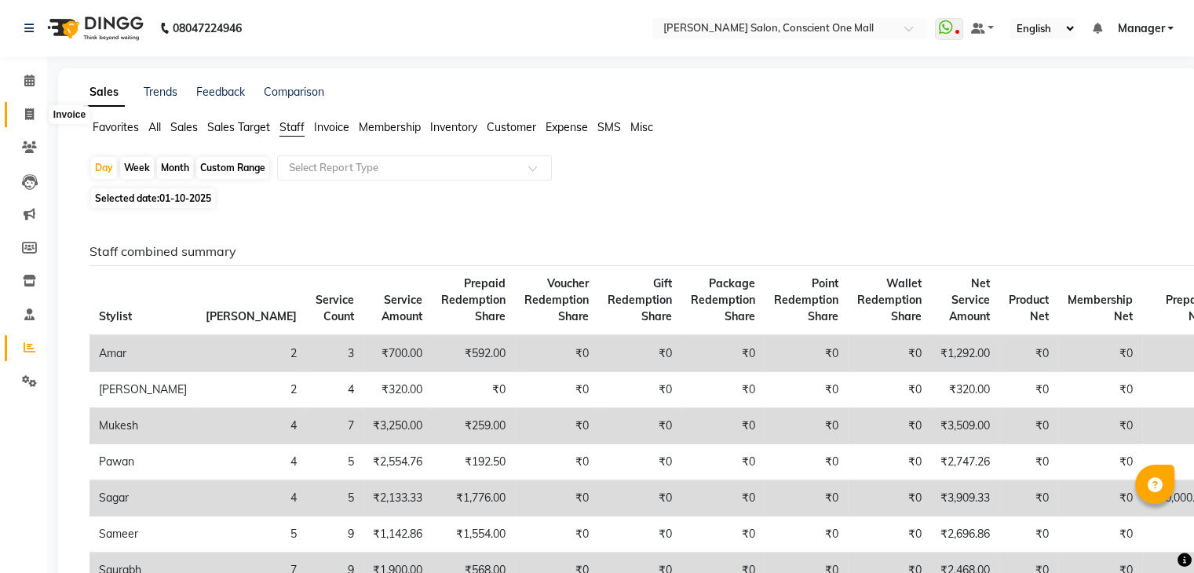
click at [25, 111] on icon at bounding box center [29, 114] width 9 height 12
select select "service"
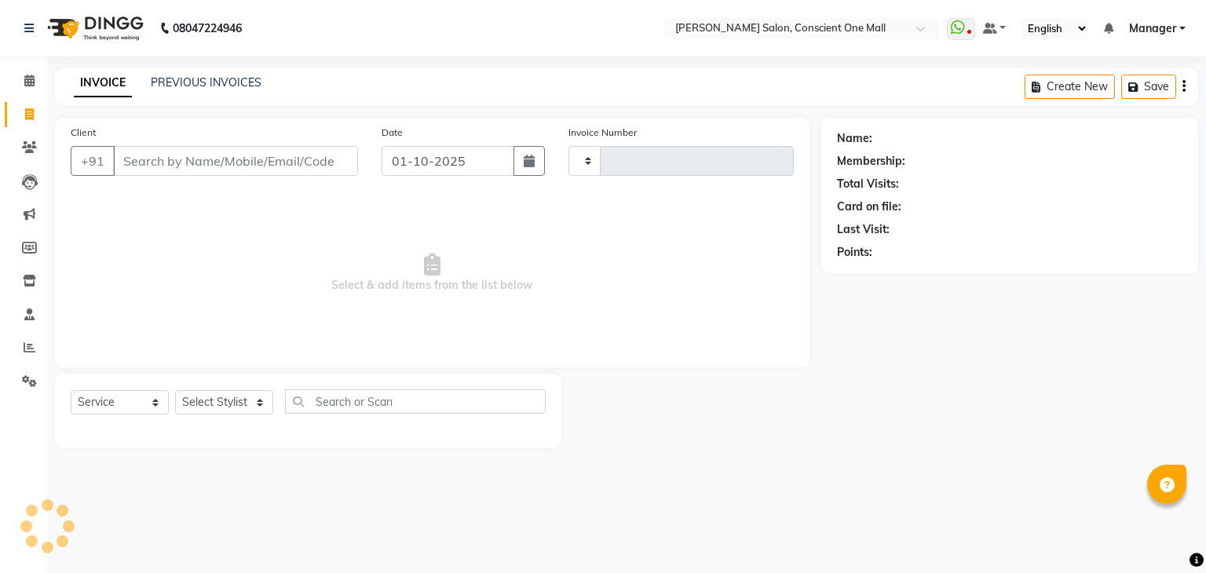
type input "2564"
select select "7575"
click at [199, 68] on div "INVOICE PREVIOUS INVOICES Create New Save" at bounding box center [626, 86] width 1143 height 37
click at [190, 86] on link "PREVIOUS INVOICES" at bounding box center [206, 82] width 111 height 14
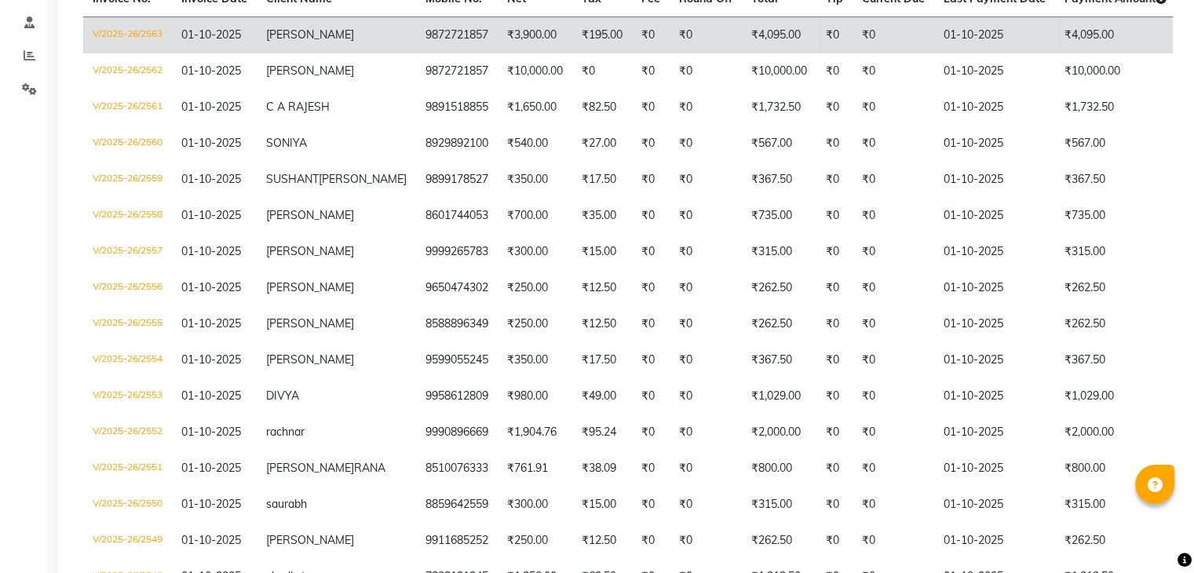
scroll to position [292, 0]
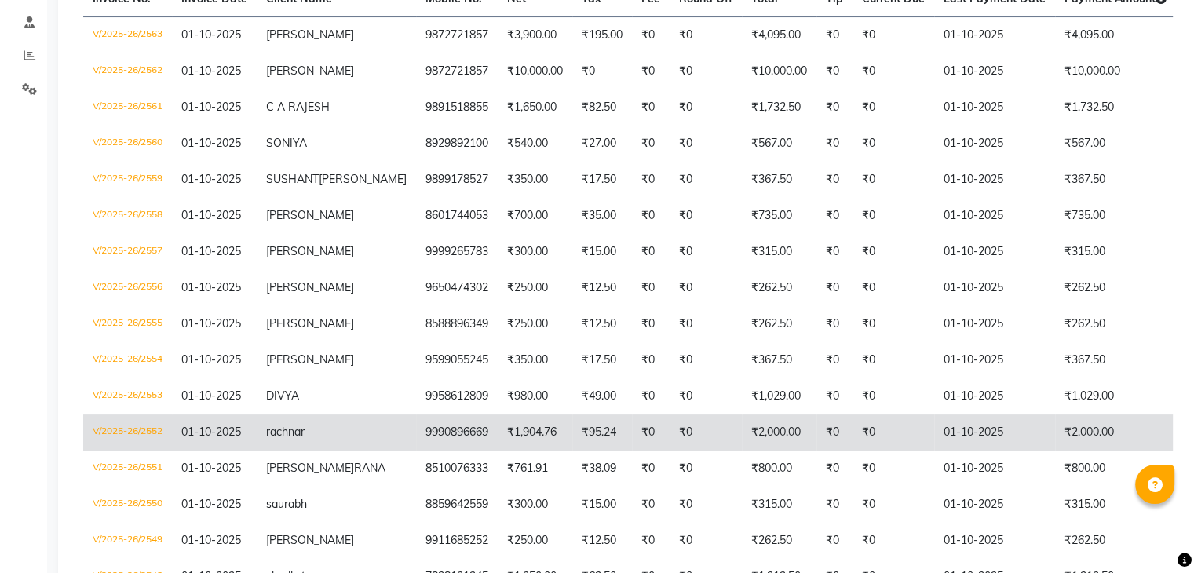
click at [160, 450] on td "V/2025-26/2552" at bounding box center [127, 433] width 89 height 36
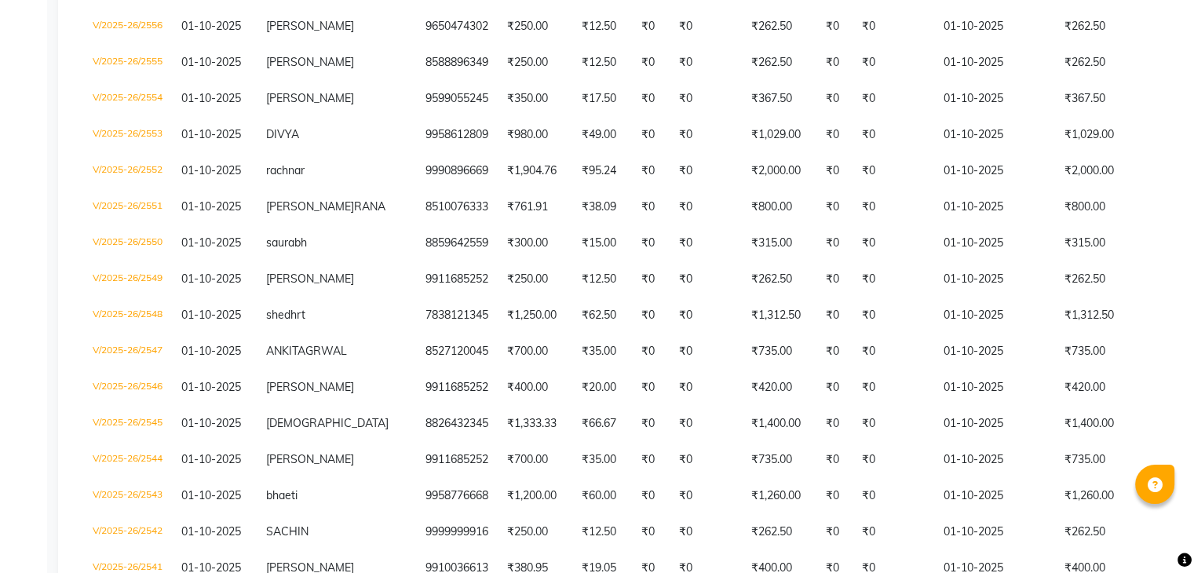
scroll to position [714, 0]
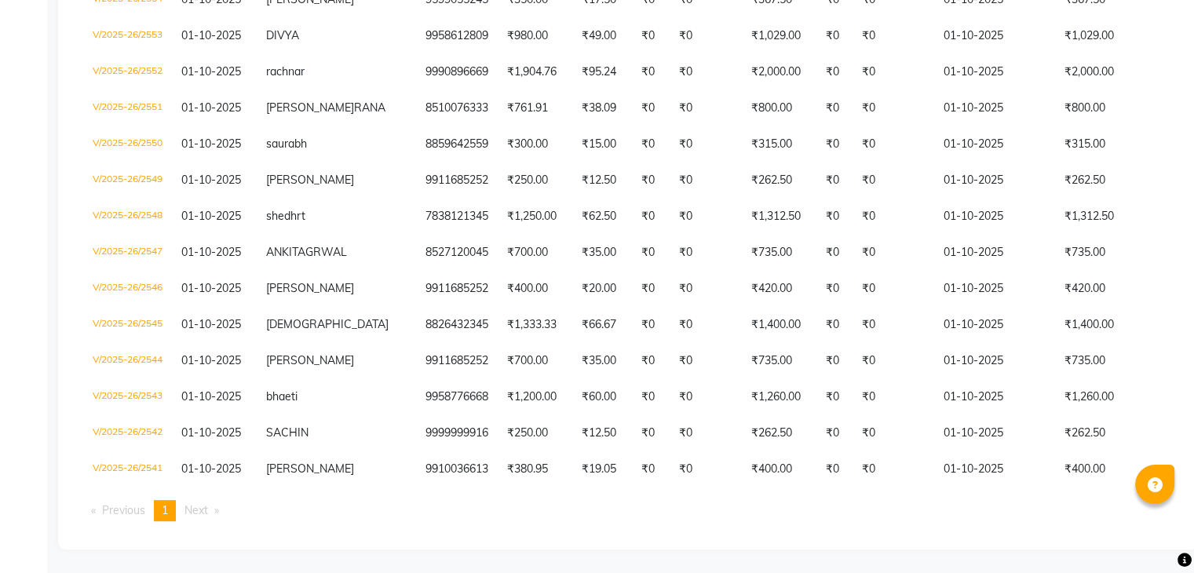
click at [331, 163] on td "madonna" at bounding box center [336, 181] width 159 height 36
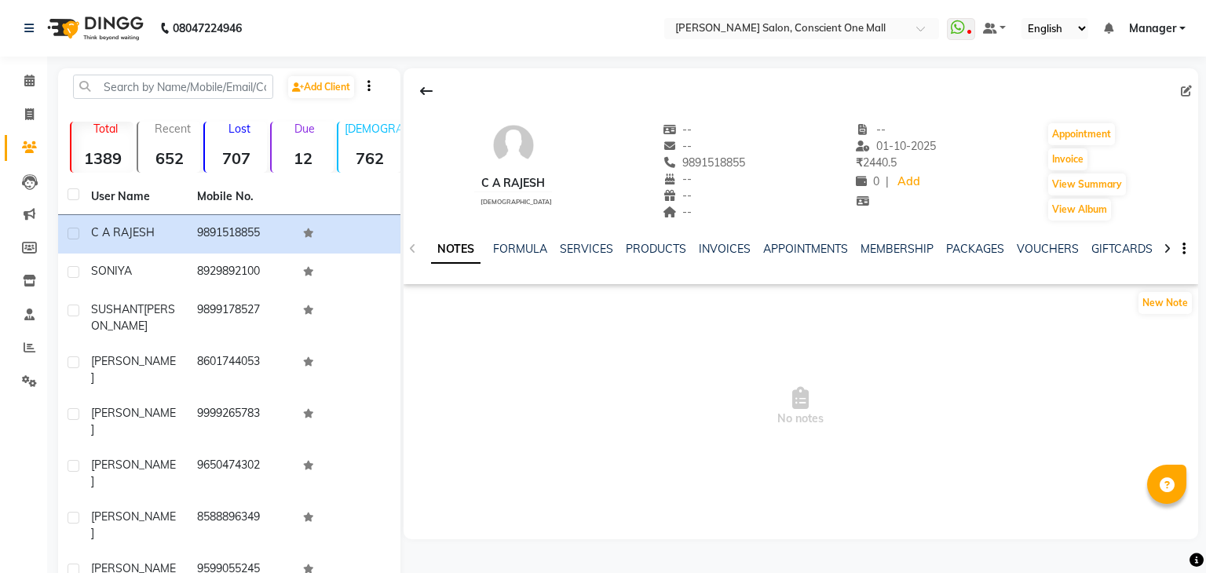
select select "en"
click at [719, 252] on link "INVOICES" at bounding box center [721, 249] width 52 height 14
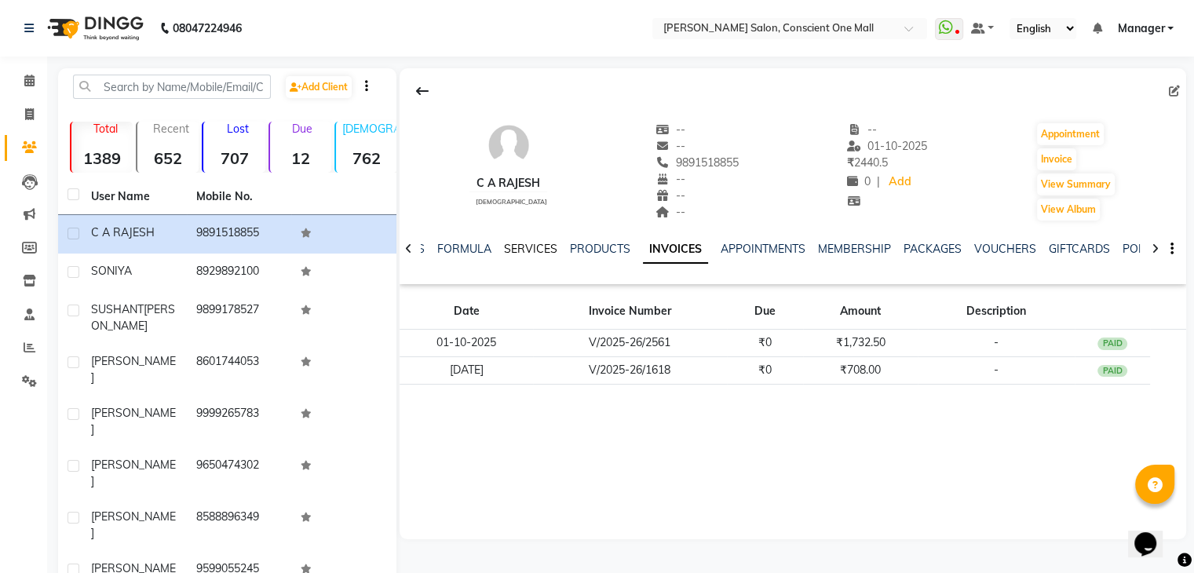
click at [523, 250] on link "SERVICES" at bounding box center [530, 249] width 53 height 14
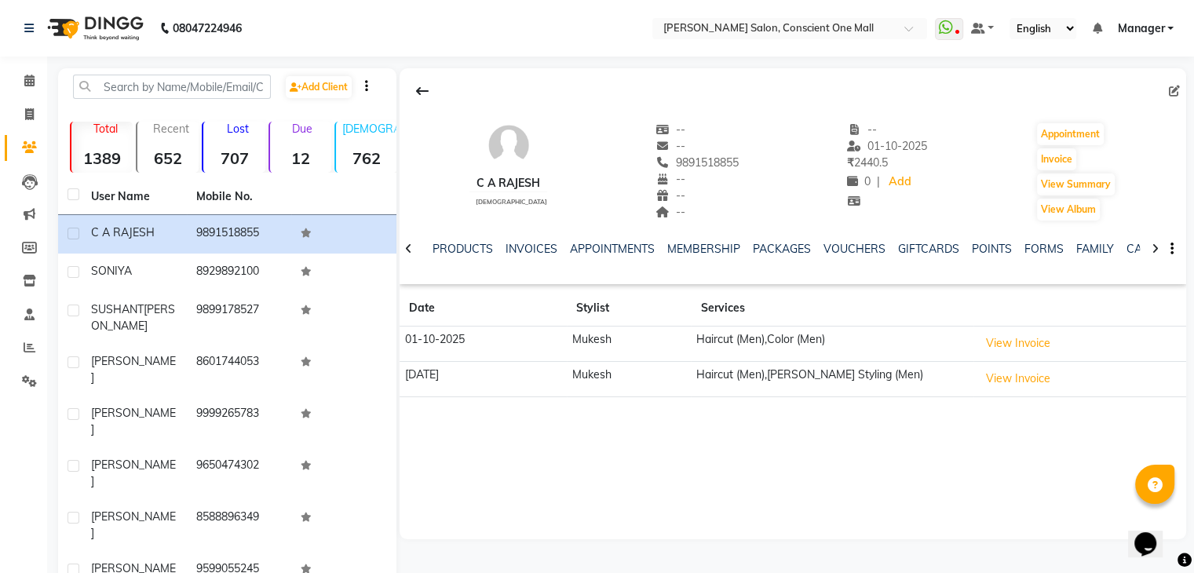
scroll to position [0, 263]
click at [993, 253] on link "FAMILY" at bounding box center [1007, 249] width 38 height 14
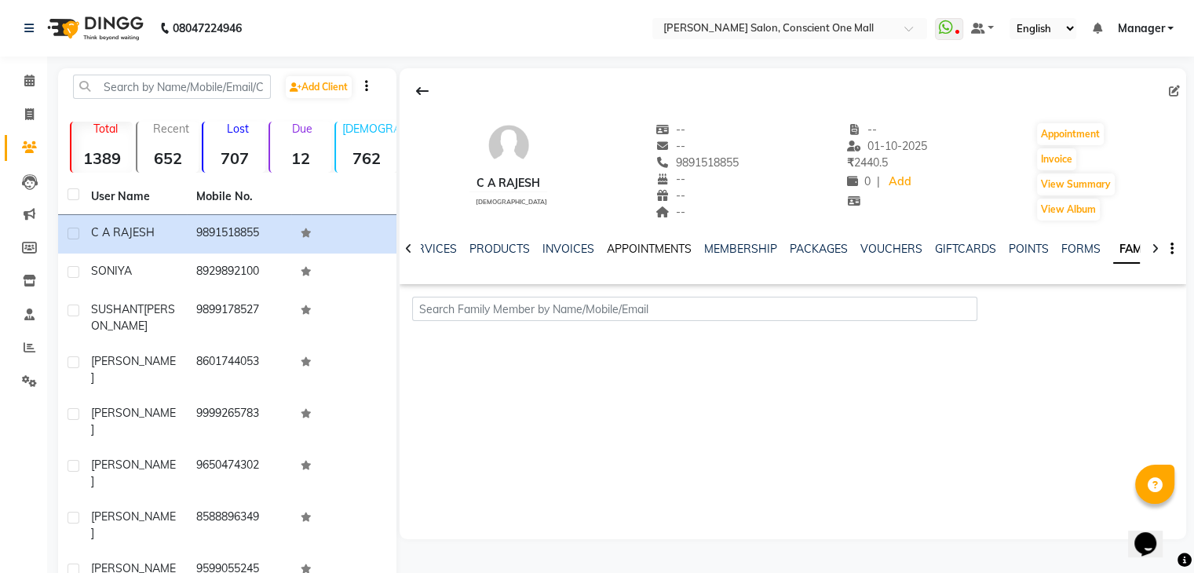
click at [654, 246] on link "APPOINTMENTS" at bounding box center [649, 249] width 85 height 14
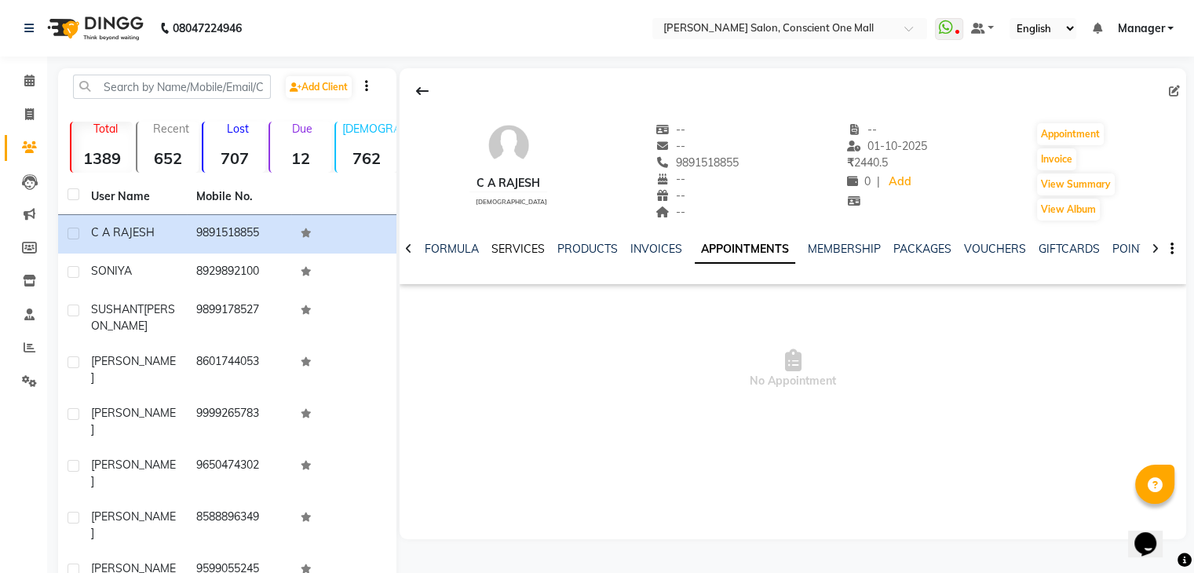
click at [511, 252] on link "SERVICES" at bounding box center [517, 249] width 53 height 14
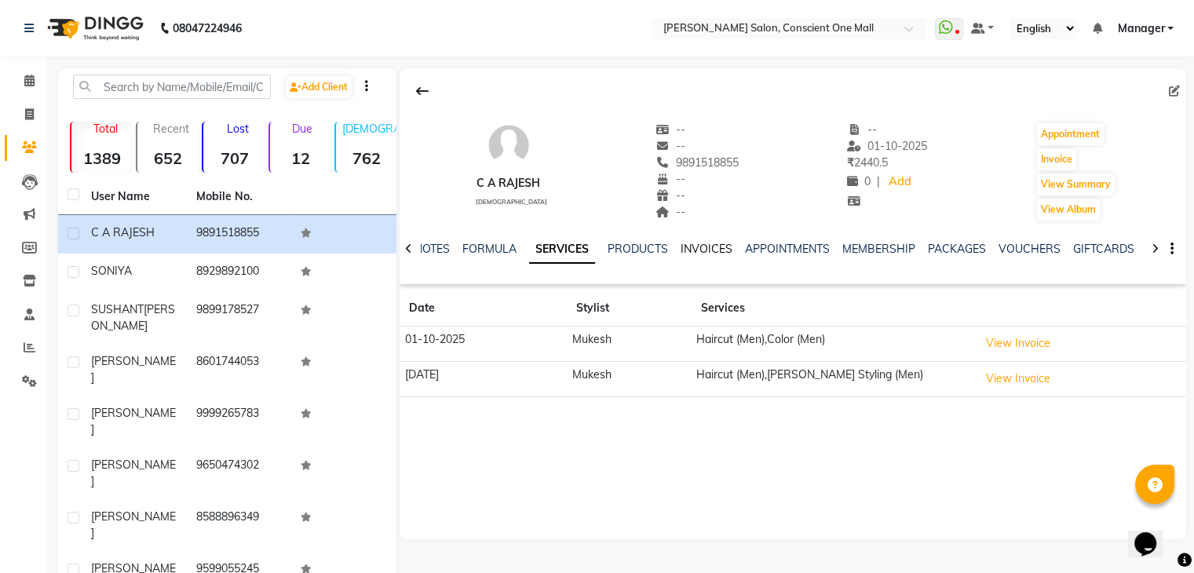
click at [703, 245] on link "INVOICES" at bounding box center [707, 249] width 52 height 14
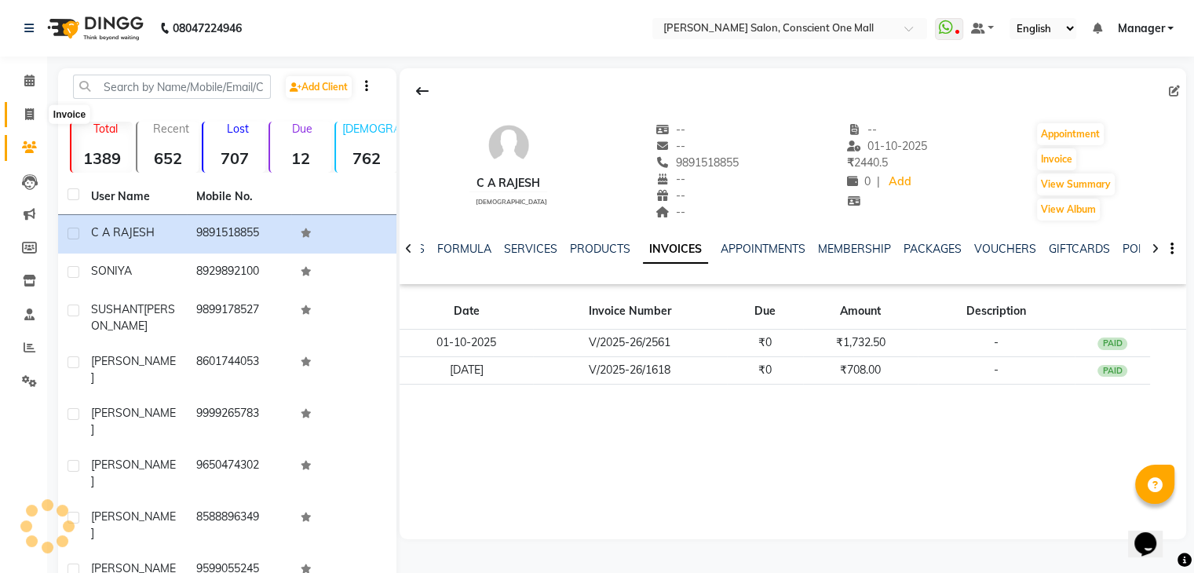
click at [31, 111] on icon at bounding box center [29, 114] width 9 height 12
select select "service"
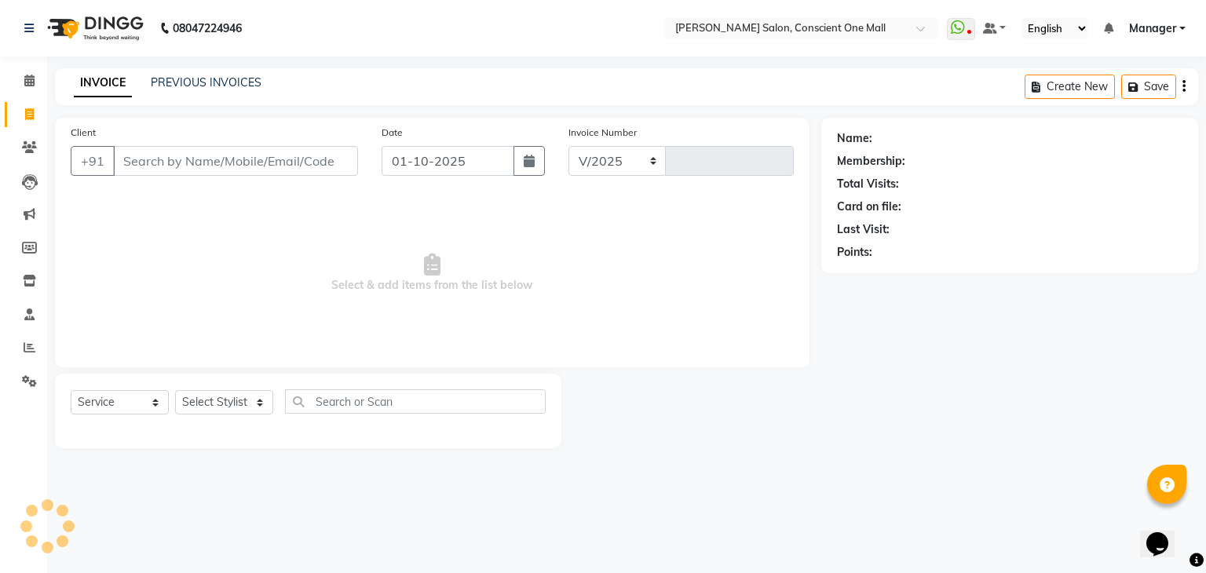
select select "7575"
type input "2562"
click at [195, 158] on input "Client" at bounding box center [235, 161] width 245 height 30
type input "9872721857"
click at [314, 158] on span "Add Client" at bounding box center [318, 161] width 62 height 16
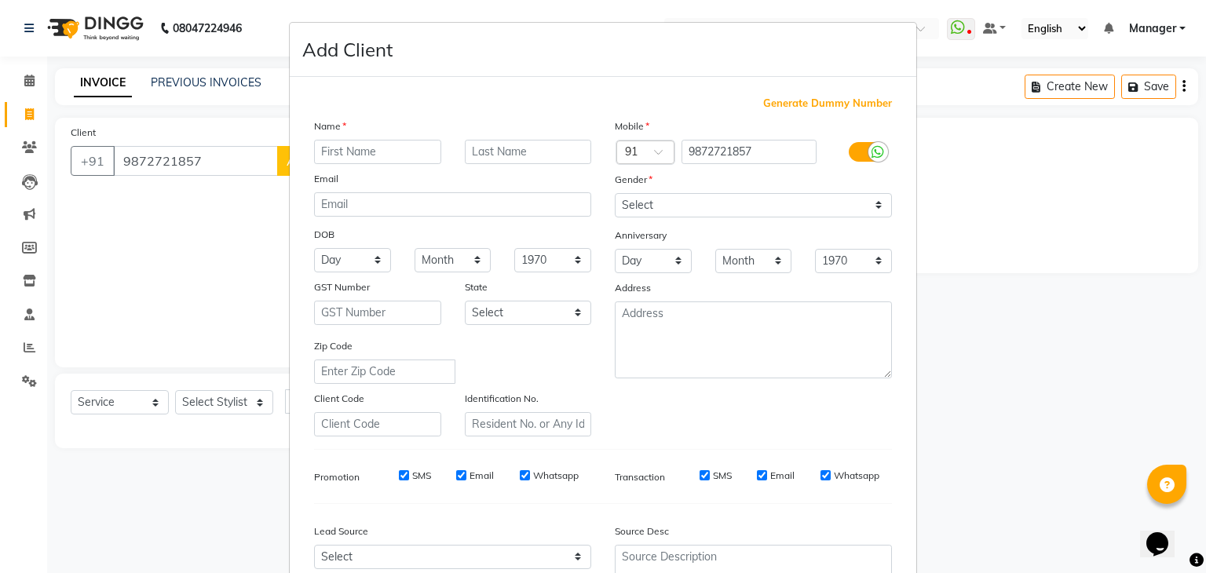
click at [318, 164] on div "Name Email DOB Day 01 02 03 04 05 06 07 08 09 10 11 12 13 14 15 16 17 18 19 20 …" at bounding box center [452, 277] width 301 height 319
click at [333, 159] on input "text" at bounding box center [377, 152] width 127 height 24
type input "[PERSON_NAME]"
click at [683, 200] on select "Select [DEMOGRAPHIC_DATA] [DEMOGRAPHIC_DATA] Other Prefer Not To Say" at bounding box center [753, 205] width 277 height 24
select select "[DEMOGRAPHIC_DATA]"
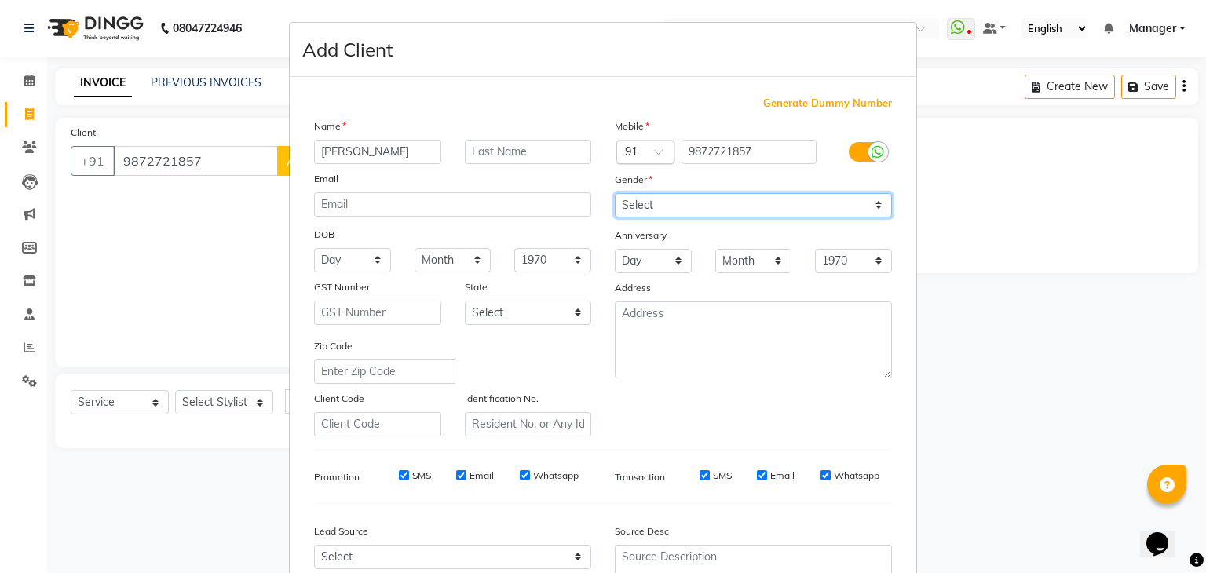
click at [615, 194] on select "Select [DEMOGRAPHIC_DATA] [DEMOGRAPHIC_DATA] Other Prefer Not To Say" at bounding box center [753, 205] width 277 height 24
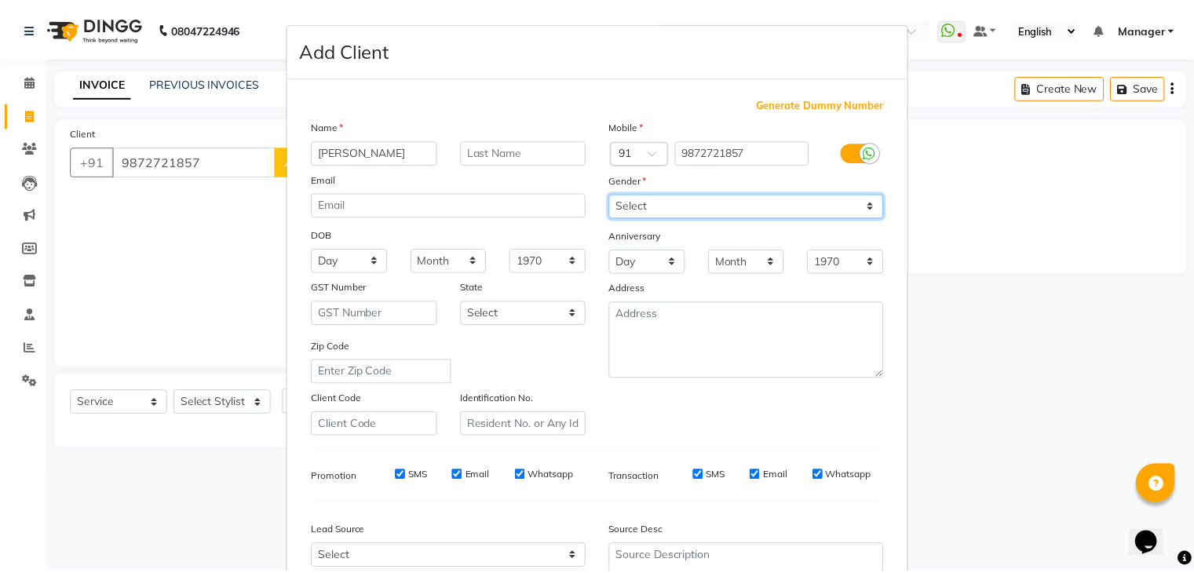
scroll to position [159, 0]
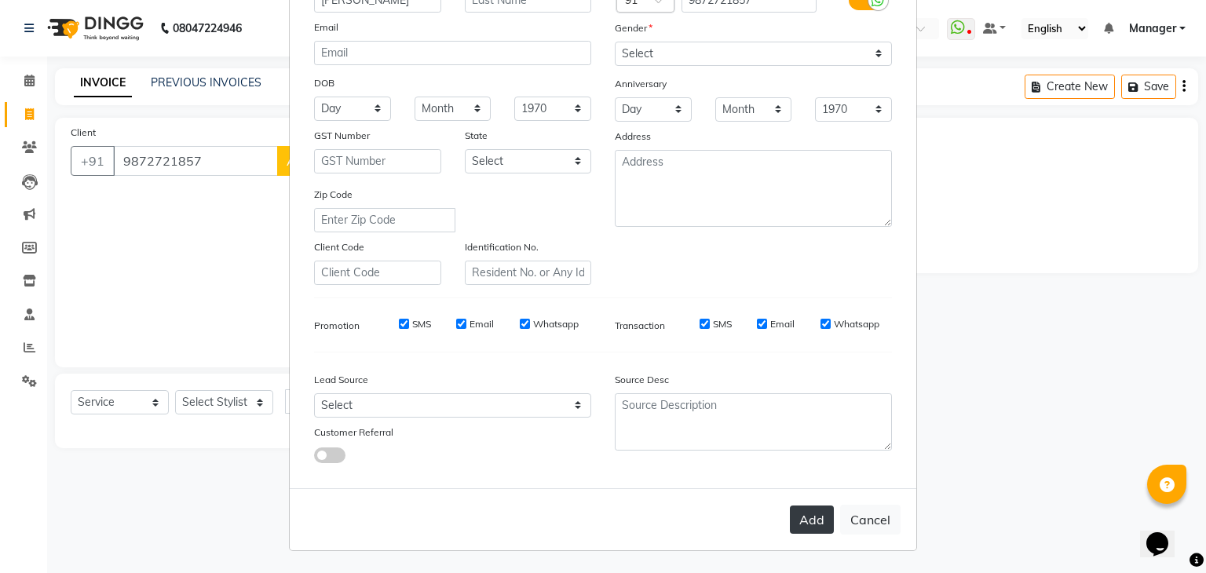
click at [817, 514] on button "Add" at bounding box center [812, 520] width 44 height 28
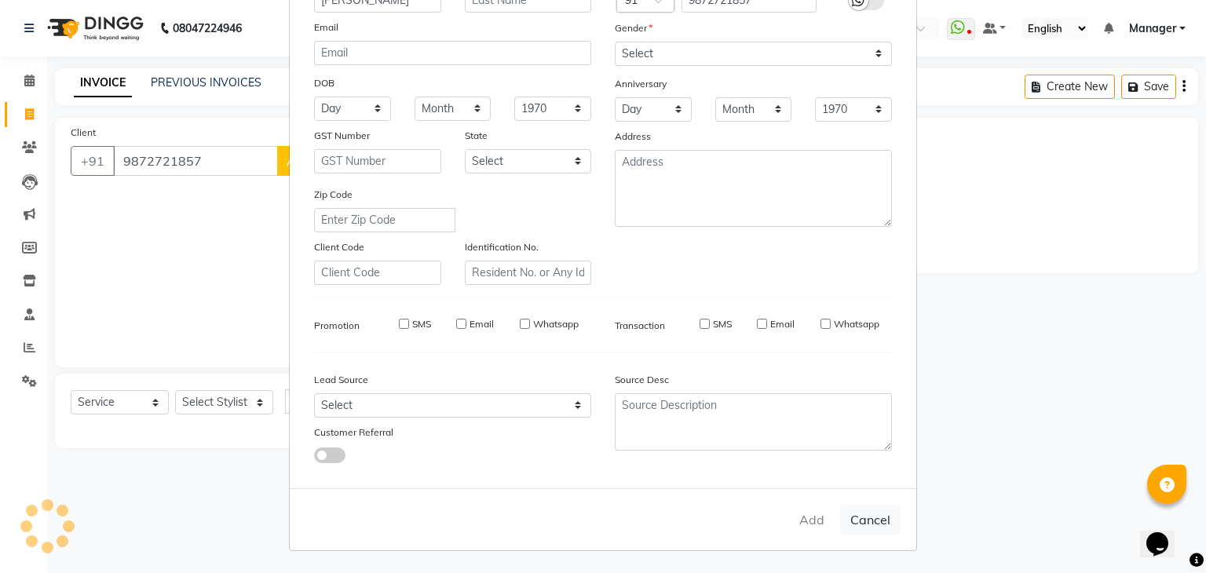
select select
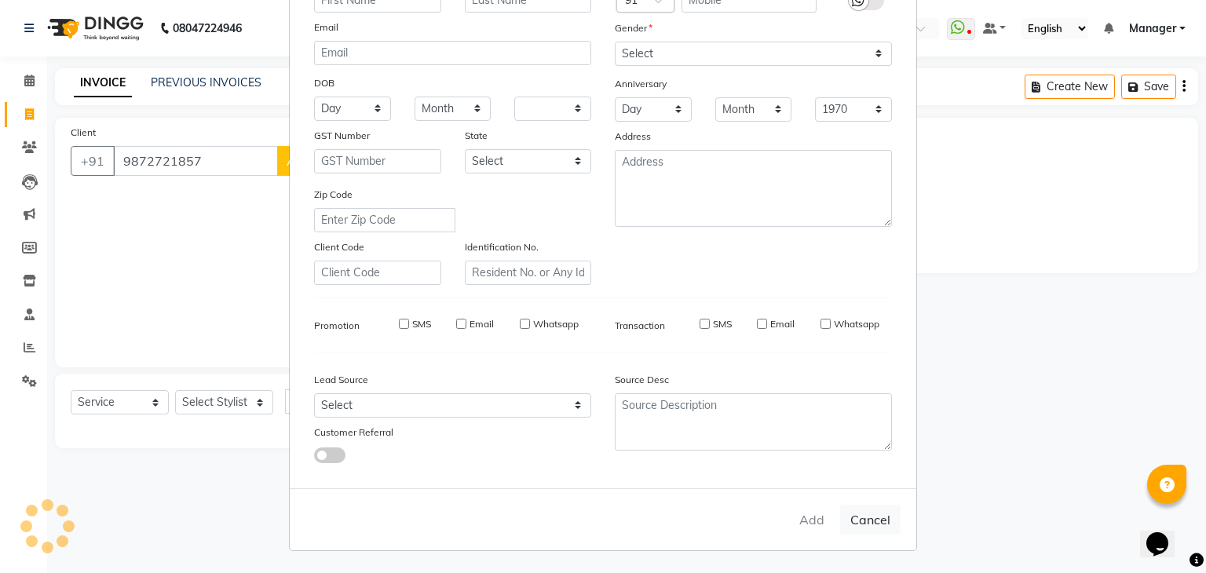
select select
checkbox input "false"
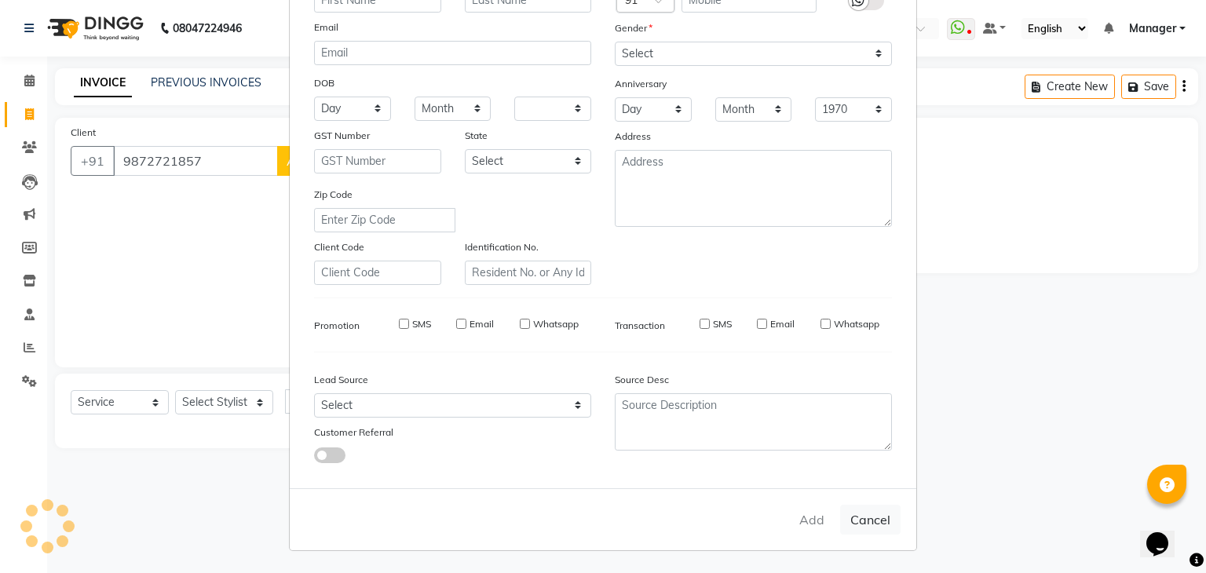
checkbox input "false"
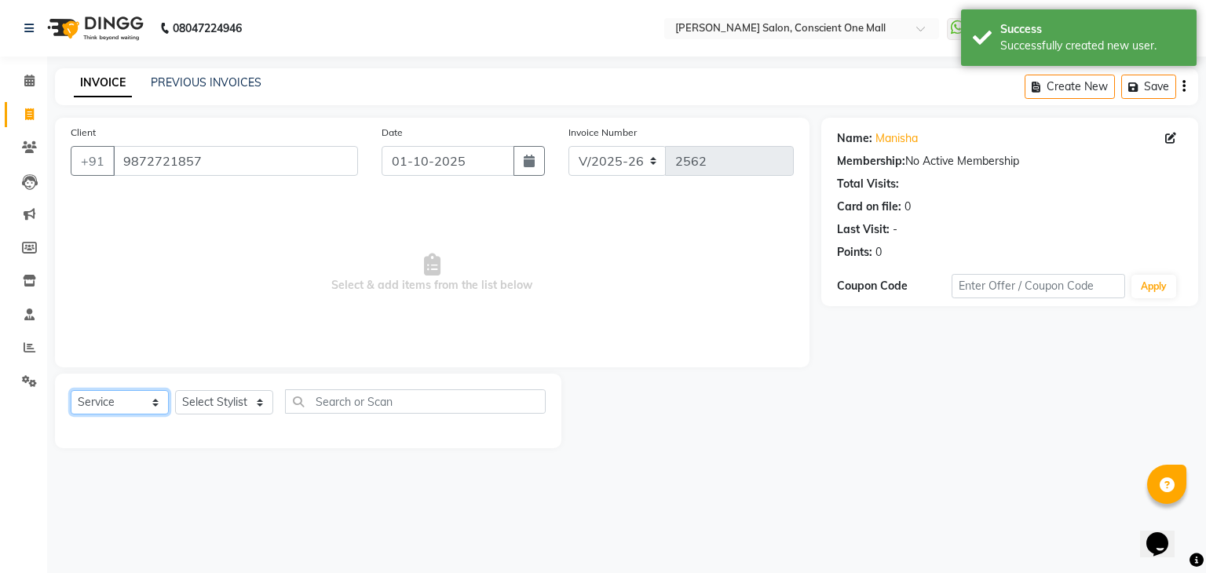
click at [126, 406] on select "Select Service Product Membership Package Voucher Prepaid Gift Card" at bounding box center [120, 402] width 98 height 24
select select "P"
click at [71, 391] on select "Select Service Product Membership Package Voucher Prepaid Gift Card" at bounding box center [120, 402] width 98 height 24
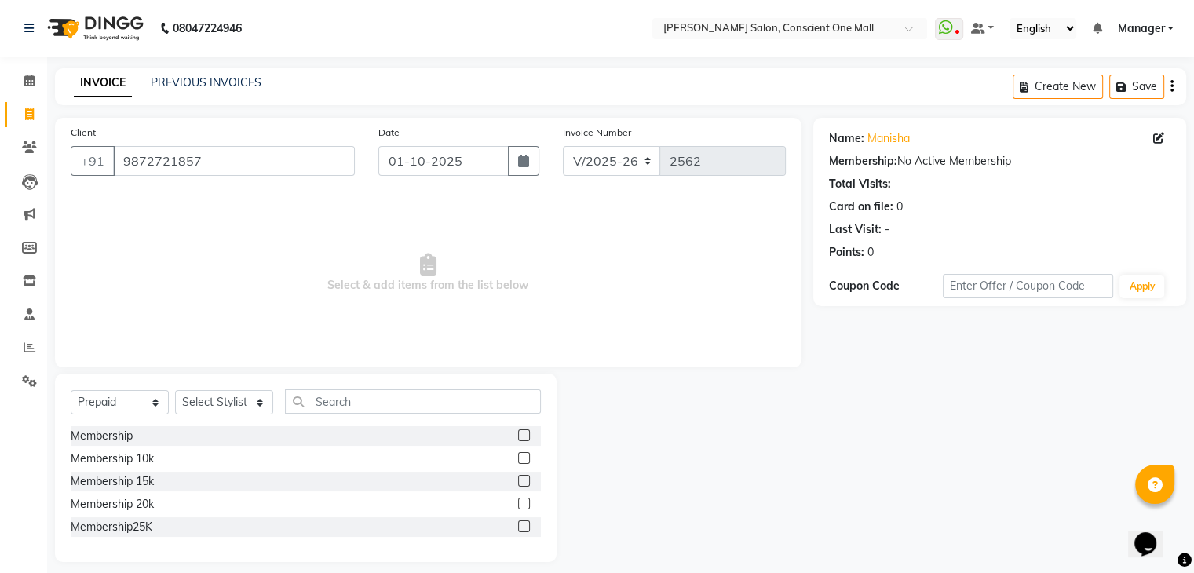
click at [524, 460] on label at bounding box center [524, 458] width 12 height 12
click at [524, 460] on input "checkbox" at bounding box center [523, 459] width 10 height 10
checkbox input "false"
click at [242, 400] on select "Select Stylist [PERSON_NAME] AMIT [PERSON_NAME] [PERSON_NAME] [PERSON_NAME] [PE…" at bounding box center [224, 402] width 98 height 24
select select "67304"
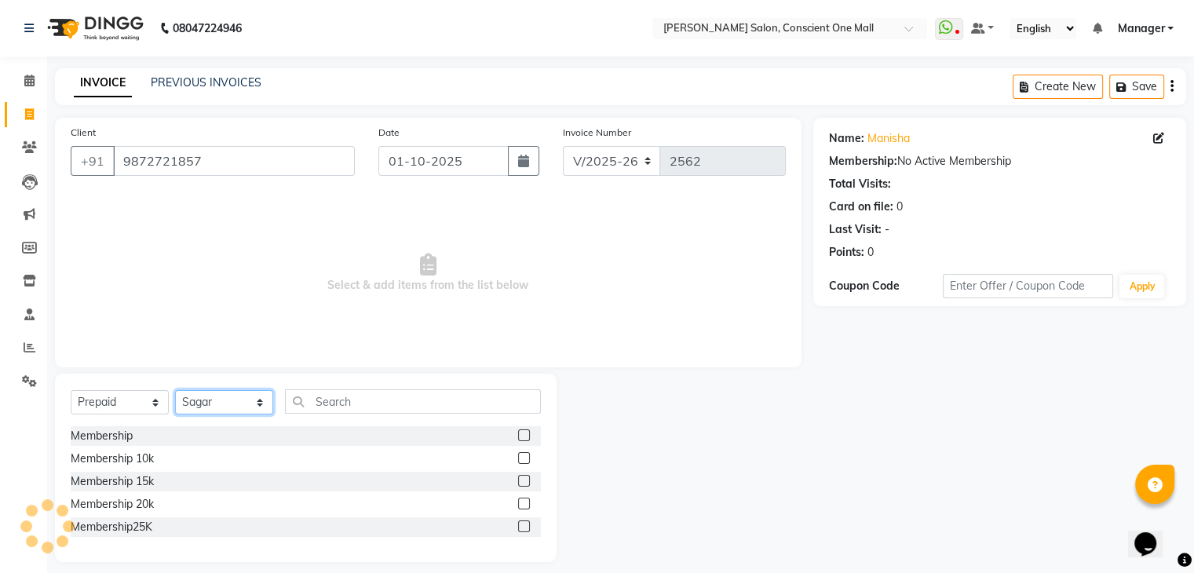
click at [175, 391] on select "Select Stylist [PERSON_NAME] AMIT [PERSON_NAME] [PERSON_NAME] [PERSON_NAME] [PE…" at bounding box center [224, 402] width 98 height 24
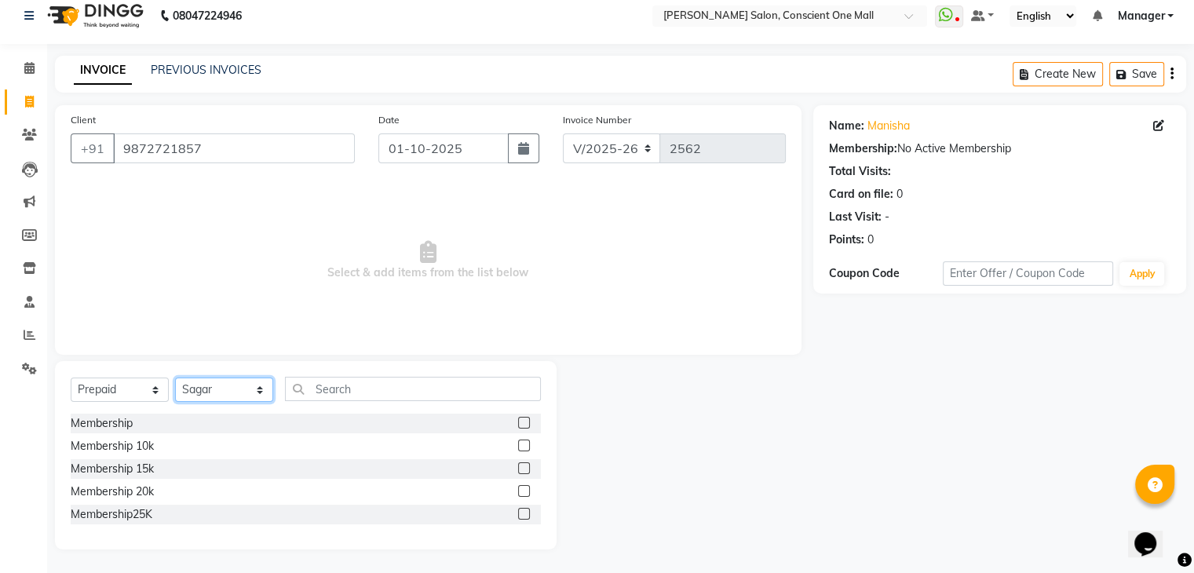
scroll to position [0, 0]
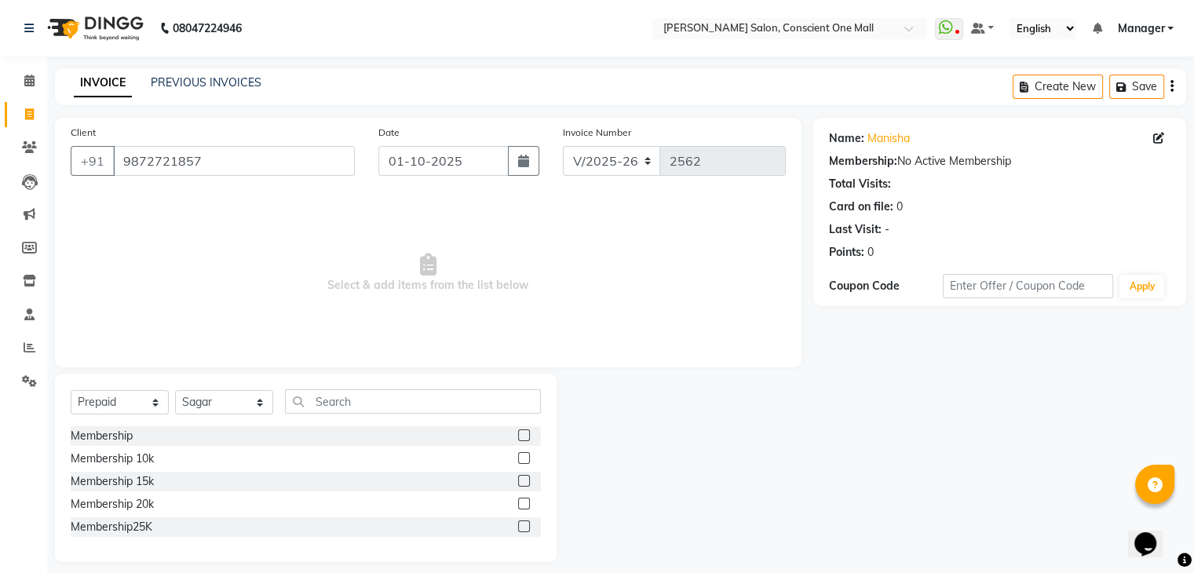
click at [524, 457] on label at bounding box center [524, 458] width 12 height 12
click at [524, 457] on input "checkbox" at bounding box center [523, 459] width 10 height 10
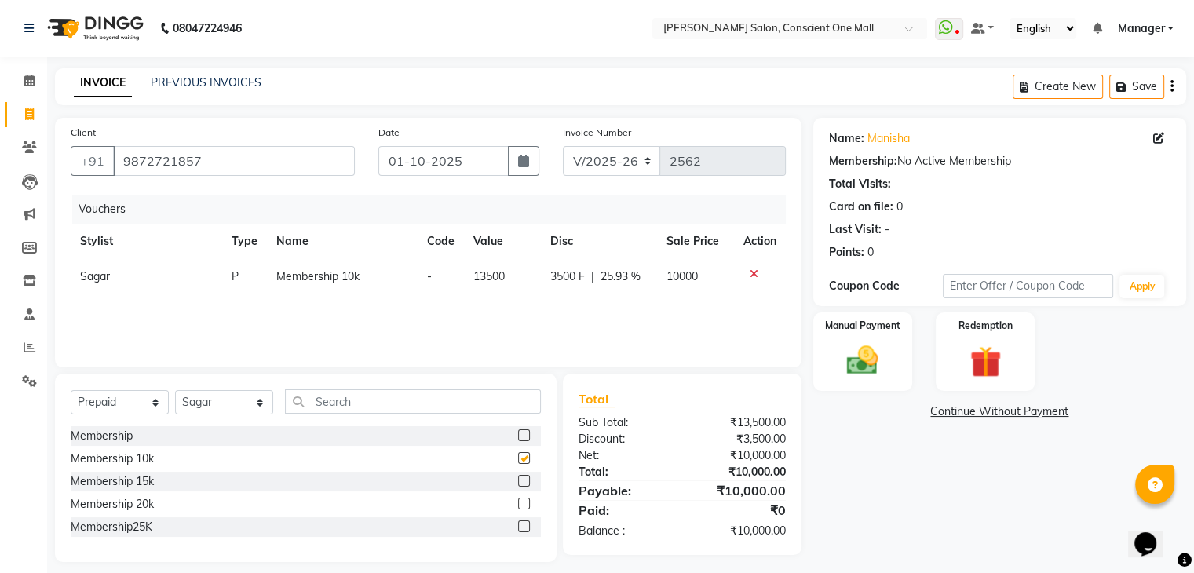
checkbox input "false"
click at [864, 346] on img at bounding box center [862, 361] width 53 height 38
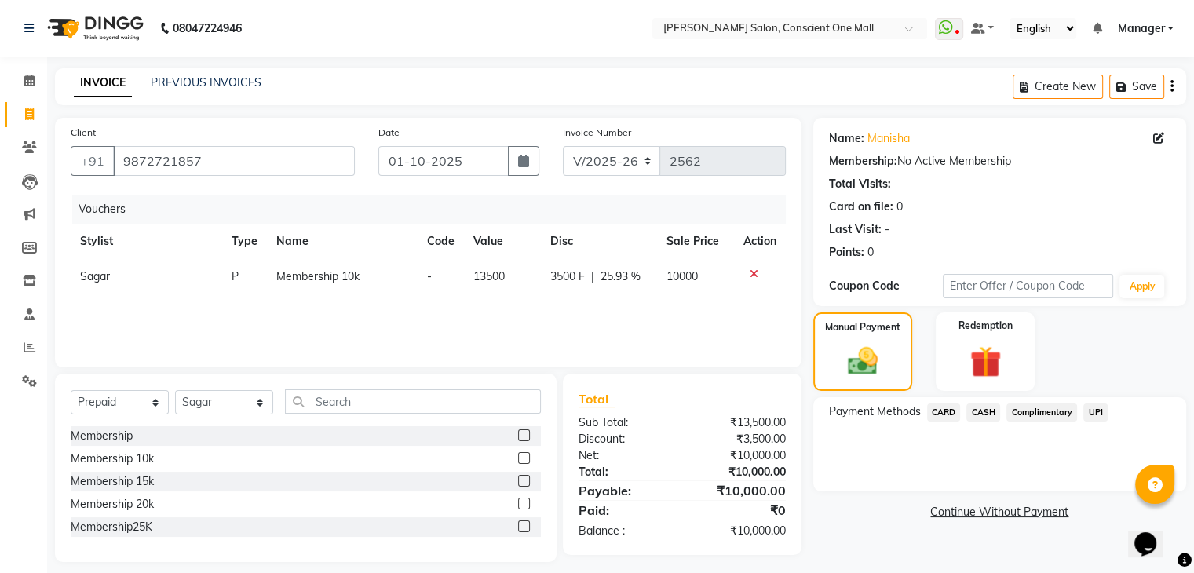
click at [938, 413] on span "CARD" at bounding box center [944, 413] width 34 height 18
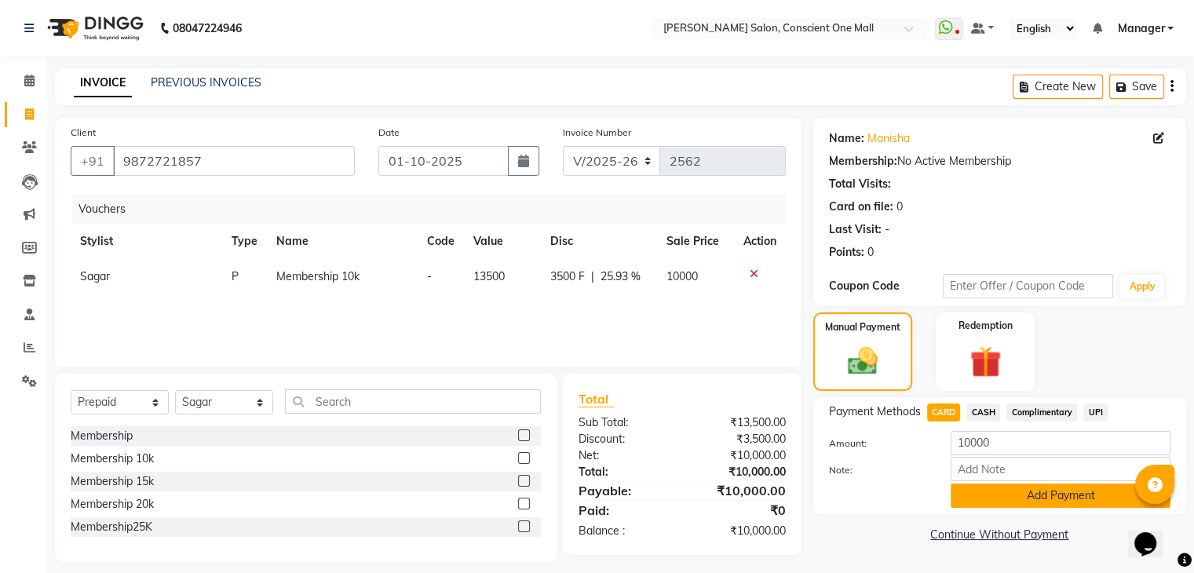
click at [1009, 495] on button "Add Payment" at bounding box center [1061, 496] width 220 height 24
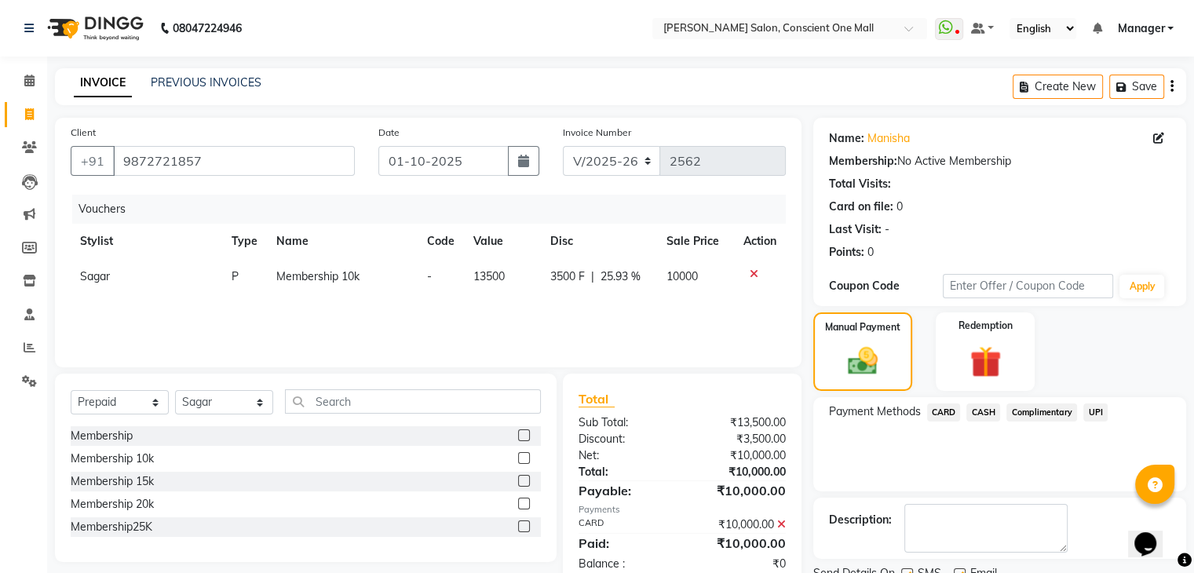
scroll to position [62, 0]
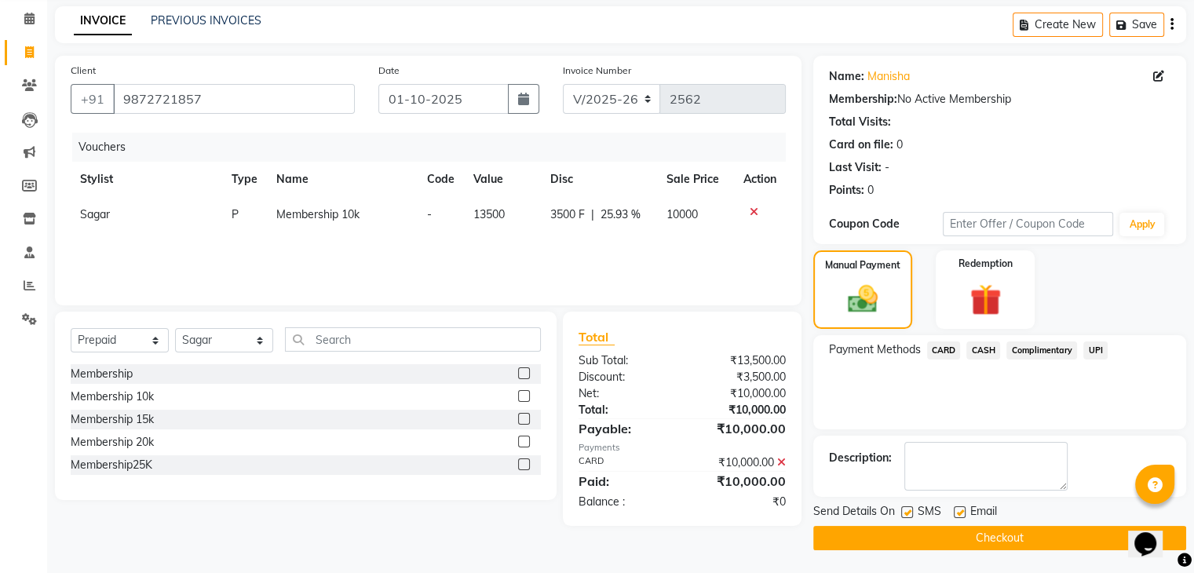
click at [1006, 532] on button "Checkout" at bounding box center [999, 538] width 373 height 24
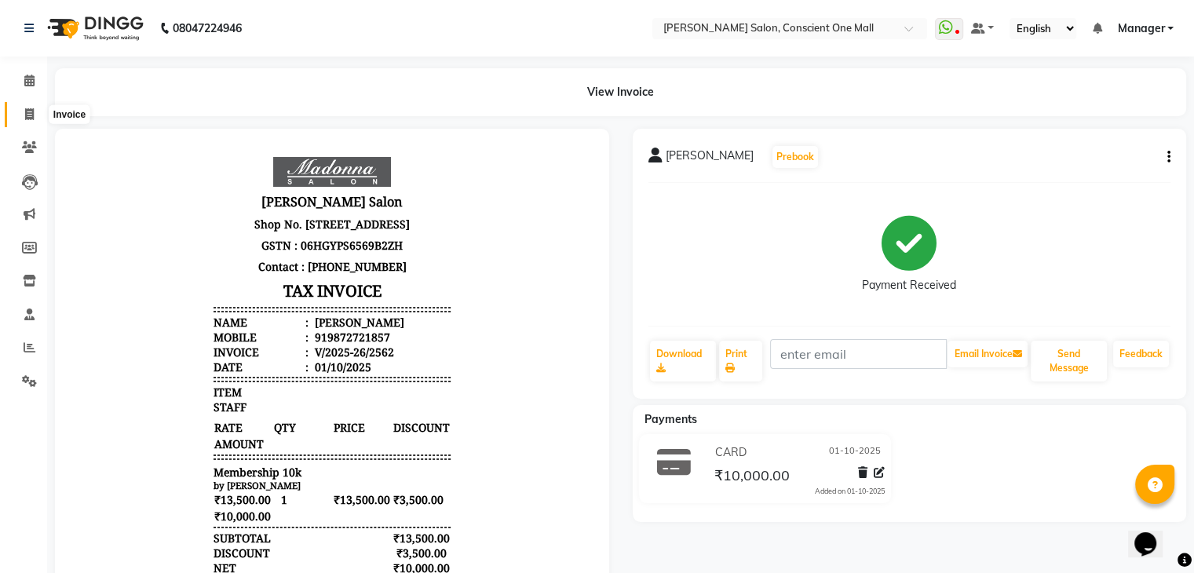
click at [31, 115] on icon at bounding box center [29, 114] width 9 height 12
select select "service"
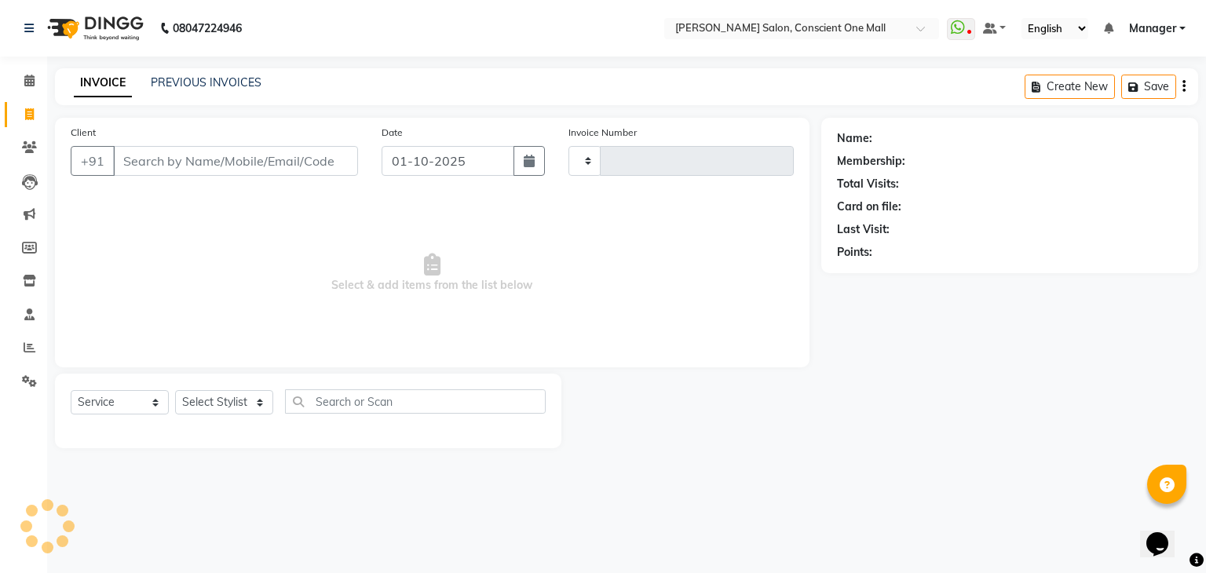
type input "2563"
select select "7575"
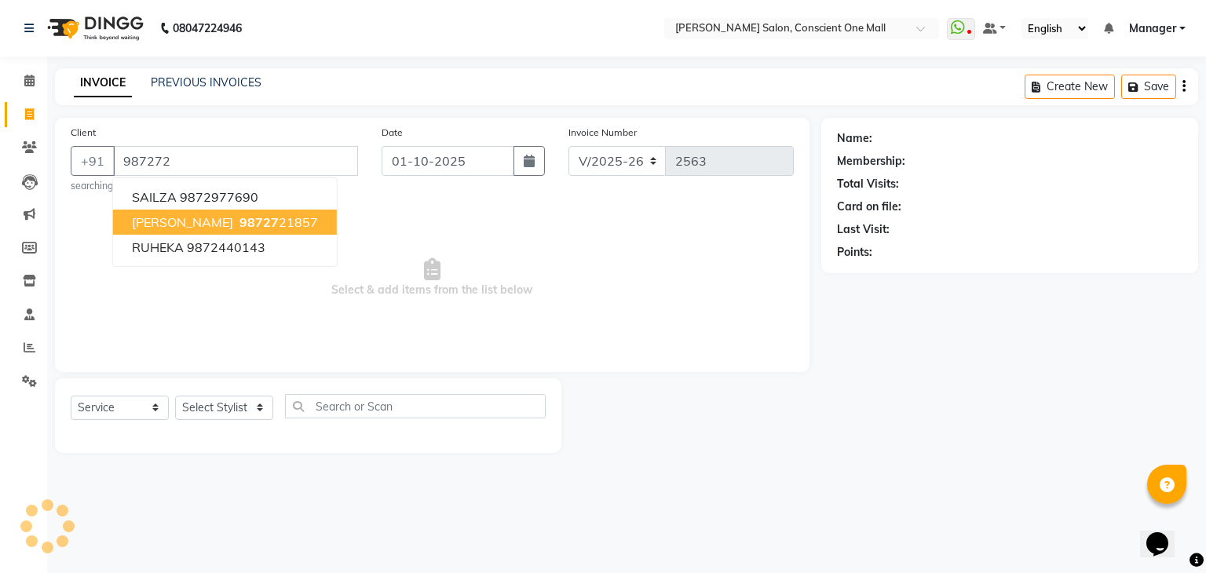
click at [236, 221] on ngb-highlight "98727 21857" at bounding box center [277, 222] width 82 height 16
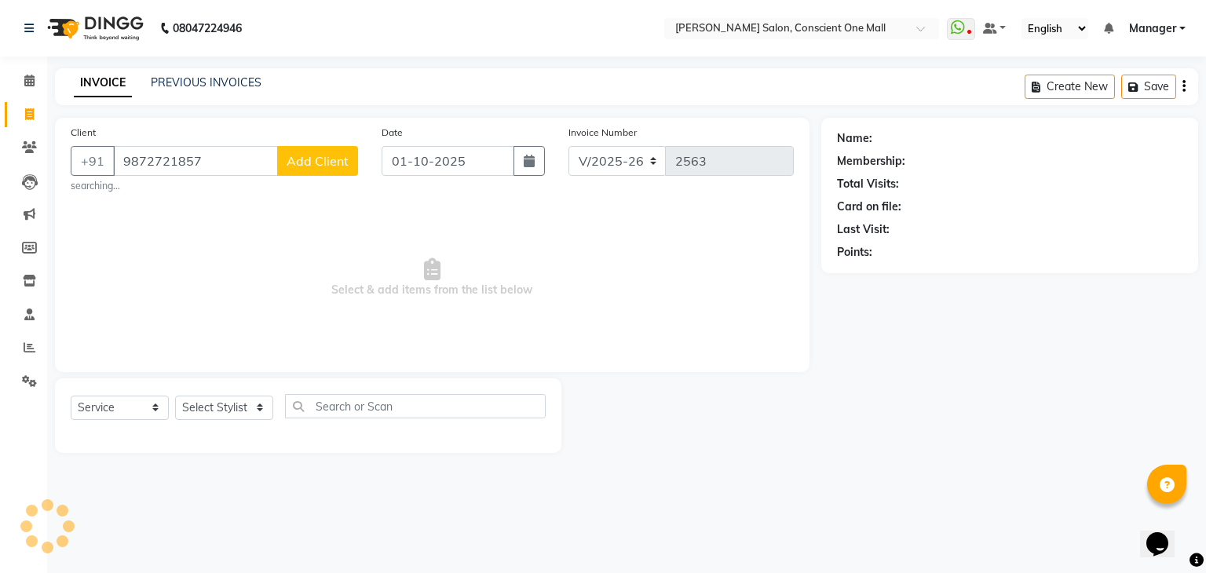
type input "9872721857"
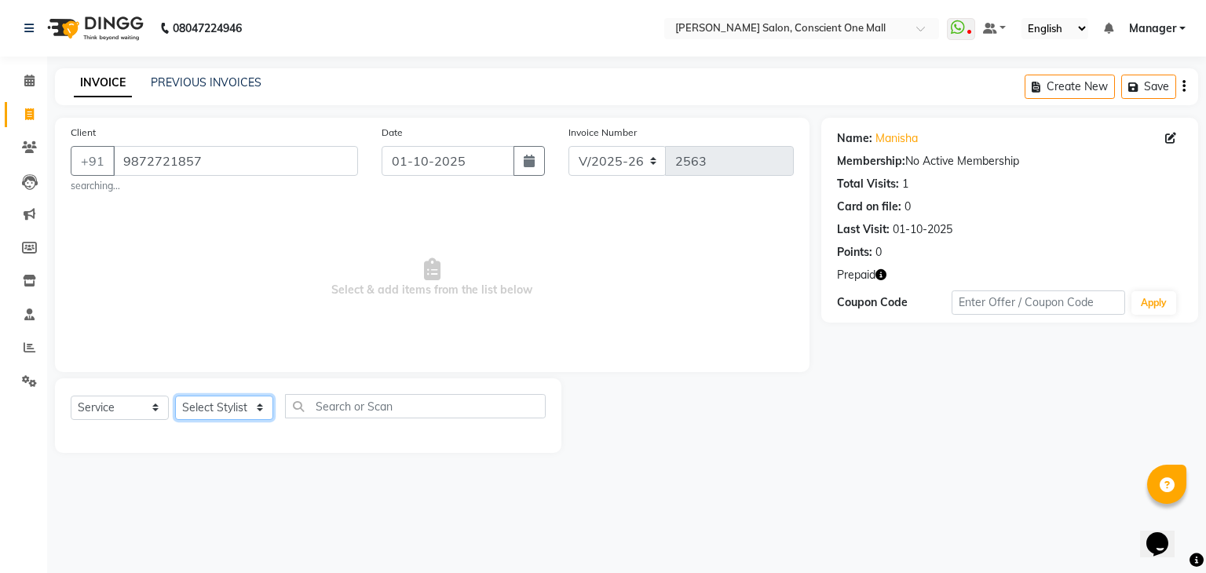
click at [214, 408] on select "Select Stylist [PERSON_NAME] AMIT [PERSON_NAME] [PERSON_NAME] [PERSON_NAME] [PE…" at bounding box center [224, 408] width 98 height 24
select select "67304"
click at [175, 396] on select "Select Stylist [PERSON_NAME] AMIT [PERSON_NAME] [PERSON_NAME] [PERSON_NAME] [PE…" at bounding box center [224, 408] width 98 height 24
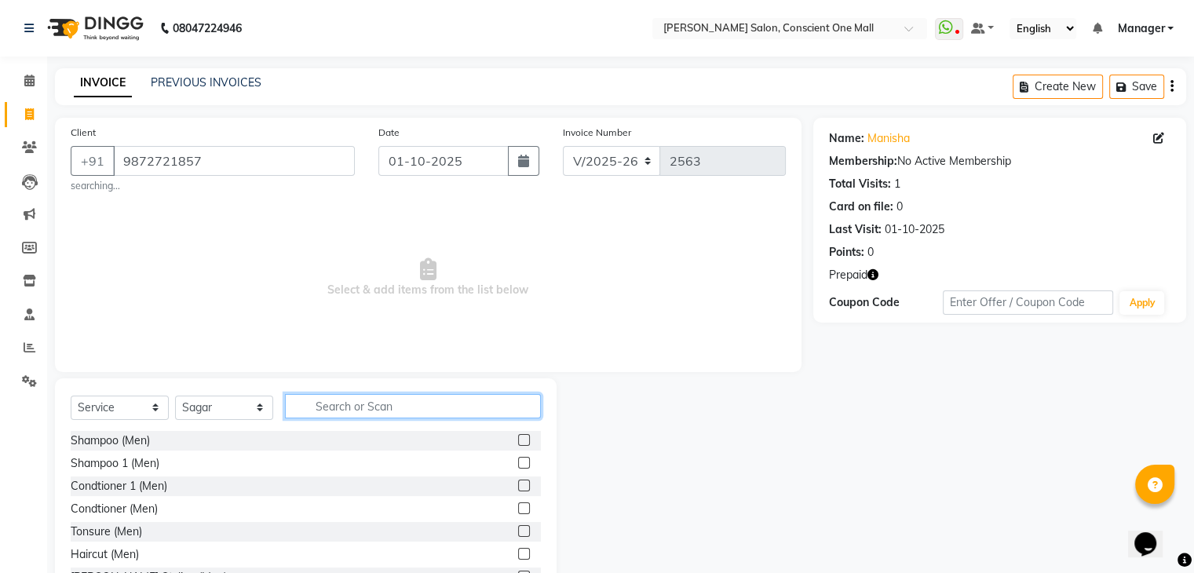
click at [355, 404] on input "text" at bounding box center [413, 406] width 256 height 24
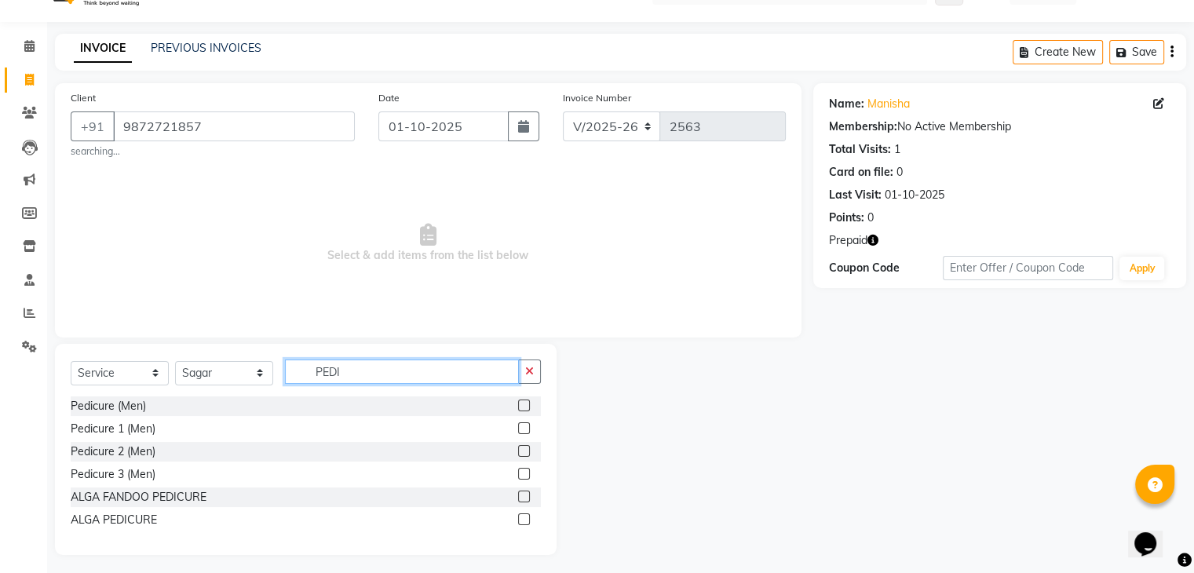
scroll to position [35, 0]
type input "PEDI"
click at [522, 426] on label at bounding box center [524, 428] width 12 height 12
click at [522, 426] on input "checkbox" at bounding box center [523, 429] width 10 height 10
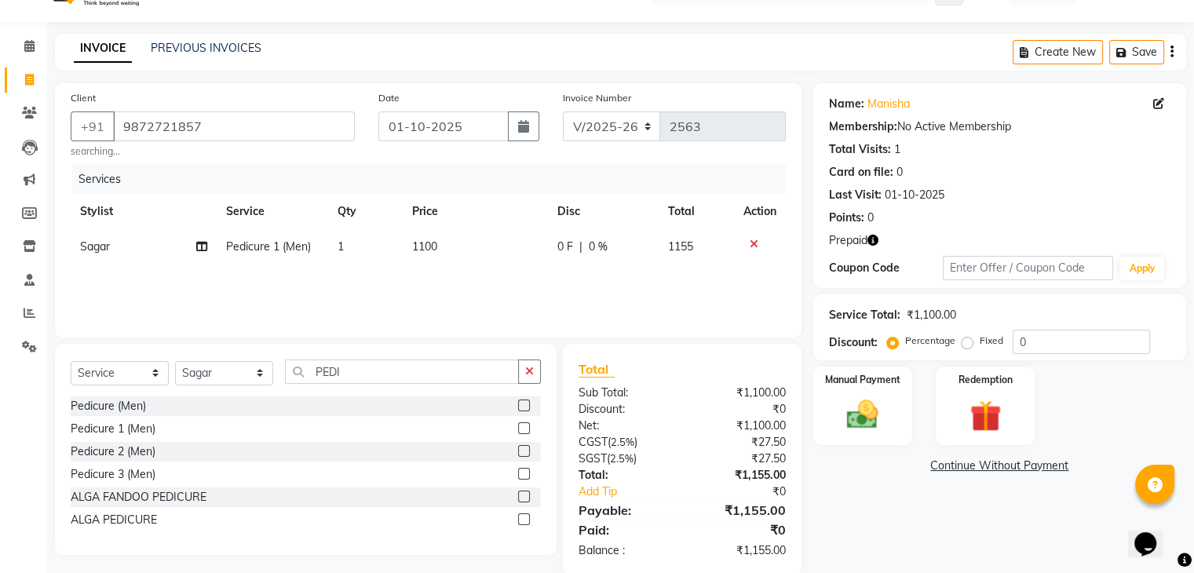
click at [521, 431] on label at bounding box center [524, 428] width 12 height 12
click at [521, 431] on input "checkbox" at bounding box center [523, 429] width 10 height 10
checkbox input "false"
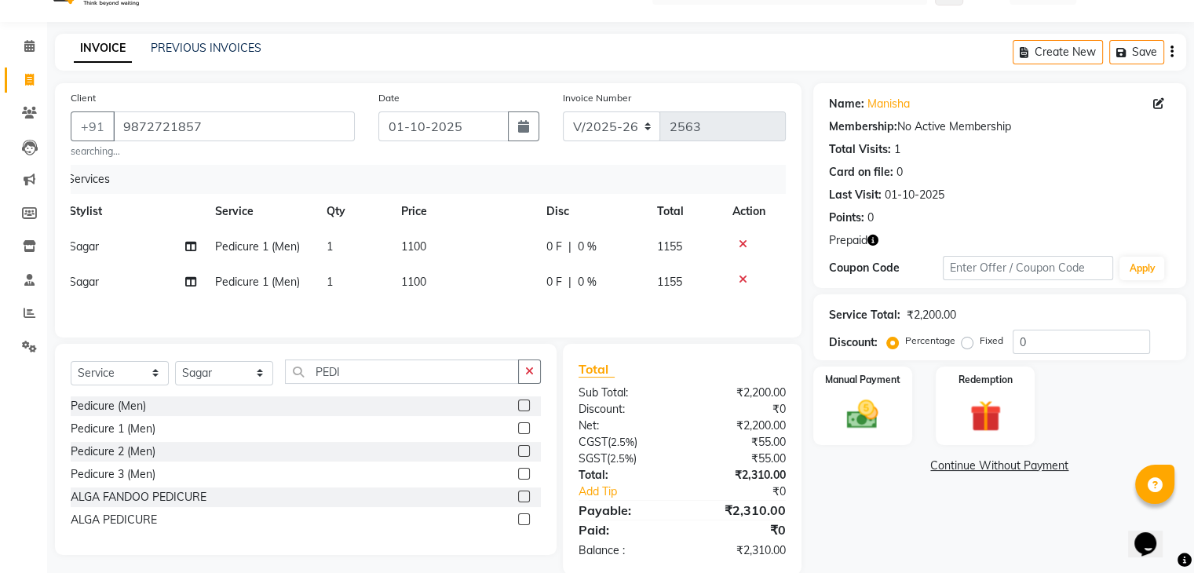
scroll to position [0, 10]
click at [426, 249] on span "1100" at bounding box center [414, 246] width 25 height 14
select select "67304"
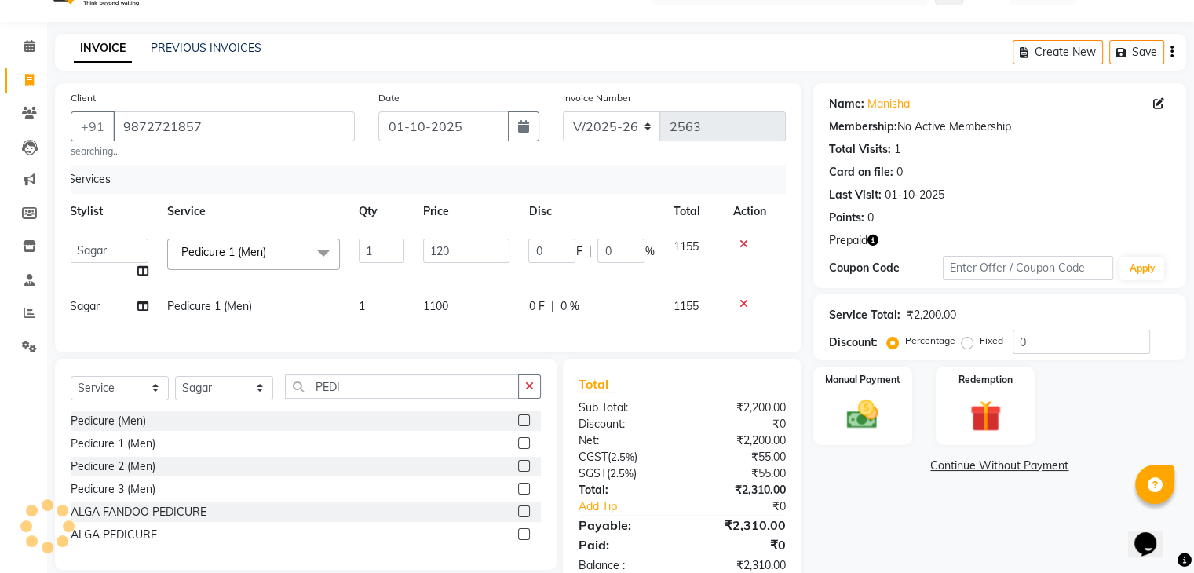
type input "1200"
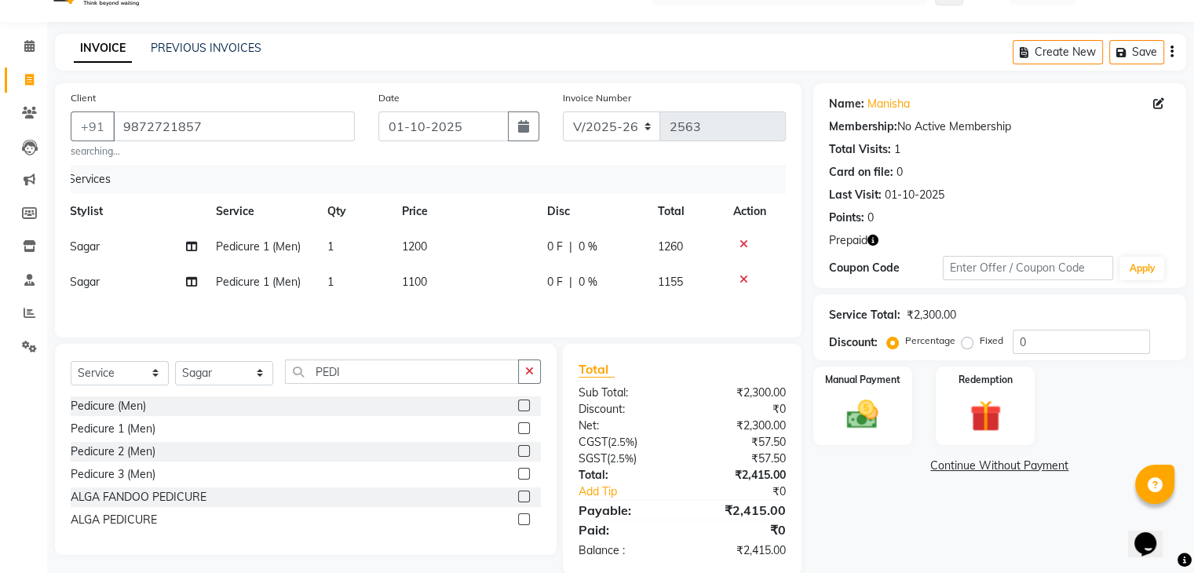
click at [451, 301] on div "Services Stylist Service Qty Price Disc Total Action Sagar Pedicure 1 (Men) 1 1…" at bounding box center [428, 243] width 715 height 157
click at [443, 284] on td "1100" at bounding box center [465, 282] width 145 height 35
select select "67304"
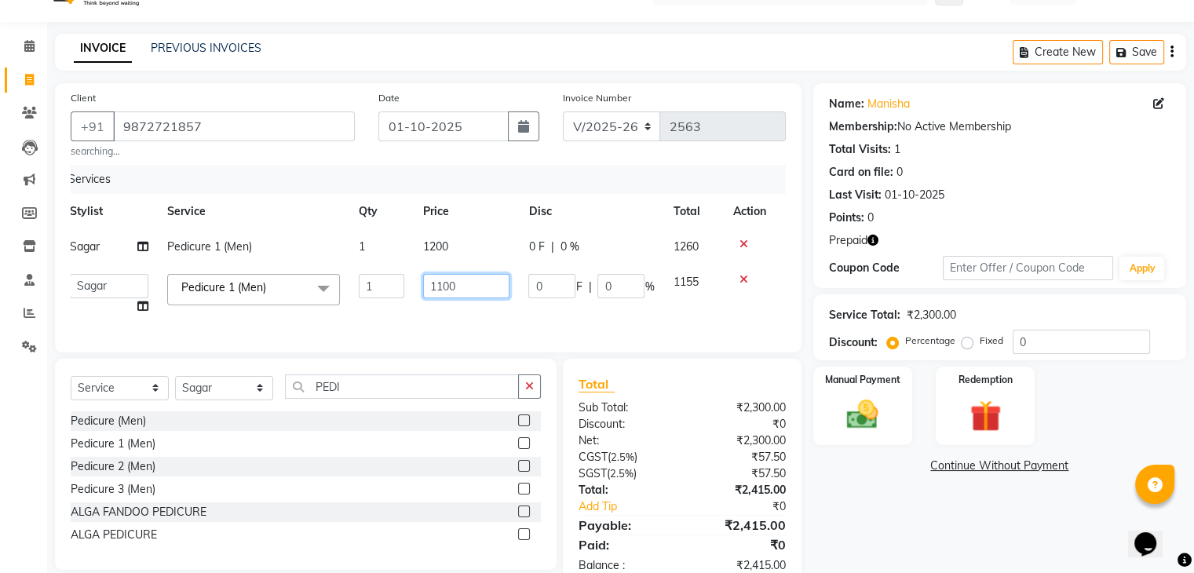
click at [464, 287] on input "1100" at bounding box center [466, 286] width 86 height 24
type input "1200"
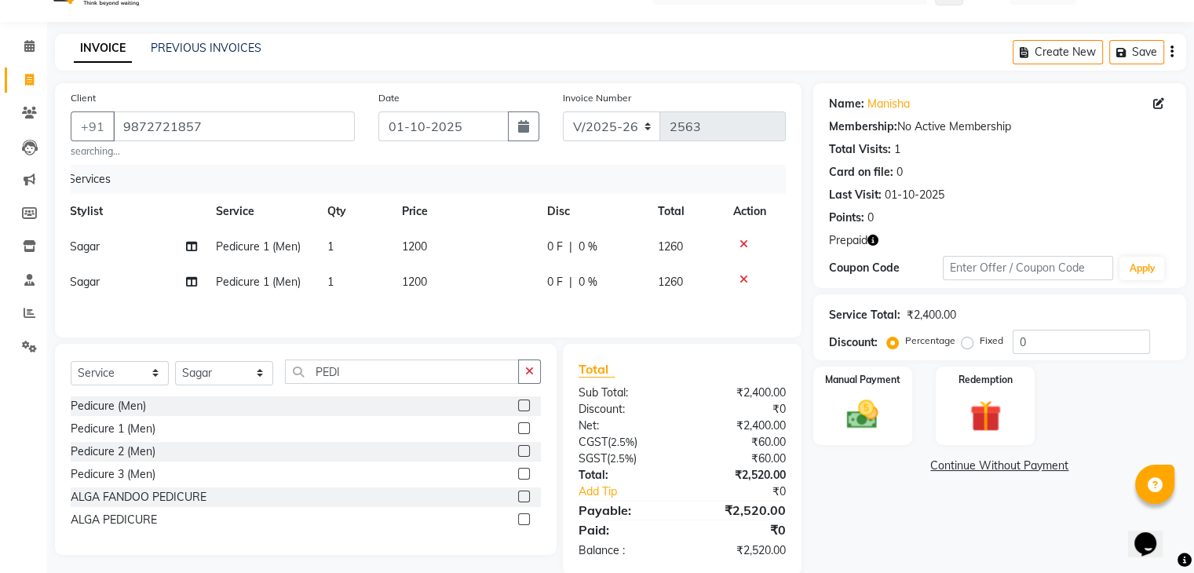
click at [390, 322] on div "Services Stylist Service Qty Price Disc Total Action Sagar Pedicure 1 (Men) 1 1…" at bounding box center [428, 243] width 715 height 157
click at [236, 381] on select "Select Stylist [PERSON_NAME] AMIT [PERSON_NAME] [PERSON_NAME] [PERSON_NAME] [PE…" at bounding box center [224, 373] width 98 height 24
select select "89075"
click at [175, 364] on select "Select Stylist [PERSON_NAME] AMIT [PERSON_NAME] [PERSON_NAME] [PERSON_NAME] [PE…" at bounding box center [224, 373] width 98 height 24
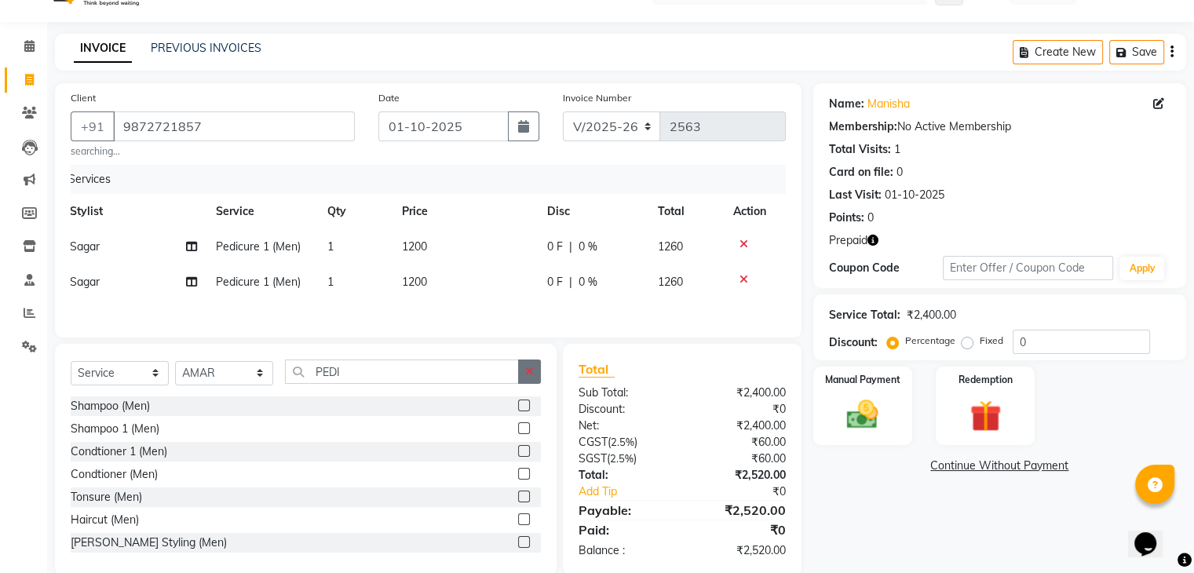
click at [528, 374] on icon "button" at bounding box center [529, 371] width 9 height 11
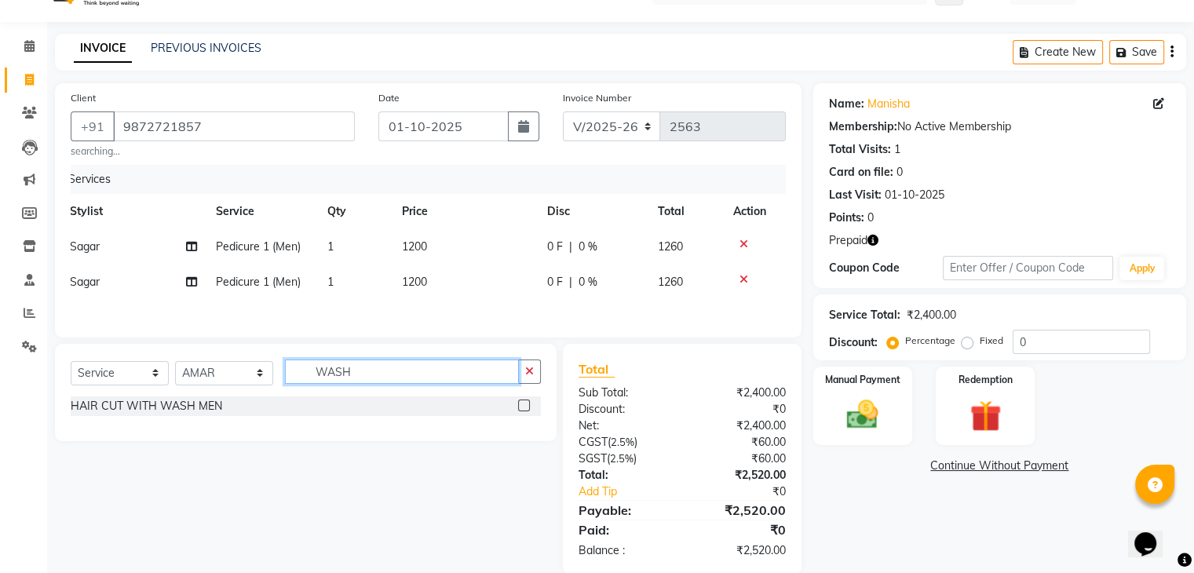
type input "WASH"
click at [528, 374] on icon "button" at bounding box center [529, 371] width 9 height 11
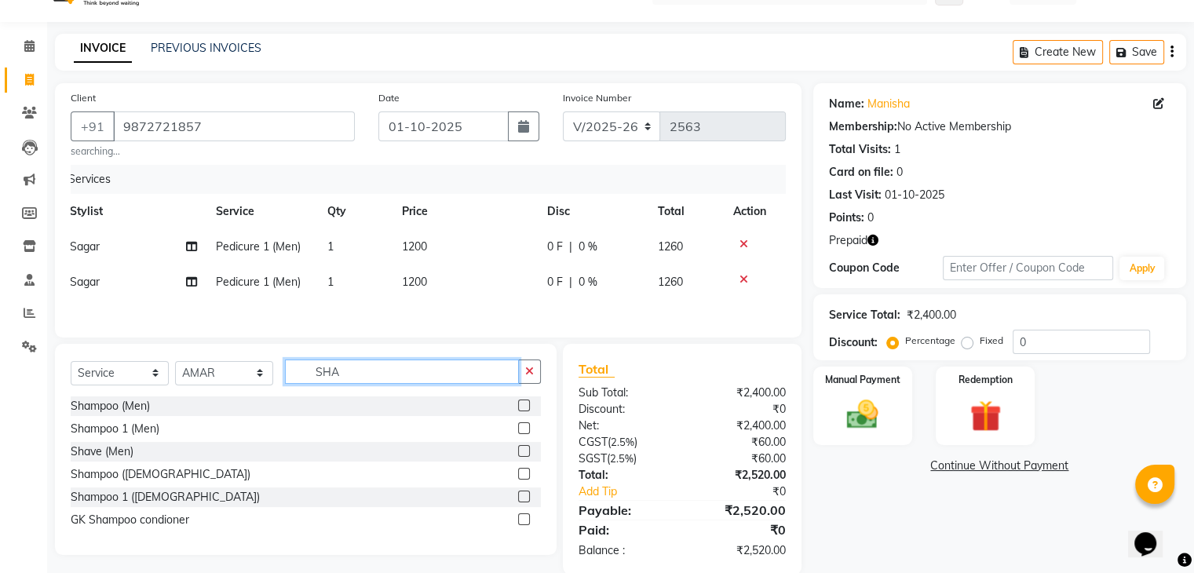
type input "SHA"
click at [521, 475] on label at bounding box center [524, 474] width 12 height 12
click at [521, 475] on input "checkbox" at bounding box center [523, 474] width 10 height 10
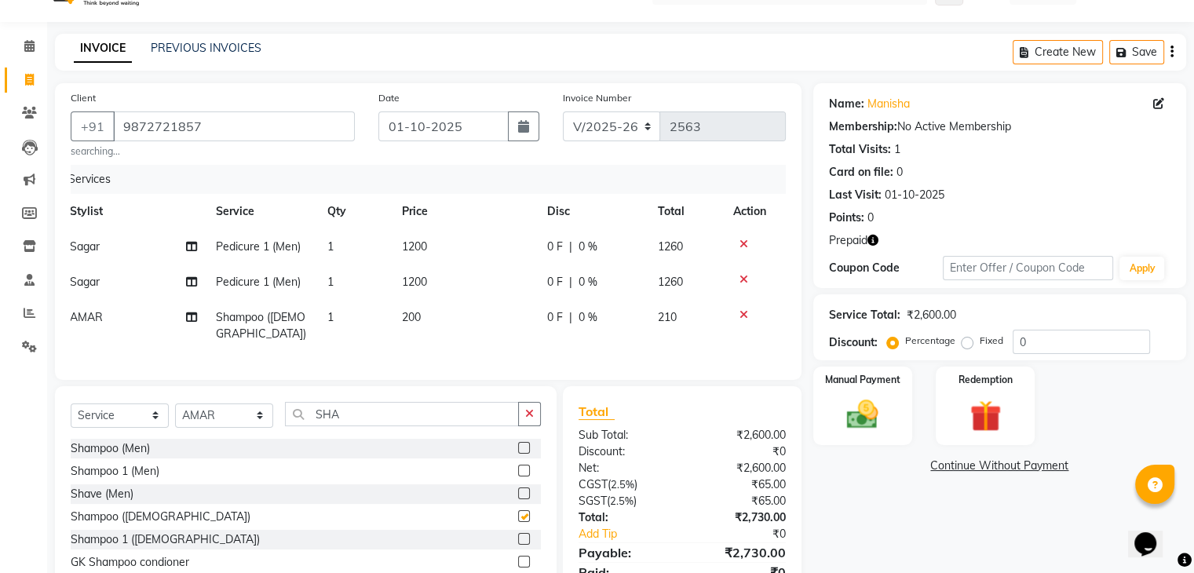
checkbox input "false"
click at [427, 315] on td "200" at bounding box center [465, 326] width 145 height 52
select select "89075"
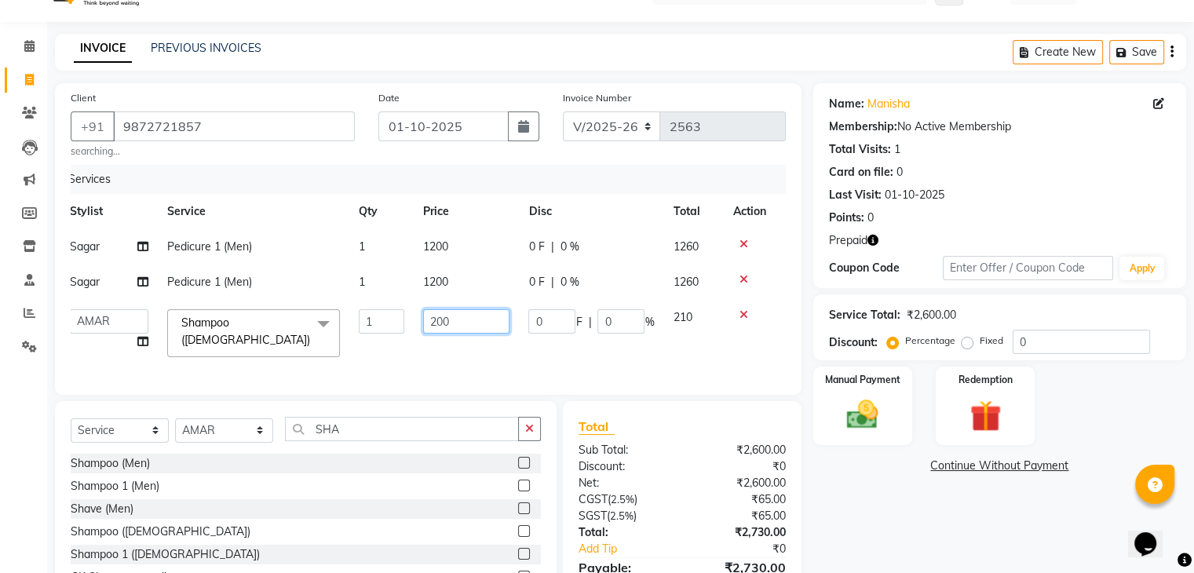
click at [455, 325] on input "200" at bounding box center [466, 321] width 86 height 24
type input "2"
type input "400"
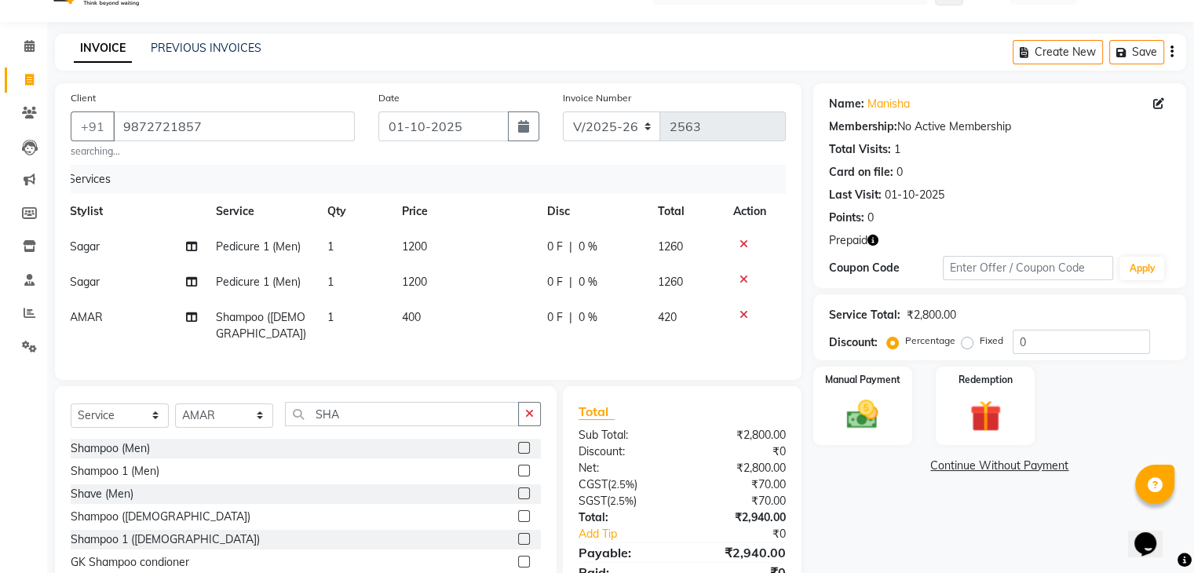
click at [432, 357] on div "Services Stylist Service Qty Price Disc Total Action Sagar Pedicure 1 (Men) 1 1…" at bounding box center [428, 264] width 715 height 199
click at [530, 419] on icon "button" at bounding box center [529, 413] width 9 height 11
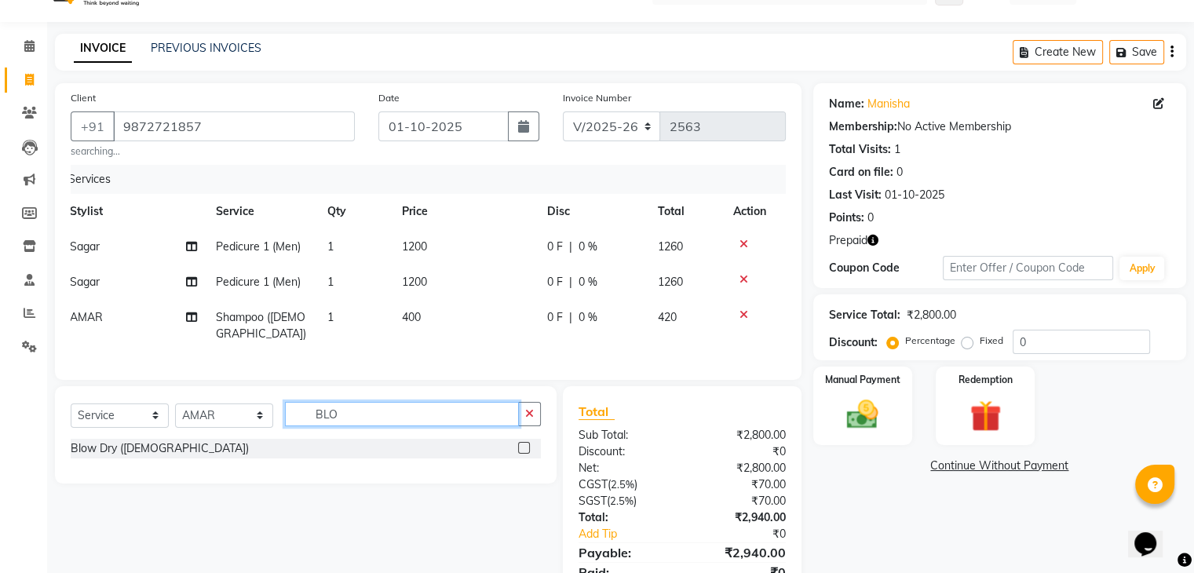
type input "BLO"
click at [528, 454] on label at bounding box center [524, 448] width 12 height 12
click at [528, 454] on input "checkbox" at bounding box center [523, 449] width 10 height 10
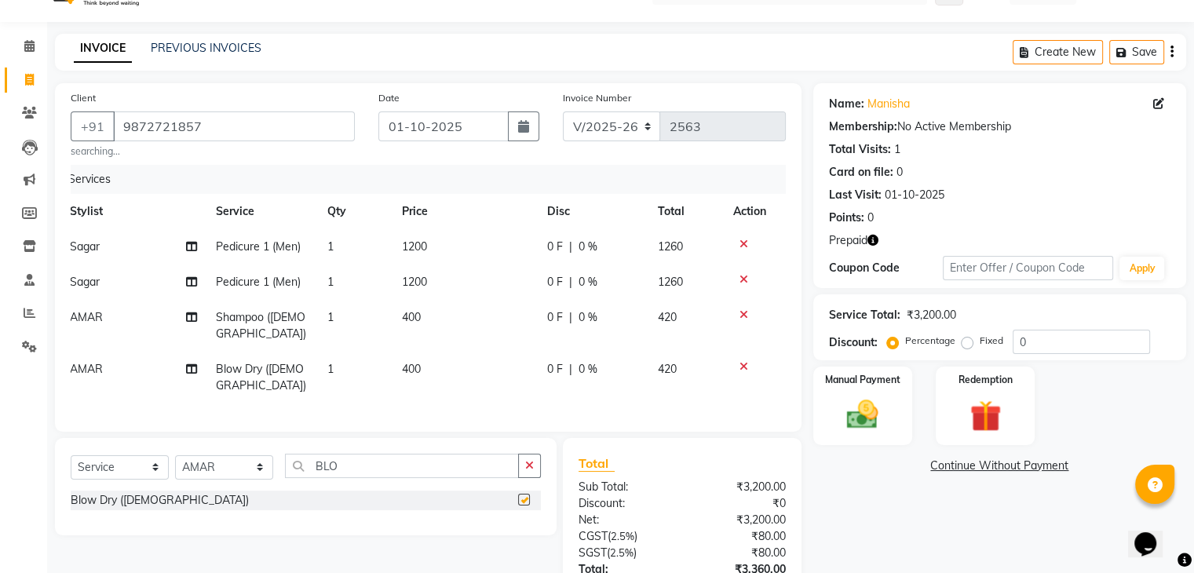
checkbox input "false"
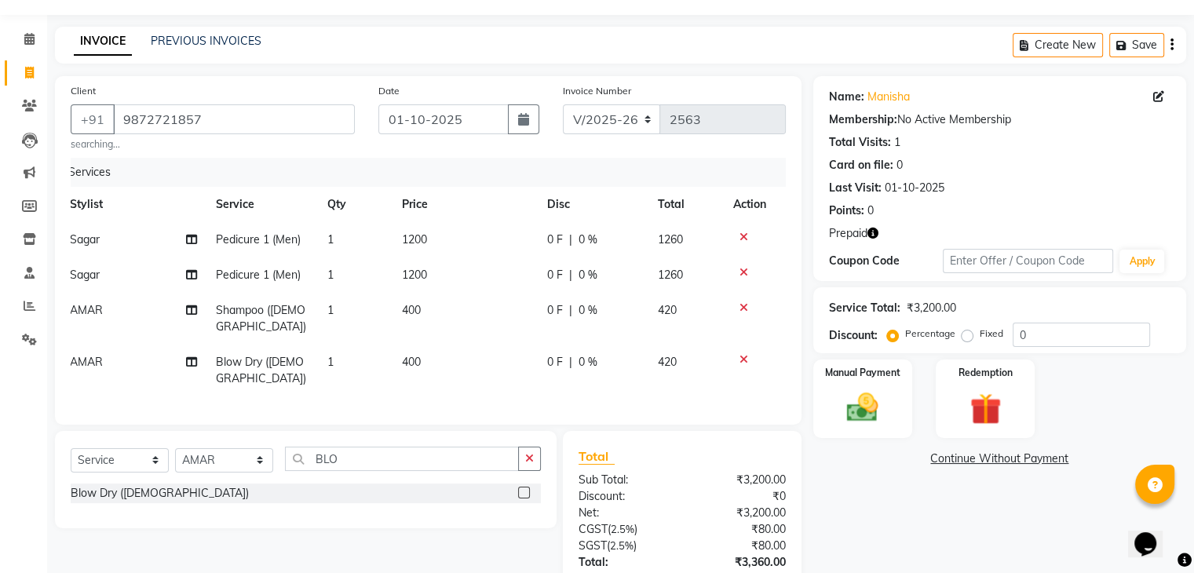
scroll to position [37, 0]
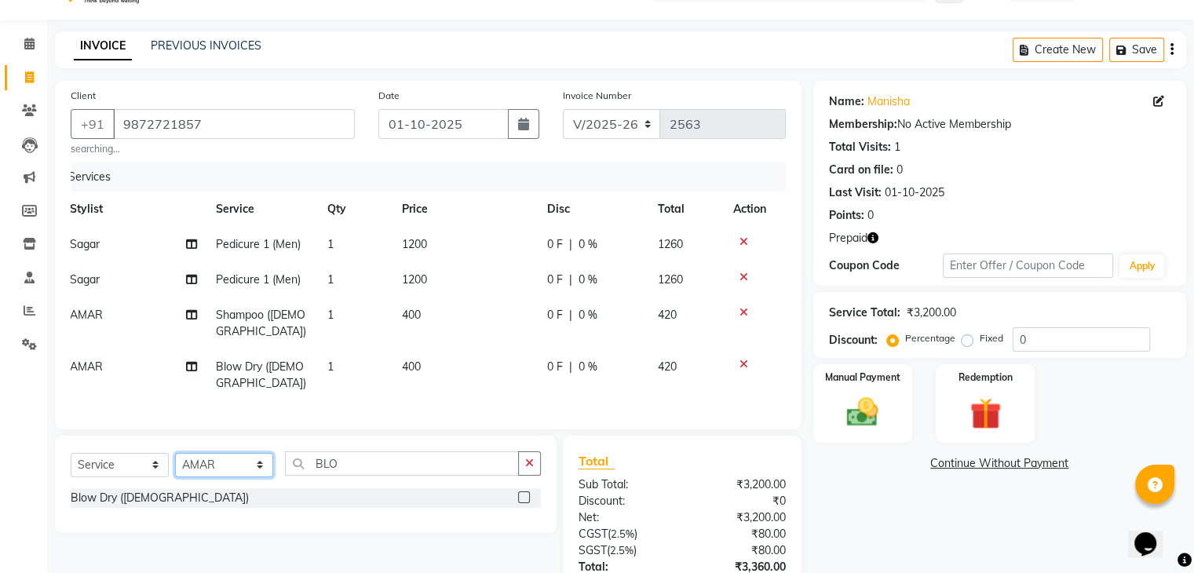
click at [224, 475] on select "Select Stylist AJAD AMAR AMIT ANSHU Bilal dharmander diya Harry himanshi HIMANS…" at bounding box center [224, 465] width 98 height 24
select select "69004"
click at [175, 466] on select "Select Stylist AJAD AMAR AMIT ANSHU Bilal dharmander diya Harry himanshi HIMANS…" at bounding box center [224, 465] width 98 height 24
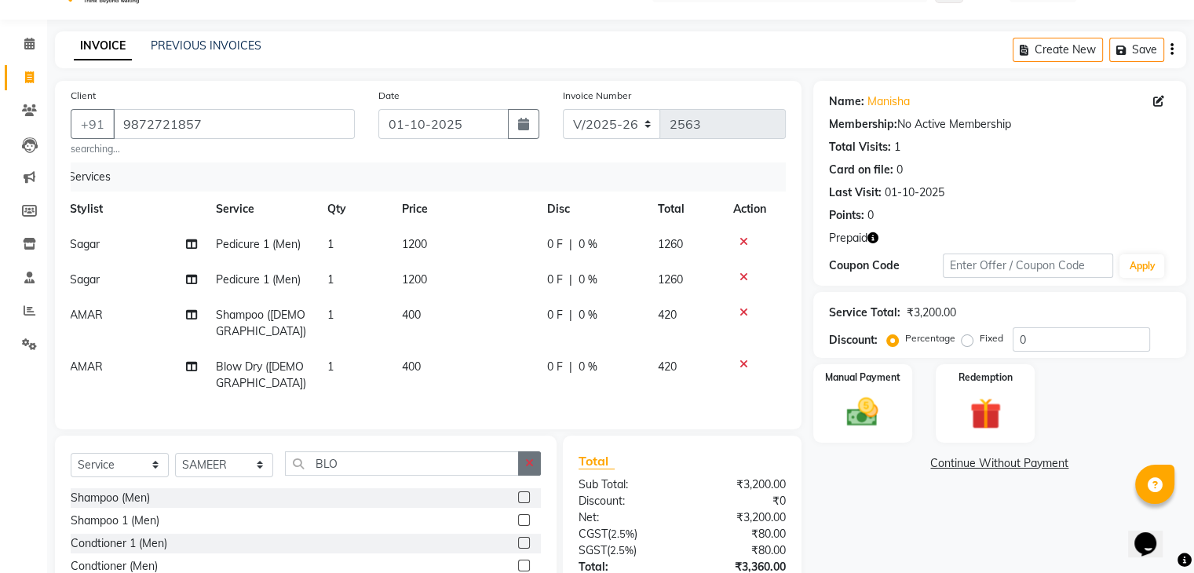
click at [531, 476] on button "button" at bounding box center [529, 463] width 23 height 24
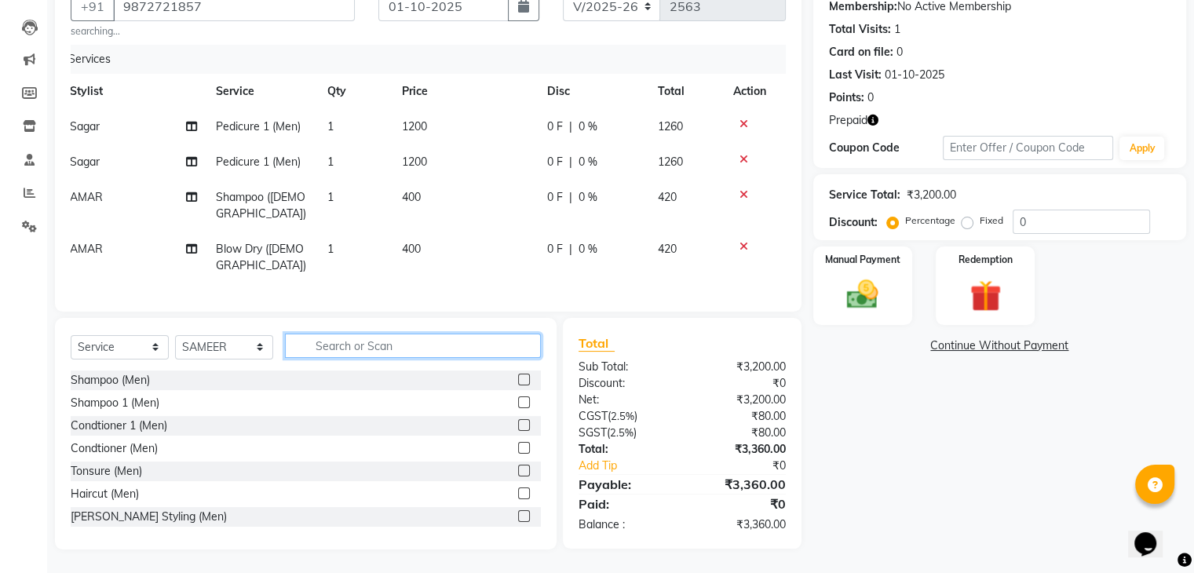
scroll to position [155, 0]
click at [518, 499] on label at bounding box center [524, 494] width 12 height 12
click at [518, 499] on input "checkbox" at bounding box center [523, 494] width 10 height 10
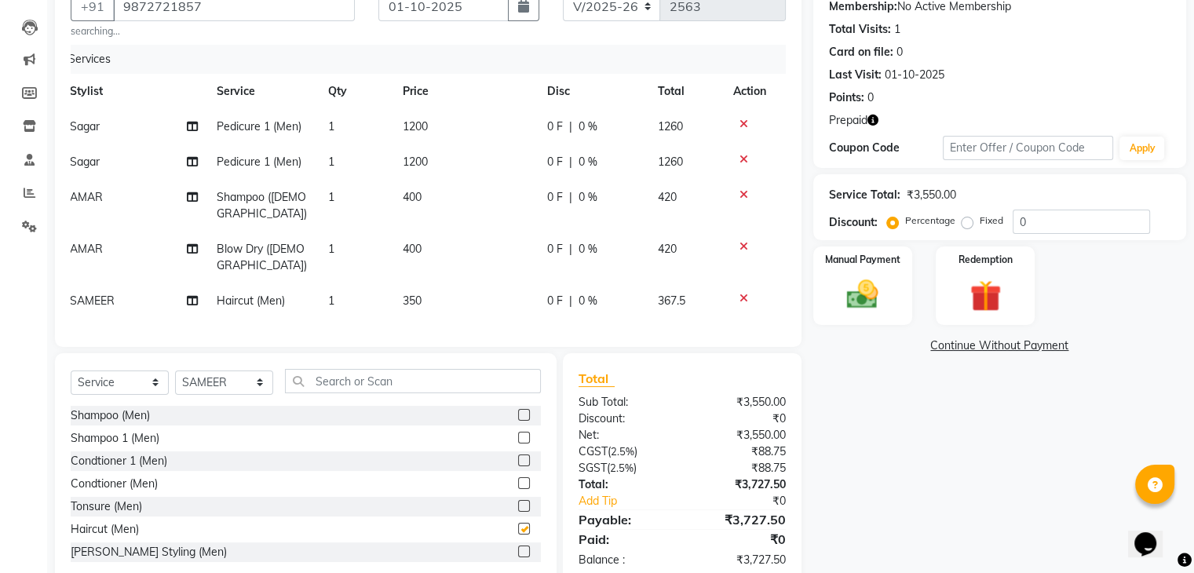
checkbox input "false"
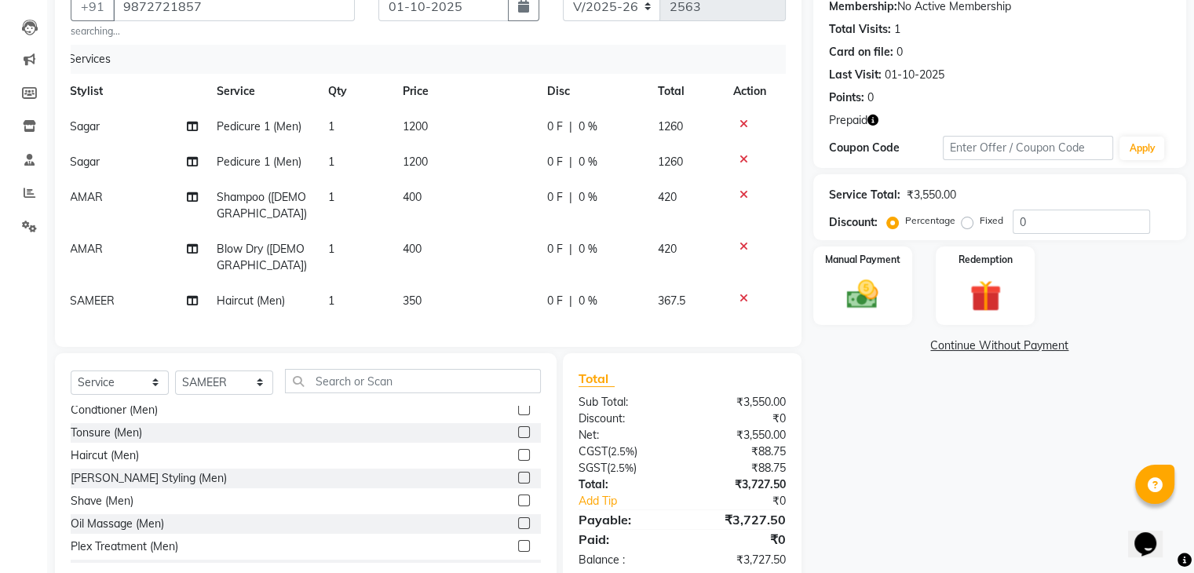
scroll to position [91, 0]
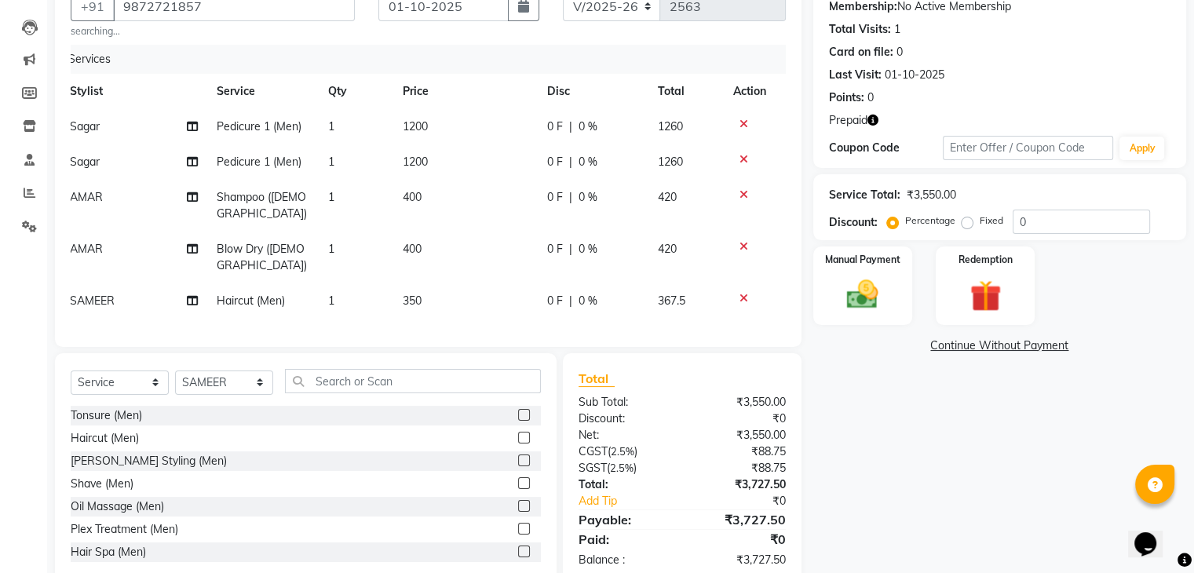
click at [518, 466] on label at bounding box center [524, 461] width 12 height 12
click at [518, 466] on input "checkbox" at bounding box center [523, 461] width 10 height 10
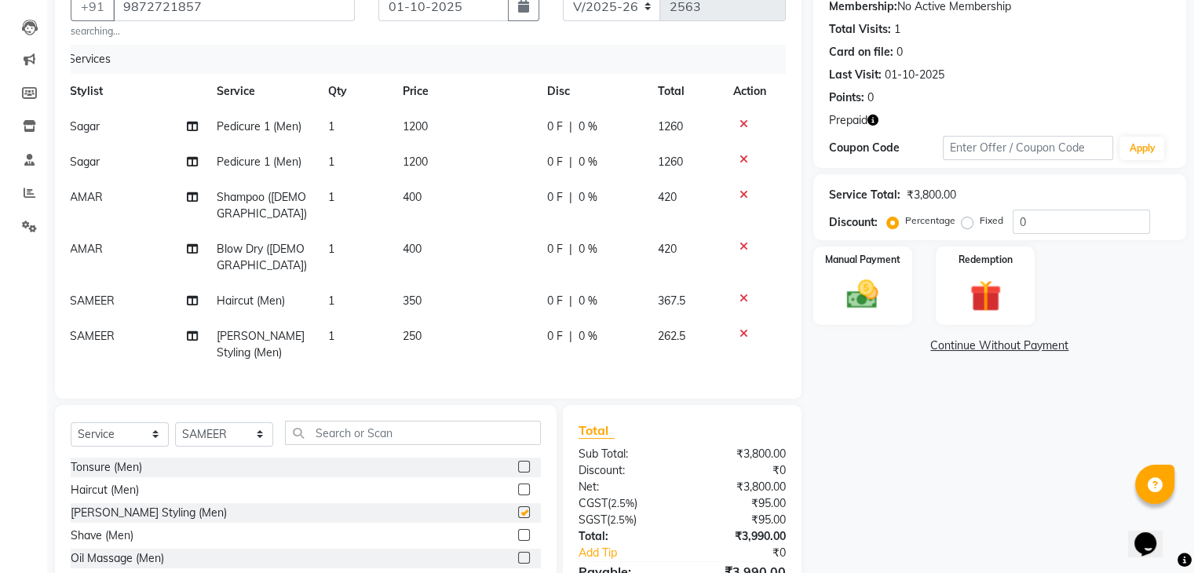
checkbox input "false"
click at [425, 303] on td "350" at bounding box center [465, 300] width 145 height 35
select select "69004"
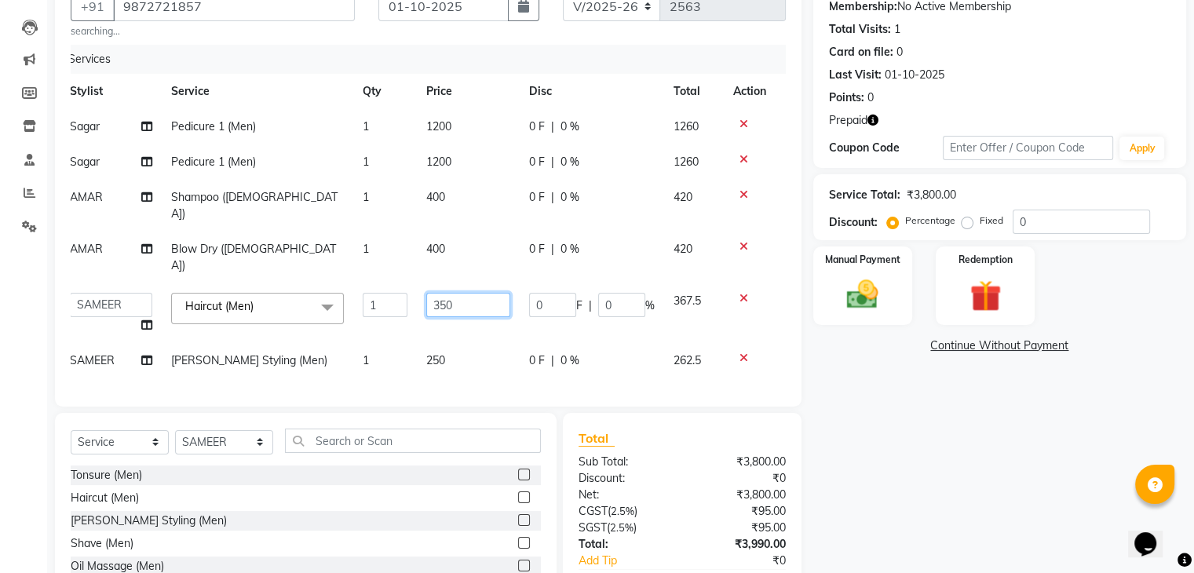
click at [458, 293] on input "350" at bounding box center [468, 305] width 84 height 24
type input "3"
type input "400"
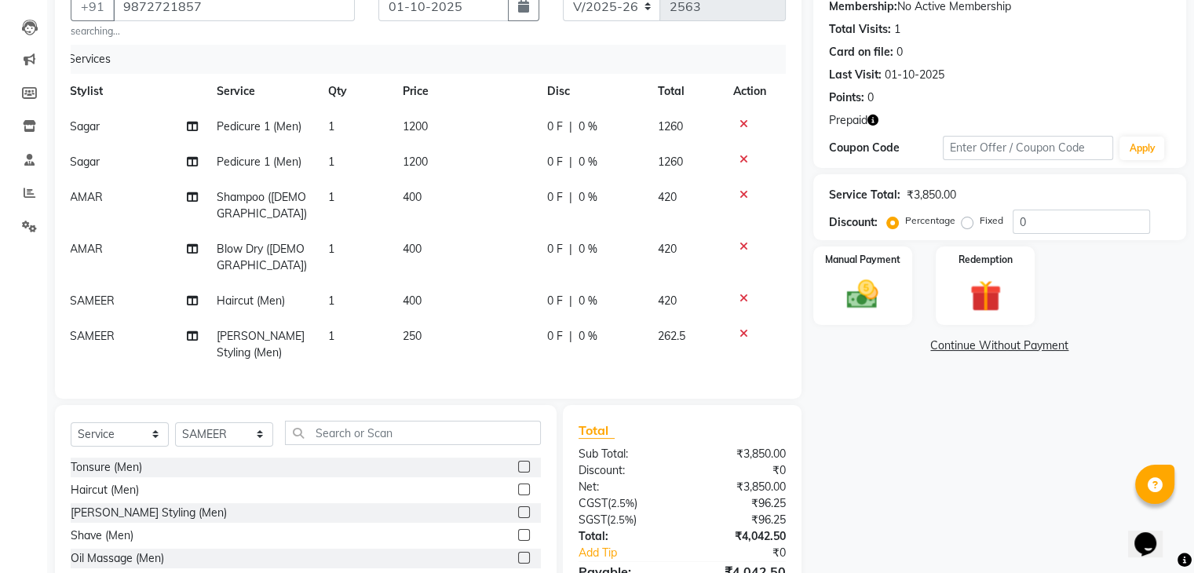
click at [477, 324] on td "250" at bounding box center [465, 345] width 145 height 52
select select "69004"
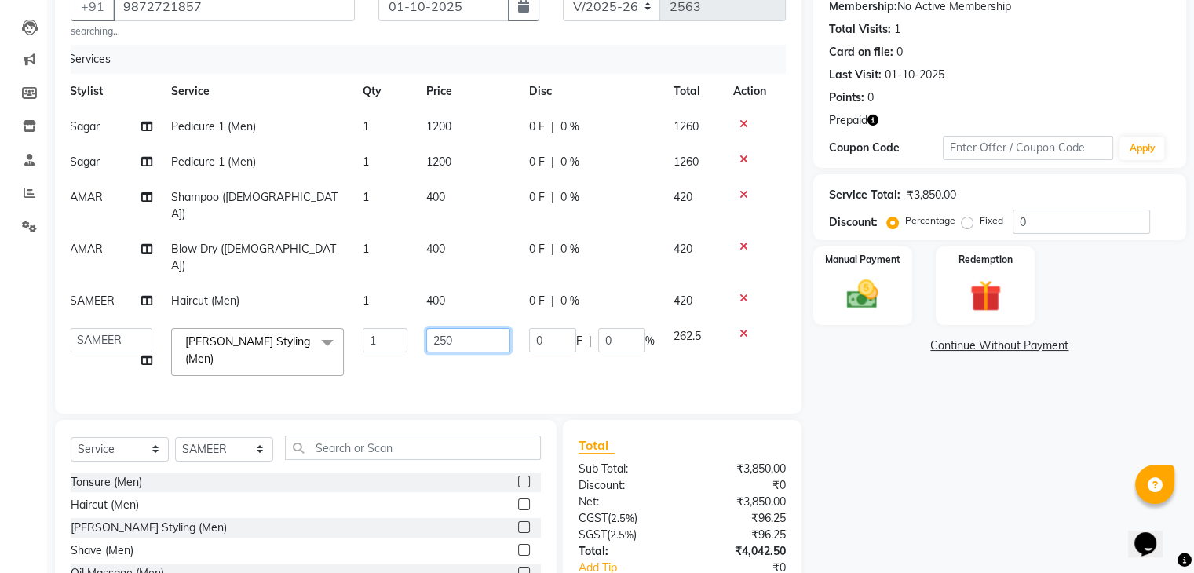
click at [470, 328] on input "250" at bounding box center [468, 340] width 84 height 24
type input "2"
type input "300"
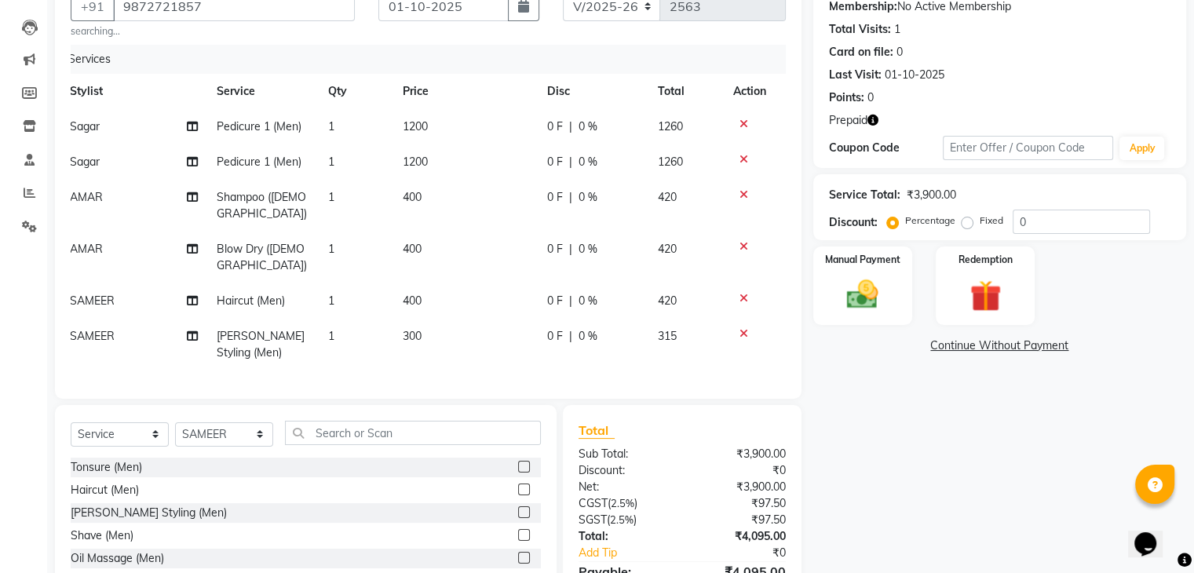
click at [478, 328] on td "300" at bounding box center [465, 345] width 145 height 52
select select "69004"
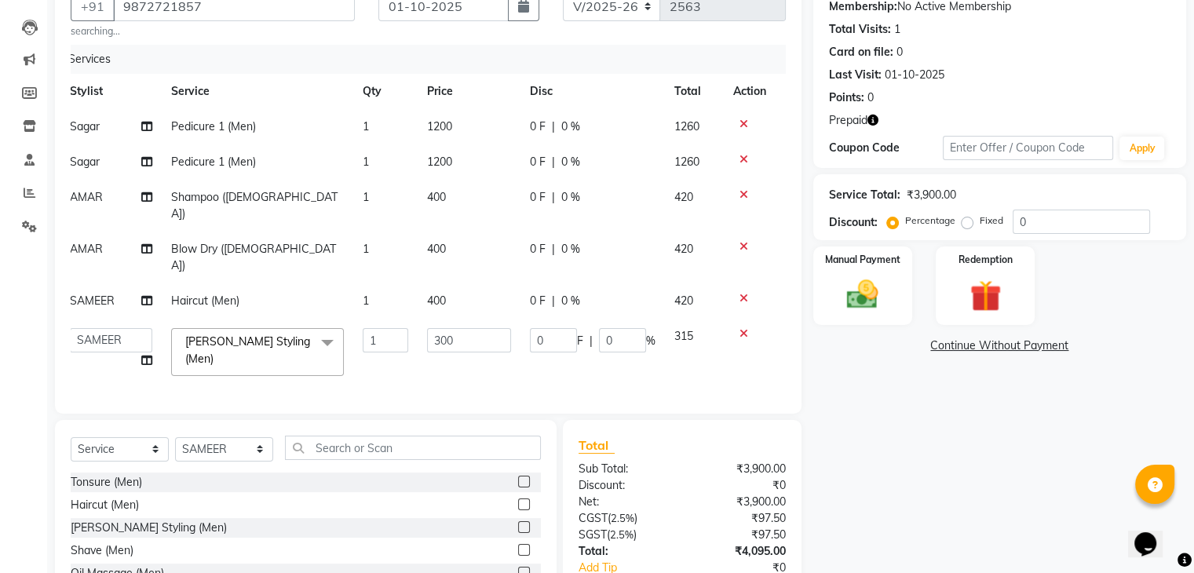
scroll to position [229, 0]
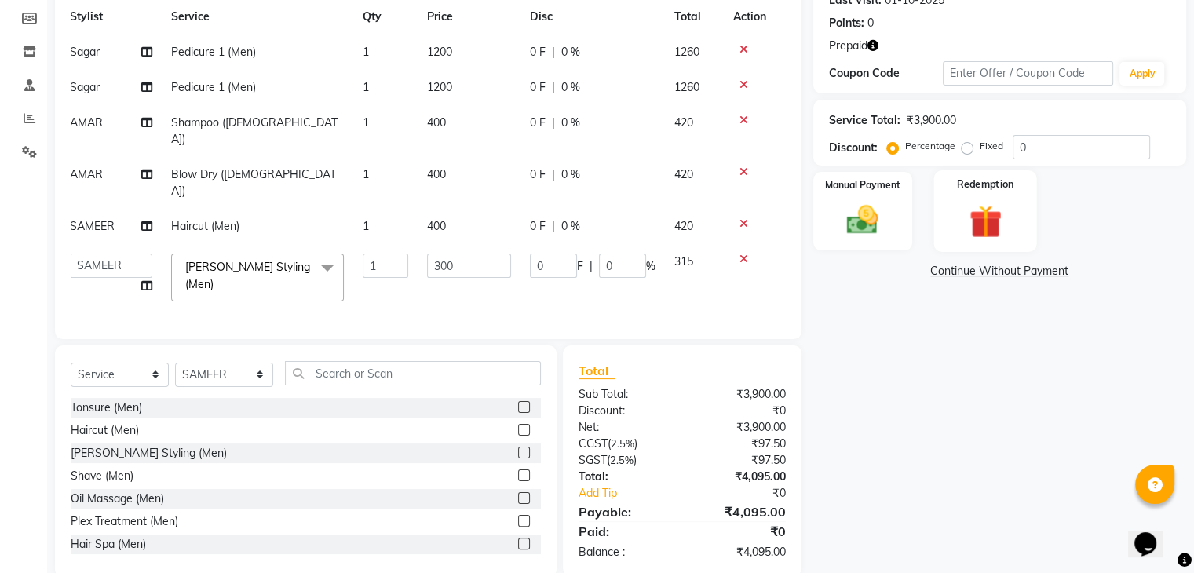
click at [970, 229] on img at bounding box center [985, 222] width 53 height 40
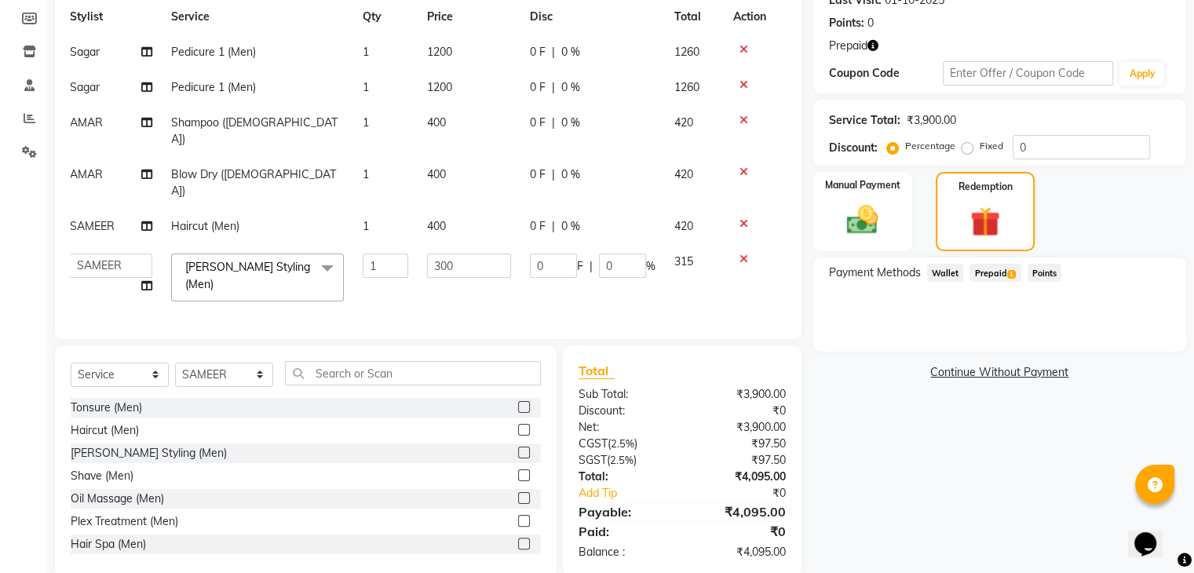
click at [986, 272] on span "Prepaid 1" at bounding box center [995, 273] width 51 height 18
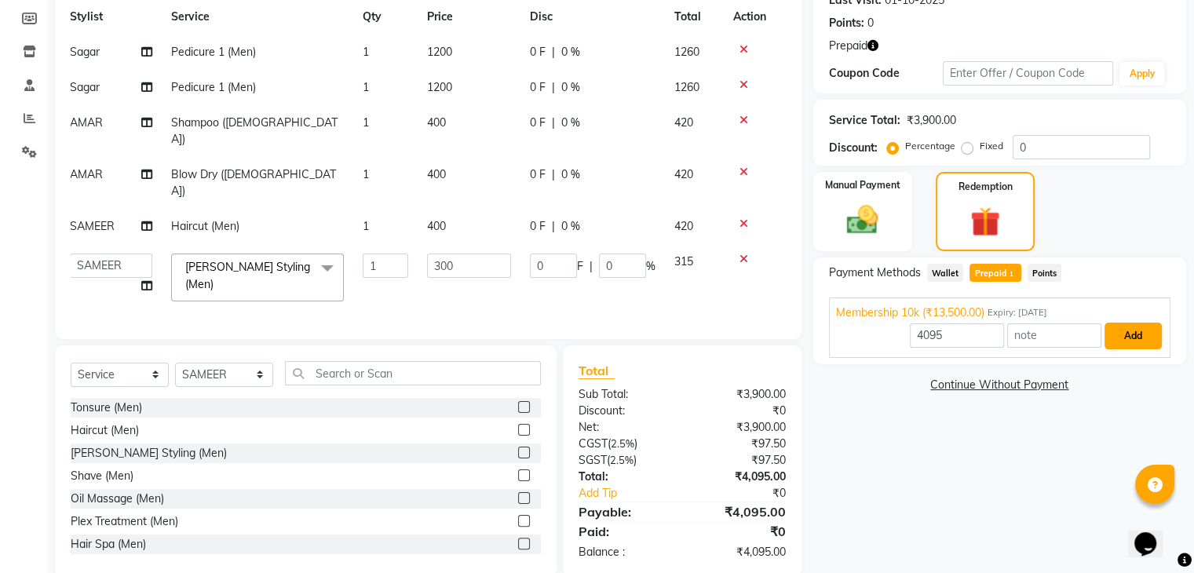
click at [1130, 336] on button "Add" at bounding box center [1133, 336] width 57 height 27
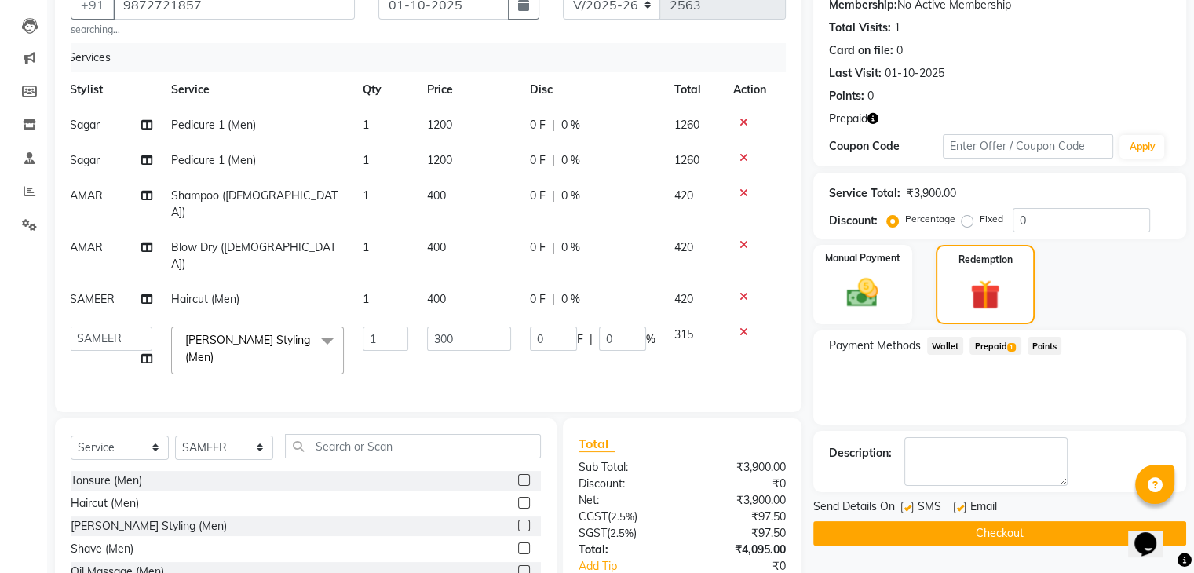
scroll to position [170, 0]
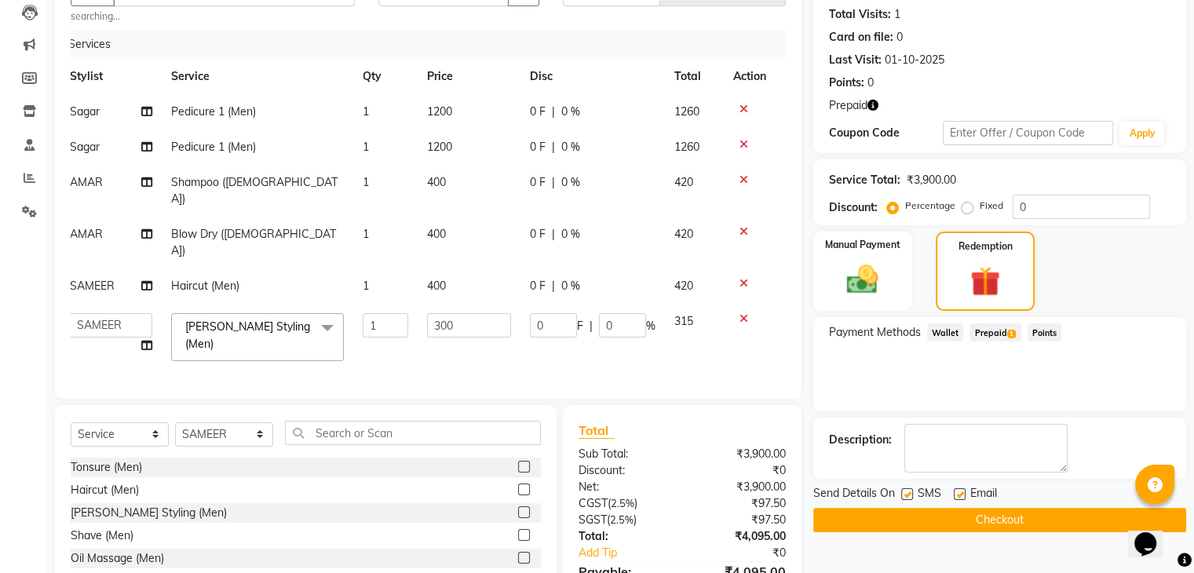
click at [962, 518] on button "Checkout" at bounding box center [999, 520] width 373 height 24
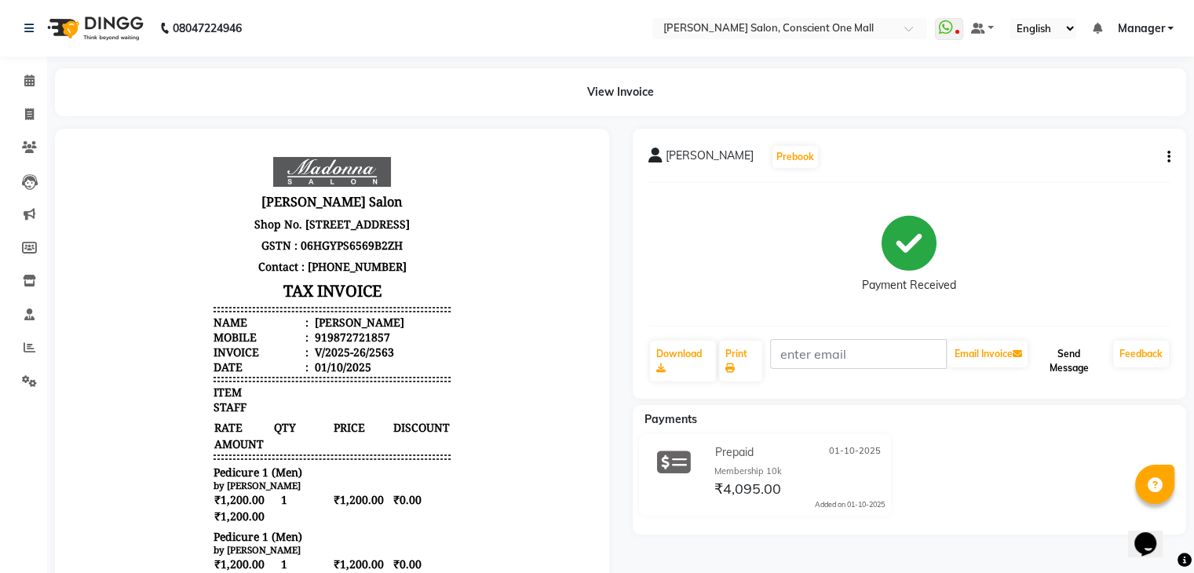
click at [1077, 359] on button "Send Message" at bounding box center [1069, 361] width 76 height 41
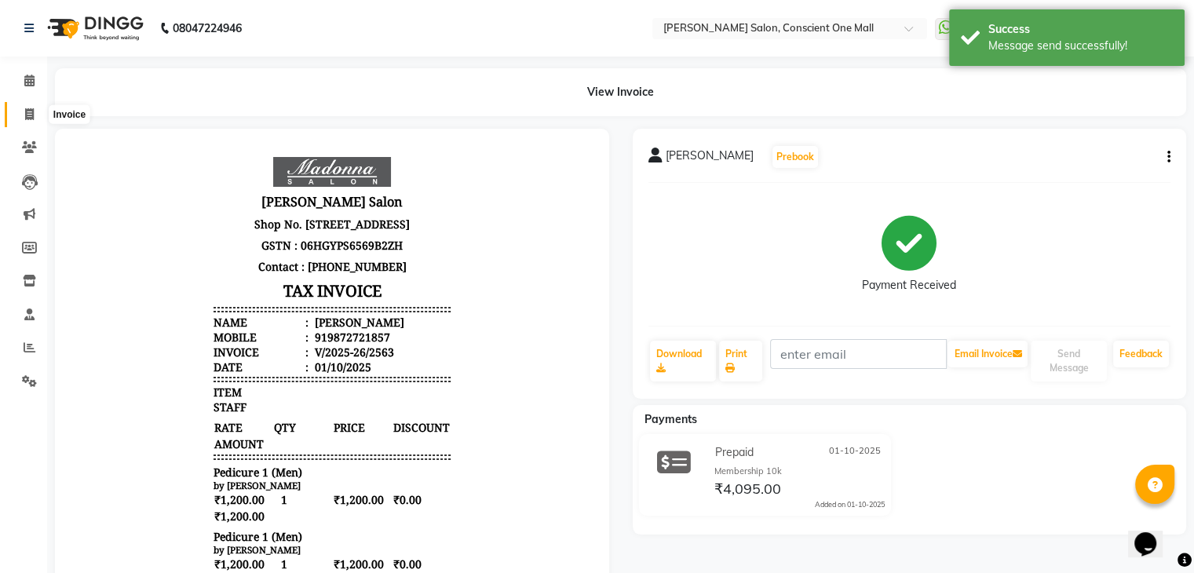
click at [34, 116] on span at bounding box center [29, 115] width 27 height 18
select select "service"
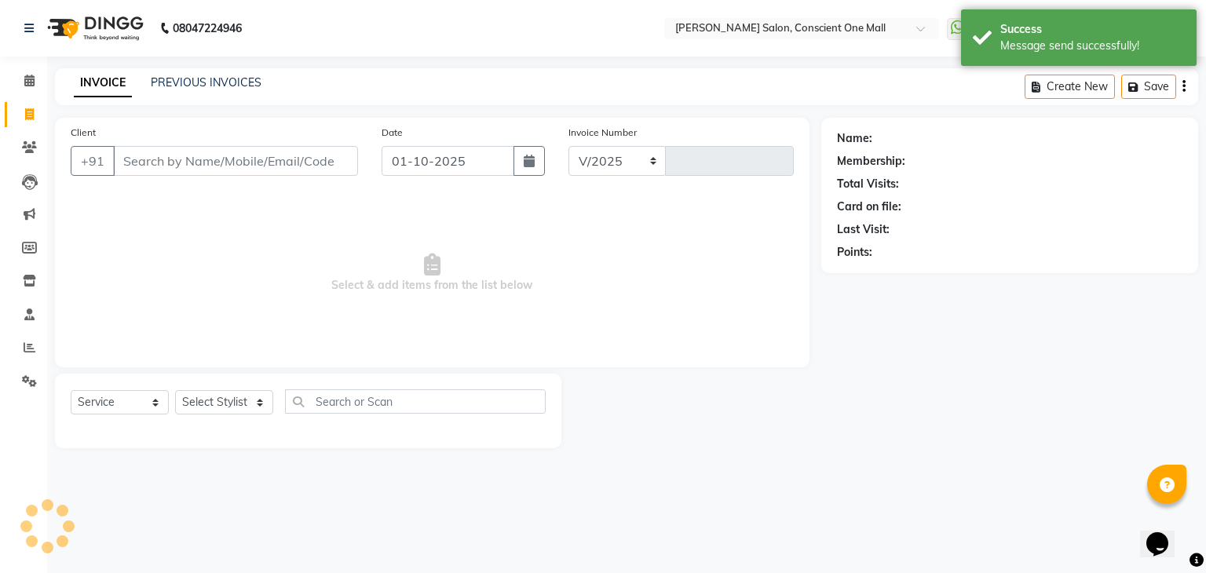
select select "7575"
type input "2564"
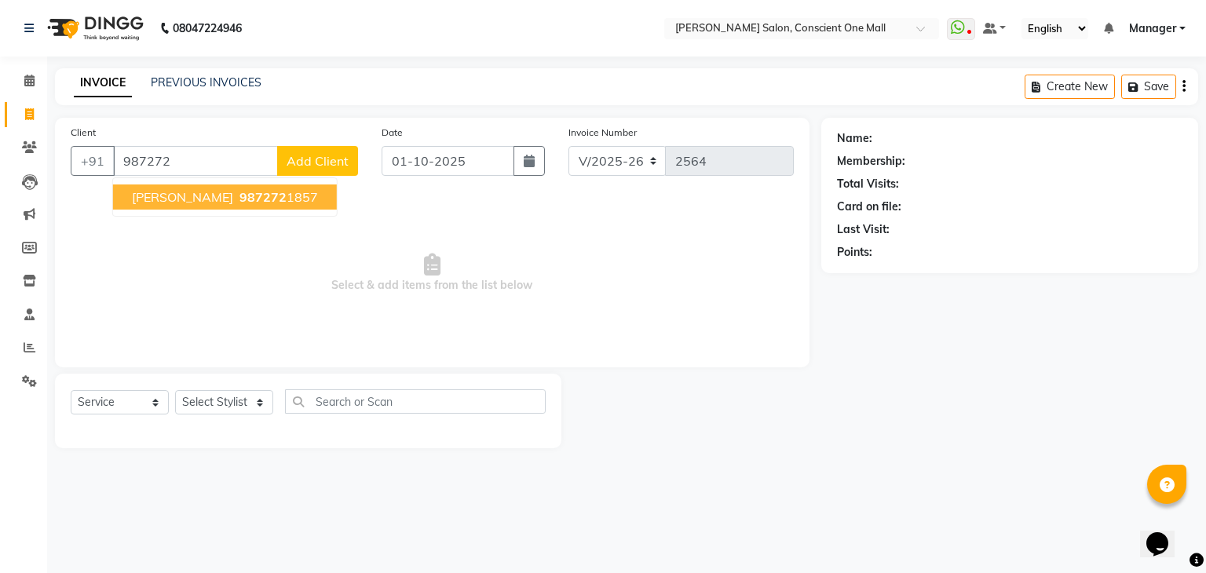
click at [166, 199] on span "[PERSON_NAME]" at bounding box center [182, 197] width 101 height 16
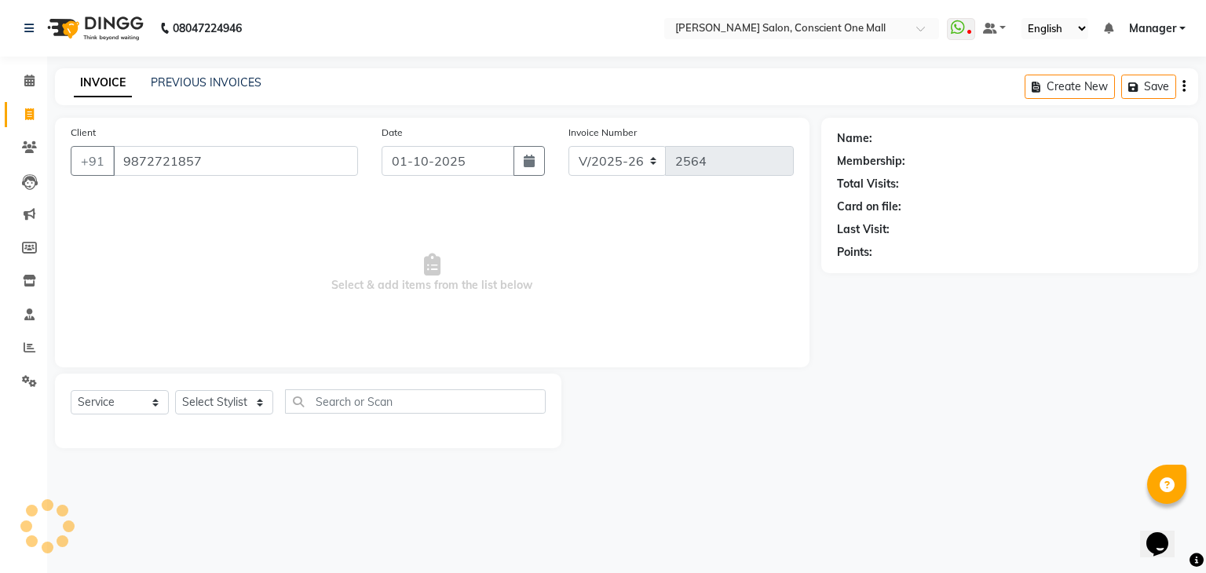
type input "9872721857"
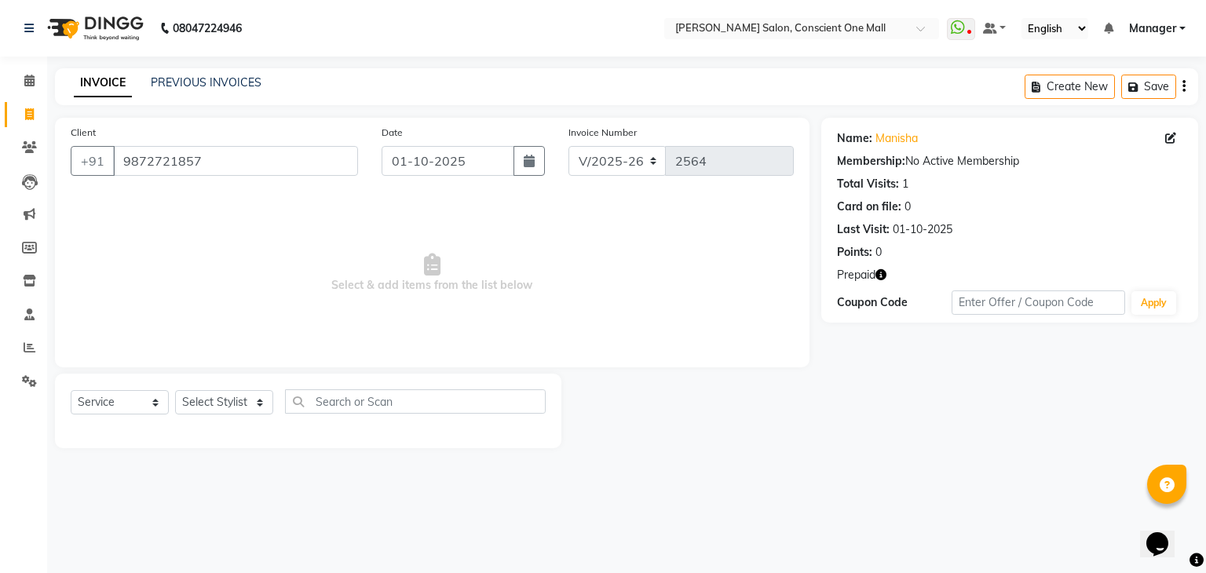
click at [882, 276] on icon "button" at bounding box center [880, 274] width 11 height 11
click at [592, 299] on span "Select & add items from the list below" at bounding box center [432, 273] width 723 height 157
click at [27, 111] on icon at bounding box center [29, 114] width 9 height 12
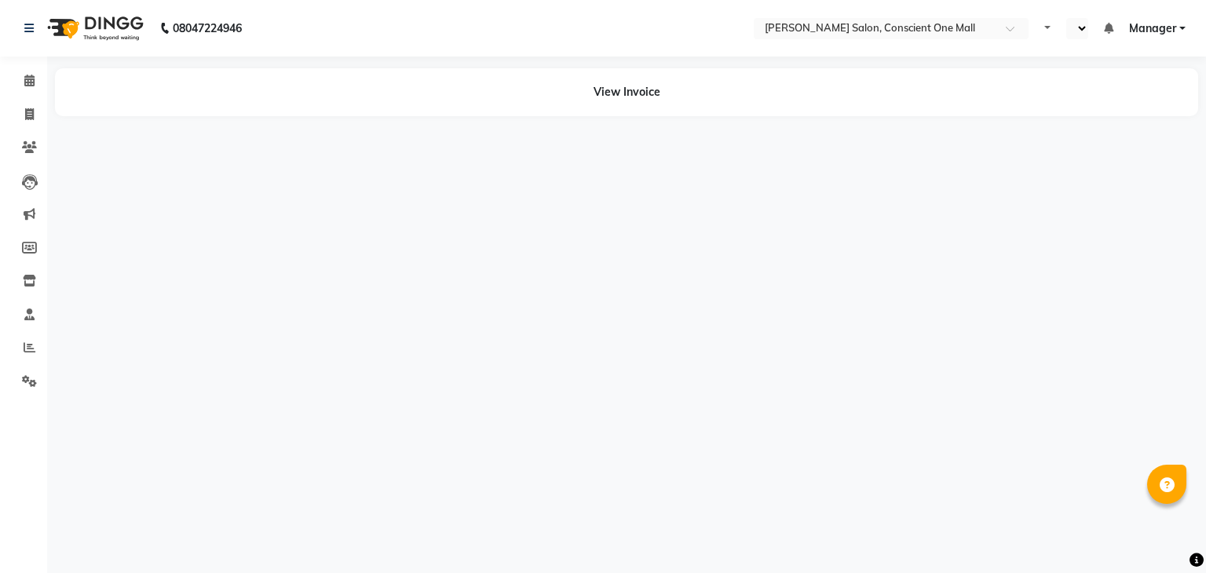
select select "en"
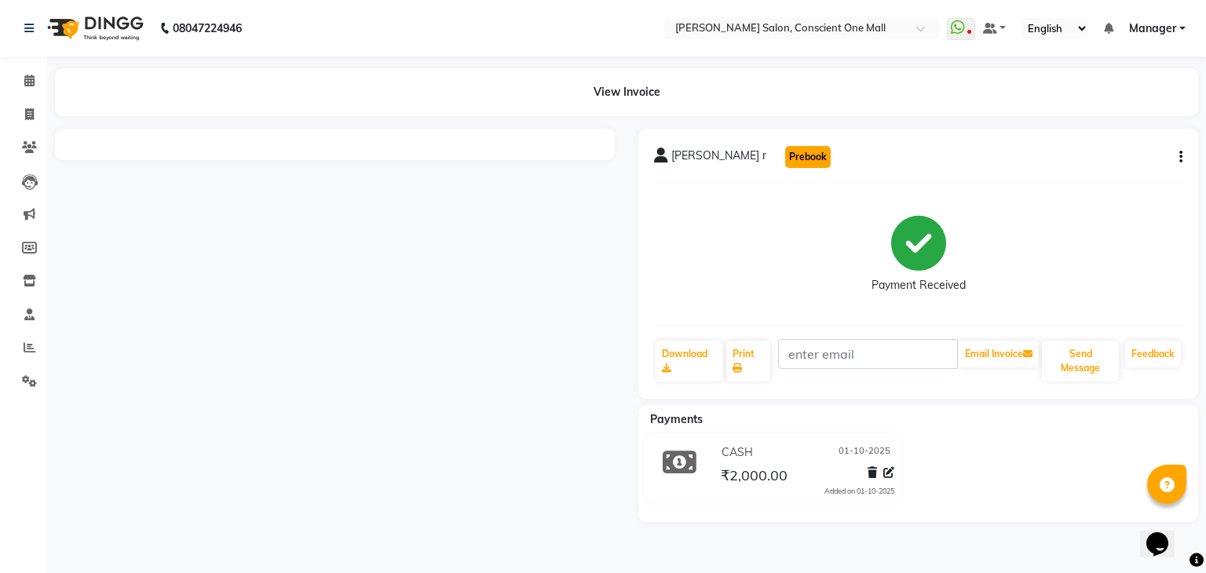
click at [785, 159] on button "Prebook" at bounding box center [808, 157] width 46 height 22
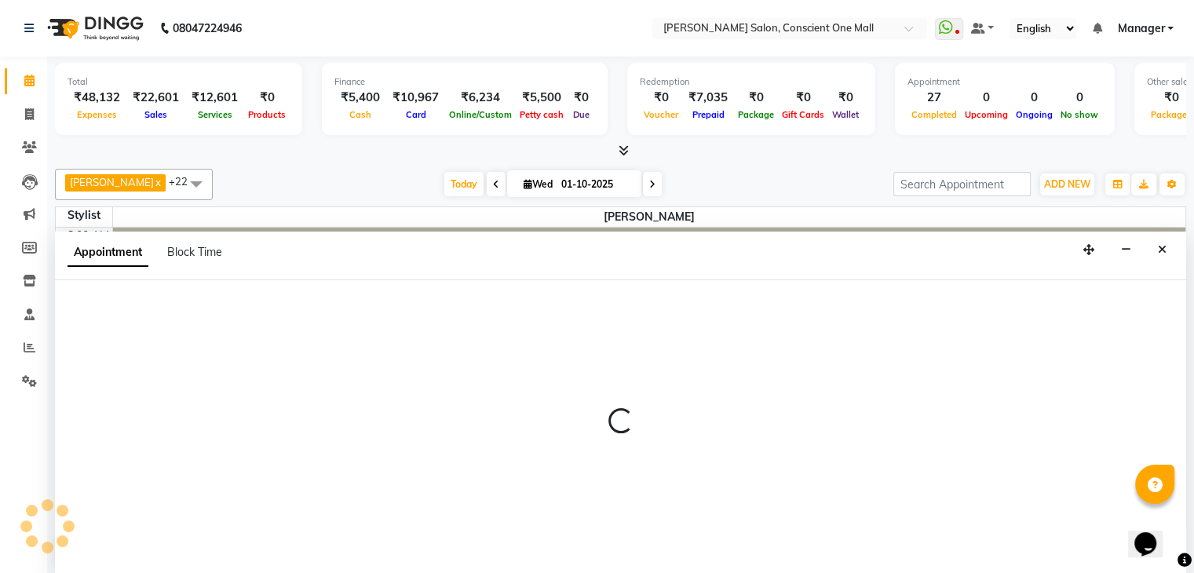
scroll to position [1, 0]
select select "67298"
select select "tentative"
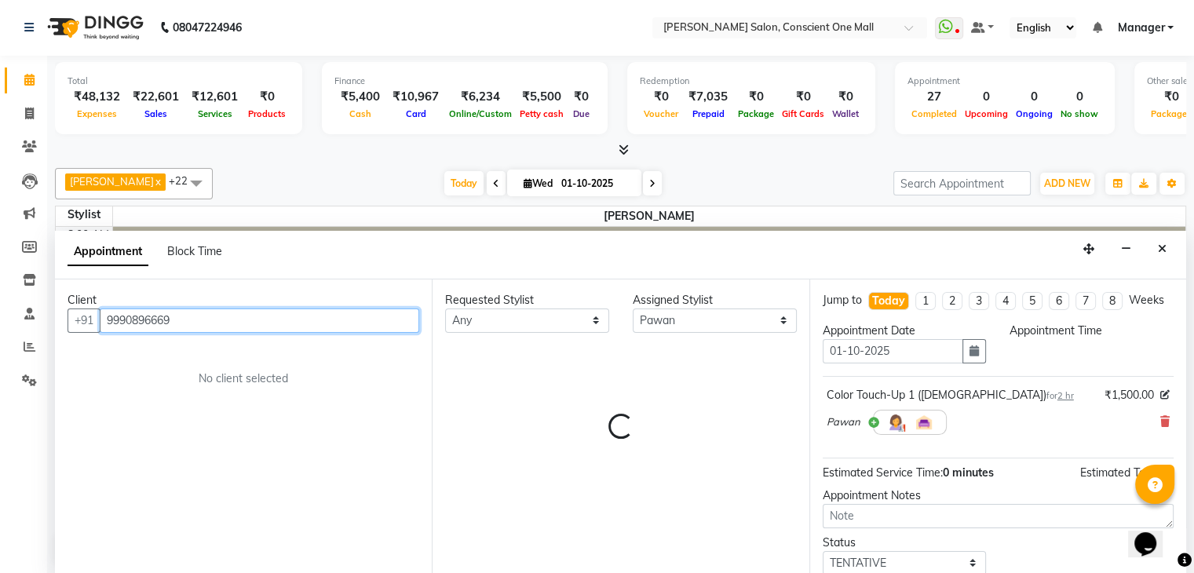
select select "540"
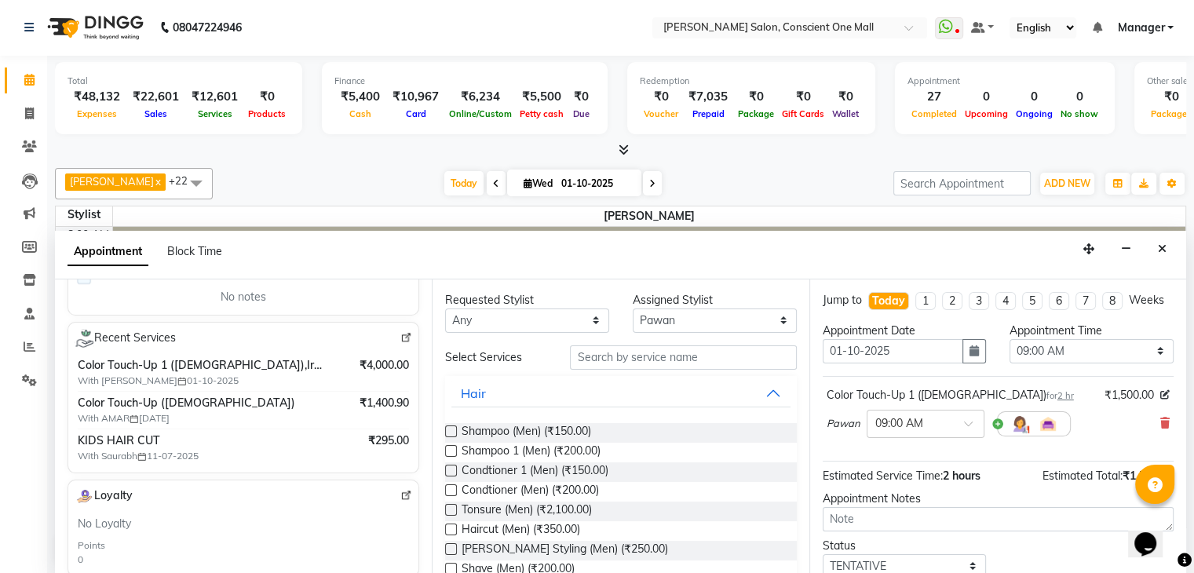
scroll to position [245, 0]
click at [179, 407] on span "Color Touch-Up ([DEMOGRAPHIC_DATA])" at bounding box center [202, 404] width 249 height 16
click at [179, 407] on span "Color Touch-Up (Female)" at bounding box center [202, 404] width 249 height 16
click at [259, 406] on span "Color Touch-Up ([DEMOGRAPHIC_DATA])" at bounding box center [202, 404] width 249 height 16
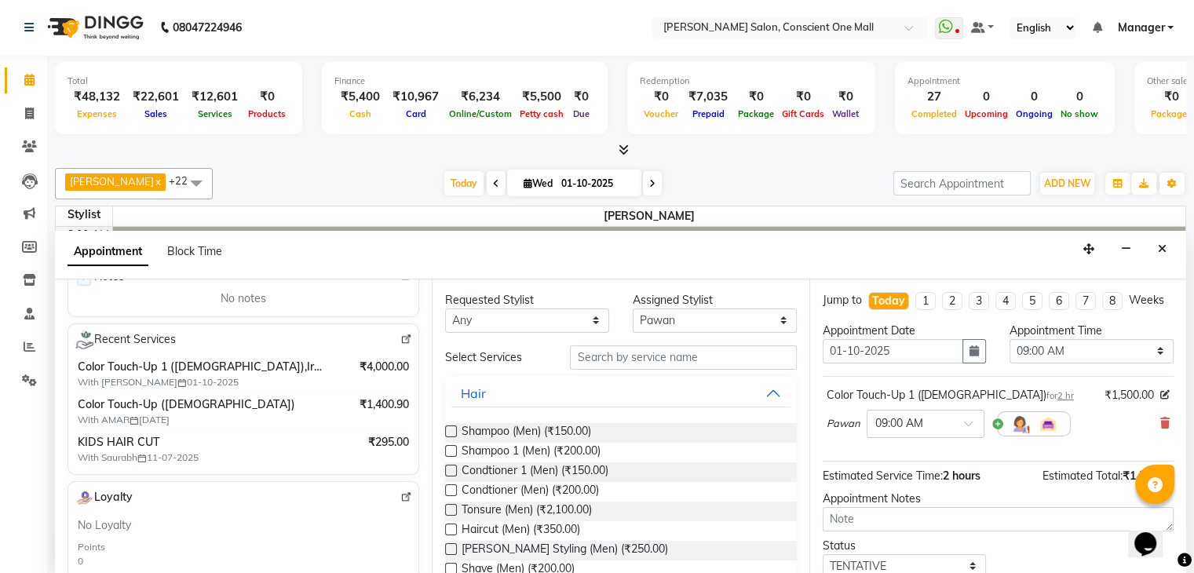
click at [371, 404] on span "₹1,400.90" at bounding box center [384, 404] width 49 height 16
click at [318, 430] on hr at bounding box center [243, 430] width 331 height 1
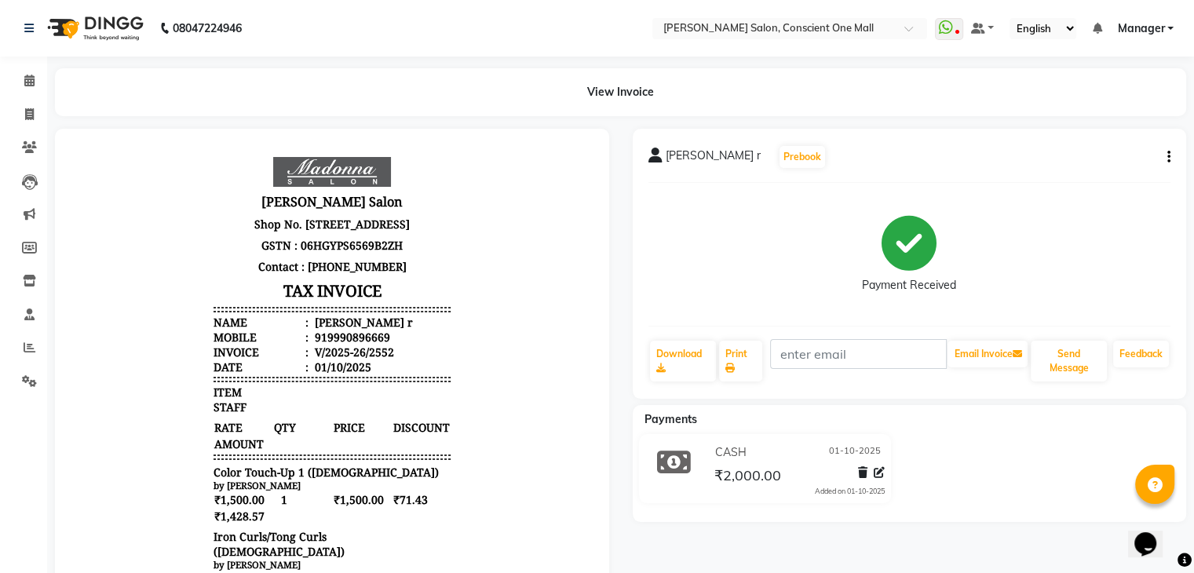
click at [1148, 532] on icon "Chat widget" at bounding box center [1145, 544] width 22 height 24
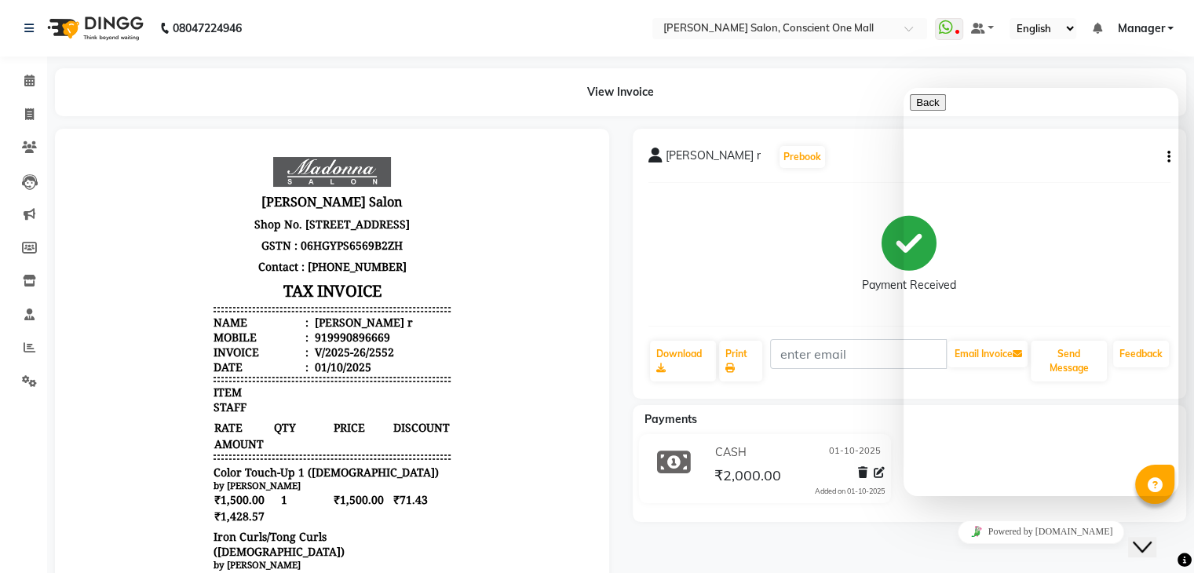
click at [1148, 538] on icon "Close Chat This icon closes the chat window." at bounding box center [1142, 547] width 19 height 19
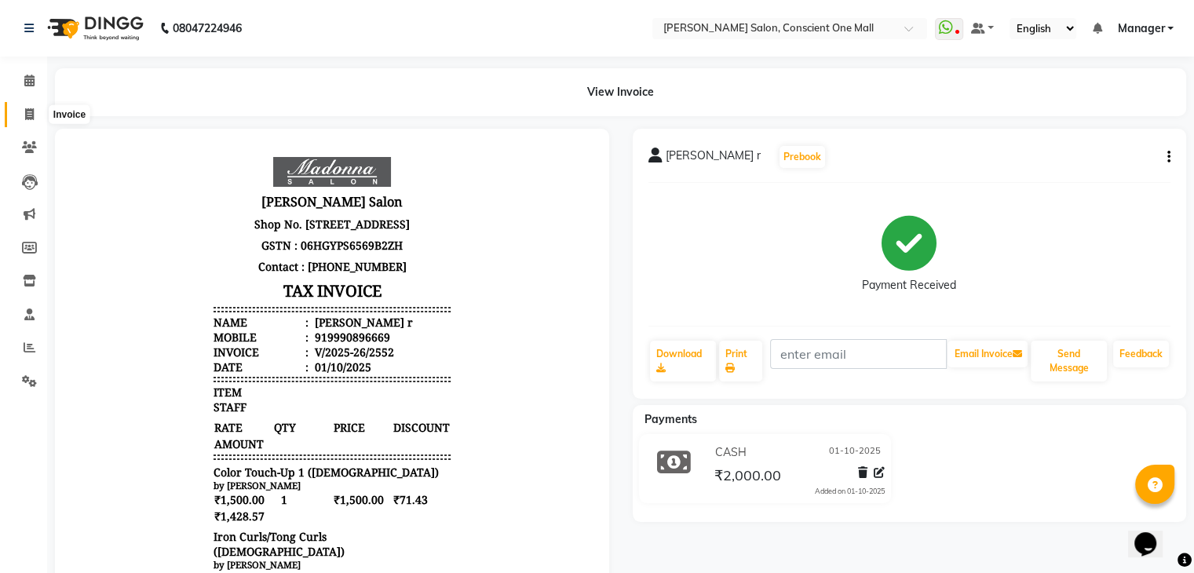
click at [30, 116] on icon at bounding box center [29, 114] width 9 height 12
select select "service"
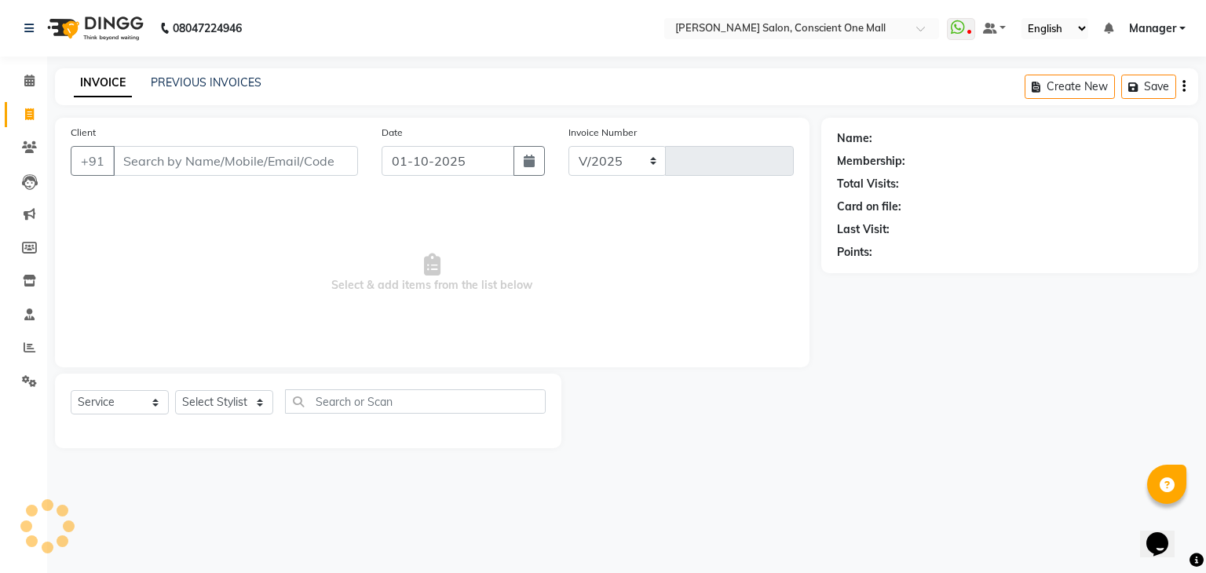
select select "7575"
type input "2564"
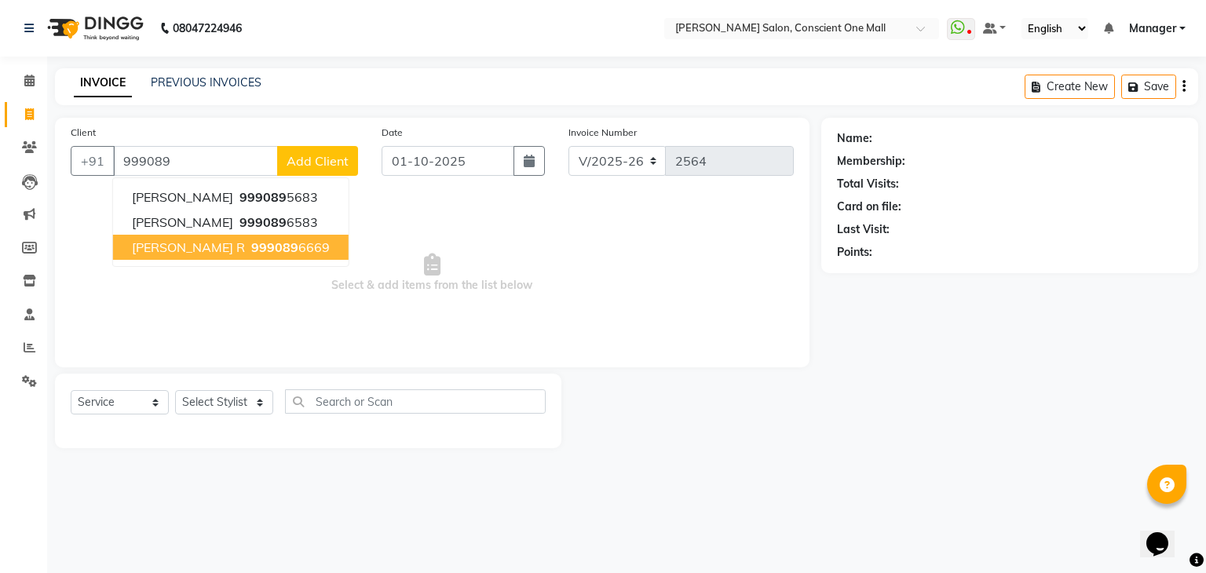
click at [251, 252] on span "999089" at bounding box center [274, 247] width 47 height 16
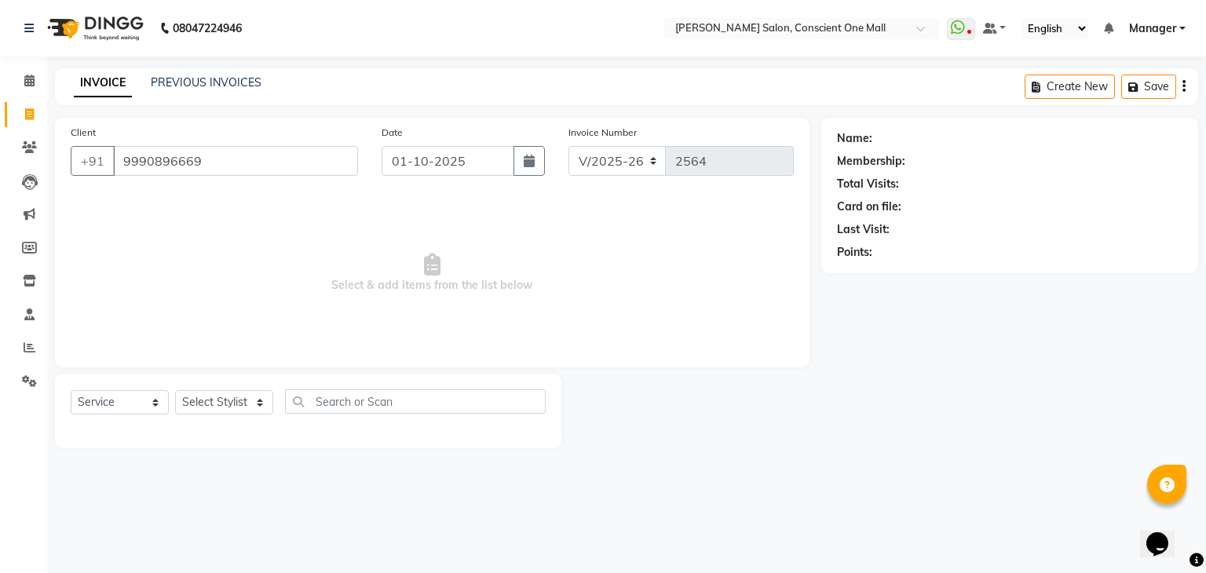
type input "9990896669"
click at [892, 133] on link "Rachna R" at bounding box center [924, 138] width 99 height 16
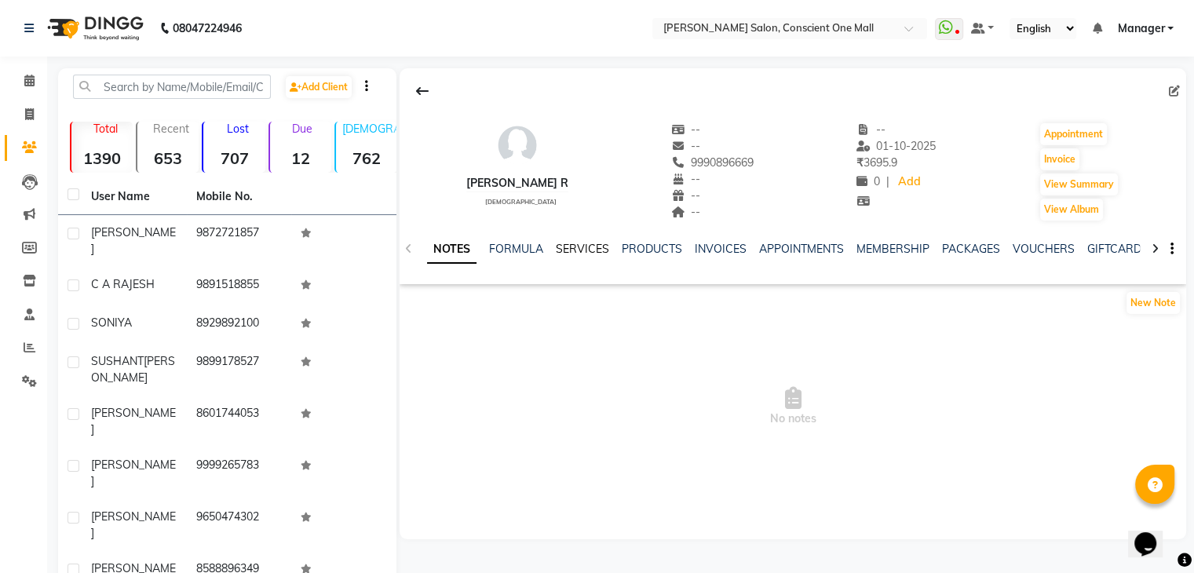
click at [587, 250] on link "SERVICES" at bounding box center [582, 249] width 53 height 14
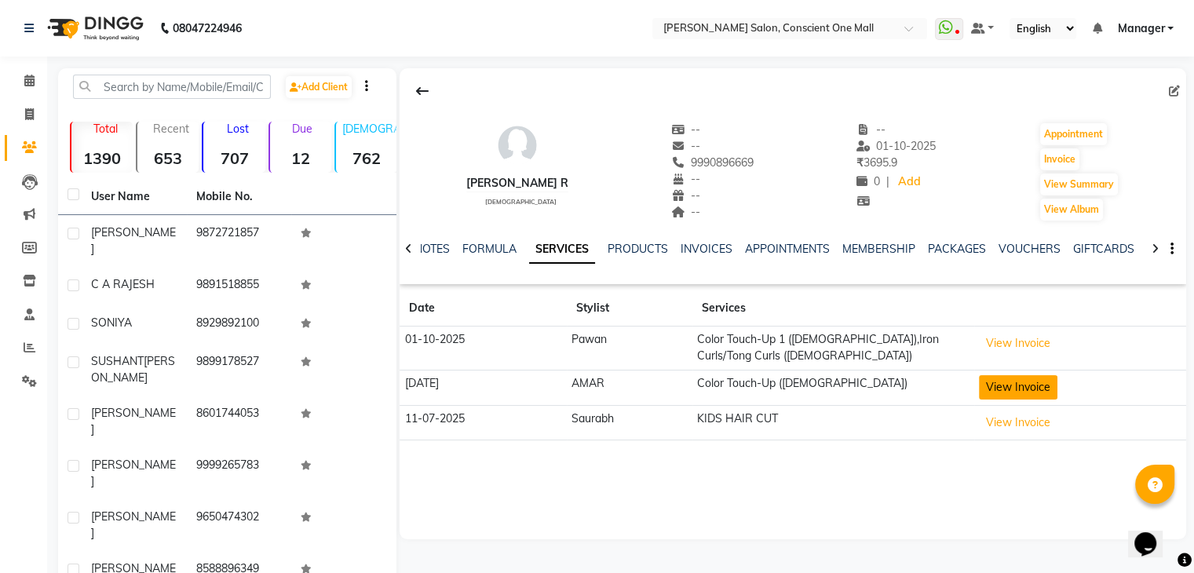
click at [1043, 393] on button "View Invoice" at bounding box center [1018, 387] width 79 height 24
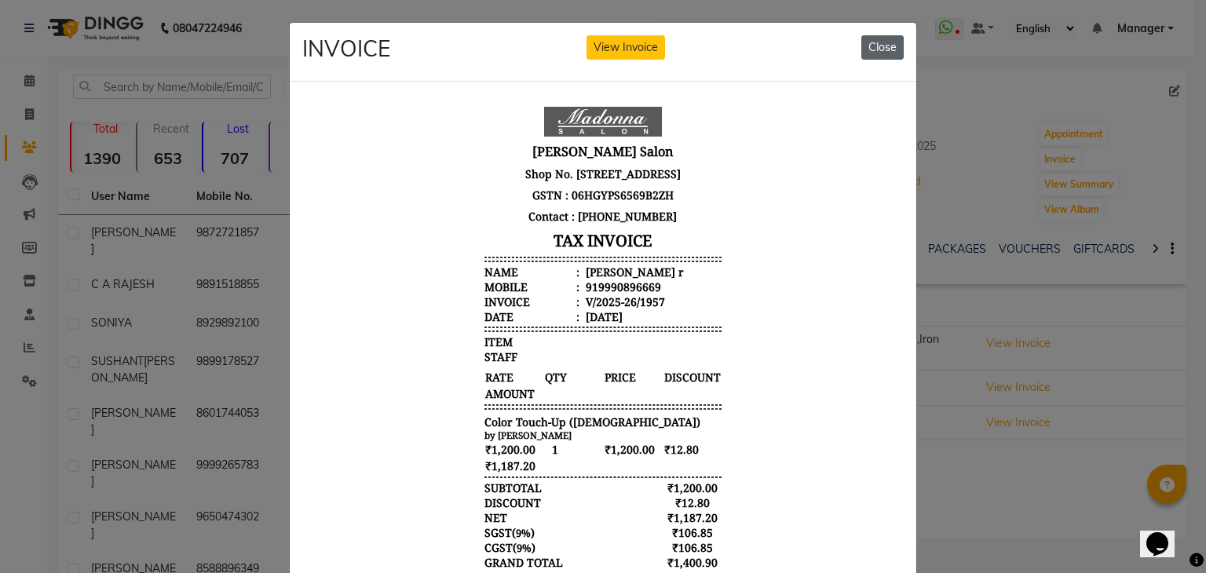
click at [873, 51] on button "Close" at bounding box center [882, 47] width 42 height 24
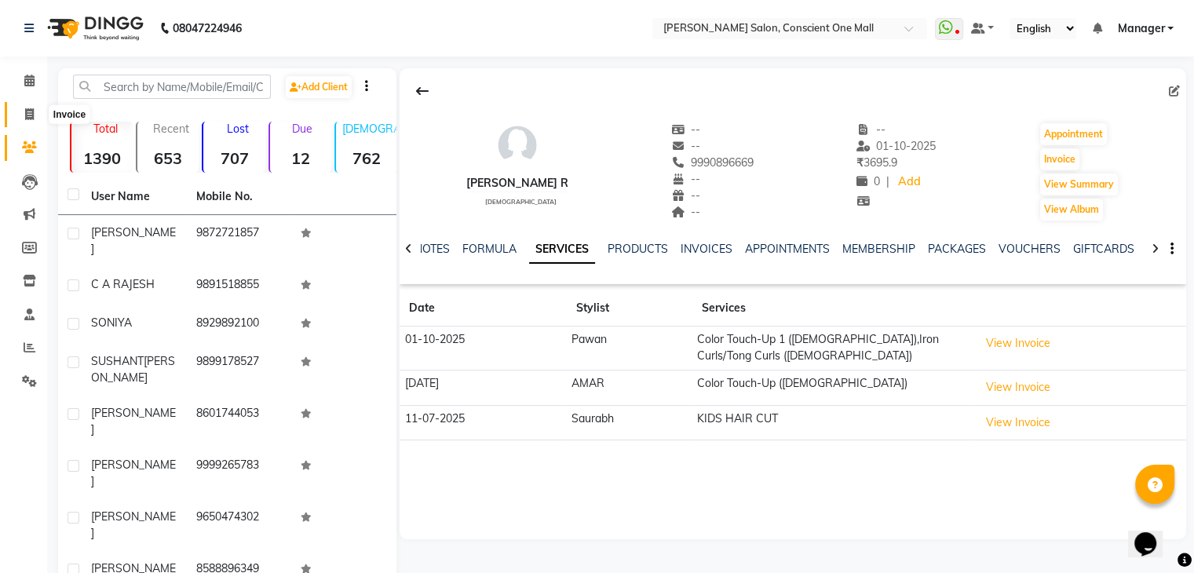
click at [28, 111] on icon at bounding box center [29, 114] width 9 height 12
select select "service"
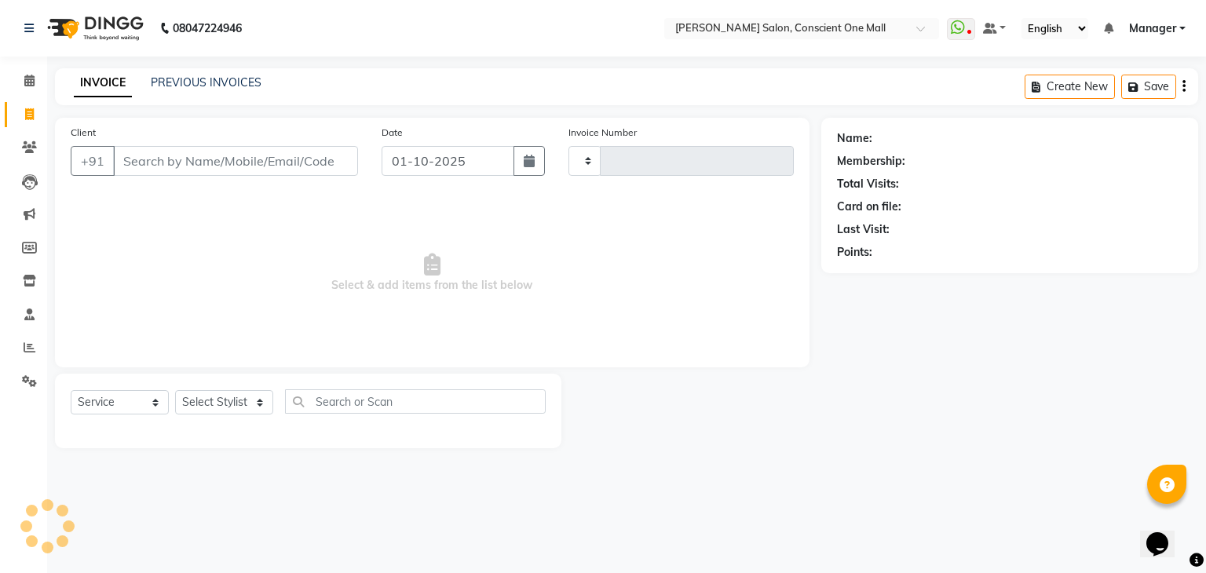
type input "2564"
select select "7575"
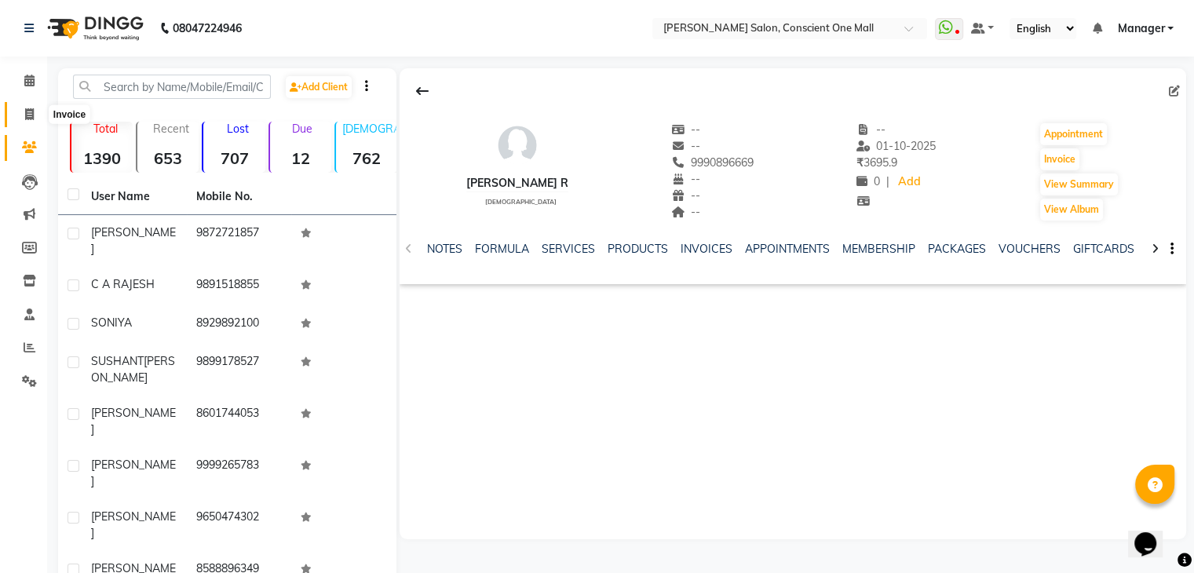
click at [25, 115] on icon at bounding box center [29, 114] width 9 height 12
select select "service"
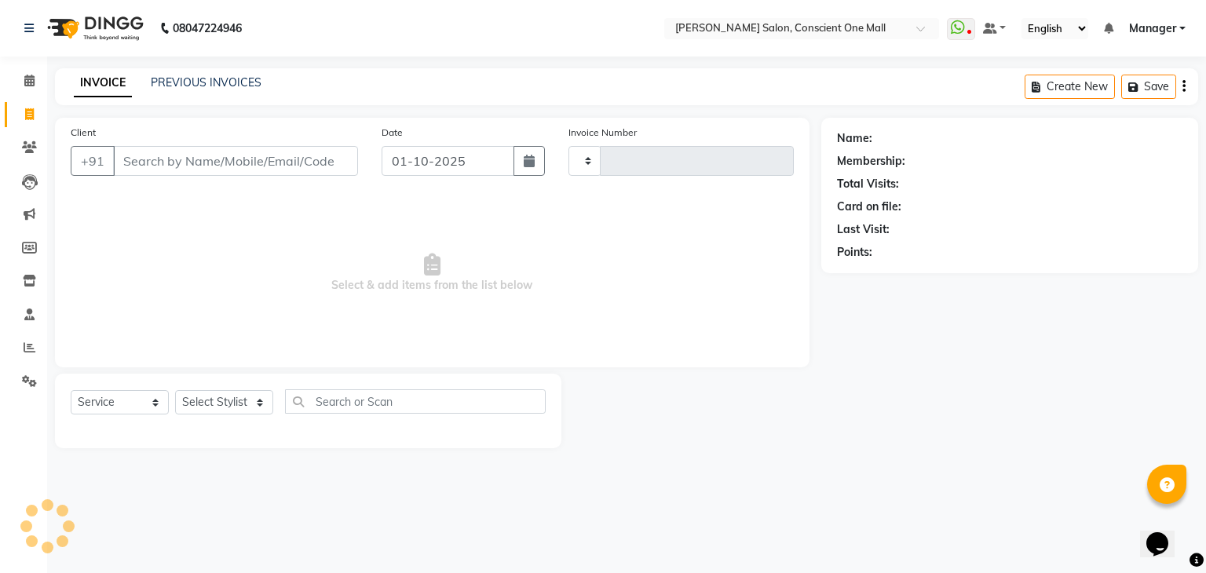
type input "2564"
select select "7575"
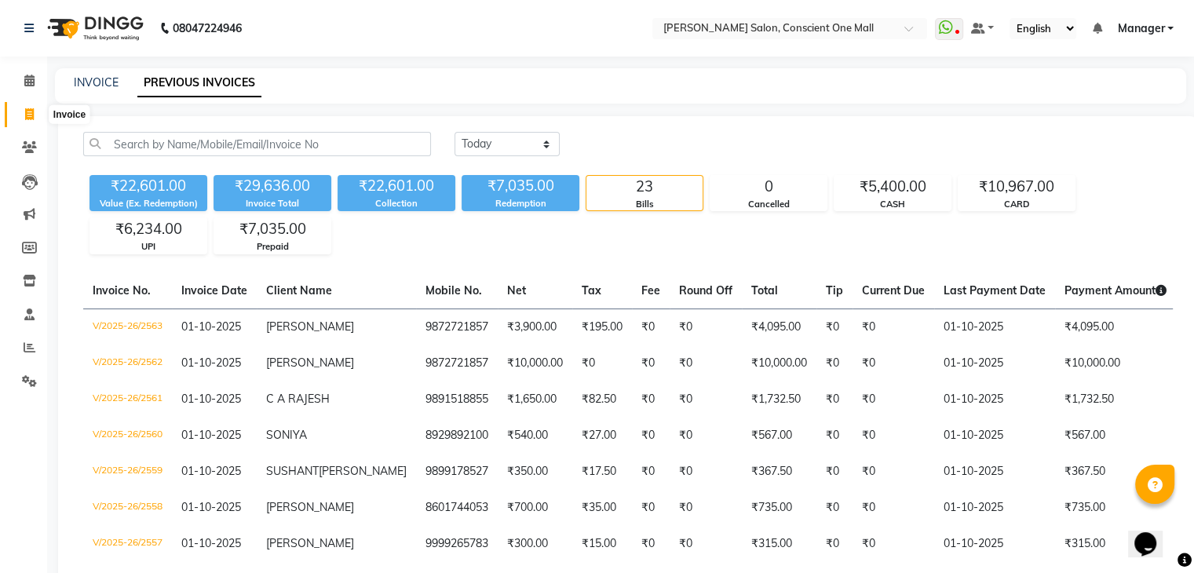
click at [31, 114] on icon at bounding box center [29, 114] width 9 height 12
select select "7575"
select select "service"
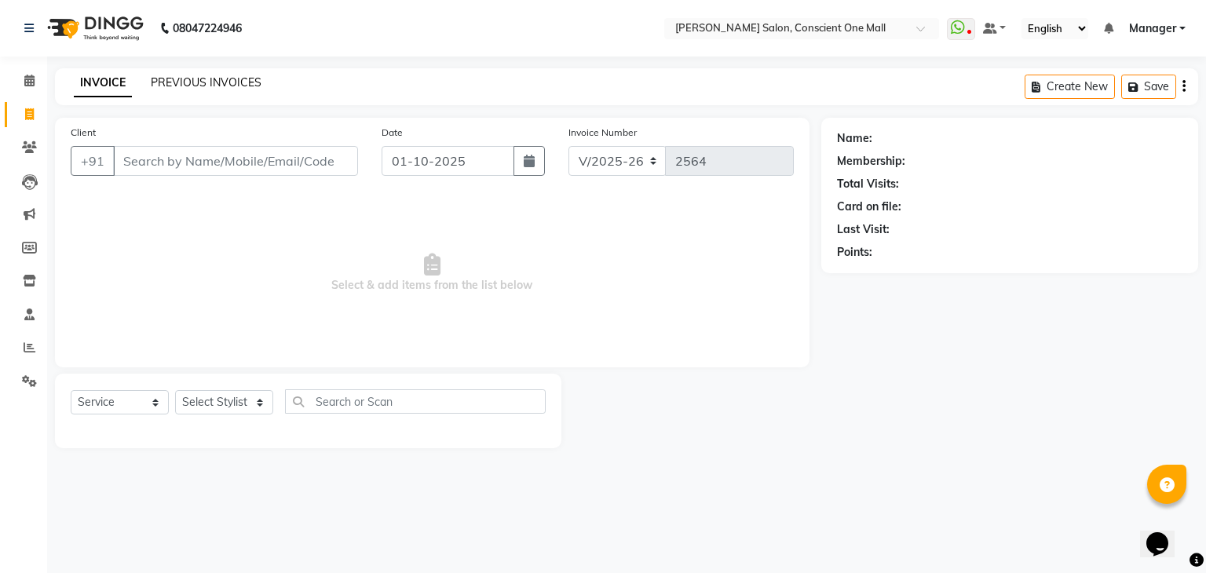
click at [195, 86] on link "PREVIOUS INVOICES" at bounding box center [206, 82] width 111 height 14
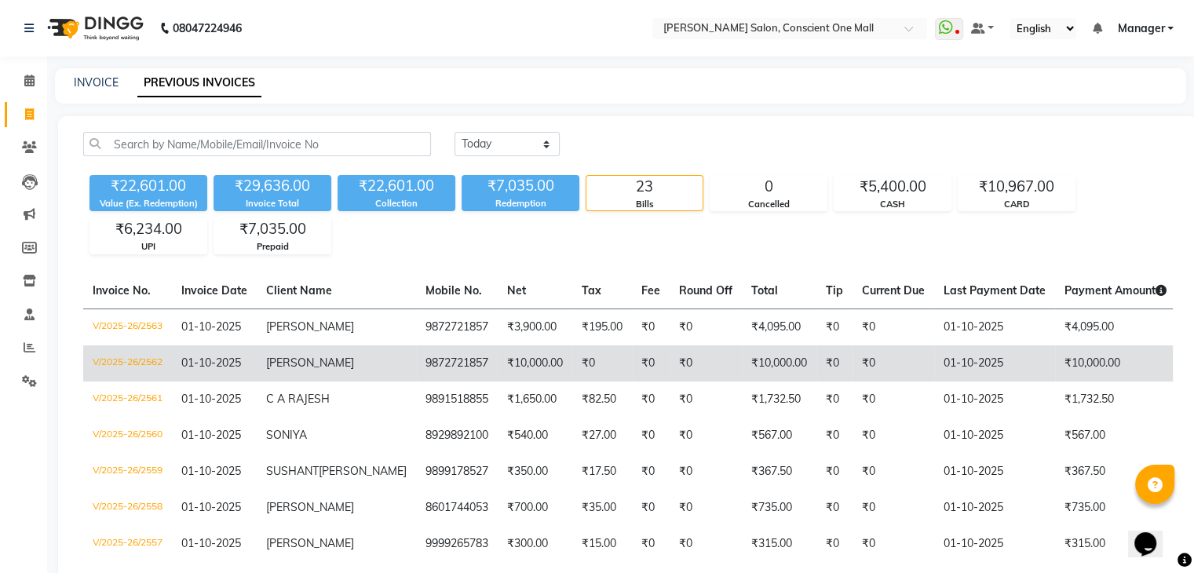
click at [498, 360] on td "₹10,000.00" at bounding box center [535, 363] width 75 height 36
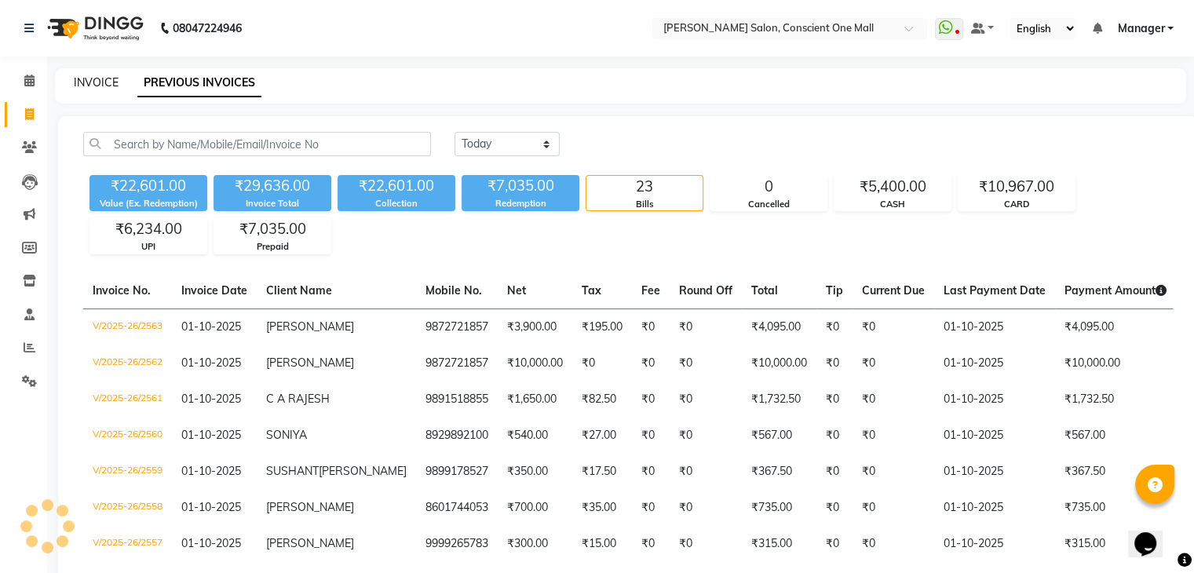
click at [84, 82] on link "INVOICE" at bounding box center [96, 82] width 45 height 14
select select "service"
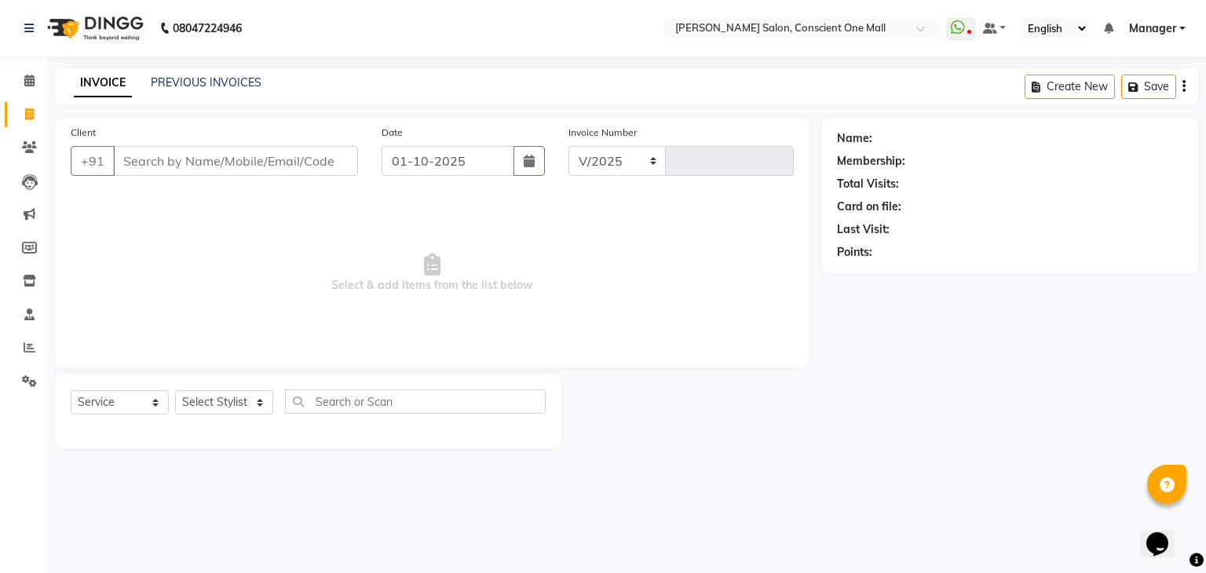
select select "7575"
type input "2564"
click at [233, 410] on select "Select Stylist [PERSON_NAME] AMIT [PERSON_NAME] [PERSON_NAME] [PERSON_NAME] [PE…" at bounding box center [224, 402] width 98 height 24
select select "67300"
click at [175, 391] on select "Select Stylist [PERSON_NAME] AMIT [PERSON_NAME] [PERSON_NAME] [PERSON_NAME] [PE…" at bounding box center [224, 402] width 98 height 24
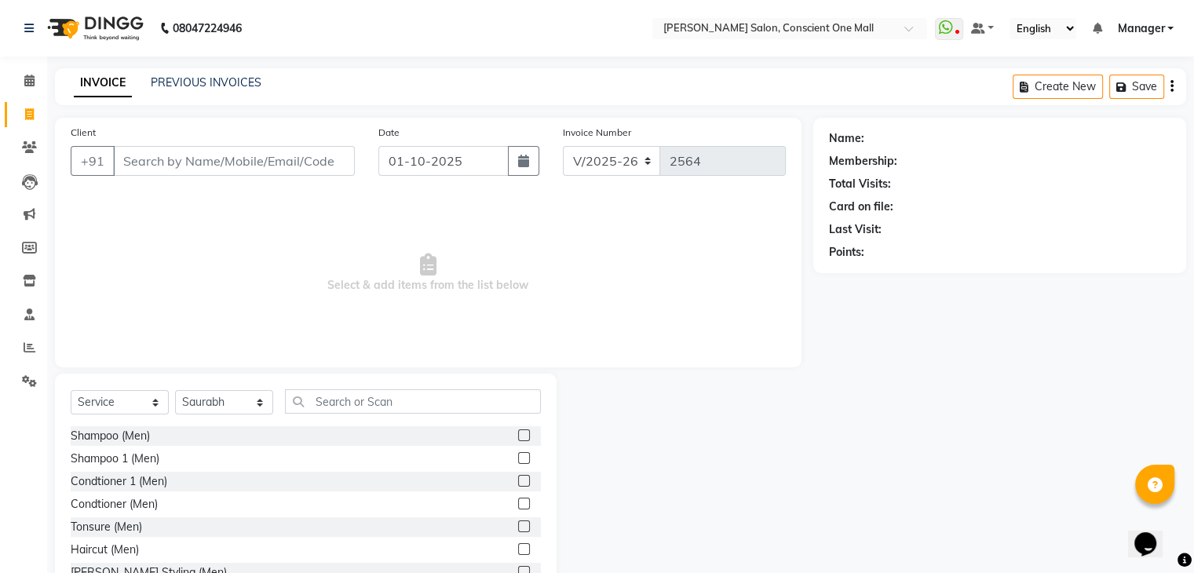
click at [518, 546] on label at bounding box center [524, 549] width 12 height 12
click at [518, 546] on input "checkbox" at bounding box center [523, 550] width 10 height 10
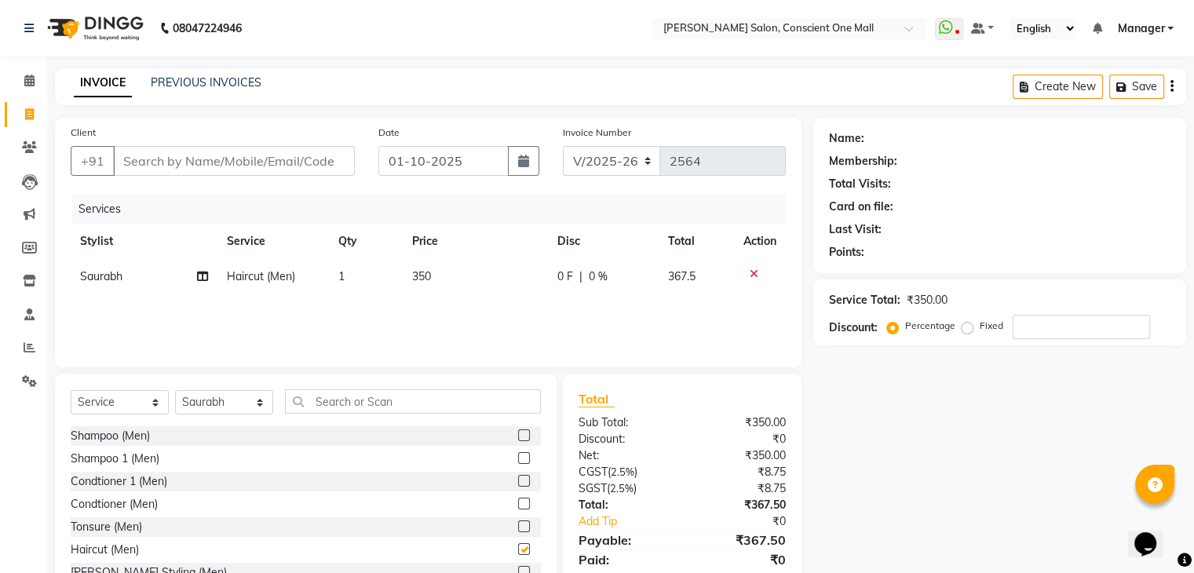
checkbox input "false"
click at [392, 398] on input "text" at bounding box center [413, 401] width 256 height 24
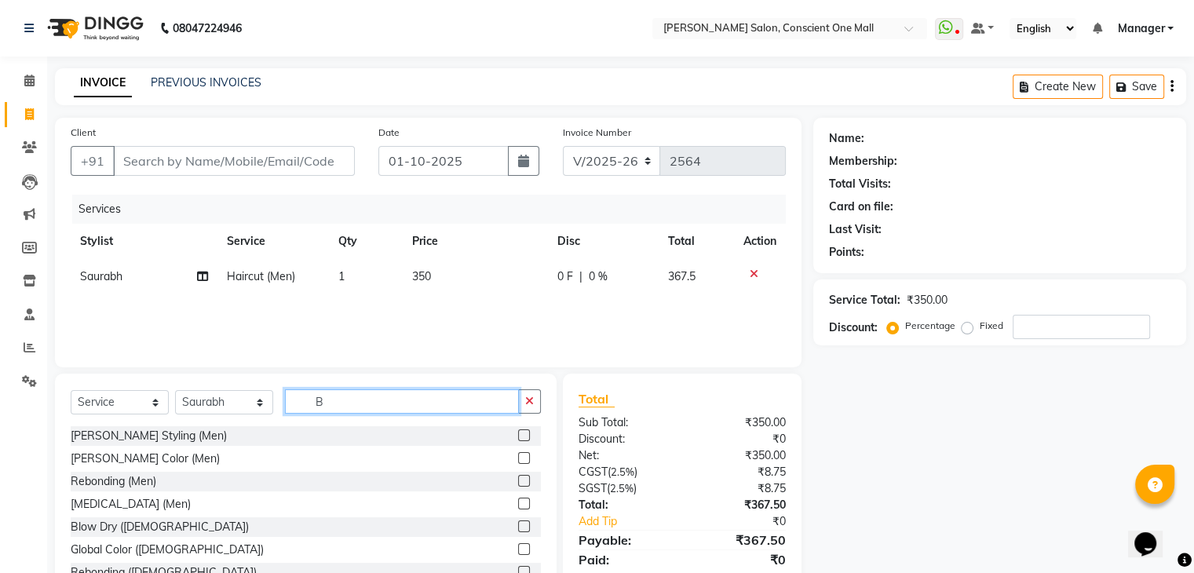
type input "B"
click at [518, 437] on label at bounding box center [524, 435] width 12 height 12
click at [518, 437] on input "checkbox" at bounding box center [523, 436] width 10 height 10
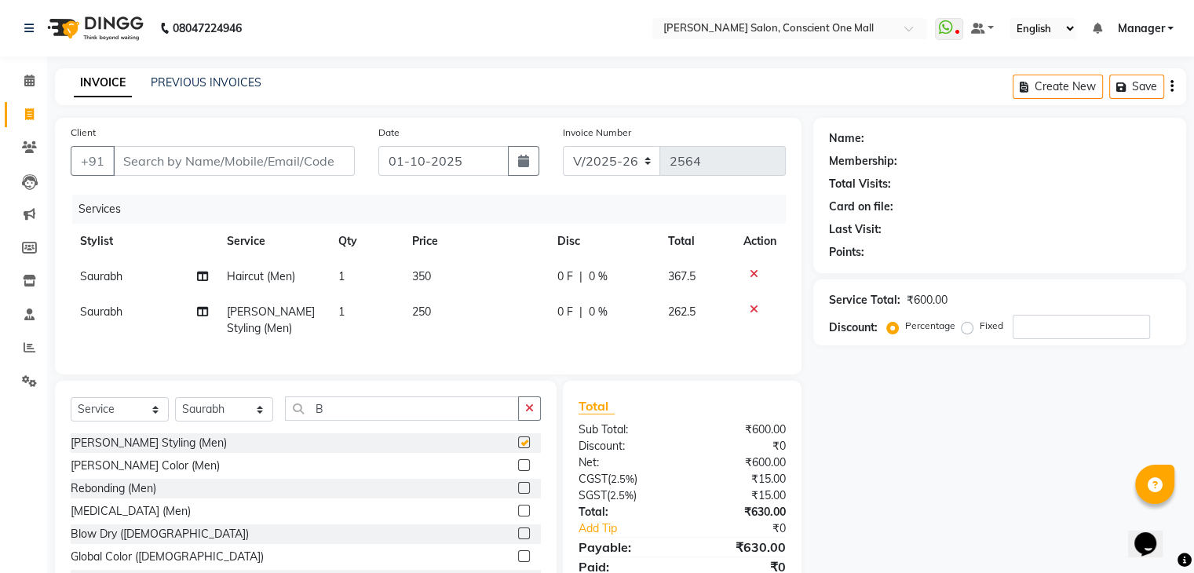
checkbox input "false"
click at [754, 273] on icon at bounding box center [754, 273] width 9 height 11
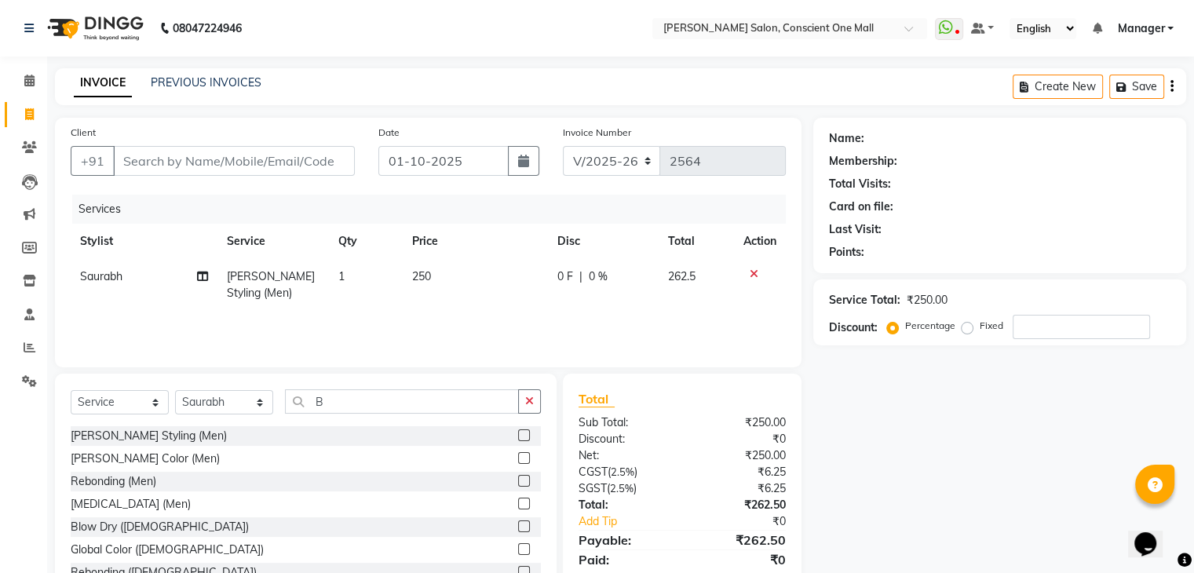
click at [425, 276] on span "250" at bounding box center [421, 276] width 19 height 14
select select "67300"
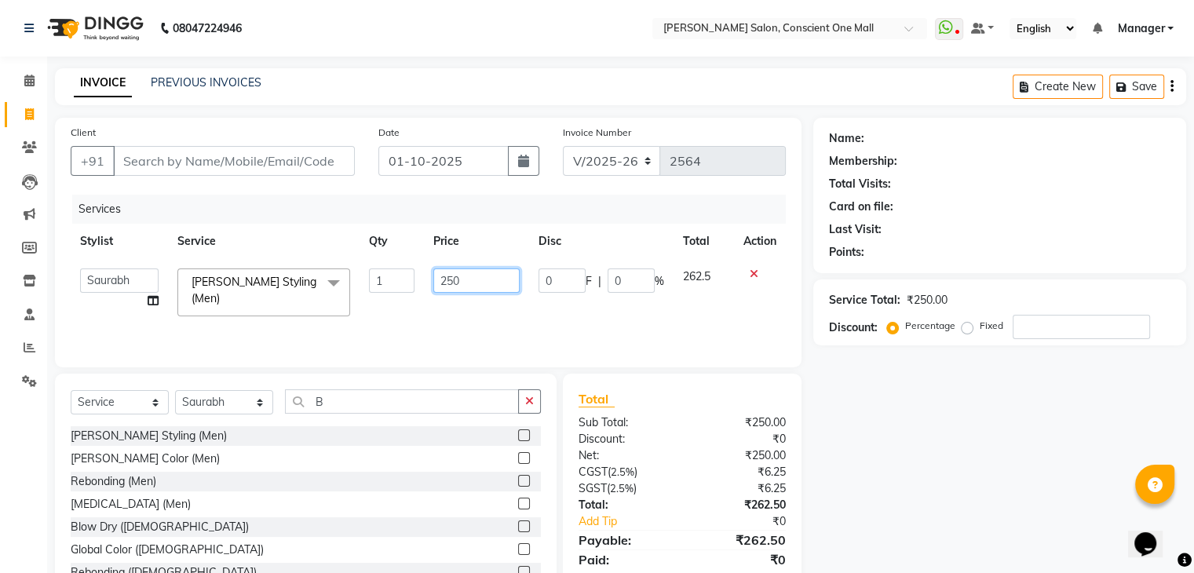
click at [466, 277] on input "250" at bounding box center [476, 280] width 86 height 24
type input "2"
type input "300"
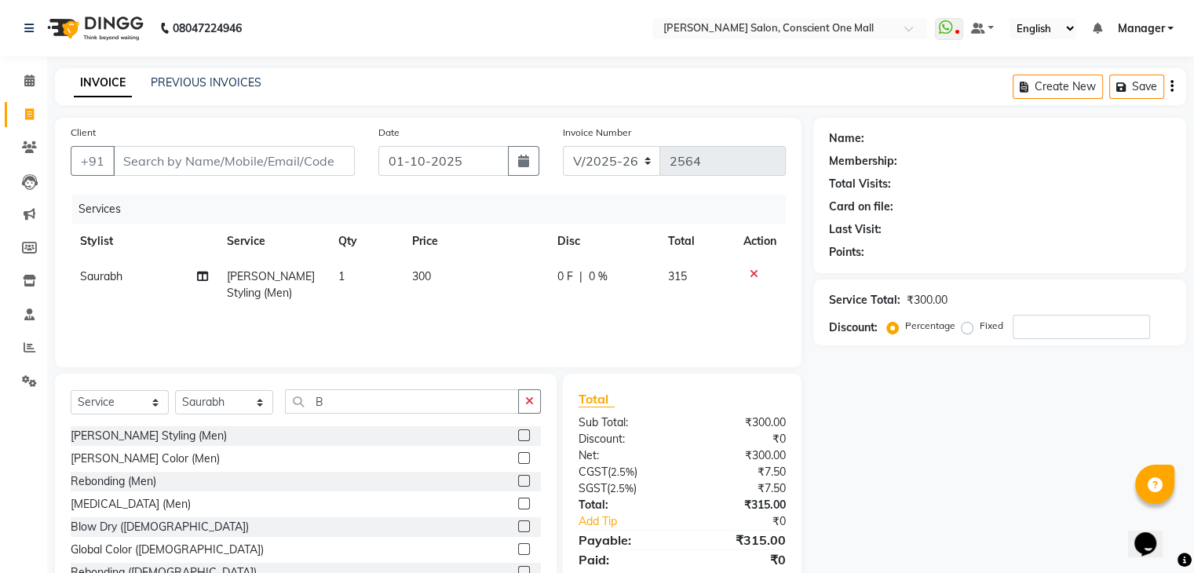
click at [474, 314] on div "Services Stylist Service Qty Price Disc Total Action [PERSON_NAME] Styling (Men…" at bounding box center [428, 273] width 715 height 157
click at [518, 459] on label at bounding box center [524, 458] width 12 height 12
click at [518, 459] on input "checkbox" at bounding box center [523, 459] width 10 height 10
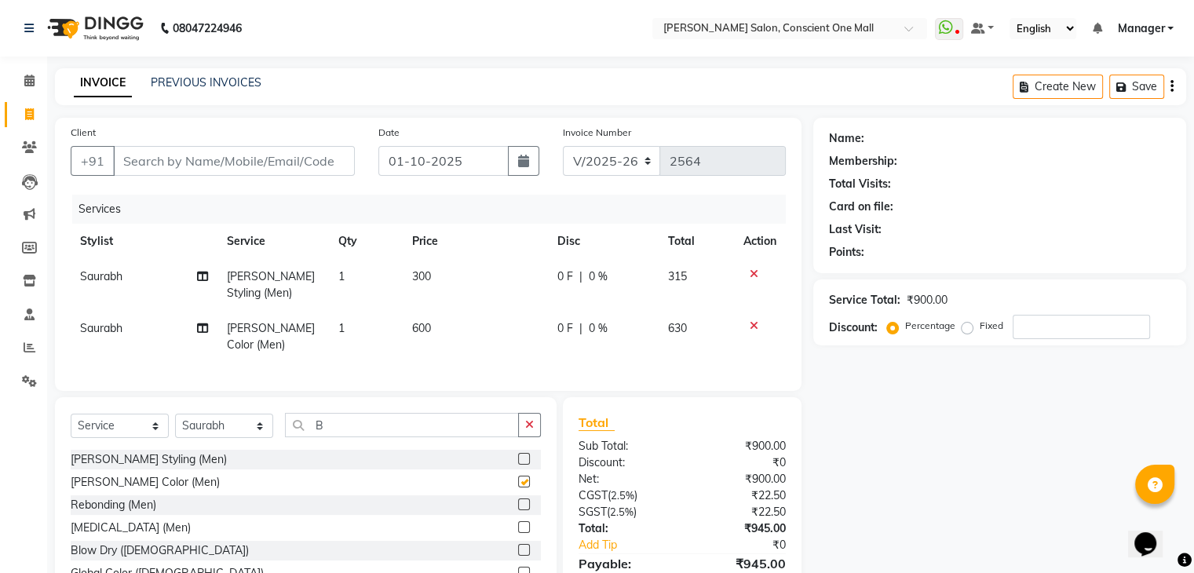
checkbox input "false"
click at [409, 421] on input "B" at bounding box center [402, 425] width 234 height 24
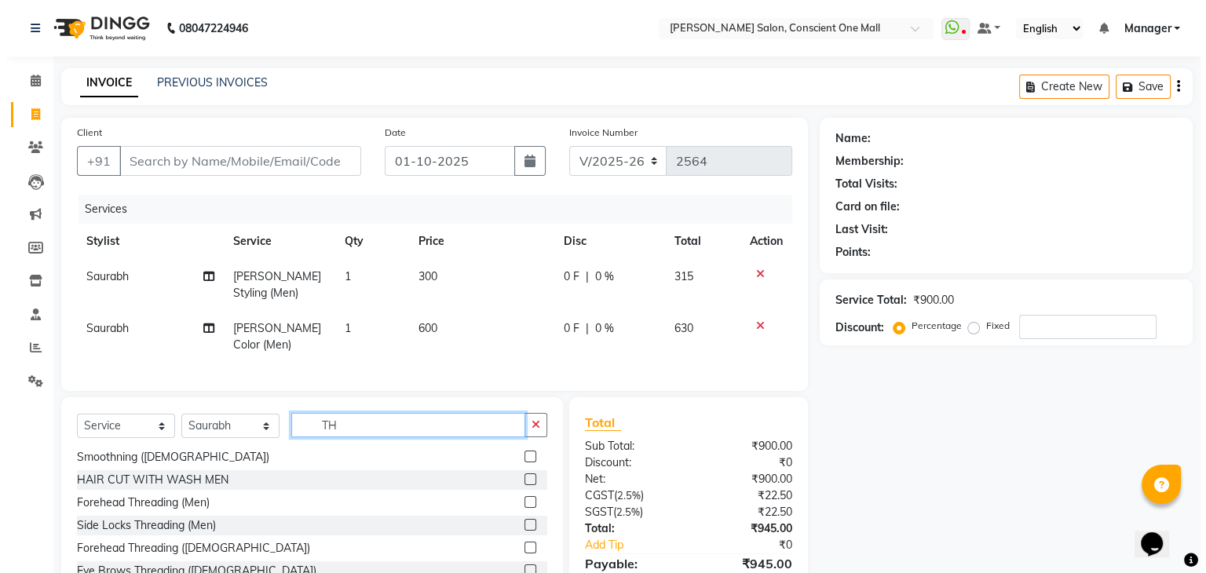
scroll to position [22, 0]
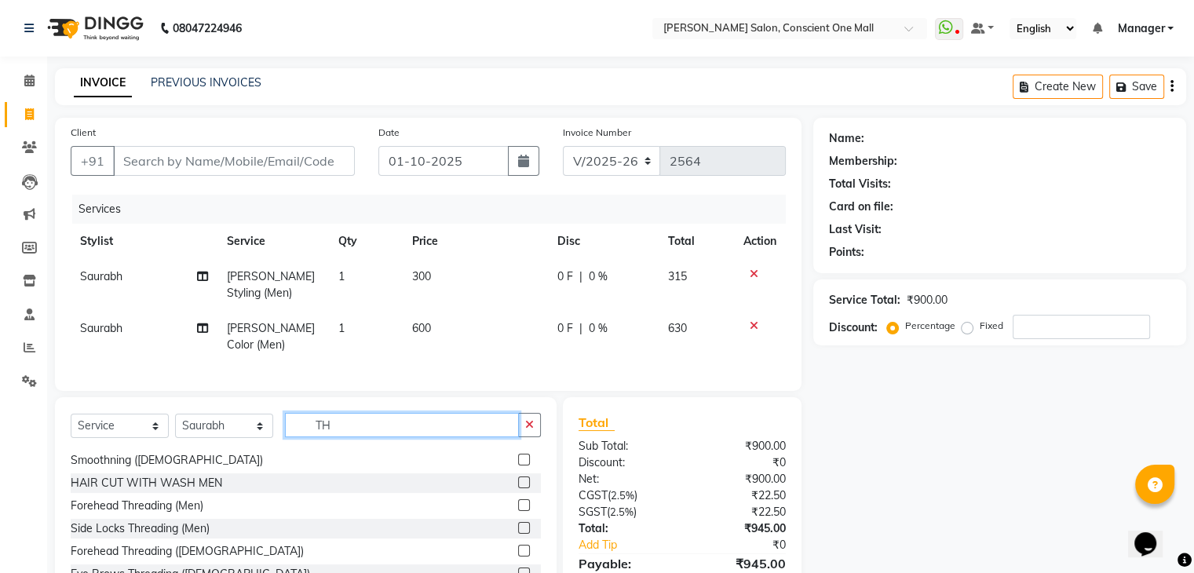
type input "TH"
click at [518, 506] on label at bounding box center [524, 505] width 12 height 12
click at [518, 506] on input "checkbox" at bounding box center [523, 506] width 10 height 10
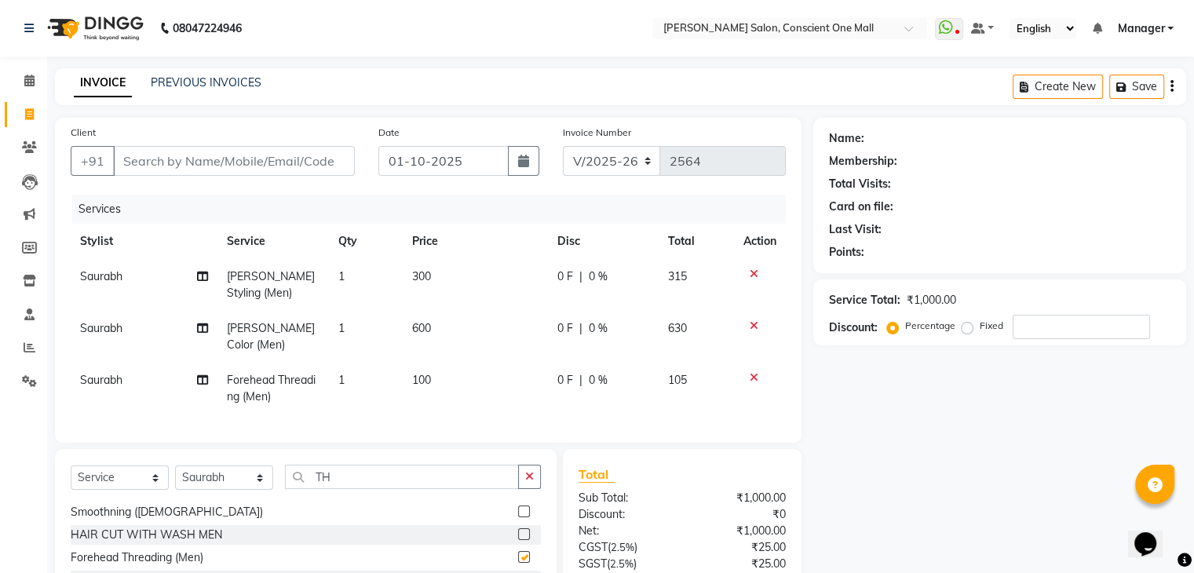
checkbox input "false"
click at [217, 161] on input "Client" at bounding box center [234, 161] width 242 height 30
type input "8"
type input "0"
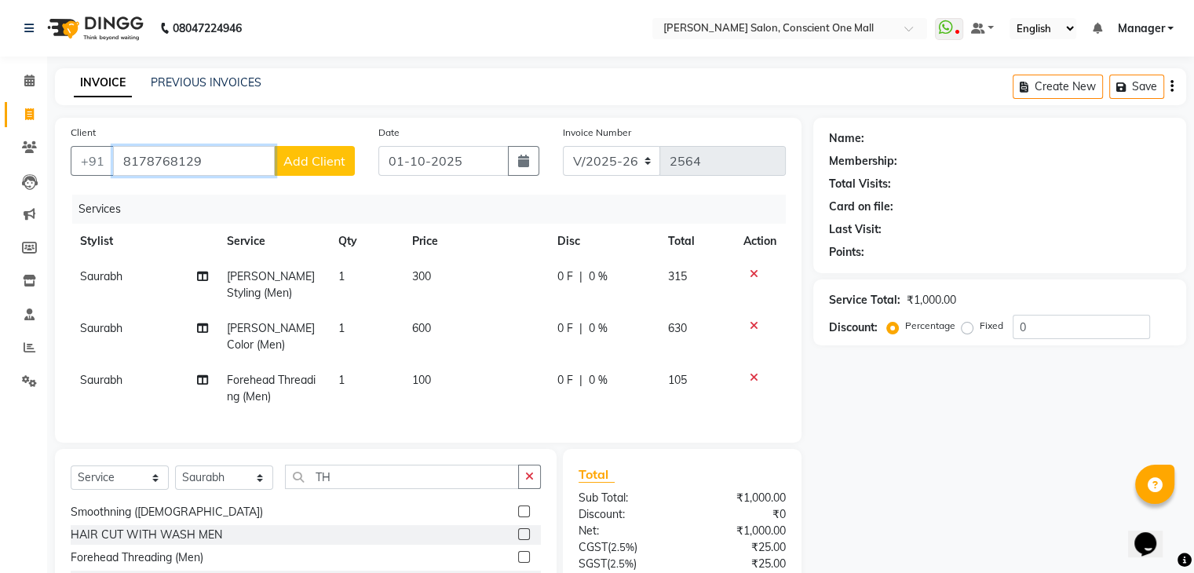
type input "8178768129"
click at [315, 155] on span "Add Client" at bounding box center [314, 161] width 62 height 16
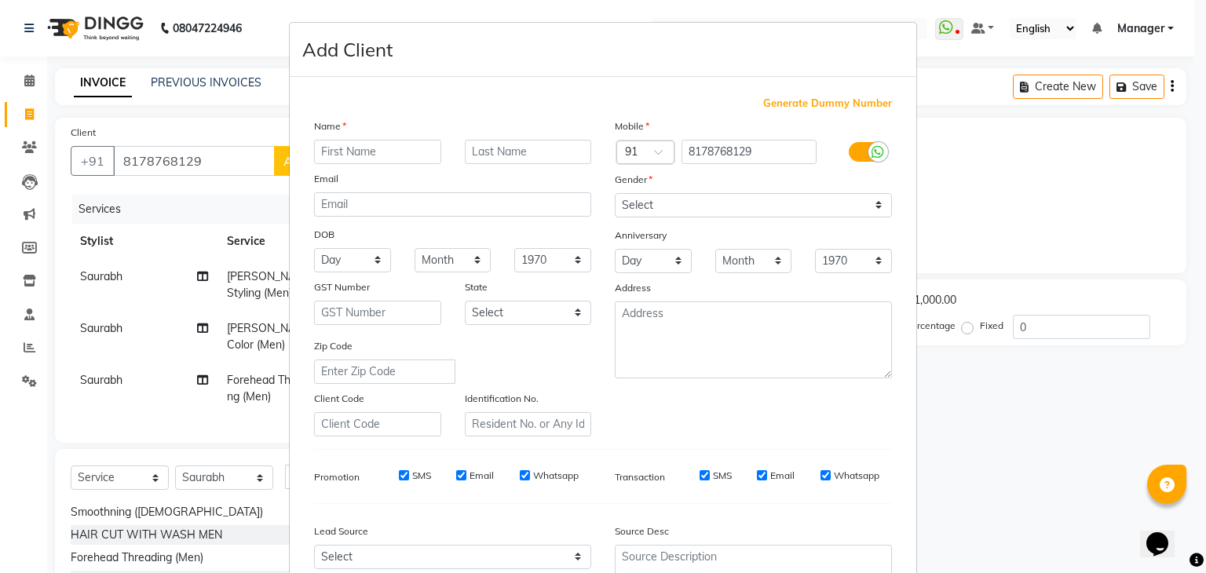
click at [366, 145] on input "text" at bounding box center [377, 152] width 127 height 24
type input "[PERSON_NAME]"
click at [493, 150] on input "text" at bounding box center [528, 152] width 127 height 24
type input "[PERSON_NAME]"
click at [697, 214] on select "Select [DEMOGRAPHIC_DATA] [DEMOGRAPHIC_DATA] Other Prefer Not To Say" at bounding box center [753, 205] width 277 height 24
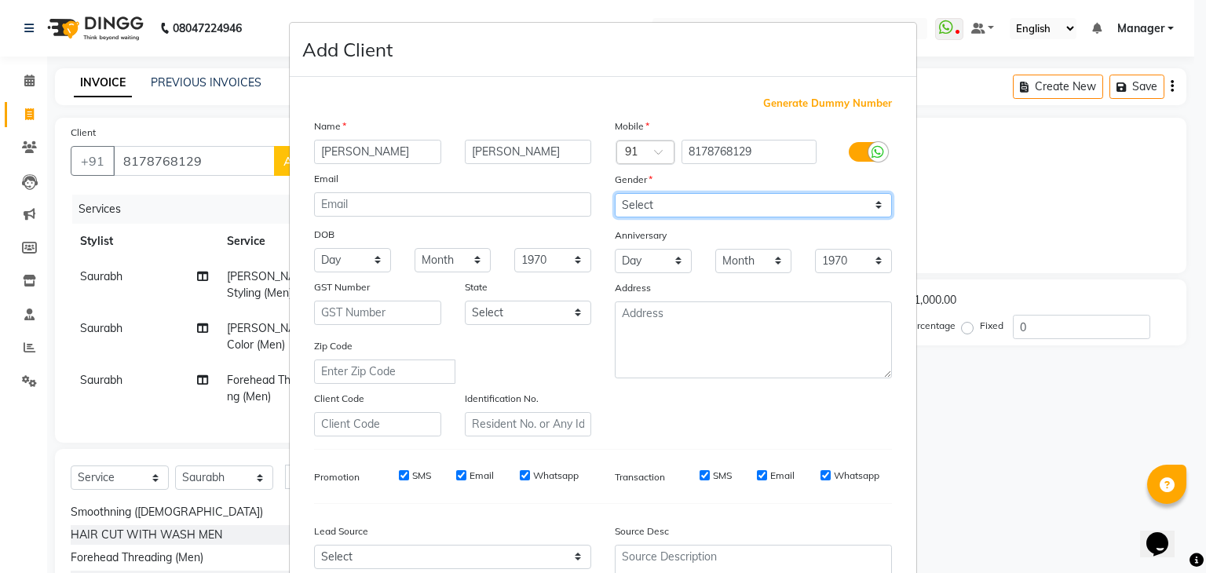
select select "[DEMOGRAPHIC_DATA]"
click at [615, 194] on select "Select [DEMOGRAPHIC_DATA] [DEMOGRAPHIC_DATA] Other Prefer Not To Say" at bounding box center [753, 205] width 277 height 24
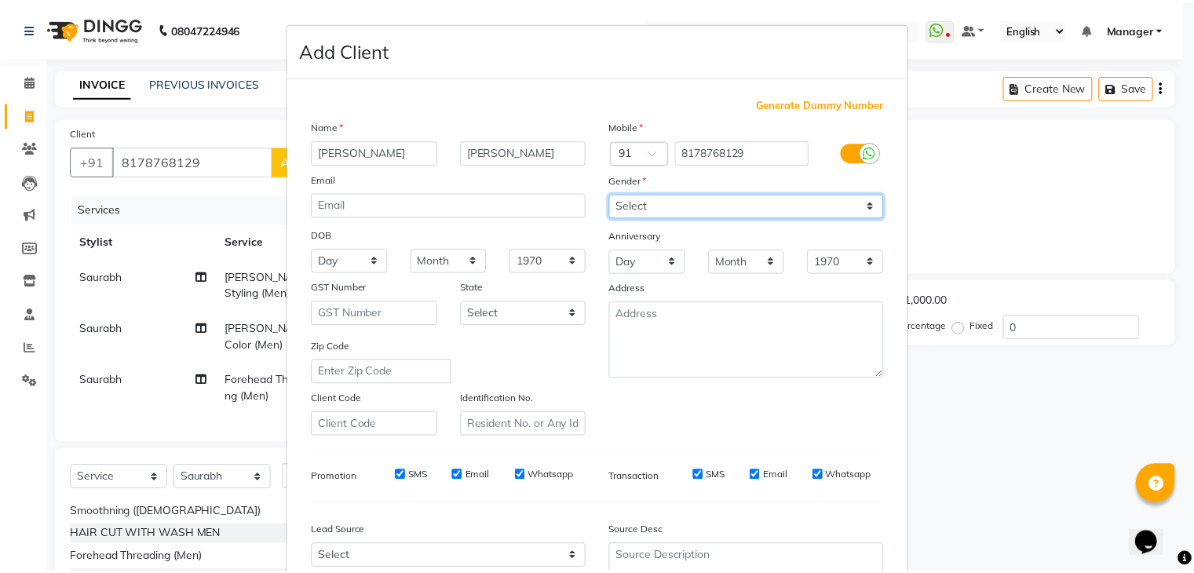
scroll to position [159, 0]
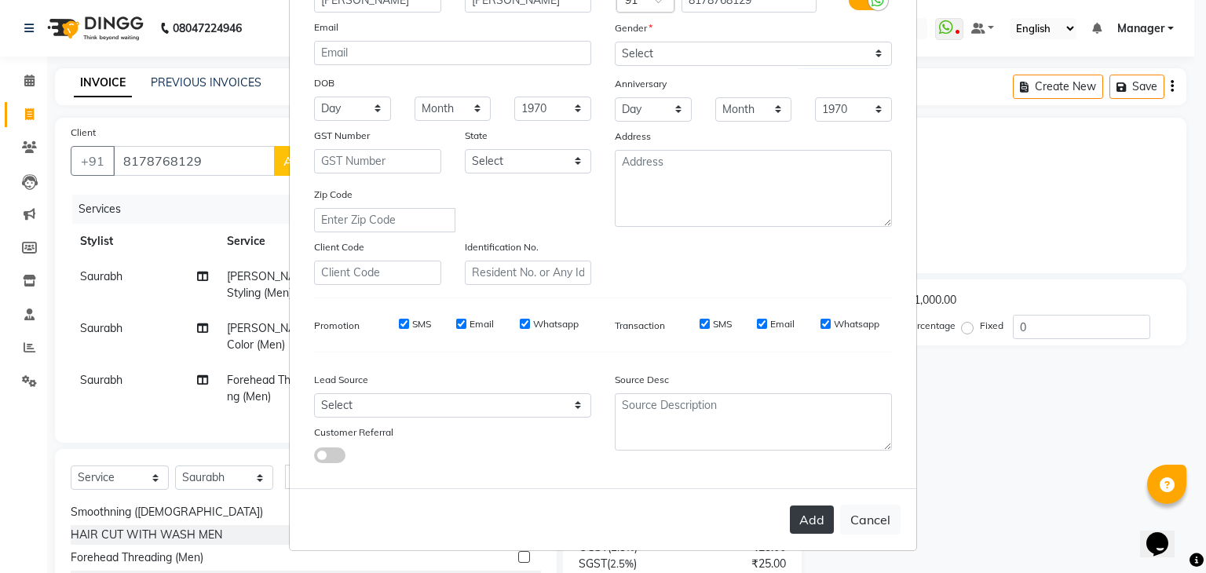
click at [798, 514] on button "Add" at bounding box center [812, 520] width 44 height 28
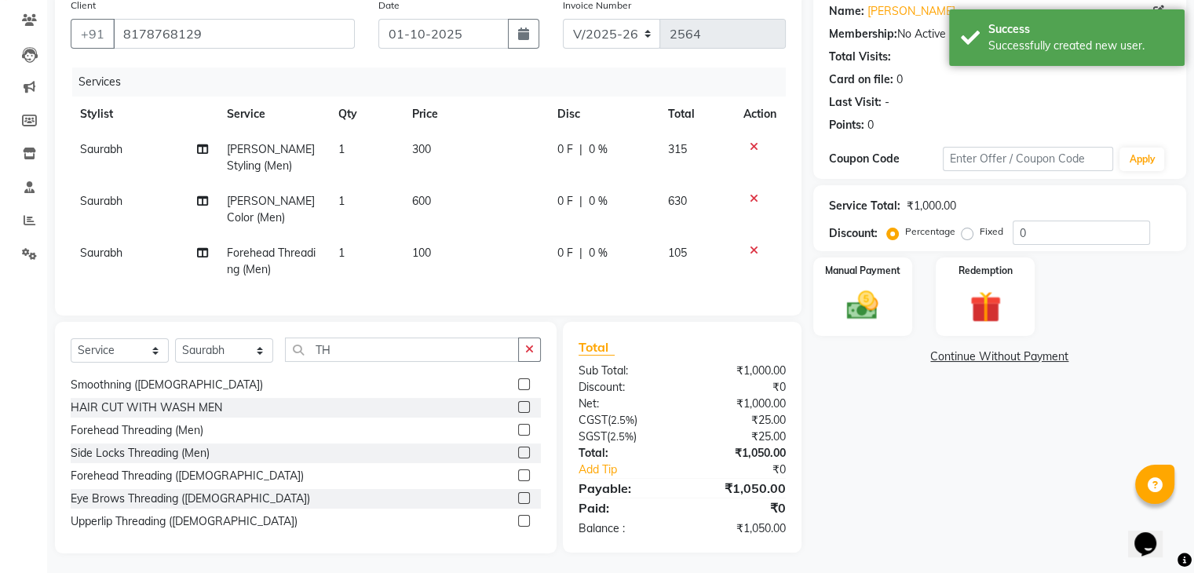
scroll to position [126, 0]
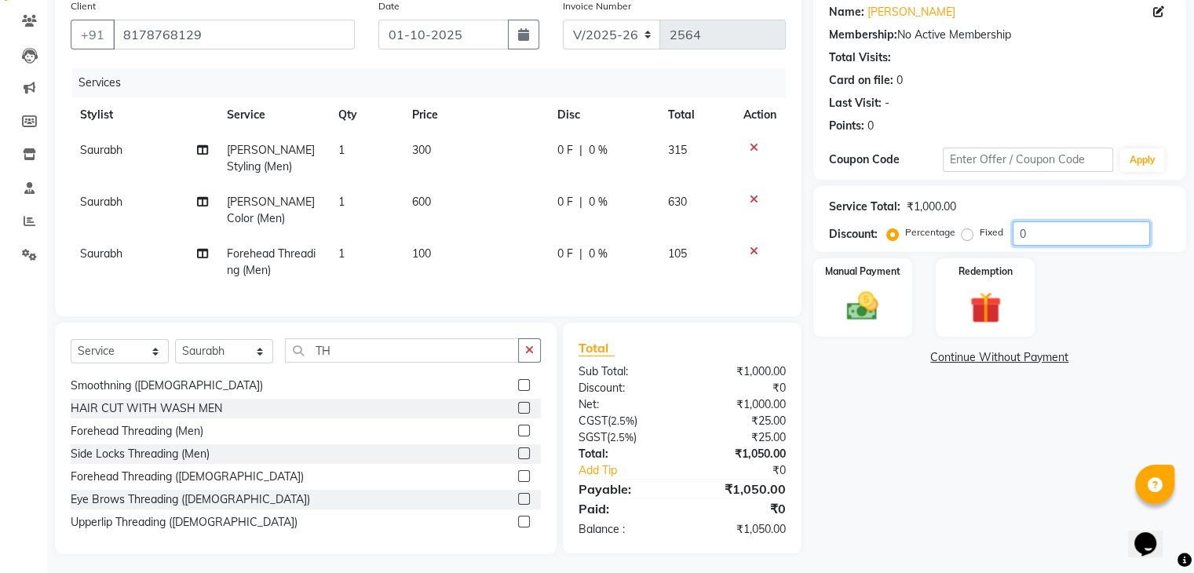
click at [1066, 230] on input "0" at bounding box center [1081, 233] width 137 height 24
type input "5"
type input "3"
type input "1"
click at [845, 296] on img at bounding box center [862, 307] width 53 height 38
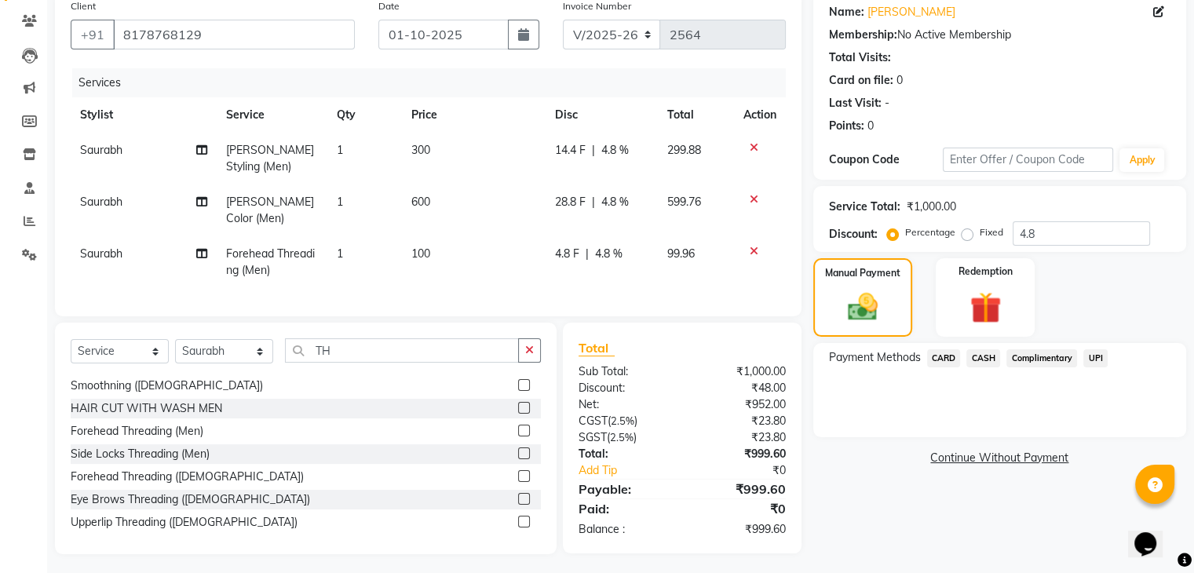
click at [980, 356] on span "CASH" at bounding box center [983, 358] width 34 height 18
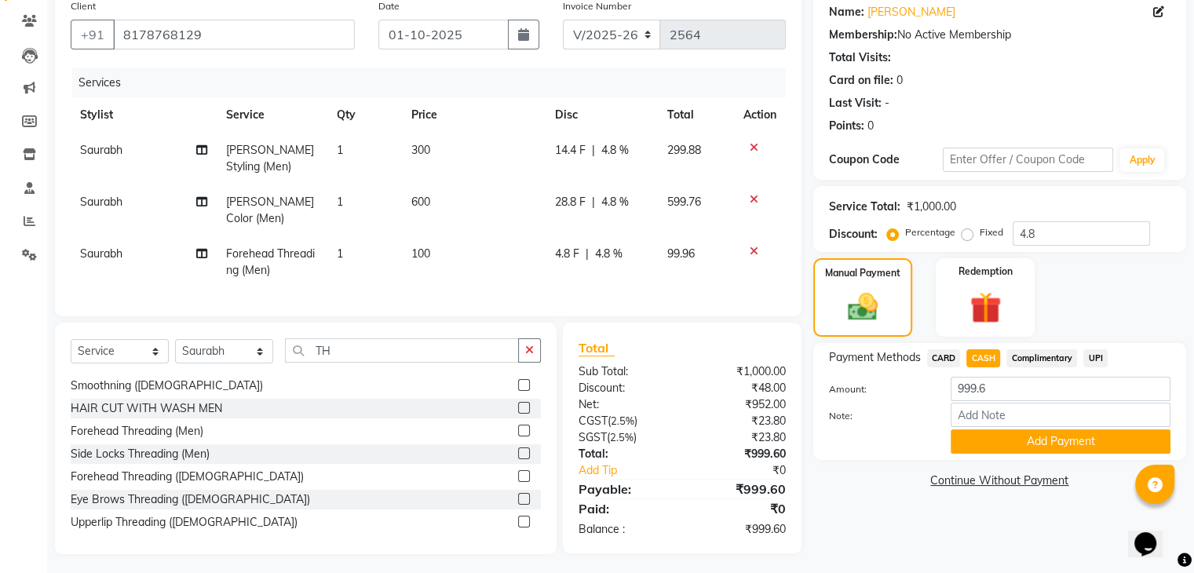
click at [942, 354] on span "CARD" at bounding box center [944, 358] width 34 height 18
click at [990, 351] on span "CASH" at bounding box center [983, 358] width 34 height 18
click at [1049, 232] on input "4.8" at bounding box center [1081, 233] width 137 height 24
type input "4"
click at [980, 238] on label "Fixed" at bounding box center [992, 232] width 24 height 14
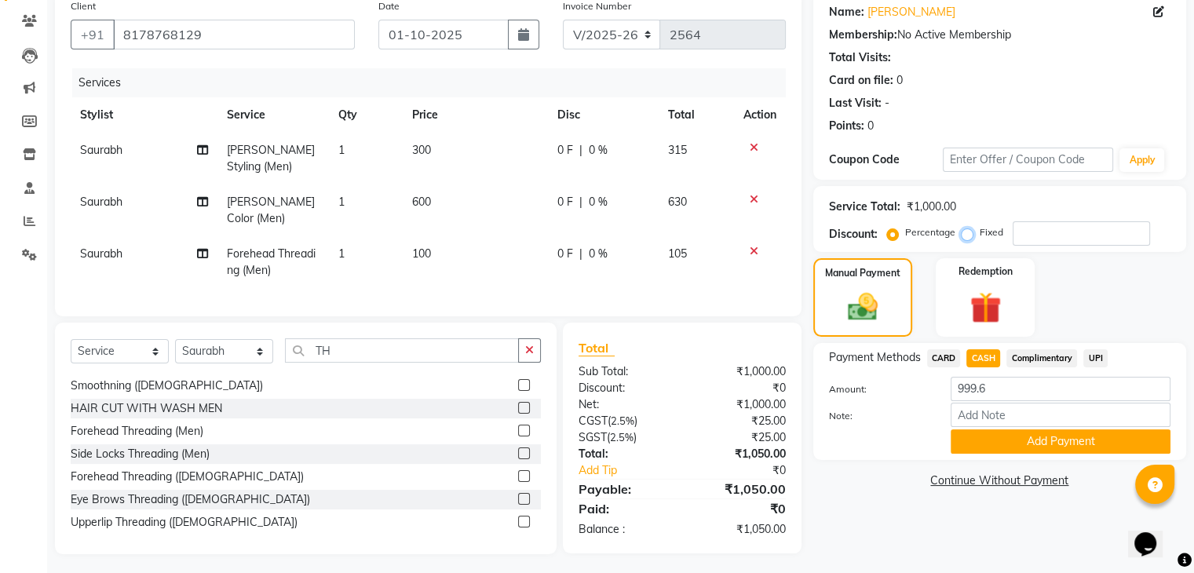
click at [965, 238] on input "Fixed" at bounding box center [970, 232] width 11 height 11
radio input "true"
click at [1049, 228] on input "number" at bounding box center [1081, 233] width 137 height 24
type input "50"
click at [896, 478] on link "Continue Without Payment" at bounding box center [999, 481] width 367 height 16
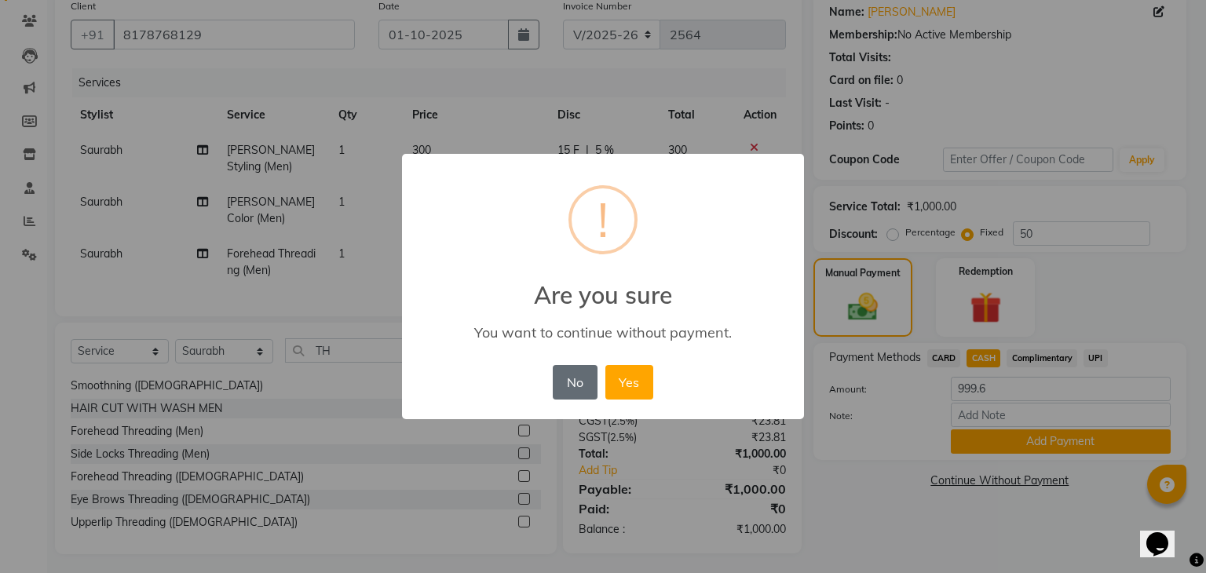
click at [557, 384] on button "No" at bounding box center [575, 382] width 44 height 35
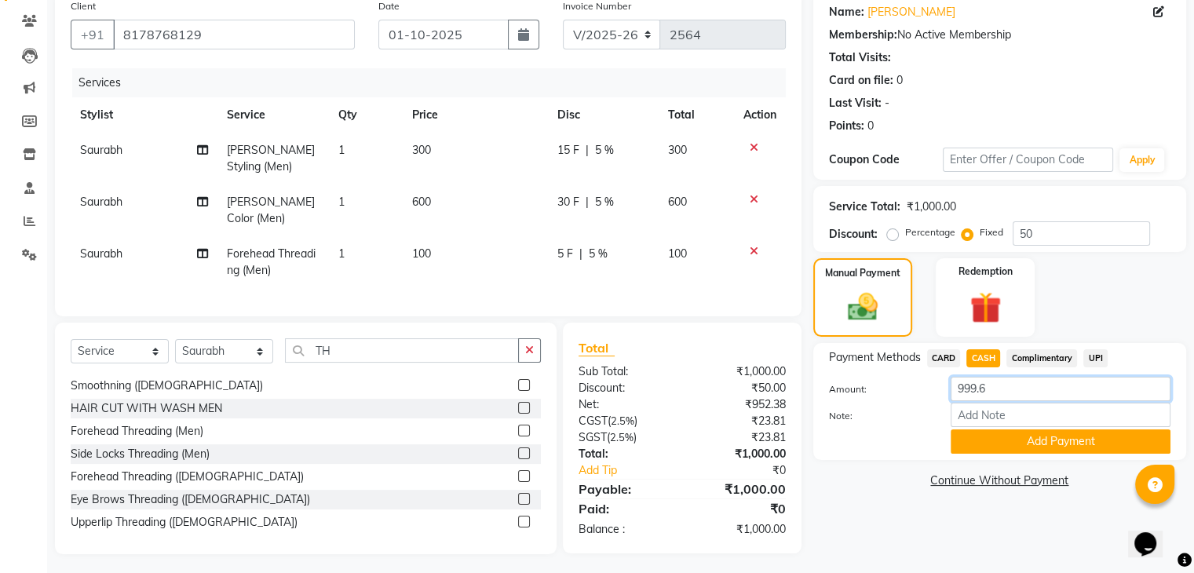
click at [1005, 378] on input "999.6" at bounding box center [1061, 389] width 220 height 24
type input "9"
click at [923, 528] on div "Name: Parveen Kumar Membership: No Active Membership Total Visits: Card on file…" at bounding box center [1005, 272] width 385 height 563
click at [779, 446] on div "₹1,000.00" at bounding box center [739, 454] width 115 height 16
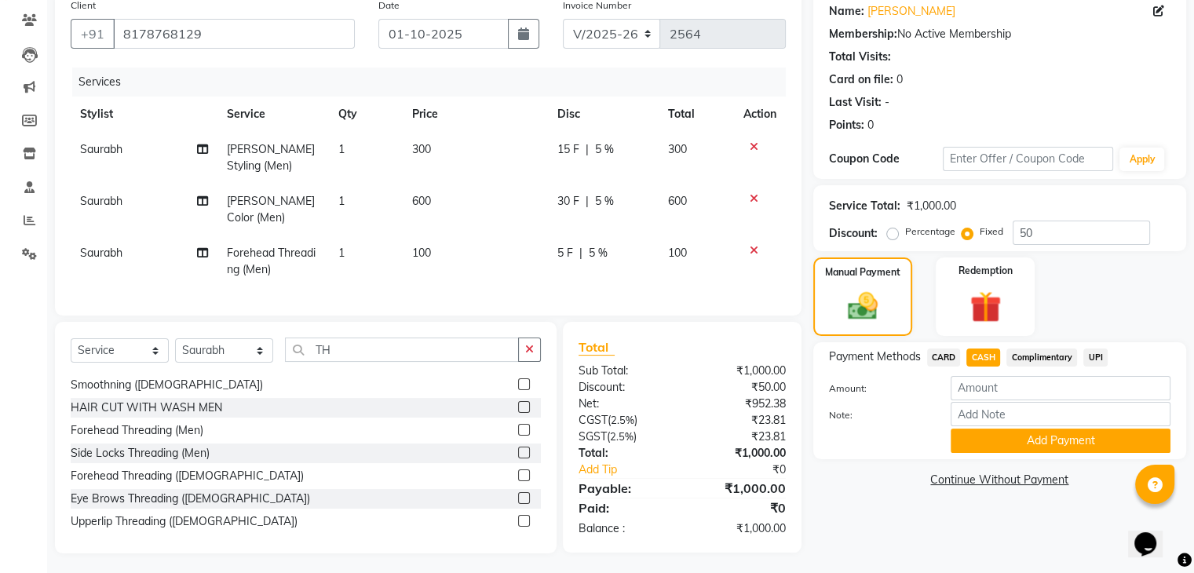
click at [922, 231] on label "Percentage" at bounding box center [930, 232] width 50 height 14
click at [901, 231] on input "Percentage" at bounding box center [895, 231] width 11 height 11
radio input "true"
click at [1032, 232] on input "50" at bounding box center [1081, 233] width 137 height 24
click at [980, 228] on label "Fixed" at bounding box center [992, 232] width 24 height 14
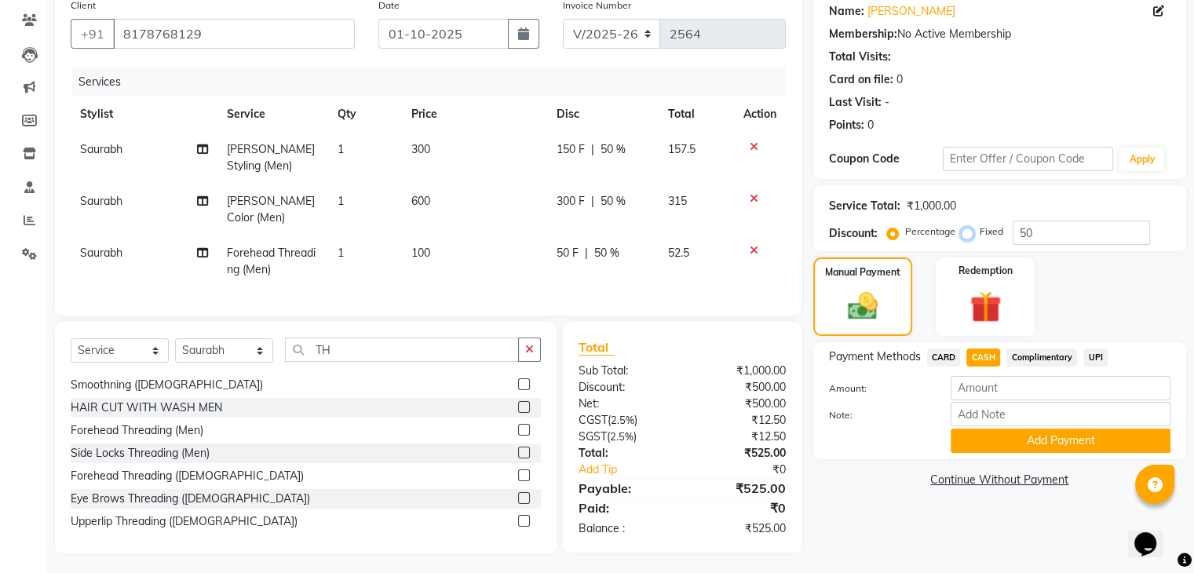
click at [968, 228] on input "Fixed" at bounding box center [970, 231] width 11 height 11
radio input "true"
click at [999, 389] on input "number" at bounding box center [1061, 388] width 220 height 24
type input "1000"
click at [983, 356] on span "CASH" at bounding box center [983, 358] width 34 height 18
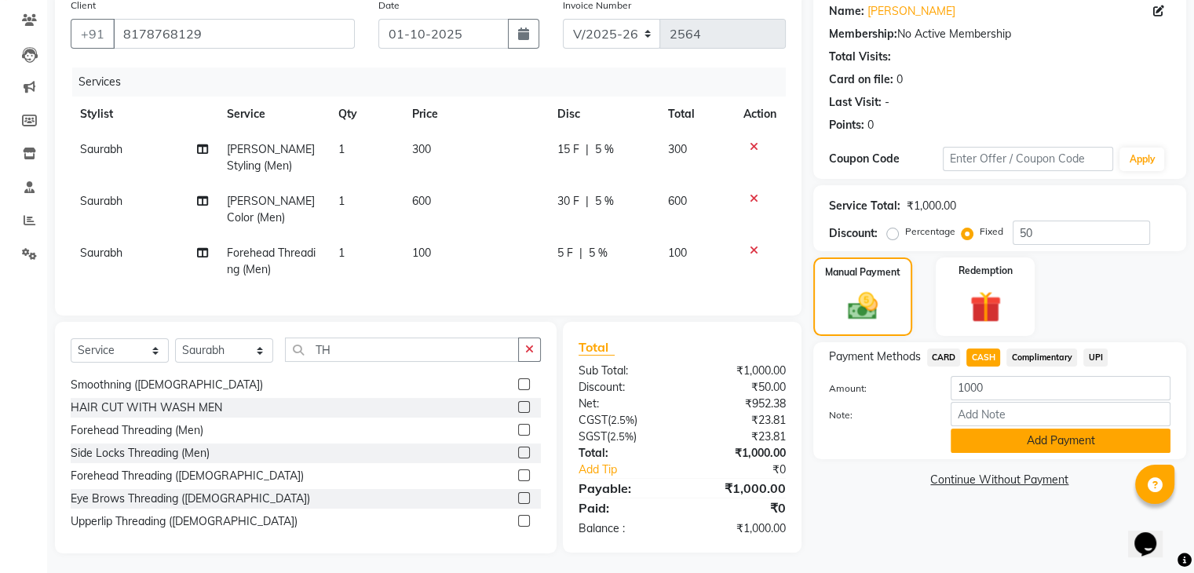
click at [993, 442] on button "Add Payment" at bounding box center [1061, 441] width 220 height 24
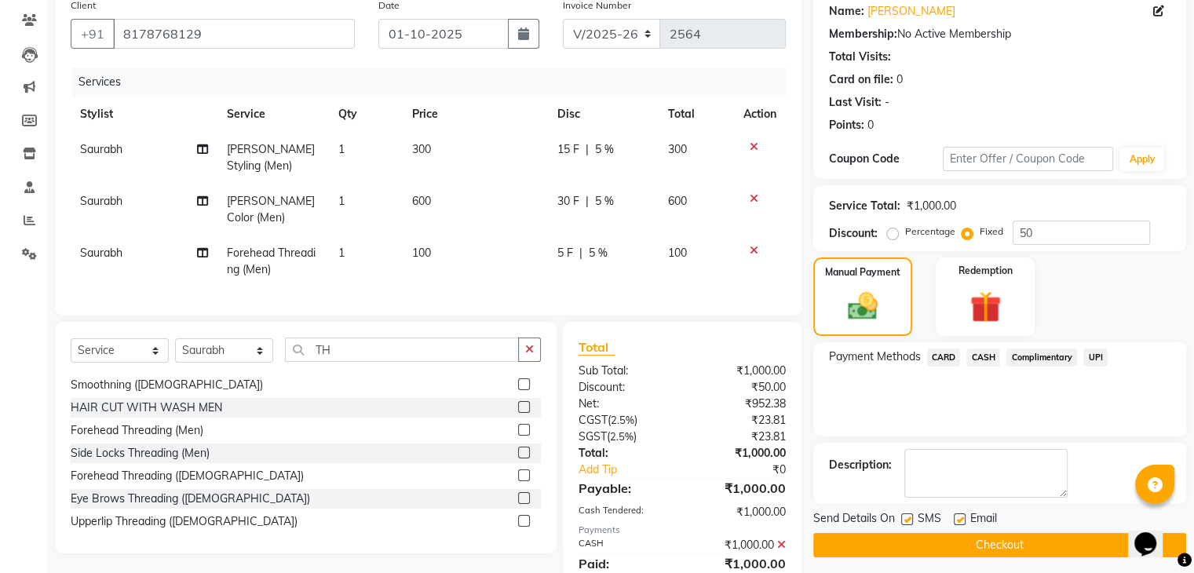
scroll to position [182, 0]
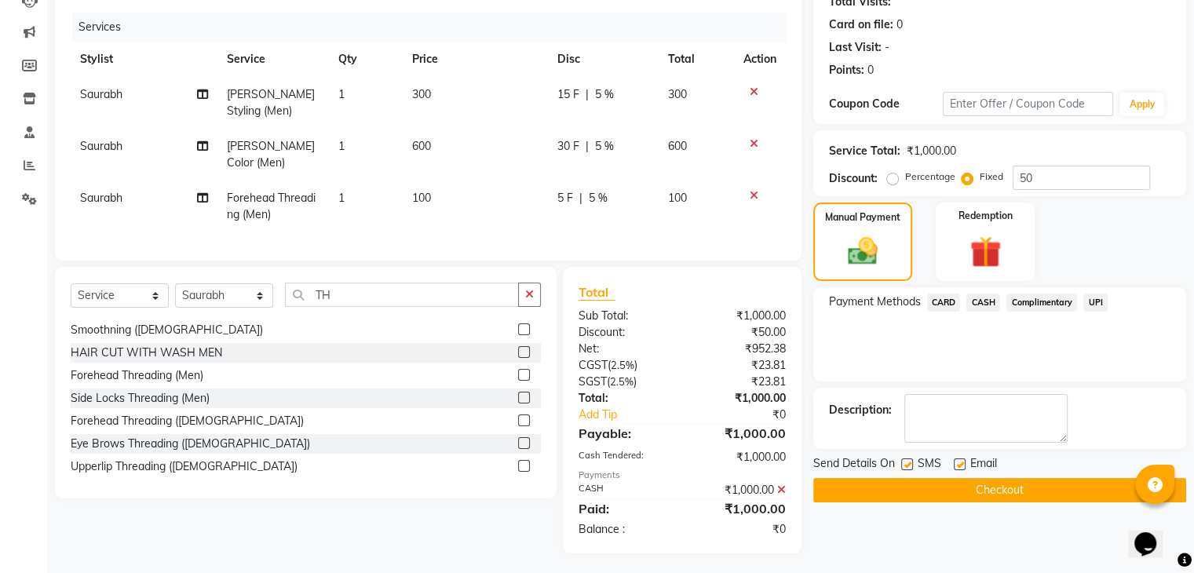
click at [947, 491] on button "Checkout" at bounding box center [999, 490] width 373 height 24
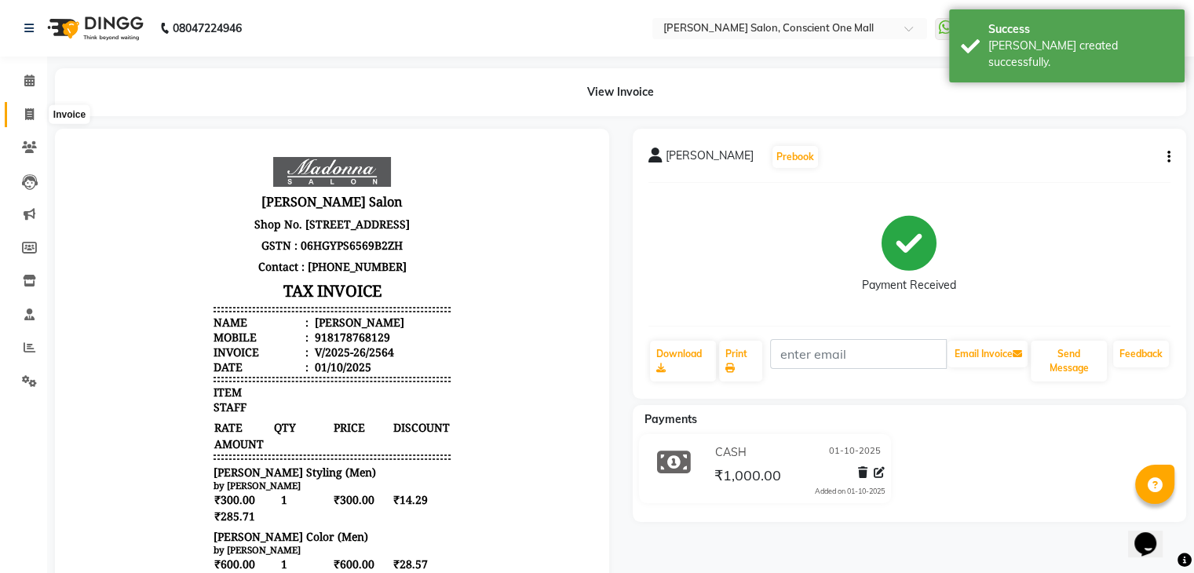
click at [27, 109] on icon at bounding box center [29, 114] width 9 height 12
select select "service"
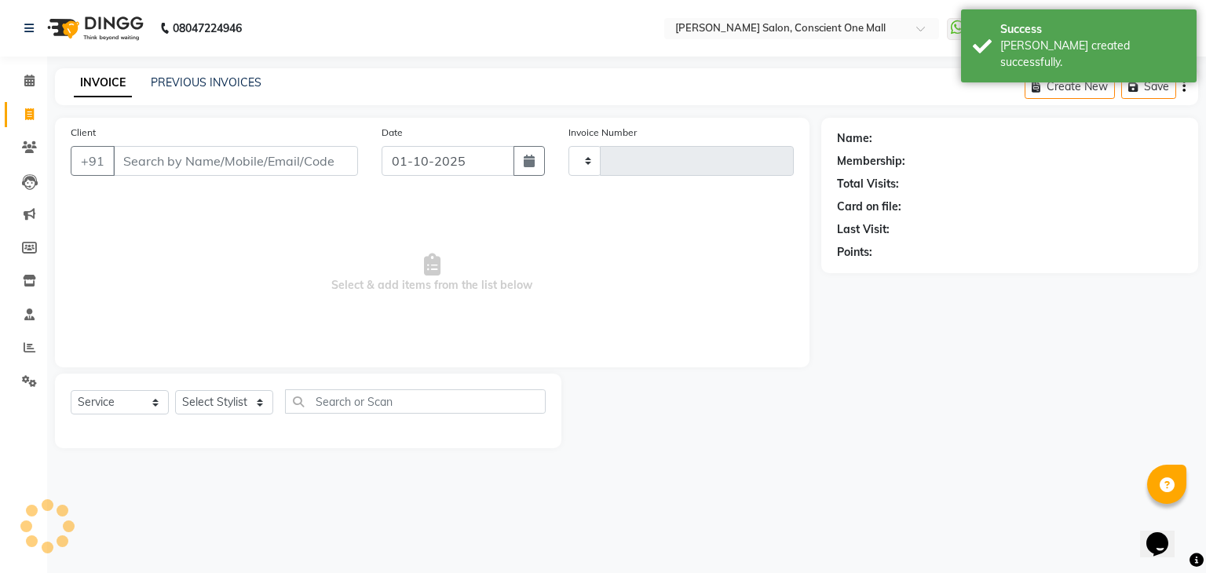
type input "2565"
select select "7575"
click at [244, 75] on link "PREVIOUS INVOICES" at bounding box center [206, 82] width 111 height 14
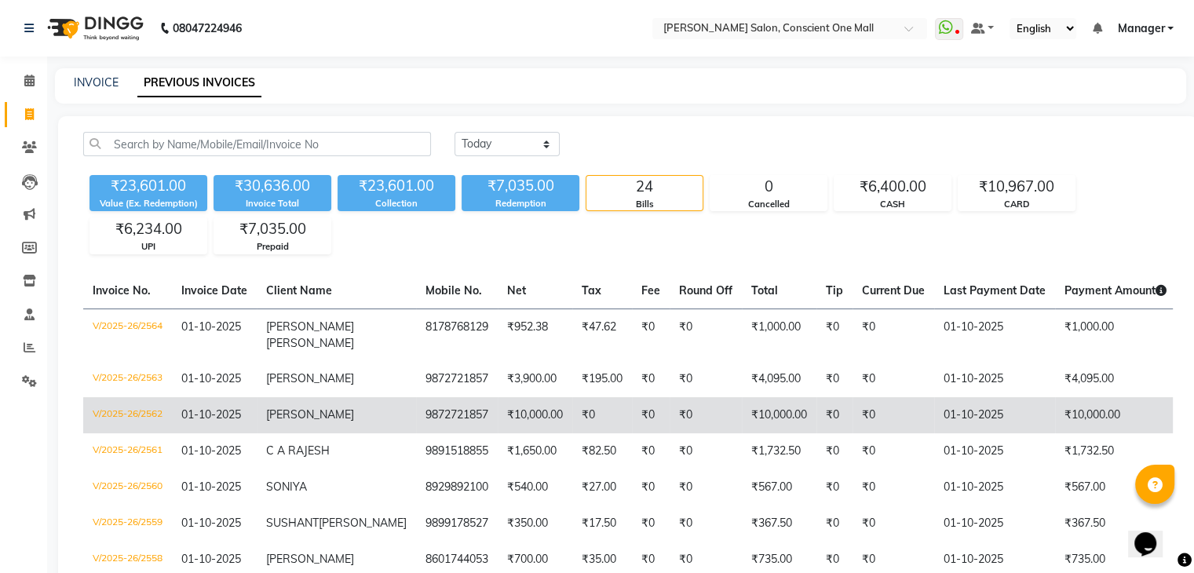
click at [572, 400] on td "₹0" at bounding box center [602, 415] width 60 height 36
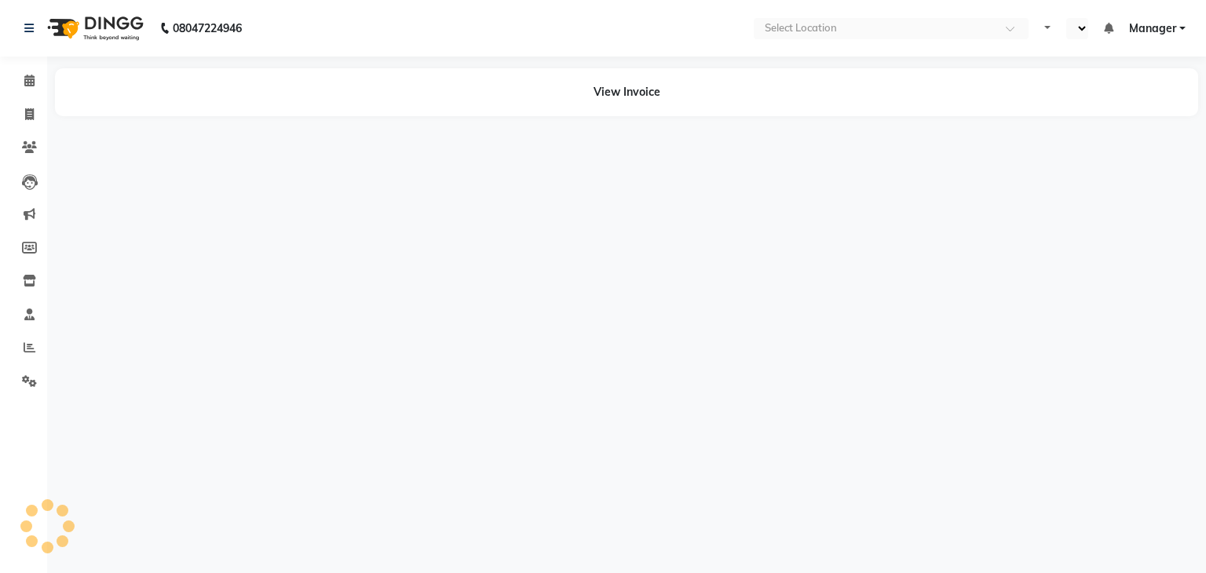
select select "en"
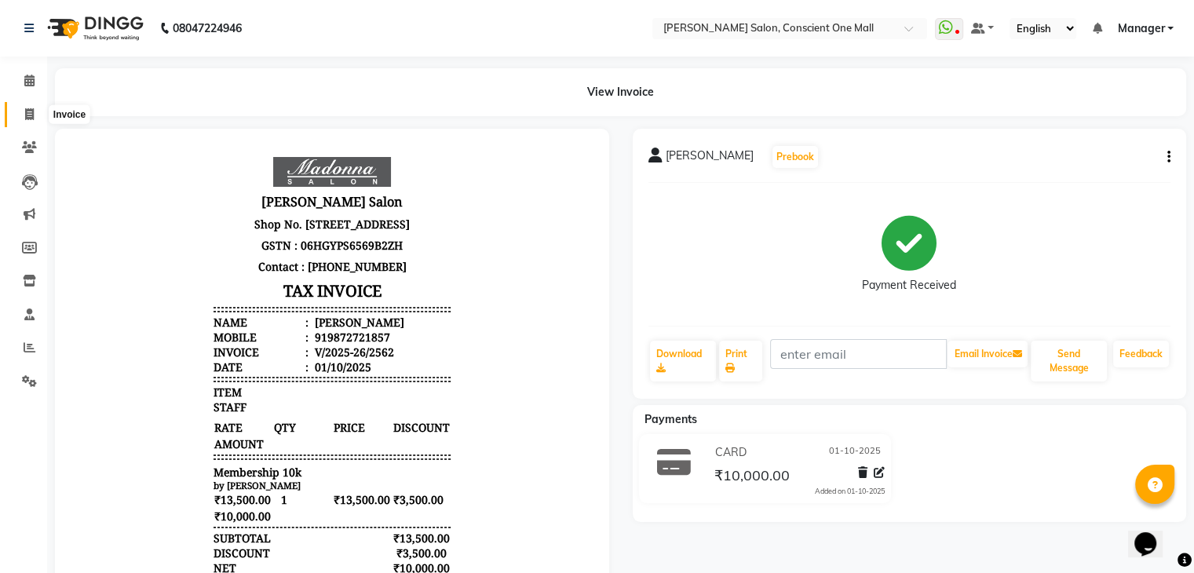
click at [28, 108] on icon at bounding box center [29, 114] width 9 height 12
select select "service"
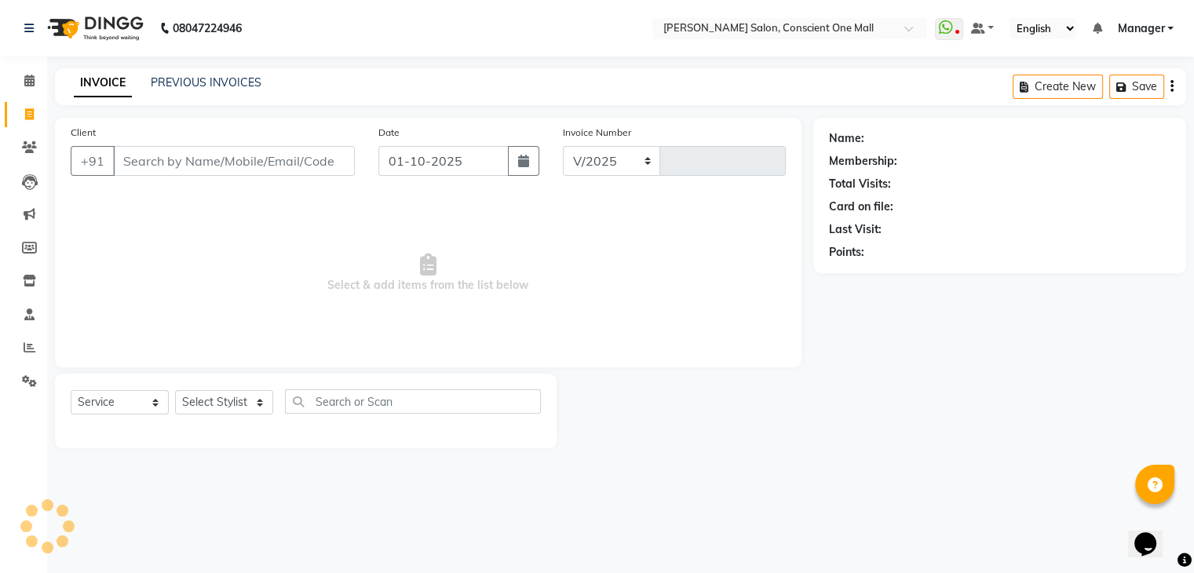
select select "7575"
type input "2565"
click at [19, 76] on span at bounding box center [29, 81] width 27 height 18
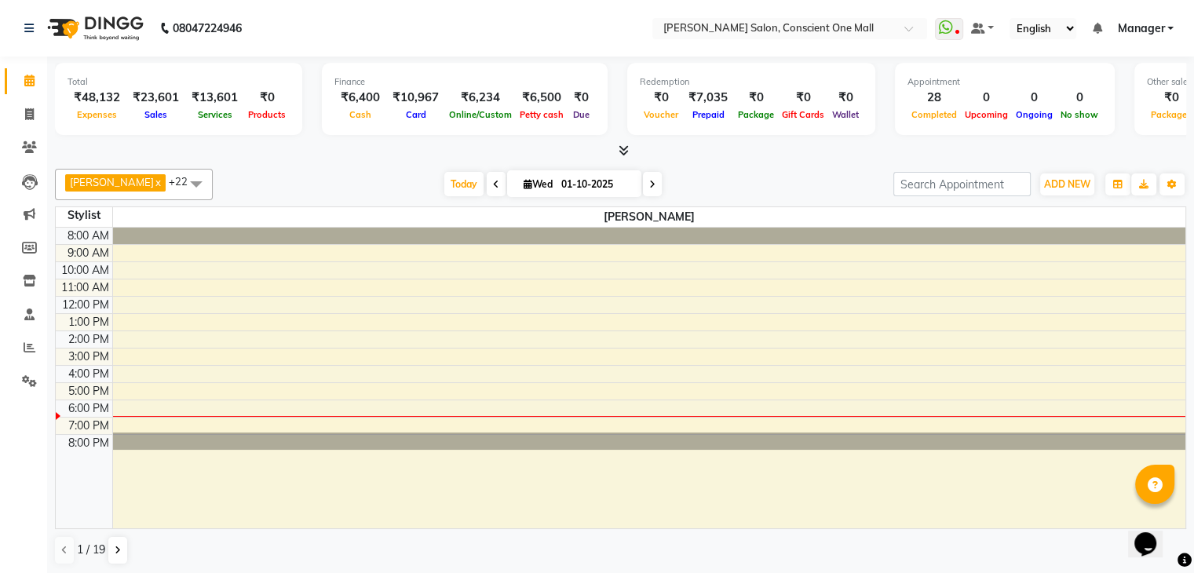
click at [623, 147] on icon at bounding box center [624, 150] width 10 height 12
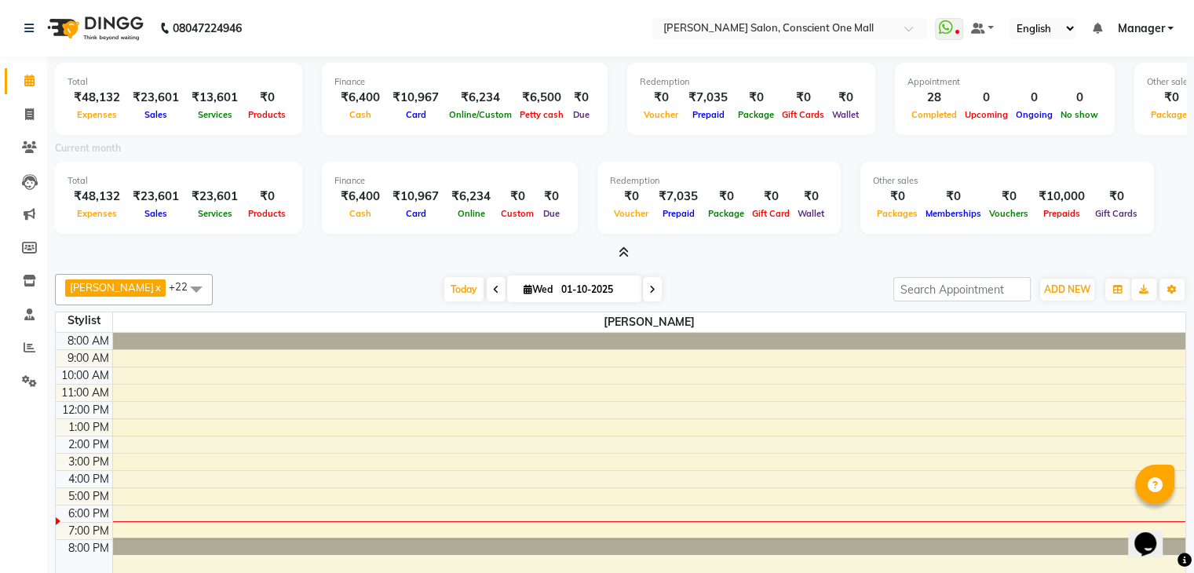
click at [624, 254] on icon at bounding box center [624, 253] width 10 height 12
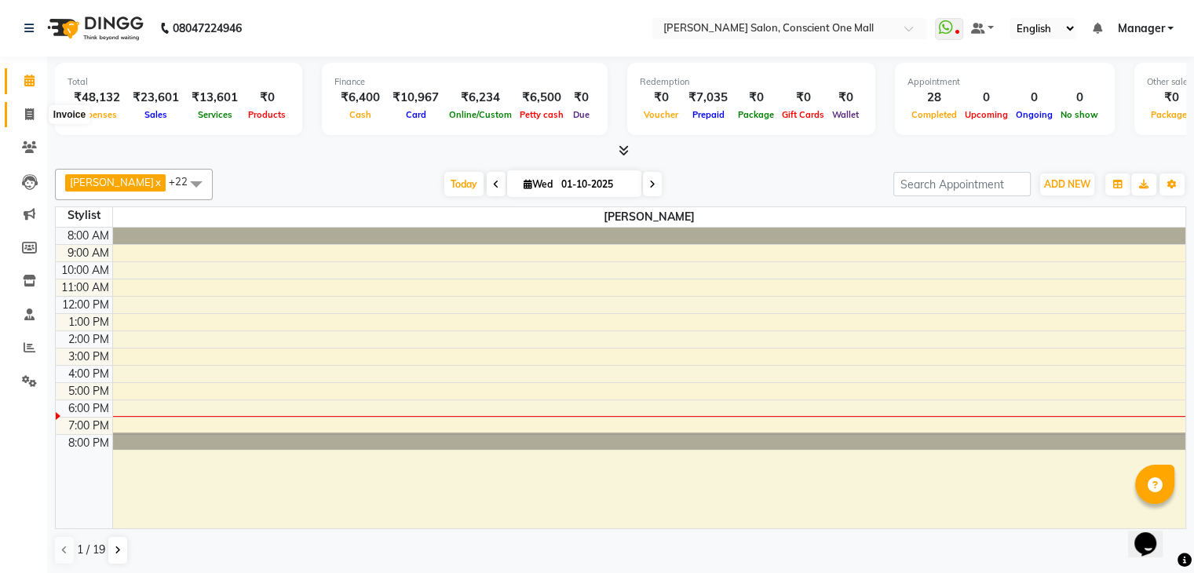
click at [35, 112] on span at bounding box center [29, 115] width 27 height 18
select select "service"
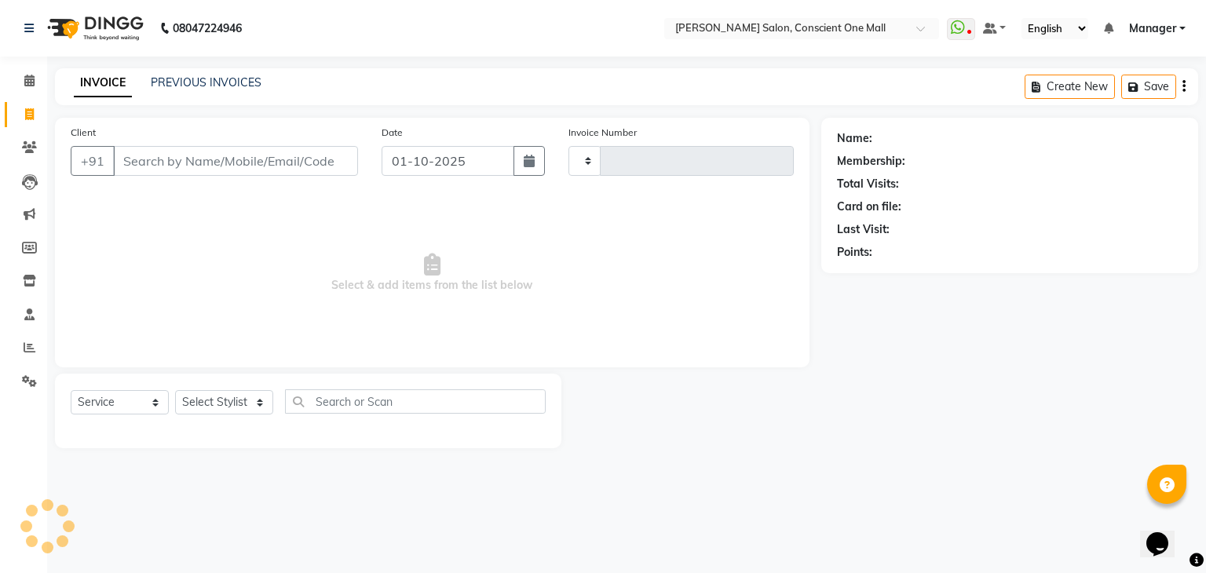
type input "2565"
select select "7575"
click at [839, 409] on div "Name: Membership: Total Visits: Card on file: Last Visit: Points:" at bounding box center [1015, 283] width 389 height 331
click at [22, 75] on span at bounding box center [29, 81] width 27 height 18
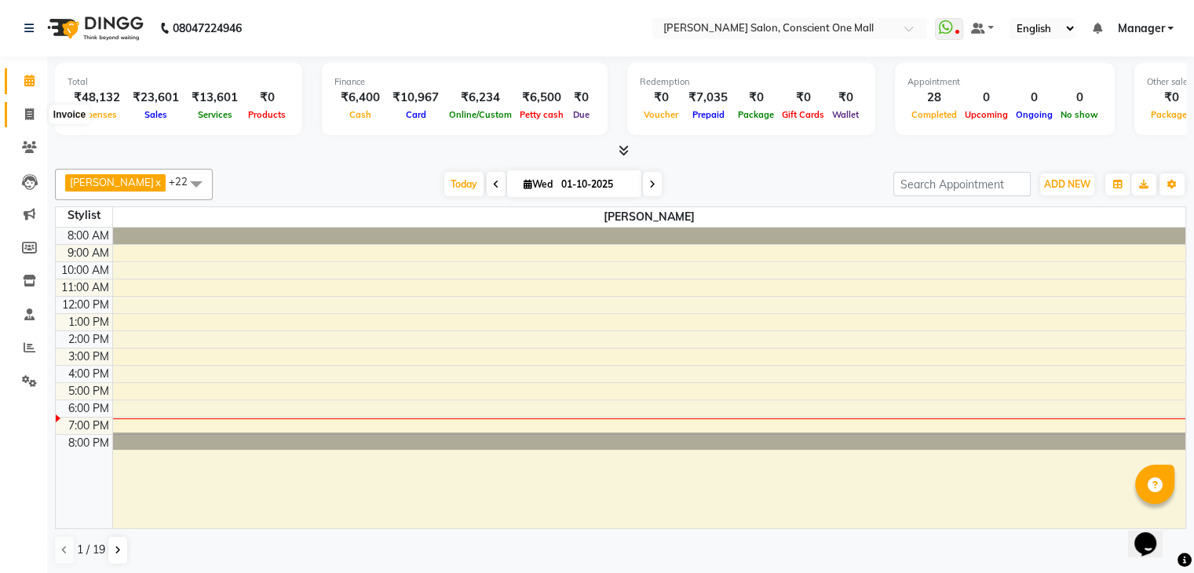
click at [27, 109] on icon at bounding box center [29, 114] width 9 height 12
select select "service"
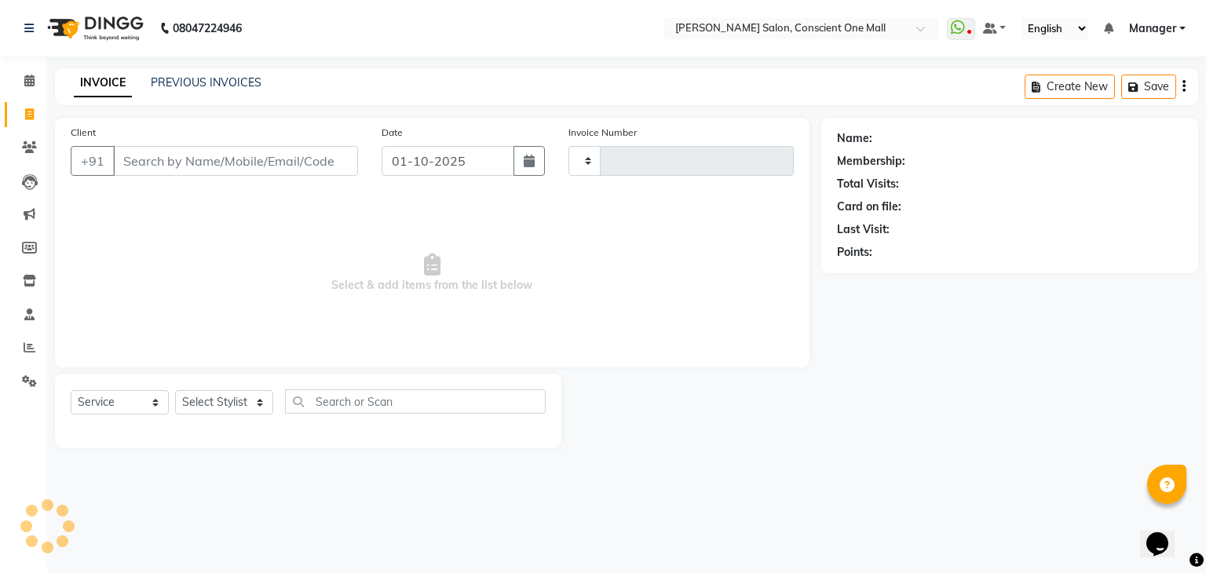
type input "2565"
select select "7575"
select select "service"
click at [182, 78] on link "PREVIOUS INVOICES" at bounding box center [206, 82] width 111 height 14
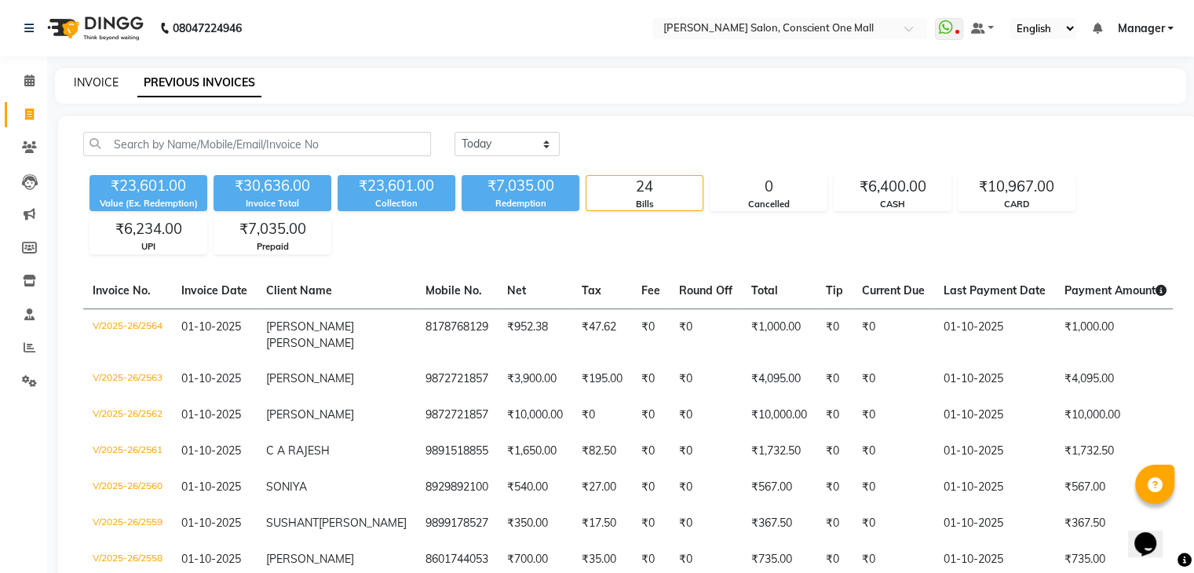
click at [94, 85] on link "INVOICE" at bounding box center [96, 82] width 45 height 14
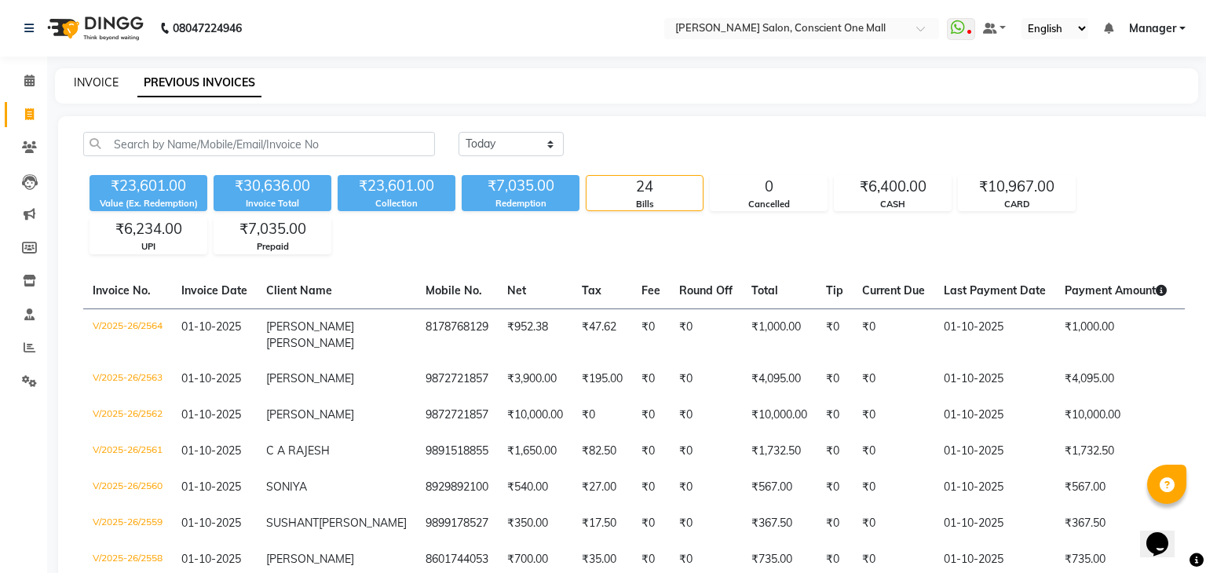
select select "7575"
select select "service"
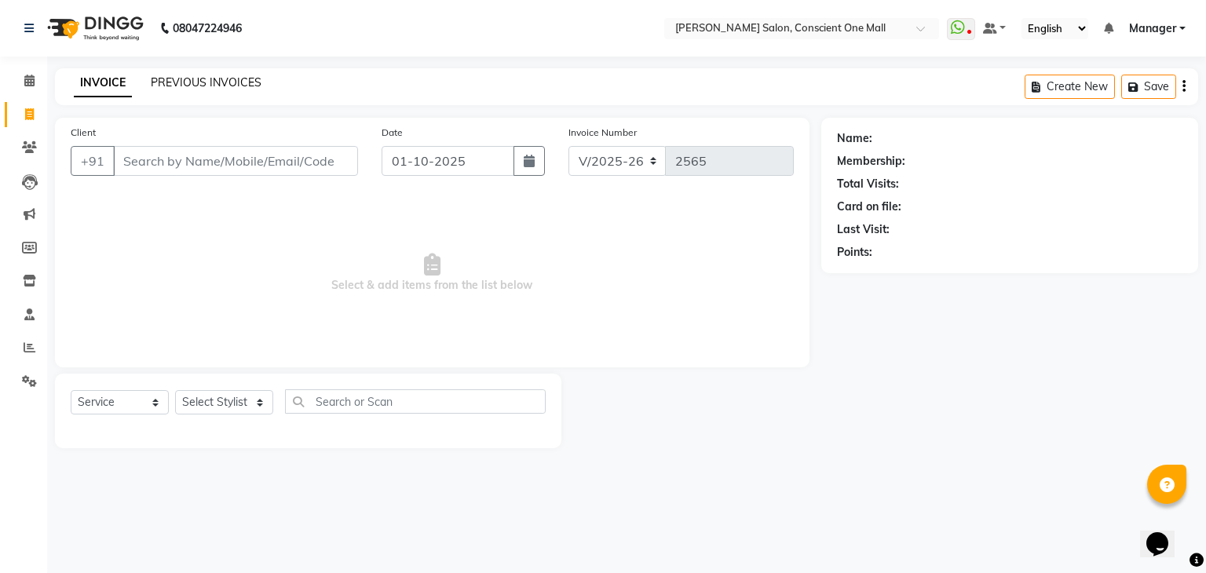
click at [199, 79] on link "PREVIOUS INVOICES" at bounding box center [206, 82] width 111 height 14
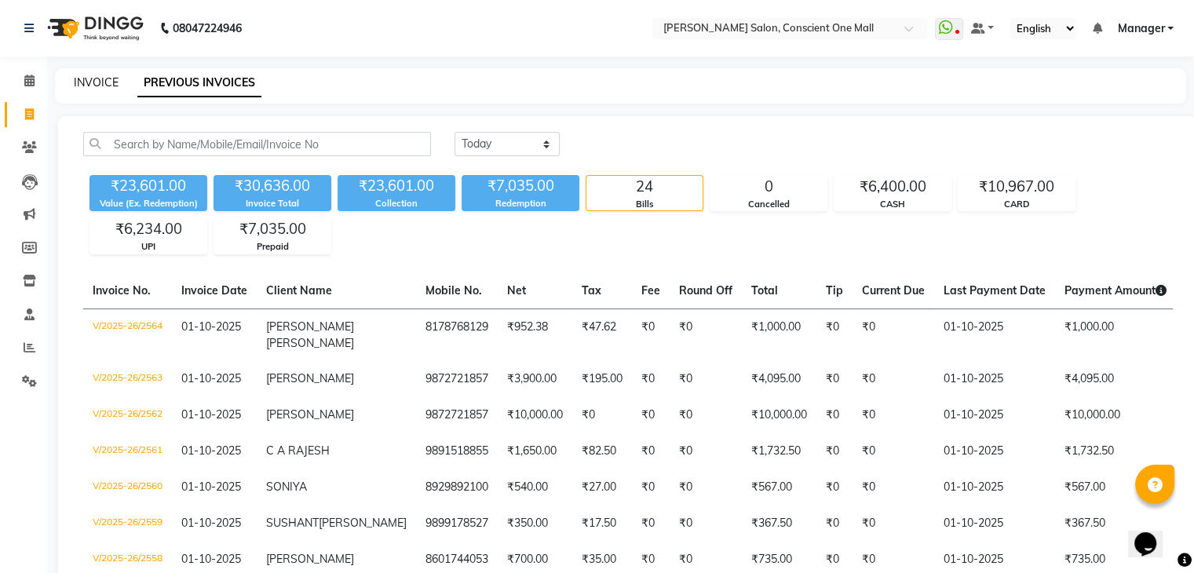
click at [100, 81] on link "INVOICE" at bounding box center [96, 82] width 45 height 14
select select "7575"
select select "service"
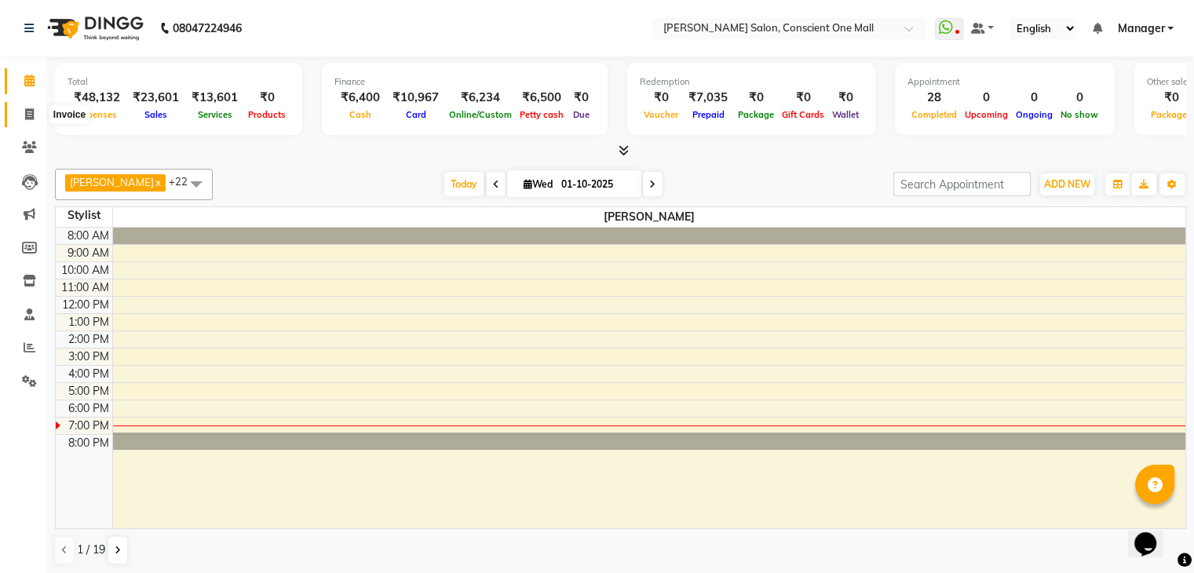
click at [35, 109] on span at bounding box center [29, 115] width 27 height 18
select select "7575"
select select "service"
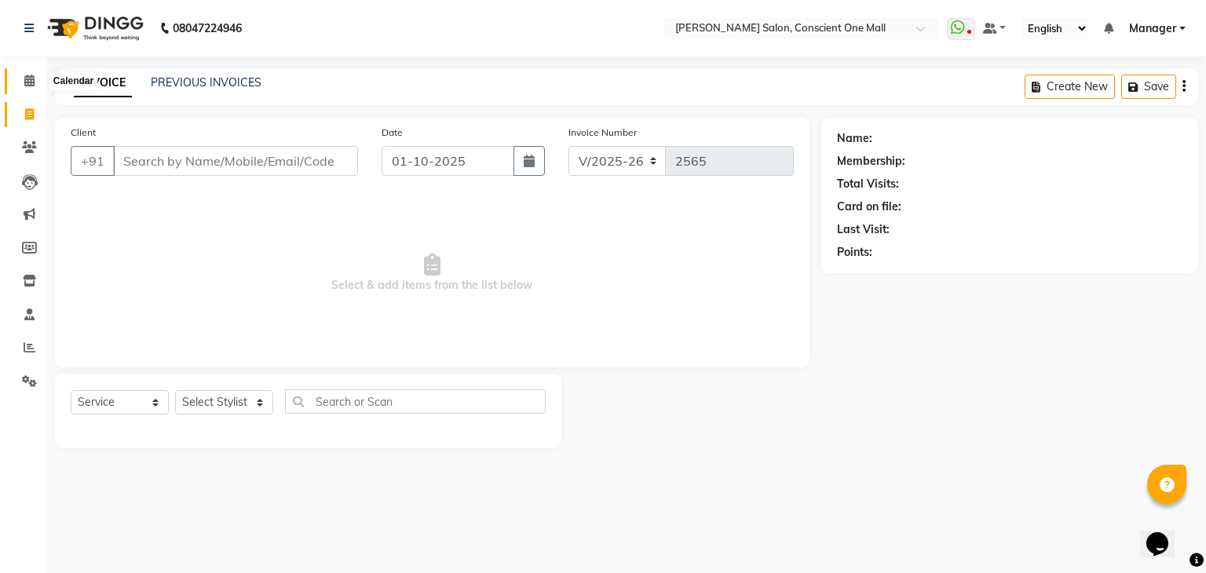
click at [32, 73] on span at bounding box center [29, 81] width 27 height 18
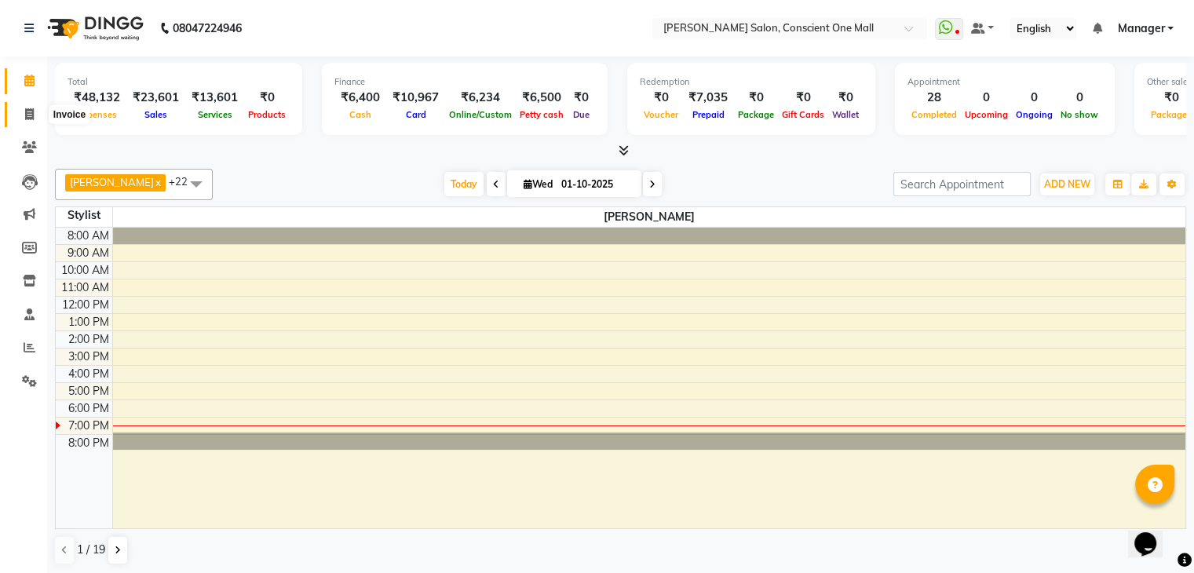
click at [28, 115] on icon at bounding box center [29, 114] width 9 height 12
select select "service"
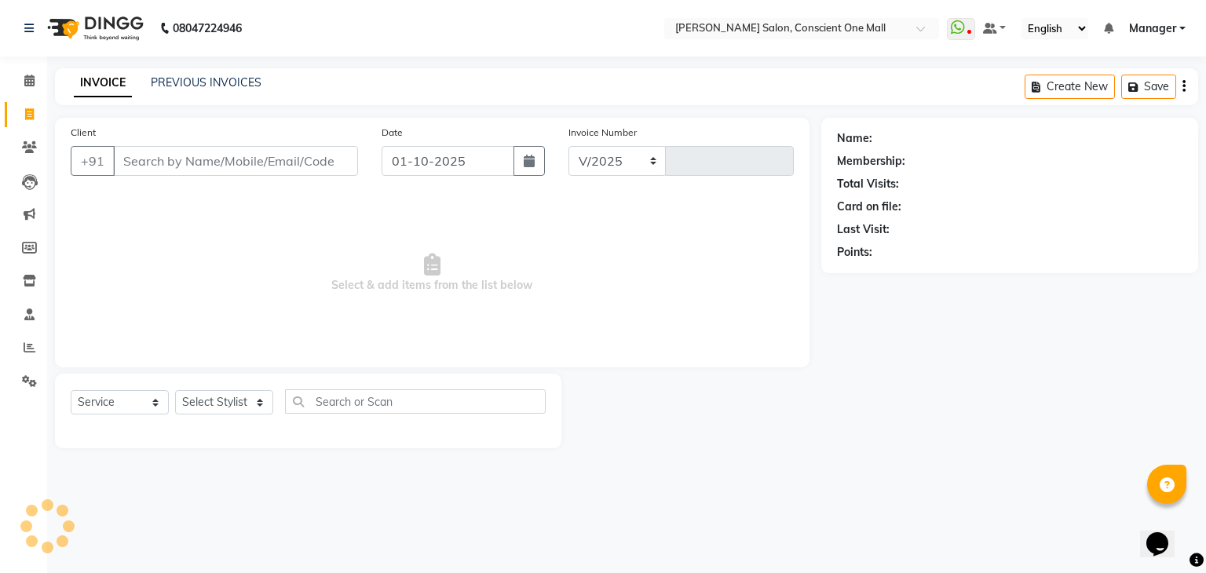
select select "7575"
type input "2565"
